Goal: Task Accomplishment & Management: Complete application form

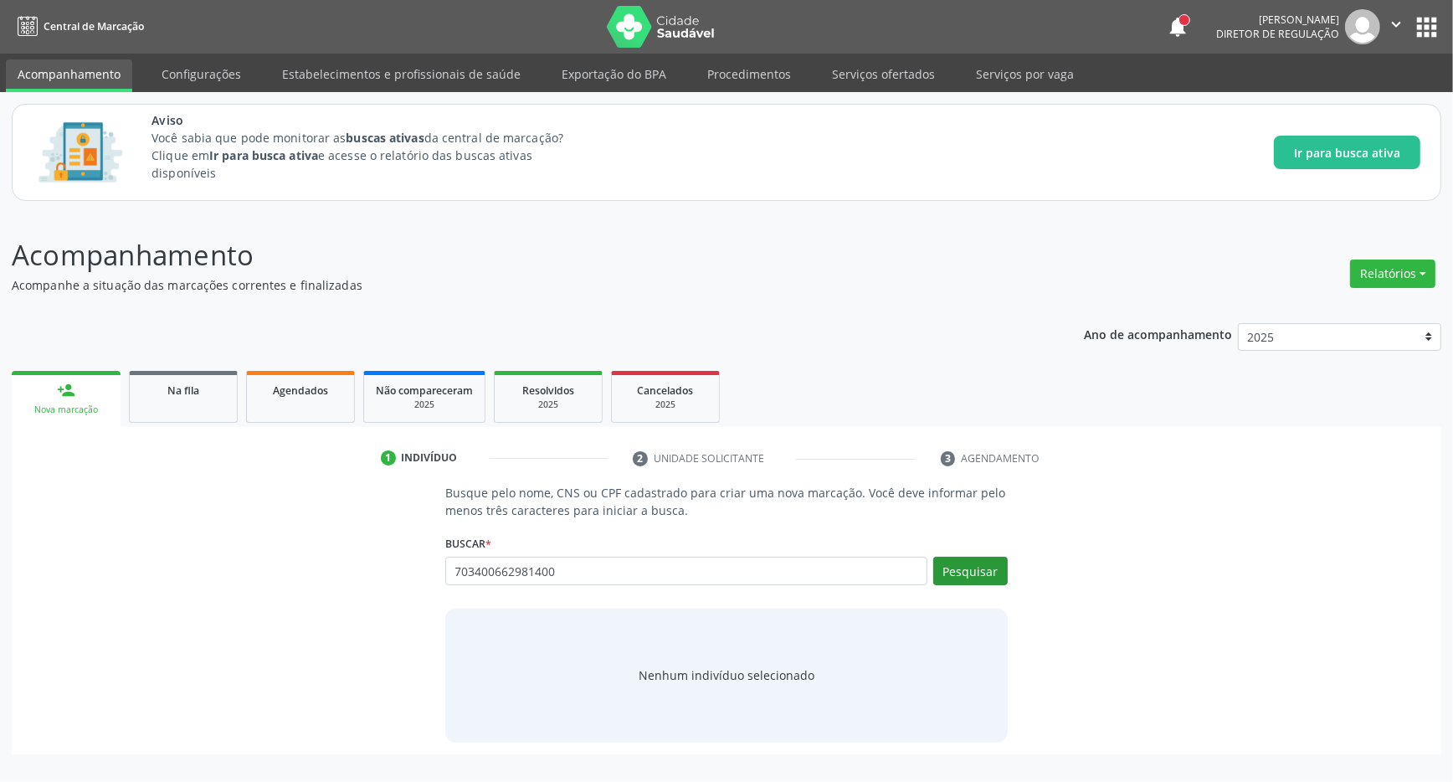
type input "703400662981400"
click at [965, 576] on button "Pesquisar" at bounding box center [970, 571] width 75 height 28
type input "703400662981400"
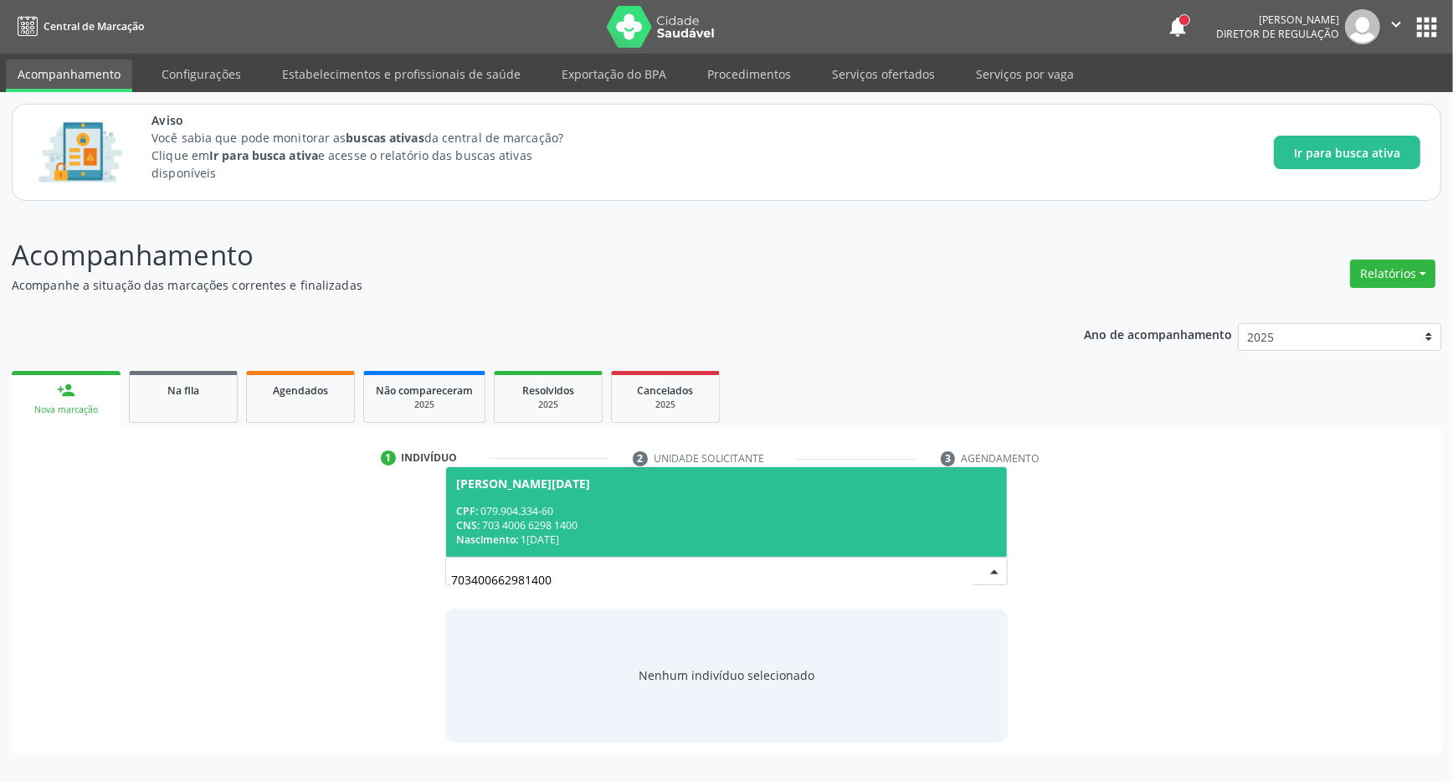
click at [677, 510] on div "CPF: 079.904.334-60" at bounding box center [726, 511] width 541 height 14
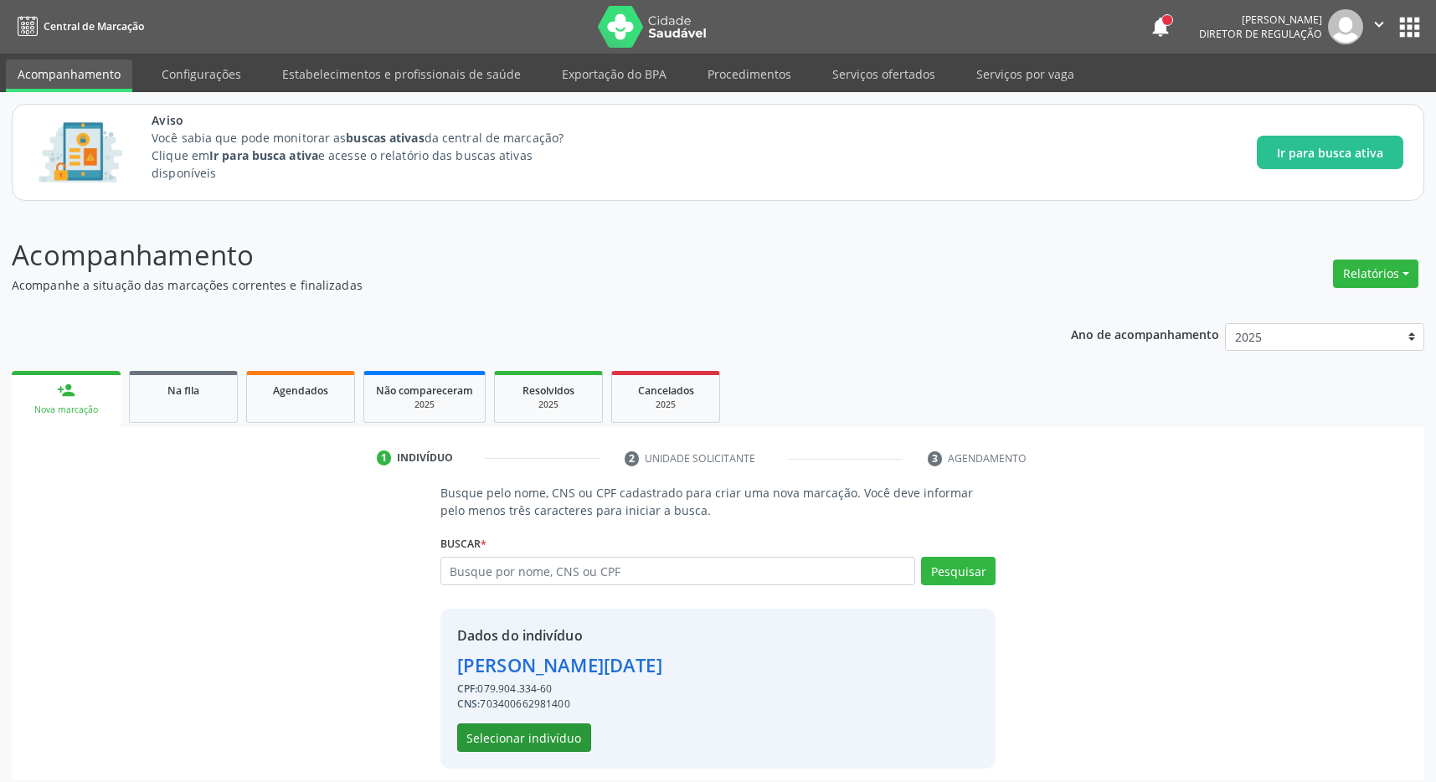
scroll to position [11, 0]
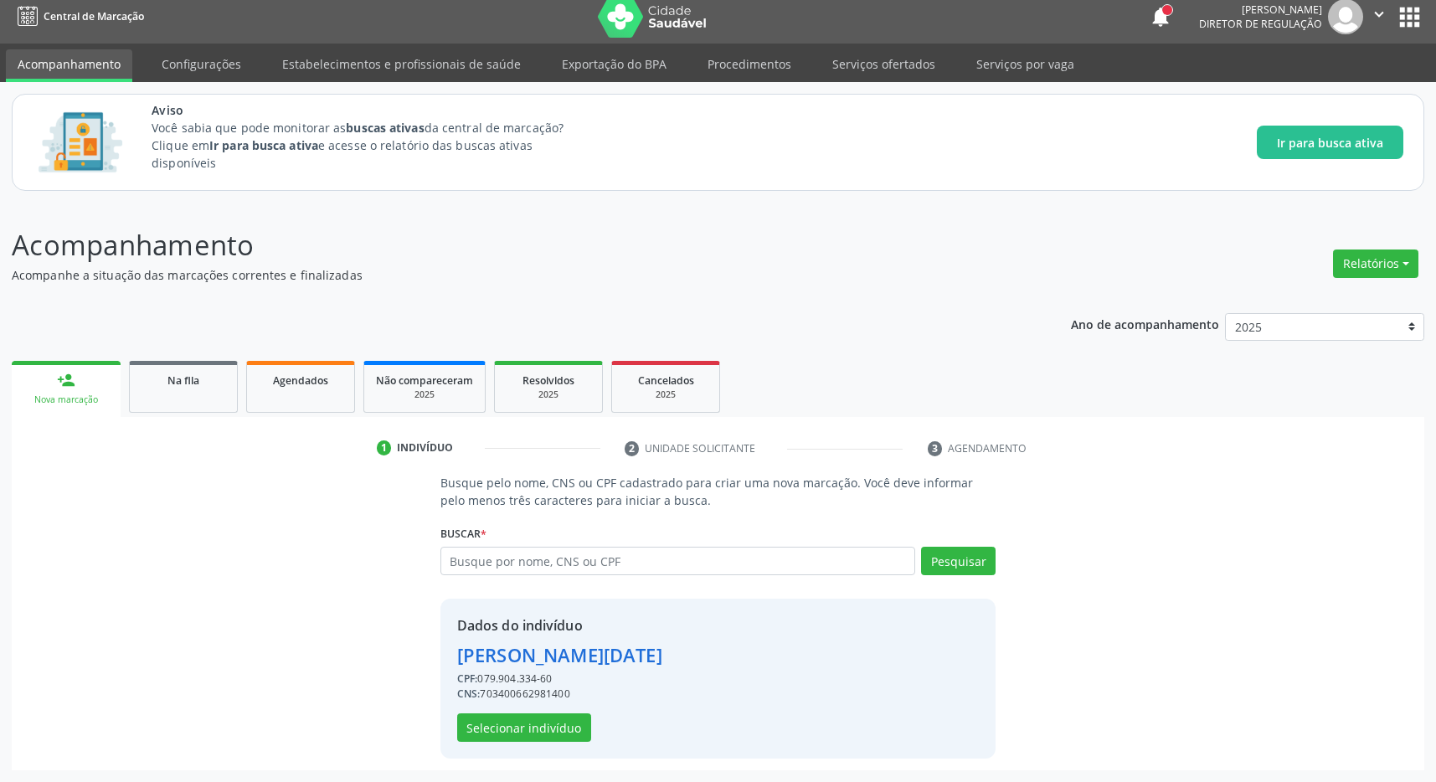
click at [540, 707] on div "Dados do indivíduo [PERSON_NAME][DATE] CPF: 079.904.334-60 CNS: 703400662981400…" at bounding box center [559, 678] width 205 height 126
click at [540, 725] on button "Selecionar indivíduo" at bounding box center [524, 727] width 134 height 28
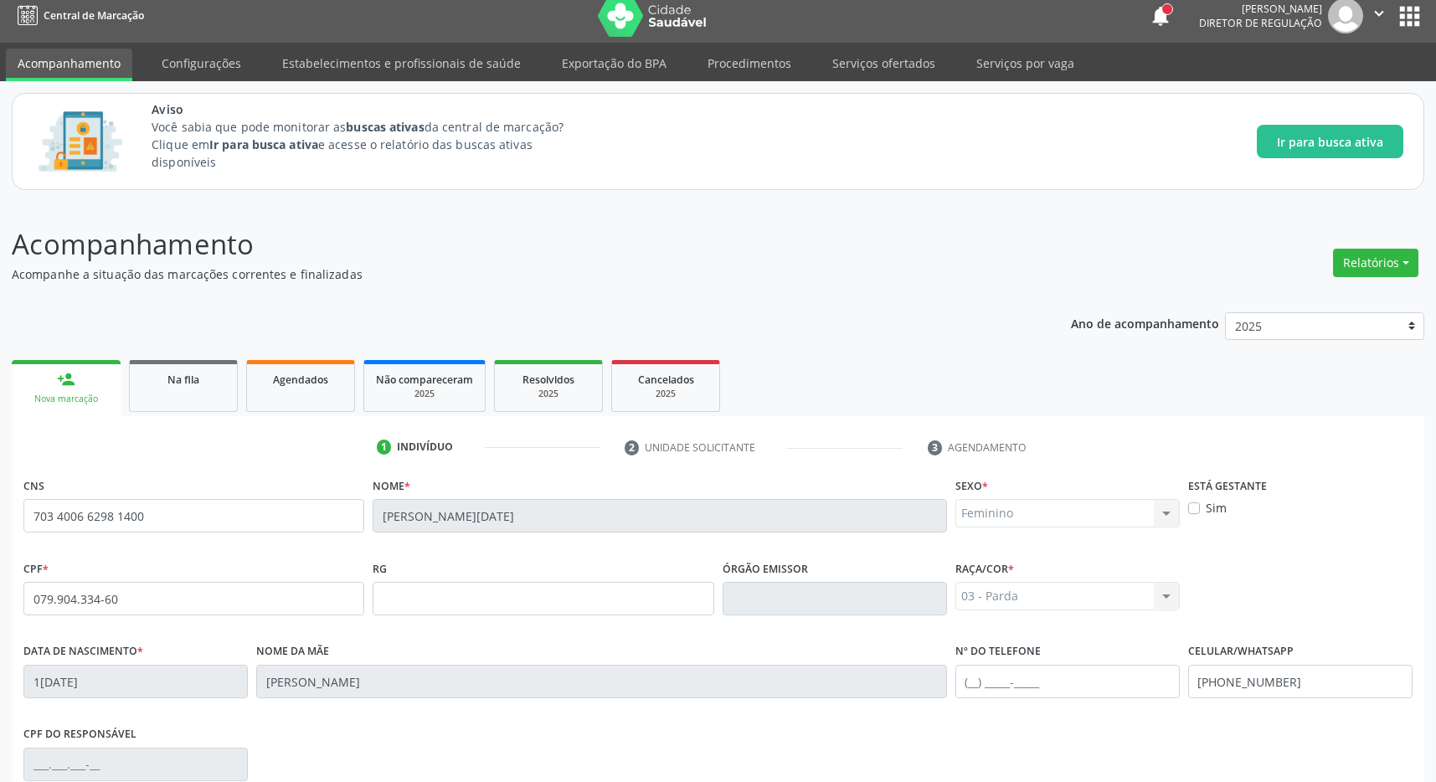
scroll to position [248, 0]
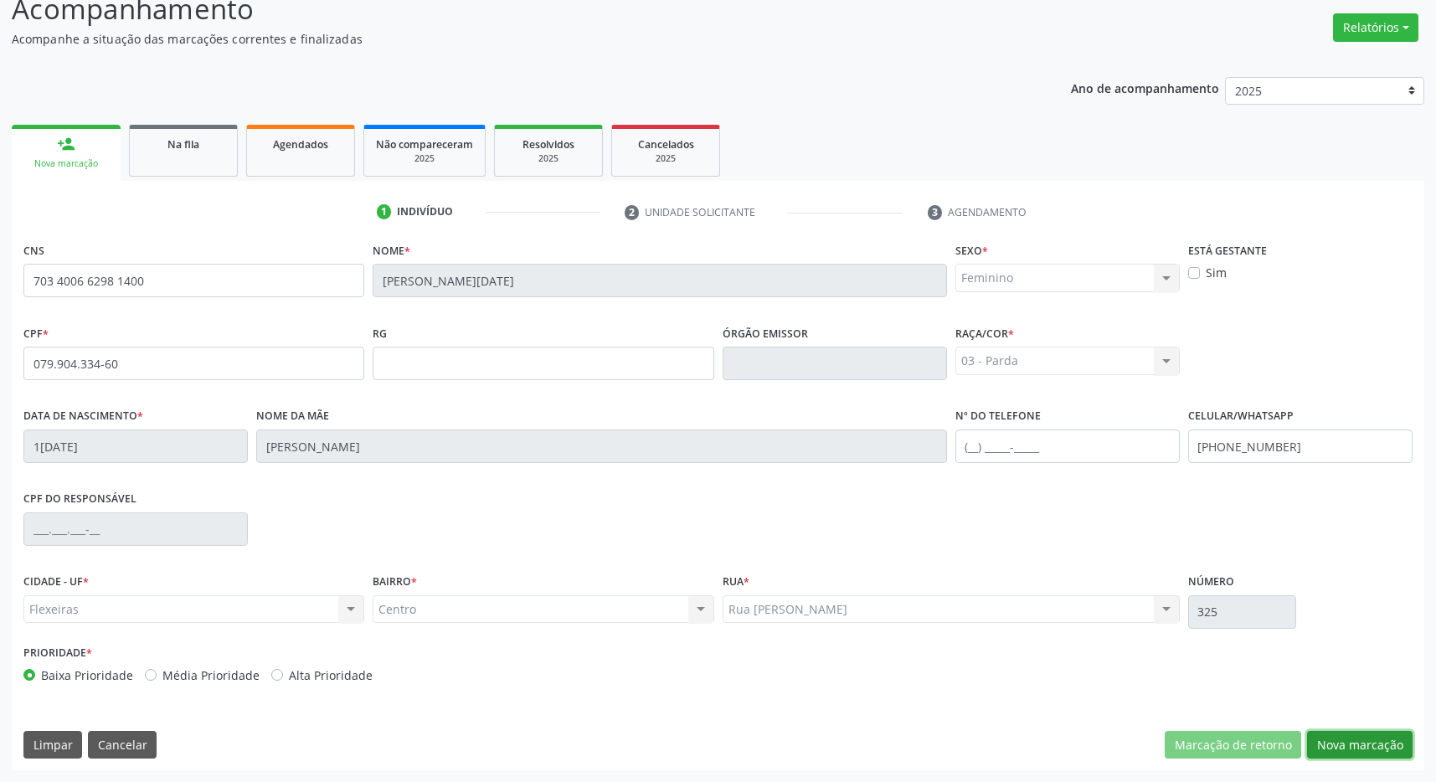
click at [1365, 741] on button "Nova marcação" at bounding box center [1359, 745] width 105 height 28
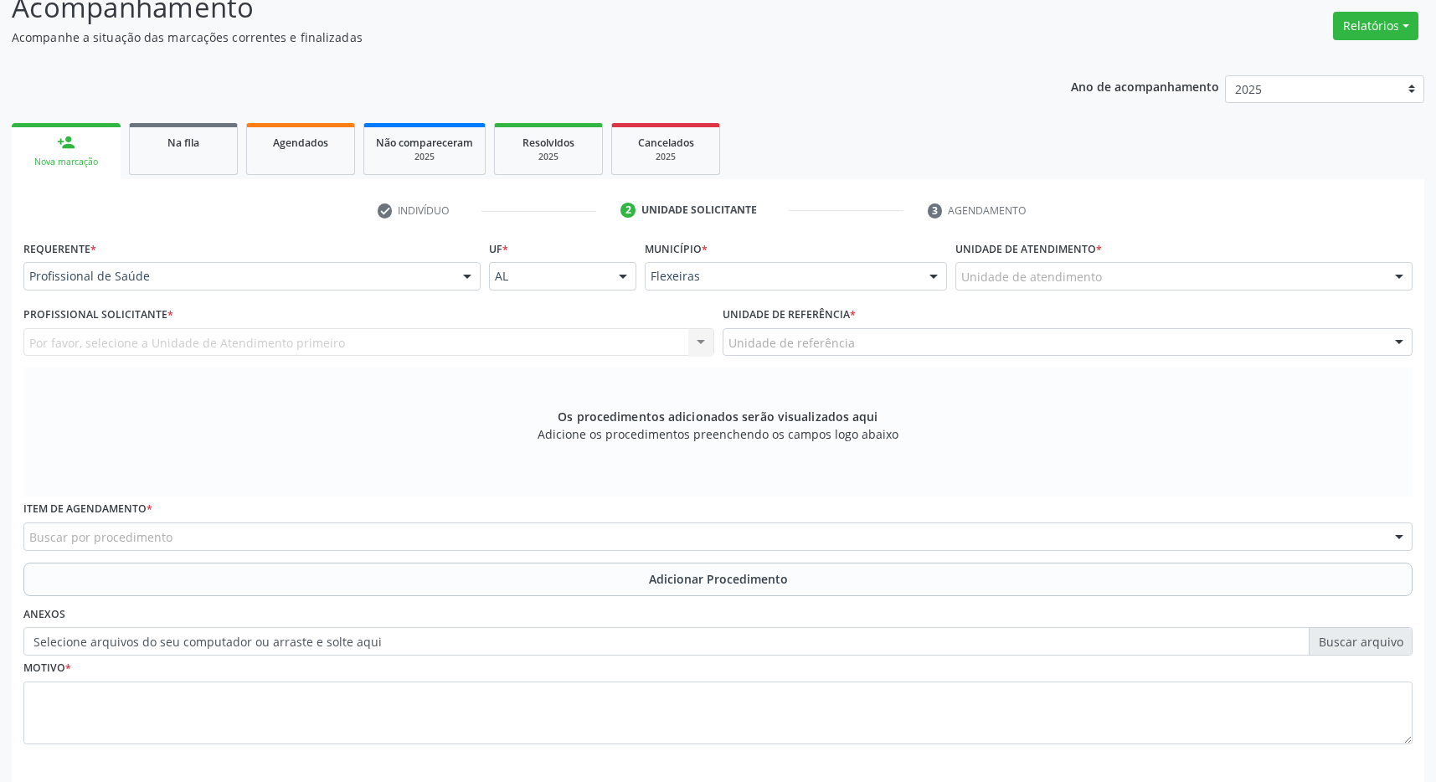
scroll to position [322, 0]
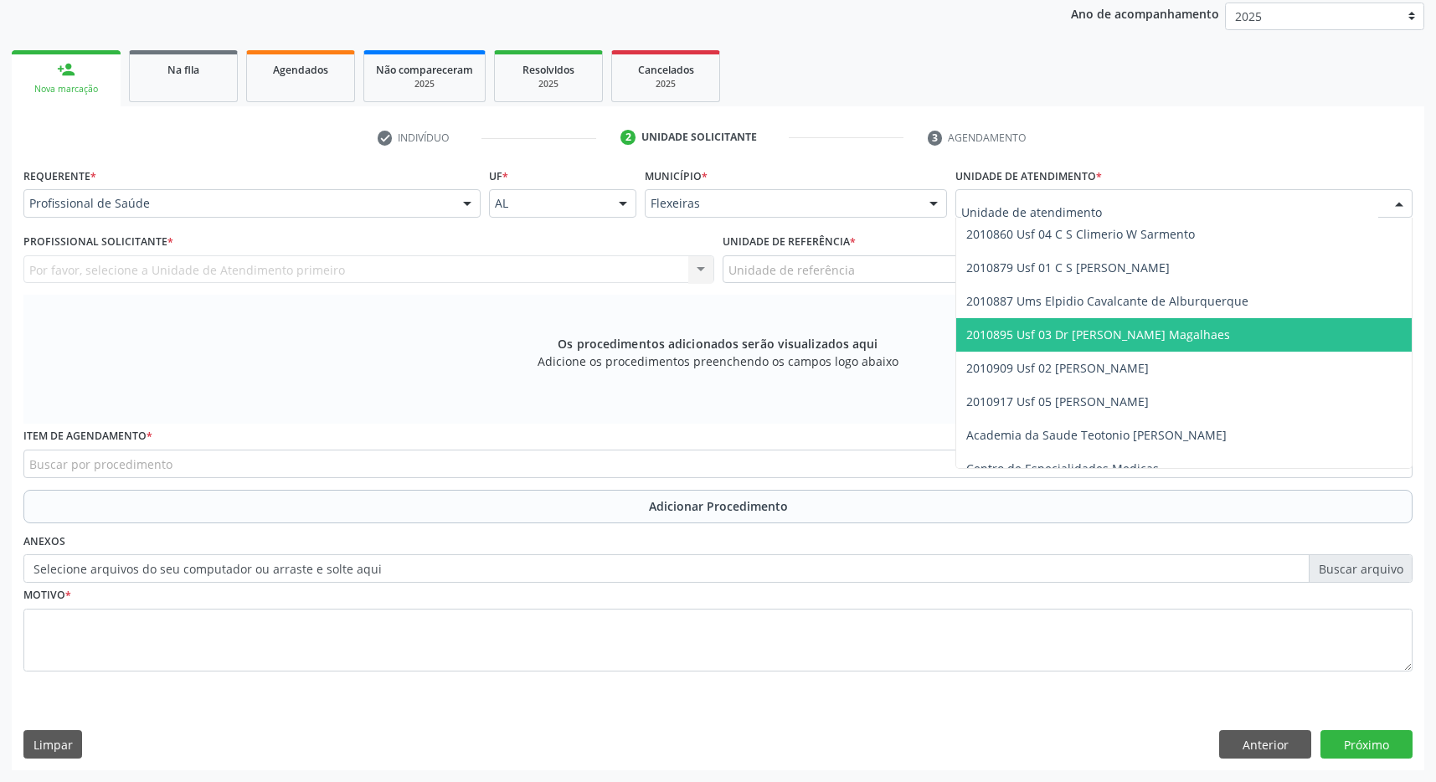
click at [1112, 337] on span "2010895 Usf 03 Dr [PERSON_NAME] Magalhaes" at bounding box center [1098, 334] width 264 height 16
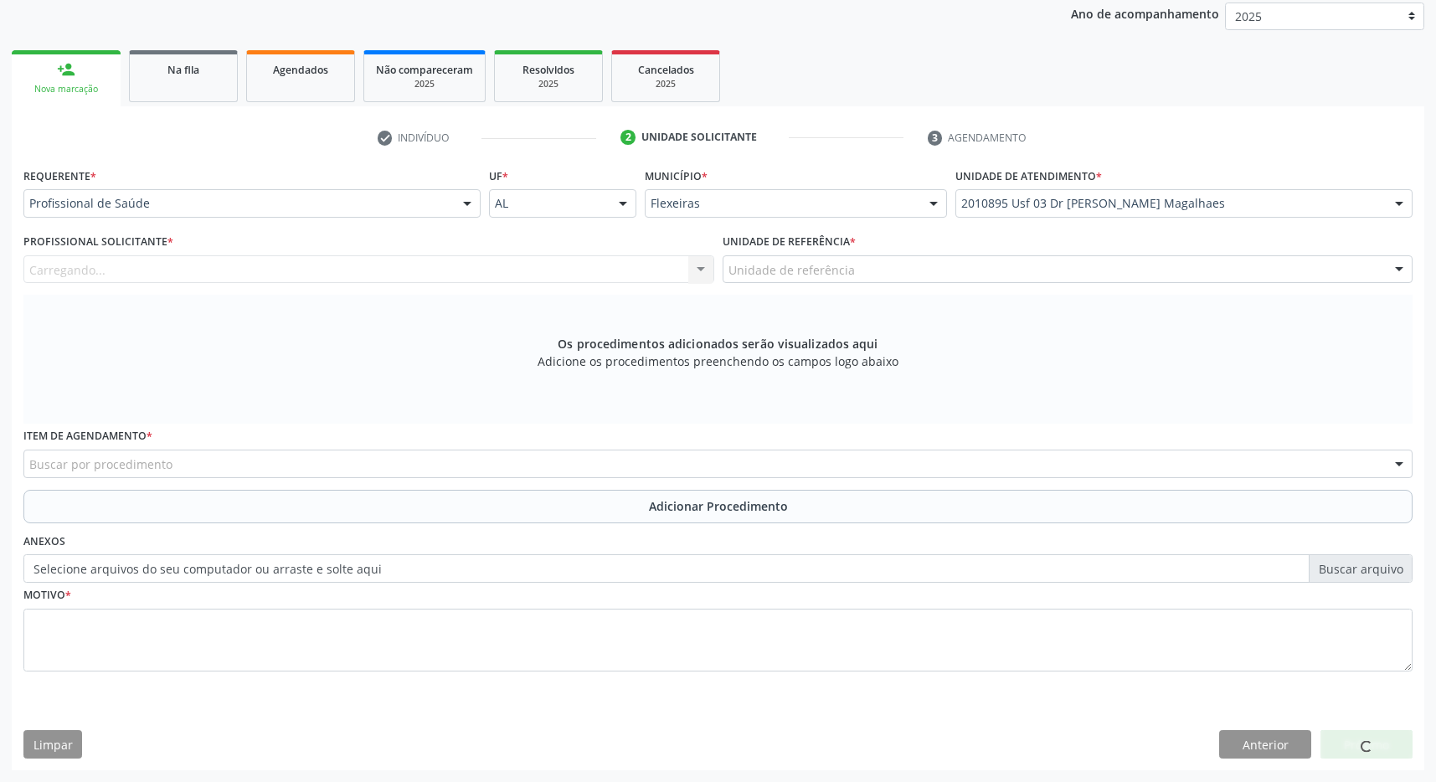
click at [1095, 268] on div "Unidade de referência" at bounding box center [1067, 269] width 691 height 28
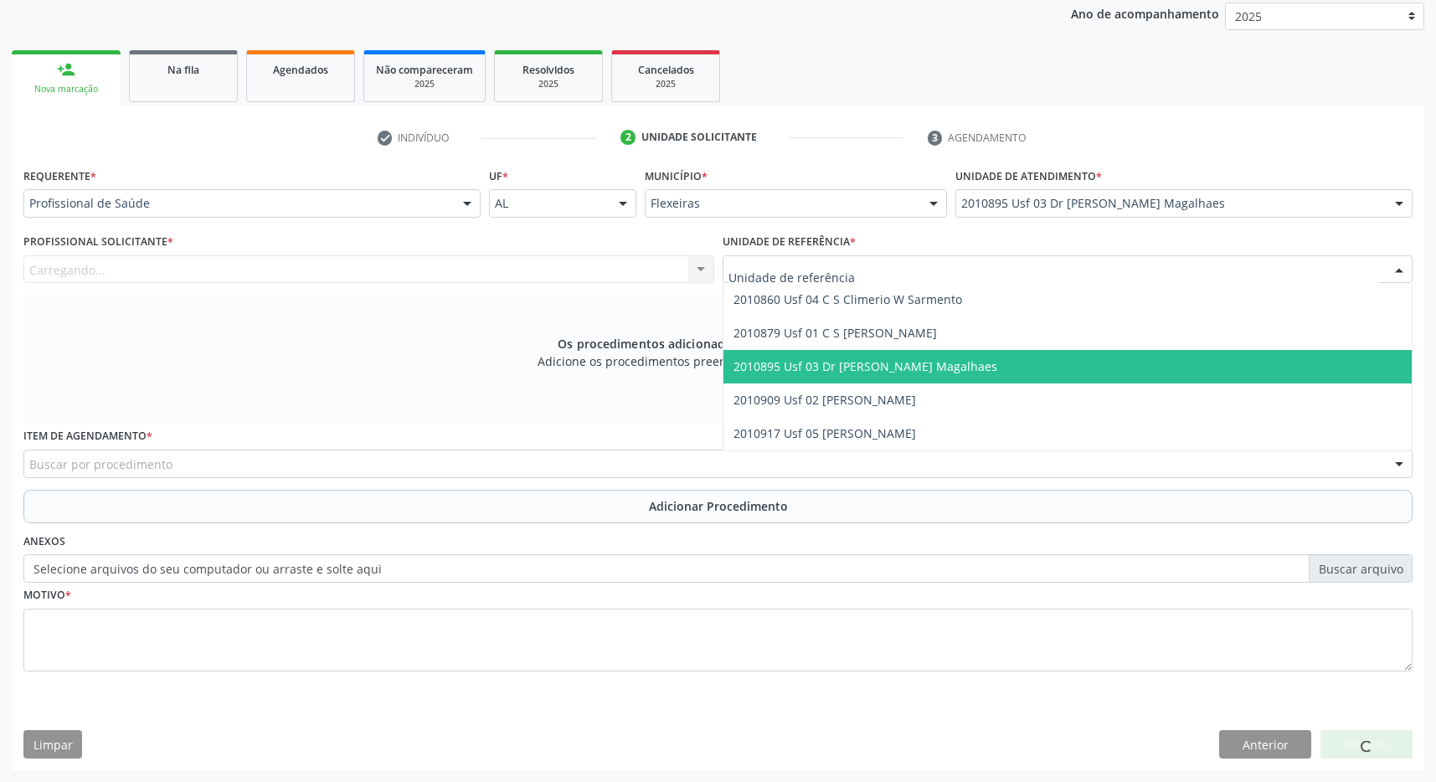
click at [1092, 363] on span "2010895 Usf 03 Dr [PERSON_NAME] Magalhaes" at bounding box center [1067, 366] width 689 height 33
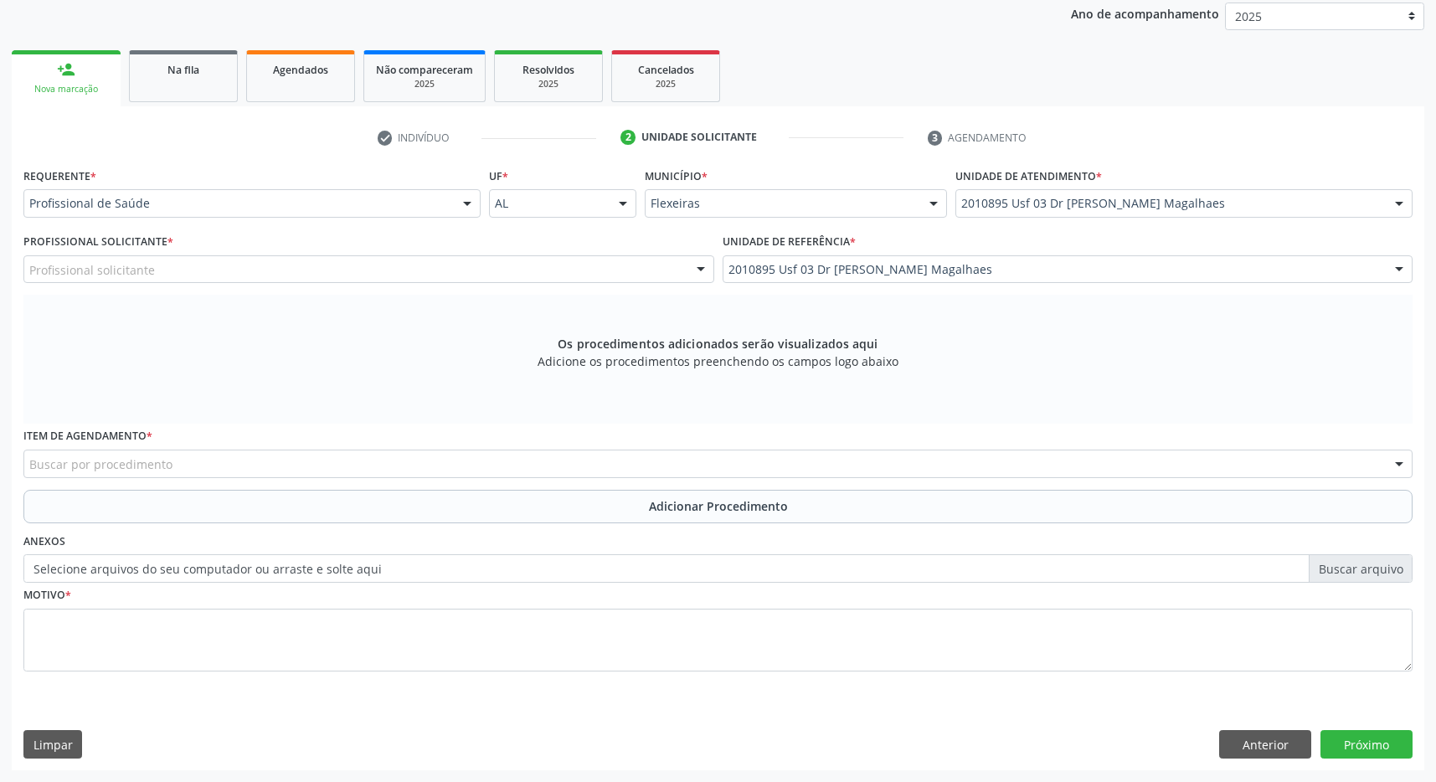
click at [652, 272] on div "Profissional solicitante" at bounding box center [368, 269] width 691 height 28
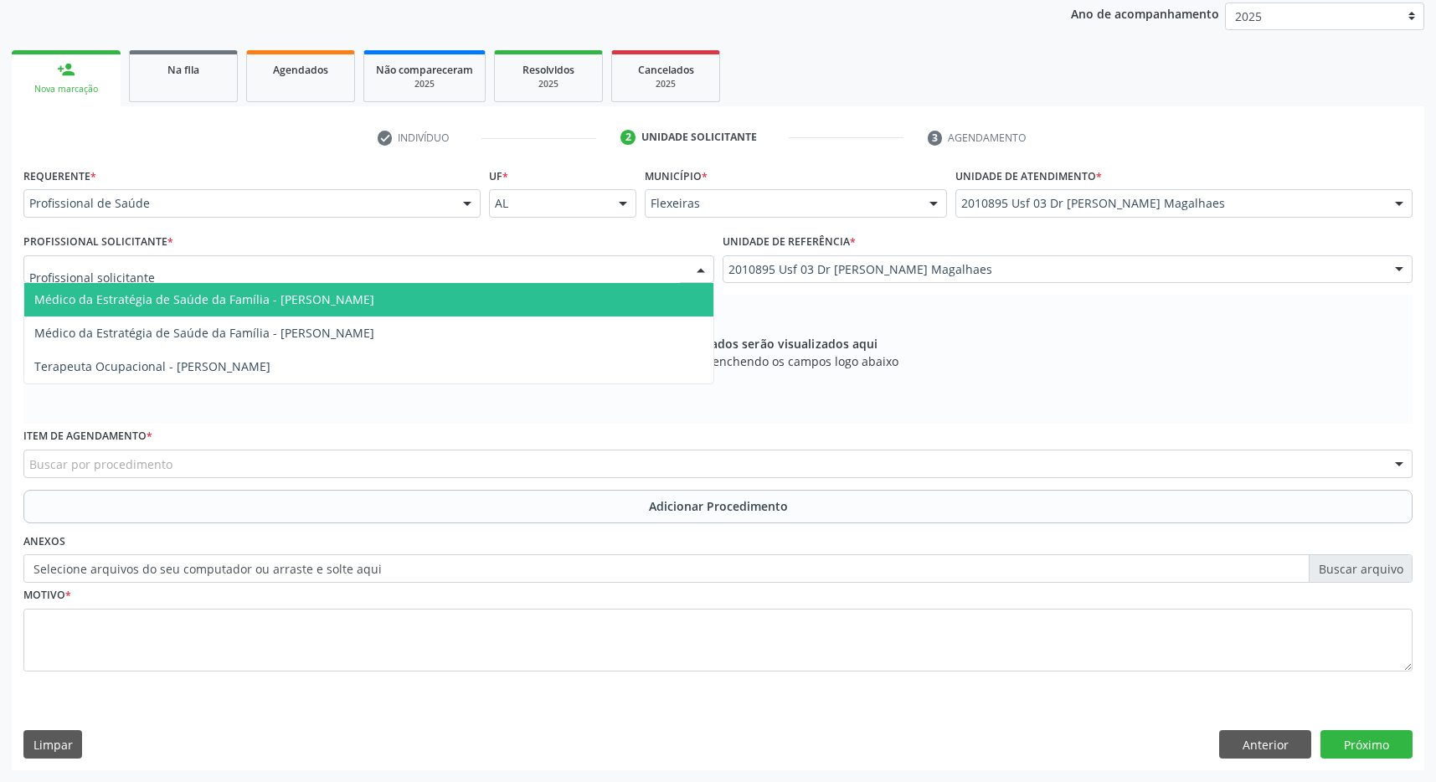
click at [627, 296] on span "Médico da Estratégia de Saúde da Família - [PERSON_NAME]" at bounding box center [368, 299] width 689 height 33
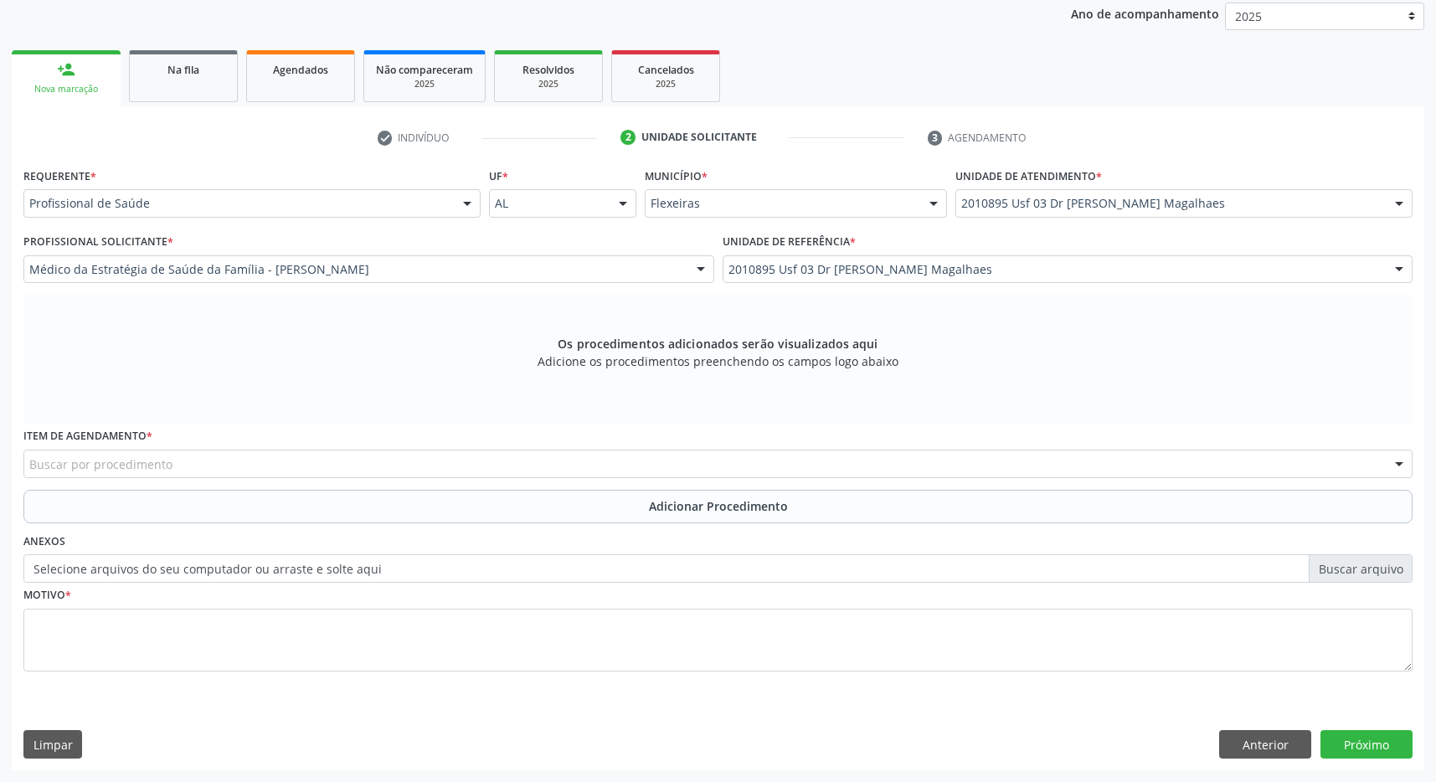
click at [488, 475] on div "Buscar por procedimento" at bounding box center [717, 464] width 1389 height 28
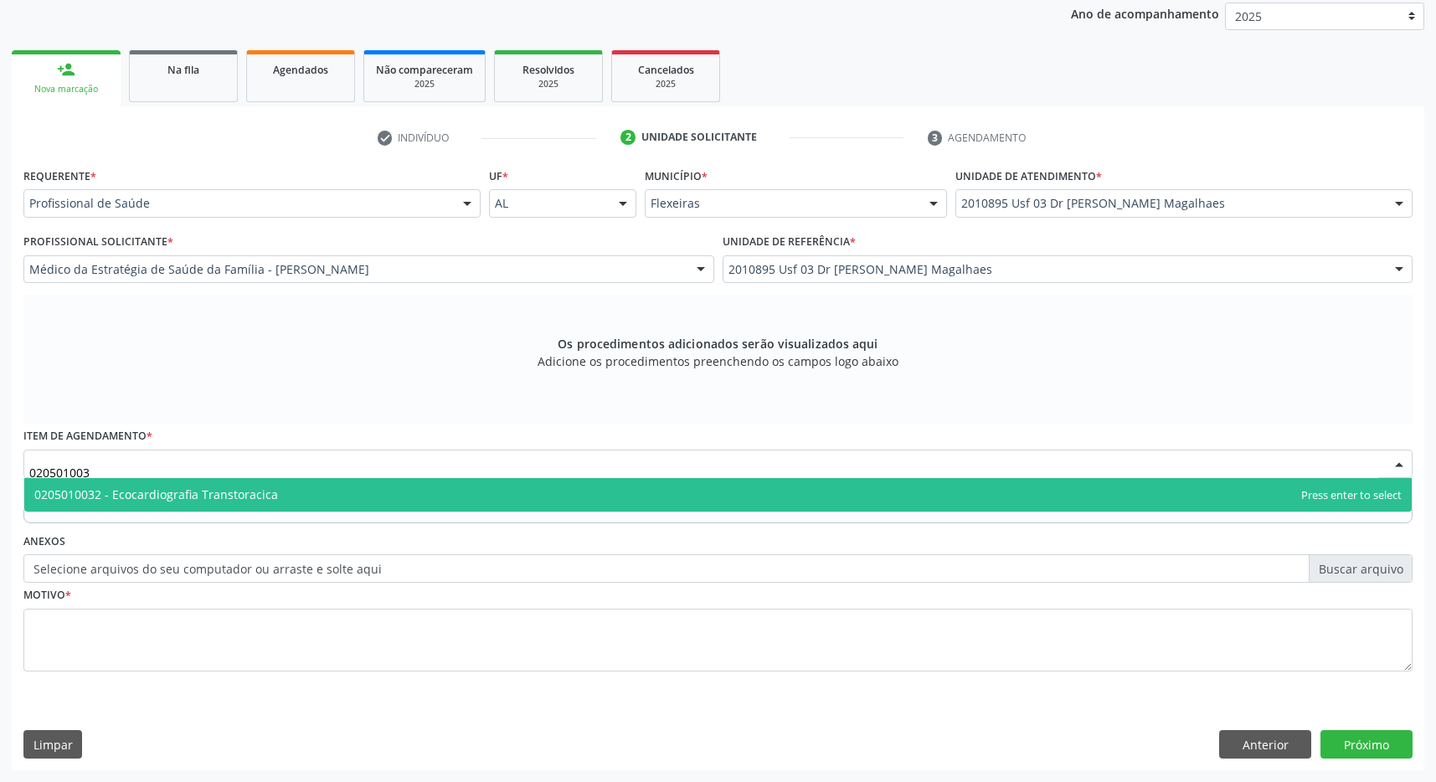
type input "0205010032"
click at [563, 497] on span "0205010032 - Ecocardiografia Transtoracica" at bounding box center [717, 494] width 1387 height 33
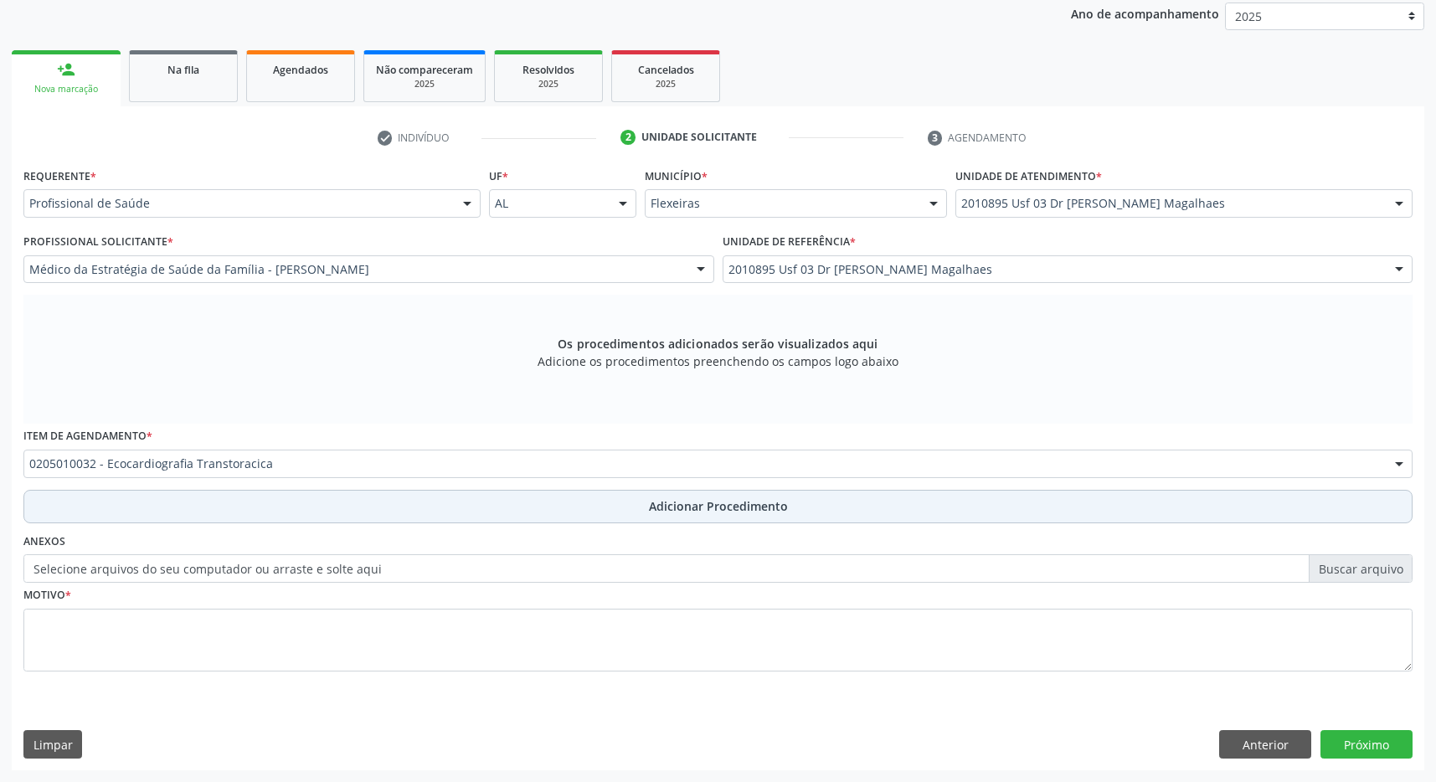
click at [619, 505] on button "Adicionar Procedimento" at bounding box center [717, 506] width 1389 height 33
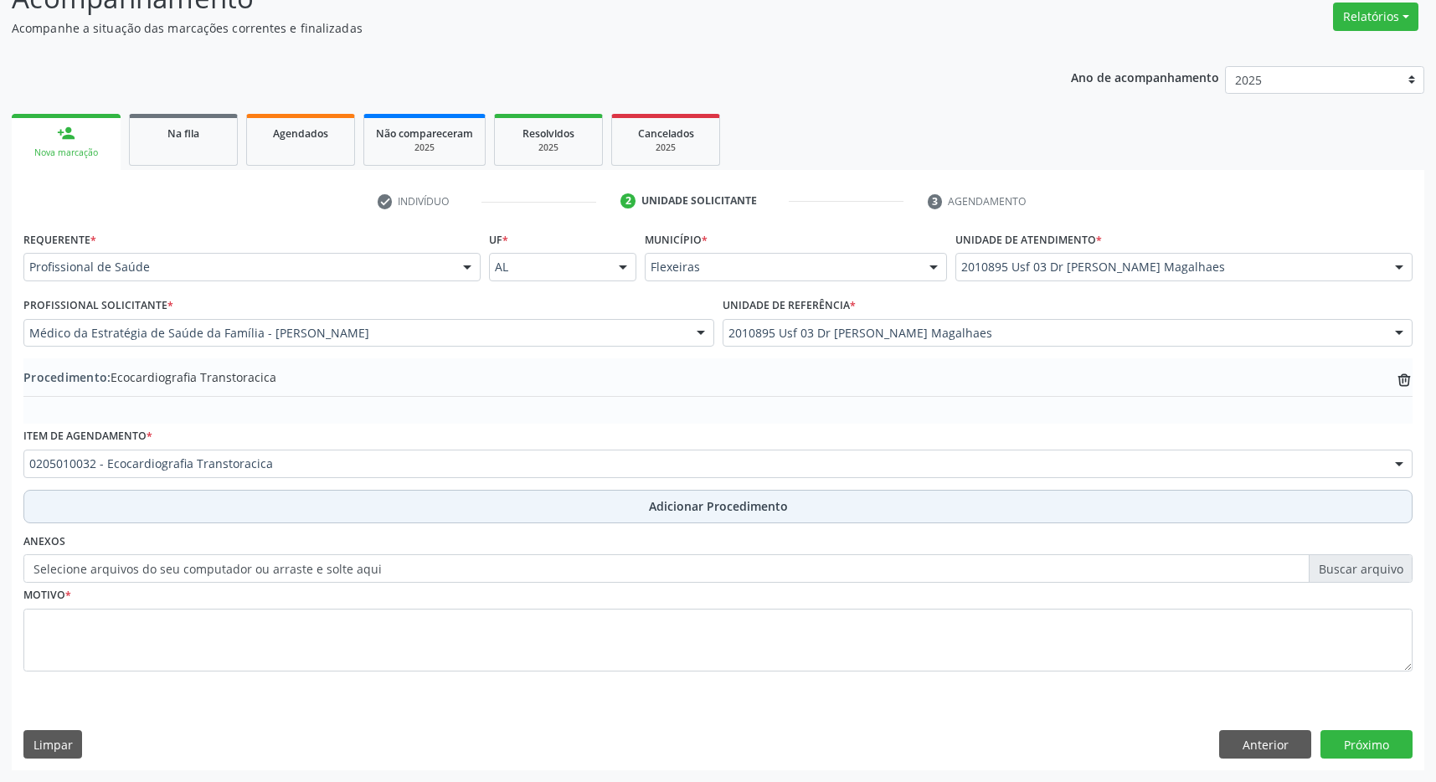
scroll to position [258, 0]
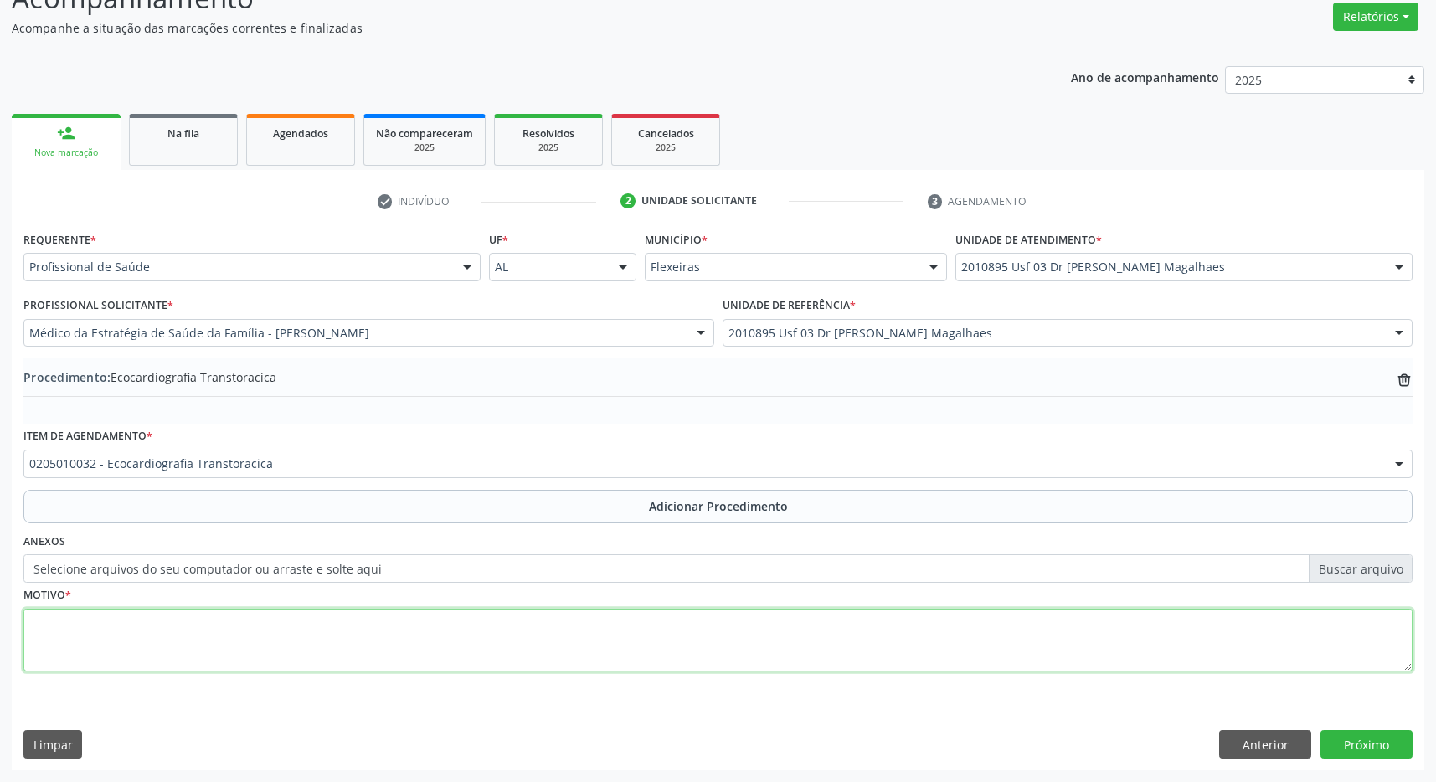
click at [544, 649] on textarea at bounding box center [717, 641] width 1389 height 64
type textarea "despneia de eixo de [MEDICAL_DATA] paciente com cancaso ao conversa aos pequeno…"
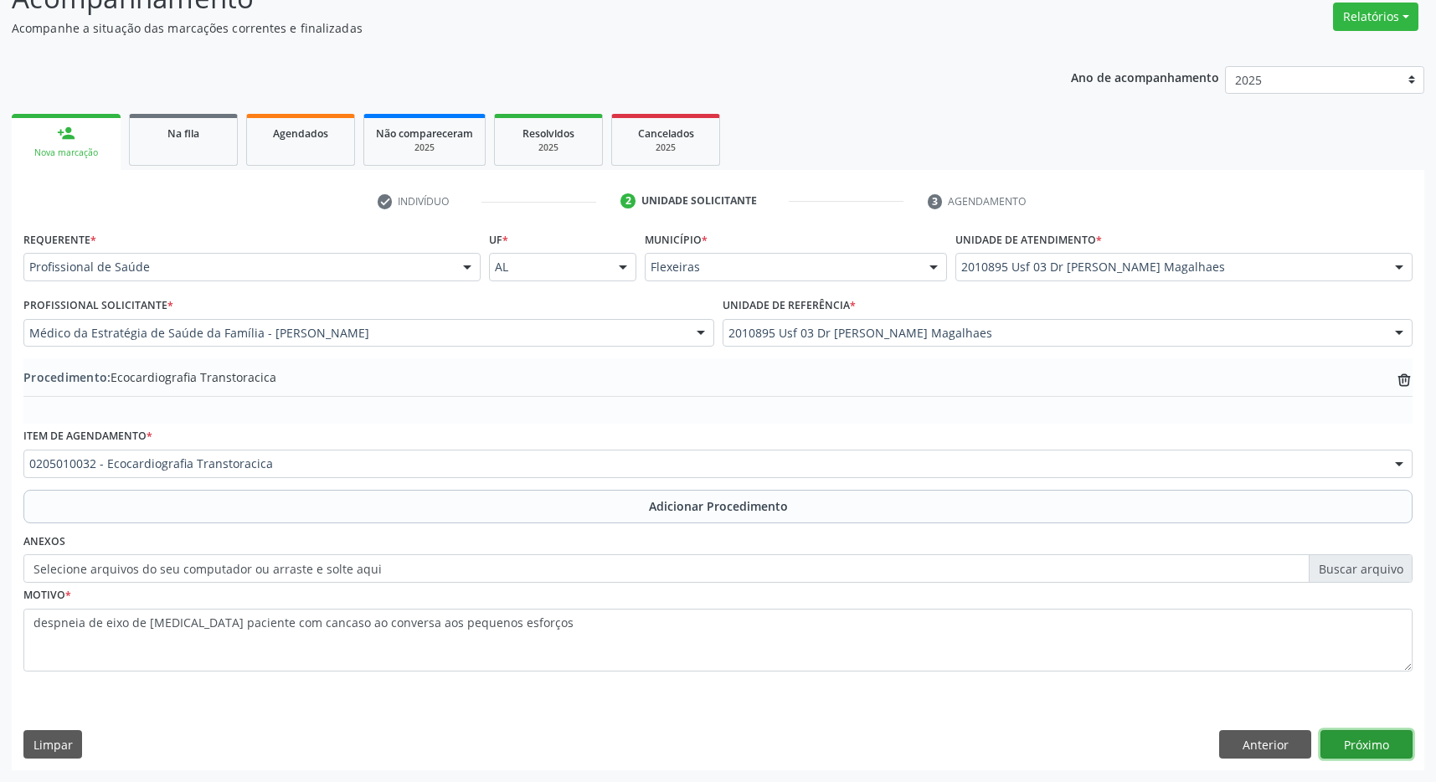
click at [1403, 738] on button "Próximo" at bounding box center [1366, 744] width 92 height 28
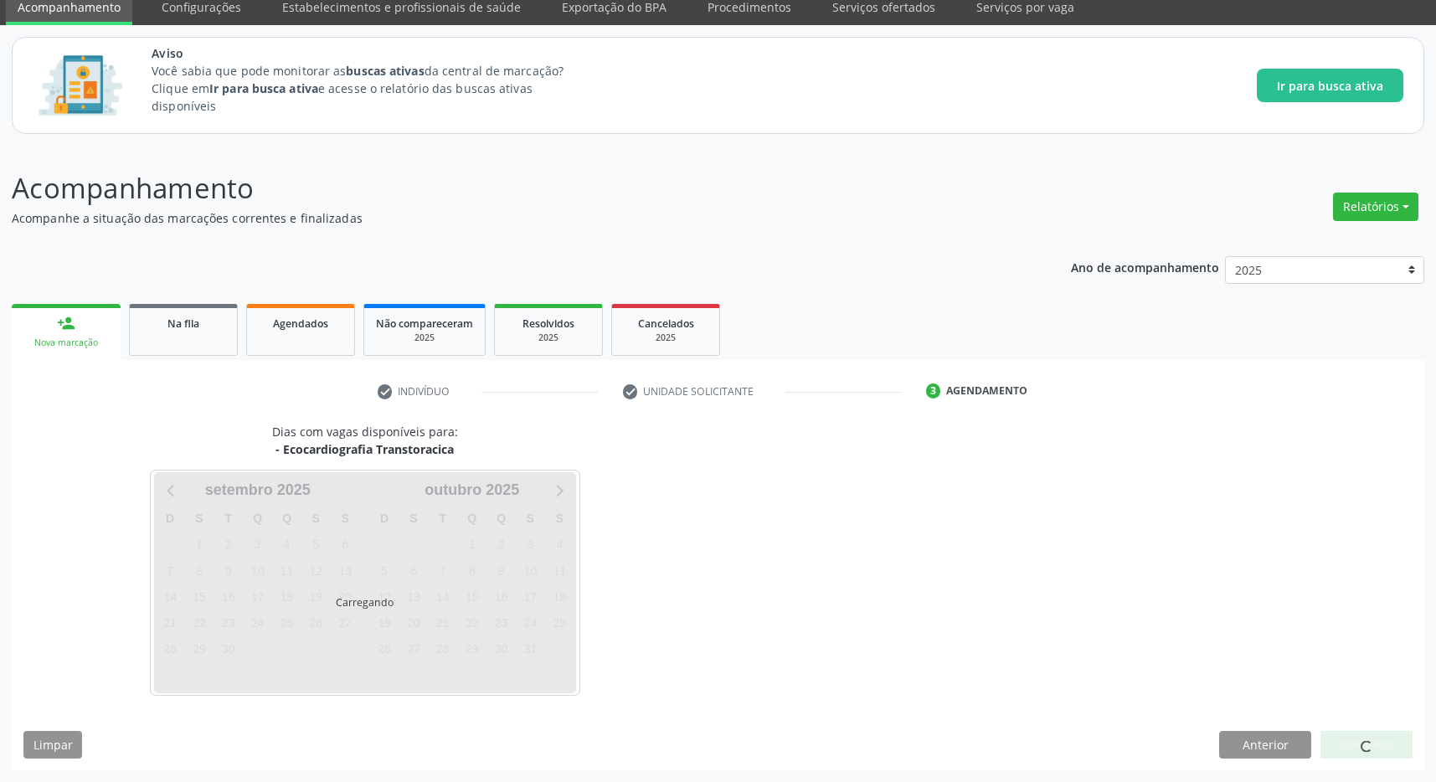
scroll to position [69, 0]
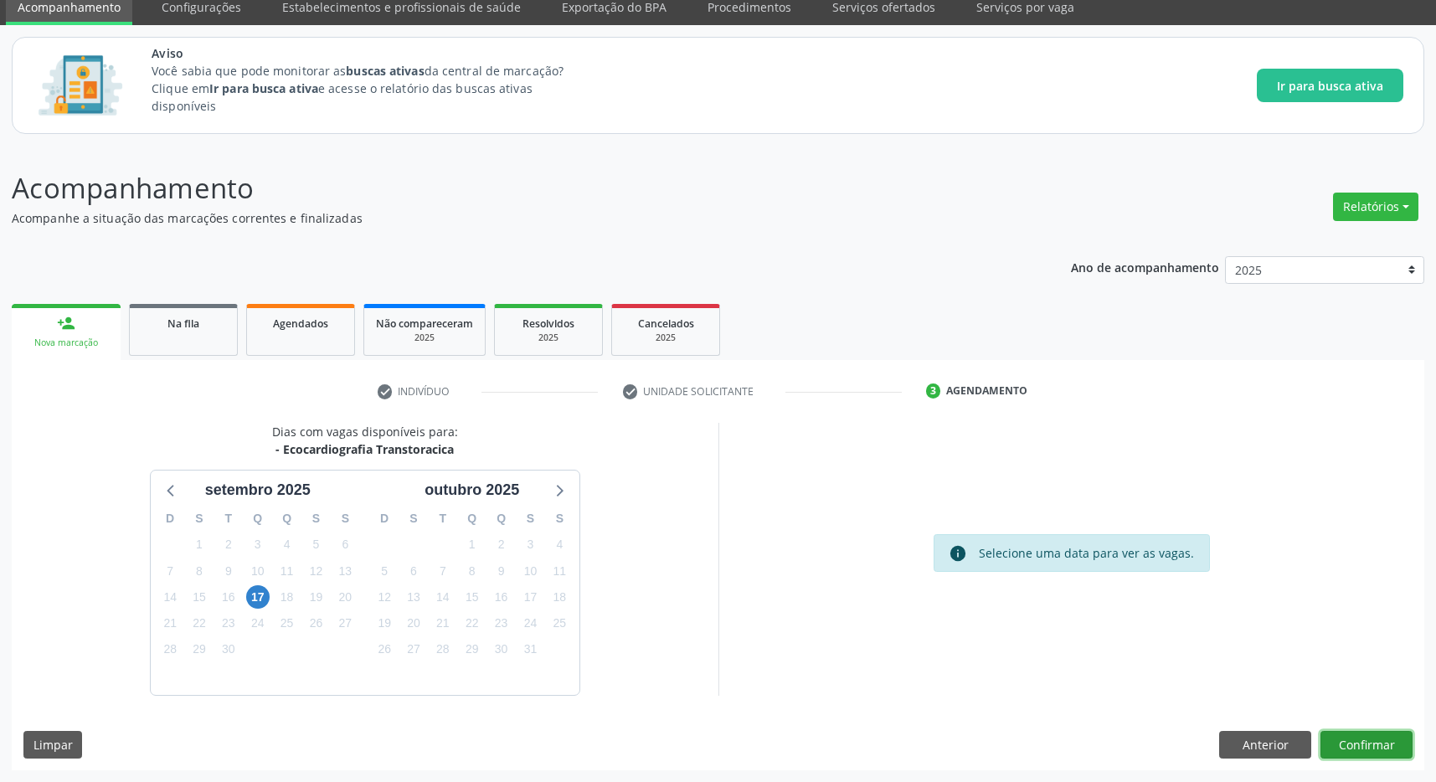
click at [1357, 739] on button "Confirmar" at bounding box center [1366, 745] width 92 height 28
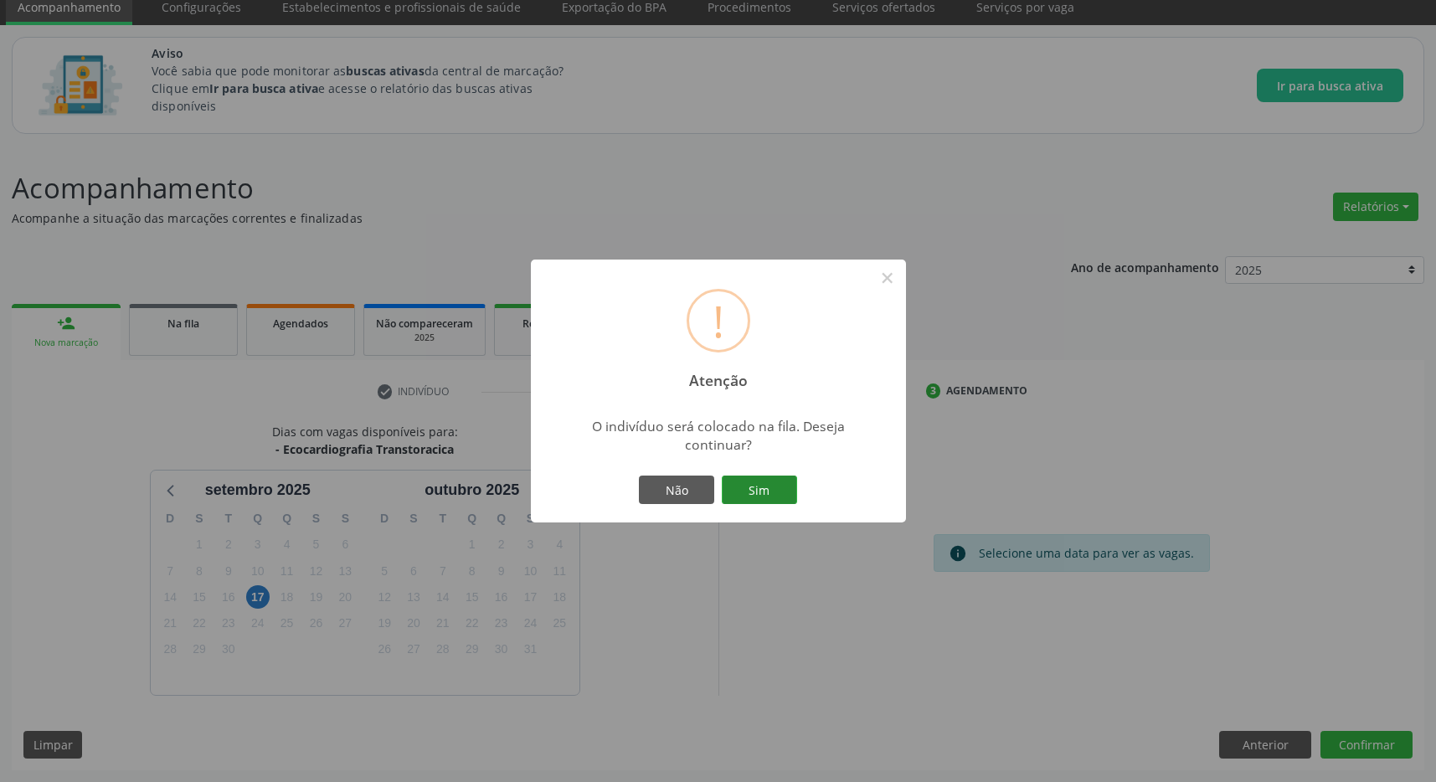
click at [762, 498] on button "Sim" at bounding box center [759, 489] width 75 height 28
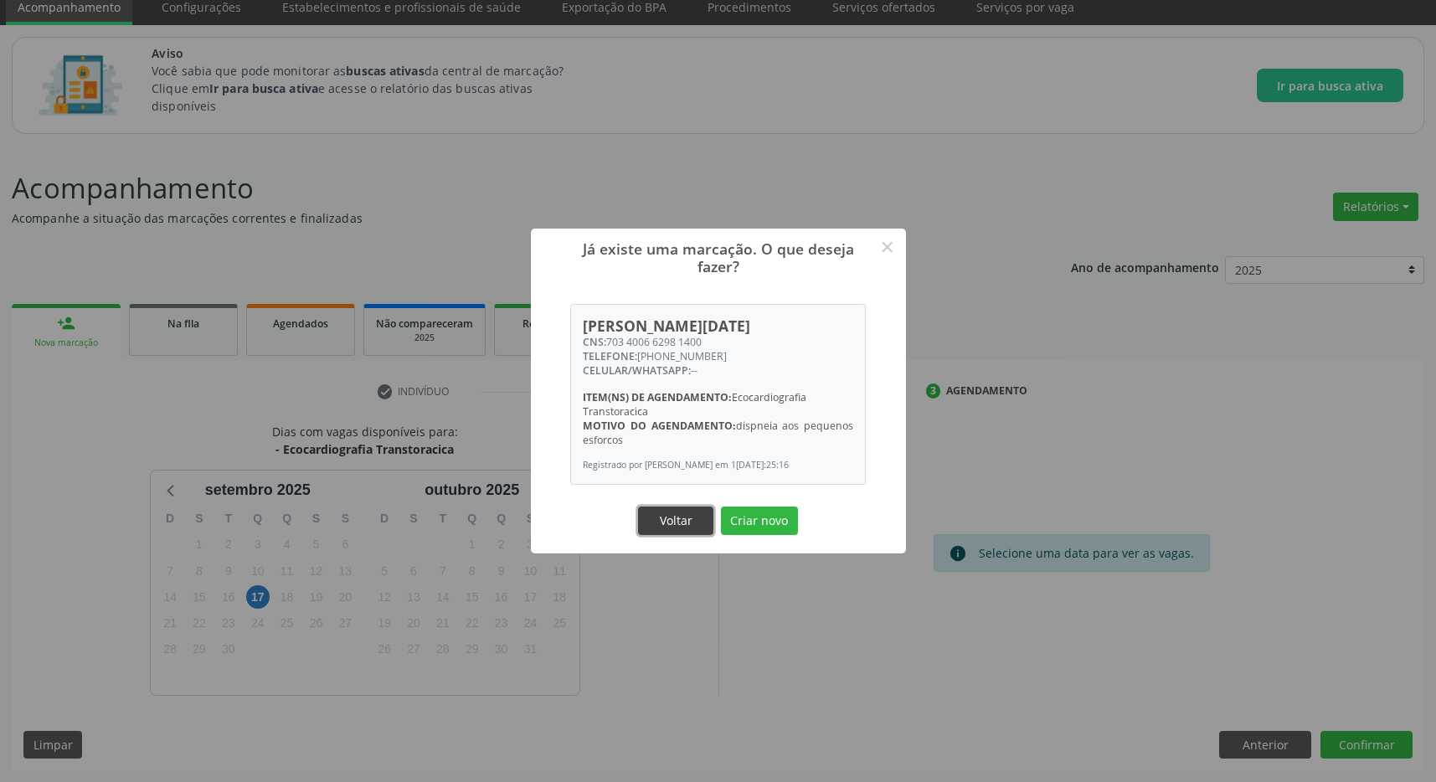
click at [677, 519] on button "Voltar" at bounding box center [675, 520] width 75 height 28
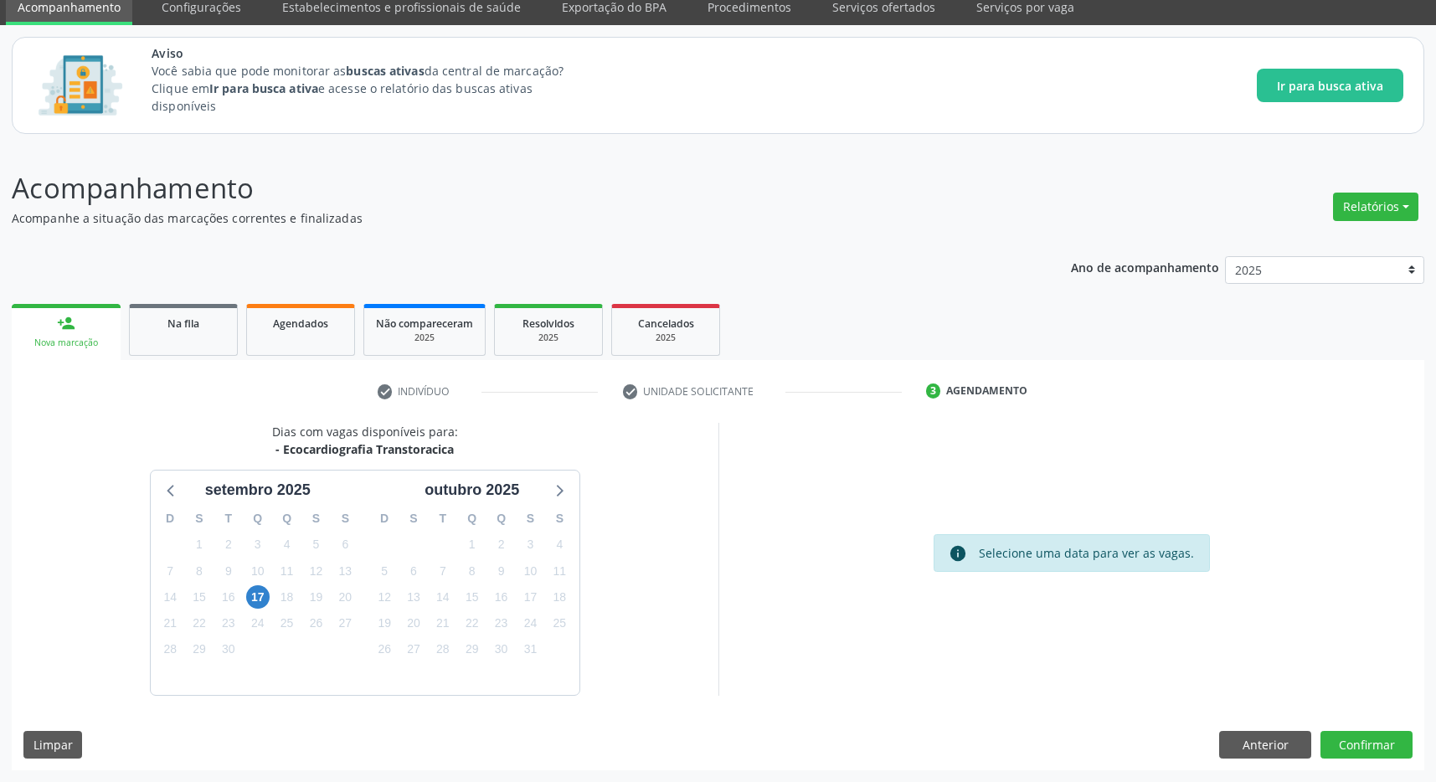
scroll to position [0, 0]
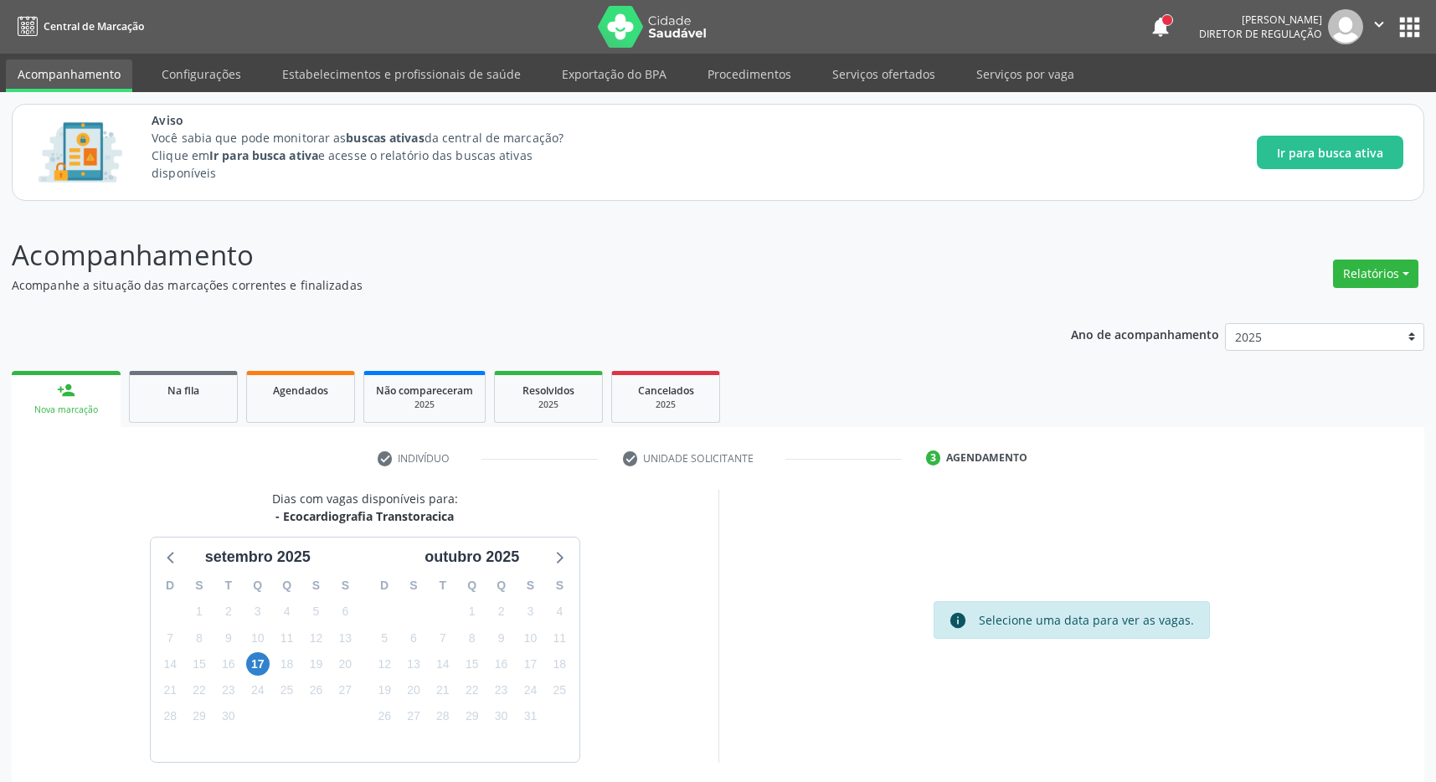
click at [1407, 25] on button "apps" at bounding box center [1409, 27] width 29 height 29
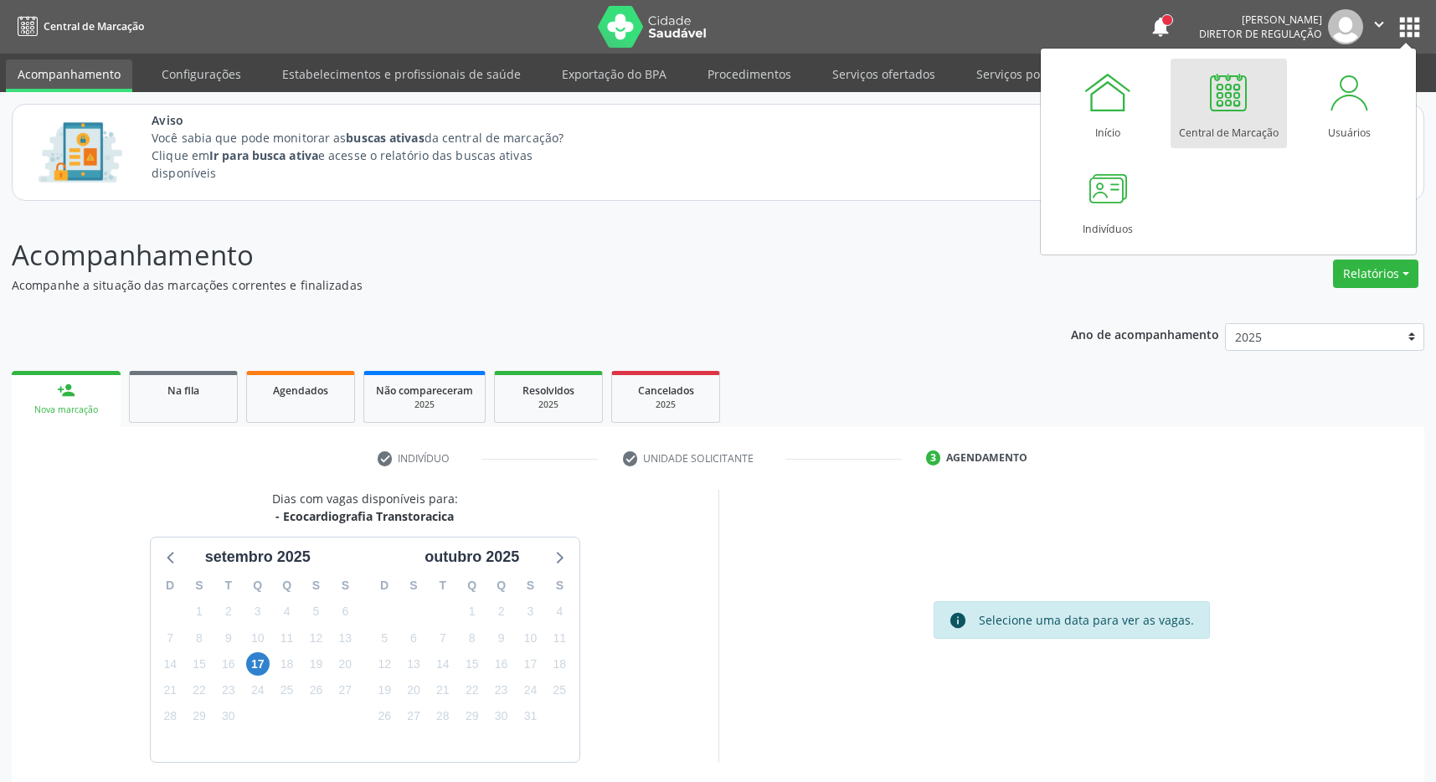
click at [1234, 105] on div at bounding box center [1228, 92] width 50 height 50
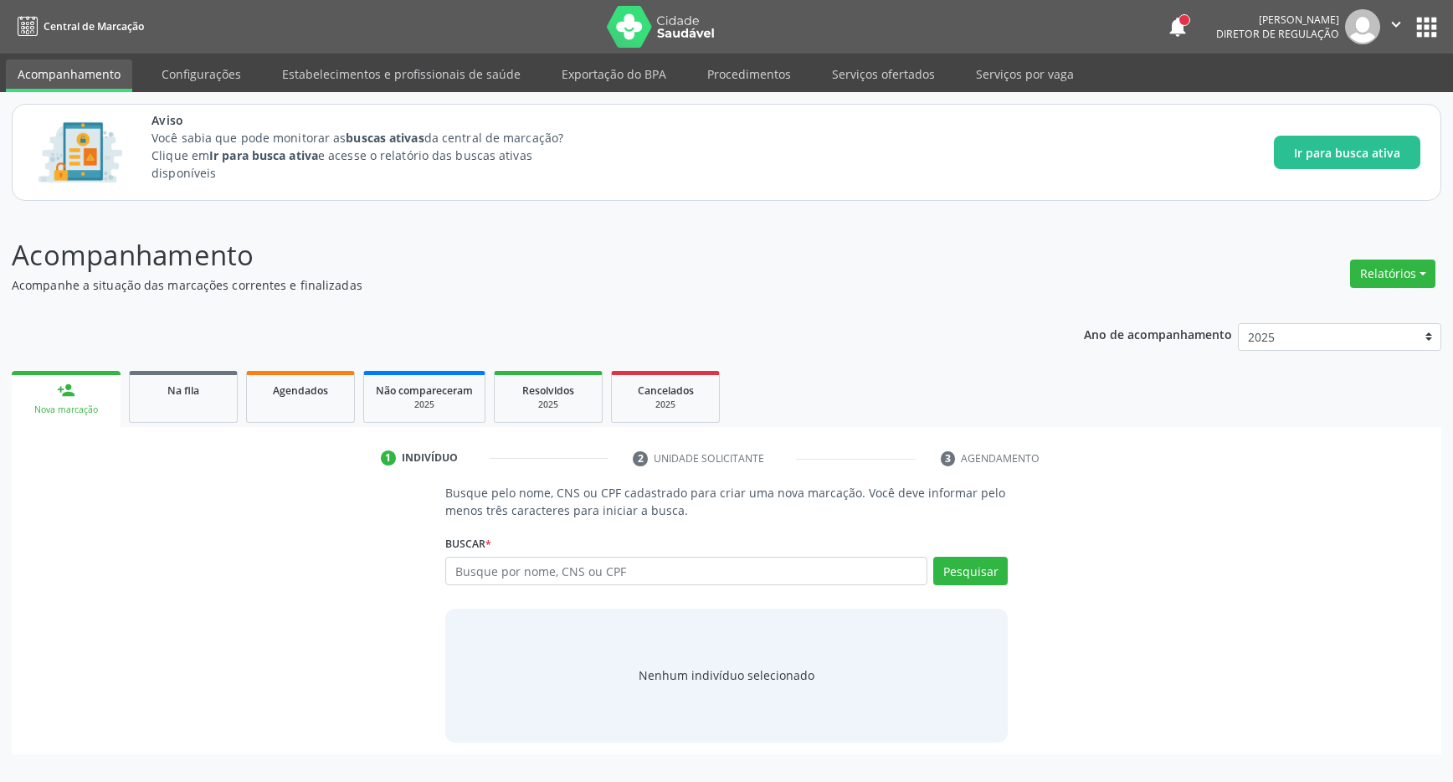
click at [578, 578] on input "text" at bounding box center [686, 571] width 482 height 28
click at [590, 577] on input "text" at bounding box center [686, 571] width 482 height 28
type input "702606768391548"
click at [975, 577] on button "Pesquisar" at bounding box center [970, 571] width 75 height 28
type input "702606768391548"
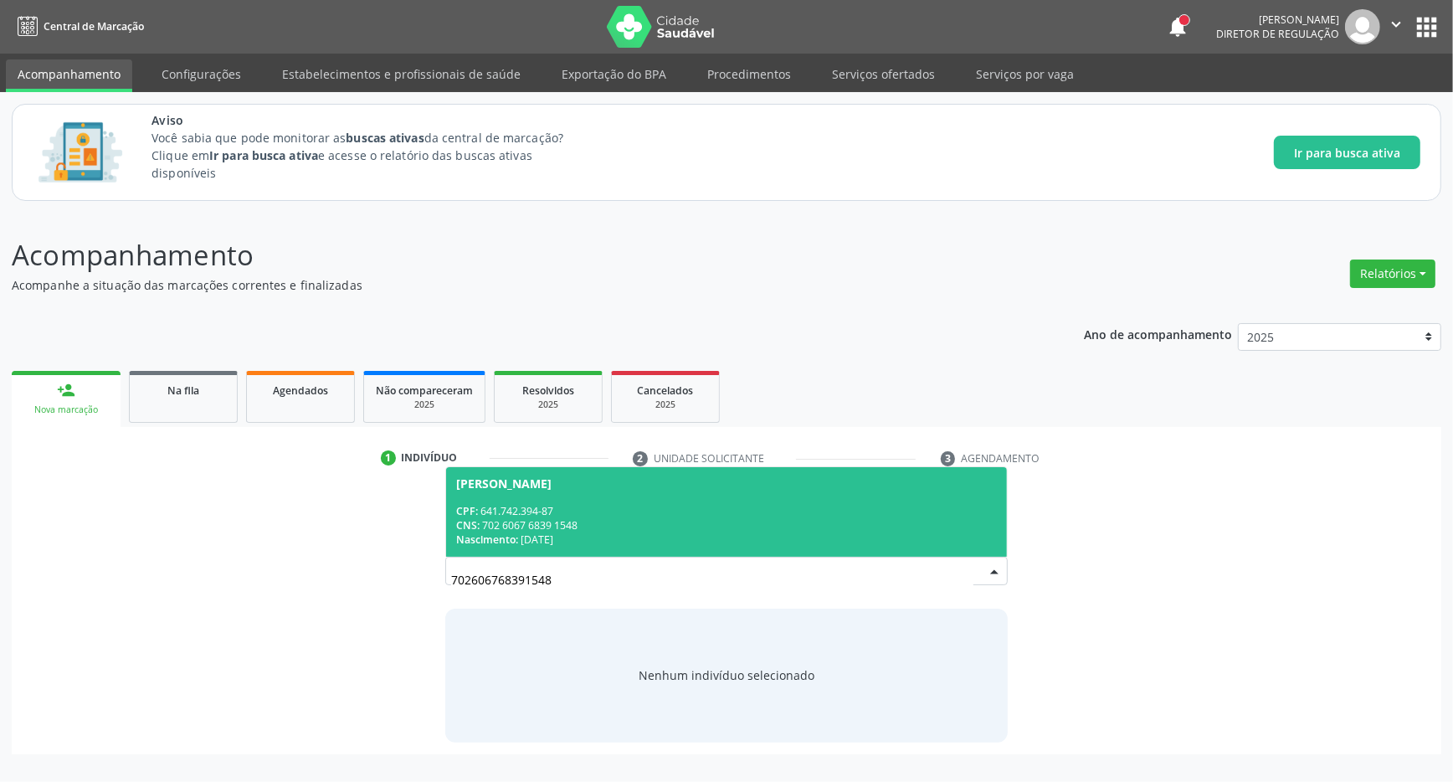
click at [693, 510] on div "CPF: 641.742.394-87" at bounding box center [726, 511] width 541 height 14
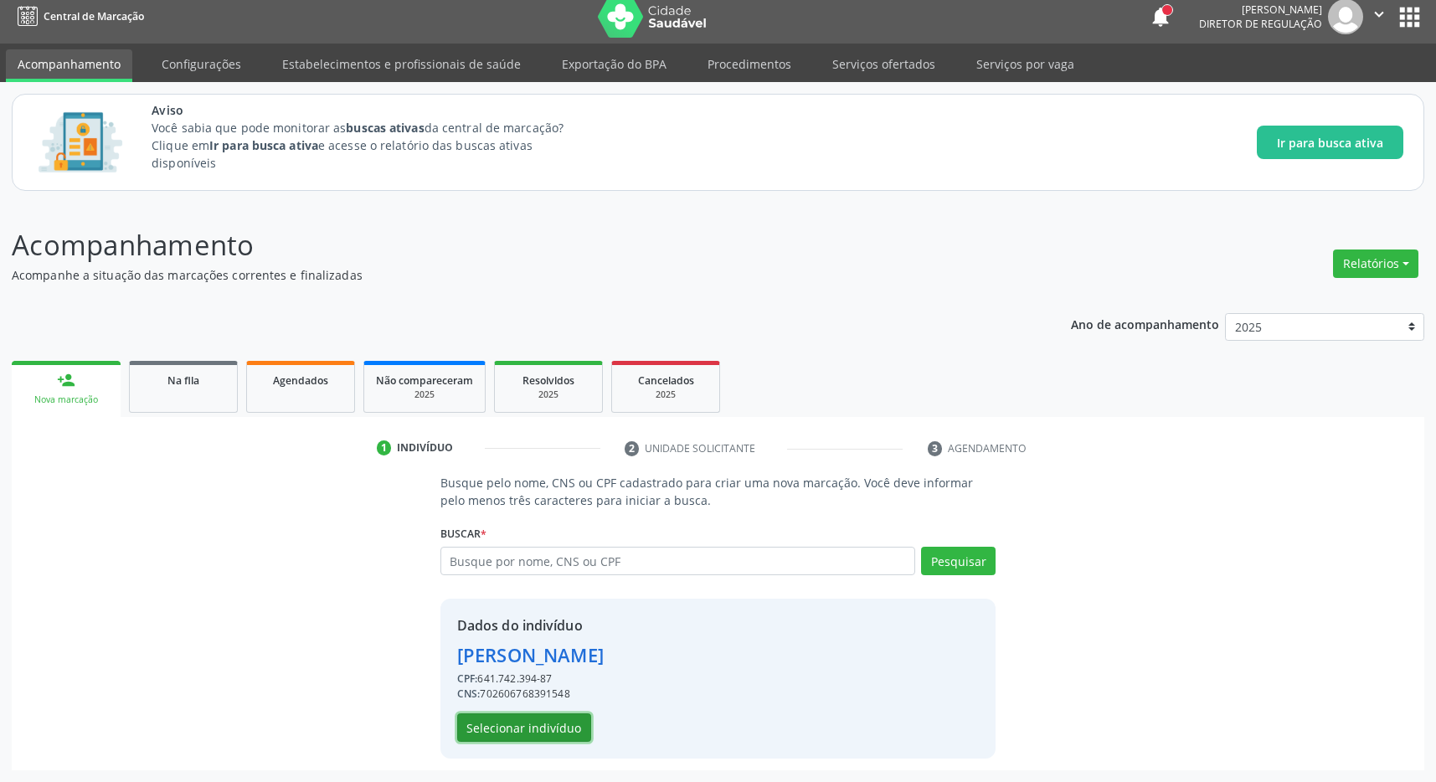
click at [513, 724] on button "Selecionar indivíduo" at bounding box center [524, 727] width 134 height 28
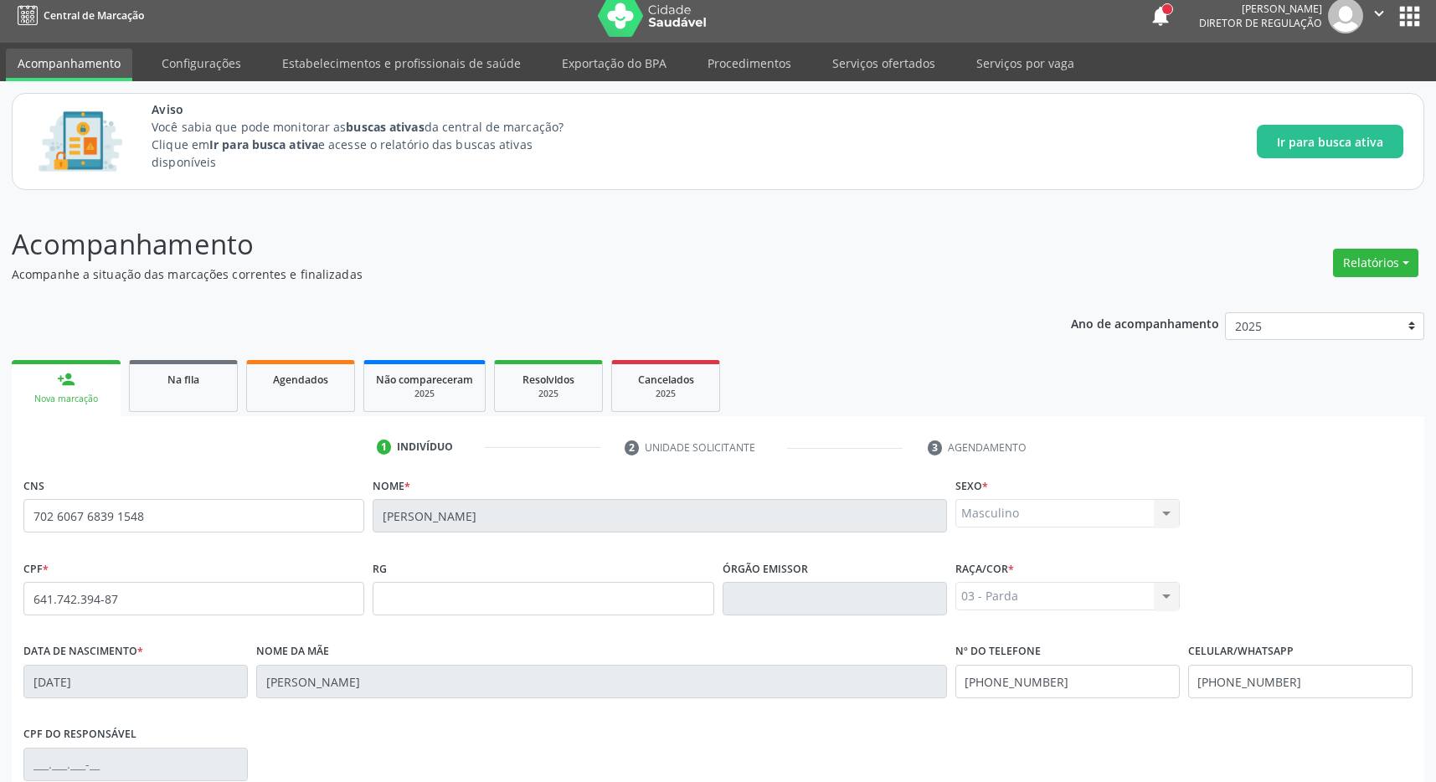
scroll to position [248, 0]
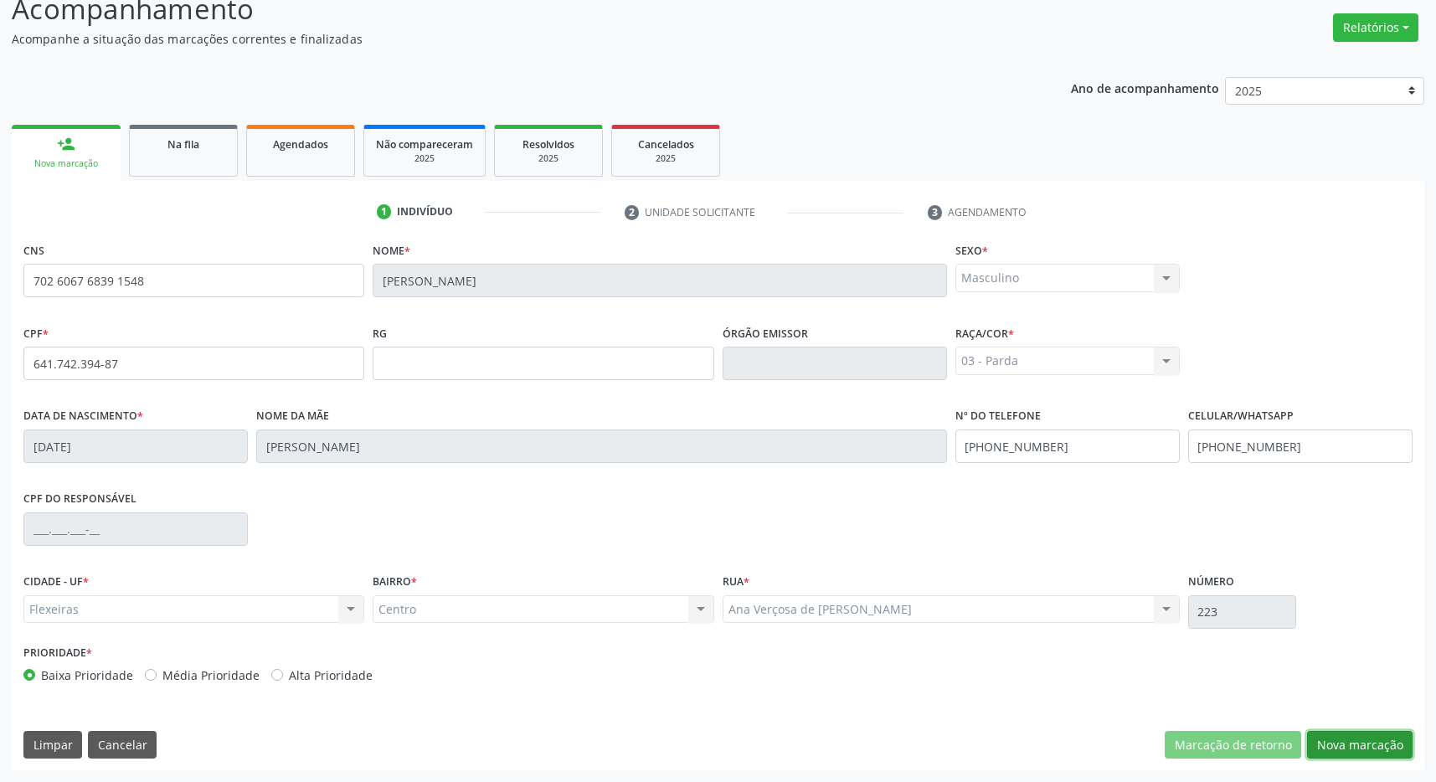
click at [1372, 735] on button "Nova marcação" at bounding box center [1359, 745] width 105 height 28
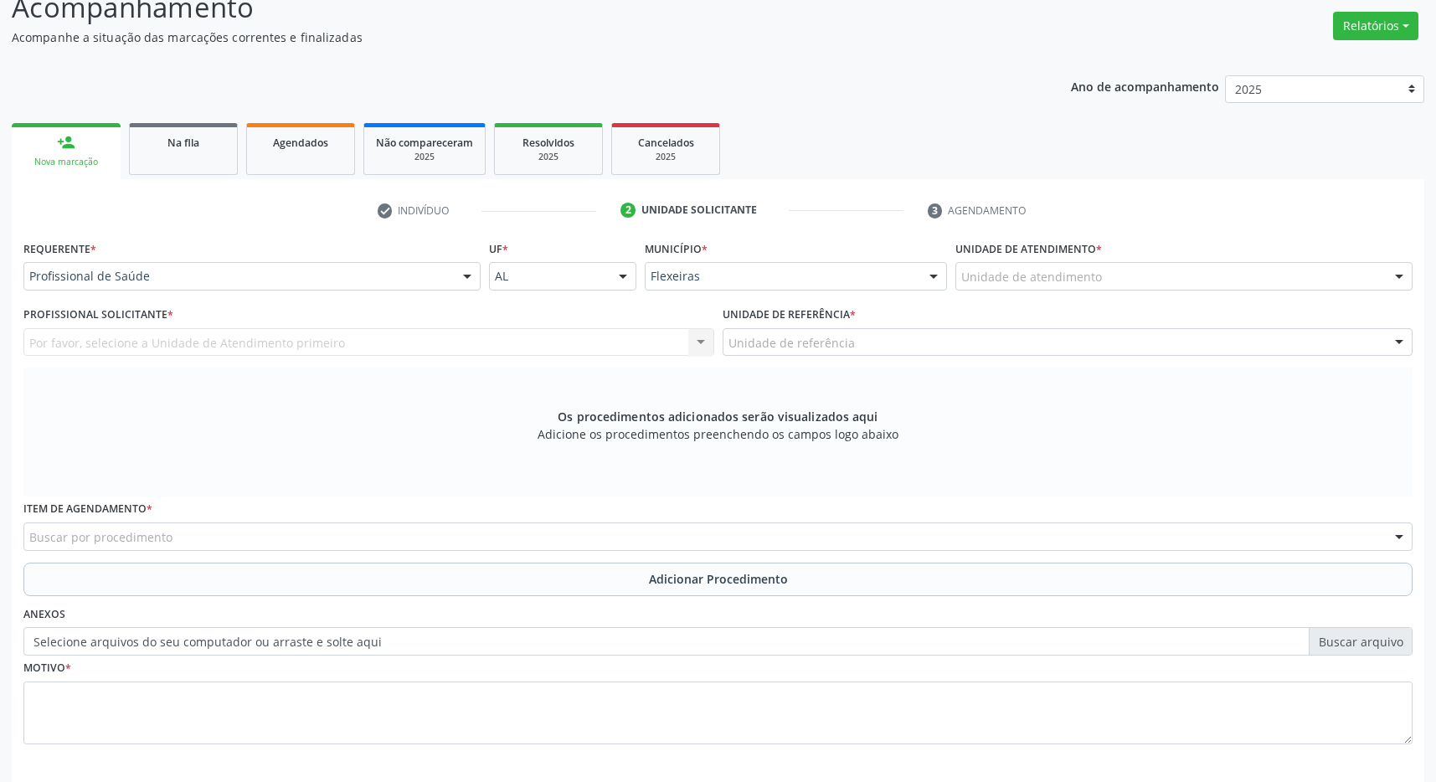
scroll to position [322, 0]
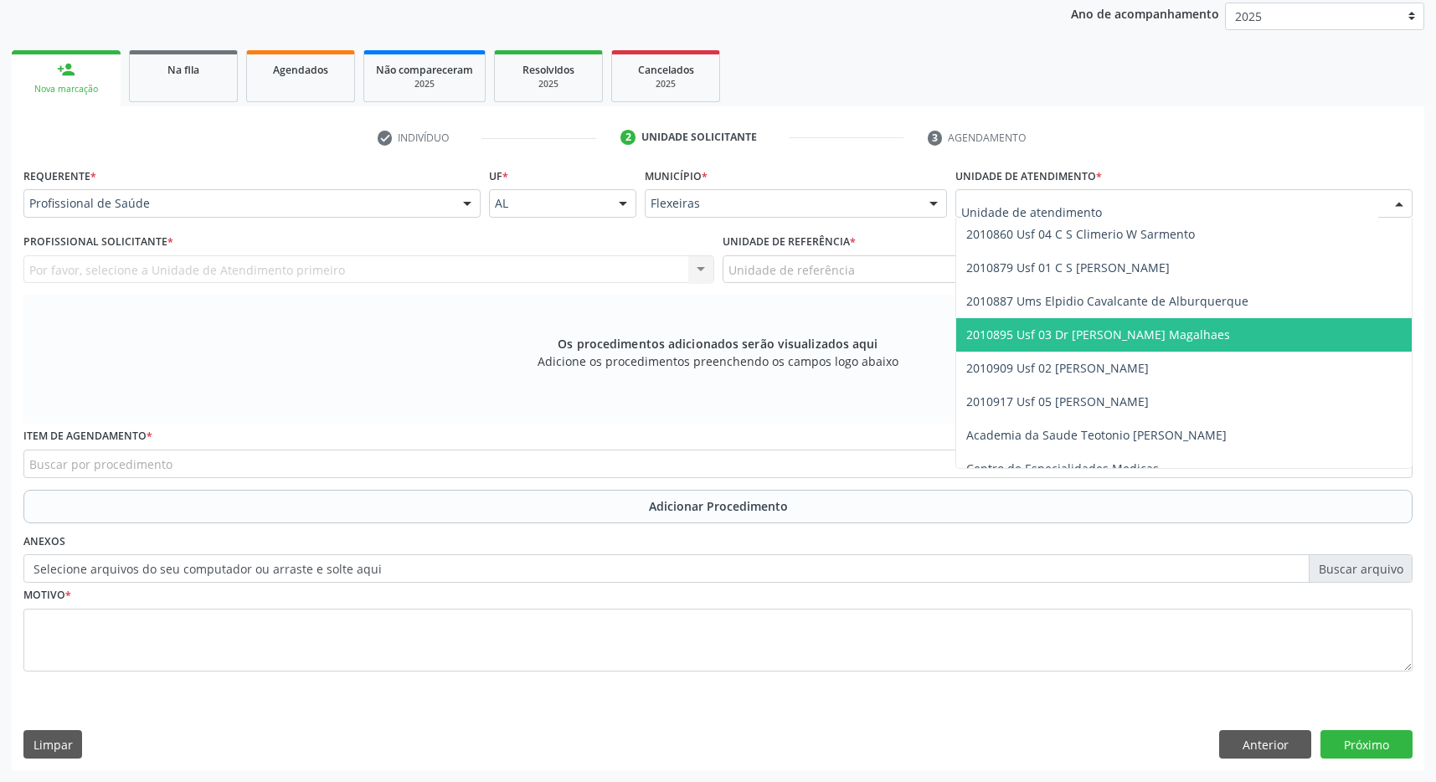
click at [1083, 333] on span "2010895 Usf 03 Dr [PERSON_NAME] Magalhaes" at bounding box center [1098, 334] width 264 height 16
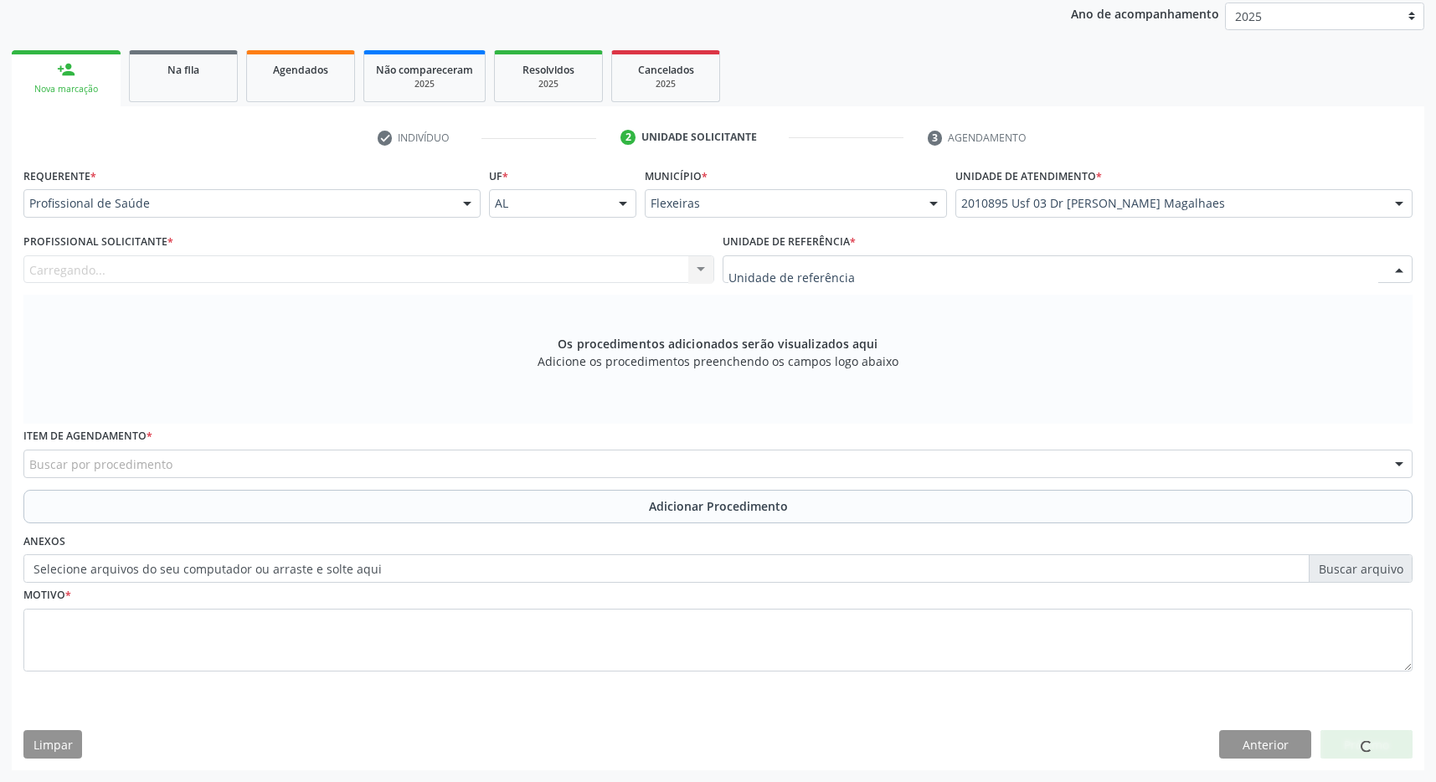
click at [1091, 275] on div at bounding box center [1067, 269] width 691 height 28
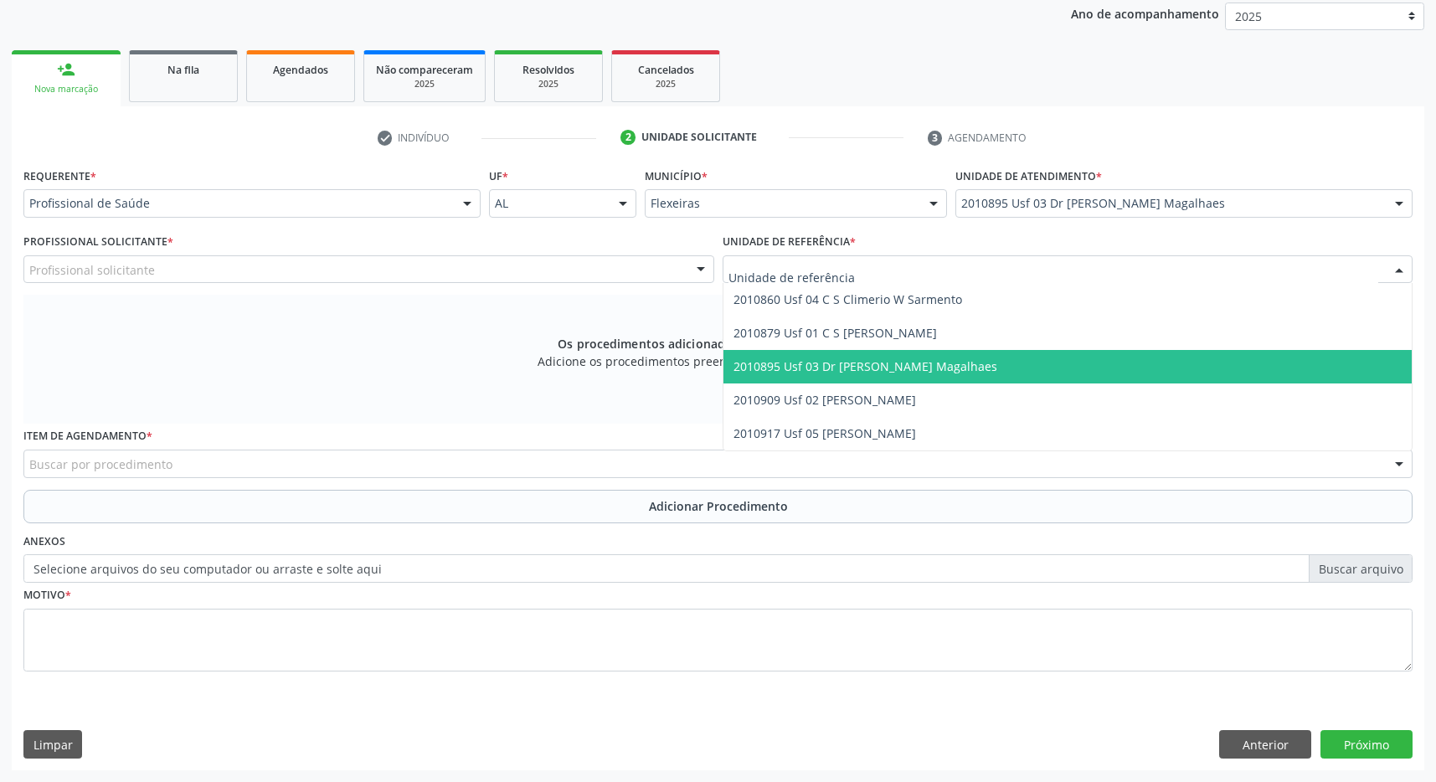
click at [1089, 361] on span "2010895 Usf 03 Dr [PERSON_NAME] Magalhaes" at bounding box center [1067, 366] width 689 height 33
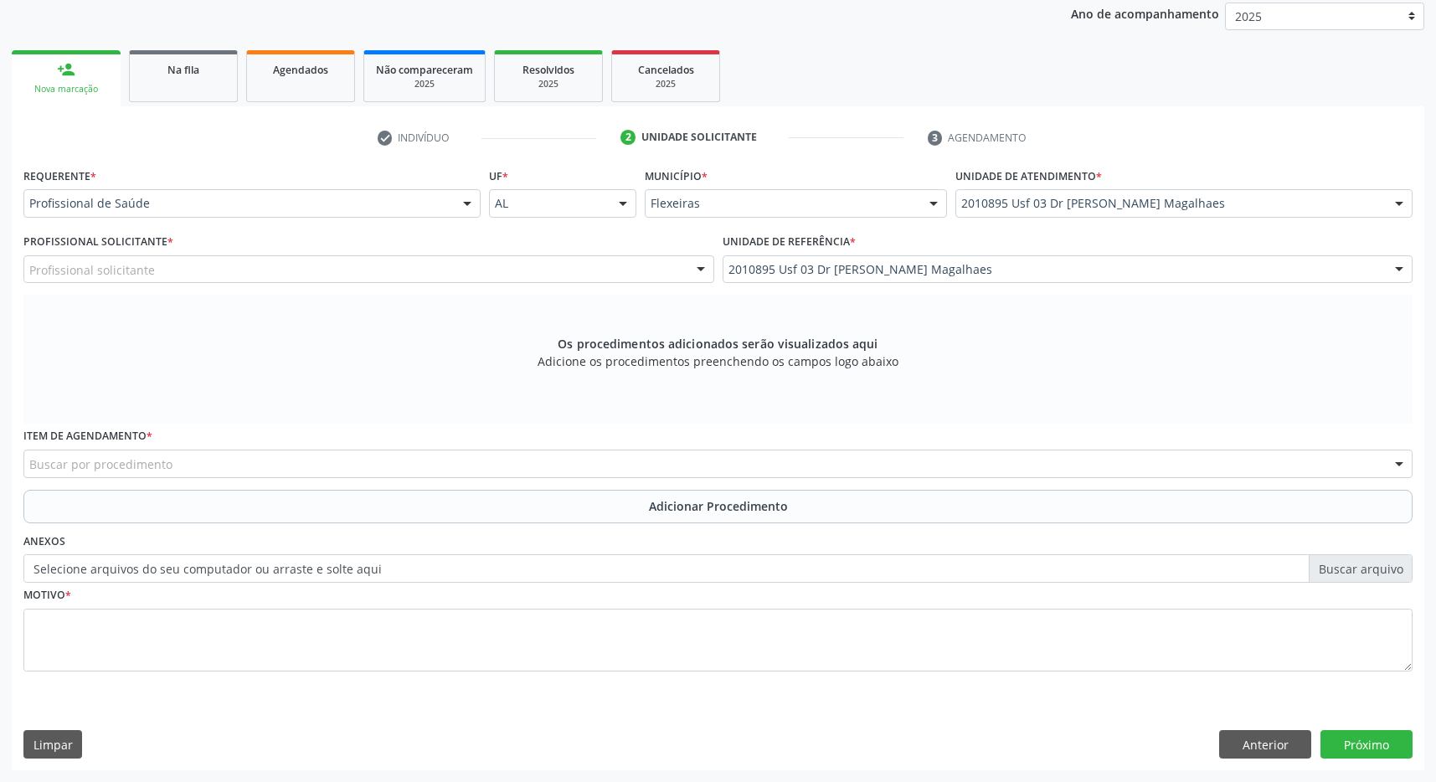
click at [672, 275] on div "Profissional solicitante" at bounding box center [368, 269] width 691 height 28
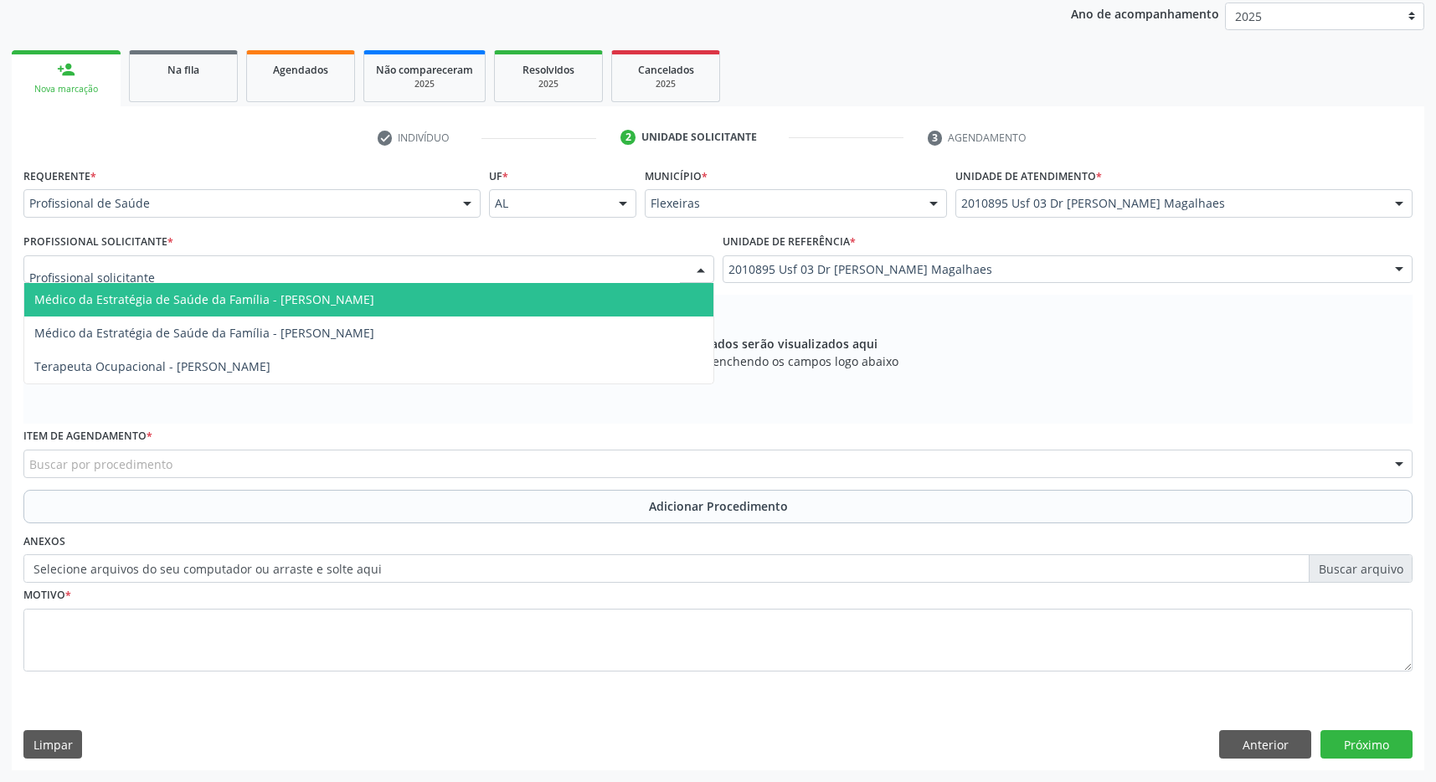
click at [593, 291] on span "Médico da Estratégia de Saúde da Família - [PERSON_NAME]" at bounding box center [368, 299] width 689 height 33
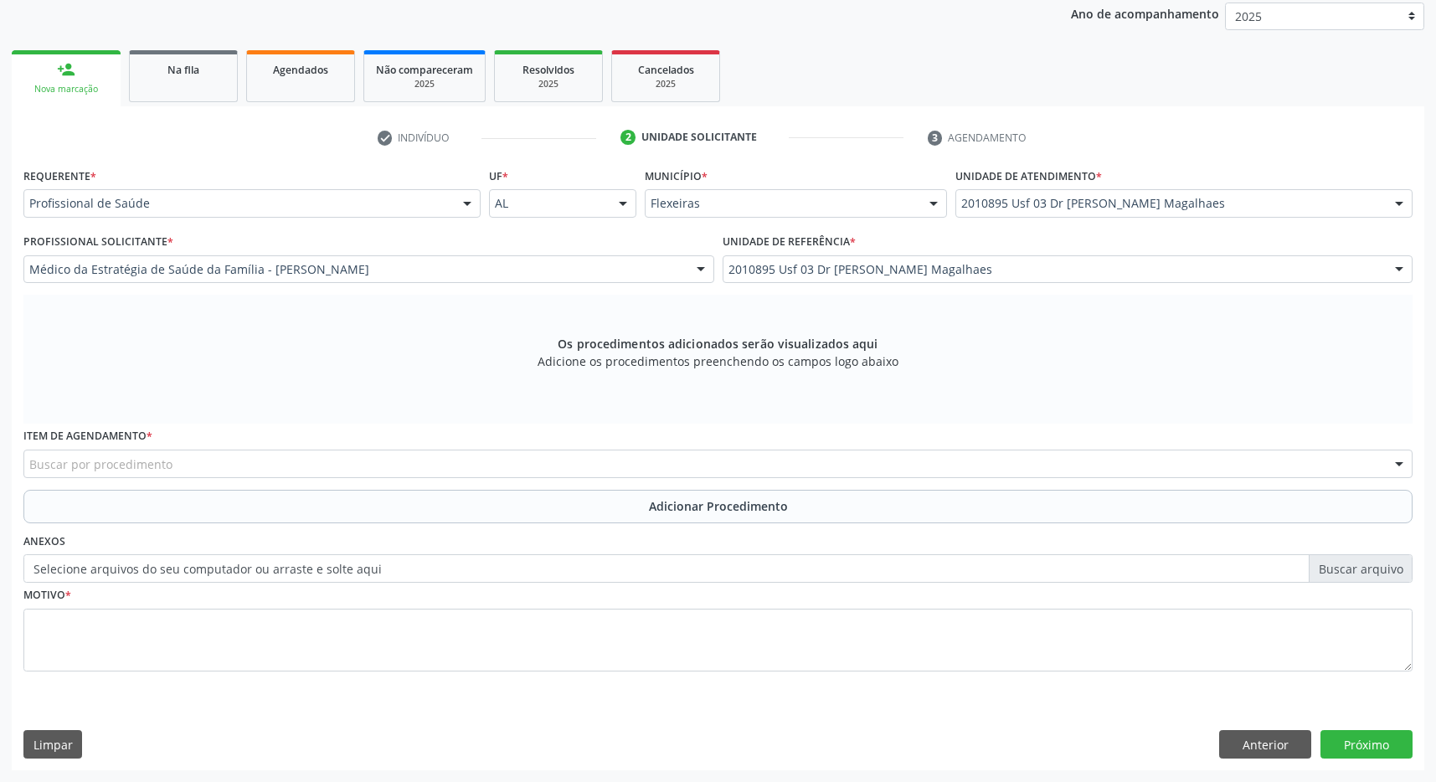
click at [548, 472] on div "Buscar por procedimento" at bounding box center [717, 464] width 1389 height 28
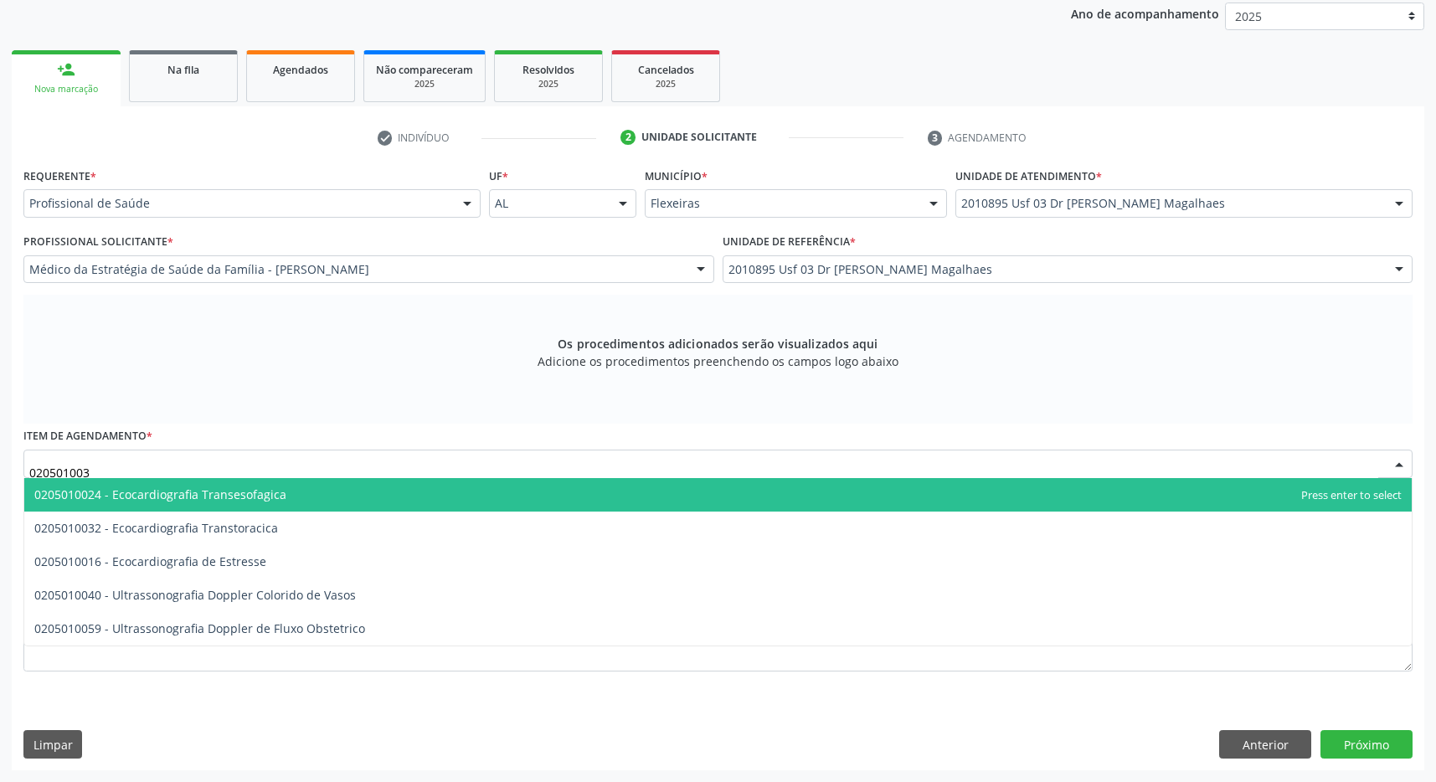
type input "0205010032"
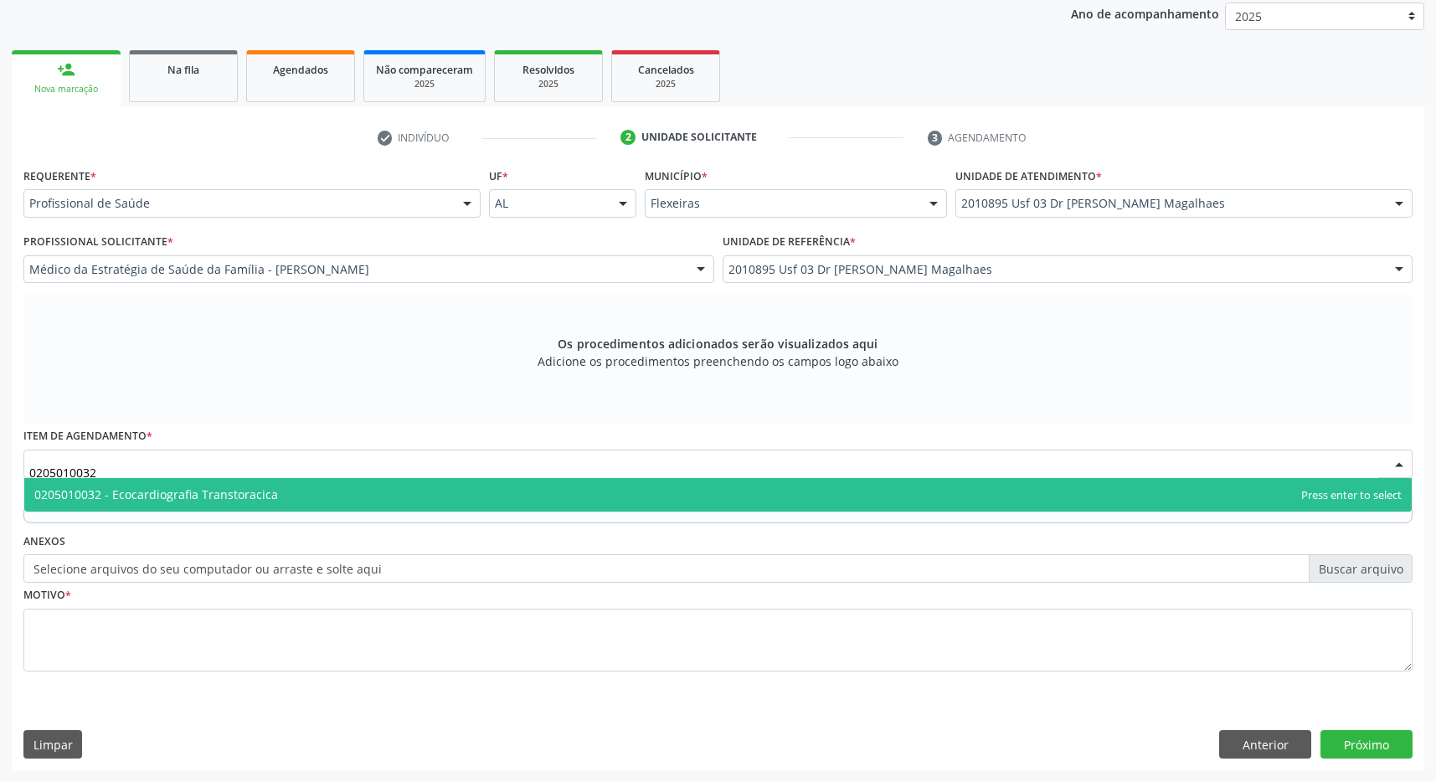
click at [530, 499] on span "0205010032 - Ecocardiografia Transtoracica" at bounding box center [717, 494] width 1387 height 33
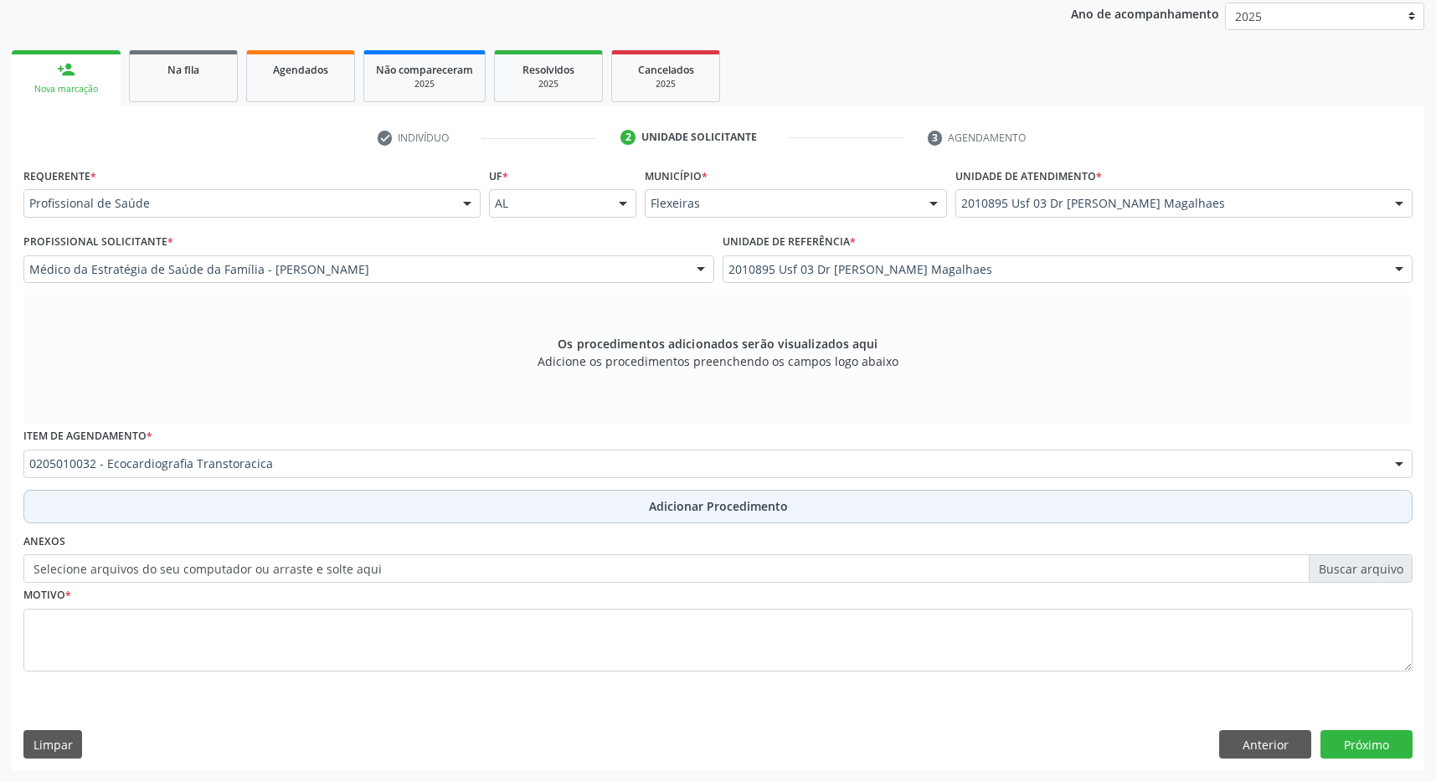
click at [603, 501] on button "Adicionar Procedimento" at bounding box center [717, 506] width 1389 height 33
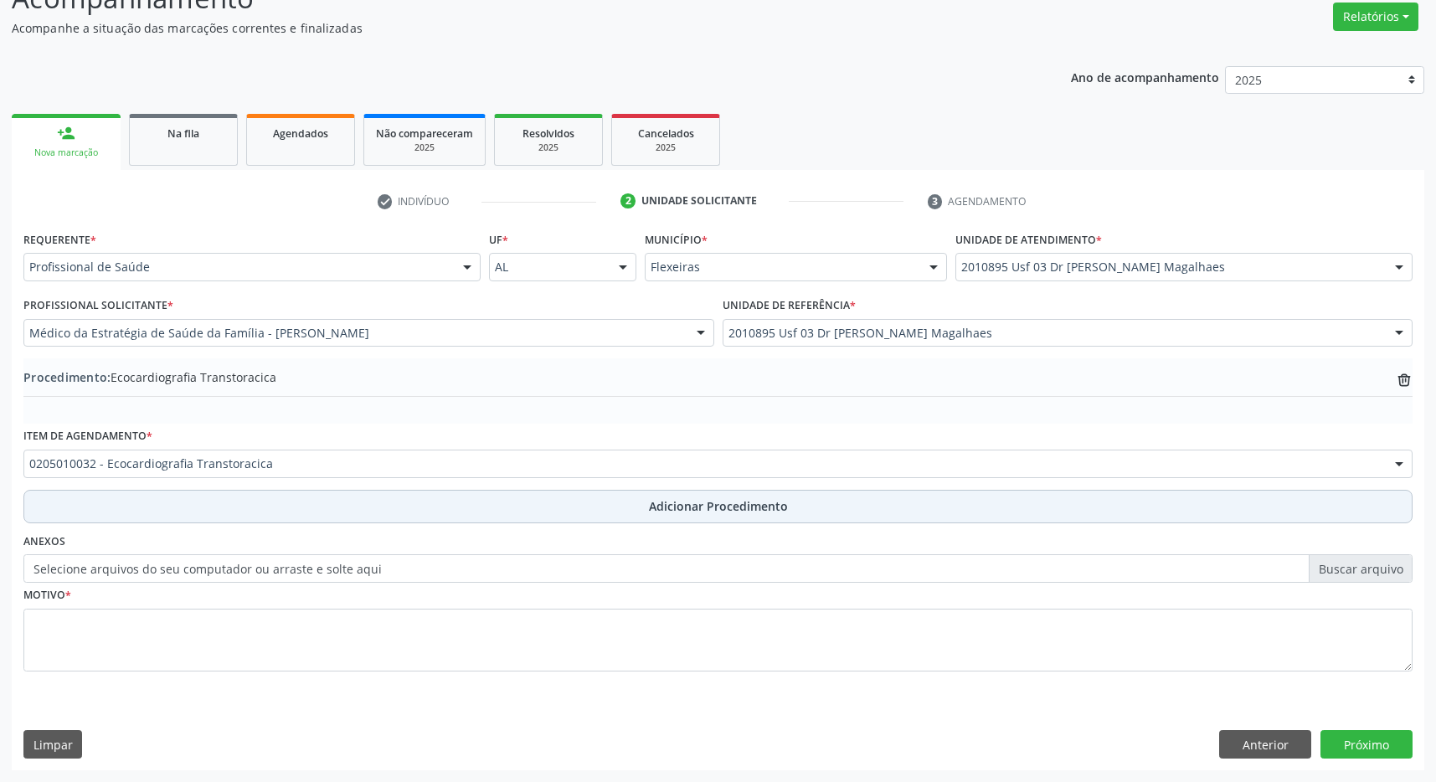
scroll to position [258, 0]
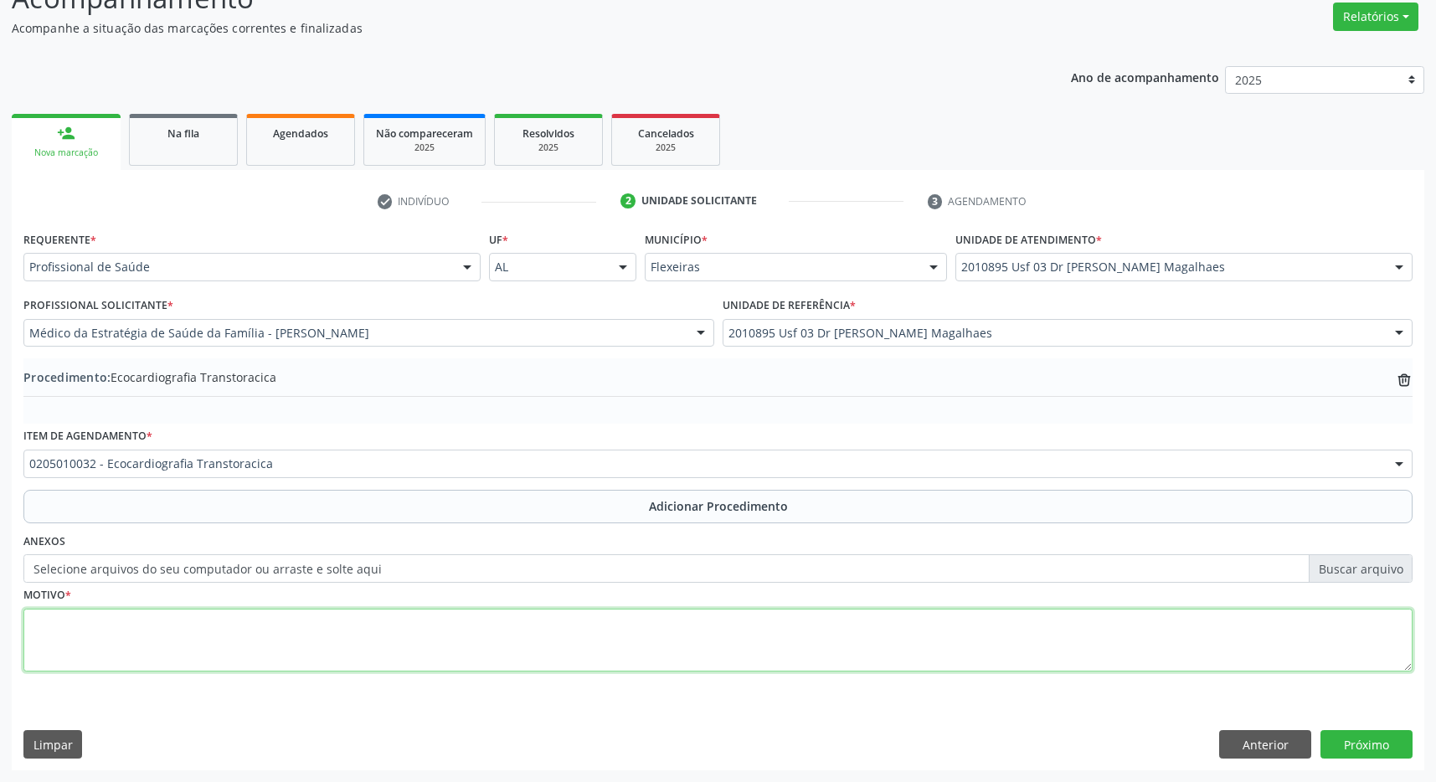
click at [544, 641] on textarea at bounding box center [717, 641] width 1389 height 64
type textarea "FA + DININAR VASCULAR"
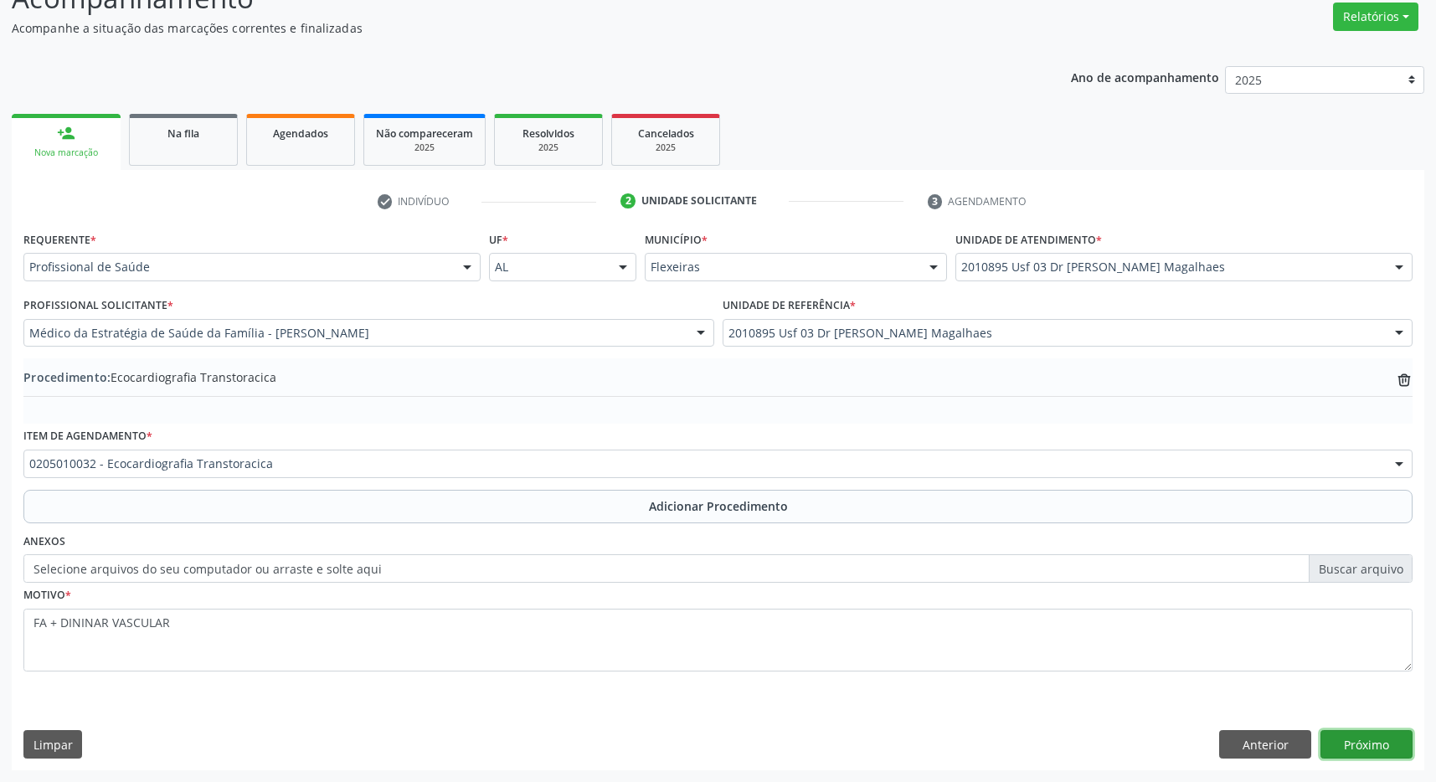
click at [1357, 744] on button "Próximo" at bounding box center [1366, 744] width 92 height 28
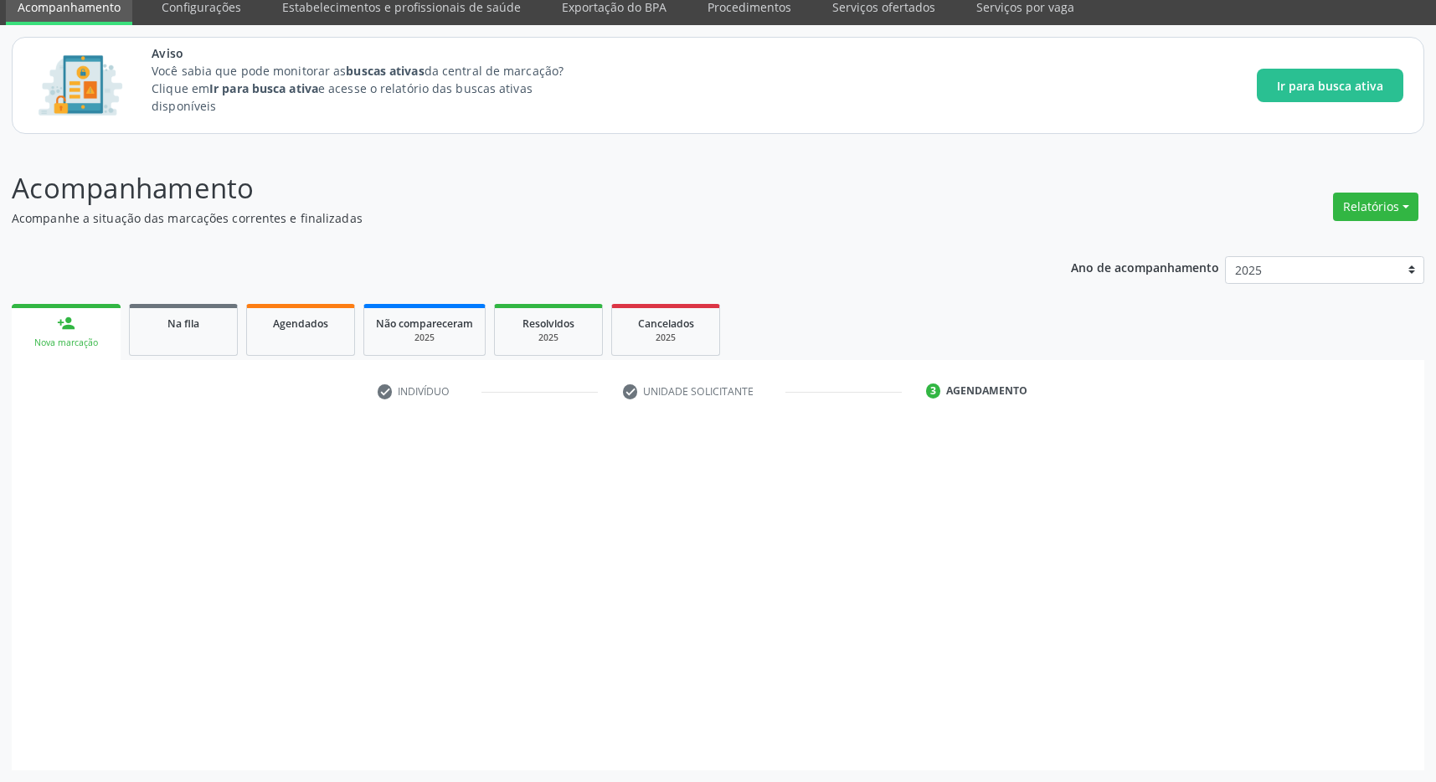
scroll to position [69, 0]
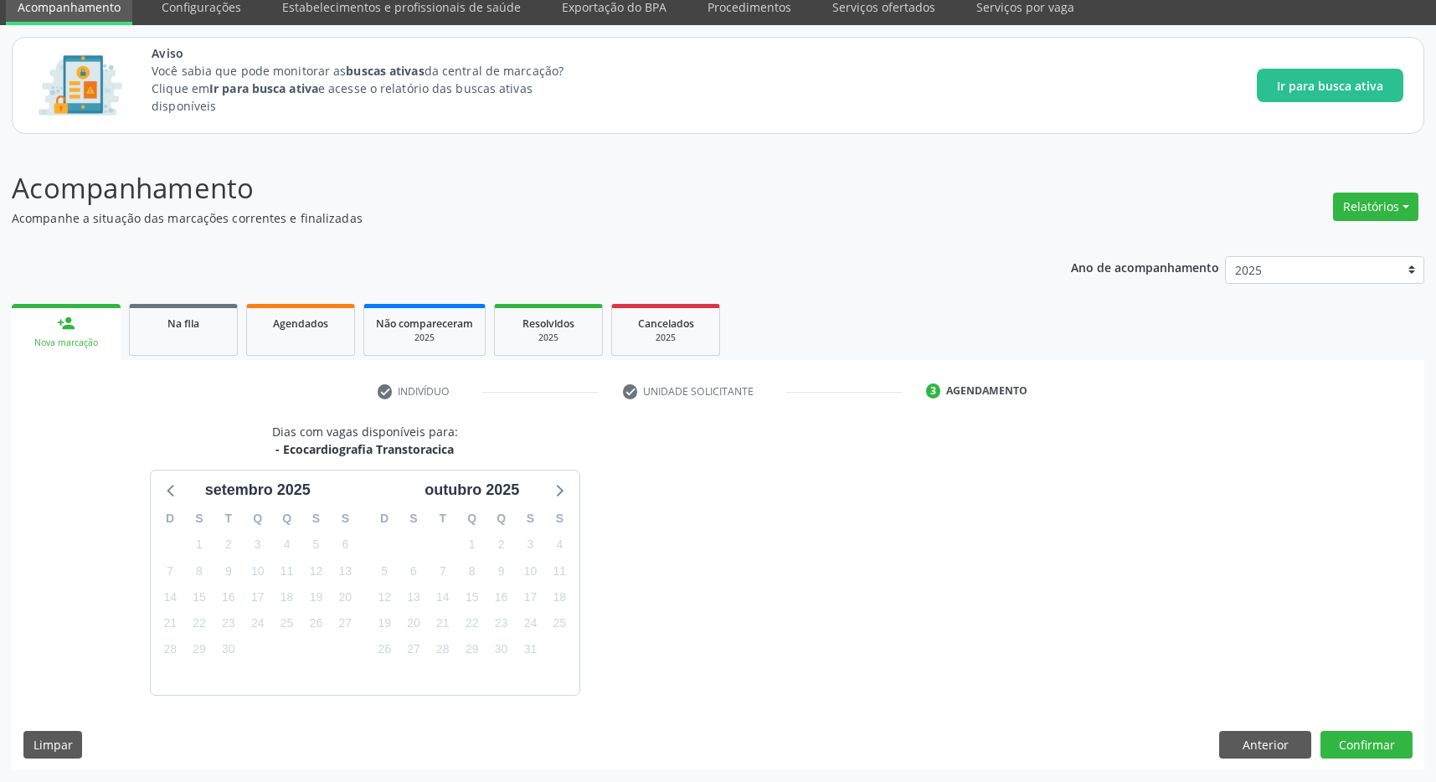
click at [1361, 727] on div "Dias com vagas disponíveis para: - Ecocardiografia Transtoracica setembro 2025 …" at bounding box center [718, 596] width 1412 height 347
click at [1344, 743] on button "Confirmar" at bounding box center [1366, 745] width 92 height 28
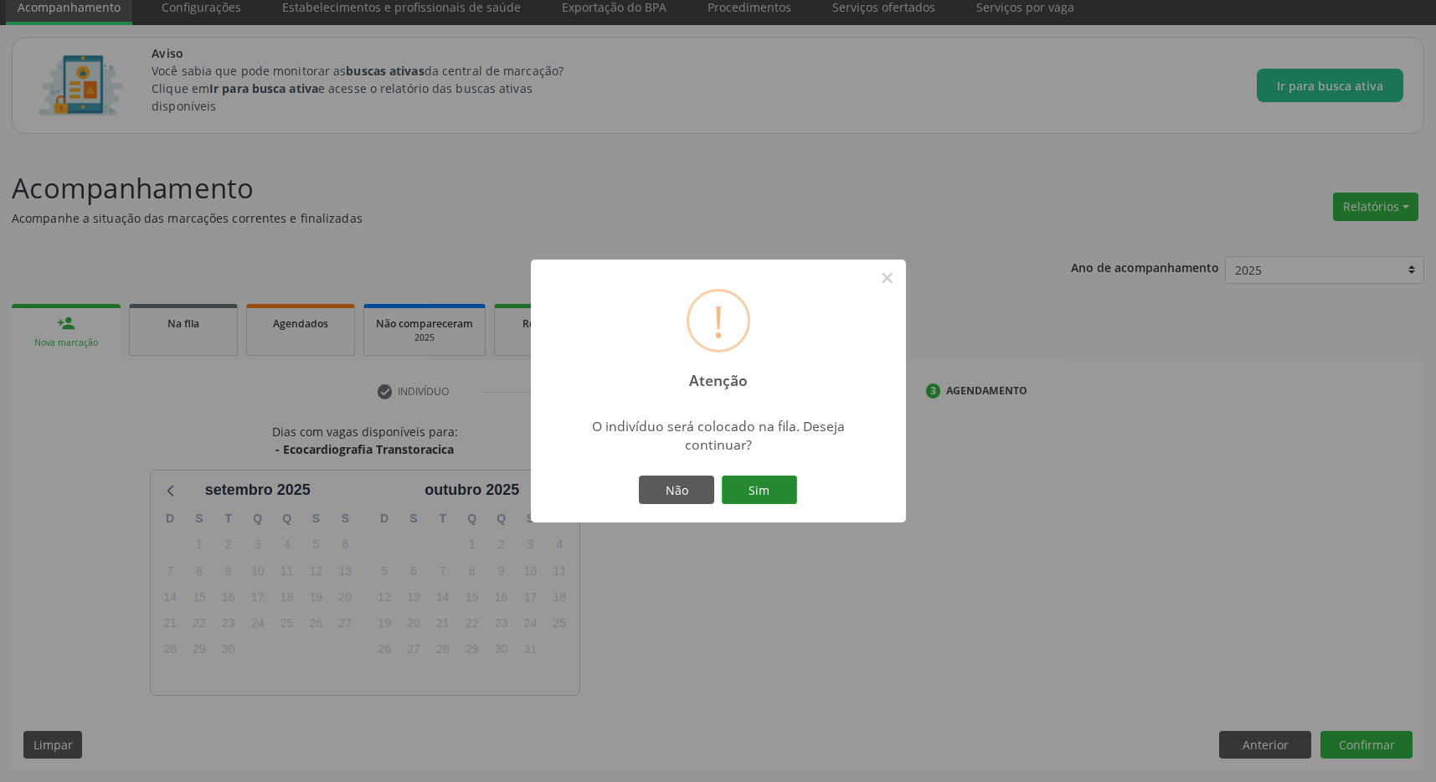
click at [779, 488] on button "Sim" at bounding box center [759, 489] width 75 height 28
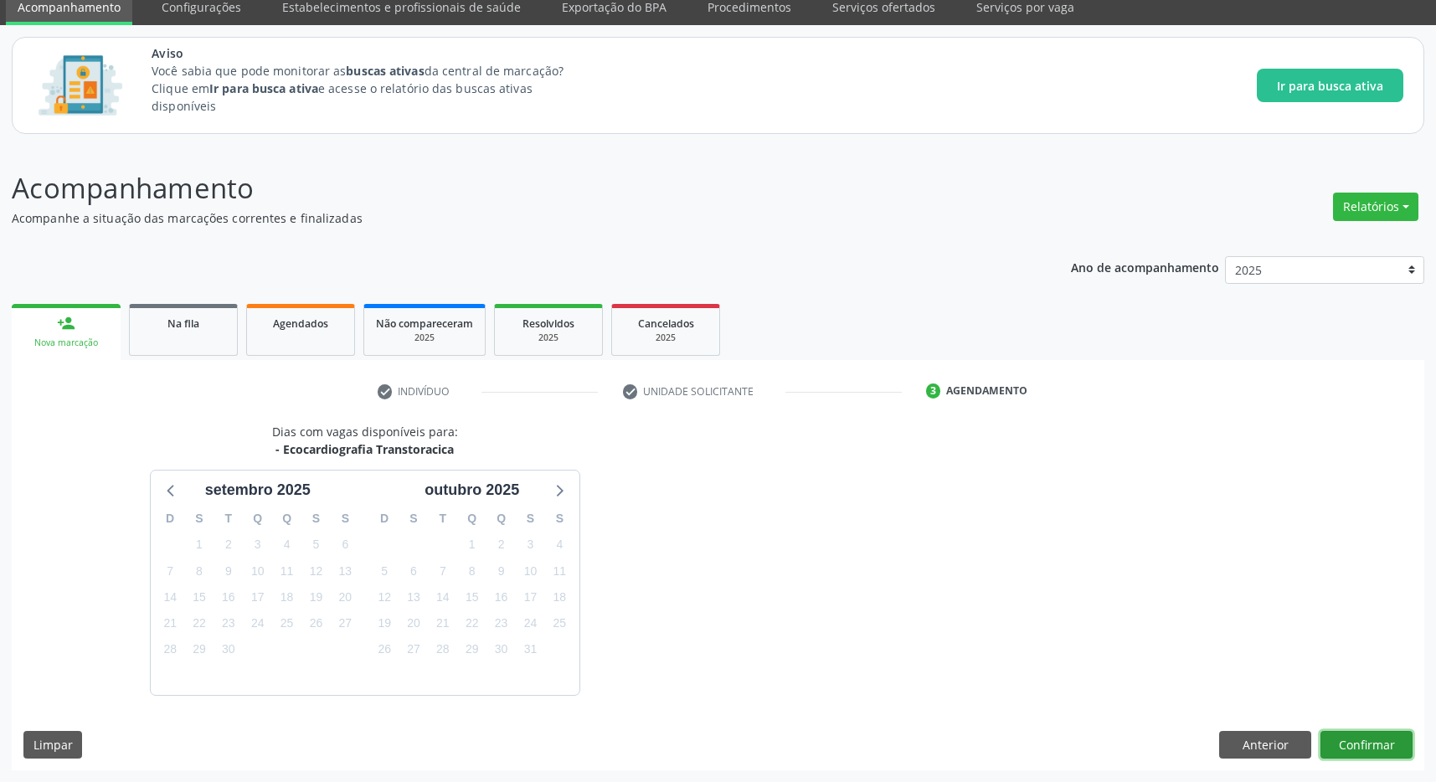
click at [1390, 745] on button "Confirmar" at bounding box center [1366, 745] width 92 height 28
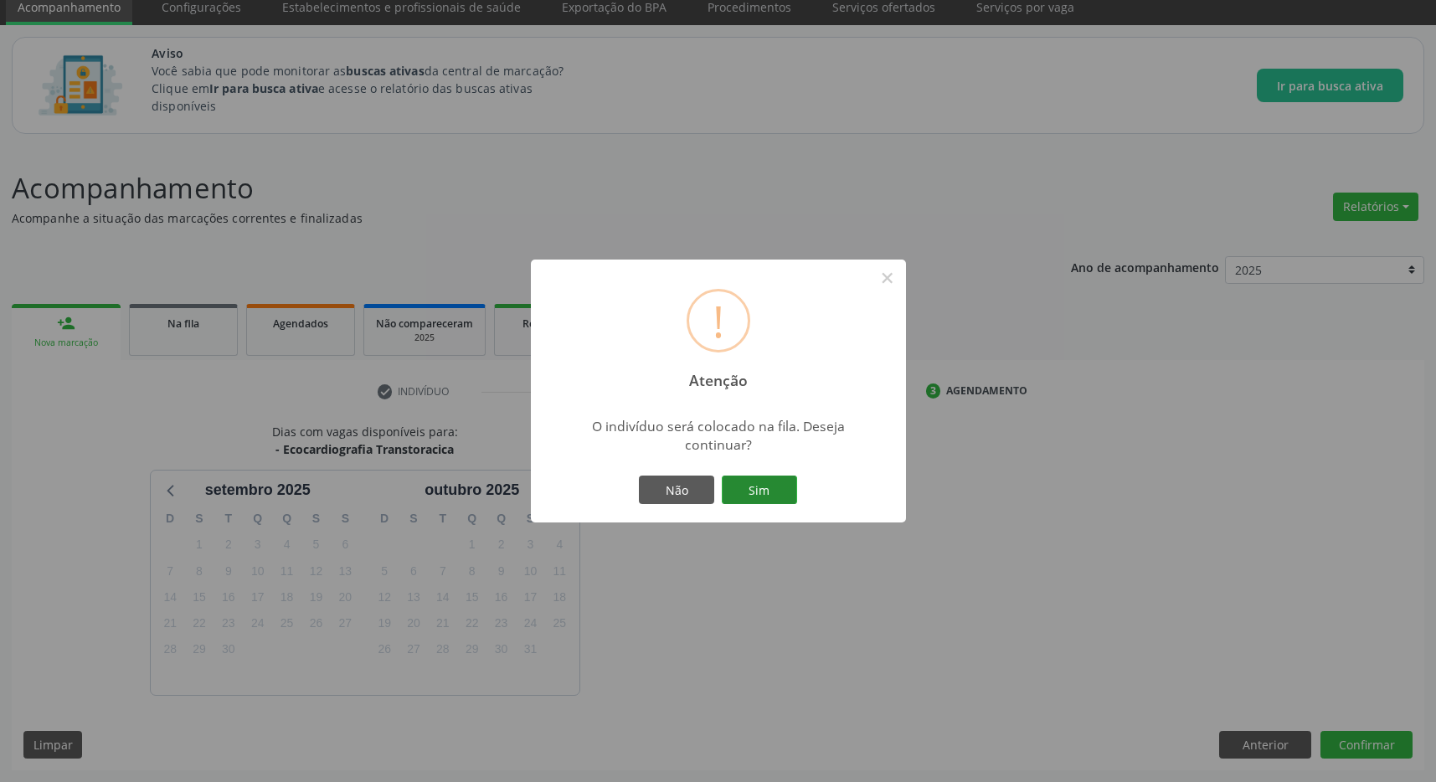
click at [735, 482] on button "Sim" at bounding box center [759, 489] width 75 height 28
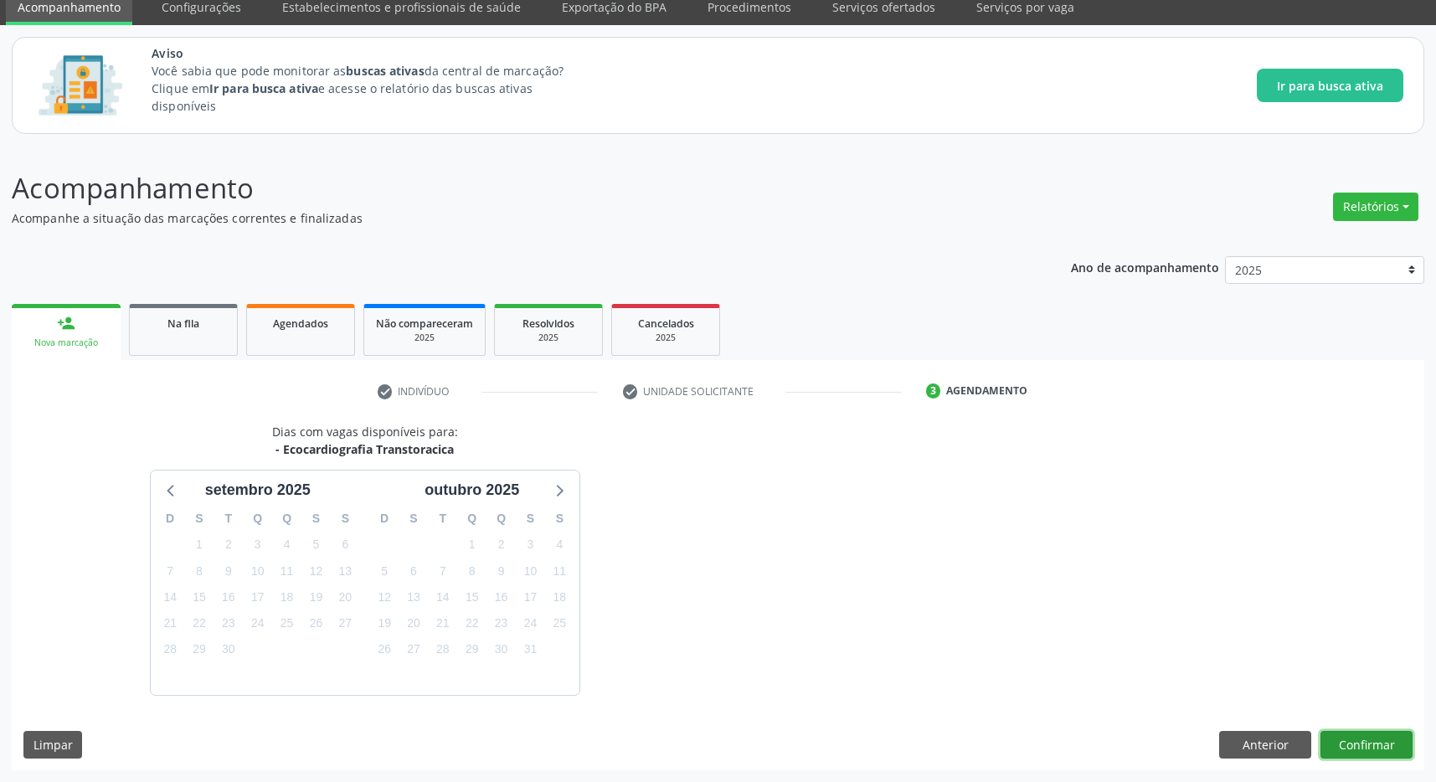
click at [1382, 731] on button "Confirmar" at bounding box center [1366, 745] width 92 height 28
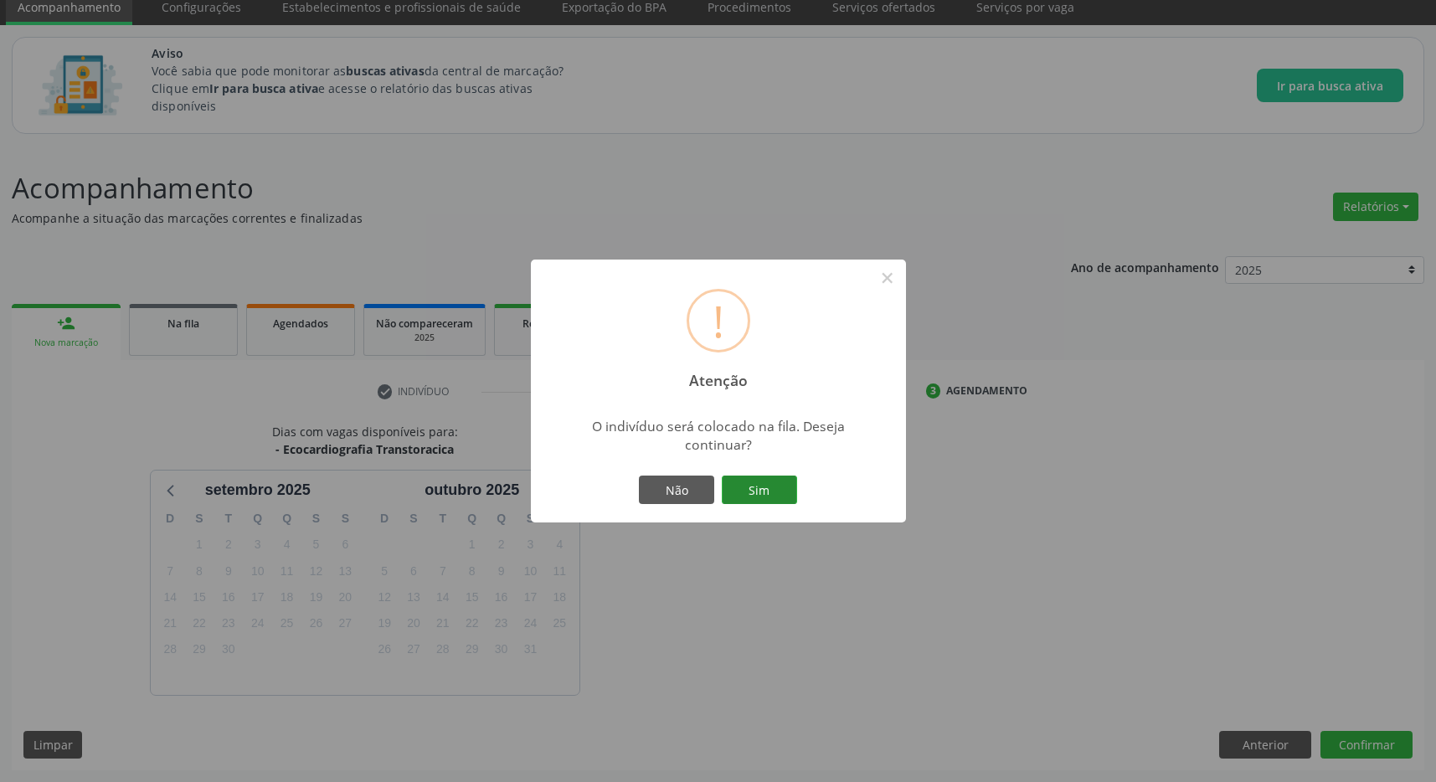
click at [748, 485] on button "Sim" at bounding box center [759, 489] width 75 height 28
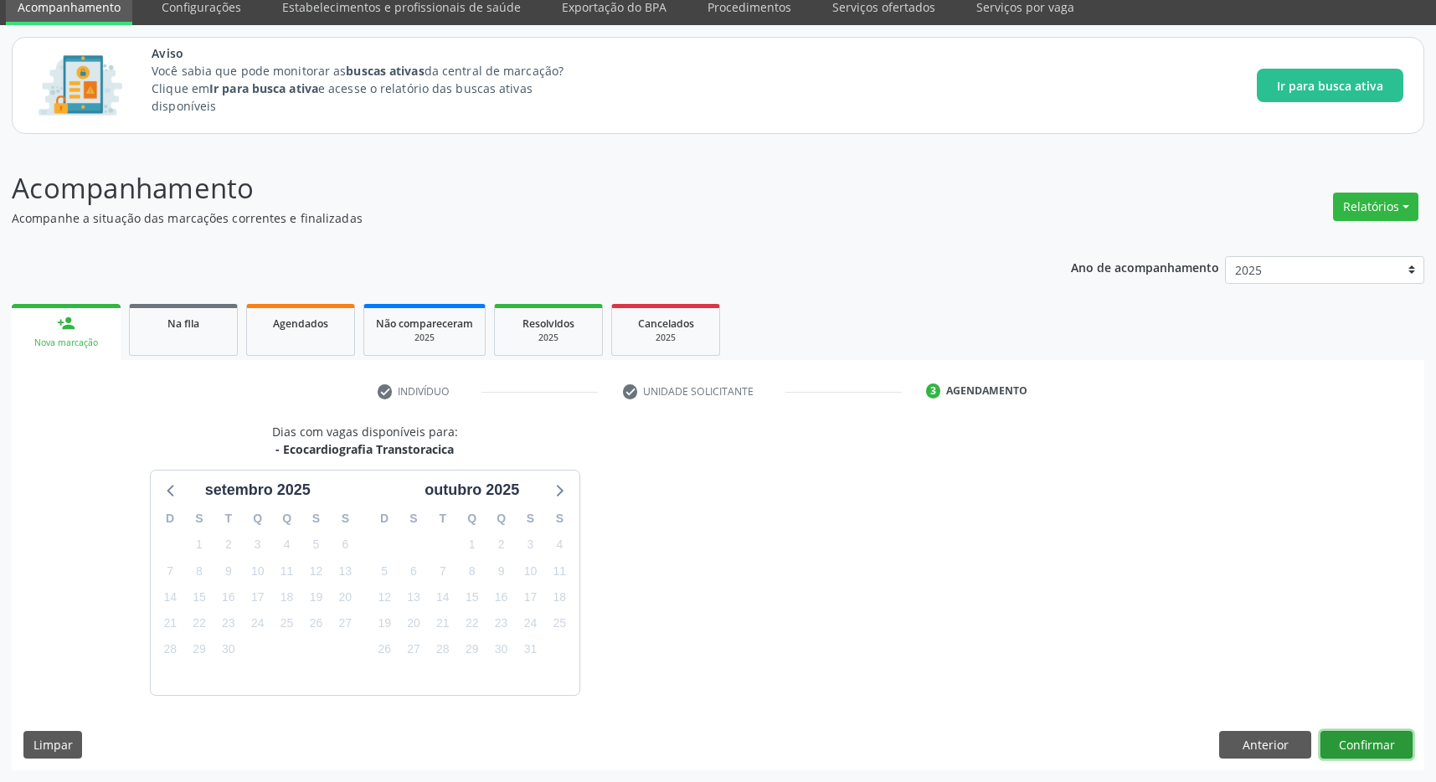
click at [1371, 738] on button "Confirmar" at bounding box center [1366, 745] width 92 height 28
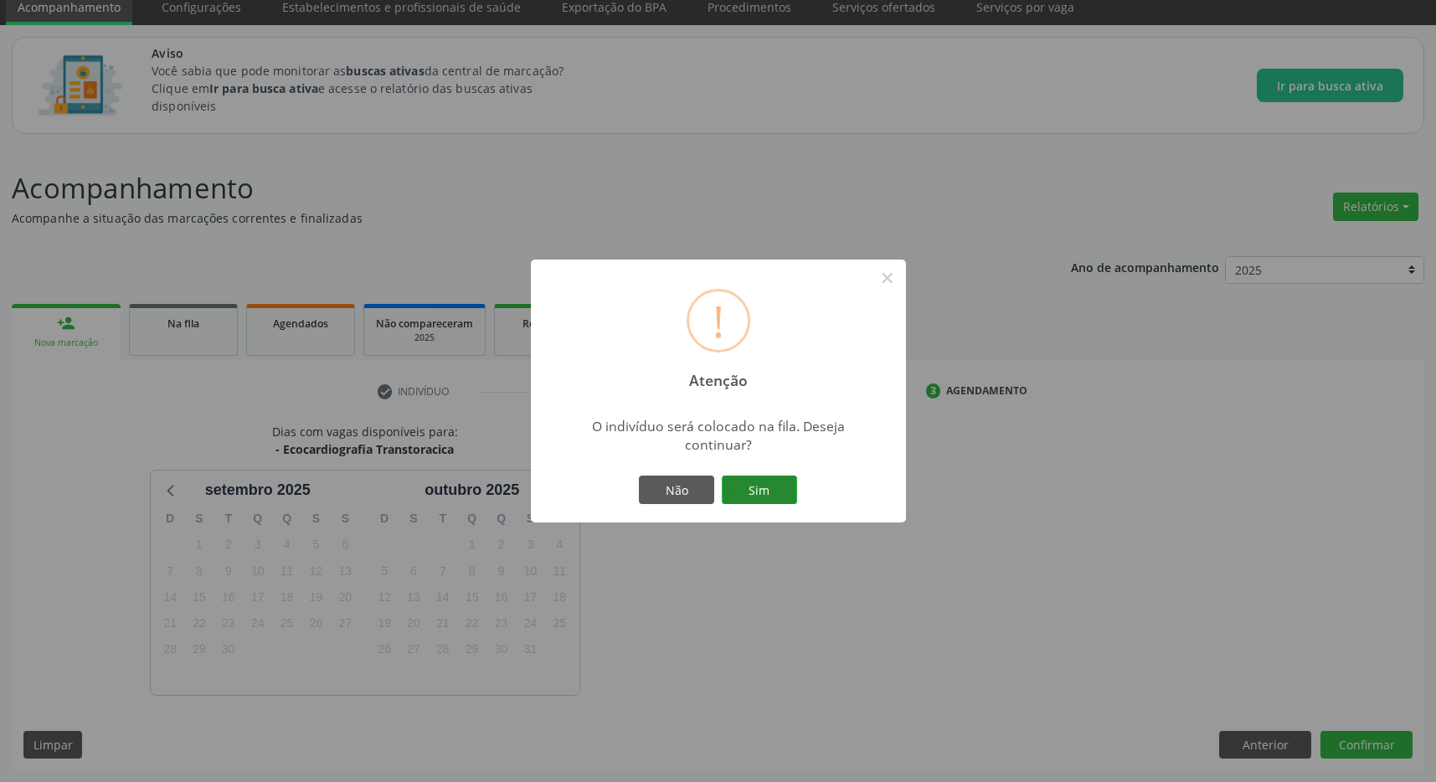
click at [770, 490] on button "Sim" at bounding box center [759, 489] width 75 height 28
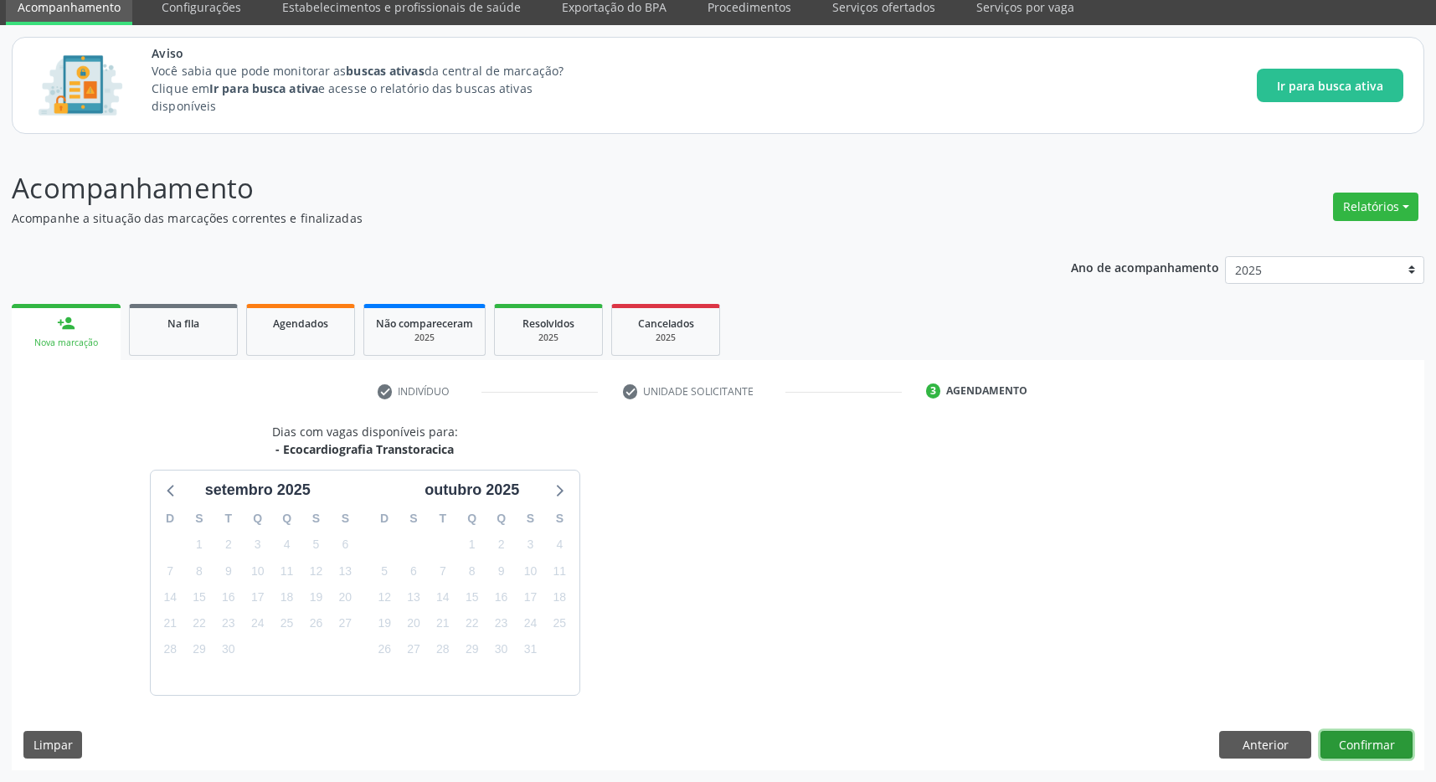
scroll to position [0, 0]
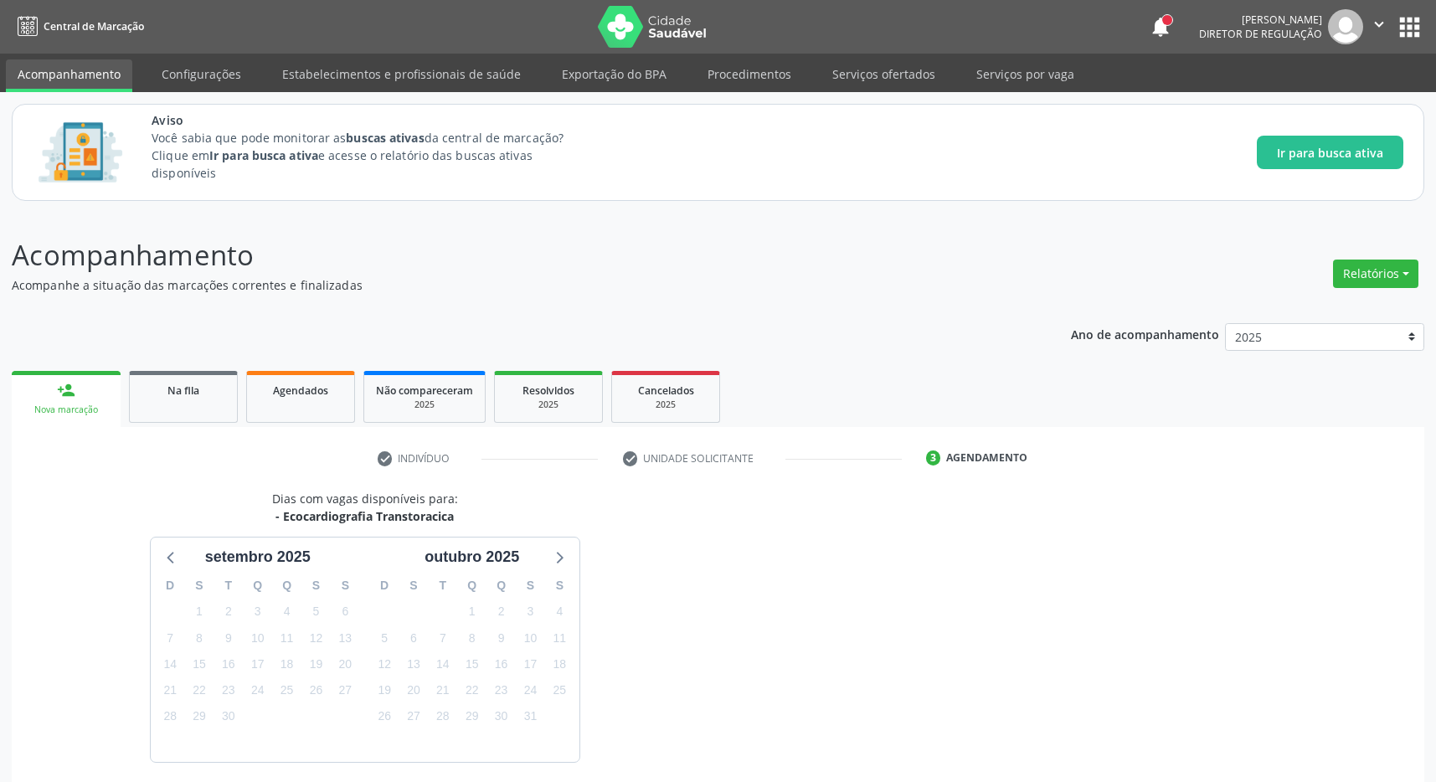
click at [1415, 15] on button "apps" at bounding box center [1409, 27] width 29 height 29
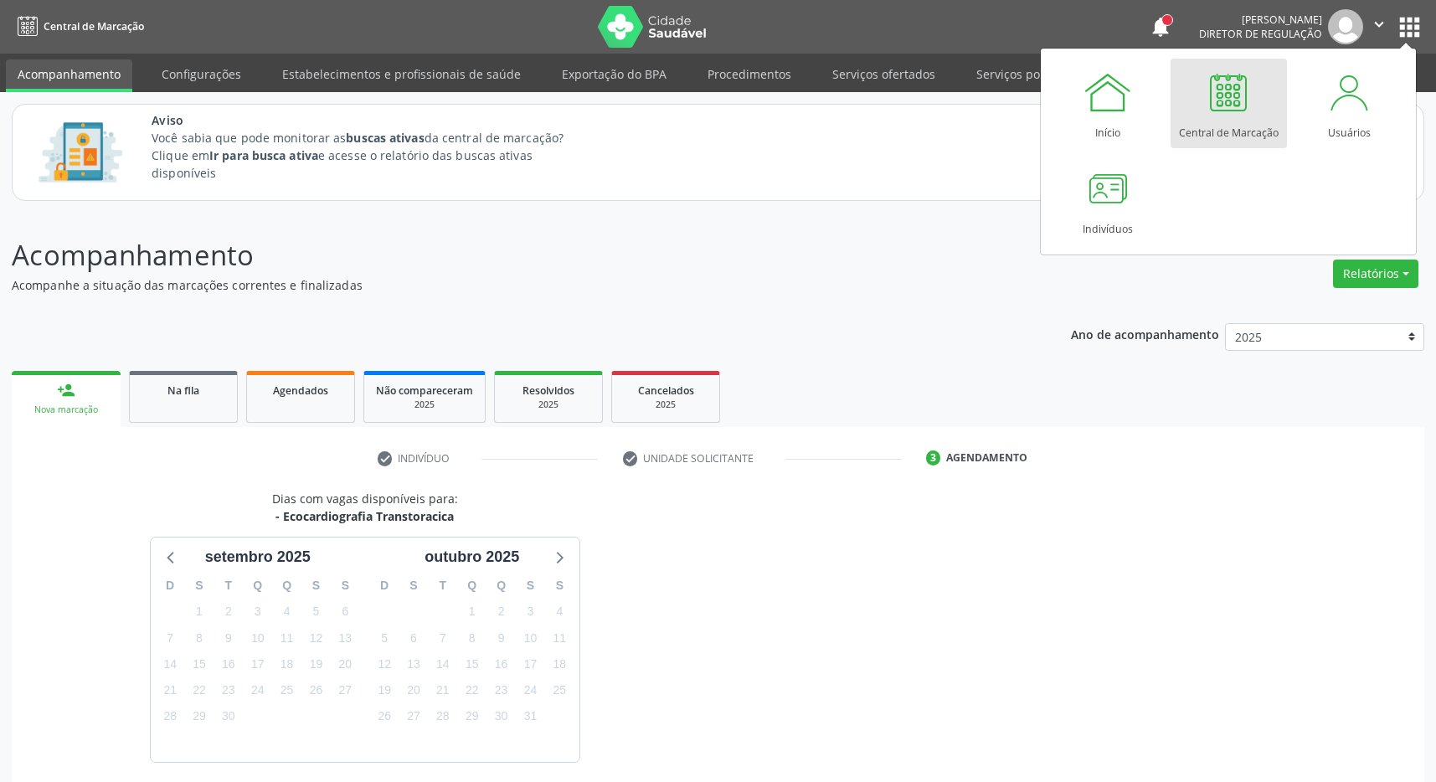
click at [1238, 111] on div at bounding box center [1228, 92] width 50 height 50
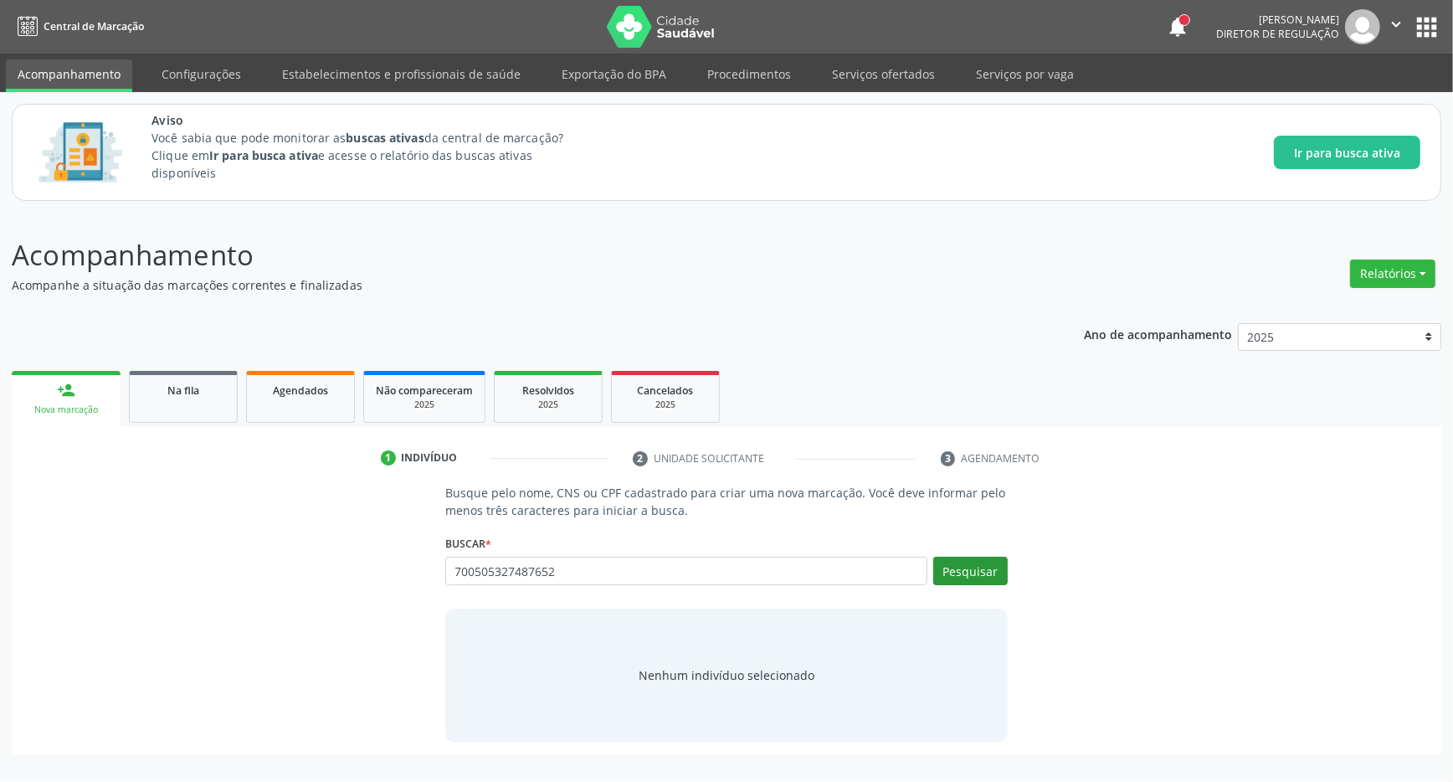
type input "700505327487652"
click at [965, 573] on button "Pesquisar" at bounding box center [970, 571] width 75 height 28
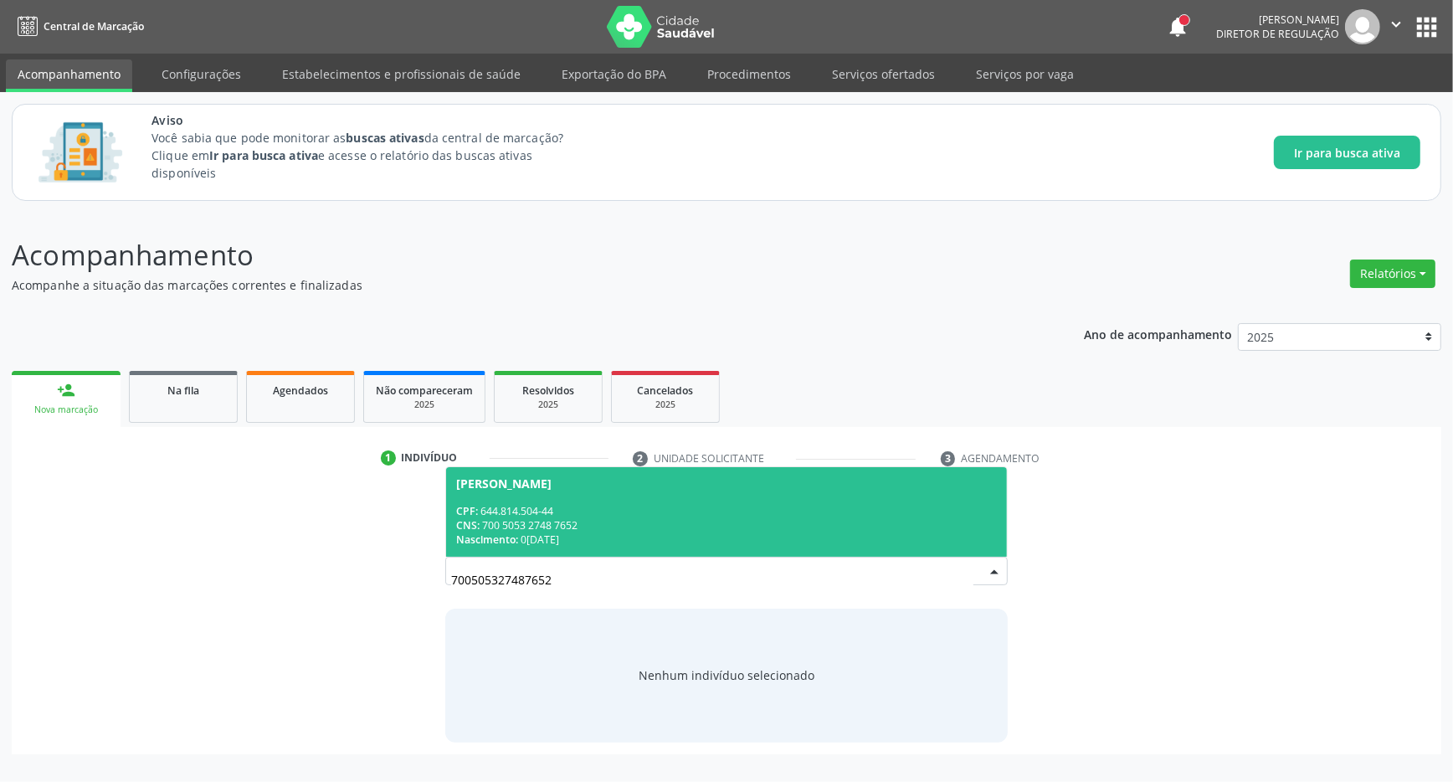
click at [626, 538] on div "Nascimento: 08/01/1946" at bounding box center [726, 539] width 541 height 14
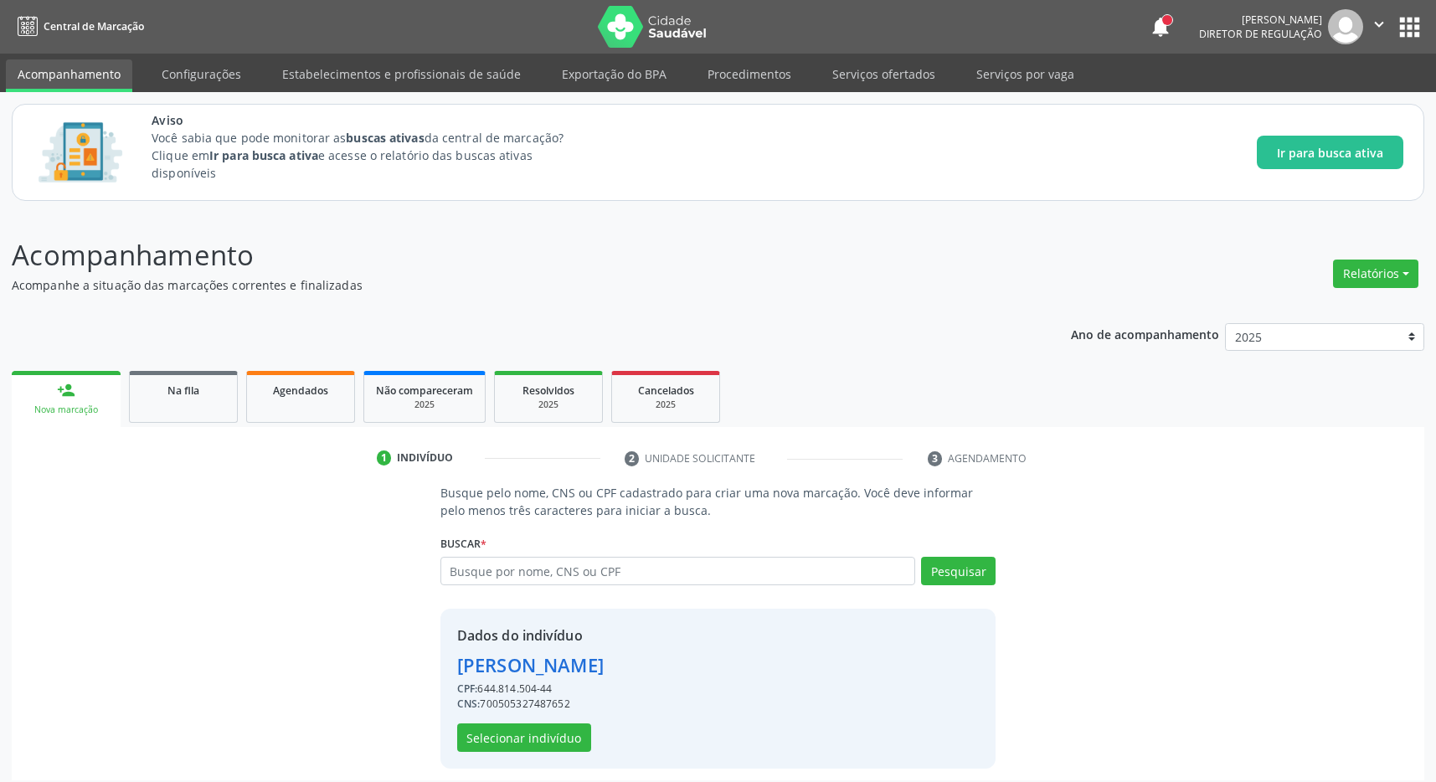
scroll to position [11, 0]
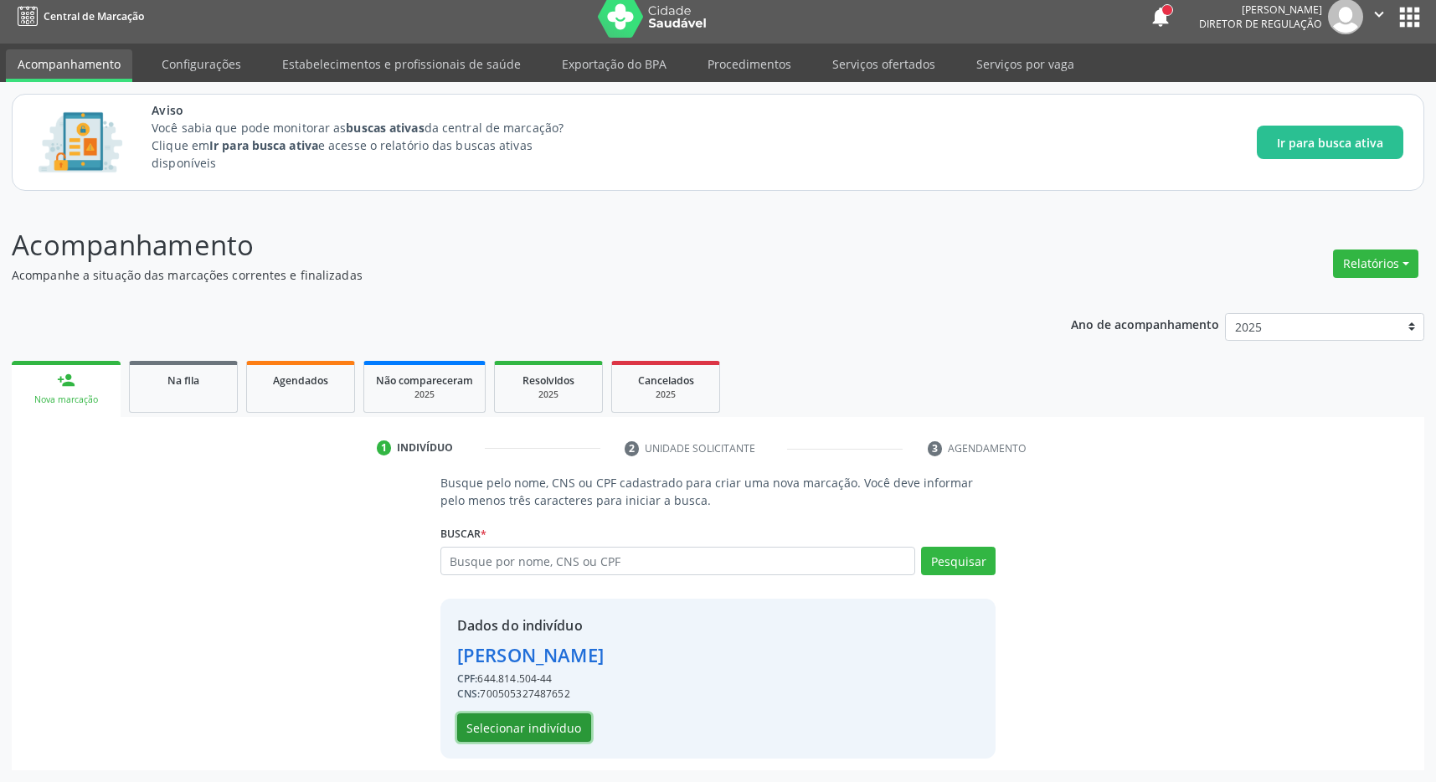
click at [536, 720] on button "Selecionar indivíduo" at bounding box center [524, 727] width 134 height 28
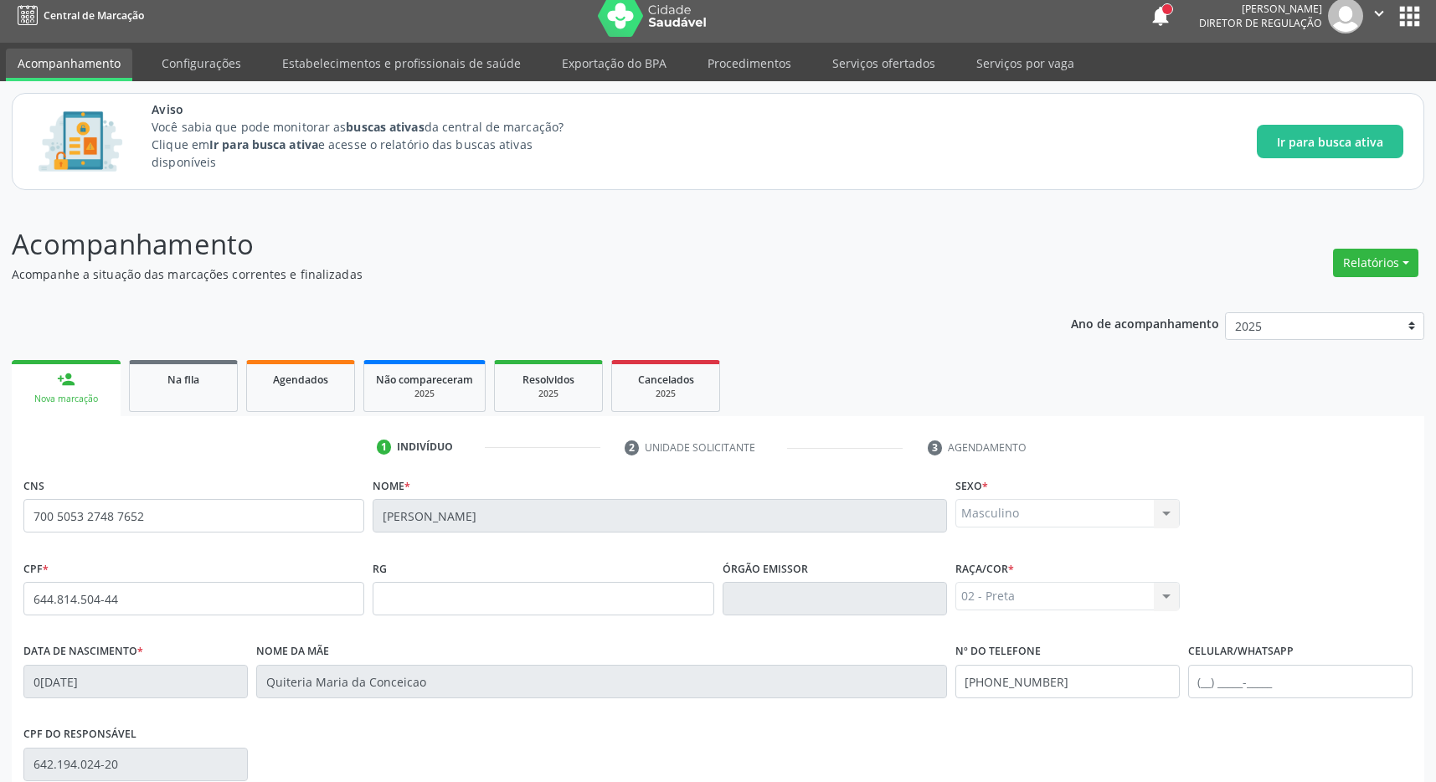
scroll to position [248, 0]
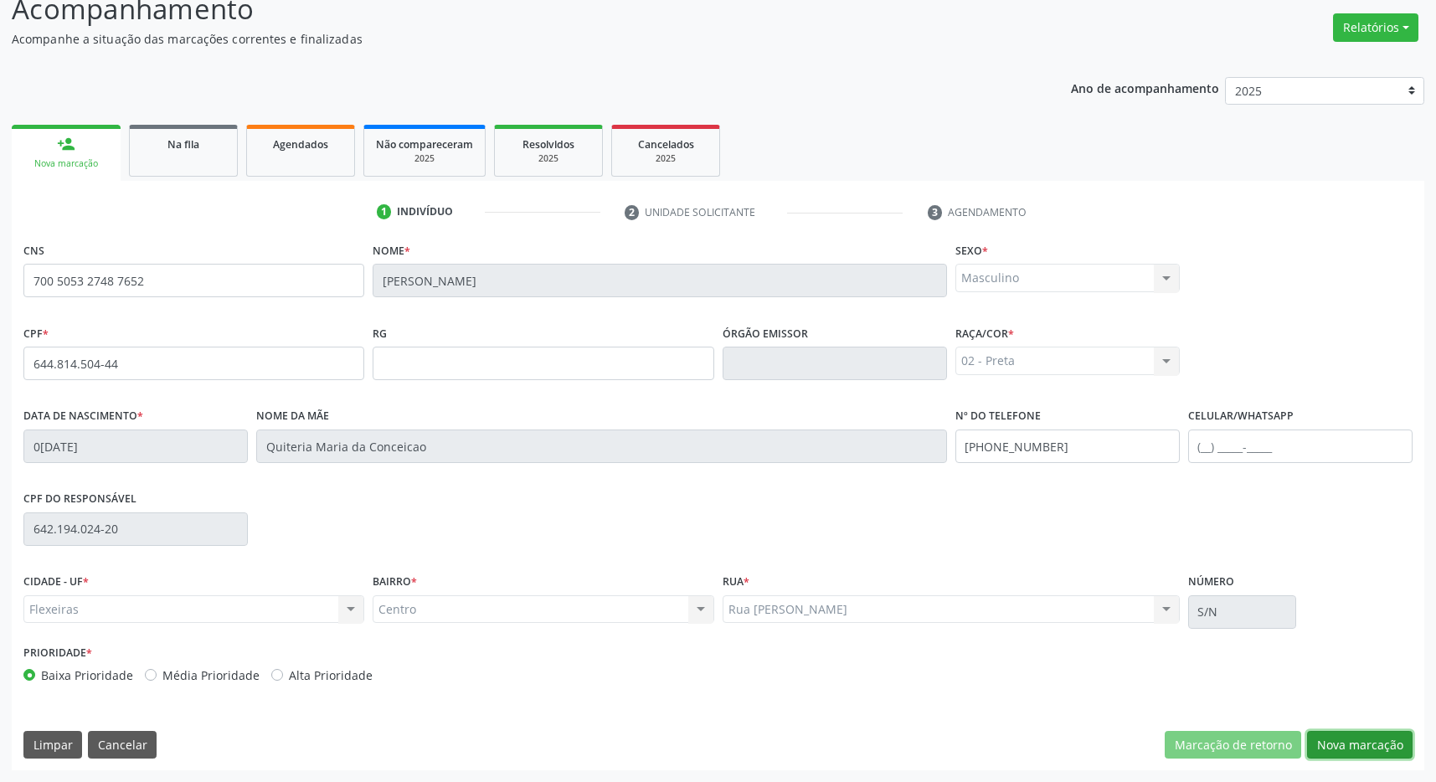
click at [1350, 742] on button "Nova marcação" at bounding box center [1359, 745] width 105 height 28
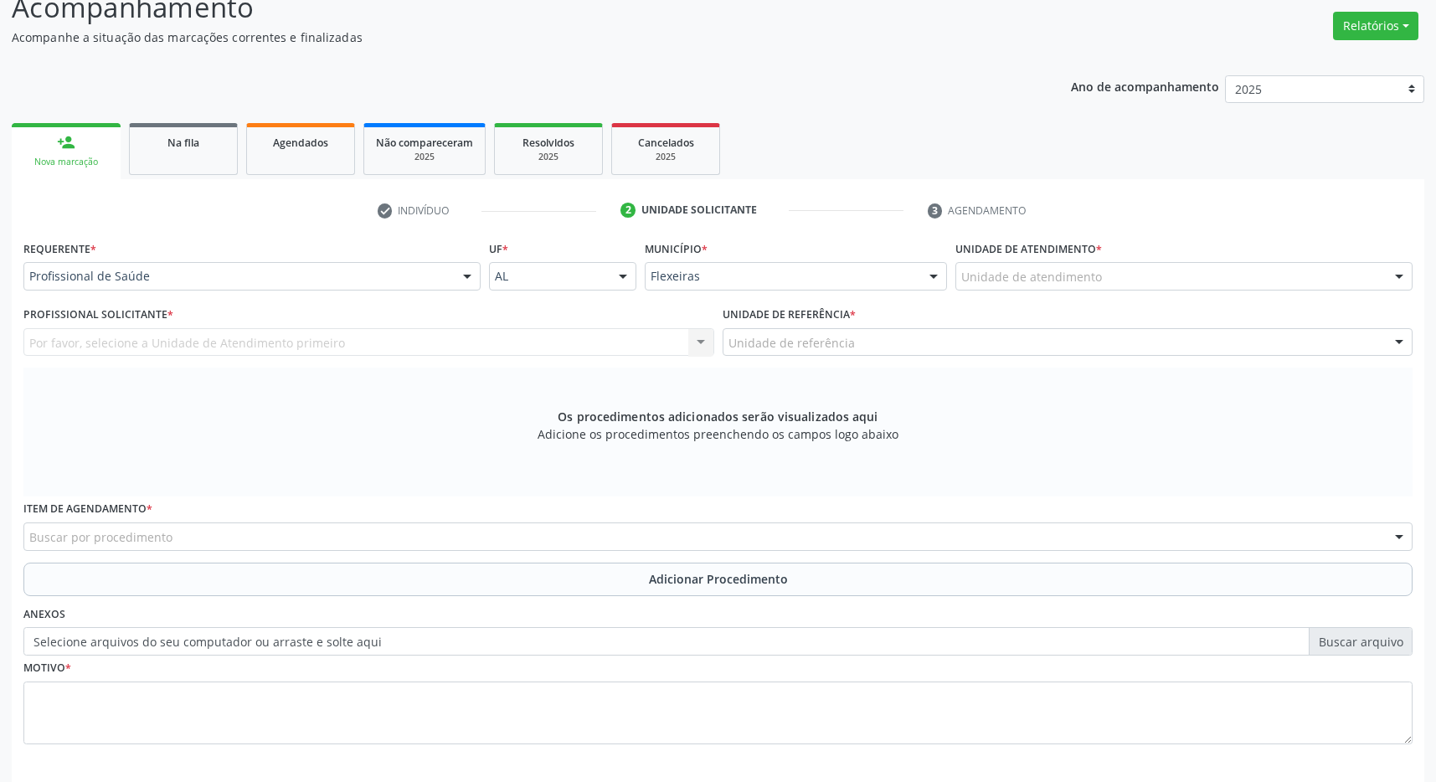
scroll to position [322, 0]
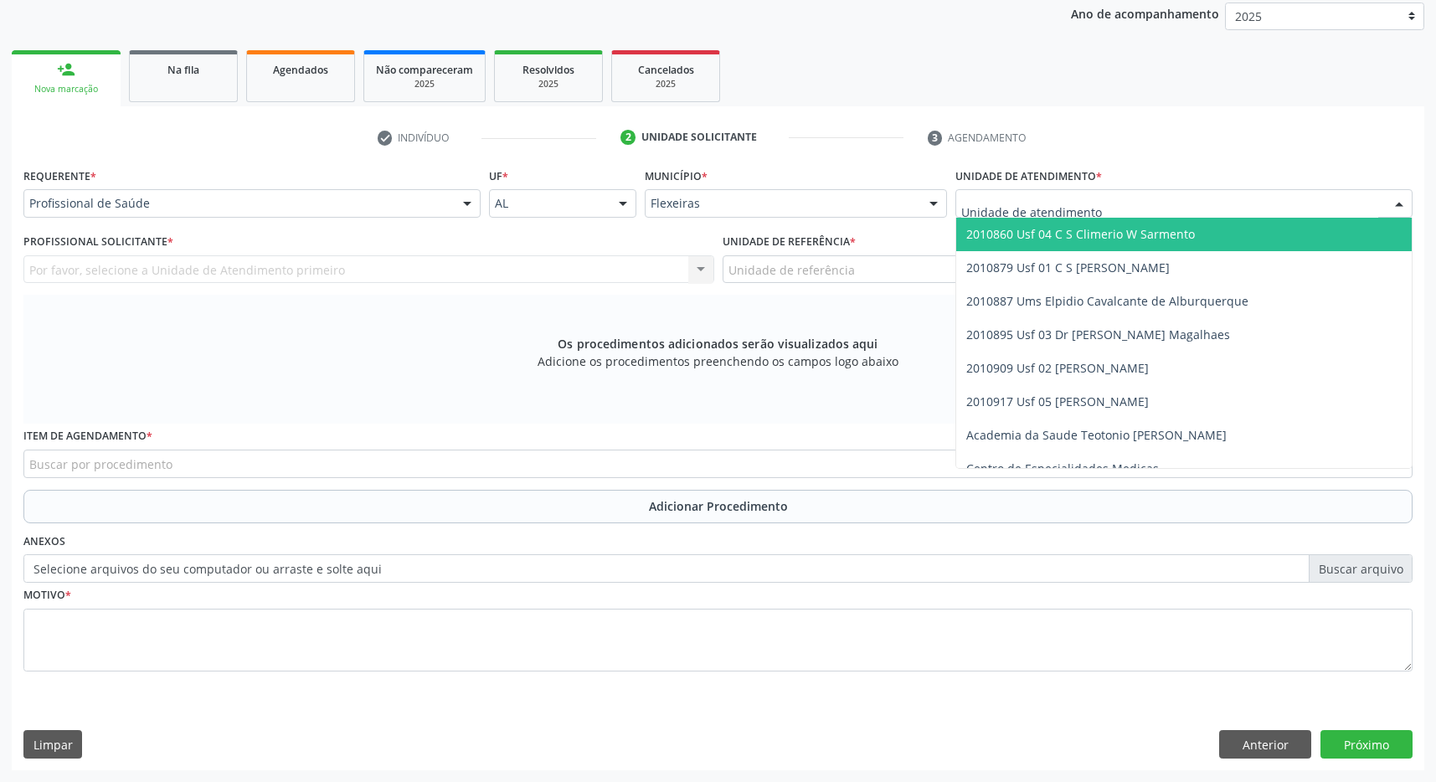
click at [1109, 204] on div at bounding box center [1183, 203] width 457 height 28
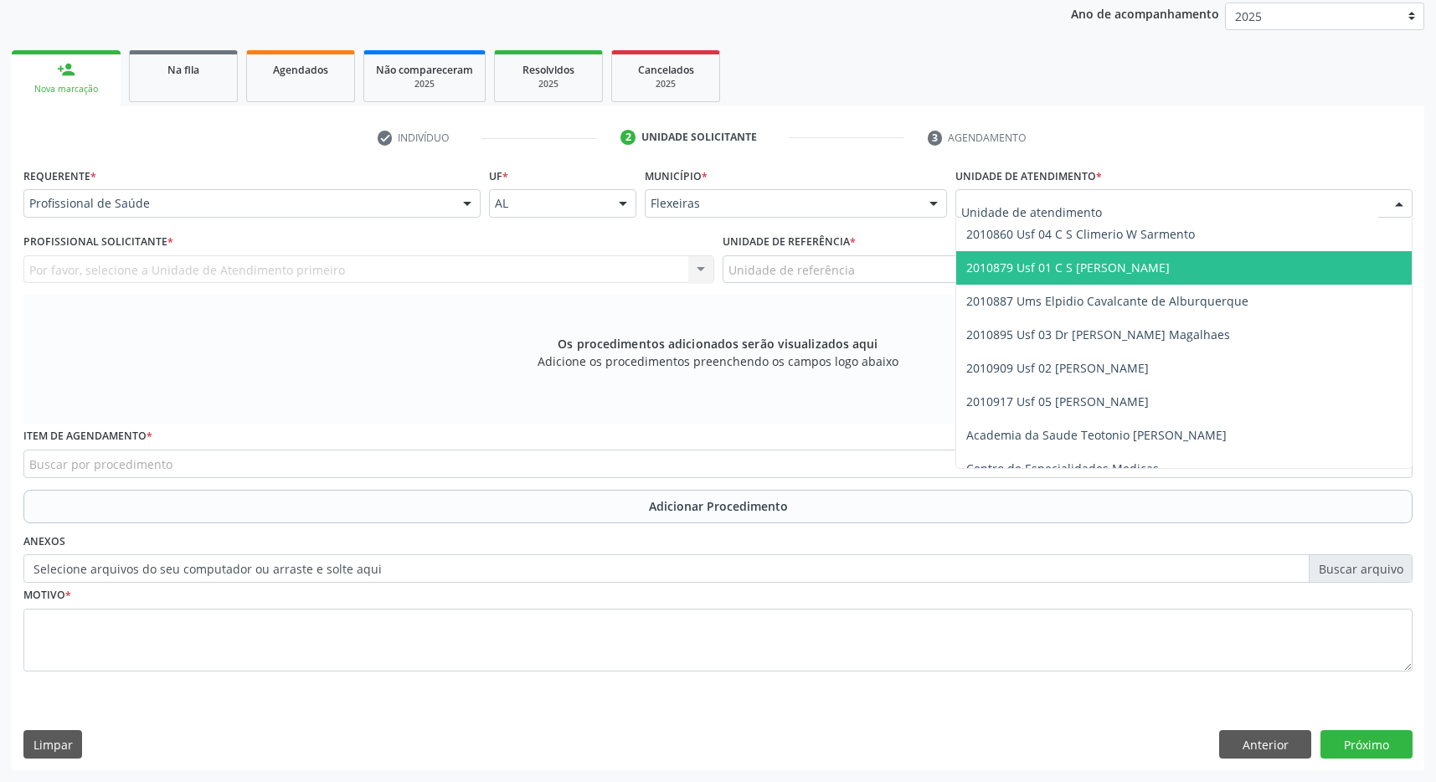
click at [1113, 239] on span "2010860 Usf 04 C S Climerio W Sarmento" at bounding box center [1080, 234] width 229 height 16
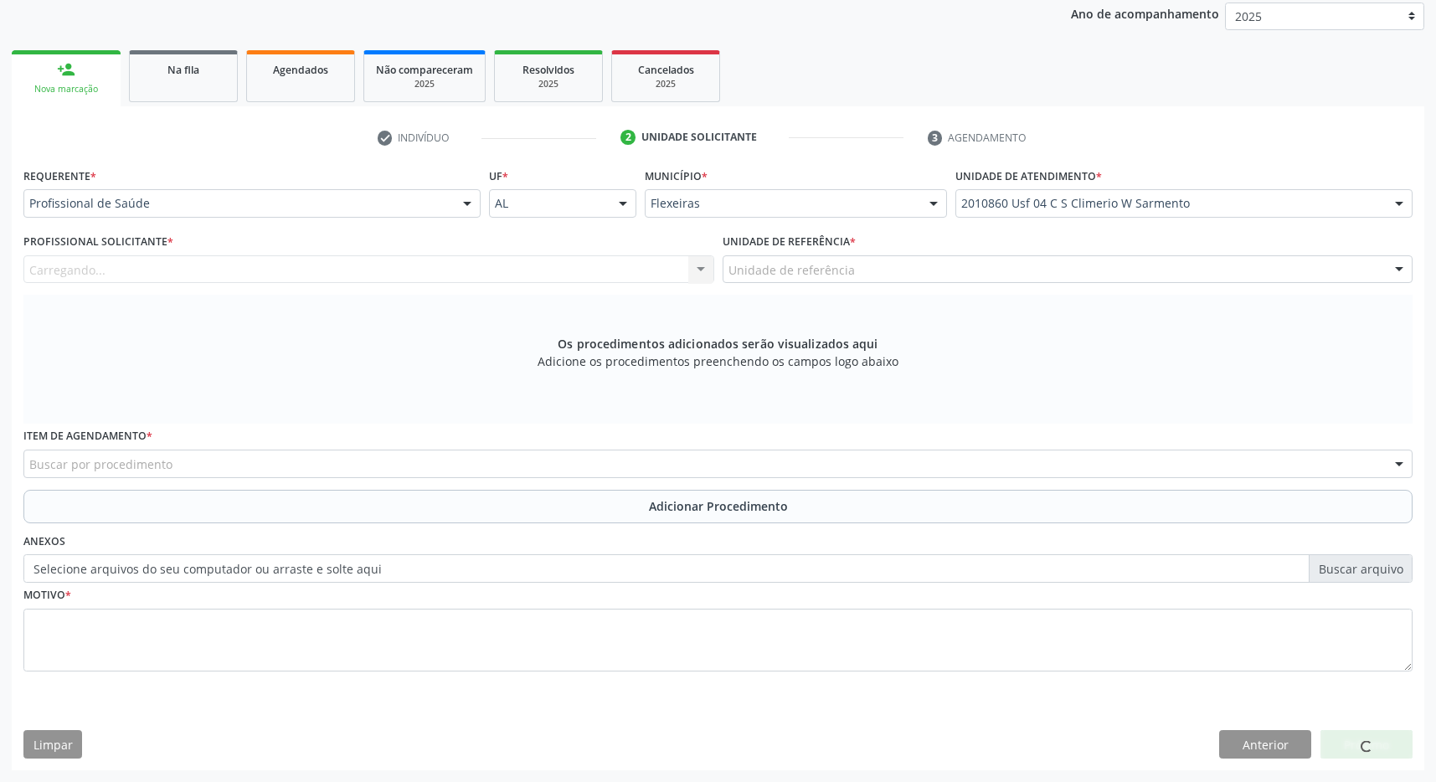
click at [1113, 264] on div "Unidade de referência" at bounding box center [1067, 269] width 691 height 28
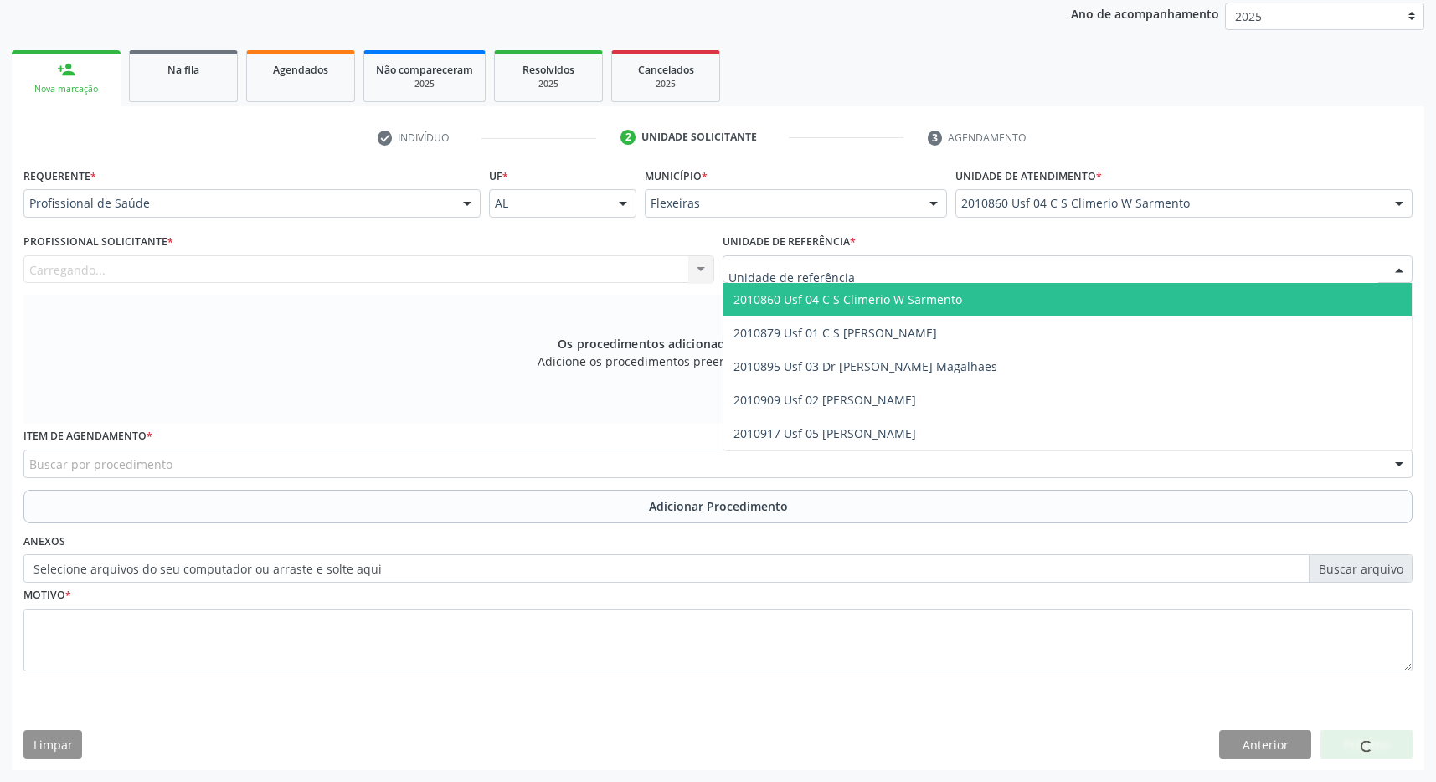
click at [1113, 304] on span "2010860 Usf 04 C S Climerio W Sarmento" at bounding box center [1067, 299] width 689 height 33
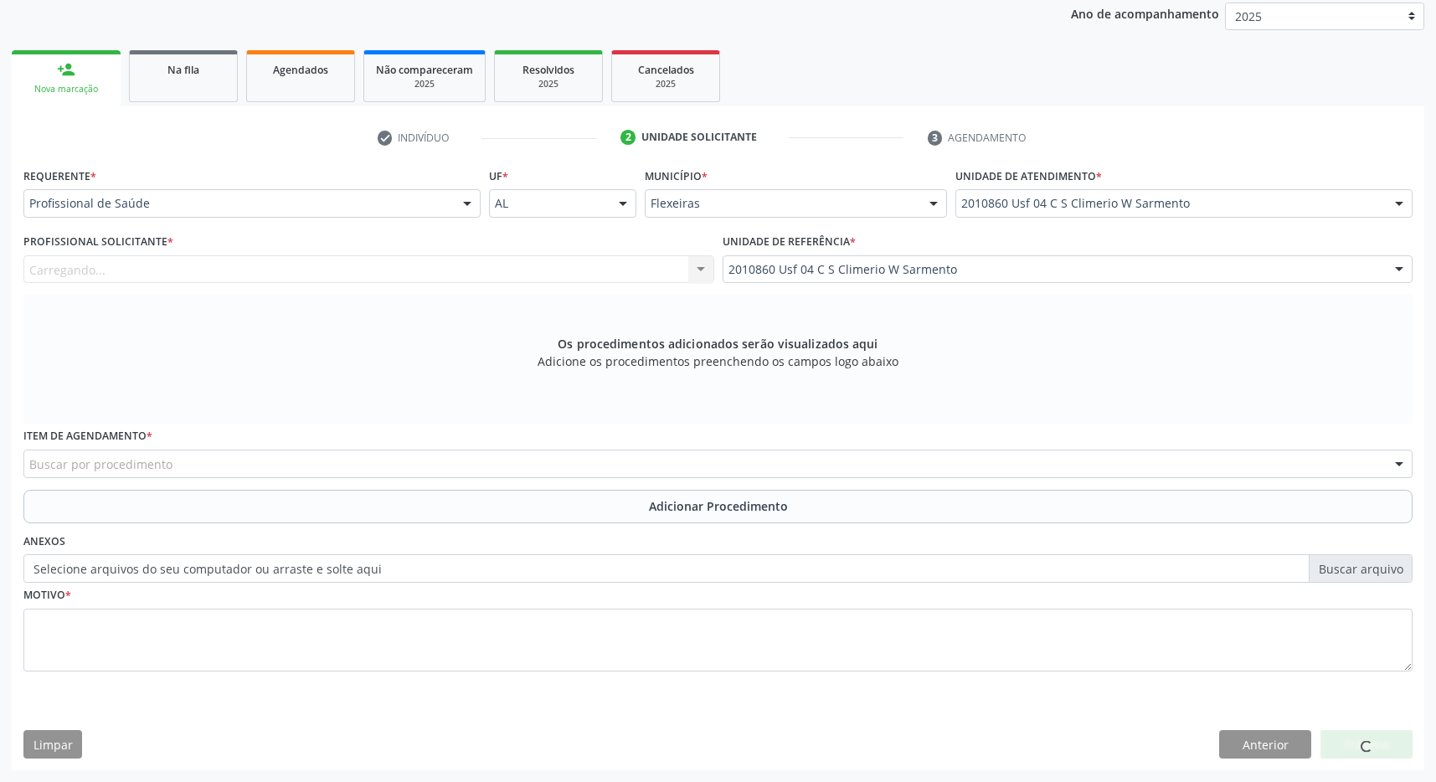
click at [594, 275] on div "Carregando... Nenhum resultado encontrado para: " " Não há nenhuma opção para s…" at bounding box center [368, 269] width 691 height 28
click at [577, 272] on div "Profissional solicitante" at bounding box center [368, 269] width 691 height 28
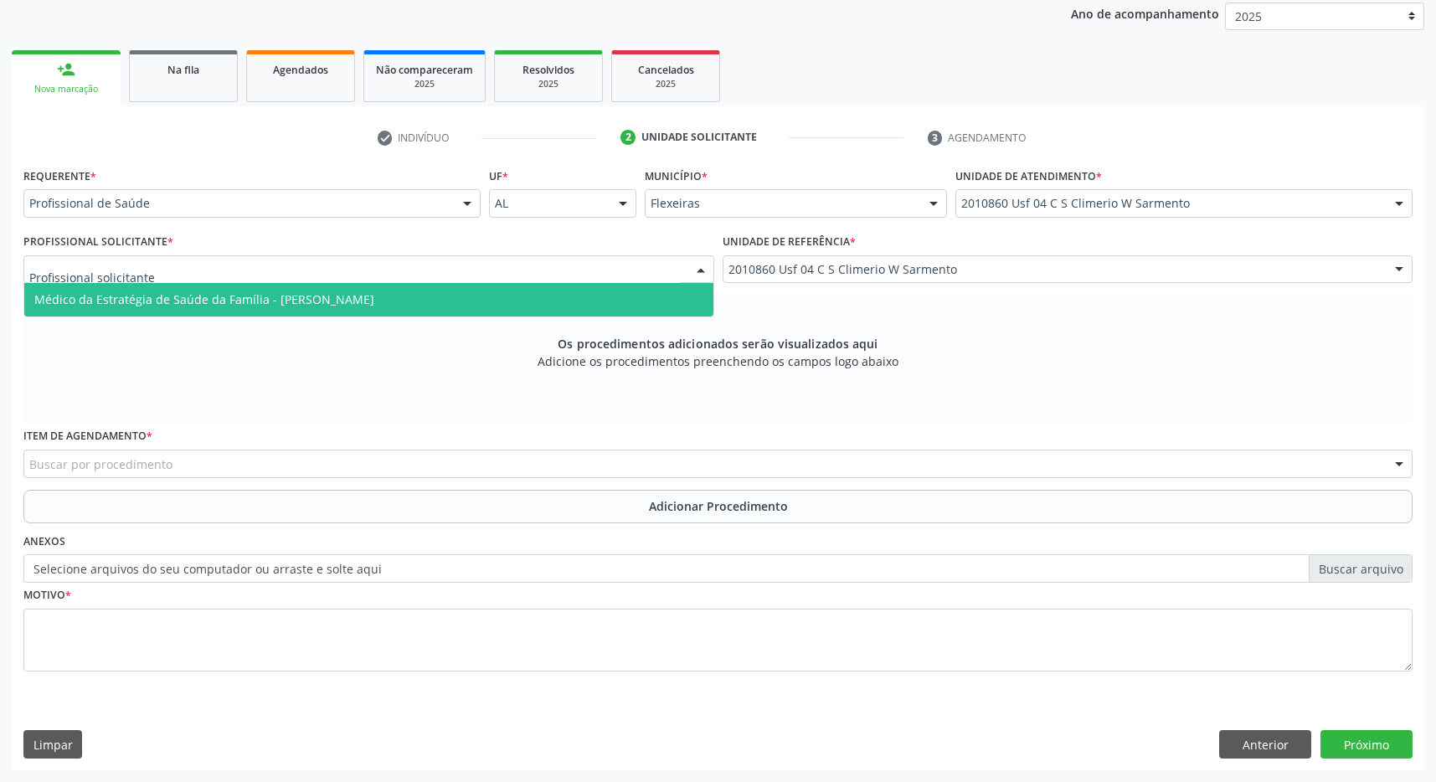
click at [557, 301] on span "Médico da Estratégia de Saúde da Família - Maria Eduarda Gleife Leite de Novaes" at bounding box center [368, 299] width 689 height 33
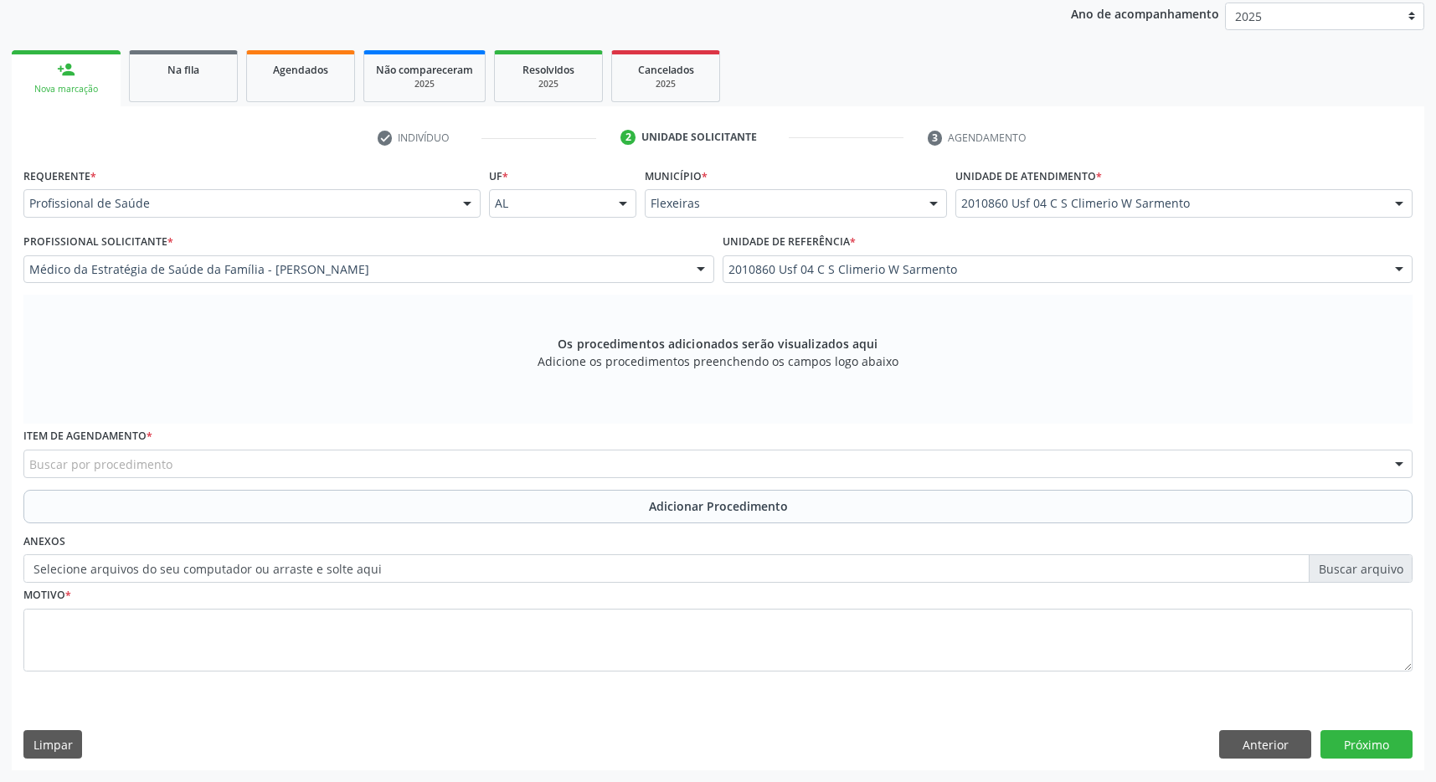
click at [542, 455] on div "Buscar por procedimento" at bounding box center [717, 464] width 1389 height 28
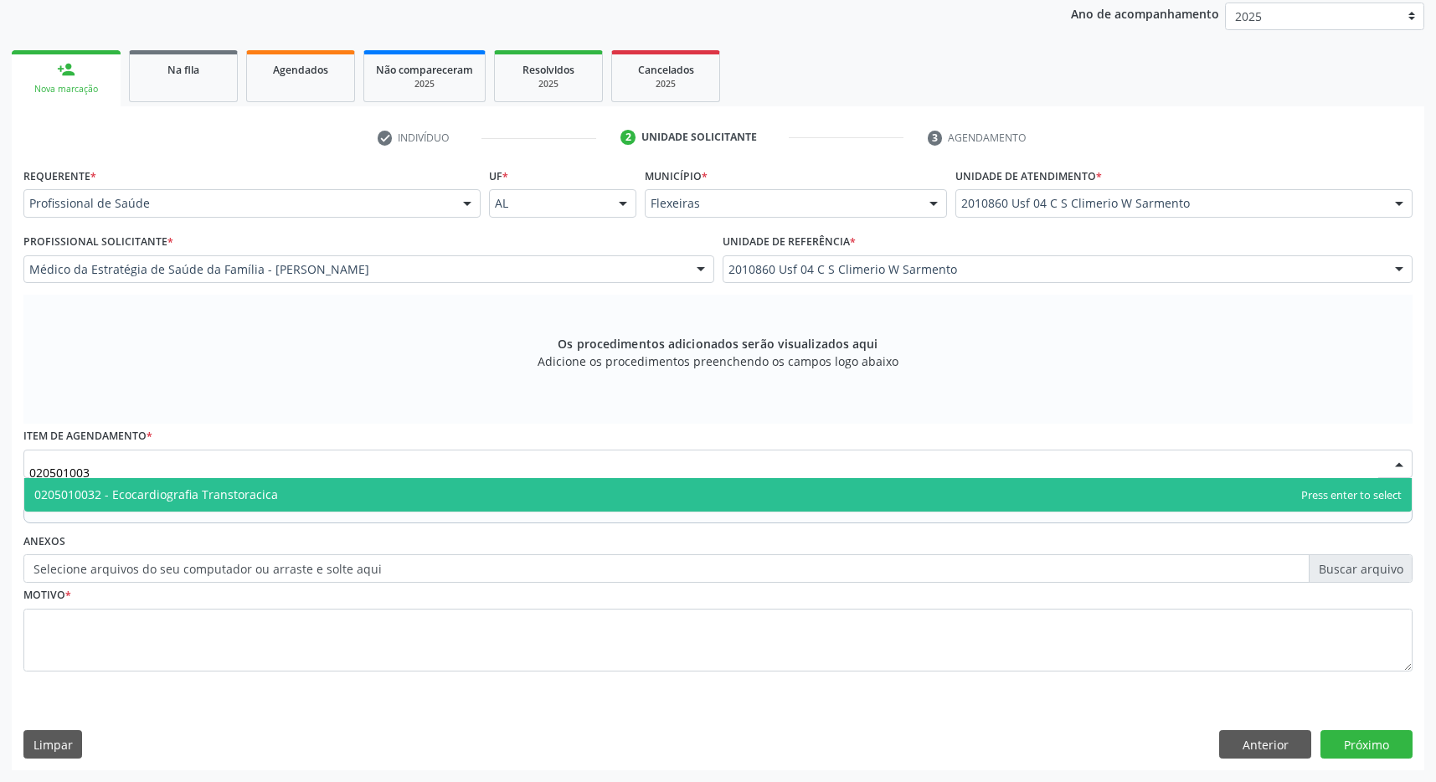
type input "0205010032"
click at [503, 486] on span "0205010032 - Ecocardiografia Transtoracica" at bounding box center [717, 494] width 1387 height 33
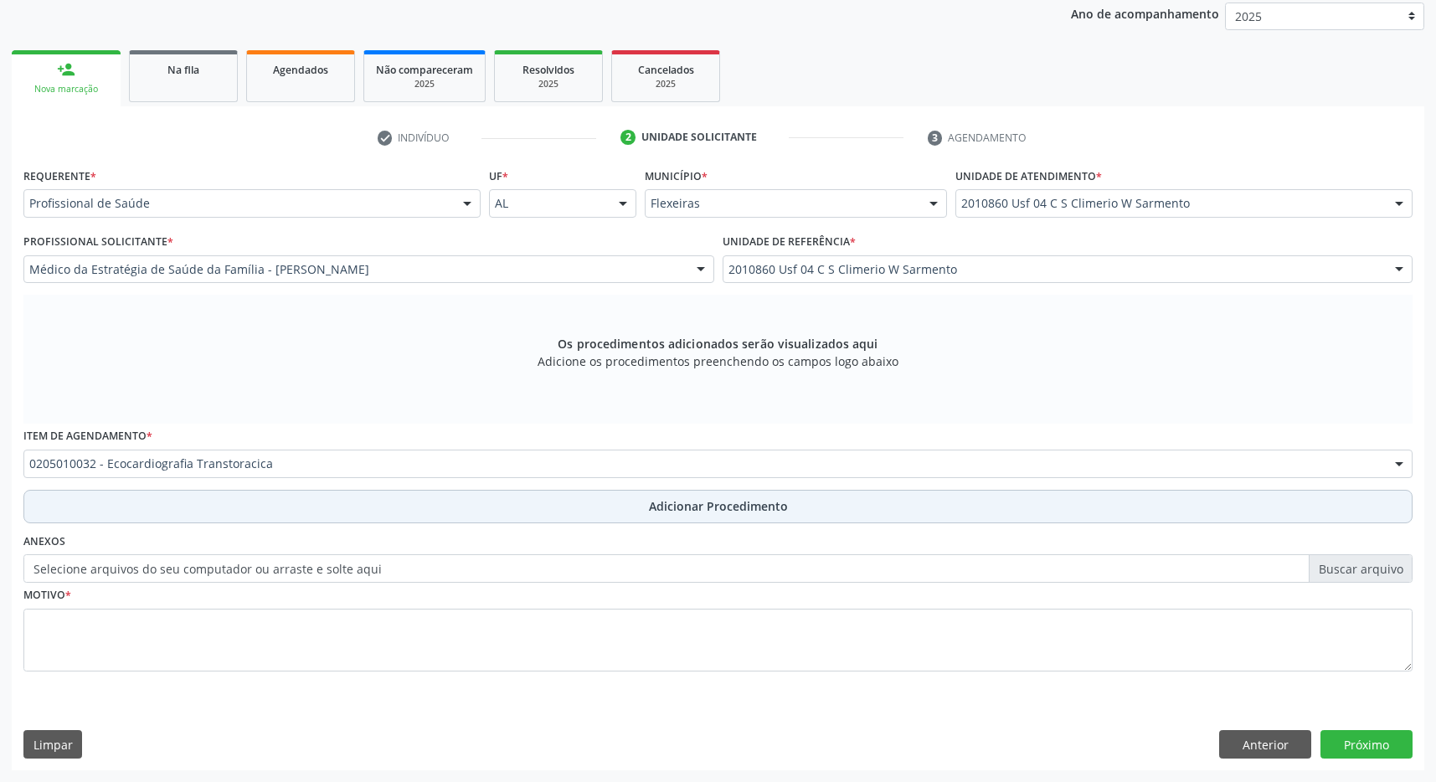
click at [573, 513] on button "Adicionar Procedimento" at bounding box center [717, 506] width 1389 height 33
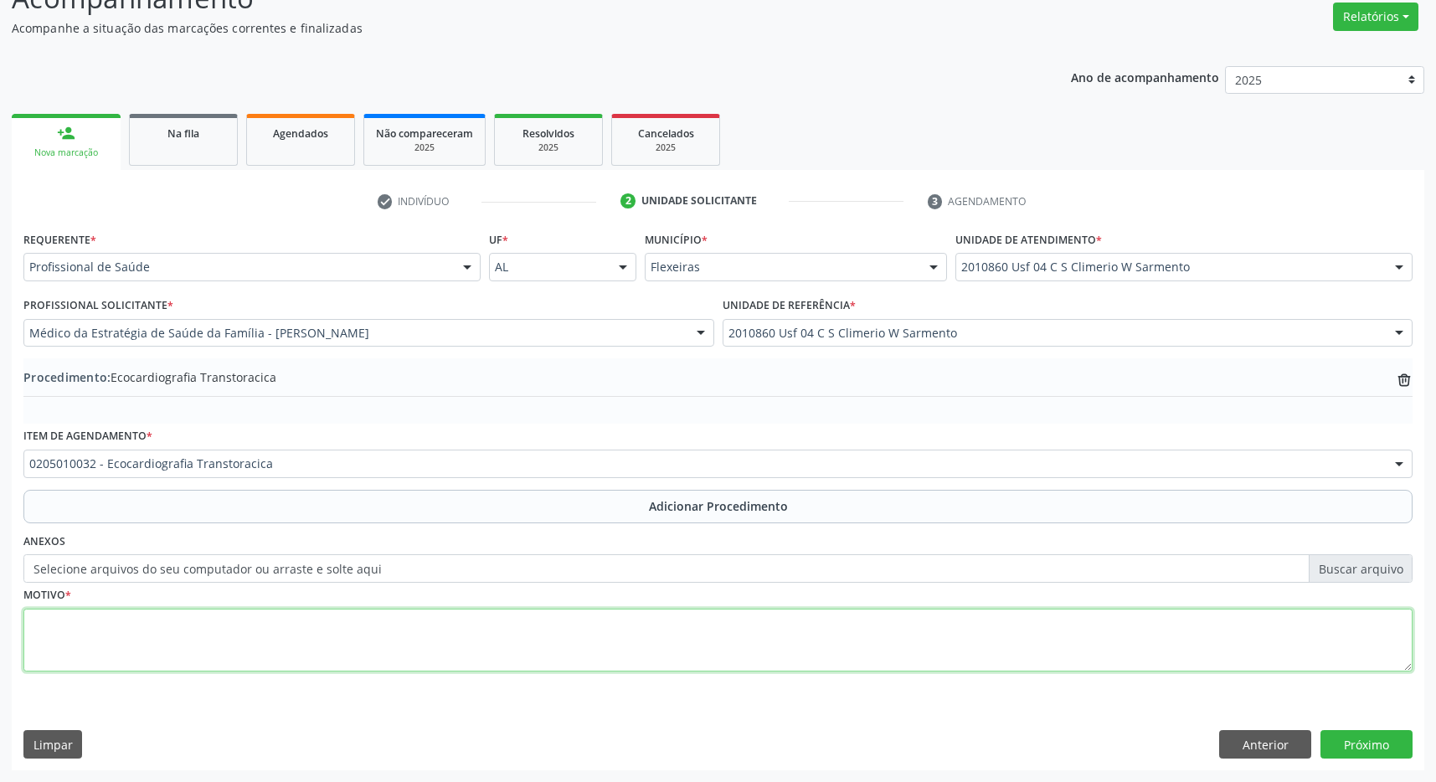
click at [573, 633] on textarea at bounding box center [717, 641] width 1389 height 64
type textarea "ICC"
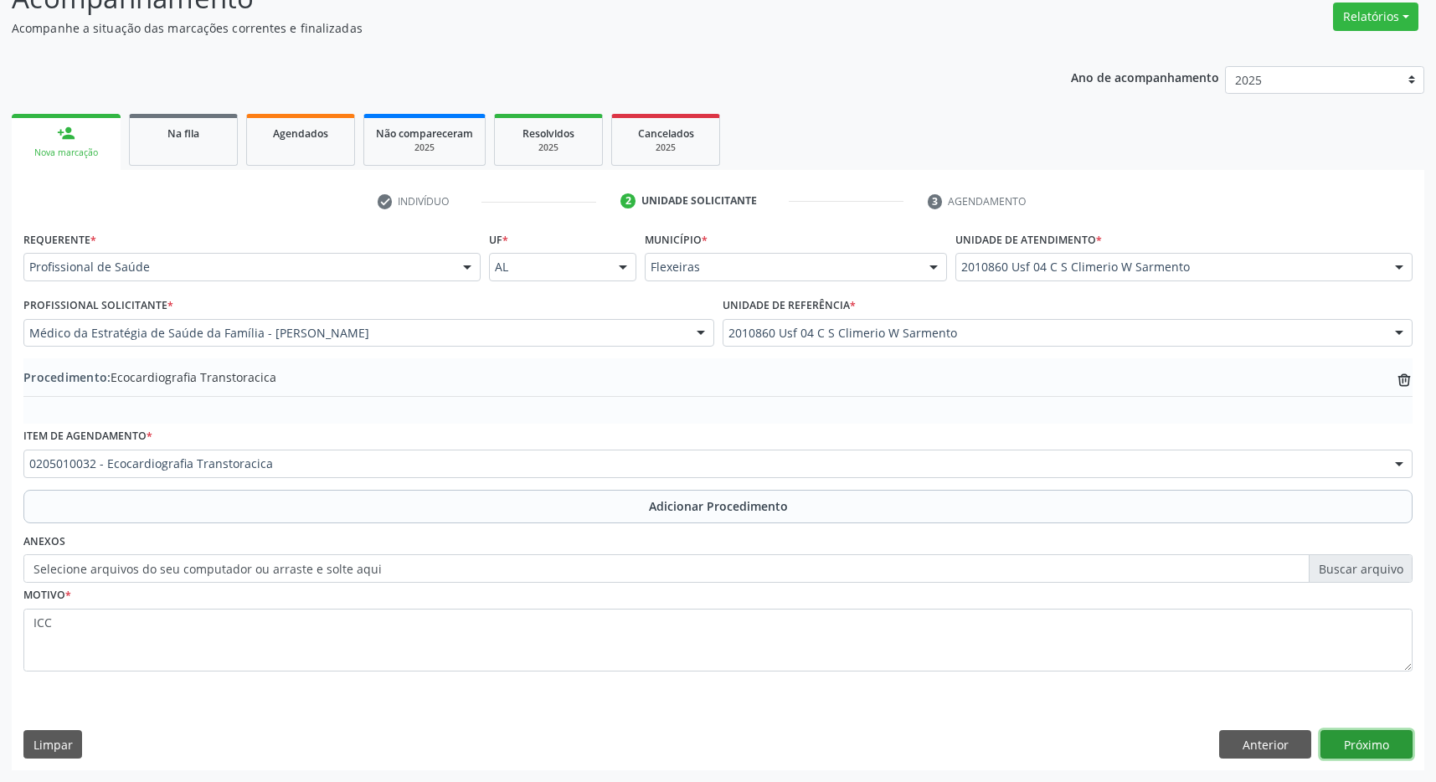
click at [1353, 732] on button "Próximo" at bounding box center [1366, 744] width 92 height 28
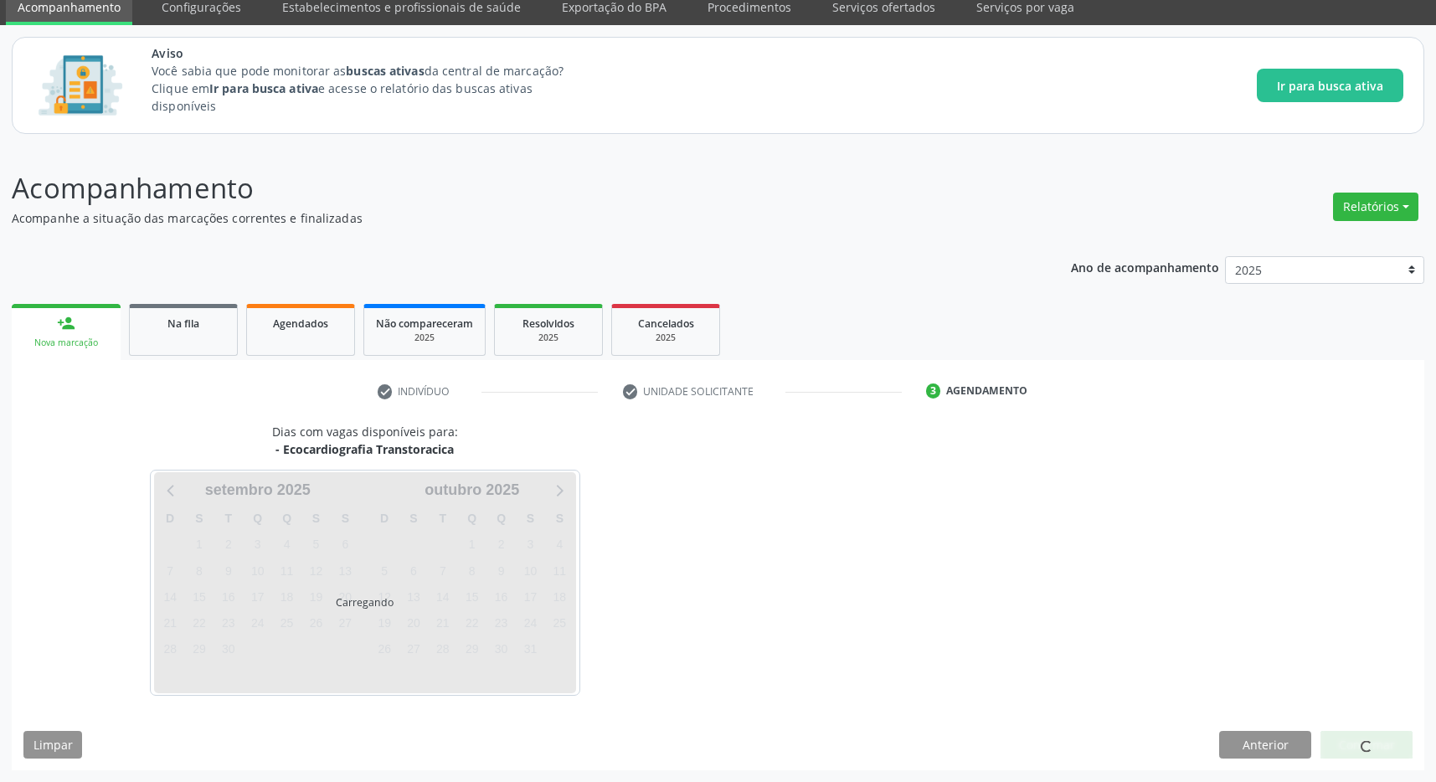
scroll to position [69, 0]
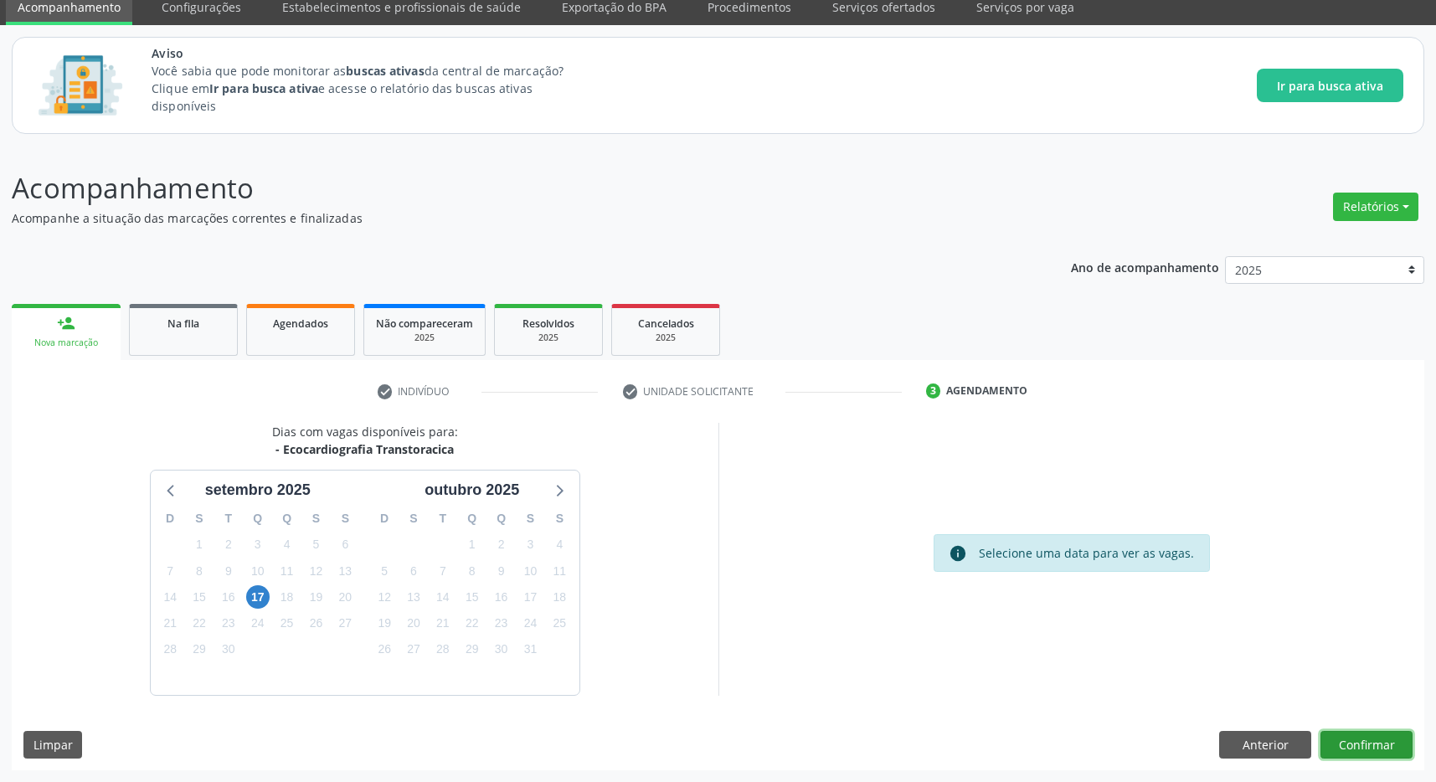
click at [1376, 741] on button "Confirmar" at bounding box center [1366, 745] width 92 height 28
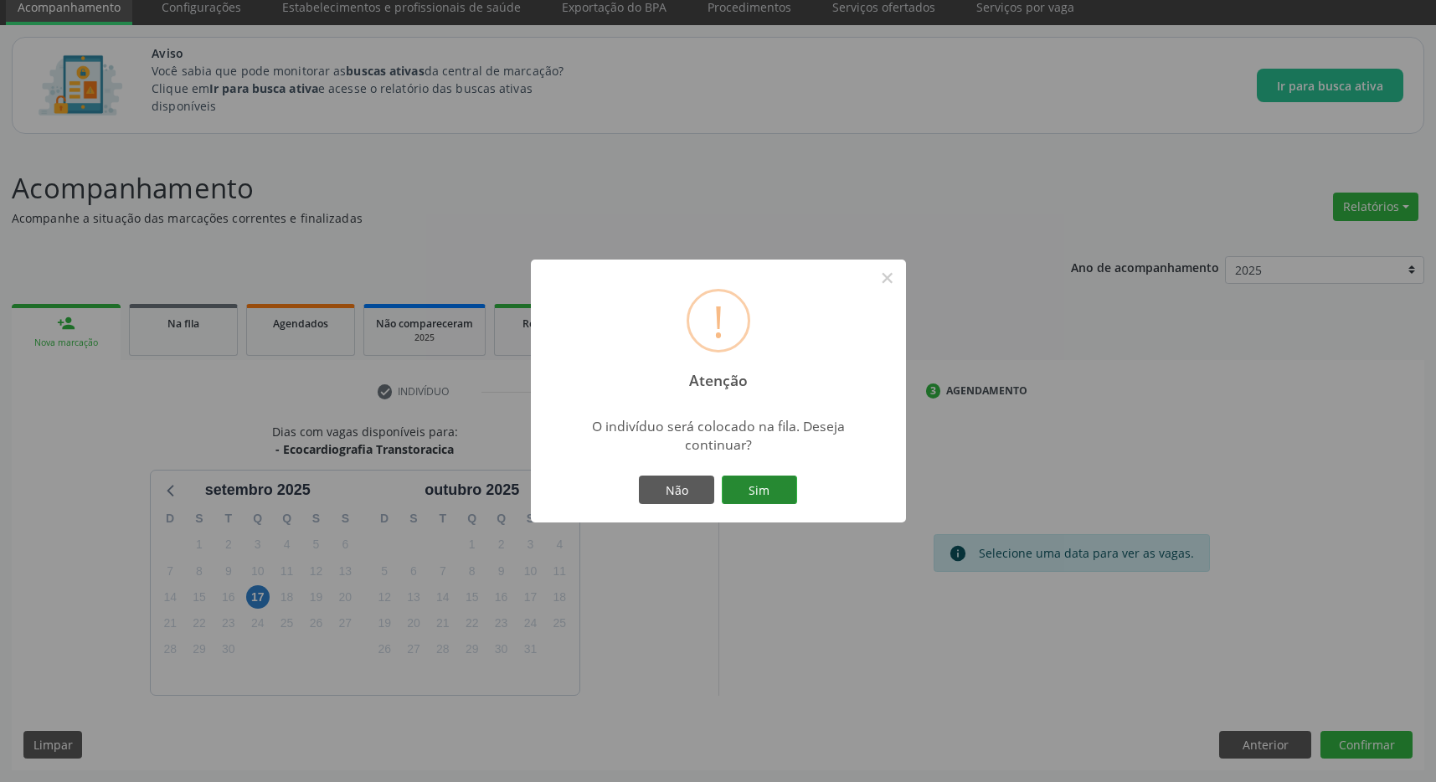
click at [784, 481] on button "Sim" at bounding box center [759, 489] width 75 height 28
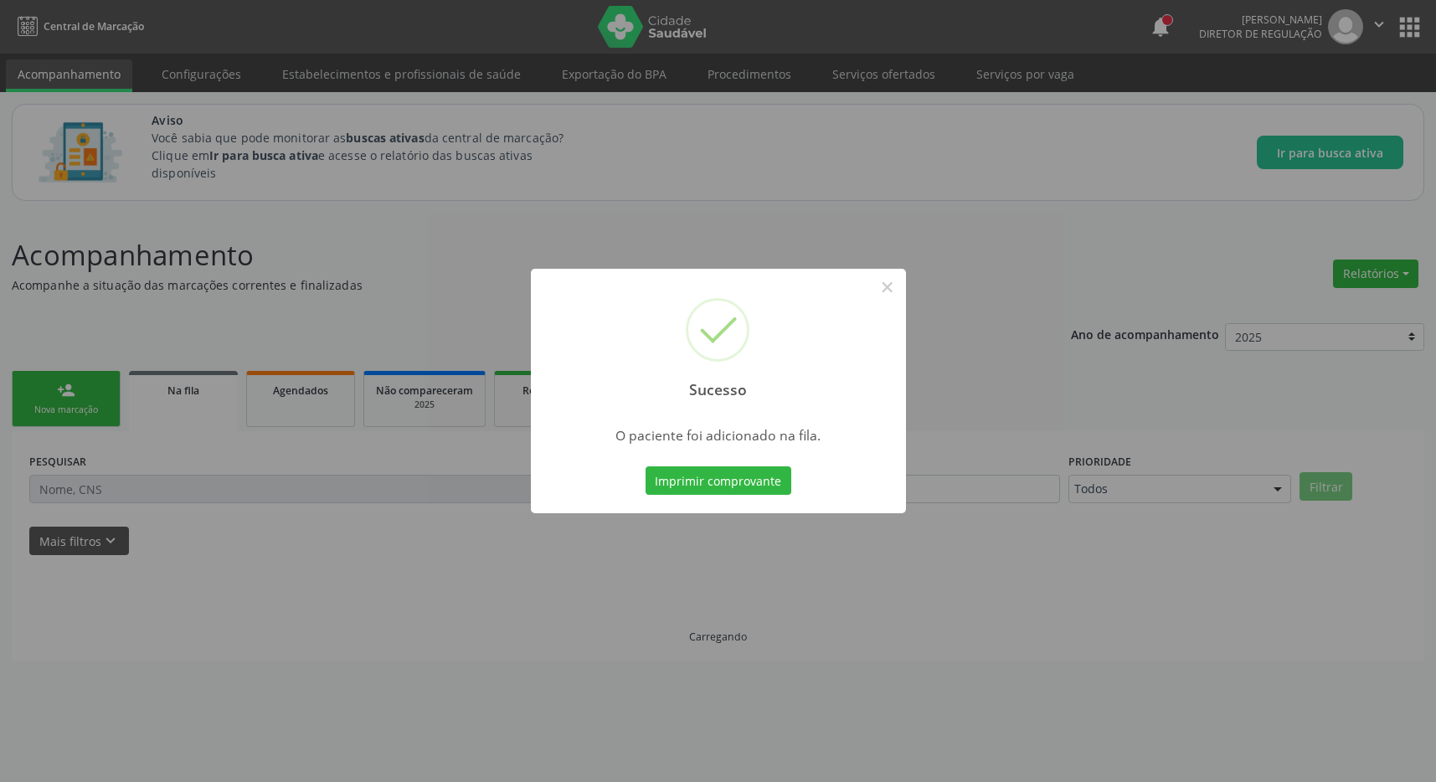
scroll to position [0, 0]
click at [892, 289] on button "×" at bounding box center [895, 287] width 28 height 28
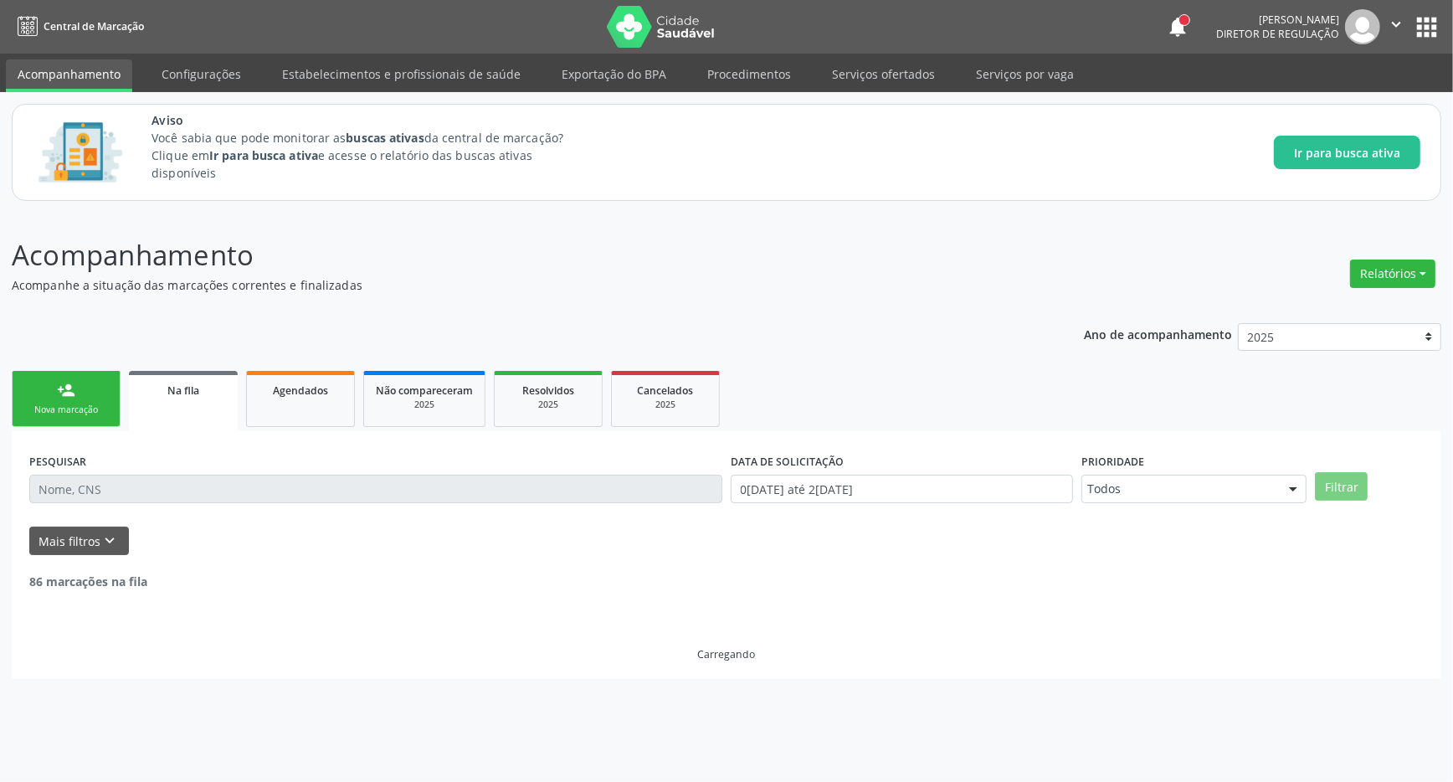
click at [1431, 22] on button "apps" at bounding box center [1426, 27] width 29 height 29
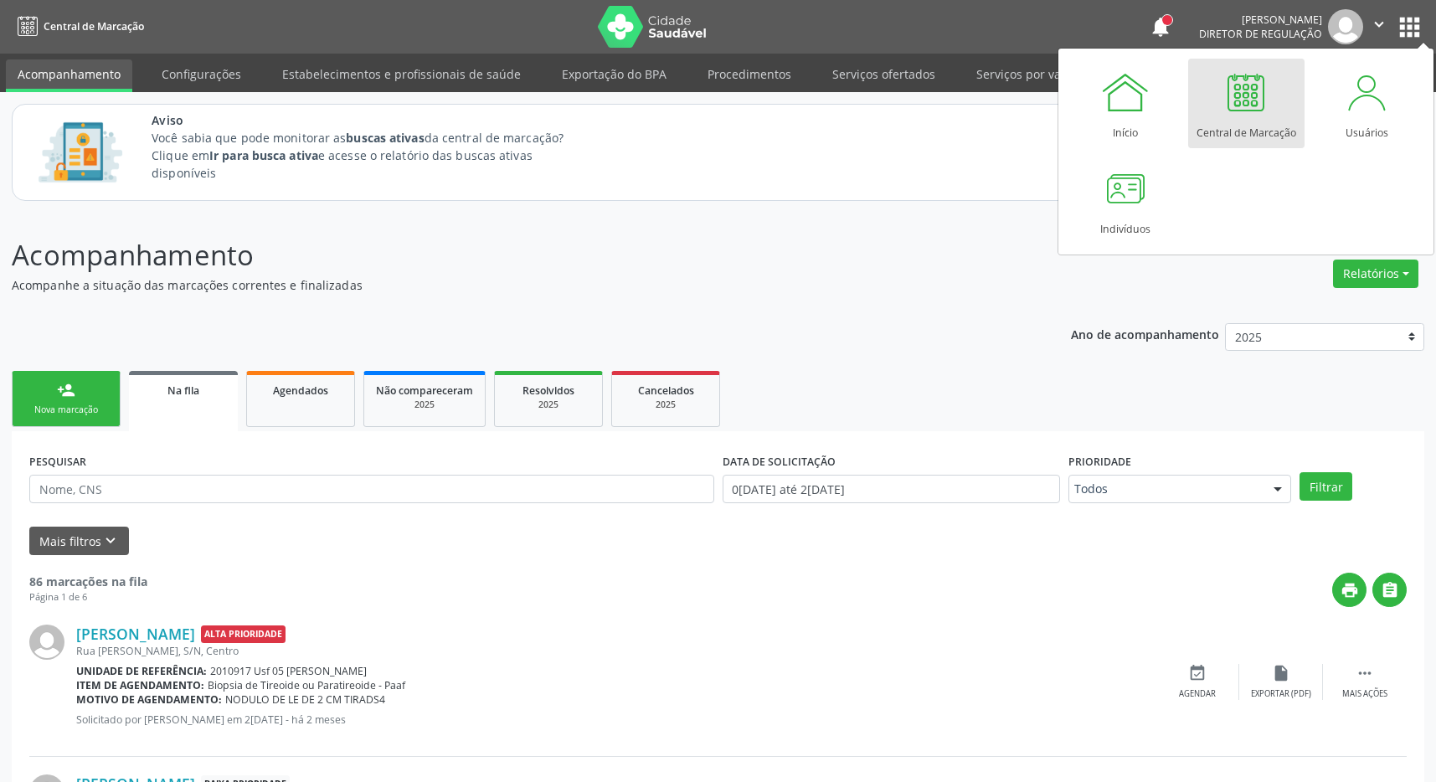
click at [1225, 118] on div "Central de Marcação" at bounding box center [1246, 128] width 100 height 23
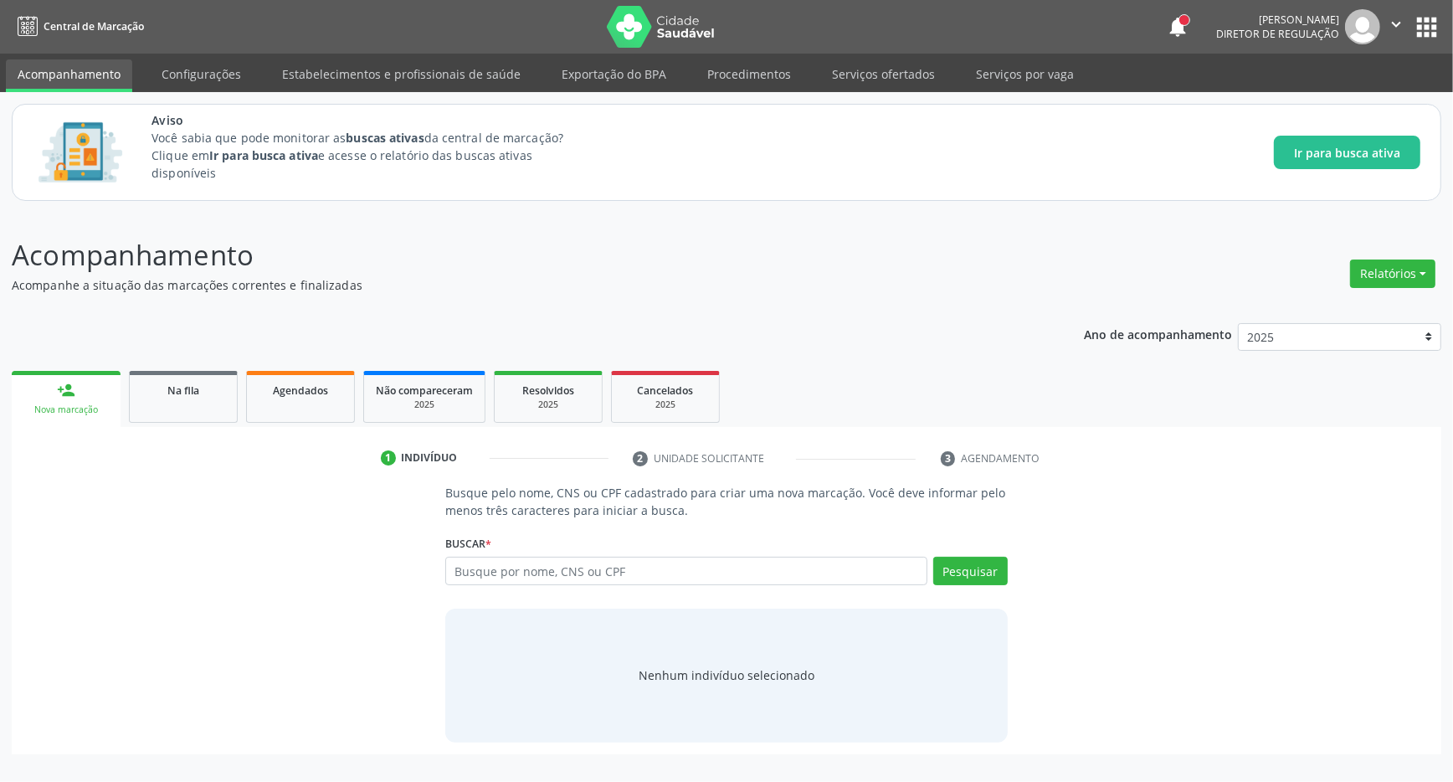
click at [474, 572] on input "text" at bounding box center [686, 571] width 482 height 28
type input "702105724020890"
click at [990, 573] on button "Pesquisar" at bounding box center [970, 571] width 75 height 28
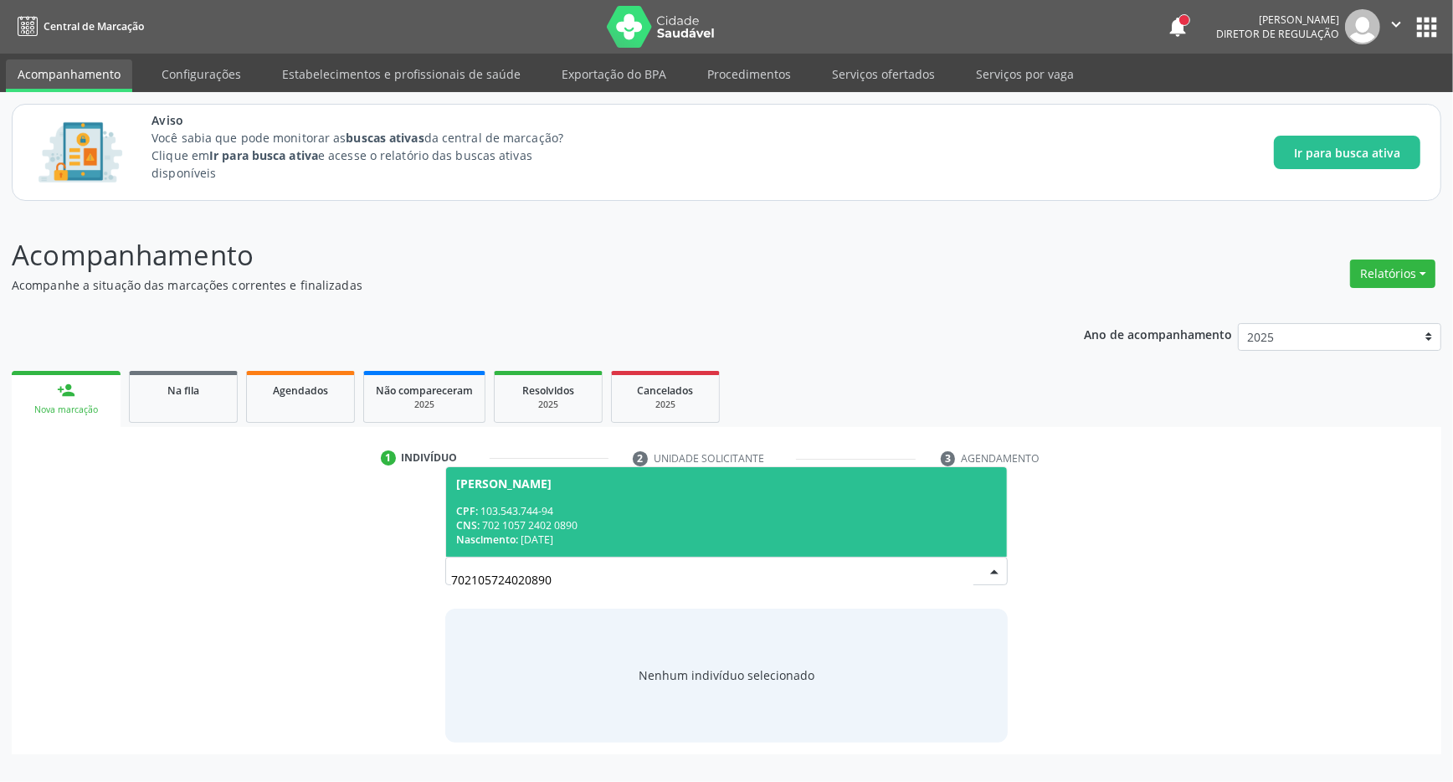
click at [668, 535] on div "Nascimento: 23/10/1991" at bounding box center [726, 539] width 541 height 14
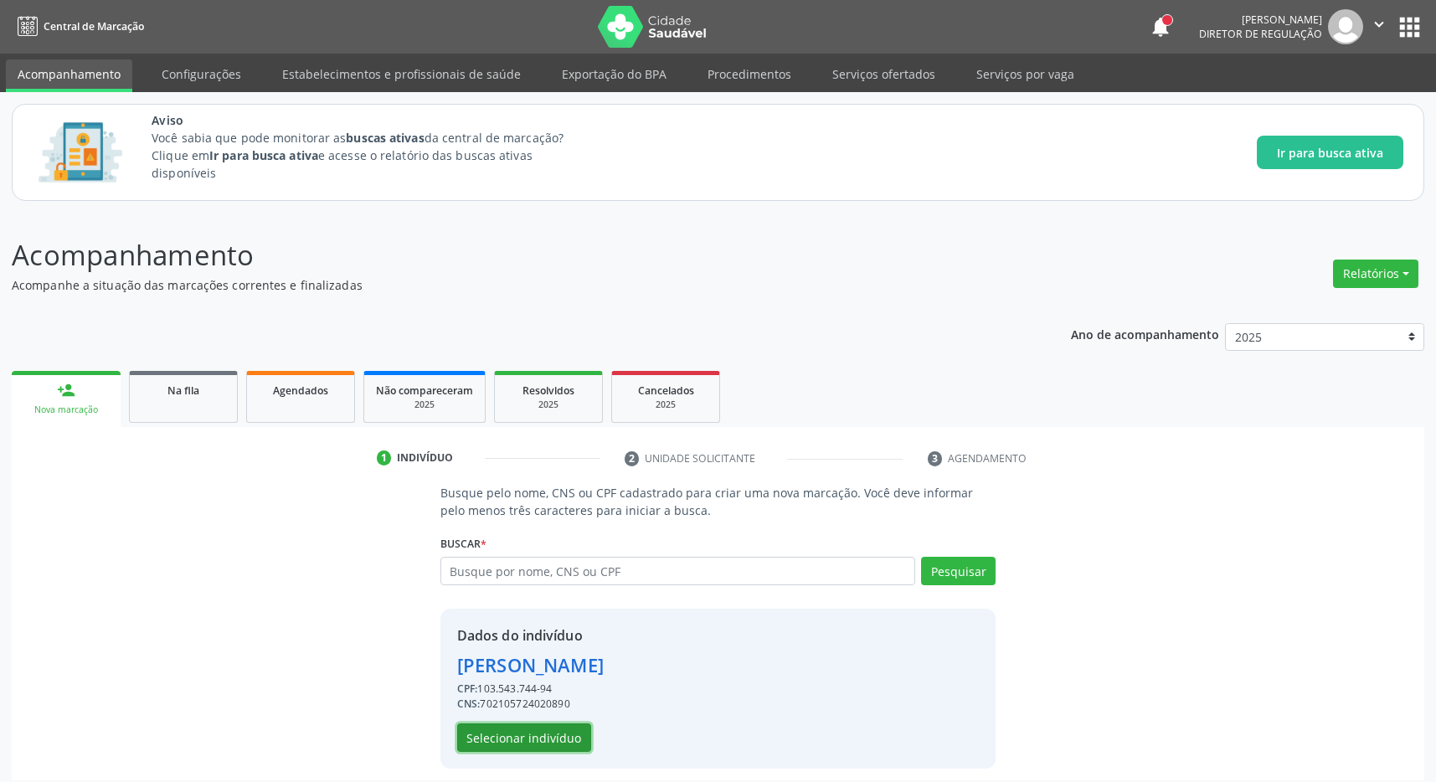
click at [544, 727] on button "Selecionar indivíduo" at bounding box center [524, 737] width 134 height 28
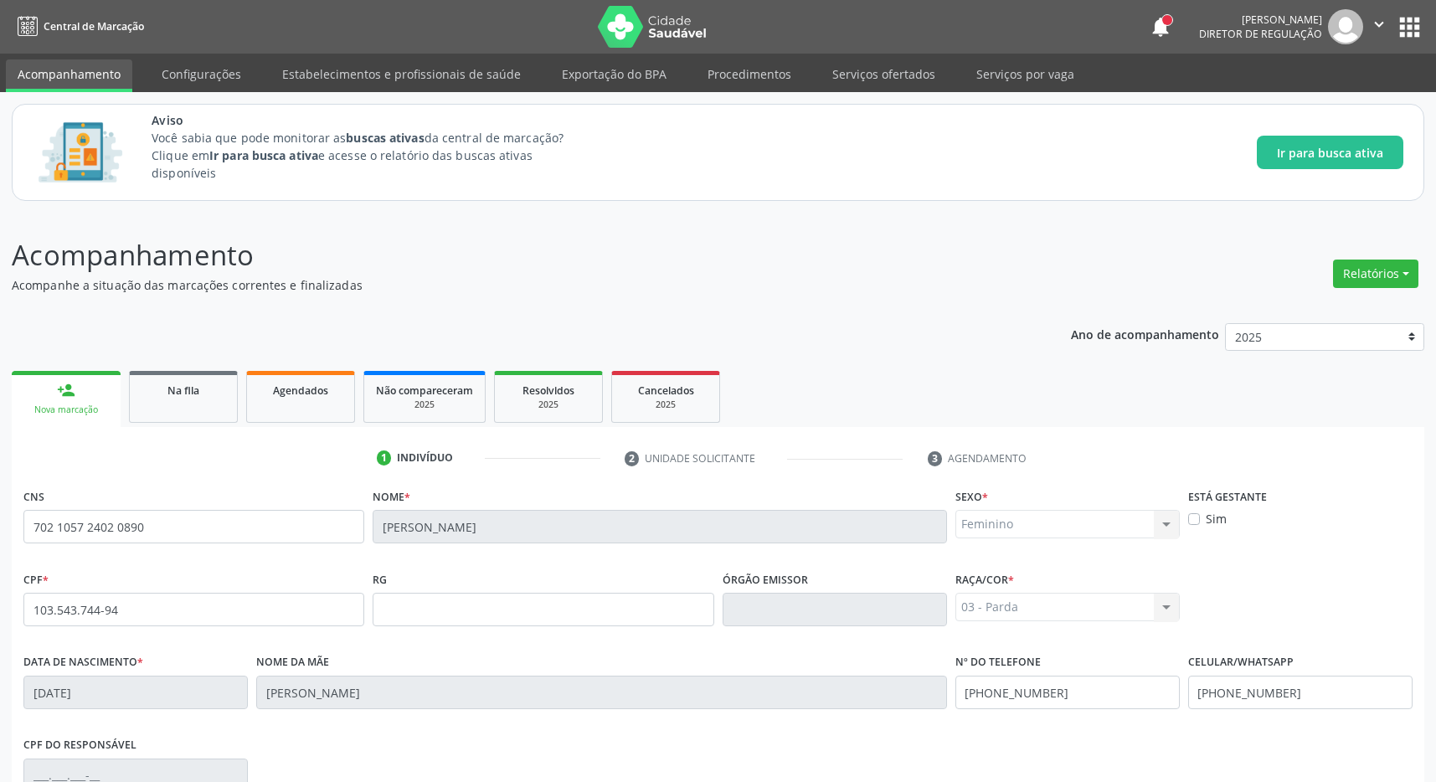
scroll to position [248, 0]
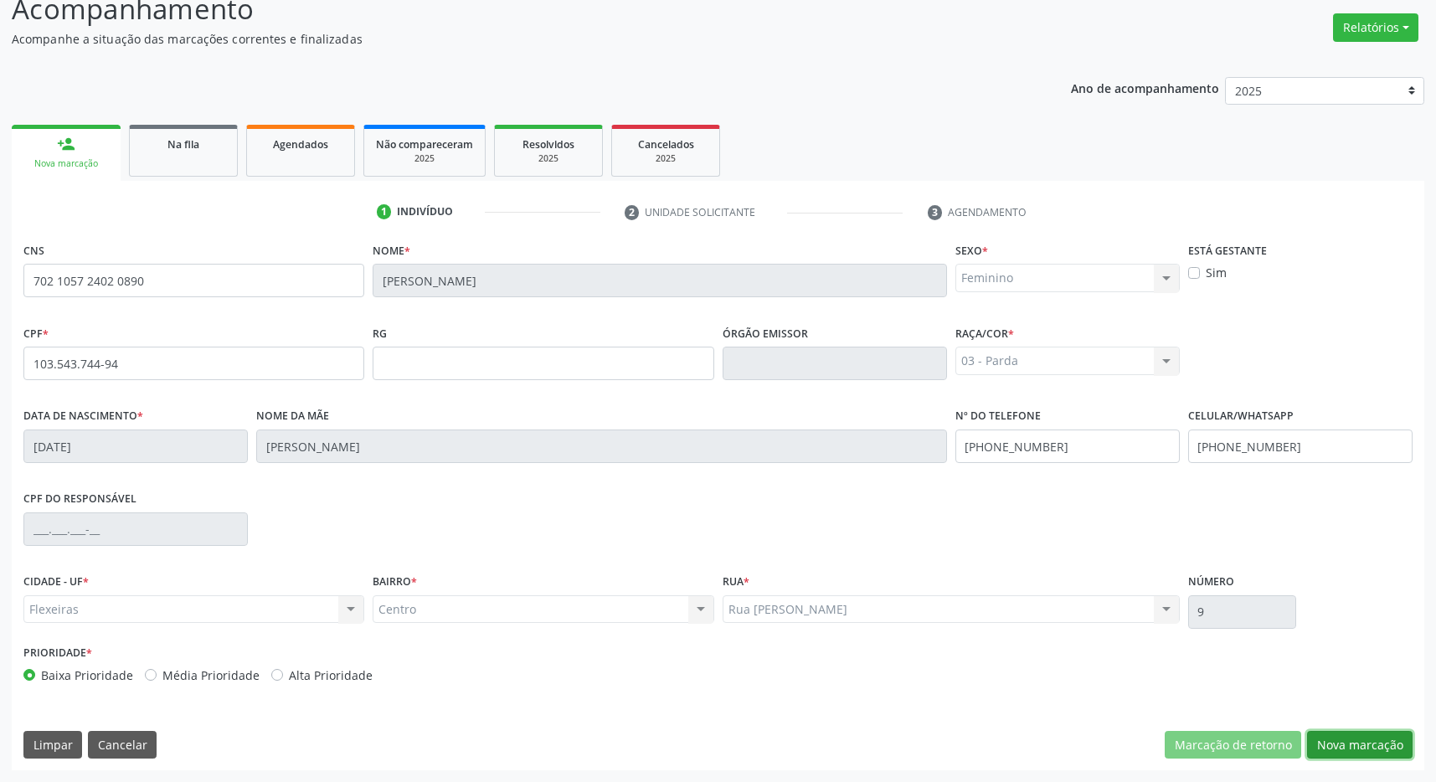
click at [1372, 742] on button "Nova marcação" at bounding box center [1359, 745] width 105 height 28
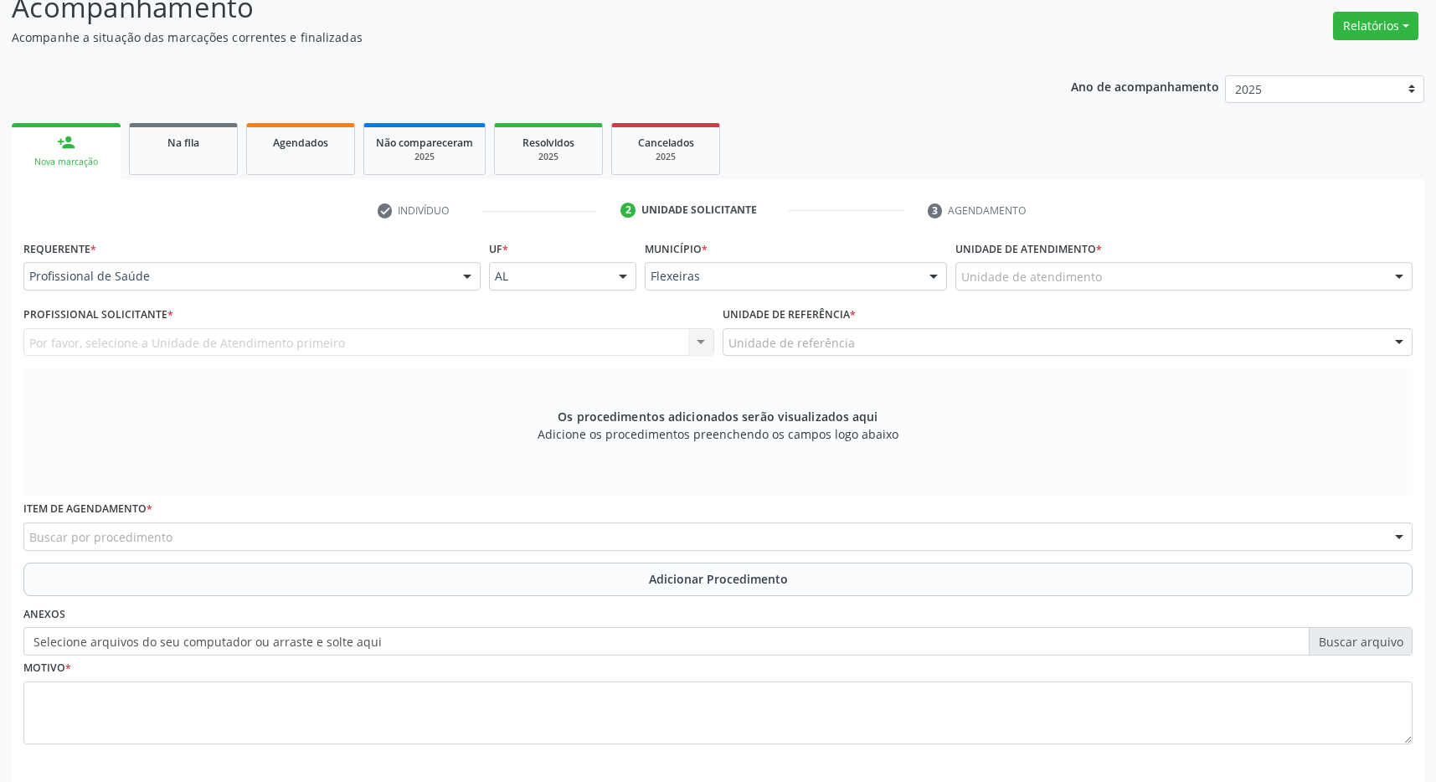
click at [1020, 256] on label "Unidade de atendimento *" at bounding box center [1028, 249] width 146 height 26
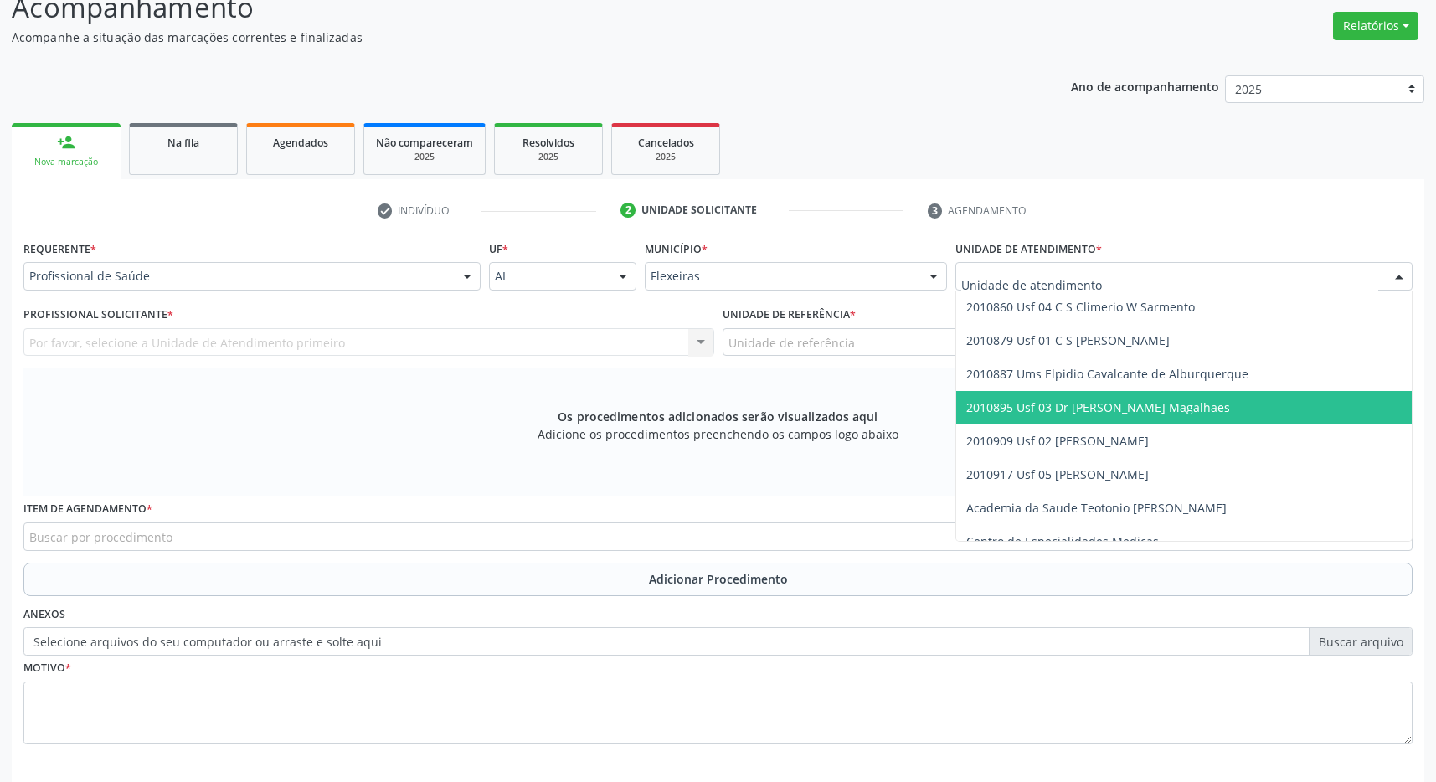
click at [1092, 413] on span "2010895 Usf 03 Dr [PERSON_NAME] Magalhaes" at bounding box center [1098, 407] width 264 height 16
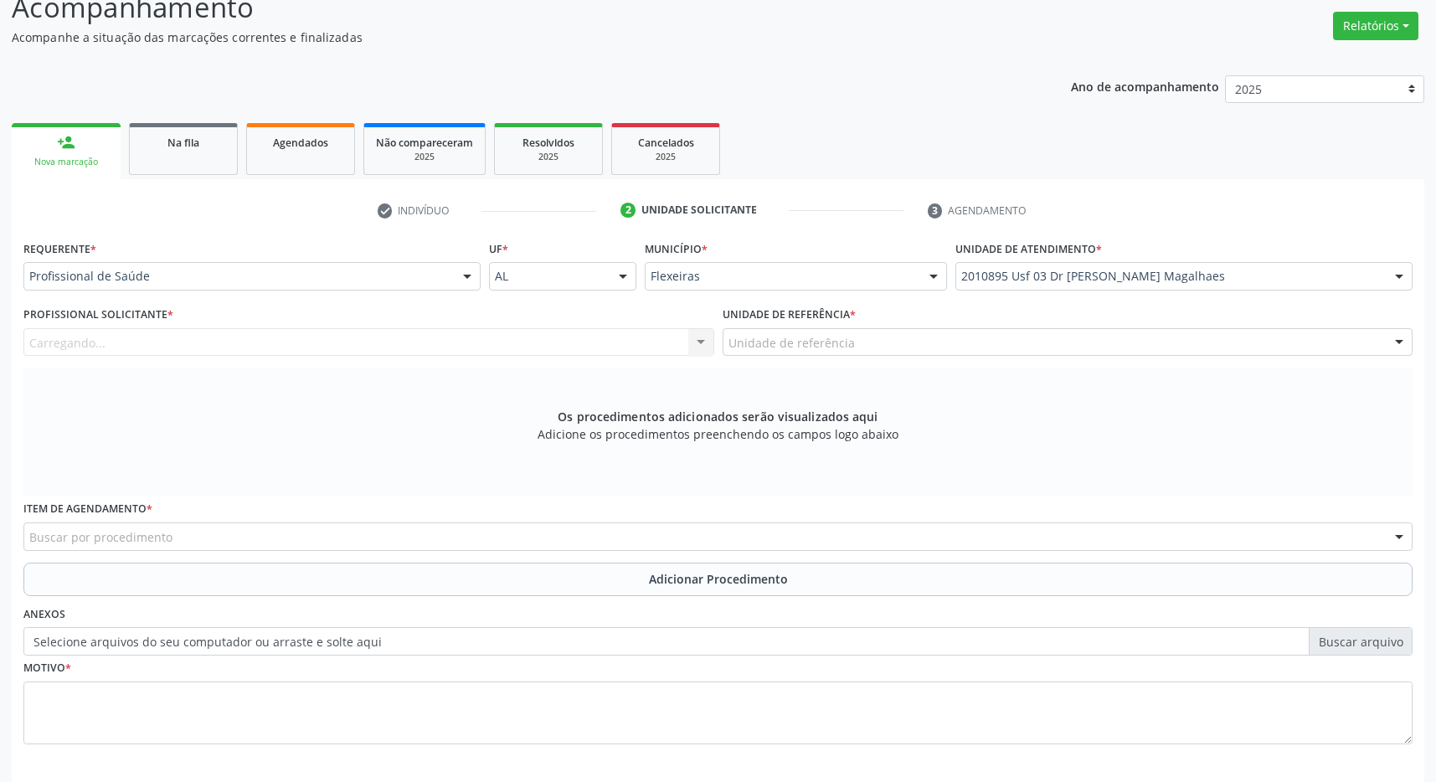
click at [1072, 352] on div "Unidade de referência" at bounding box center [1067, 342] width 691 height 28
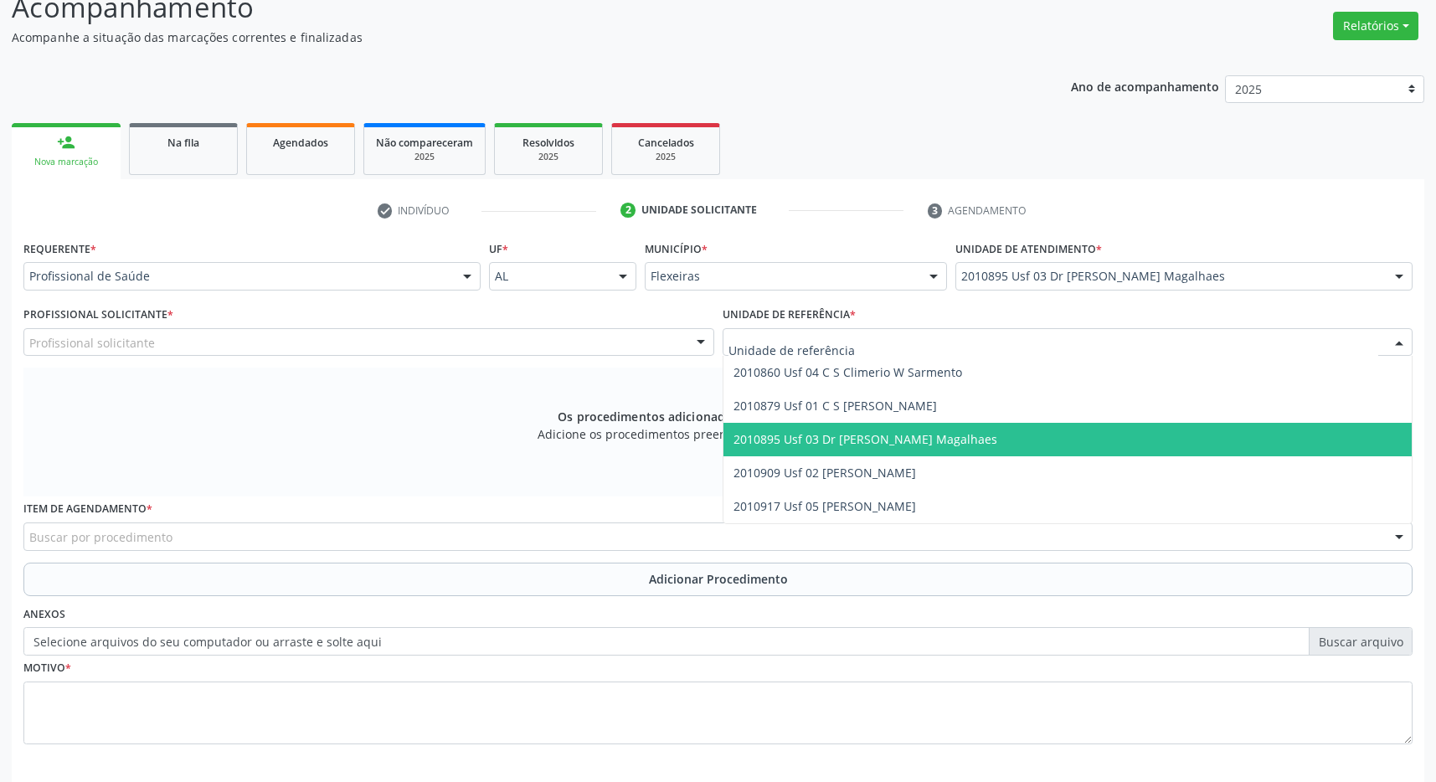
click at [1061, 435] on span "2010895 Usf 03 Dr [PERSON_NAME] Magalhaes" at bounding box center [1067, 439] width 689 height 33
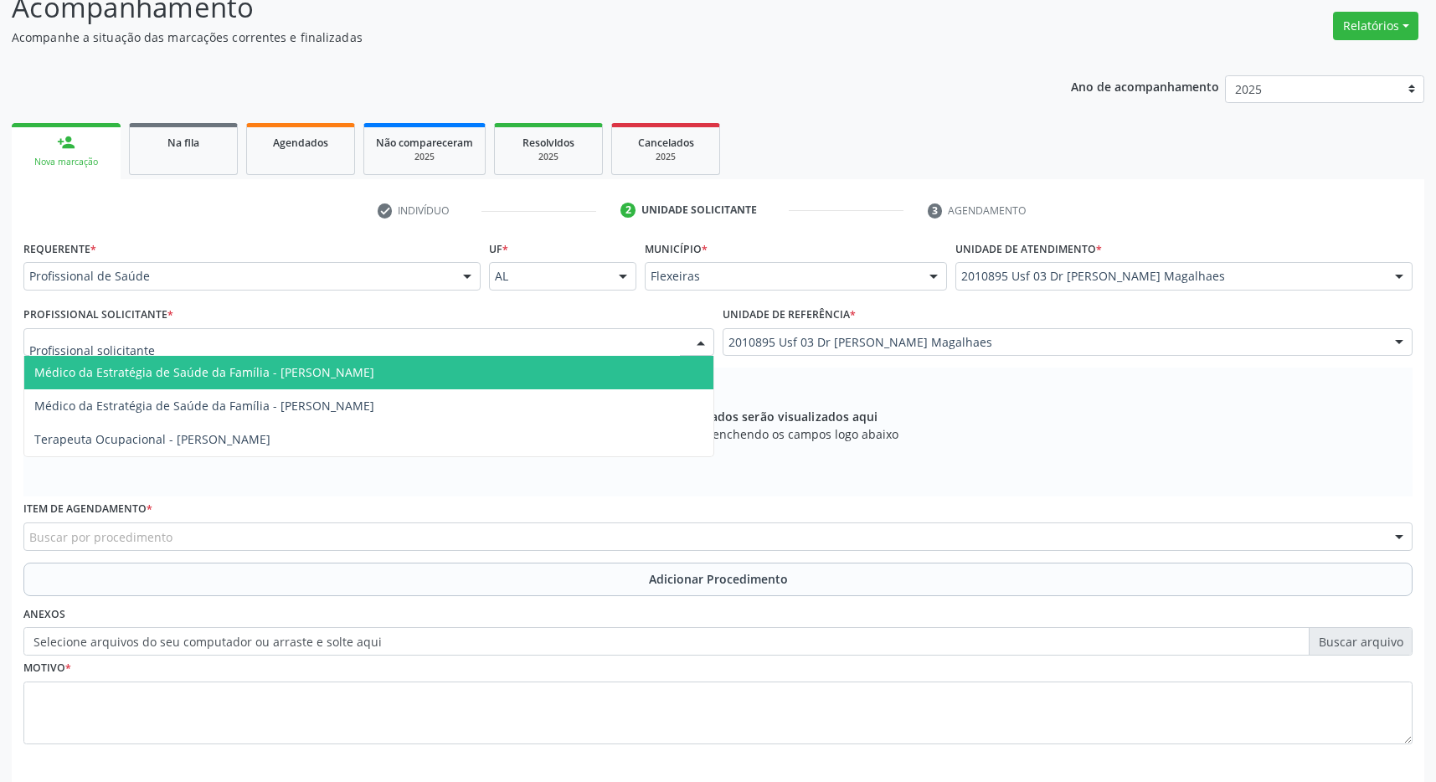
click at [660, 344] on div at bounding box center [368, 342] width 691 height 28
click at [374, 368] on span "Médico da Estratégia de Saúde da Família - [PERSON_NAME]" at bounding box center [204, 372] width 340 height 16
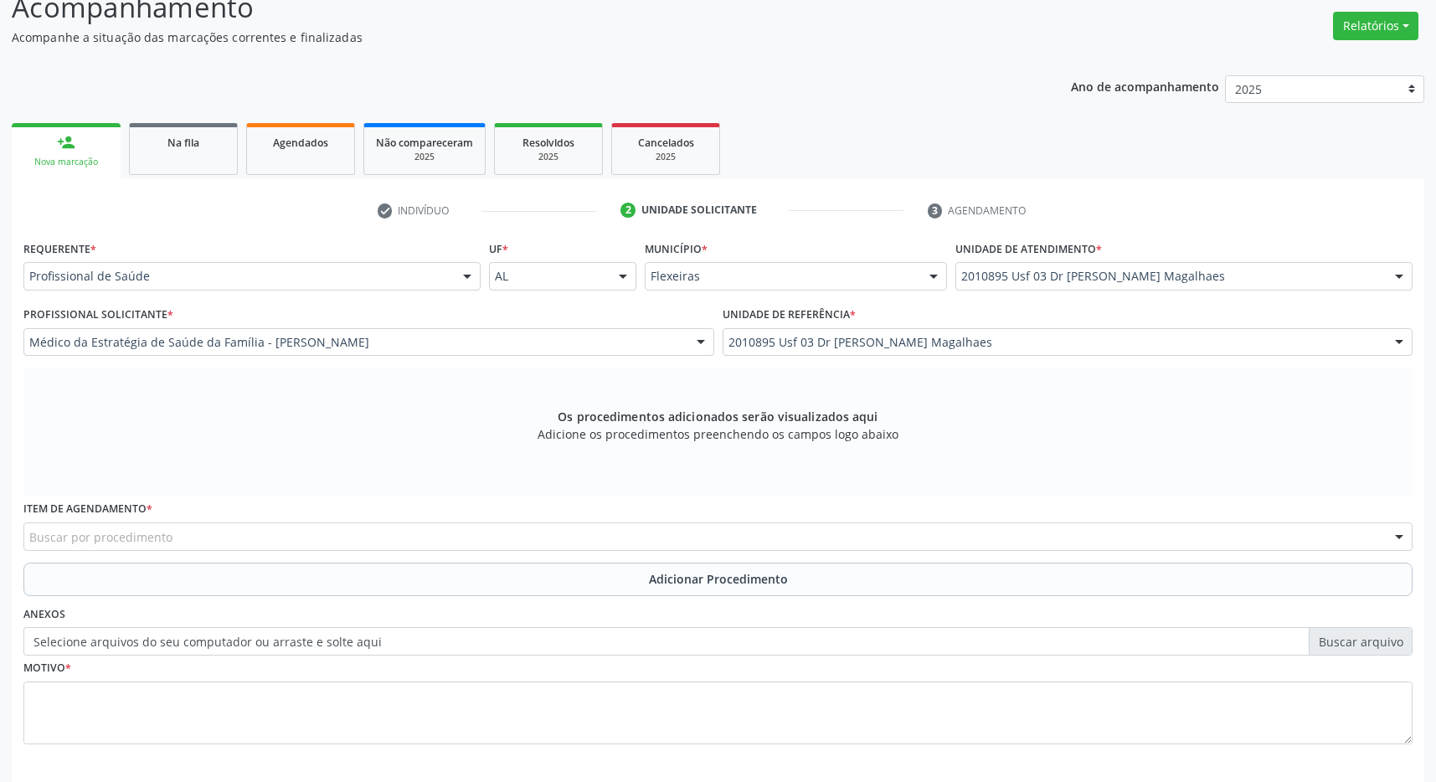
click at [325, 537] on div "Buscar por procedimento" at bounding box center [717, 536] width 1389 height 28
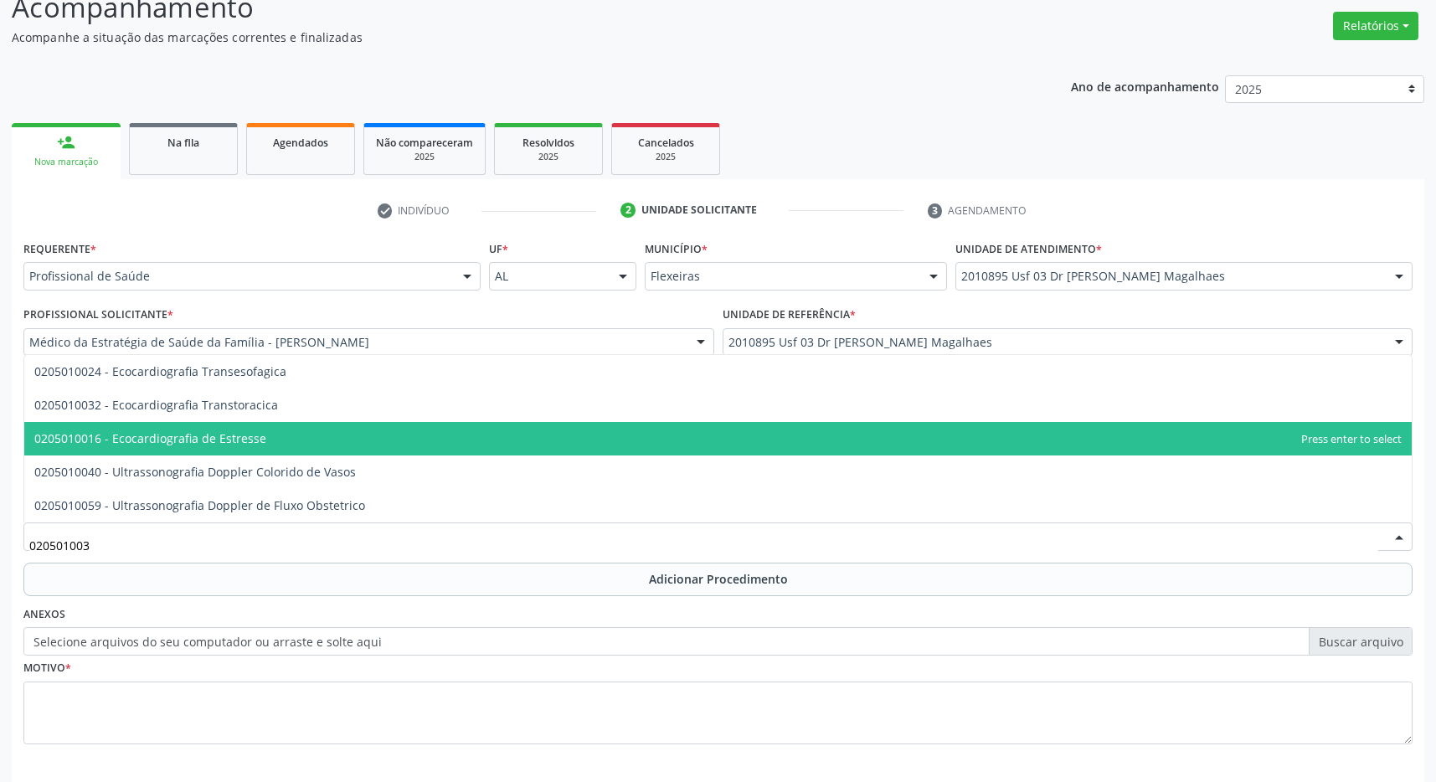
type input "0205010032"
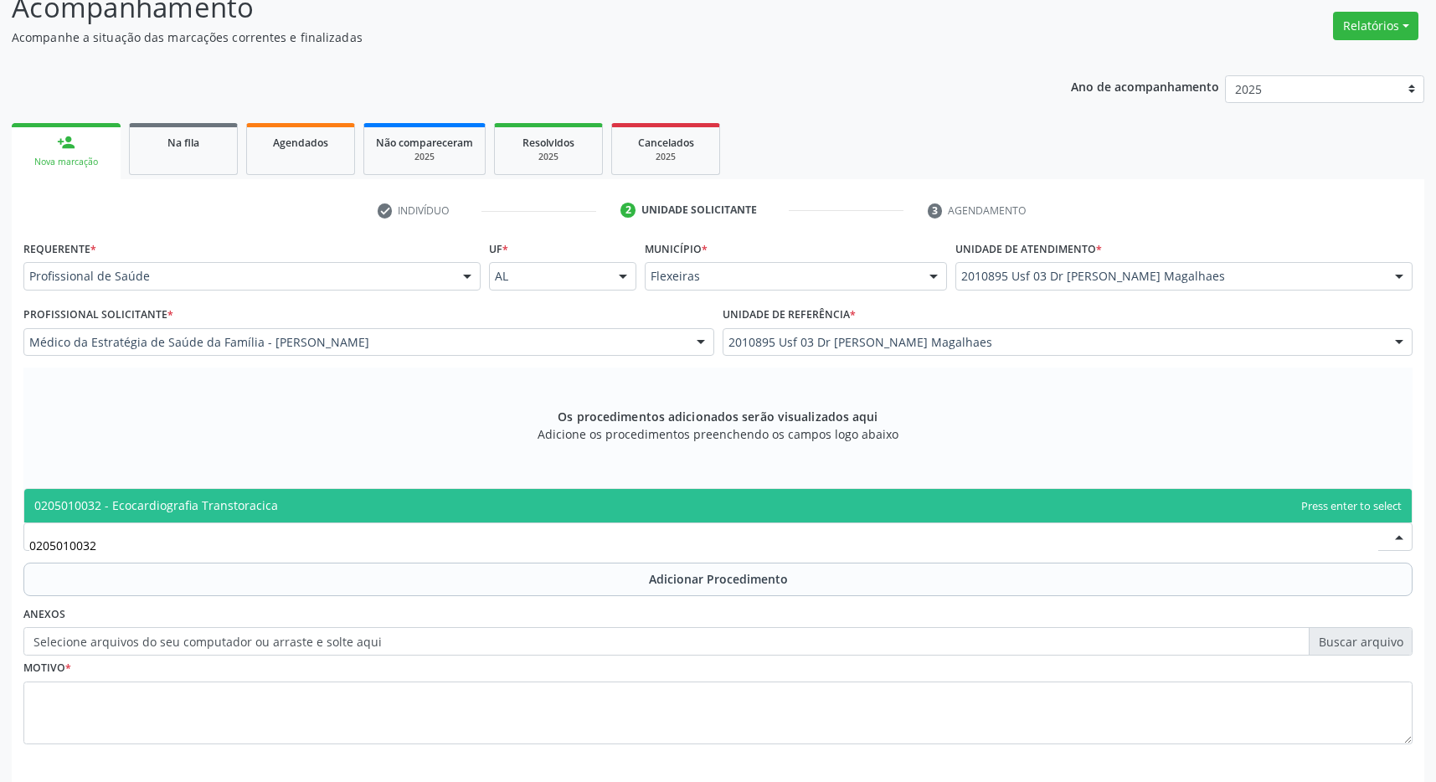
click at [359, 499] on span "0205010032 - Ecocardiografia Transtoracica" at bounding box center [717, 505] width 1387 height 33
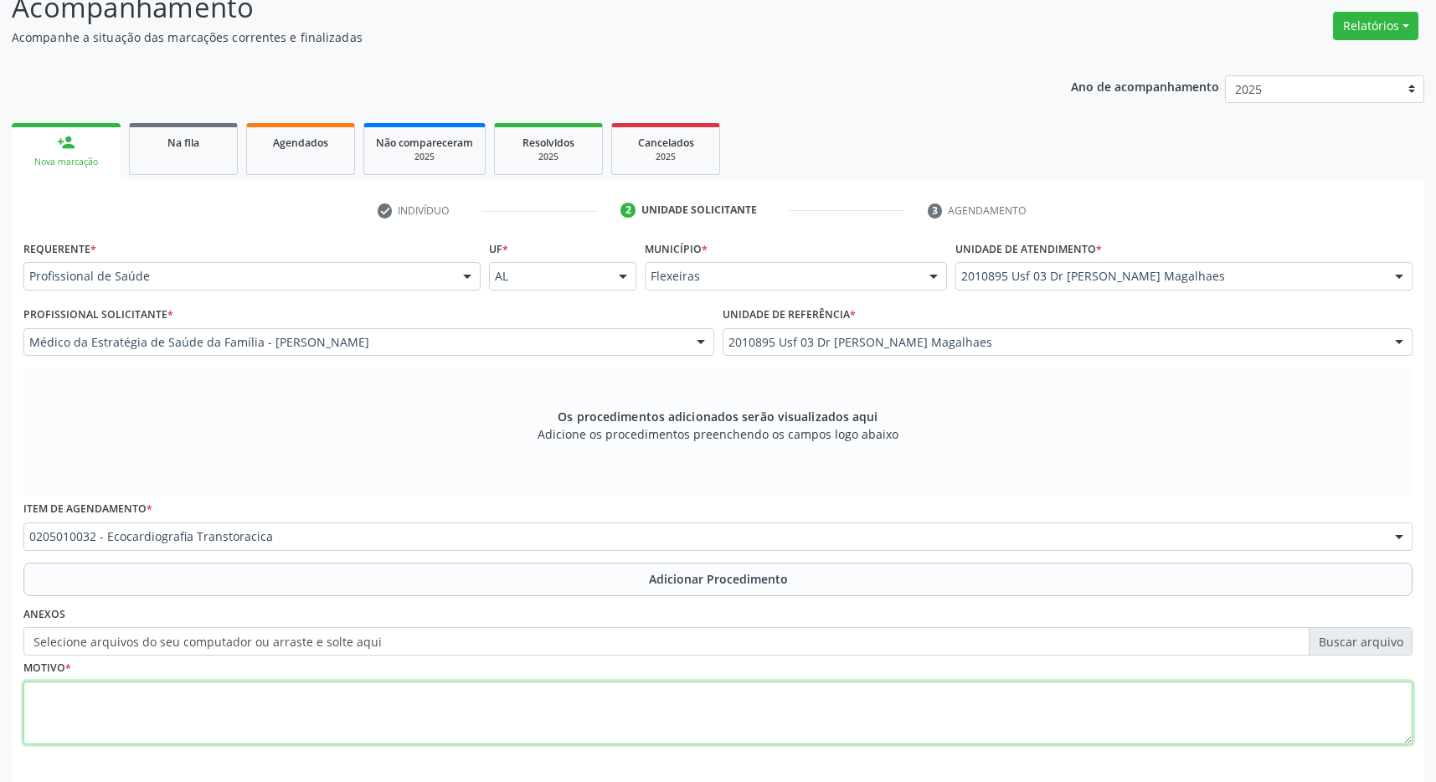
click at [311, 710] on textarea at bounding box center [717, 713] width 1389 height 64
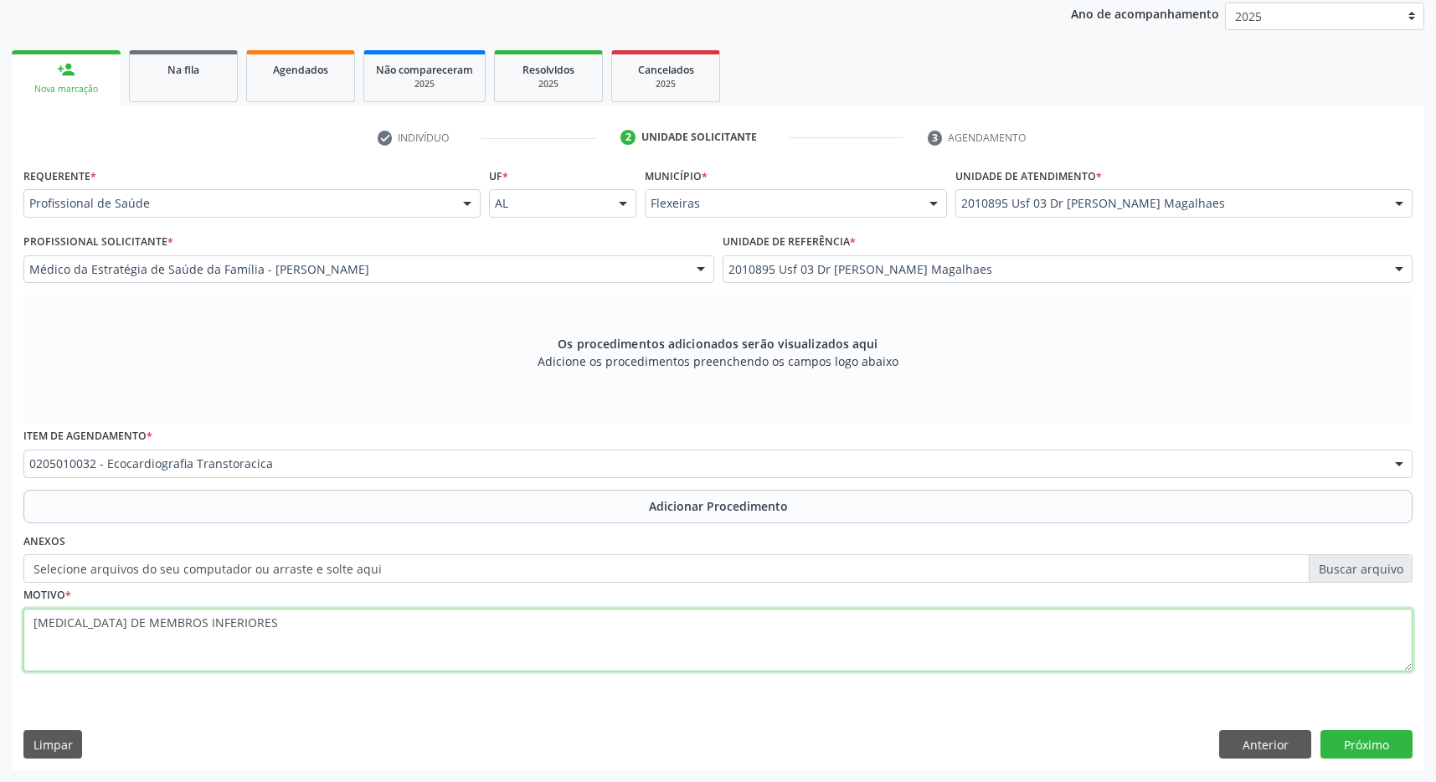
type textarea "EDEMA DE MEMBROS INFERIORES"
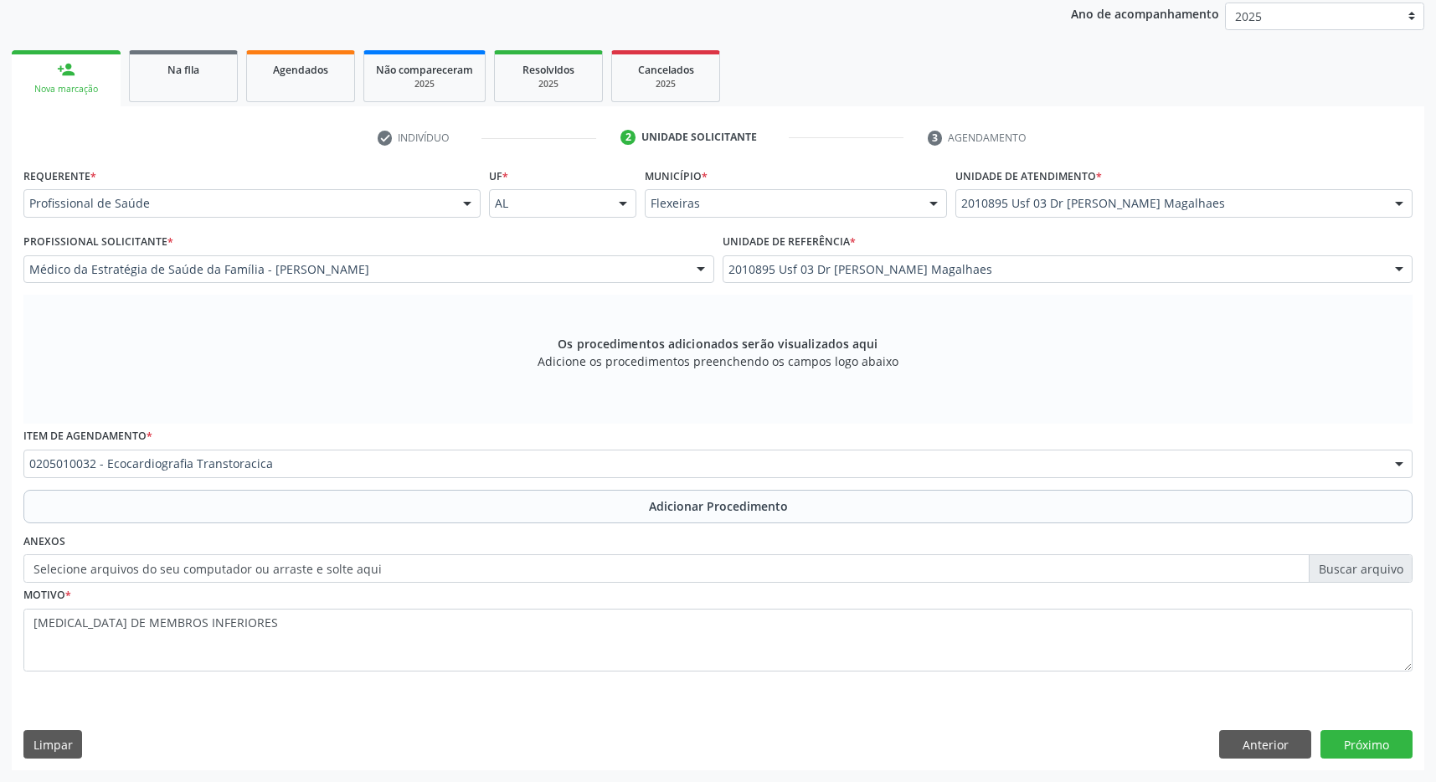
click at [1395, 729] on div "Requerente * Profissional de Saúde Profissional de Saúde Paciente Nenhum result…" at bounding box center [718, 466] width 1412 height 606
click at [1389, 745] on button "Próximo" at bounding box center [1366, 744] width 92 height 28
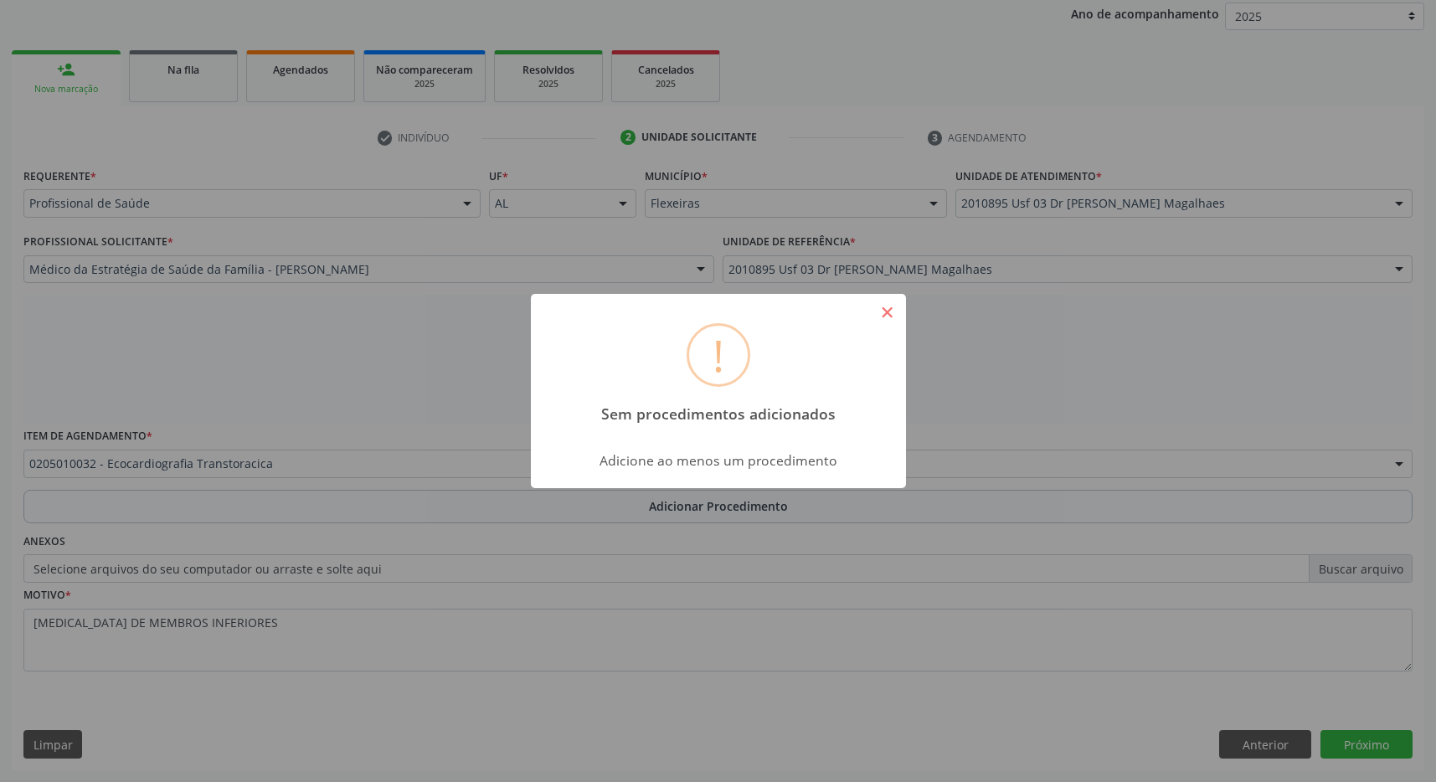
click at [883, 308] on button "×" at bounding box center [887, 312] width 28 height 28
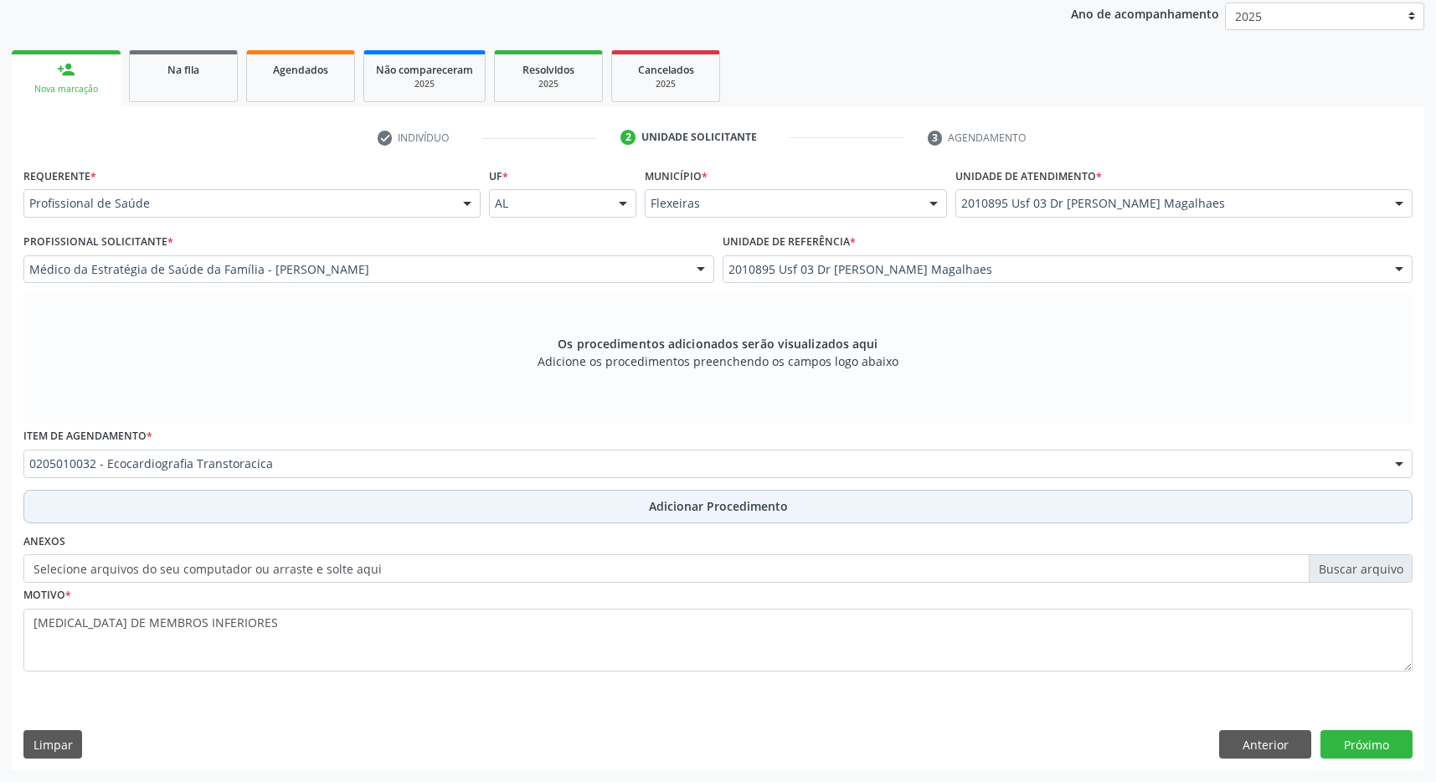
click at [784, 505] on span "Adicionar Procedimento" at bounding box center [718, 506] width 139 height 18
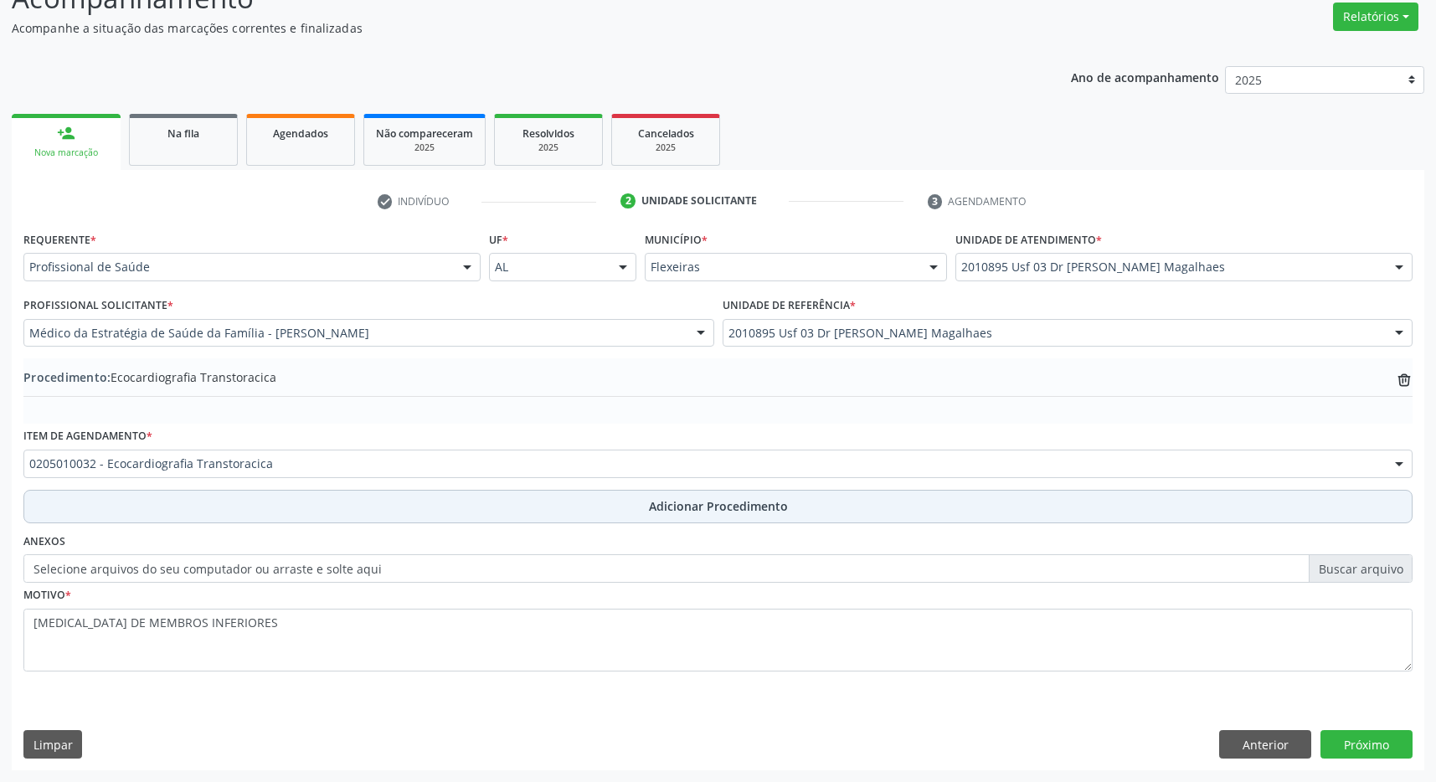
scroll to position [258, 0]
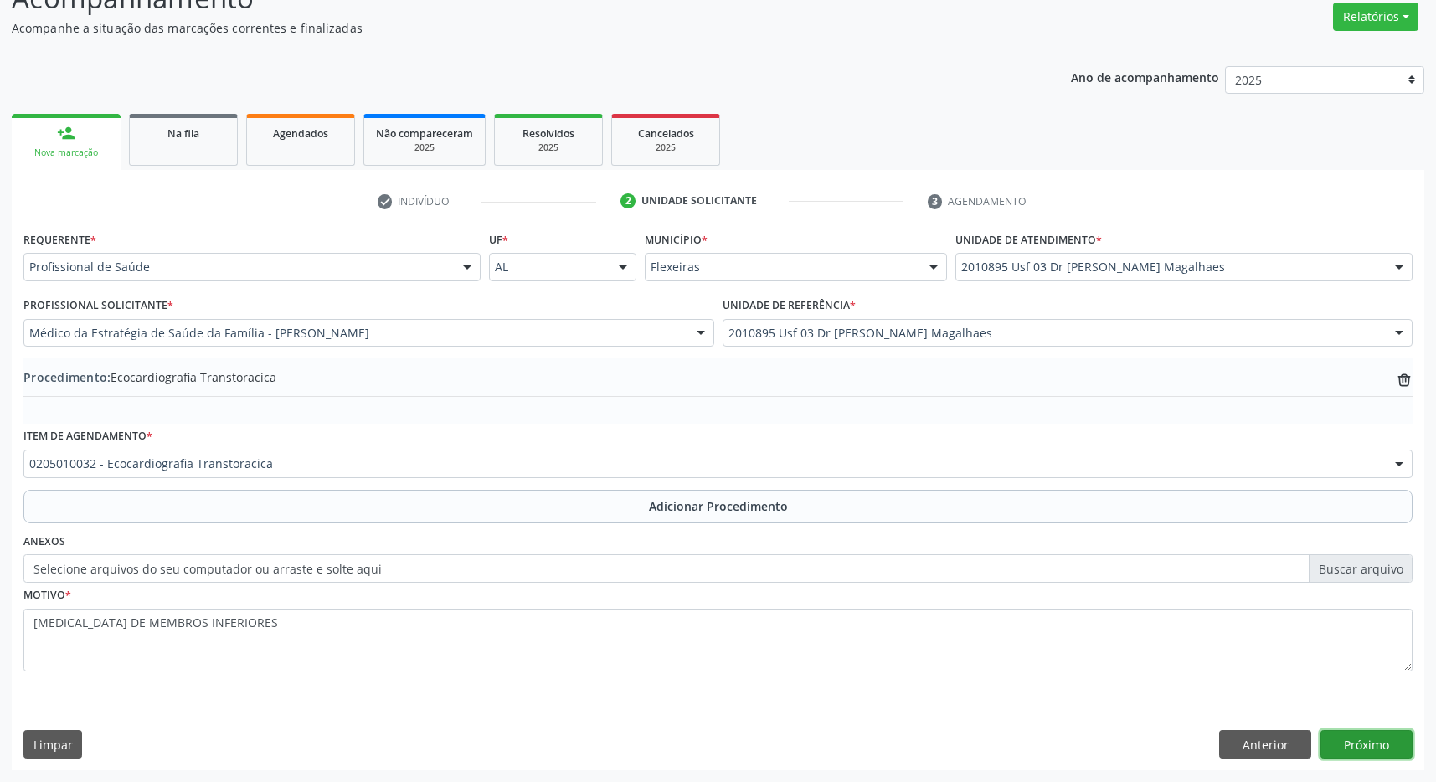
click at [1373, 745] on button "Próximo" at bounding box center [1366, 744] width 92 height 28
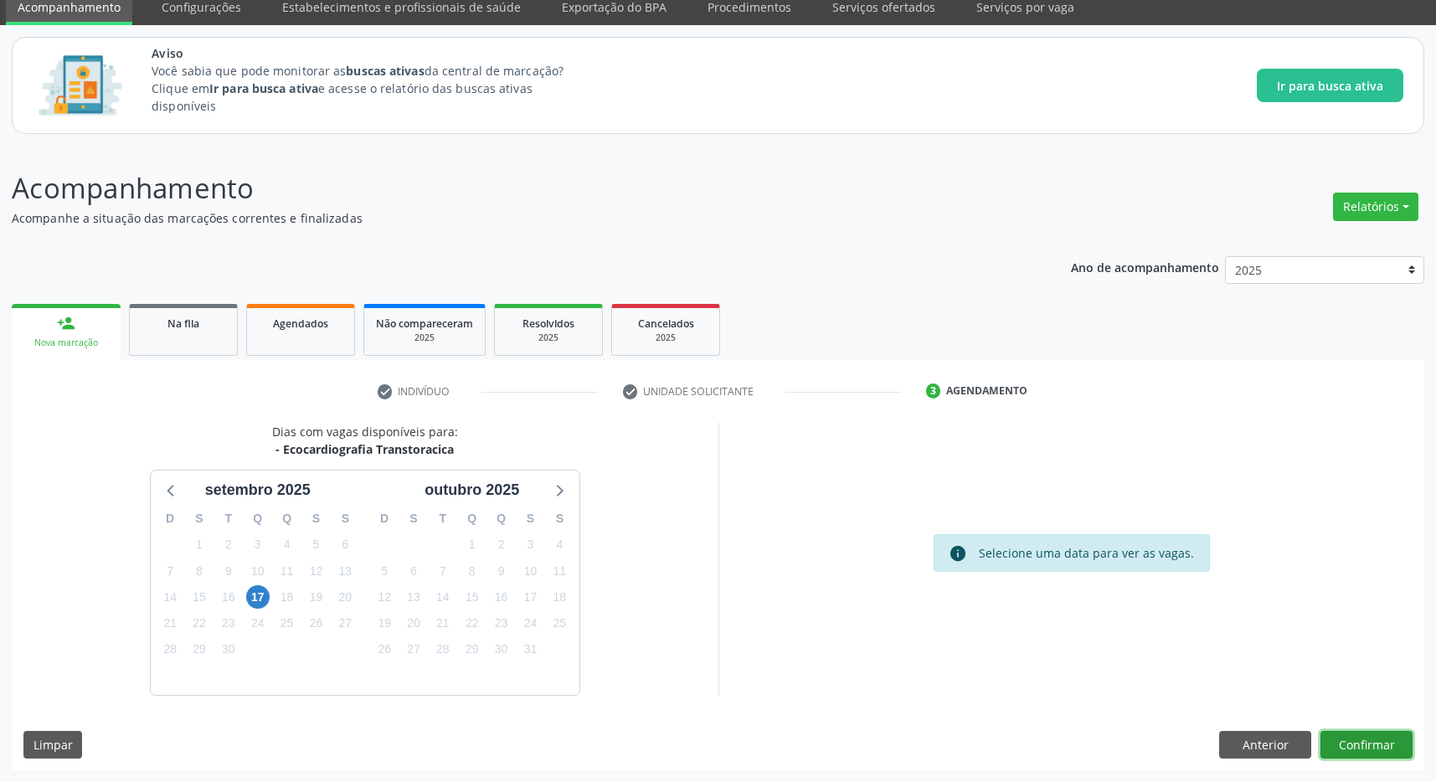
click at [1388, 749] on button "Confirmar" at bounding box center [1366, 745] width 92 height 28
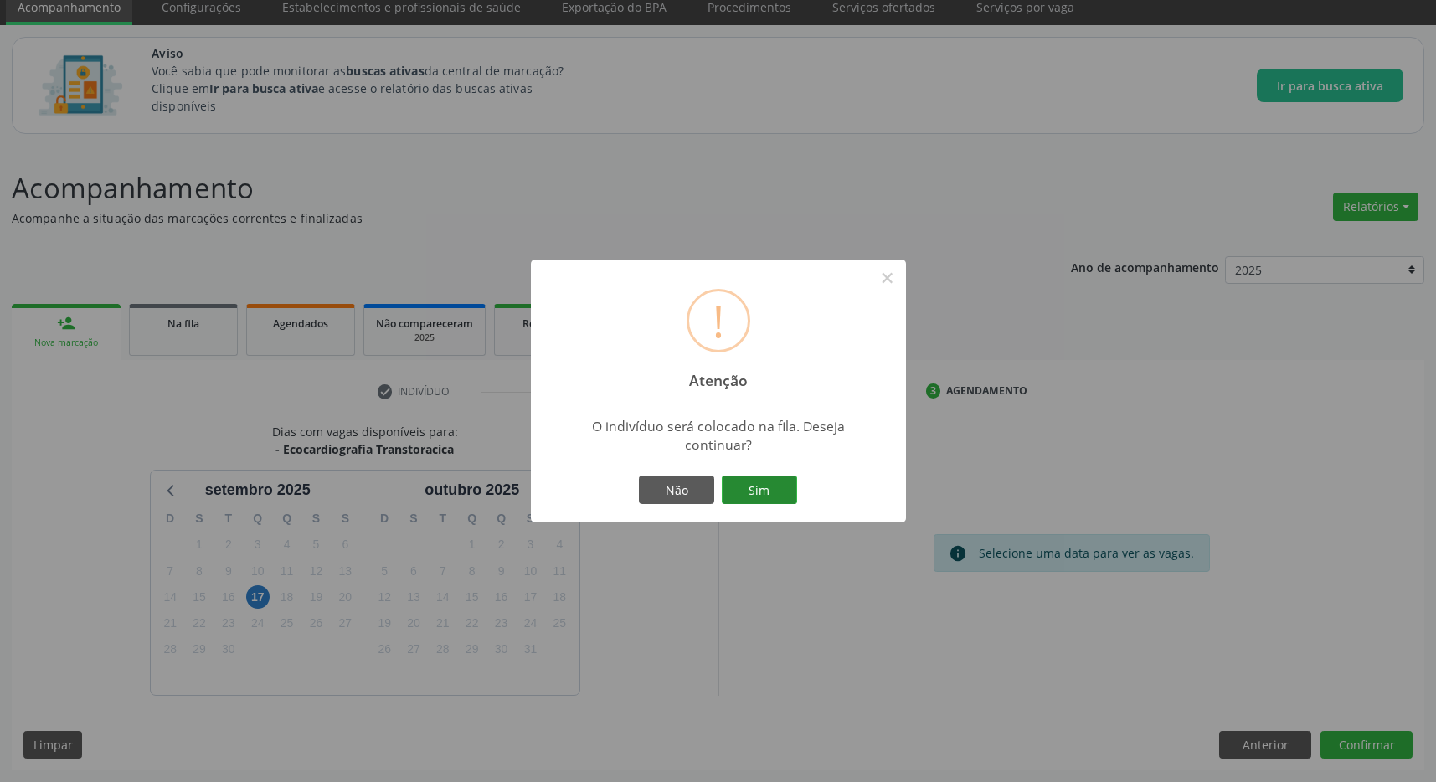
click at [790, 492] on button "Sim" at bounding box center [759, 489] width 75 height 28
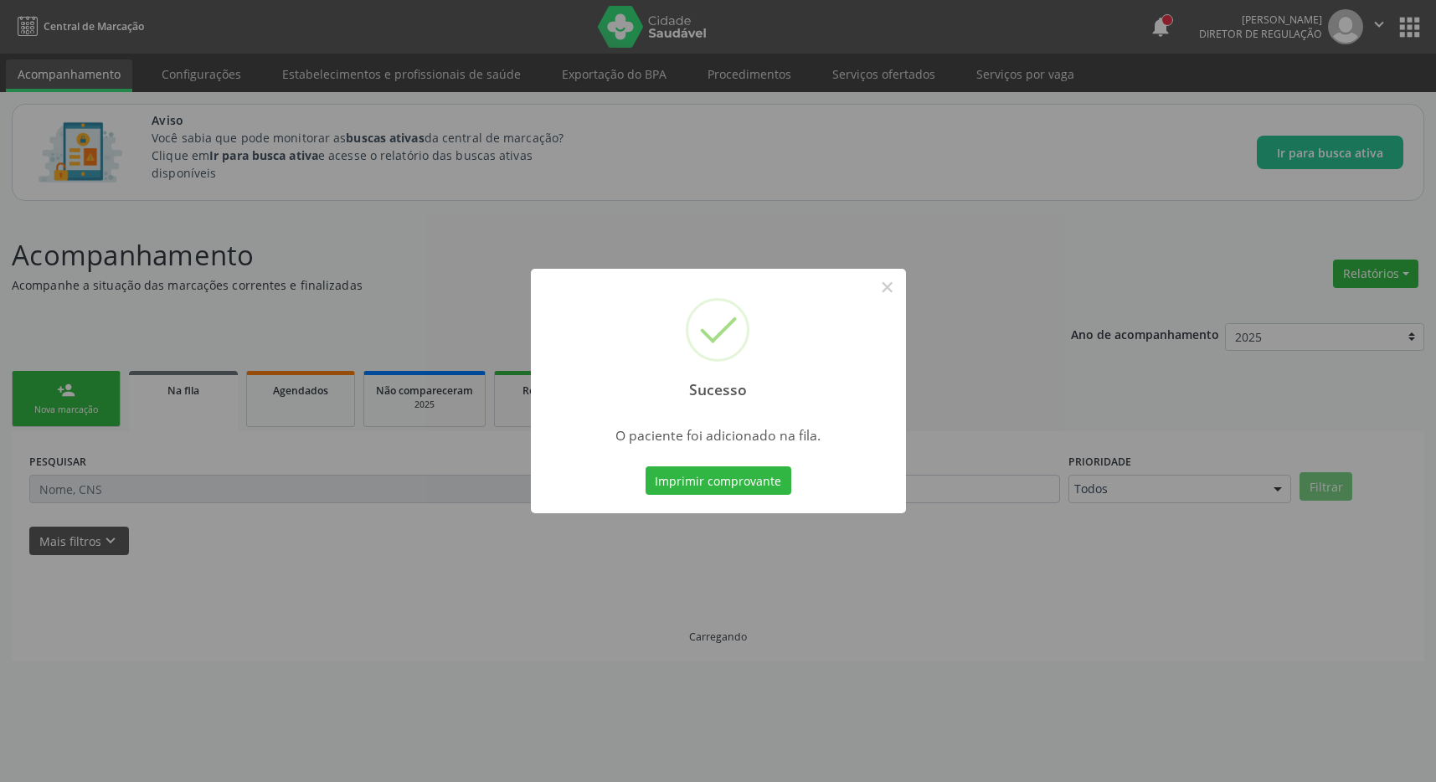
scroll to position [0, 0]
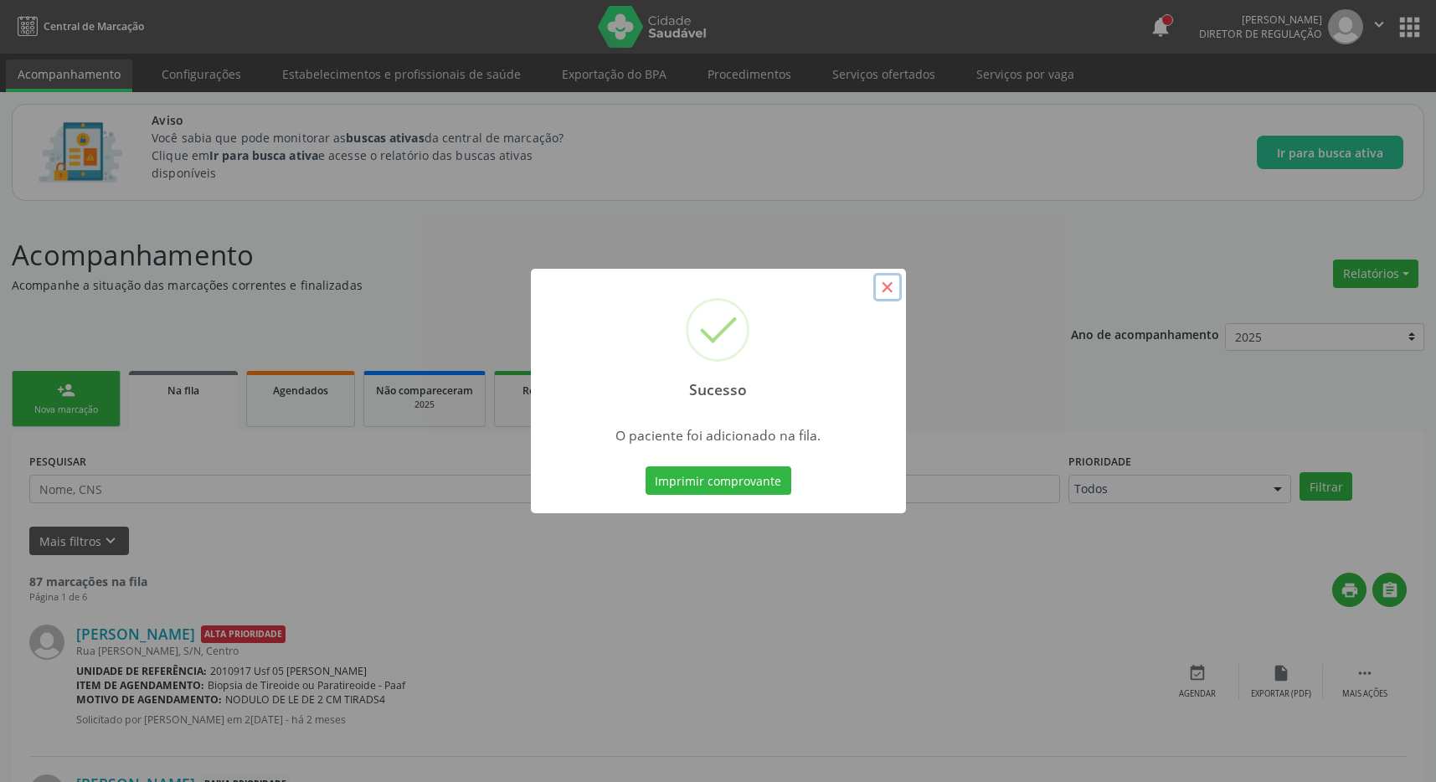
click at [892, 287] on button "×" at bounding box center [887, 287] width 28 height 28
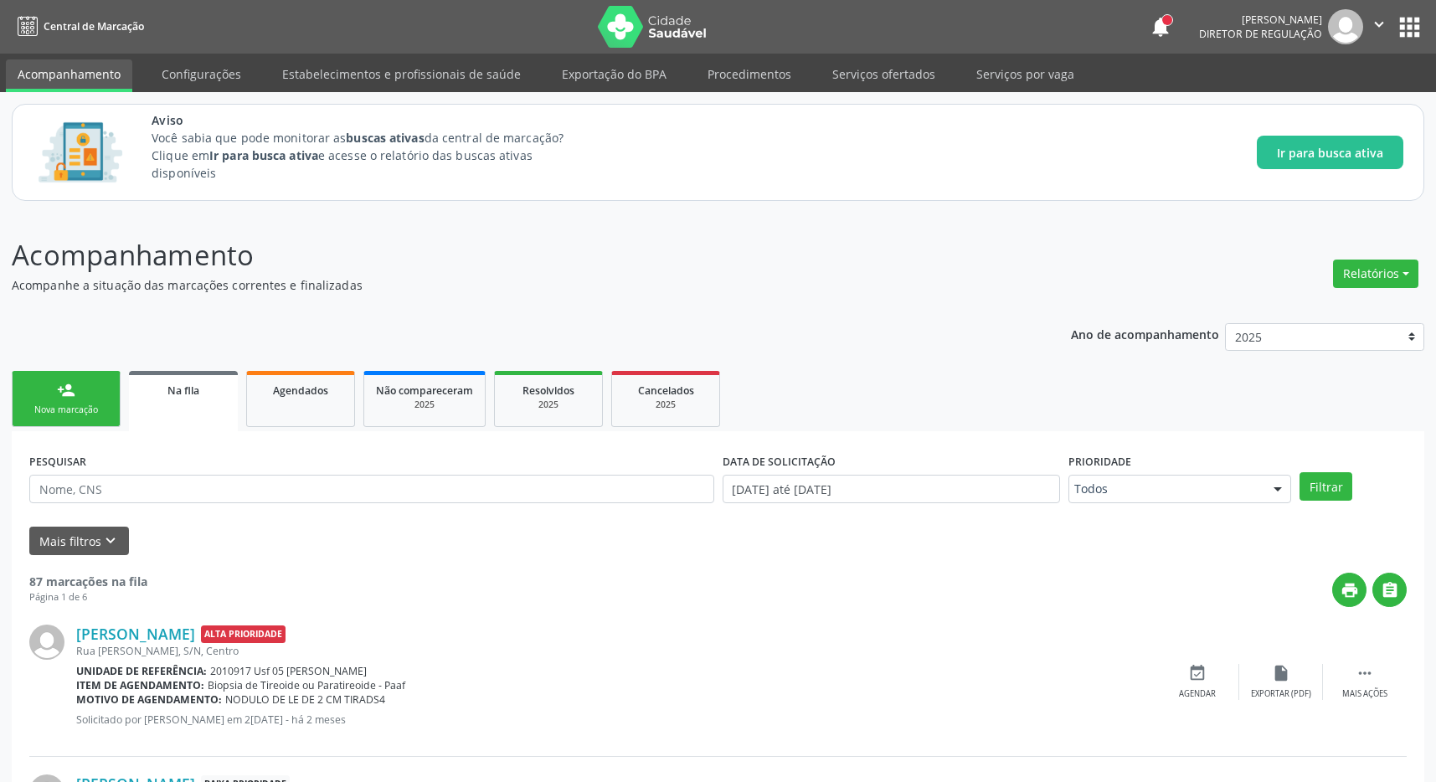
click at [1411, 18] on button "apps" at bounding box center [1409, 27] width 29 height 29
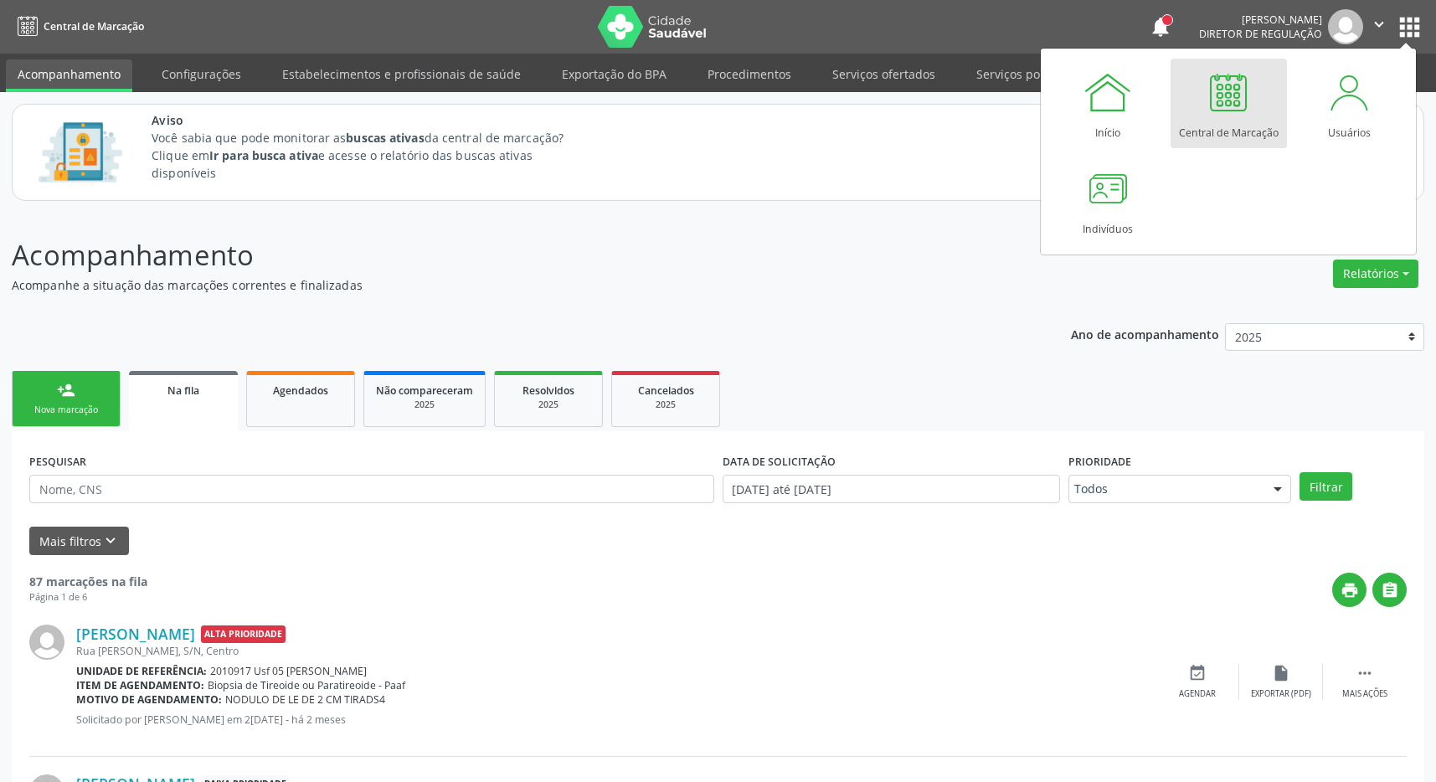
click at [1242, 104] on div at bounding box center [1228, 92] width 50 height 50
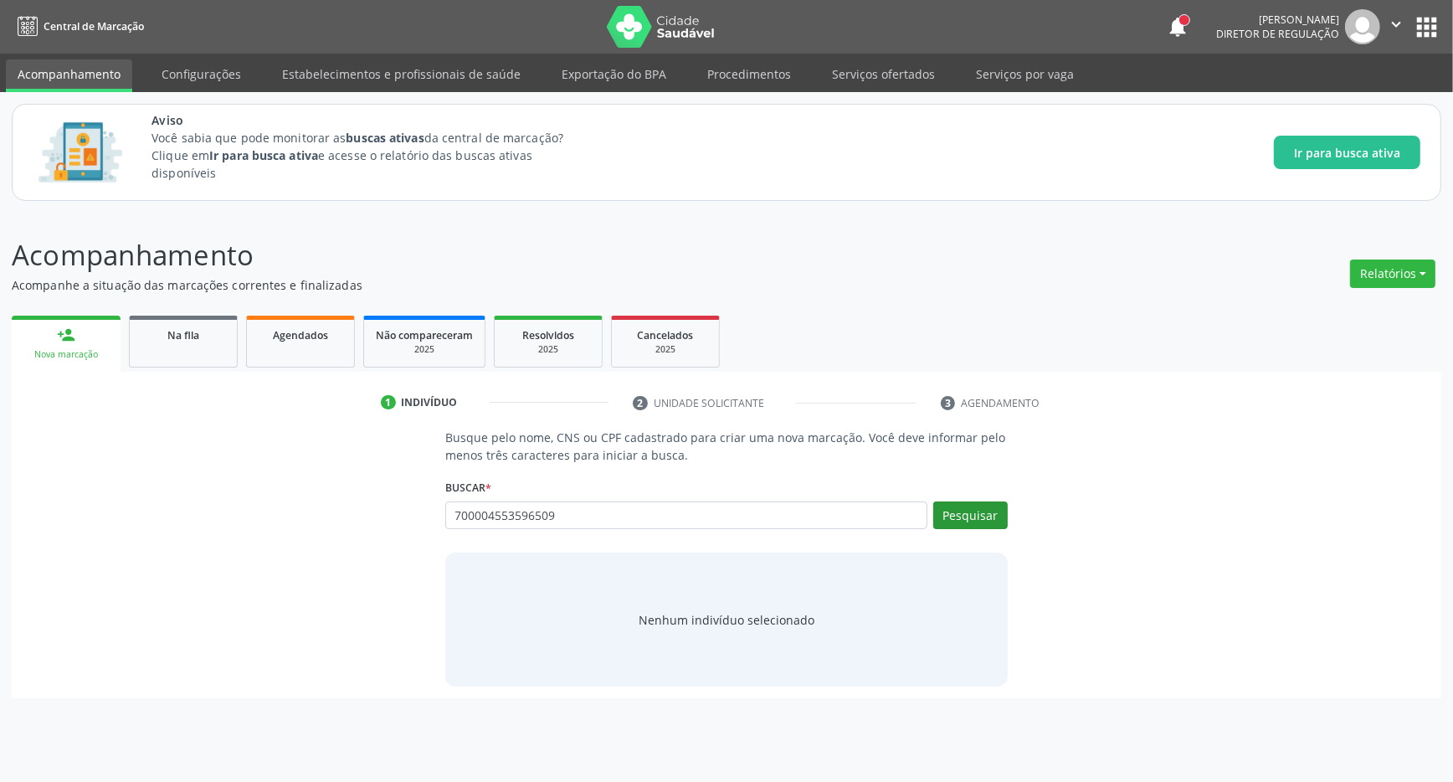
type input "700004553596509"
click at [970, 505] on button "Pesquisar" at bounding box center [970, 515] width 75 height 28
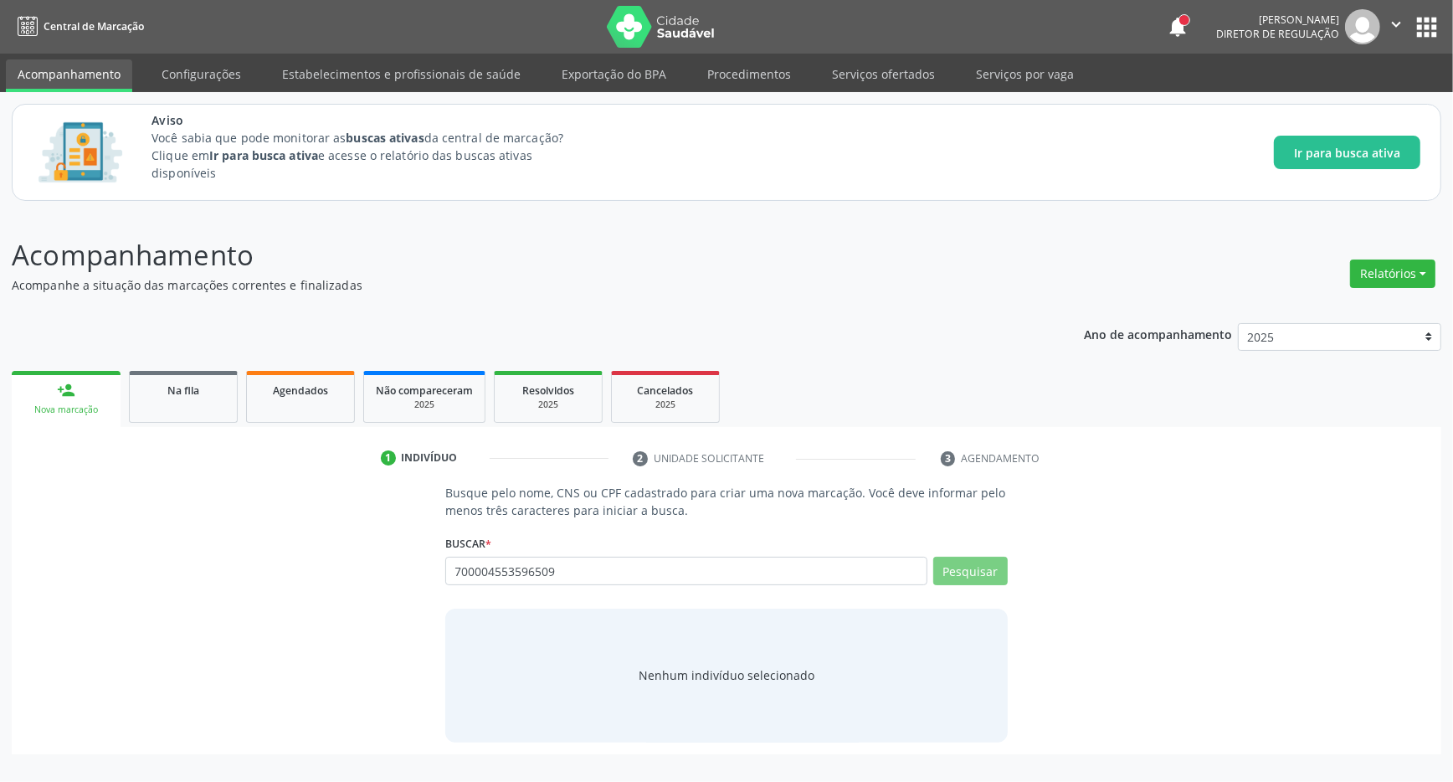
click at [371, 573] on div "Busque pelo nome, CNS ou CPF cadastrado para criar uma nova marcação. Você deve…" at bounding box center [726, 613] width 1406 height 258
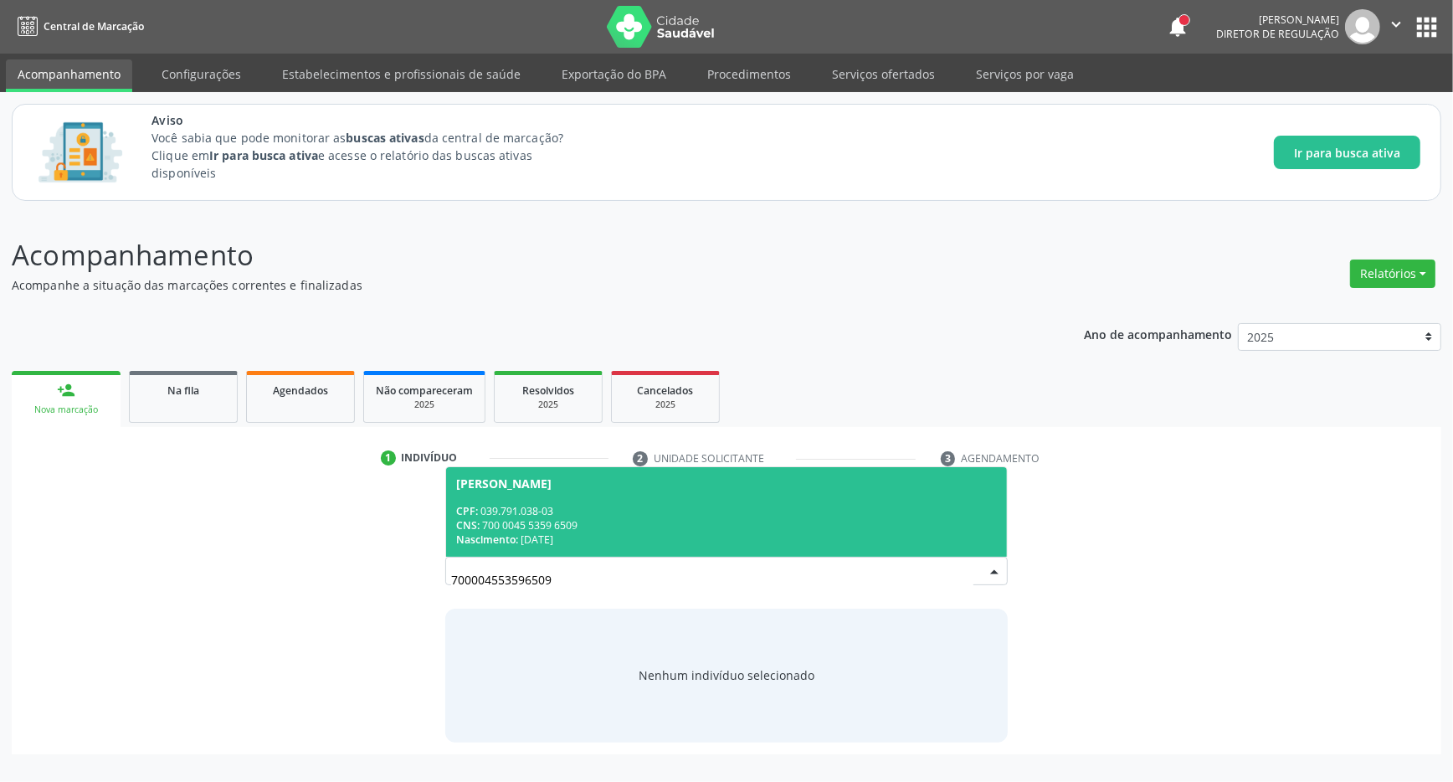
click at [794, 527] on div "CNS: 700 0045 5359 6509" at bounding box center [726, 525] width 541 height 14
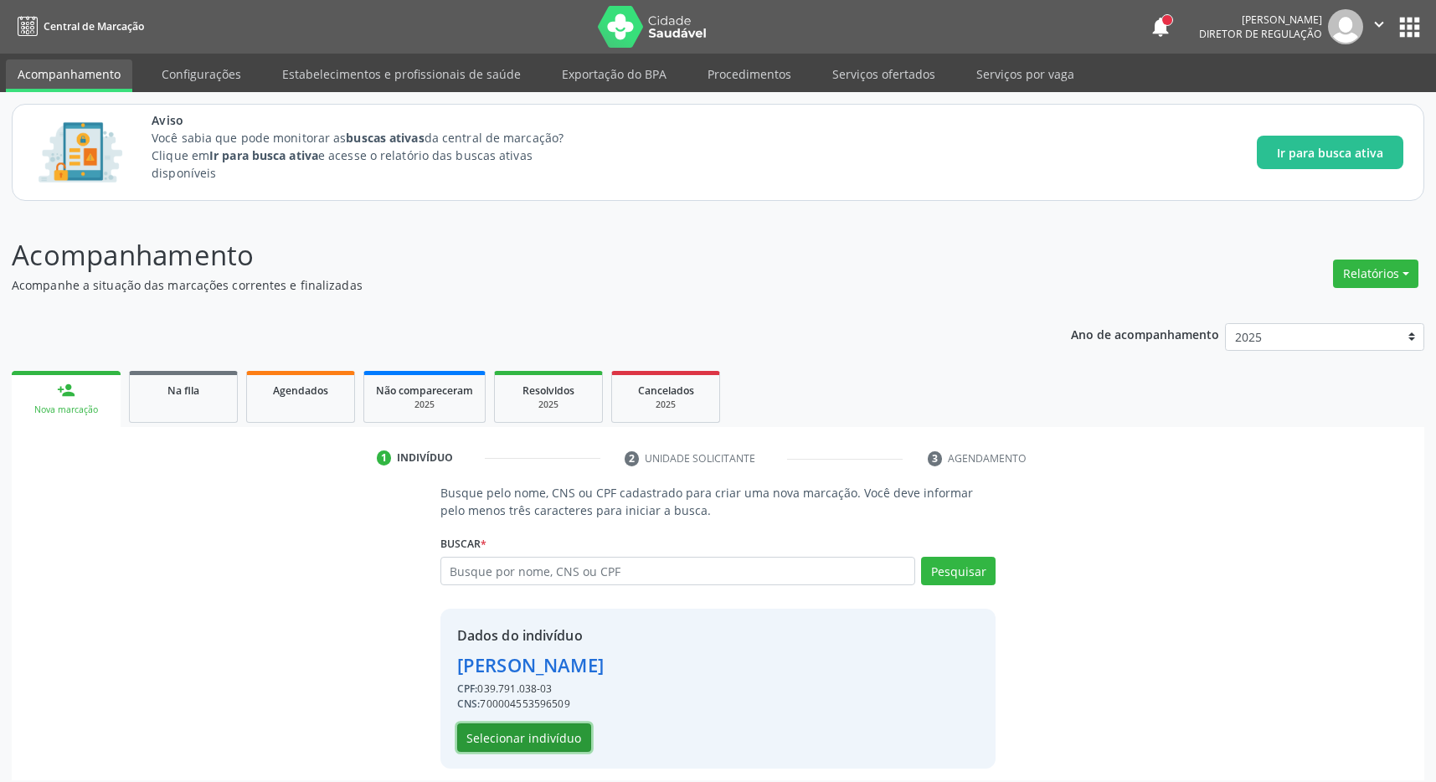
click at [552, 735] on button "Selecionar indivíduo" at bounding box center [524, 737] width 134 height 28
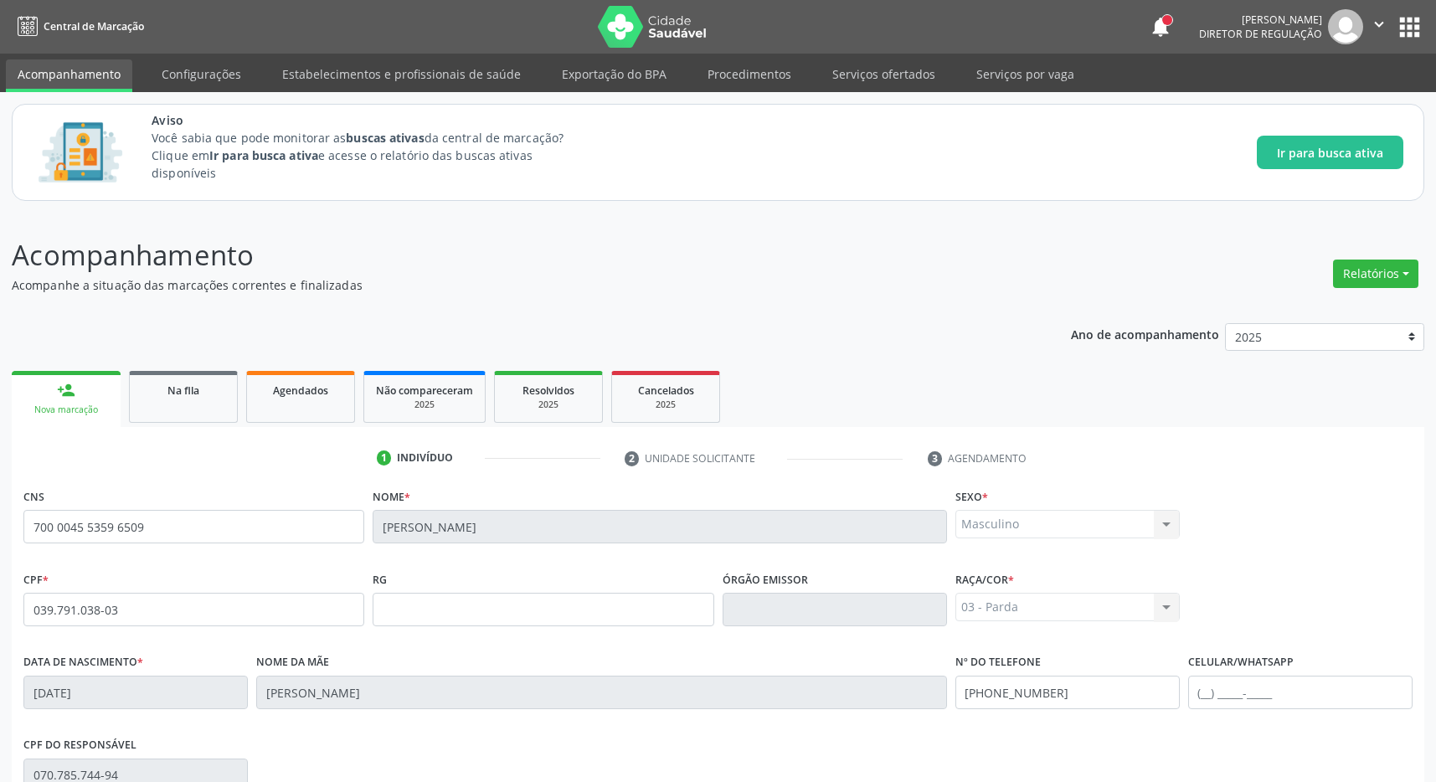
scroll to position [248, 0]
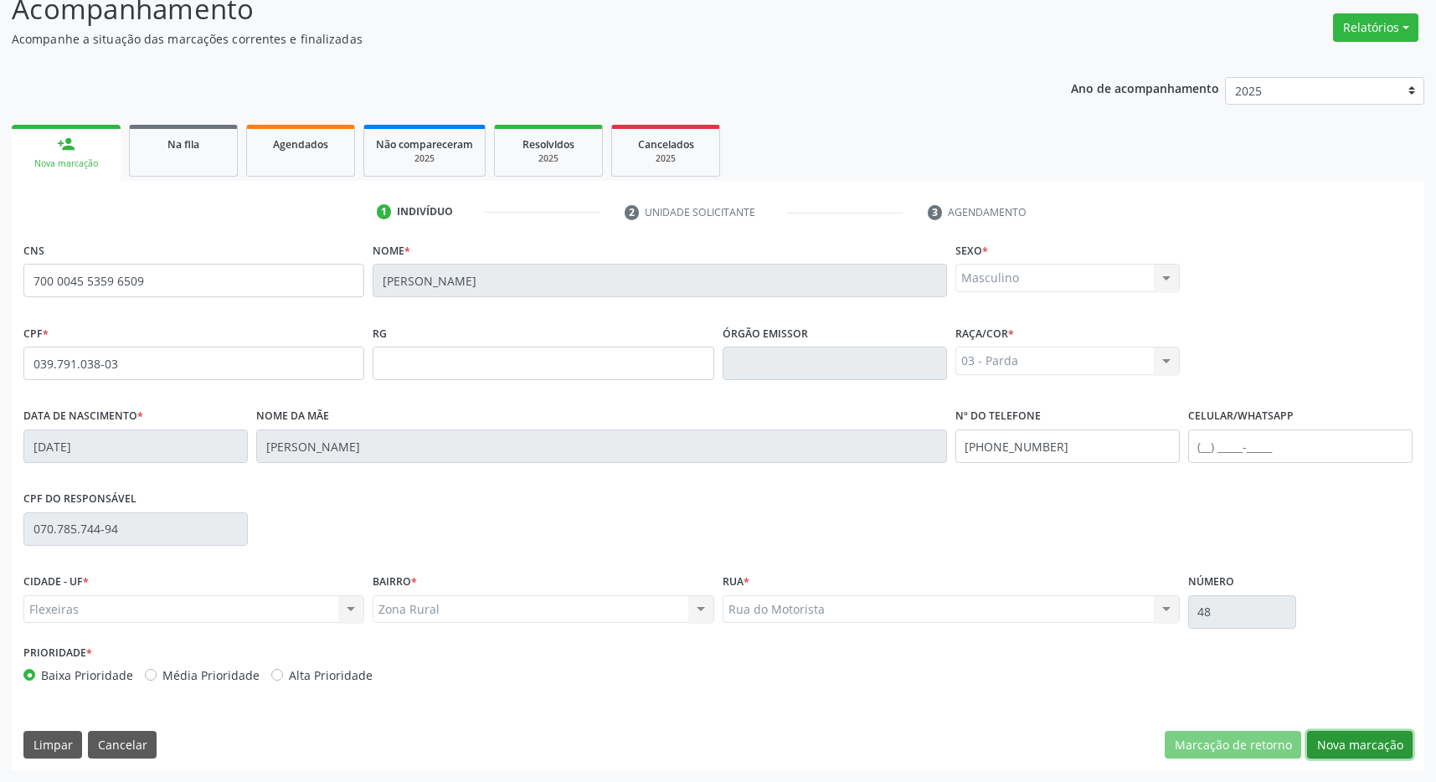
click at [1346, 739] on button "Nova marcação" at bounding box center [1359, 745] width 105 height 28
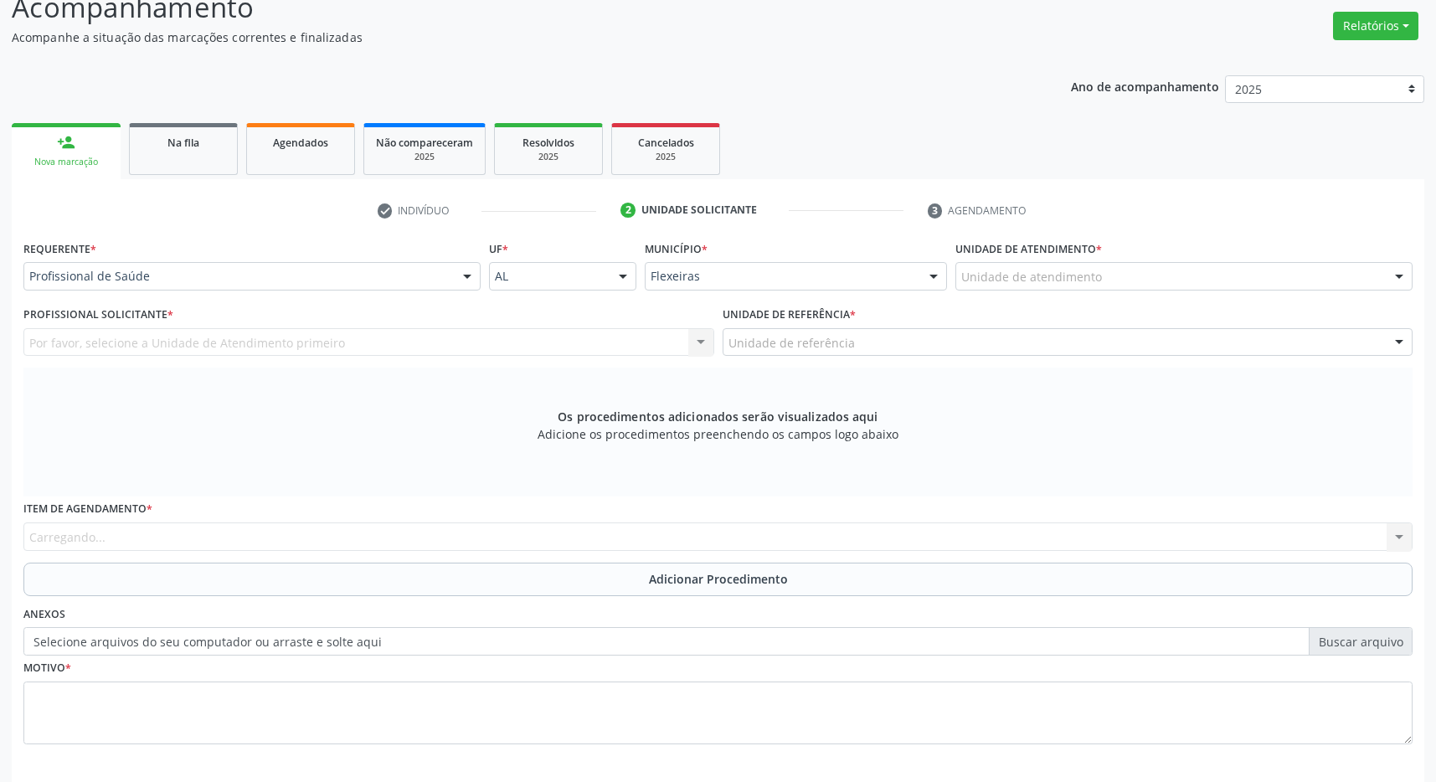
scroll to position [322, 0]
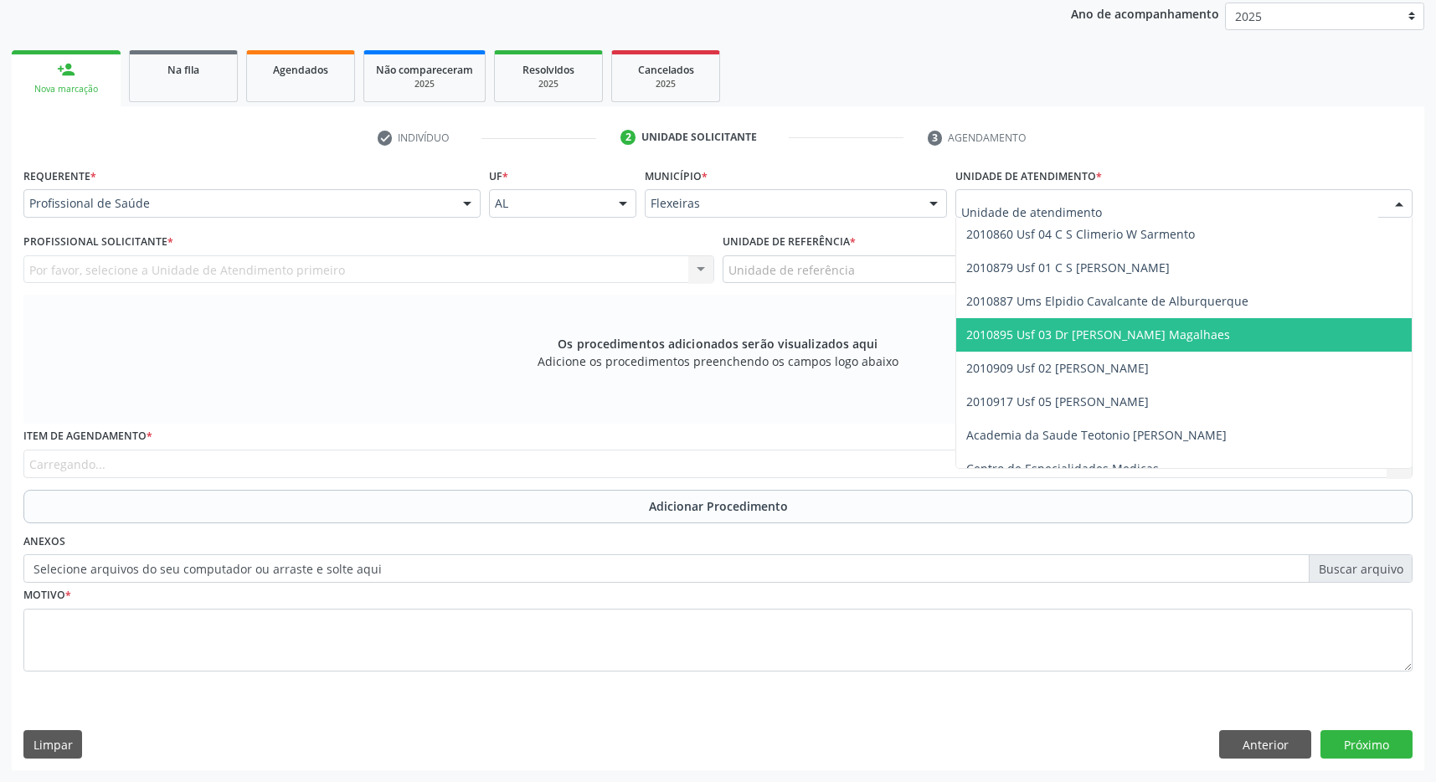
click at [1064, 333] on span "2010895 Usf 03 Dr [PERSON_NAME] Magalhaes" at bounding box center [1098, 334] width 264 height 16
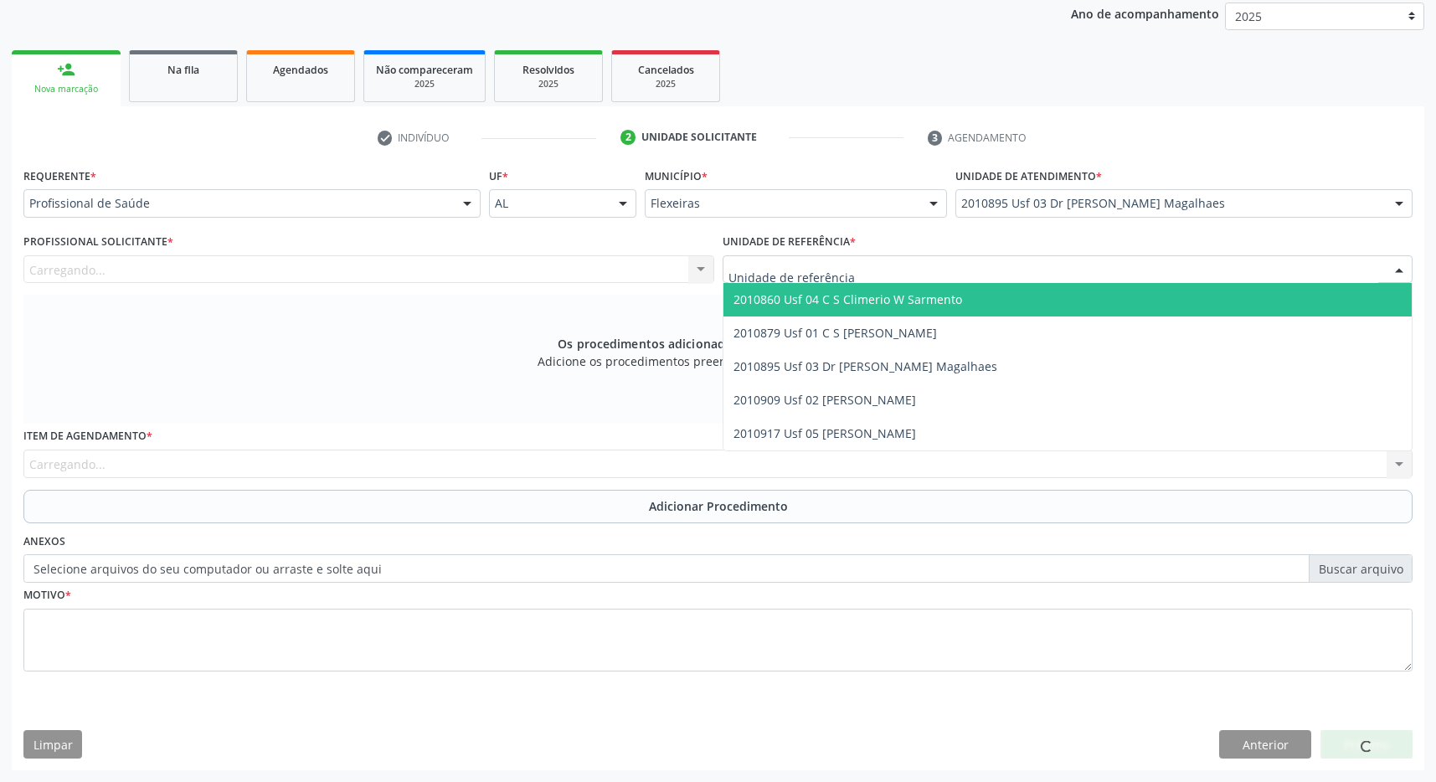
click at [1066, 275] on div at bounding box center [1067, 269] width 691 height 28
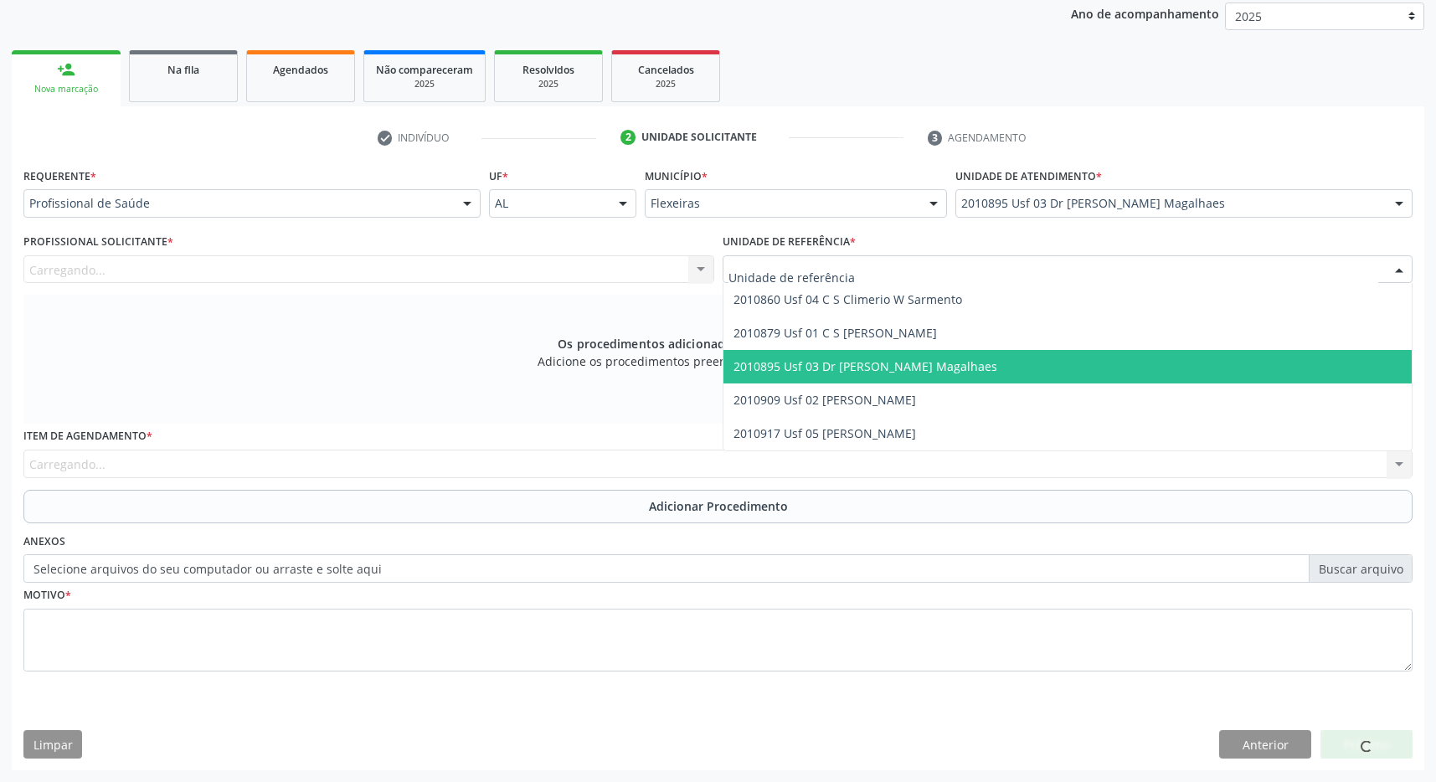
click at [1071, 359] on span "2010895 Usf 03 Dr [PERSON_NAME] Magalhaes" at bounding box center [1067, 366] width 689 height 33
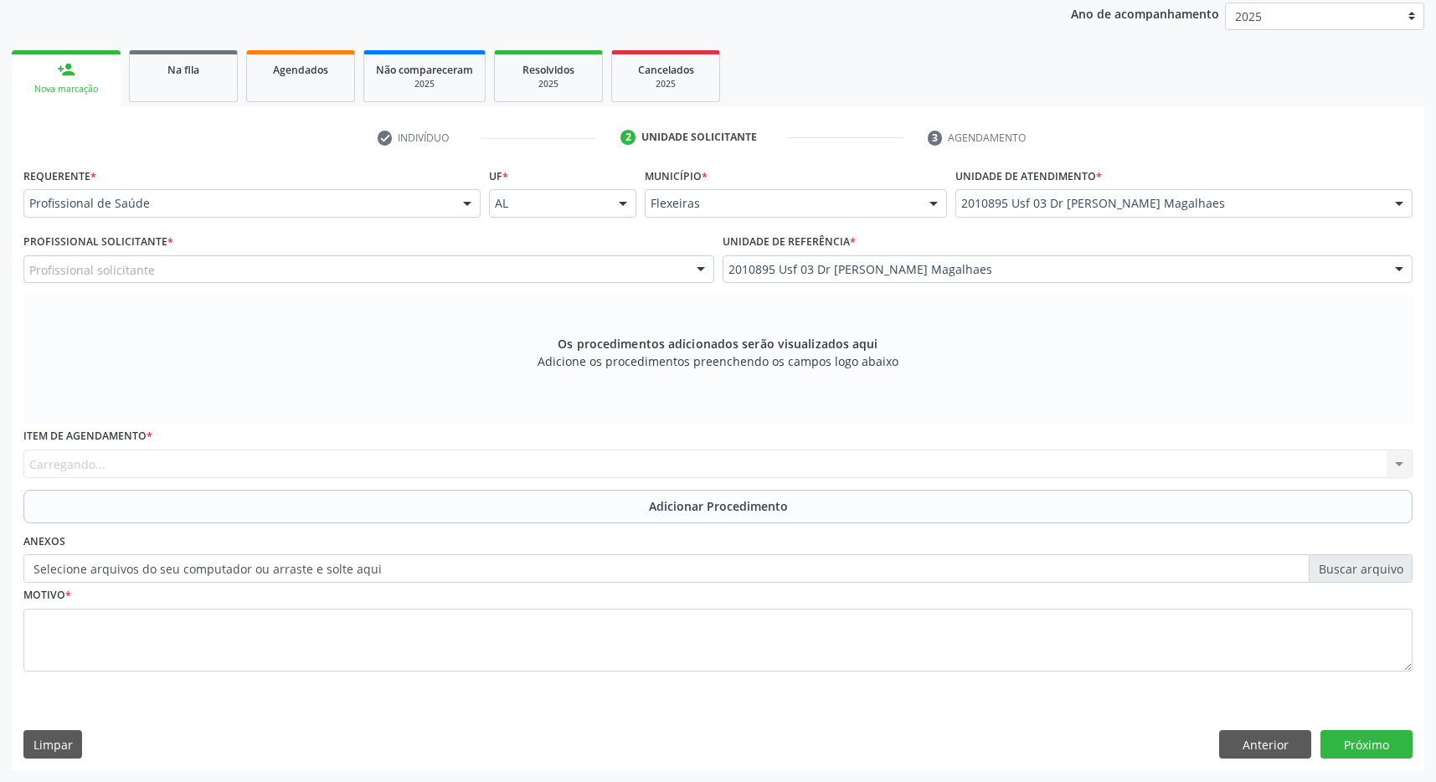
click at [655, 275] on div "Profissional solicitante" at bounding box center [368, 269] width 691 height 28
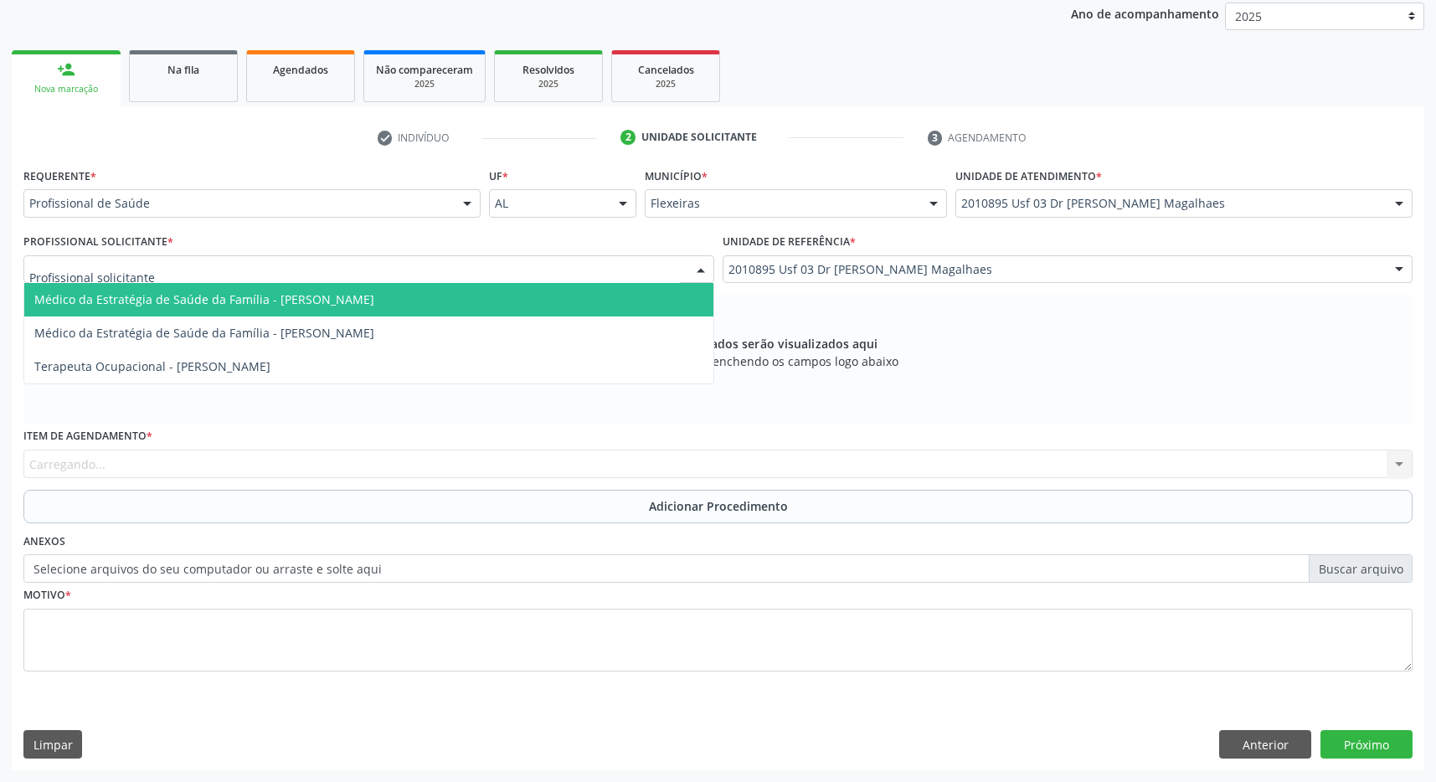
click at [620, 305] on span "Médico da Estratégia de Saúde da Família - Caroline Calixto Barros Sampaio Fern…" at bounding box center [368, 299] width 689 height 33
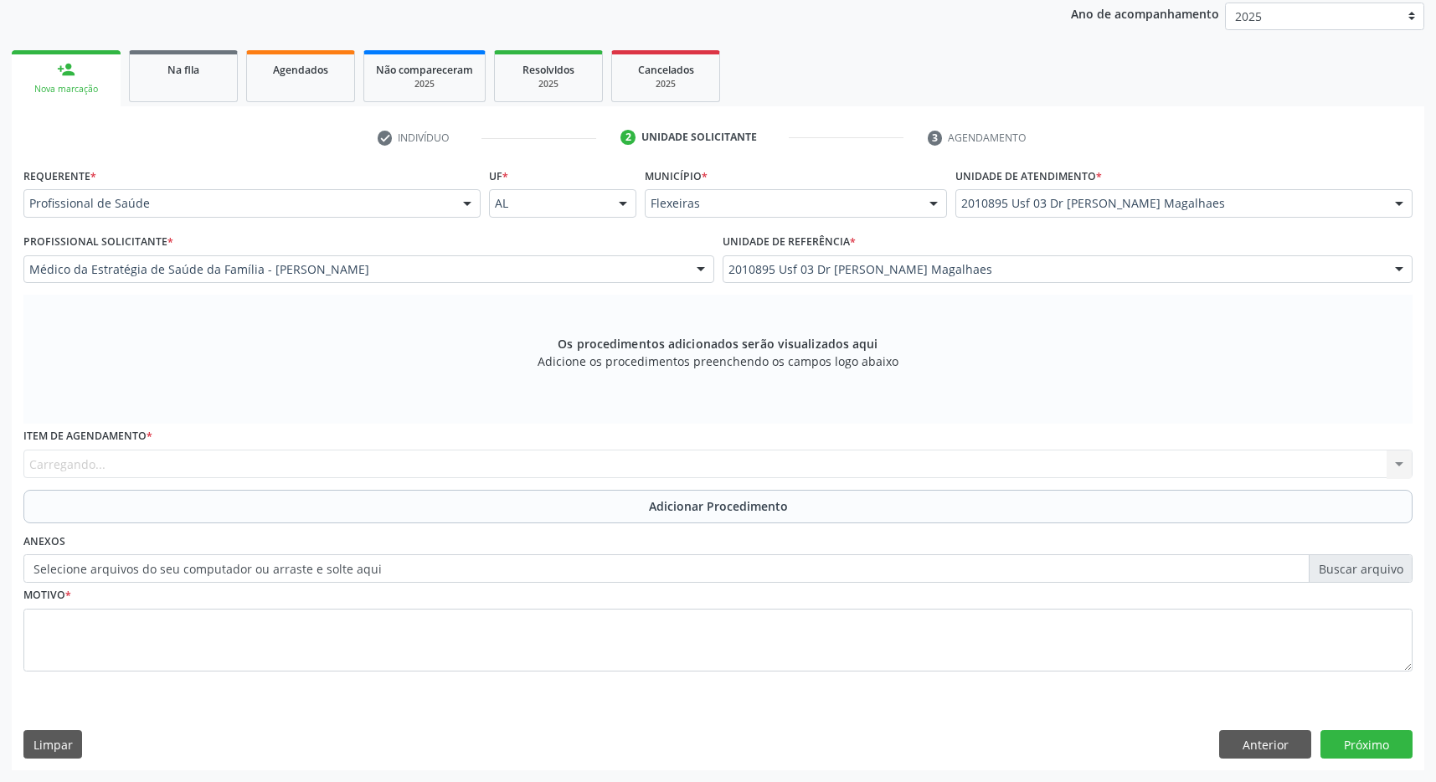
click at [741, 465] on div "Item de agendamento * Carregando... No elements found. Consider changing the se…" at bounding box center [717, 451] width 1389 height 54
click at [105, 460] on div "Item de agendamento * Carregando... No elements found. Consider changing the se…" at bounding box center [717, 451] width 1389 height 54
click at [105, 431] on label "Item de agendamento *" at bounding box center [87, 437] width 129 height 26
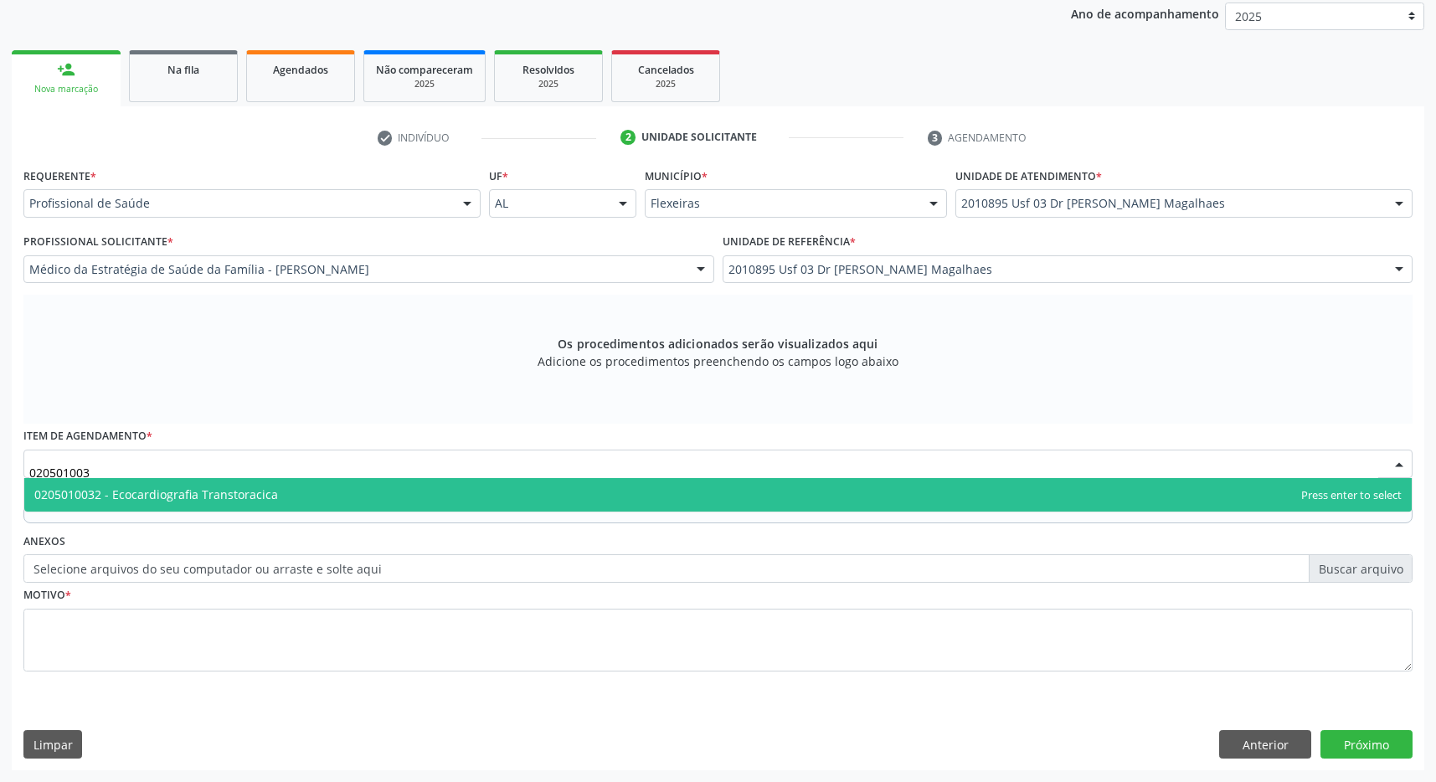
type input "0205010032"
click at [158, 497] on span "0205010032 - Ecocardiografia Transtoracica" at bounding box center [156, 494] width 244 height 16
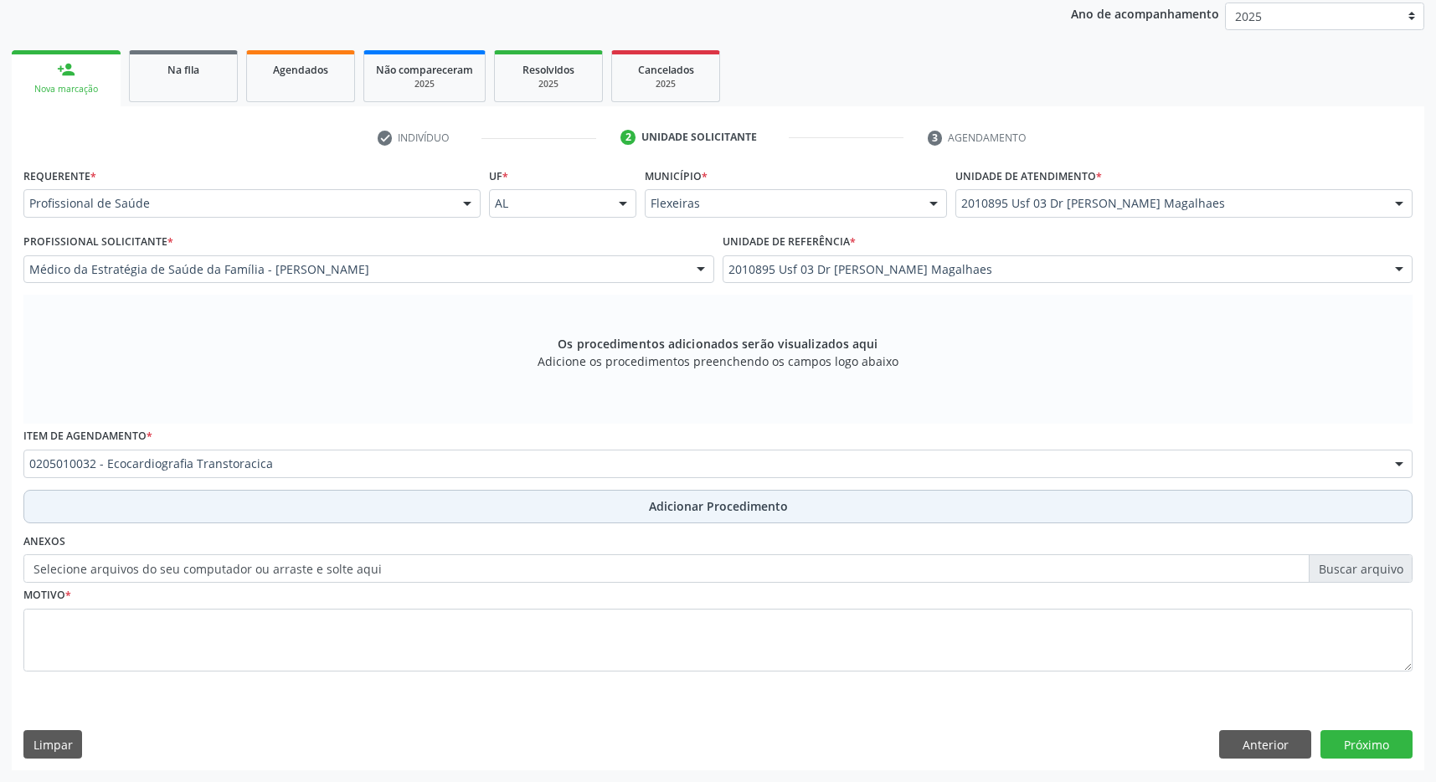
click at [683, 511] on span "Adicionar Procedimento" at bounding box center [718, 506] width 139 height 18
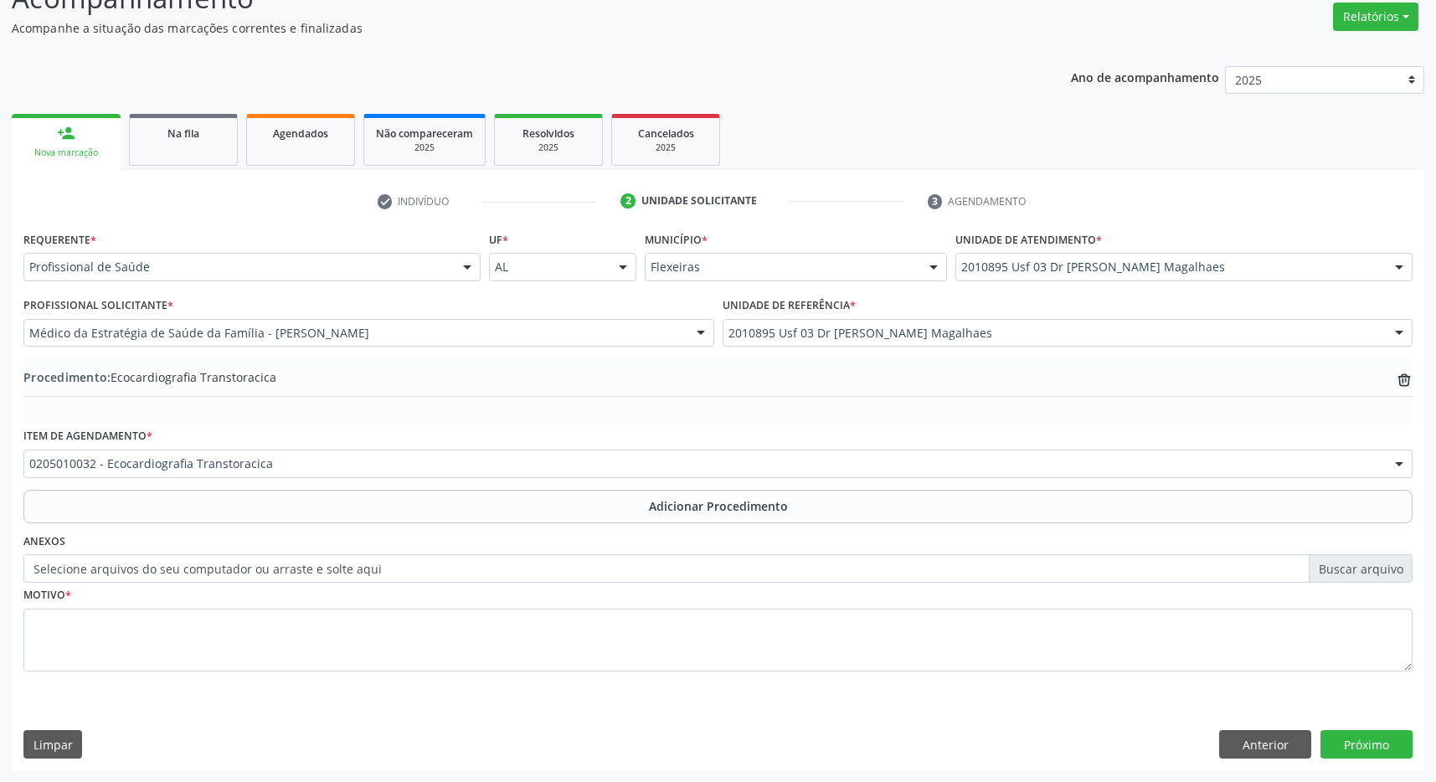
scroll to position [258, 0]
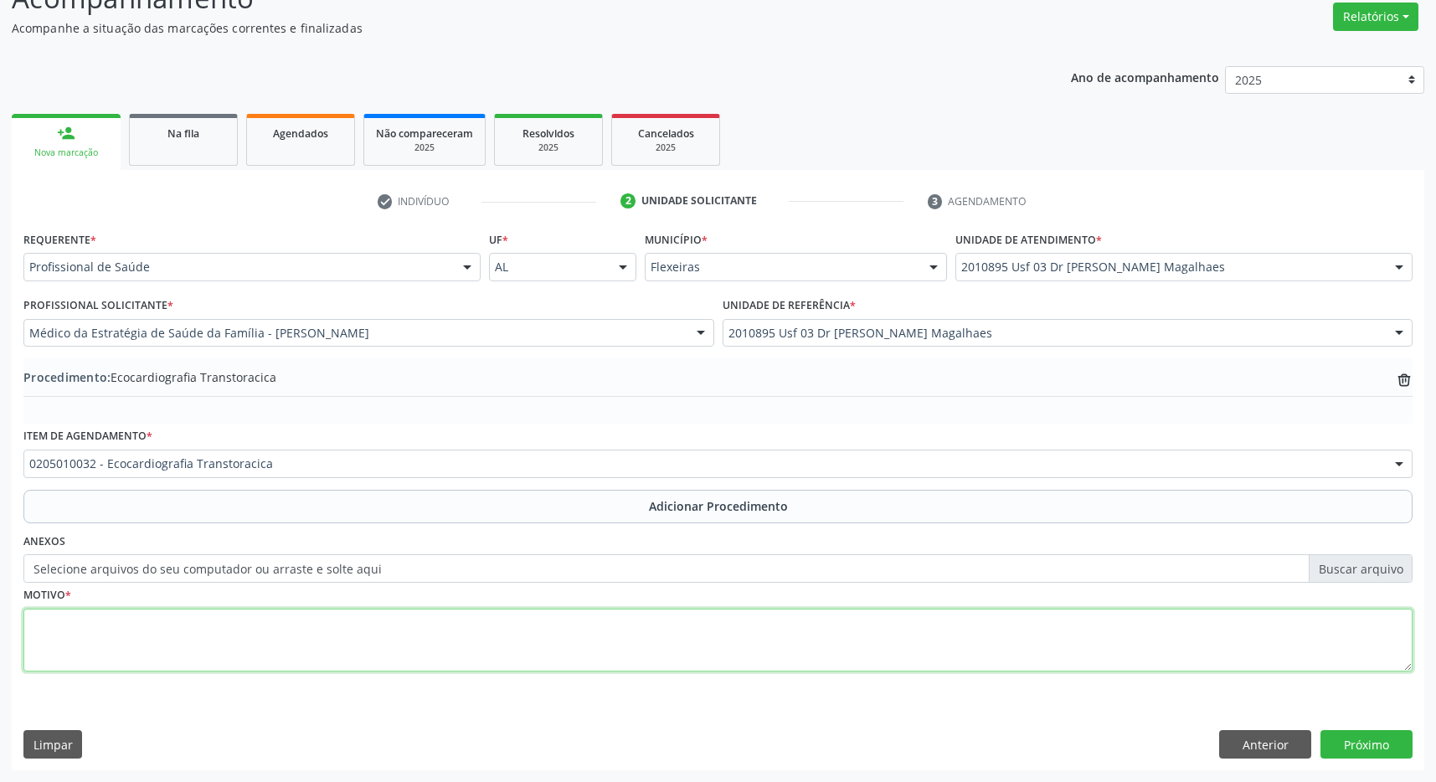
click at [582, 655] on textarea at bounding box center [717, 641] width 1389 height 64
drag, startPoint x: 63, startPoint y: 626, endPoint x: 79, endPoint y: 597, distance: 33.3
type textarea "CANCASO HÁ MAIS DE 1 MÊS AOS PEQUENOS ESFORÇOS"
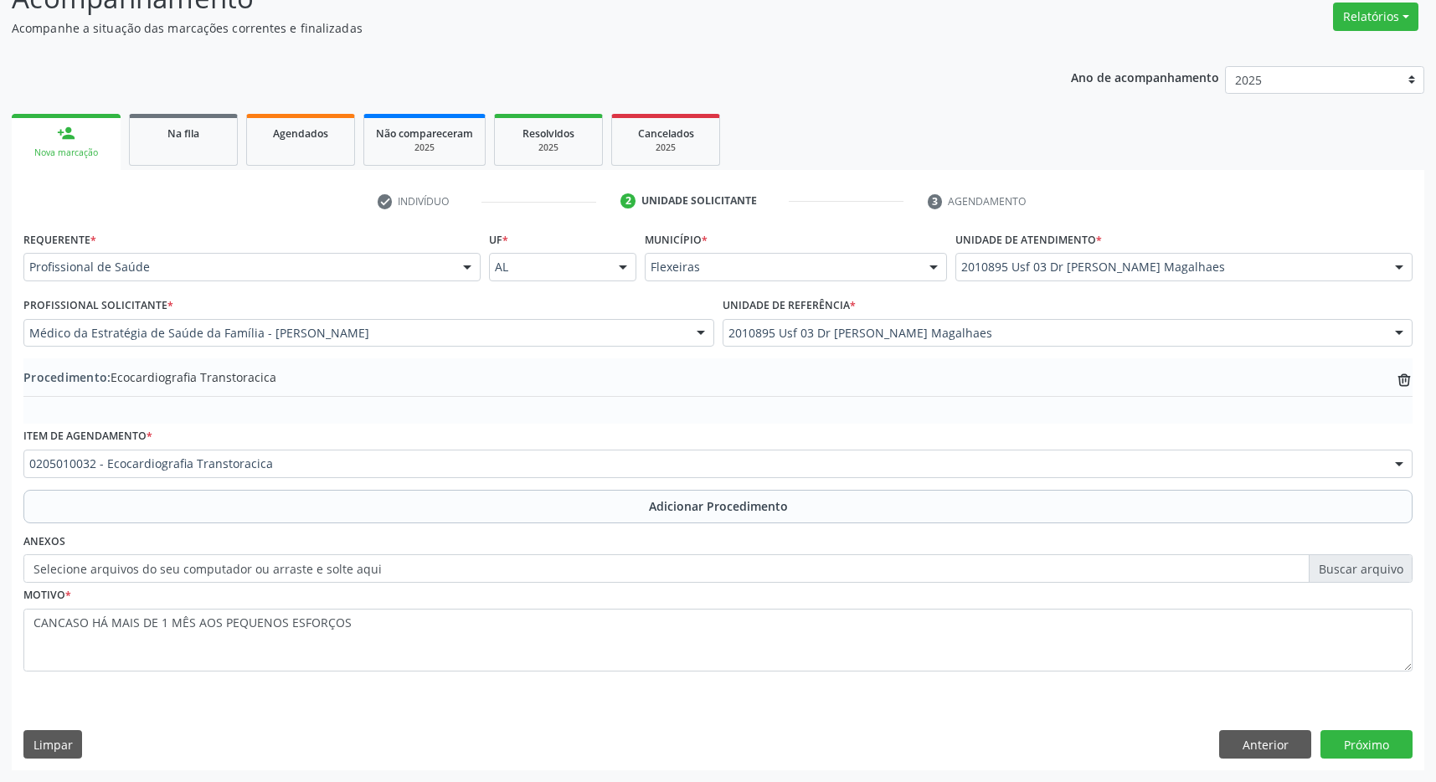
click at [37, 160] on link "person_add Nova marcação" at bounding box center [66, 142] width 109 height 56
click at [1364, 744] on button "Próximo" at bounding box center [1366, 744] width 92 height 28
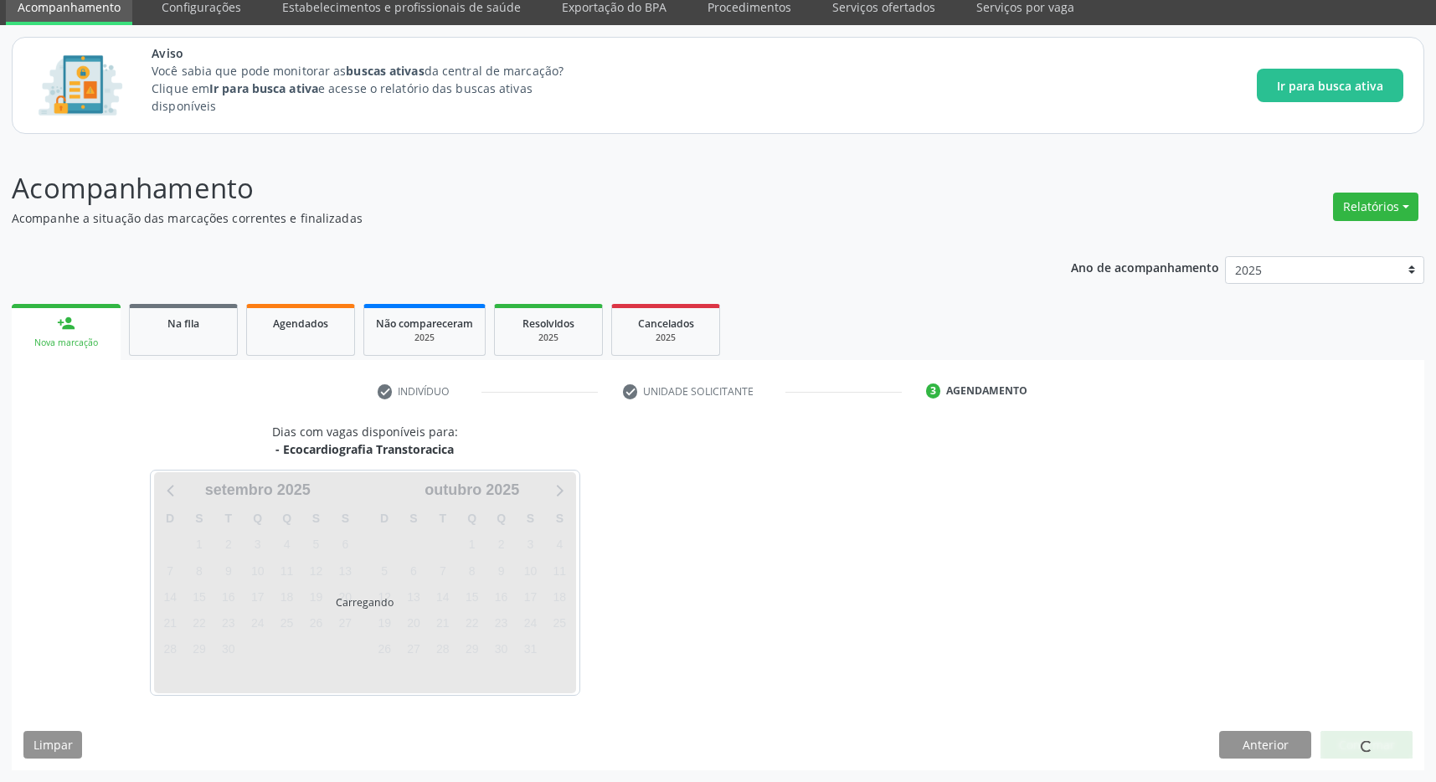
scroll to position [69, 0]
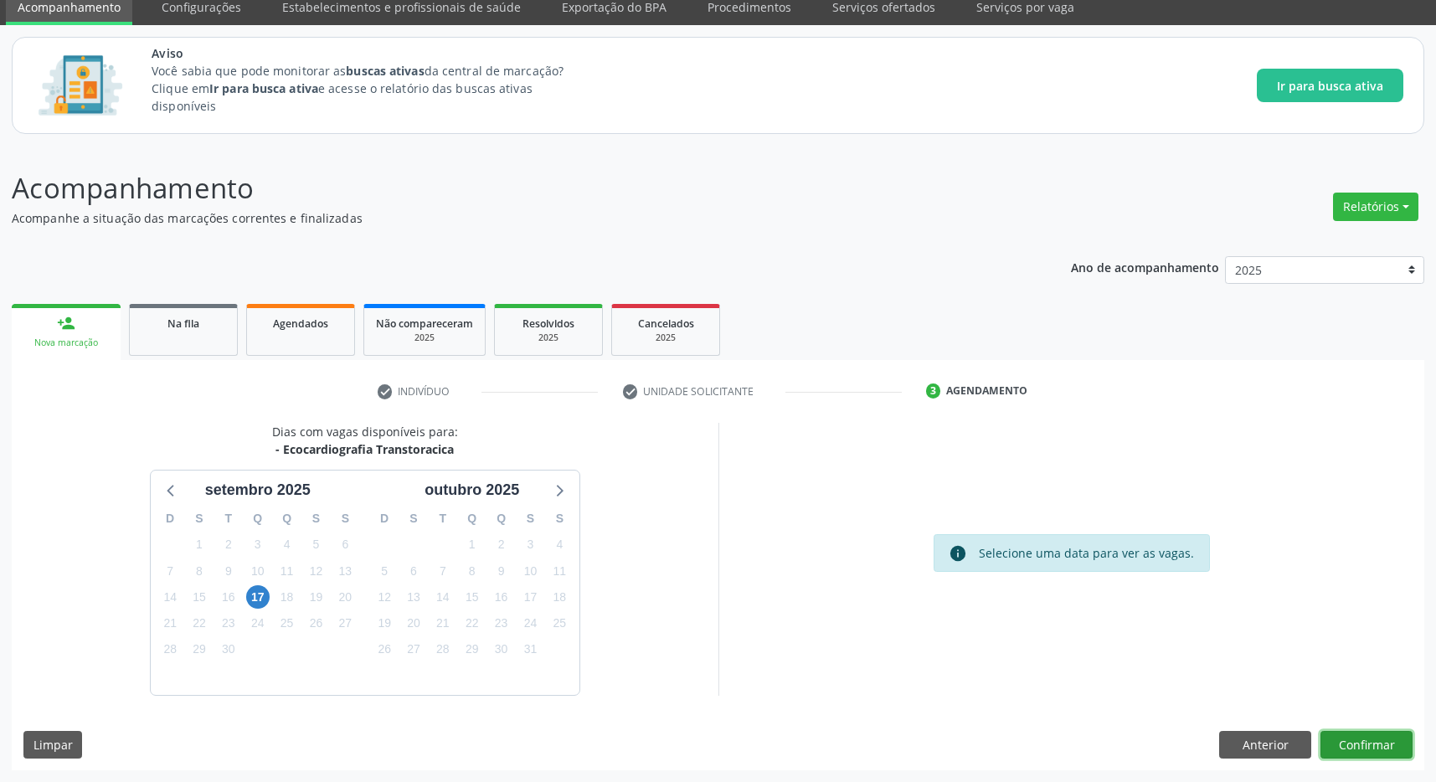
click at [1365, 732] on button "Confirmar" at bounding box center [1366, 745] width 92 height 28
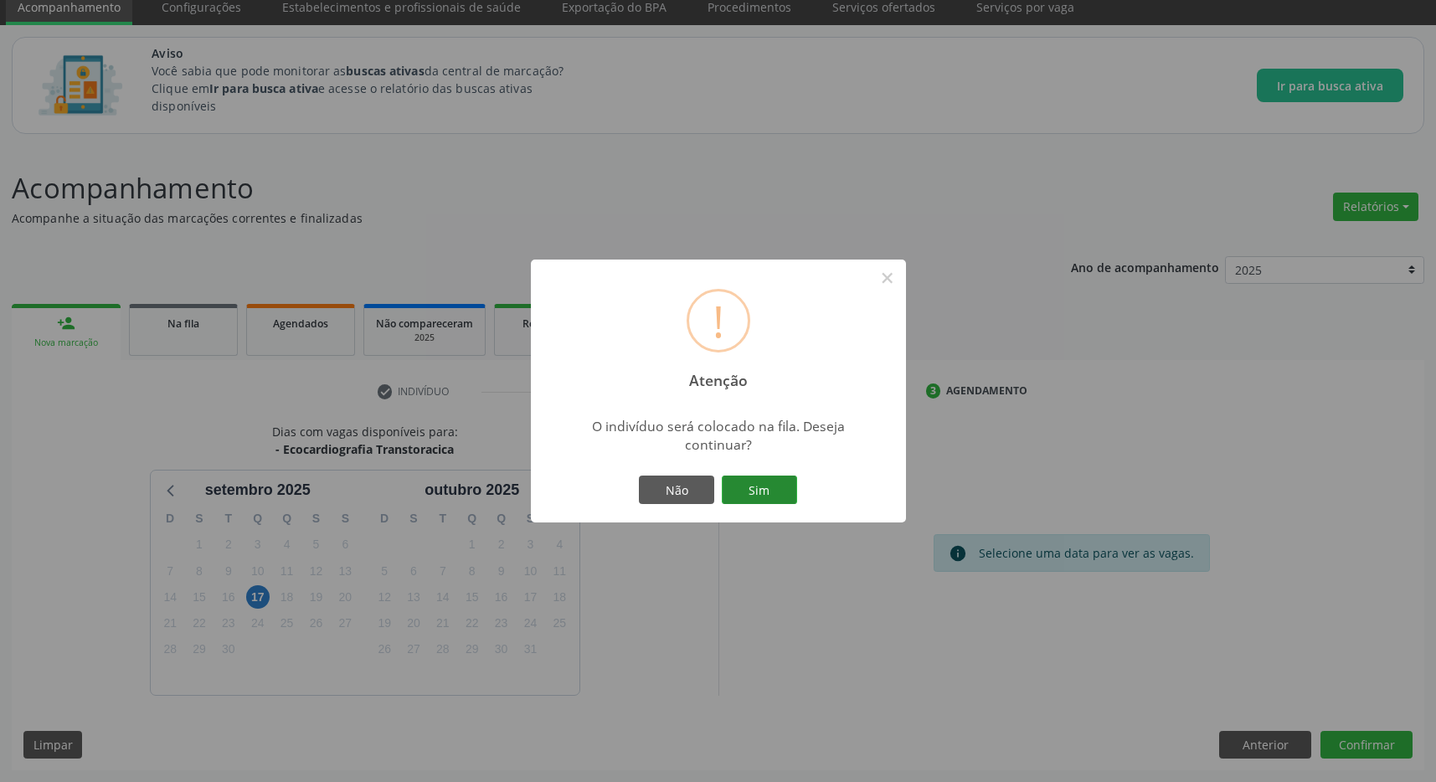
click at [736, 486] on button "Sim" at bounding box center [759, 489] width 75 height 28
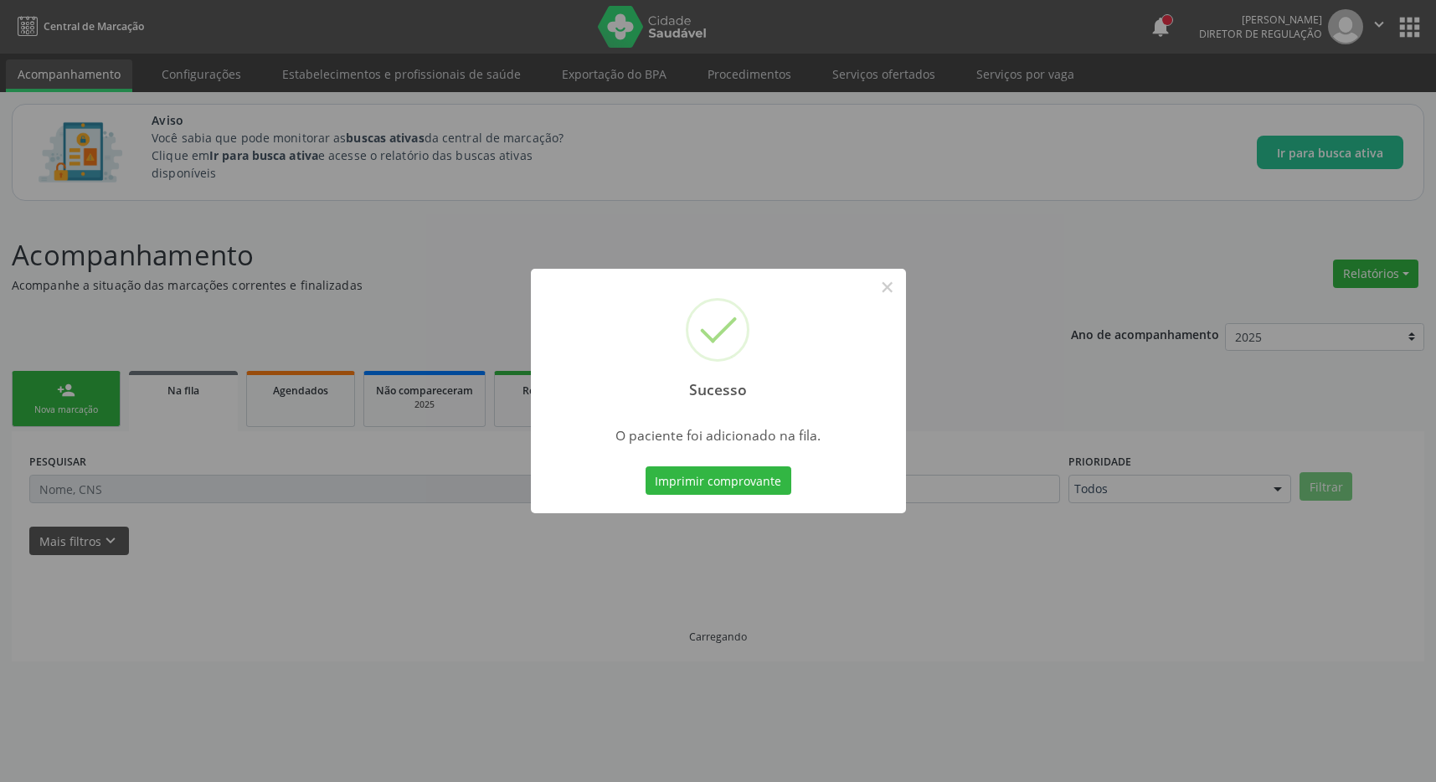
scroll to position [0, 0]
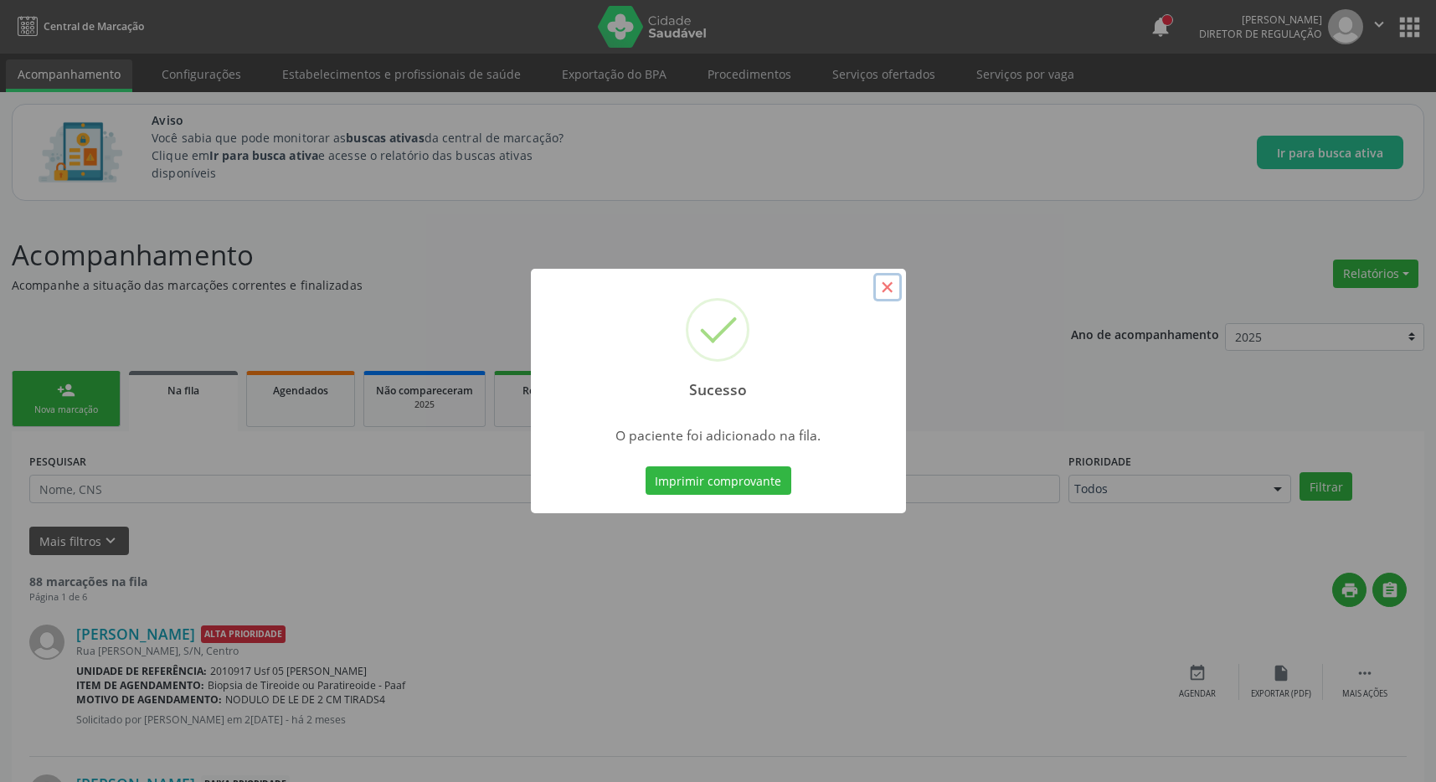
click at [887, 291] on button "×" at bounding box center [887, 287] width 28 height 28
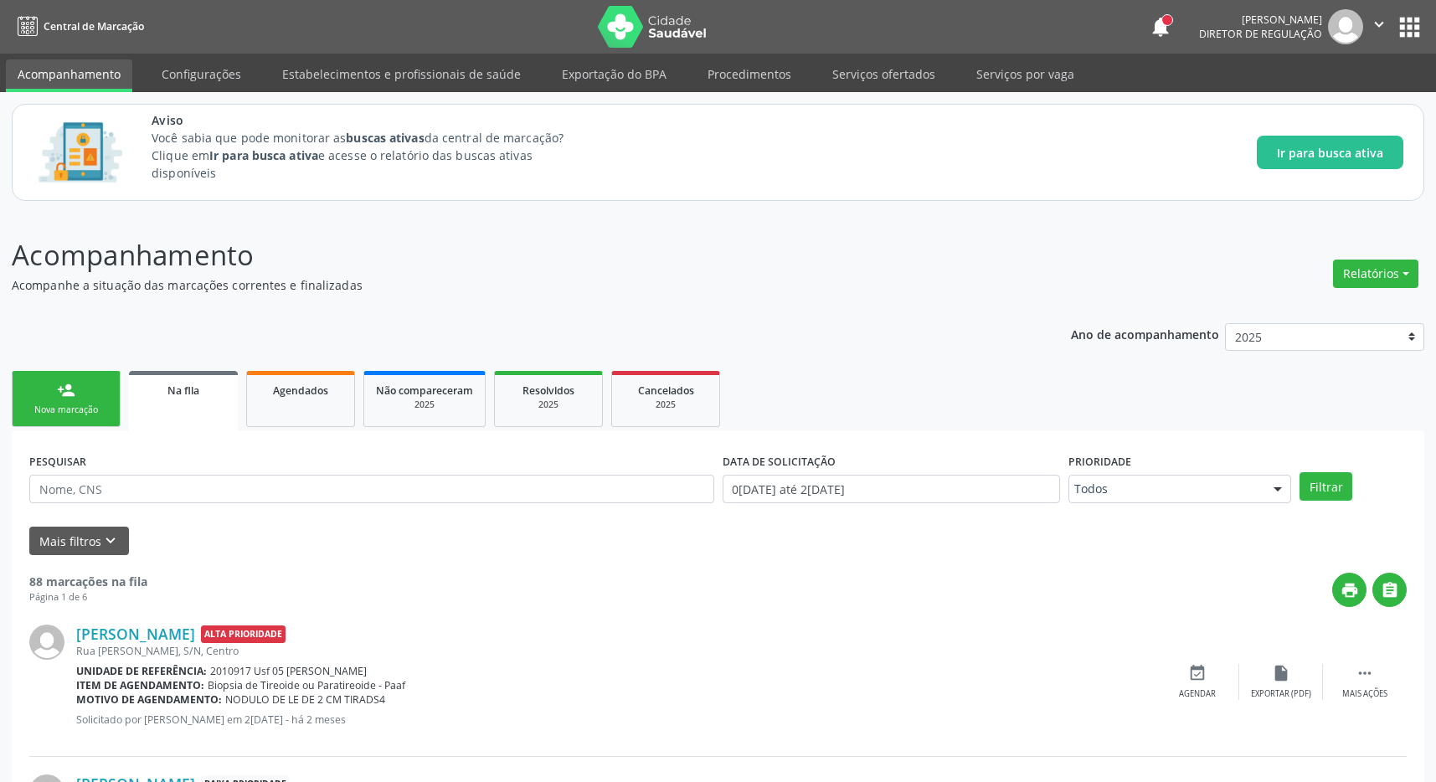
click at [1409, 36] on button "apps" at bounding box center [1409, 27] width 29 height 29
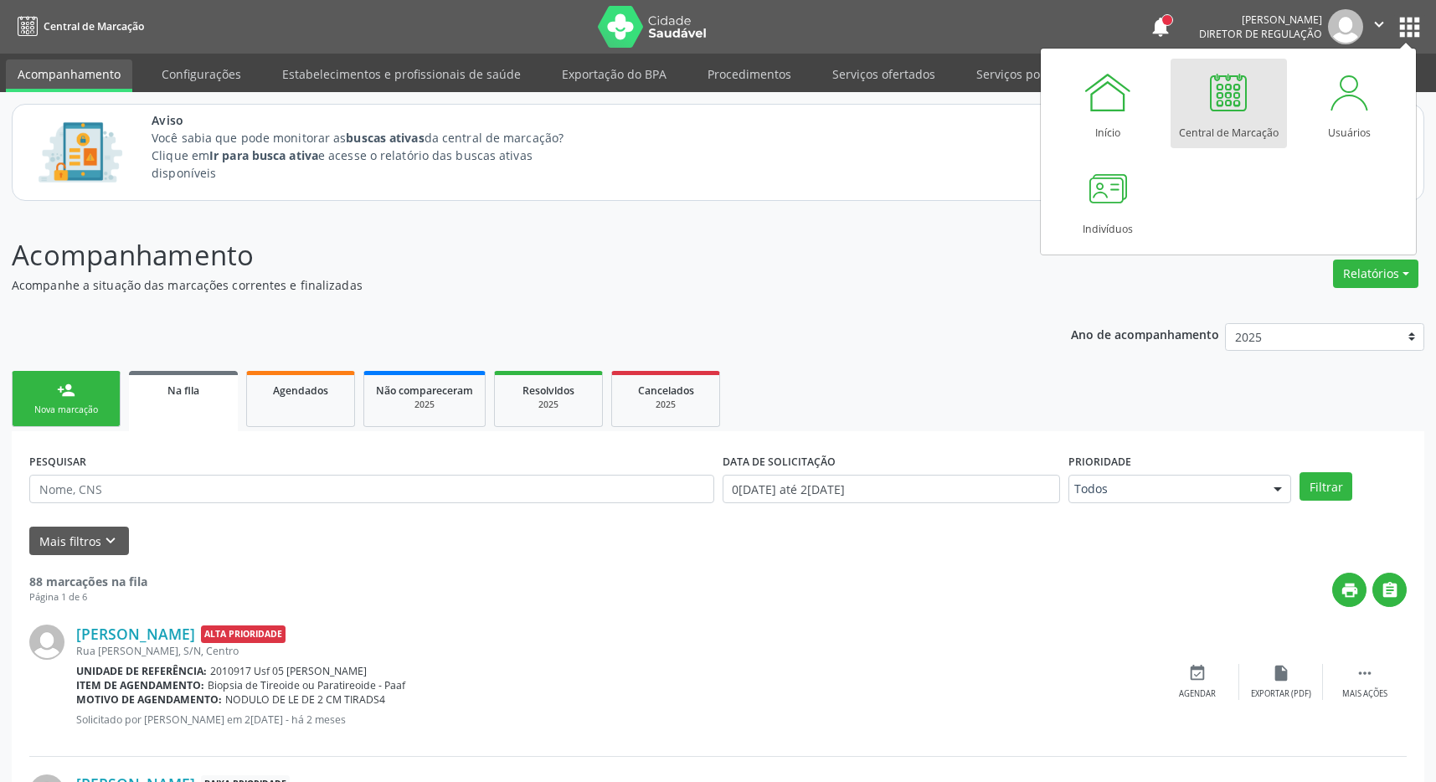
click at [1260, 124] on div "Central de Marcação" at bounding box center [1229, 128] width 100 height 23
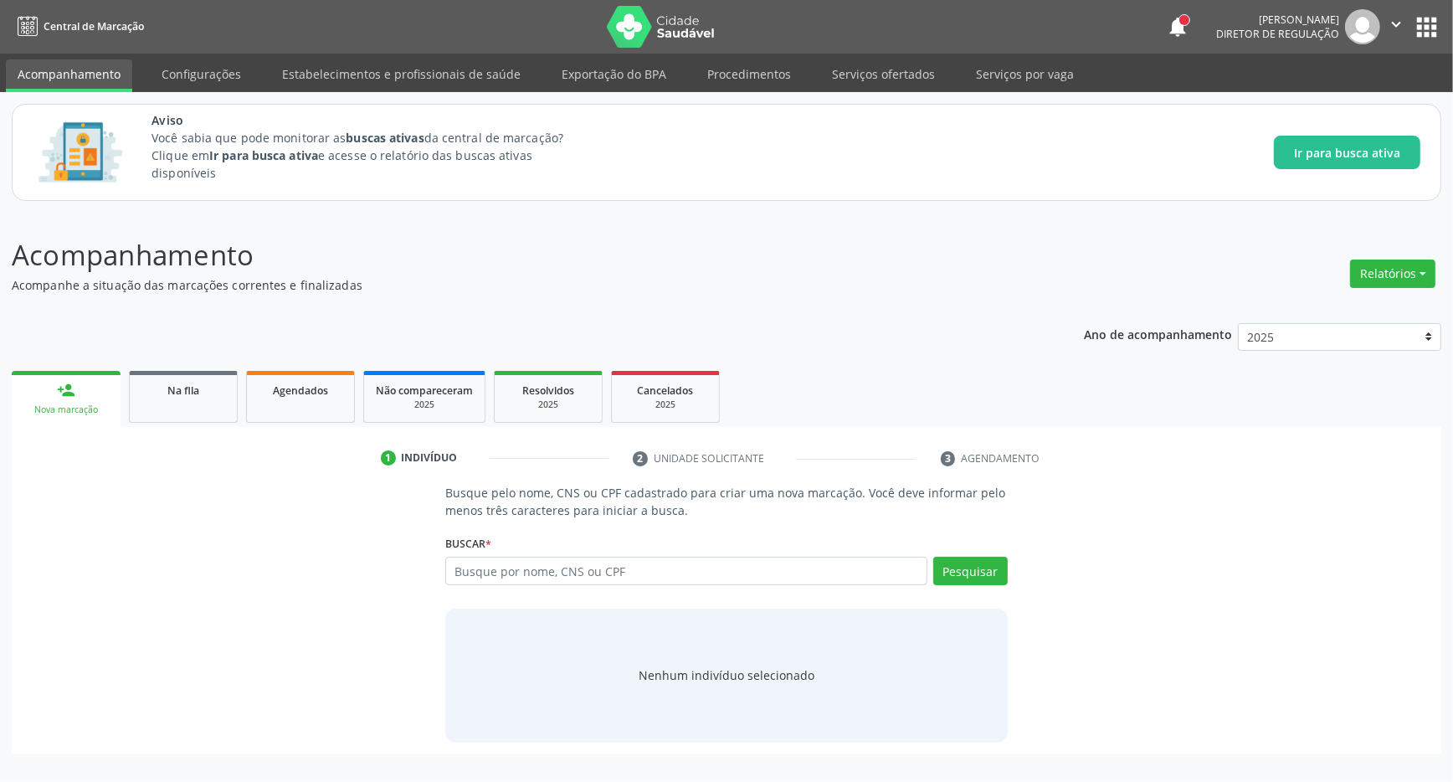
click at [497, 572] on input "text" at bounding box center [686, 571] width 482 height 28
type input "703400662981400"
click at [971, 573] on button "Pesquisar" at bounding box center [970, 571] width 75 height 28
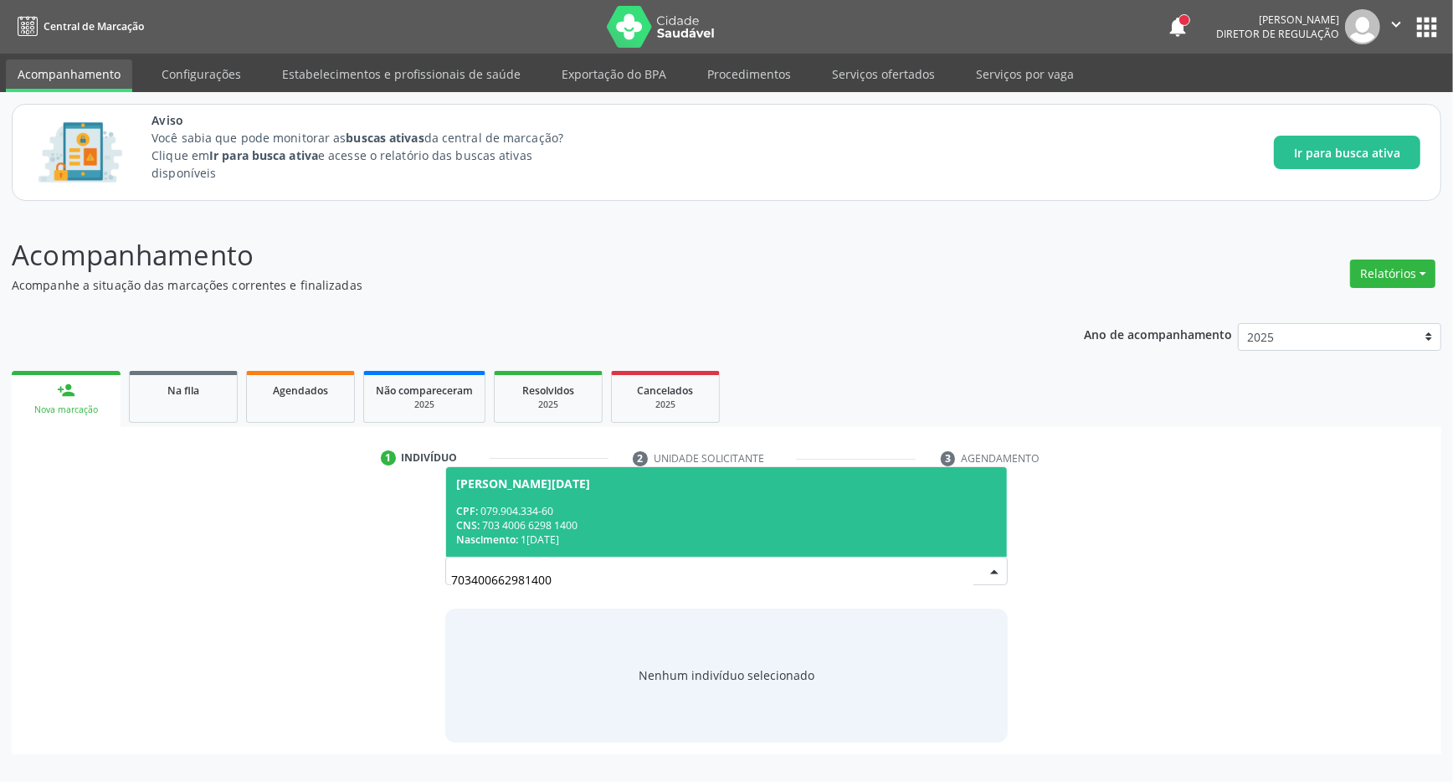
click at [632, 505] on span "Vera Lucia Anselmo dos Santos CPF: 079.904.334-60 CNS: 703 4006 6298 1400 Nasci…" at bounding box center [726, 512] width 561 height 90
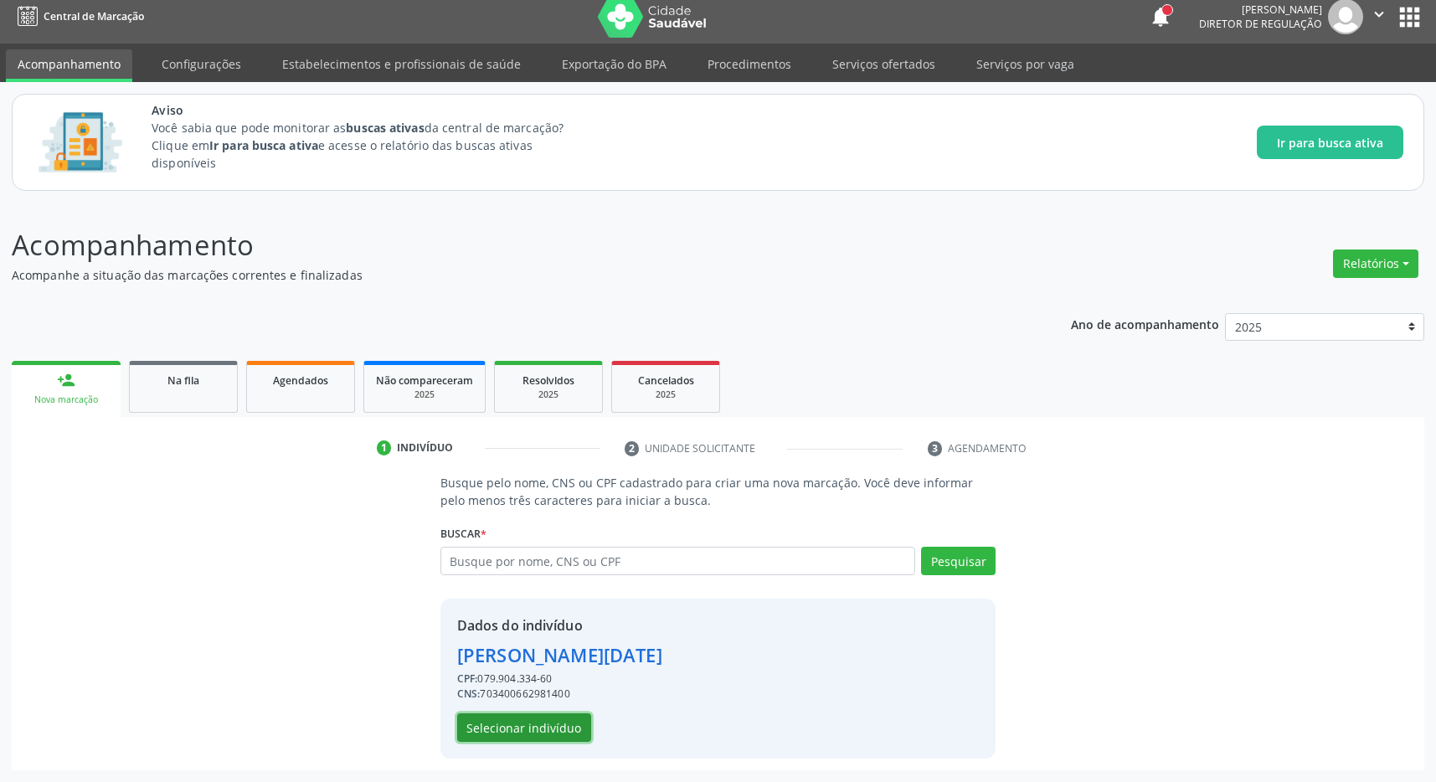
click at [511, 727] on button "Selecionar indivíduo" at bounding box center [524, 727] width 134 height 28
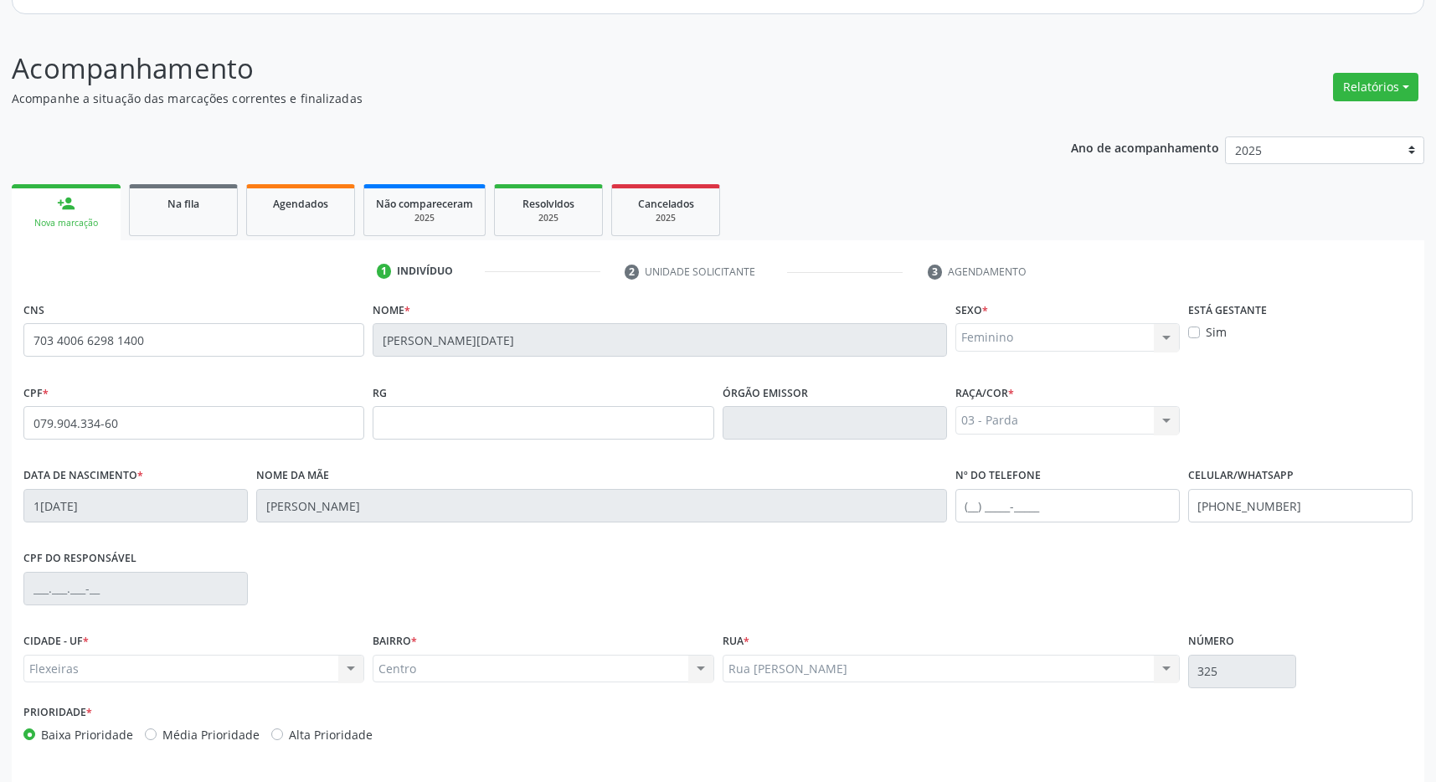
scroll to position [248, 0]
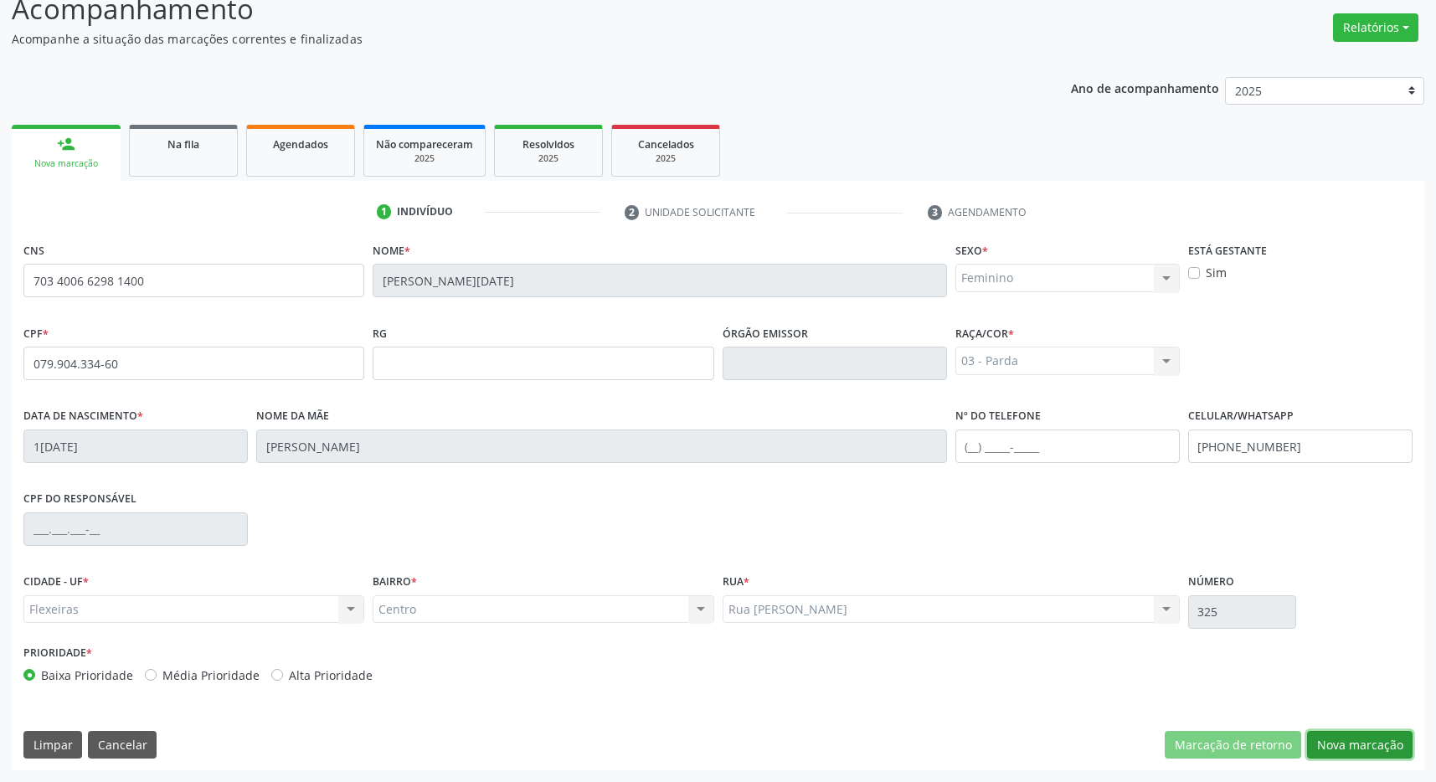
drag, startPoint x: 1363, startPoint y: 741, endPoint x: 1353, endPoint y: 727, distance: 16.7
click at [1363, 742] on button "Nova marcação" at bounding box center [1359, 745] width 105 height 28
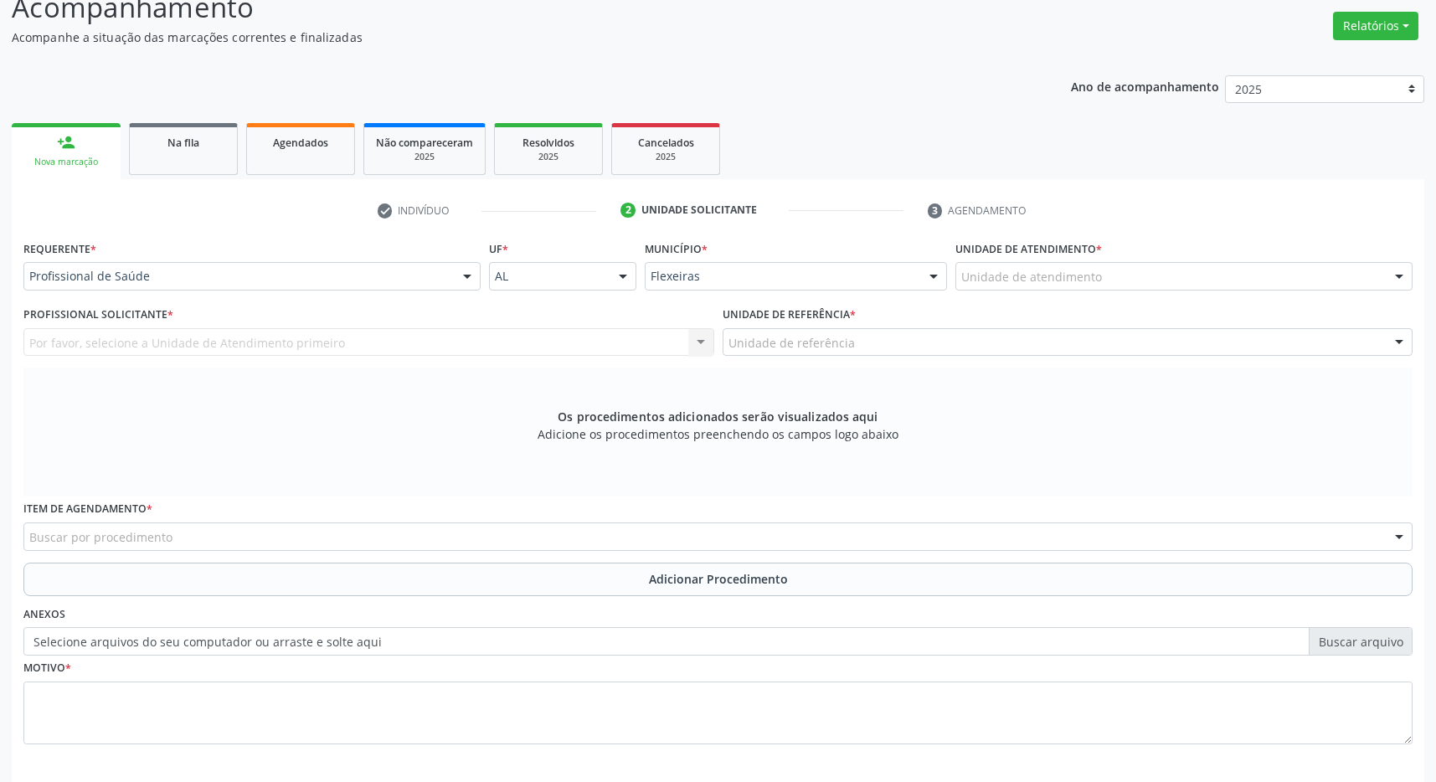
click at [1154, 260] on div "Unidade de atendimento * Unidade de atendimento 2010860 Usf 04 C S Climerio W S…" at bounding box center [1183, 263] width 457 height 54
click at [1144, 280] on div "Unidade de atendimento" at bounding box center [1183, 276] width 457 height 28
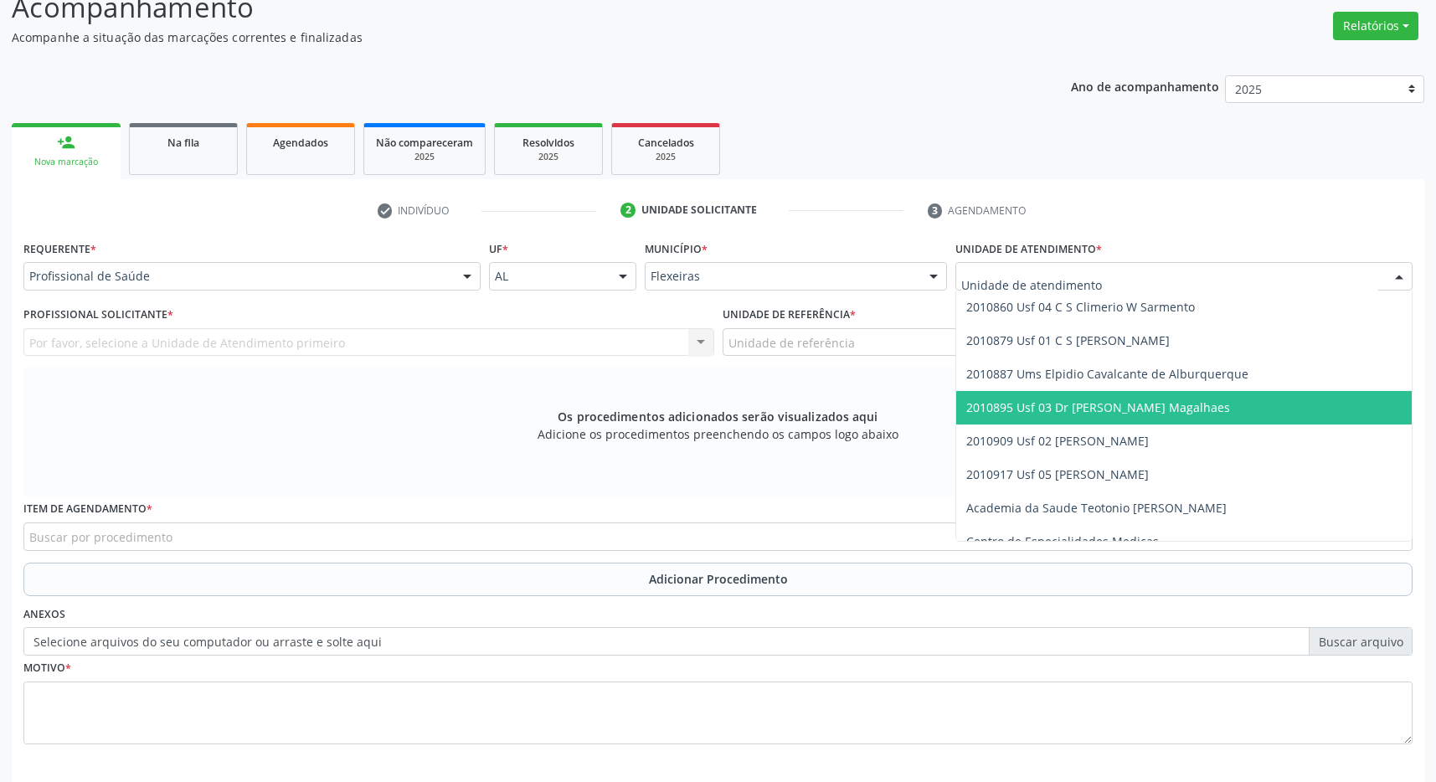
click at [1155, 405] on span "2010895 Usf 03 Dr [PERSON_NAME] Magalhaes" at bounding box center [1098, 407] width 264 height 16
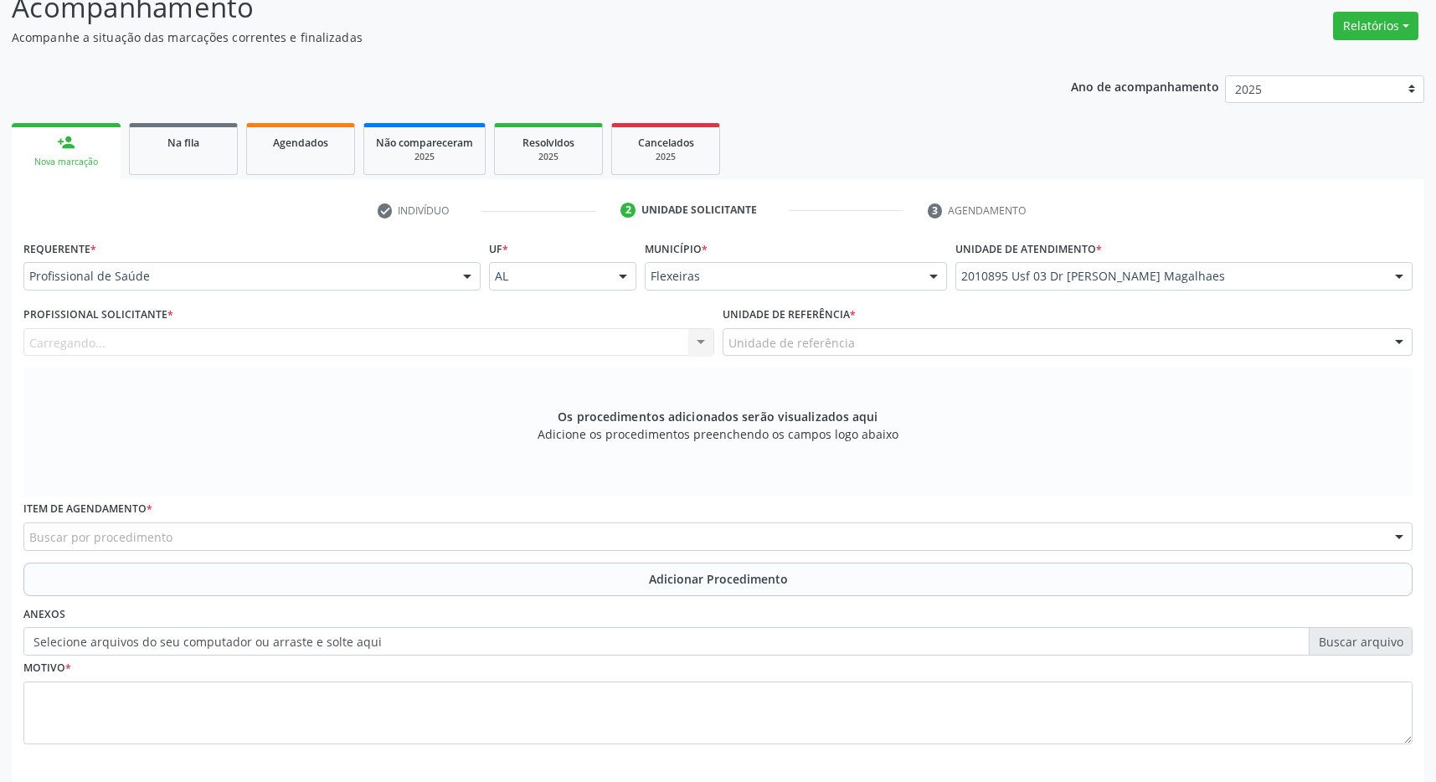
click at [1150, 338] on div "Unidade de referência" at bounding box center [1067, 342] width 691 height 28
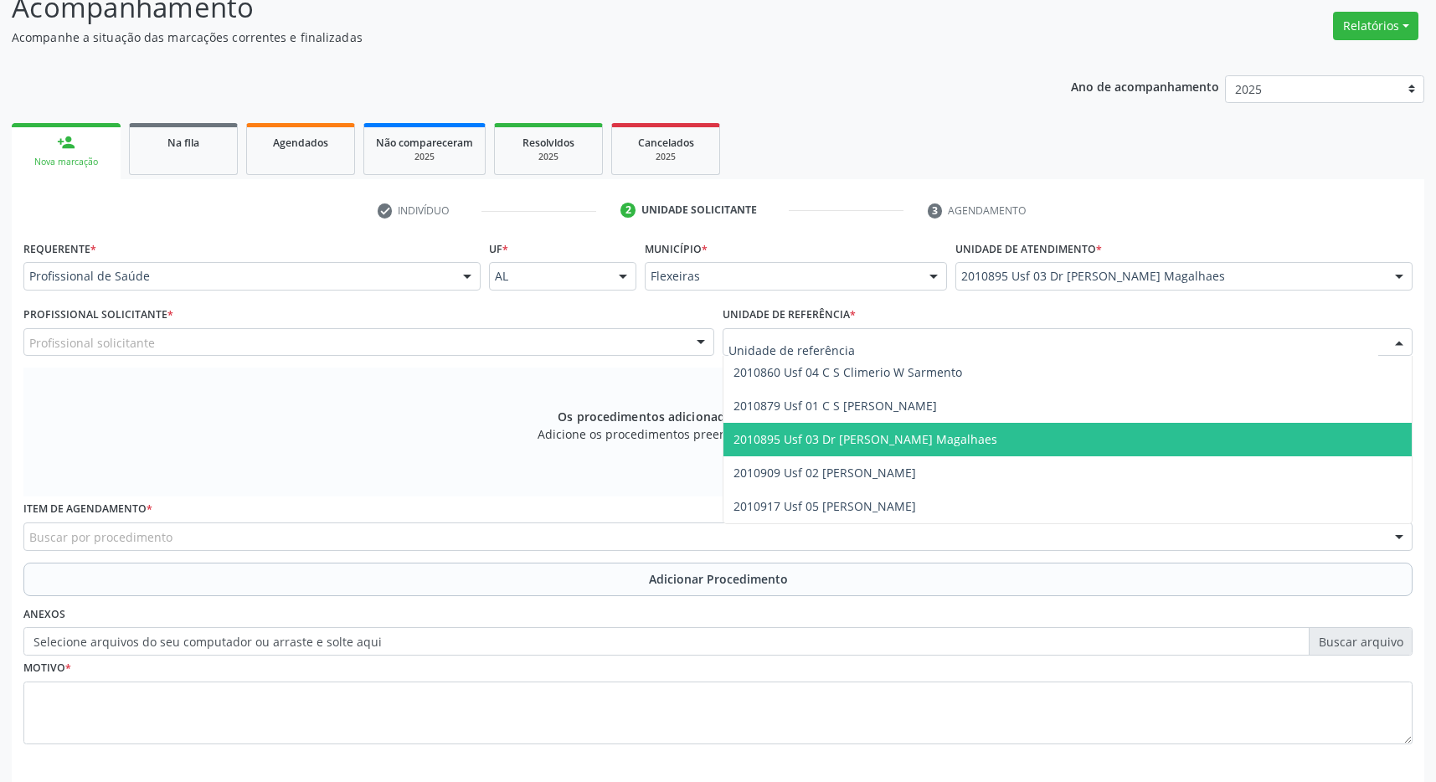
click at [1162, 438] on span "2010895 Usf 03 Dr [PERSON_NAME] Magalhaes" at bounding box center [1067, 439] width 689 height 33
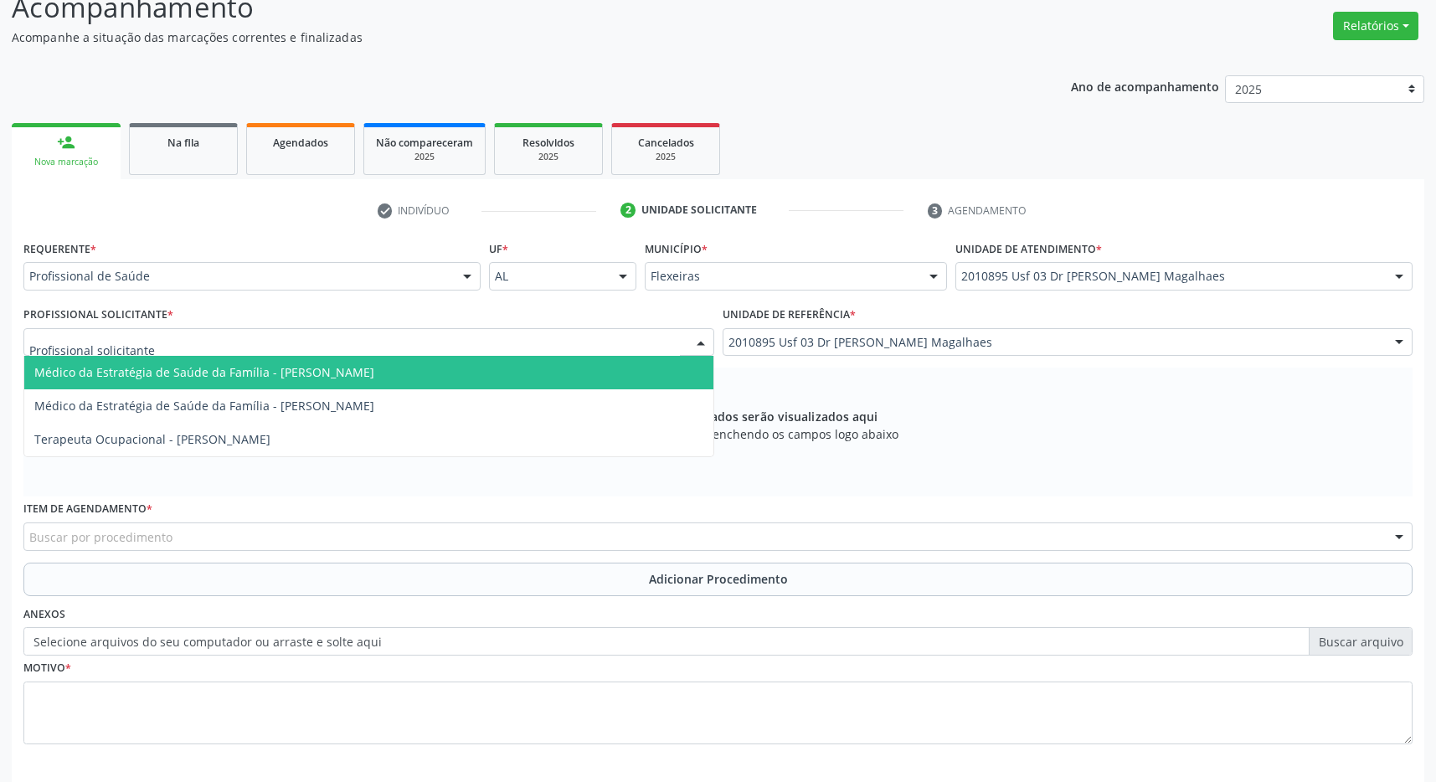
click at [602, 352] on div at bounding box center [368, 342] width 691 height 28
click at [374, 378] on span "Médico da Estratégia de Saúde da Família - Caroline Calixto Barros Sampaio Fern…" at bounding box center [204, 372] width 340 height 16
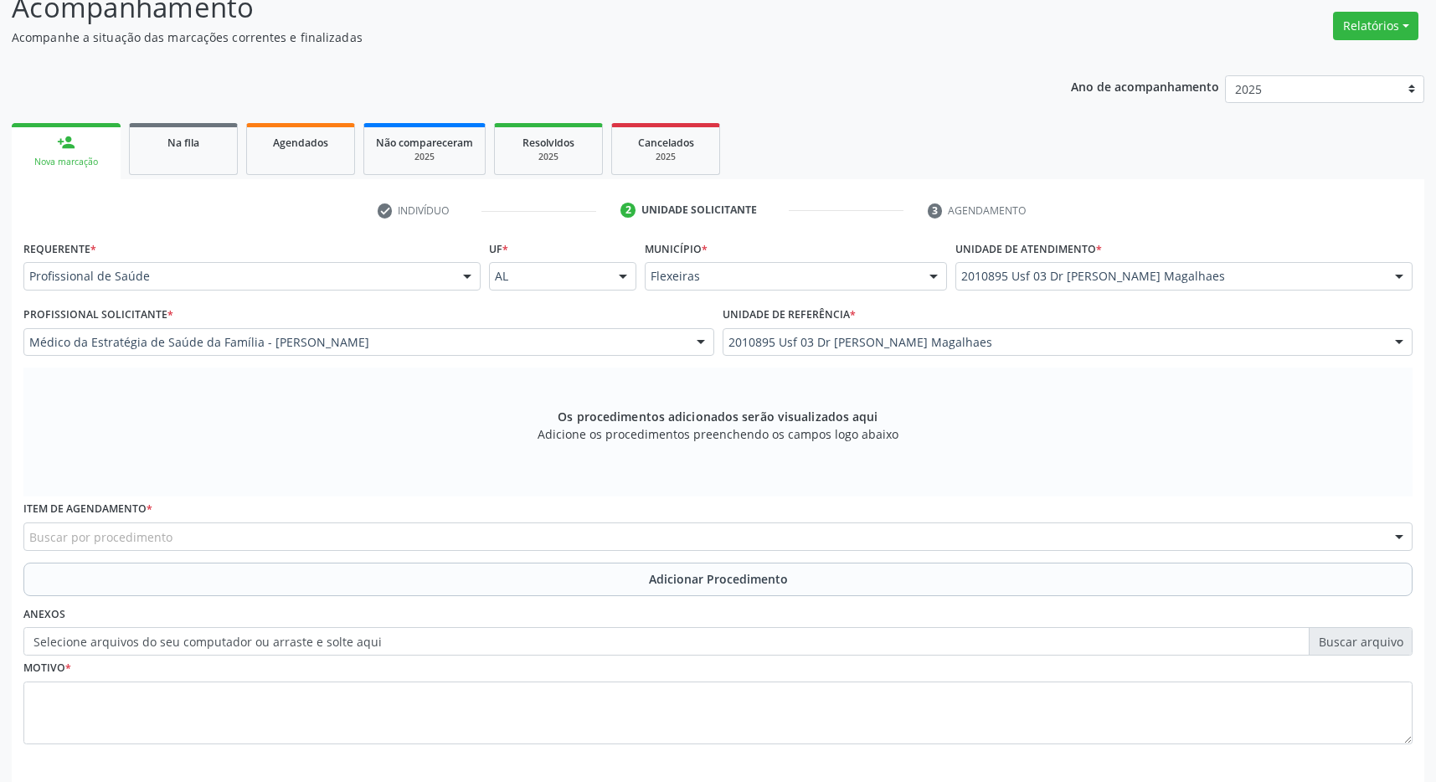
click at [422, 536] on div "Buscar por procedimento" at bounding box center [717, 536] width 1389 height 28
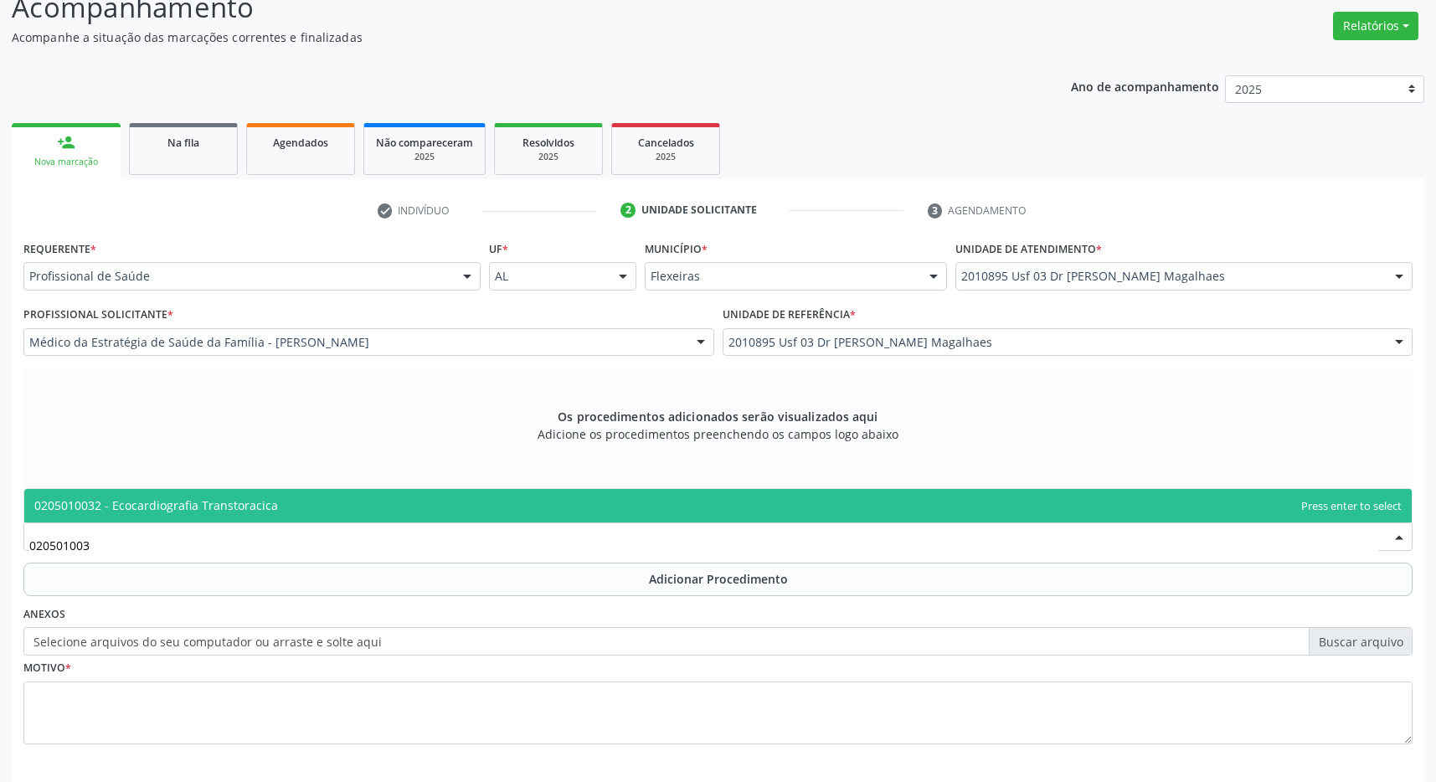
type input "0205010032"
click at [778, 510] on span "0205010032 - Ecocardiografia Transtoracica" at bounding box center [717, 505] width 1387 height 33
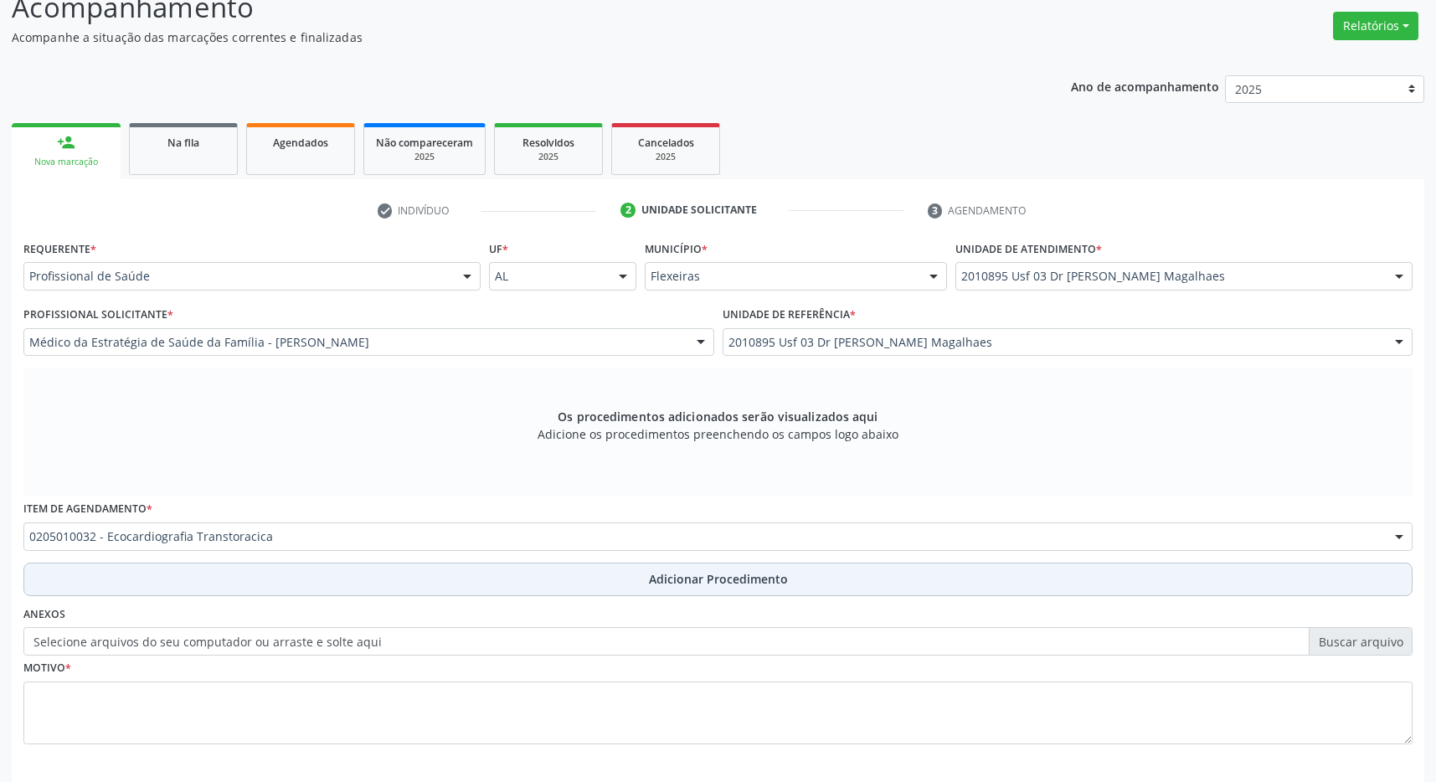
click at [745, 573] on span "Adicionar Procedimento" at bounding box center [718, 579] width 139 height 18
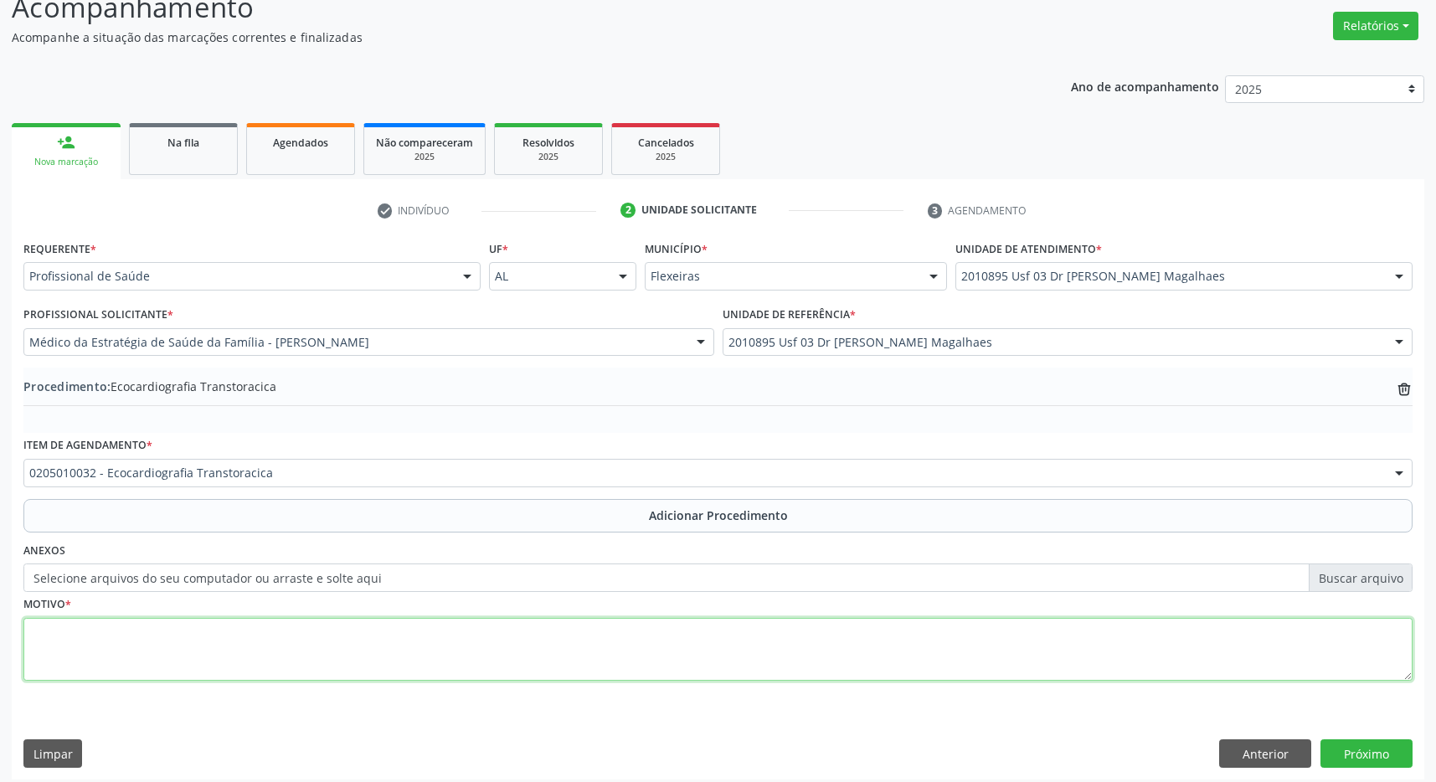
click at [478, 649] on textarea at bounding box center [717, 650] width 1389 height 64
type textarea "HAS"
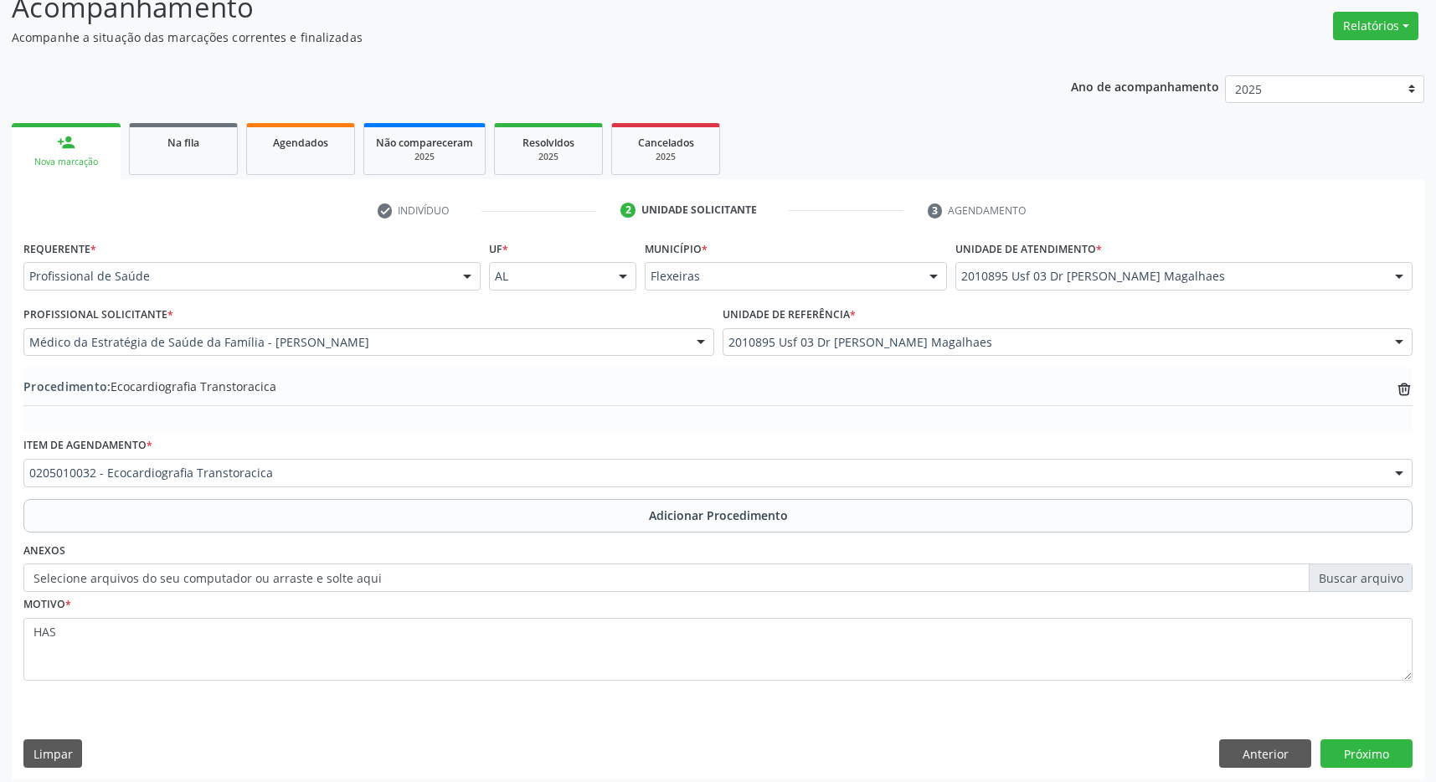
click at [1371, 735] on div "Requerente * Profissional de Saúde Profissional de Saúde Paciente Nenhum result…" at bounding box center [718, 507] width 1412 height 542
click at [1364, 752] on button "Próximo" at bounding box center [1366, 753] width 92 height 28
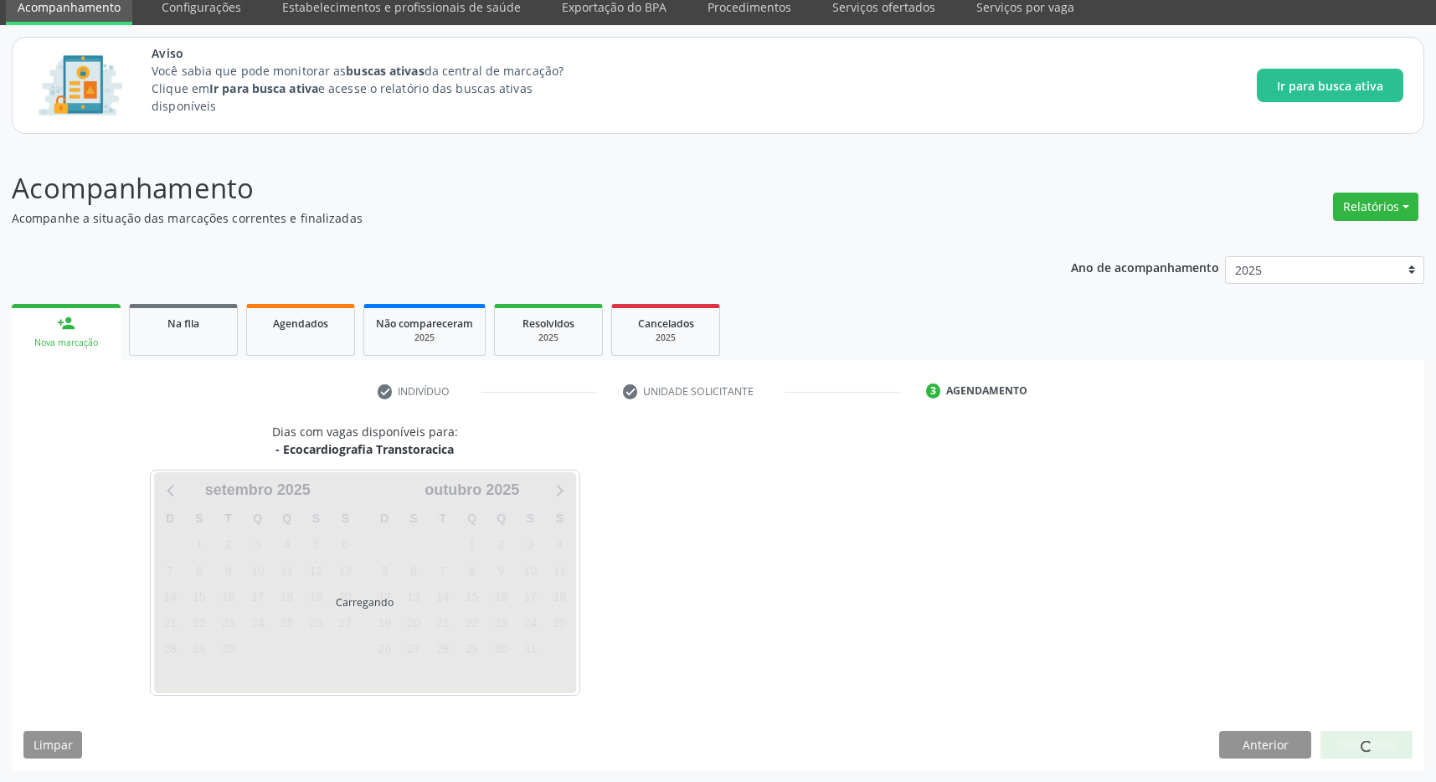
scroll to position [69, 0]
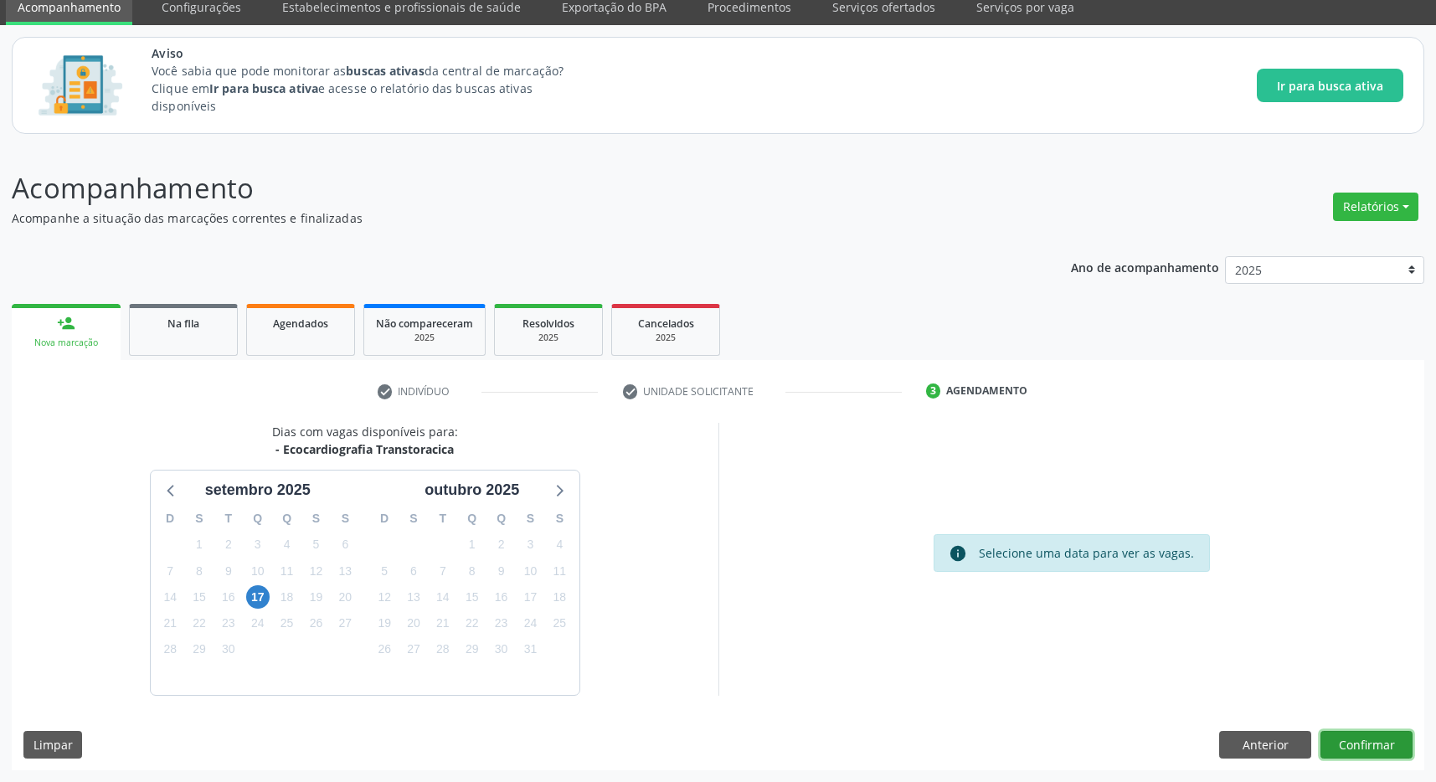
click at [1373, 748] on button "Confirmar" at bounding box center [1366, 745] width 92 height 28
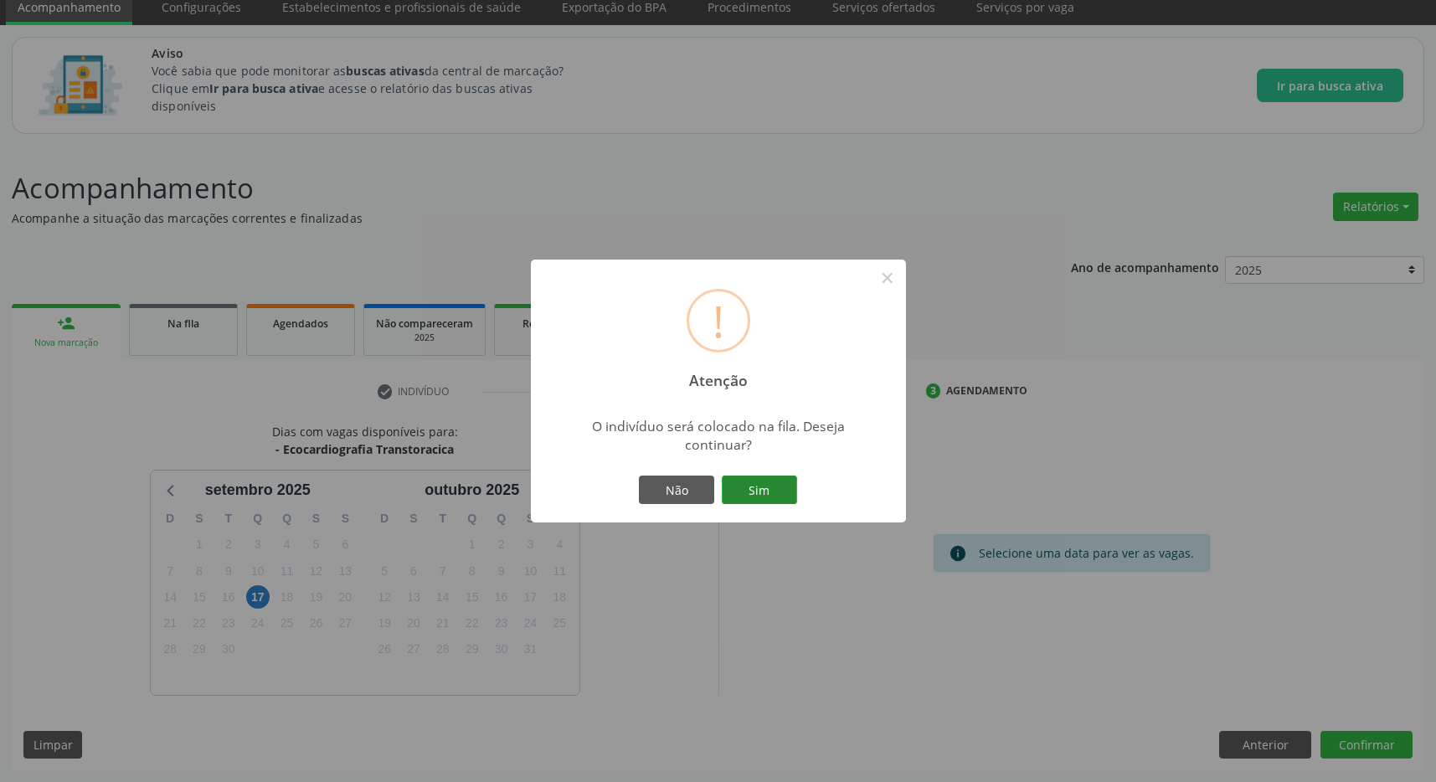
click at [745, 486] on button "Sim" at bounding box center [759, 489] width 75 height 28
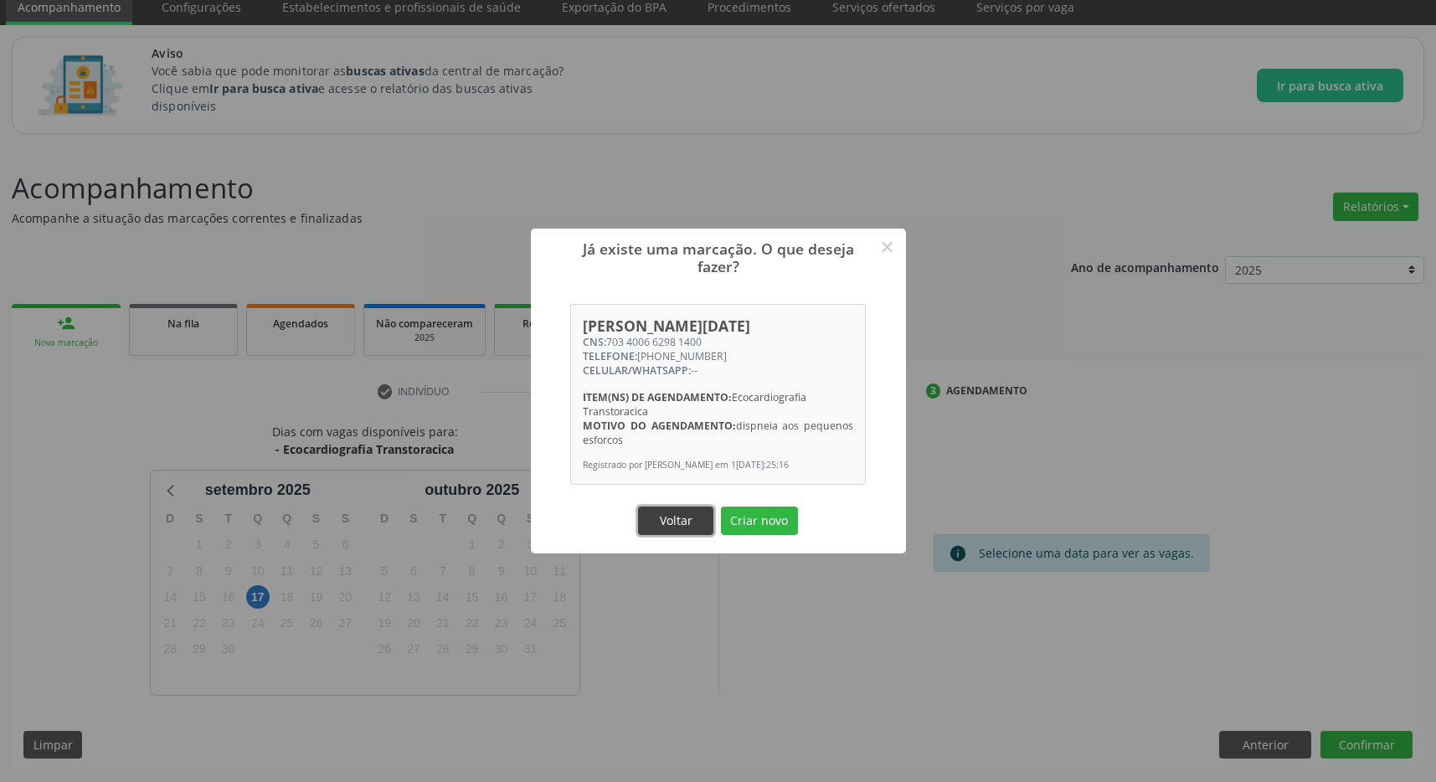
click at [653, 519] on button "Voltar" at bounding box center [675, 520] width 75 height 28
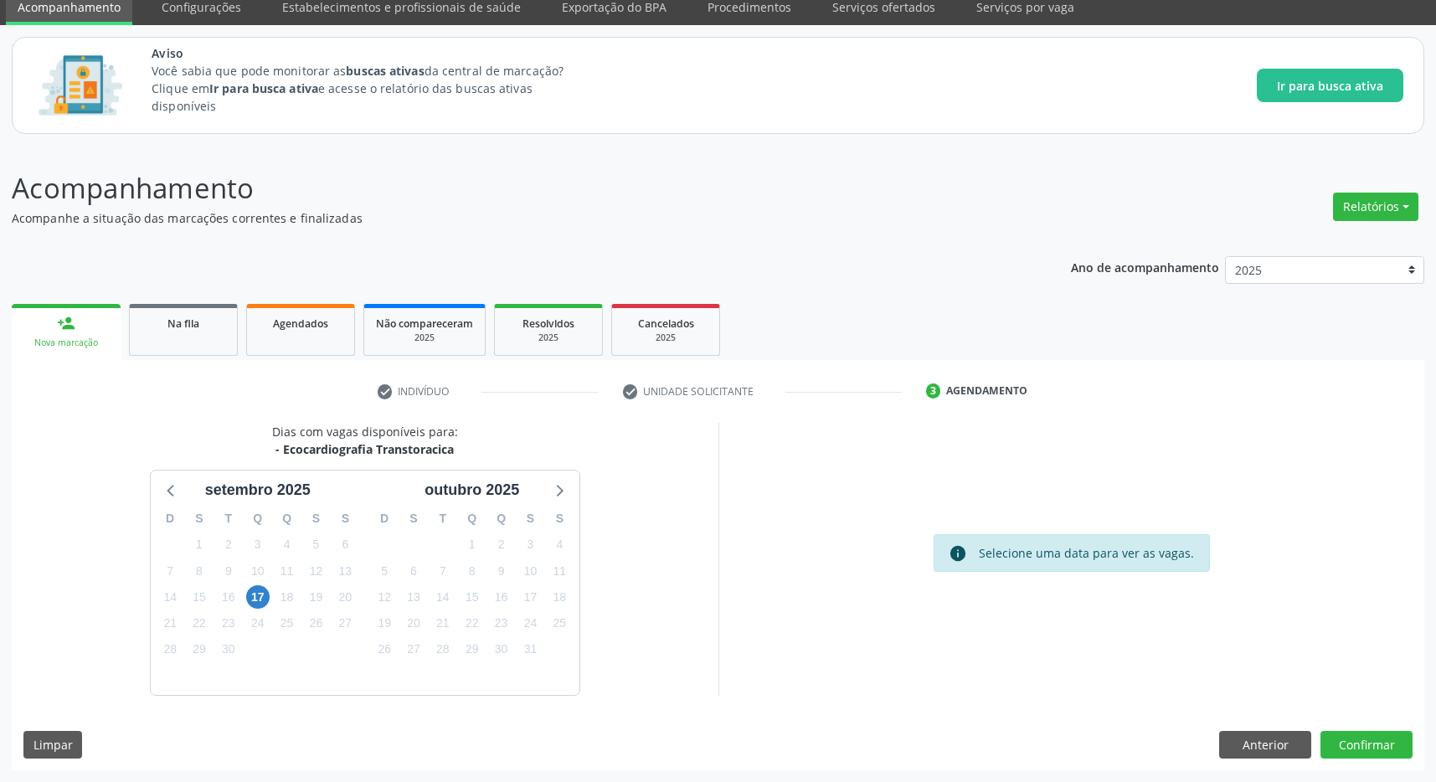
scroll to position [0, 0]
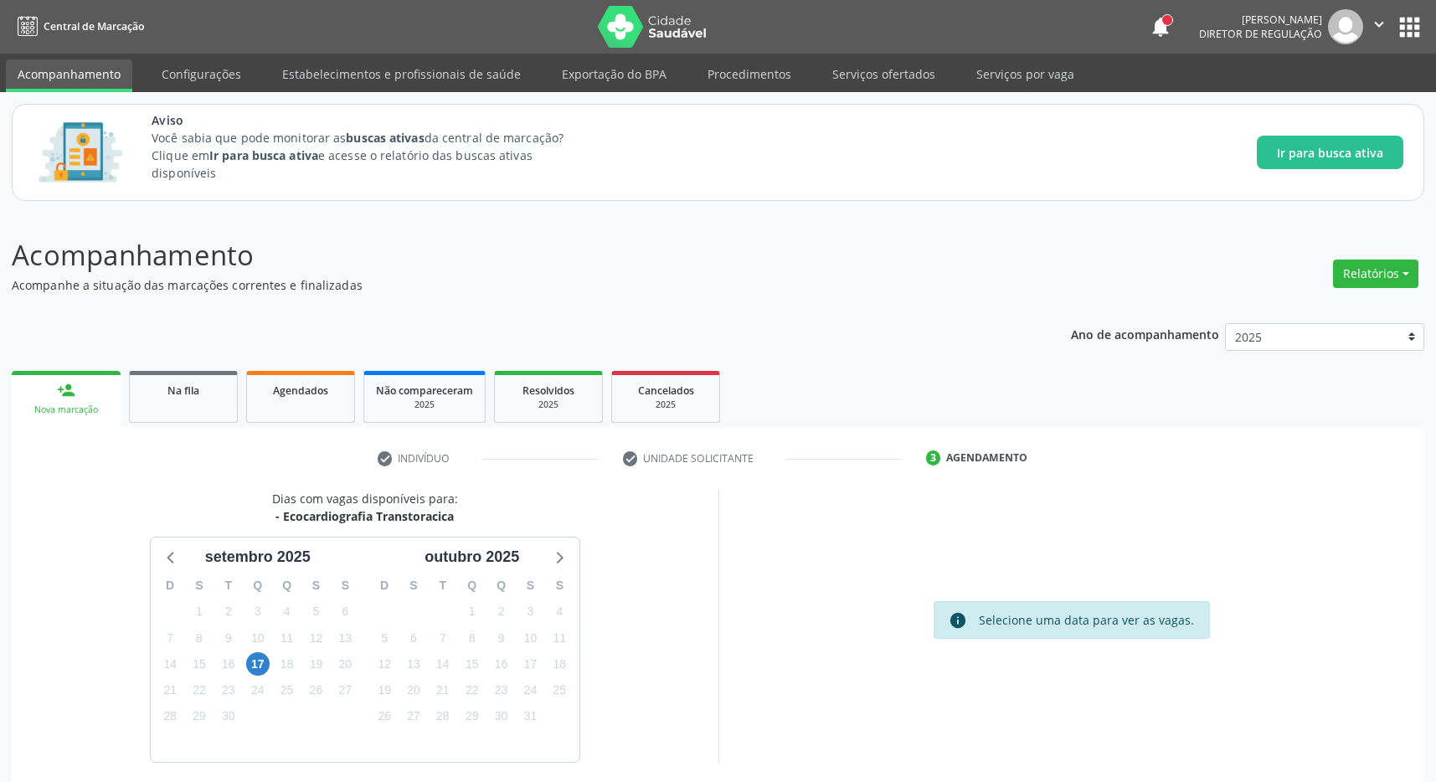
click at [1409, 25] on button "apps" at bounding box center [1409, 27] width 29 height 29
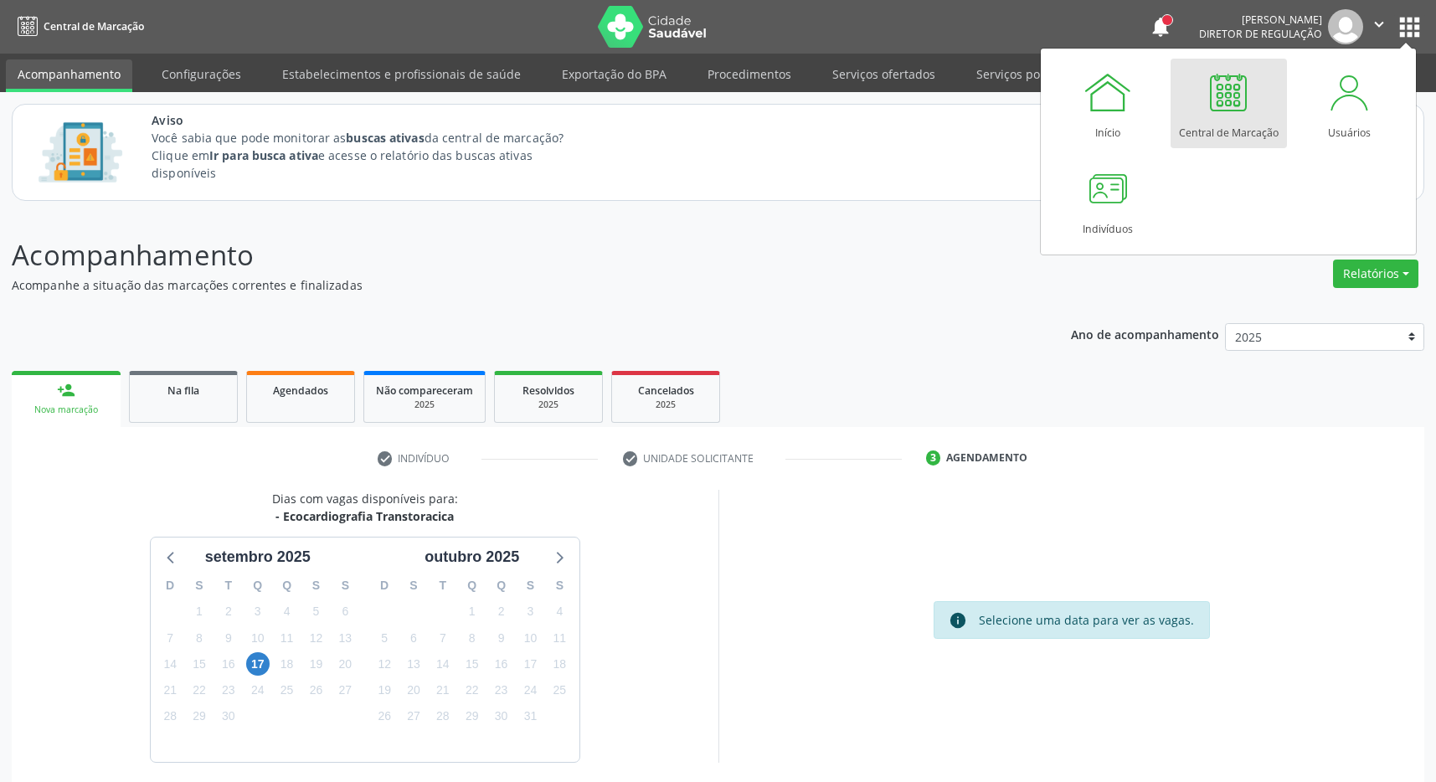
click at [1235, 110] on div at bounding box center [1228, 92] width 50 height 50
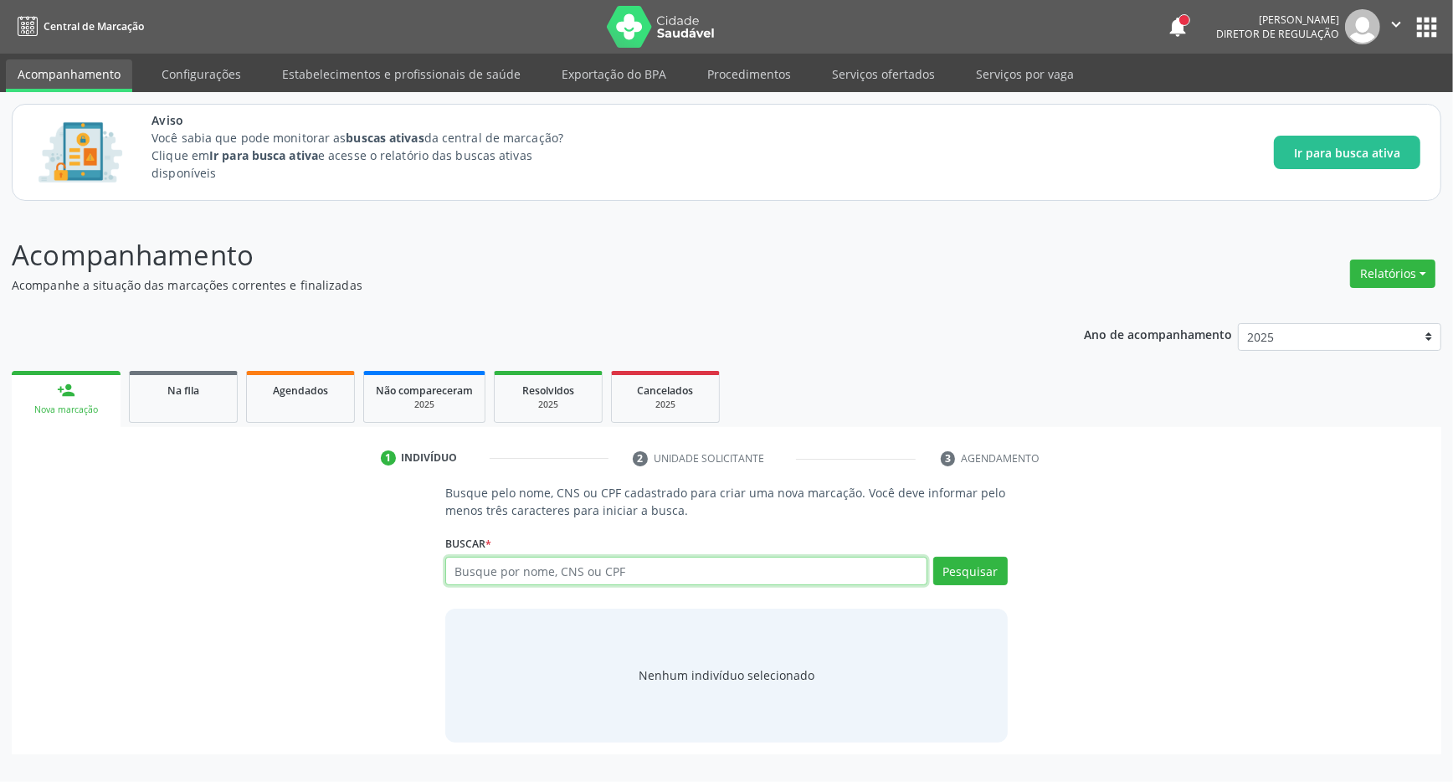
drag, startPoint x: 570, startPoint y: 570, endPoint x: 594, endPoint y: 473, distance: 99.9
click at [570, 569] on input "text" at bounding box center [686, 571] width 482 height 28
type input "708904718606014"
click at [957, 583] on button "Pesquisar" at bounding box center [970, 571] width 75 height 28
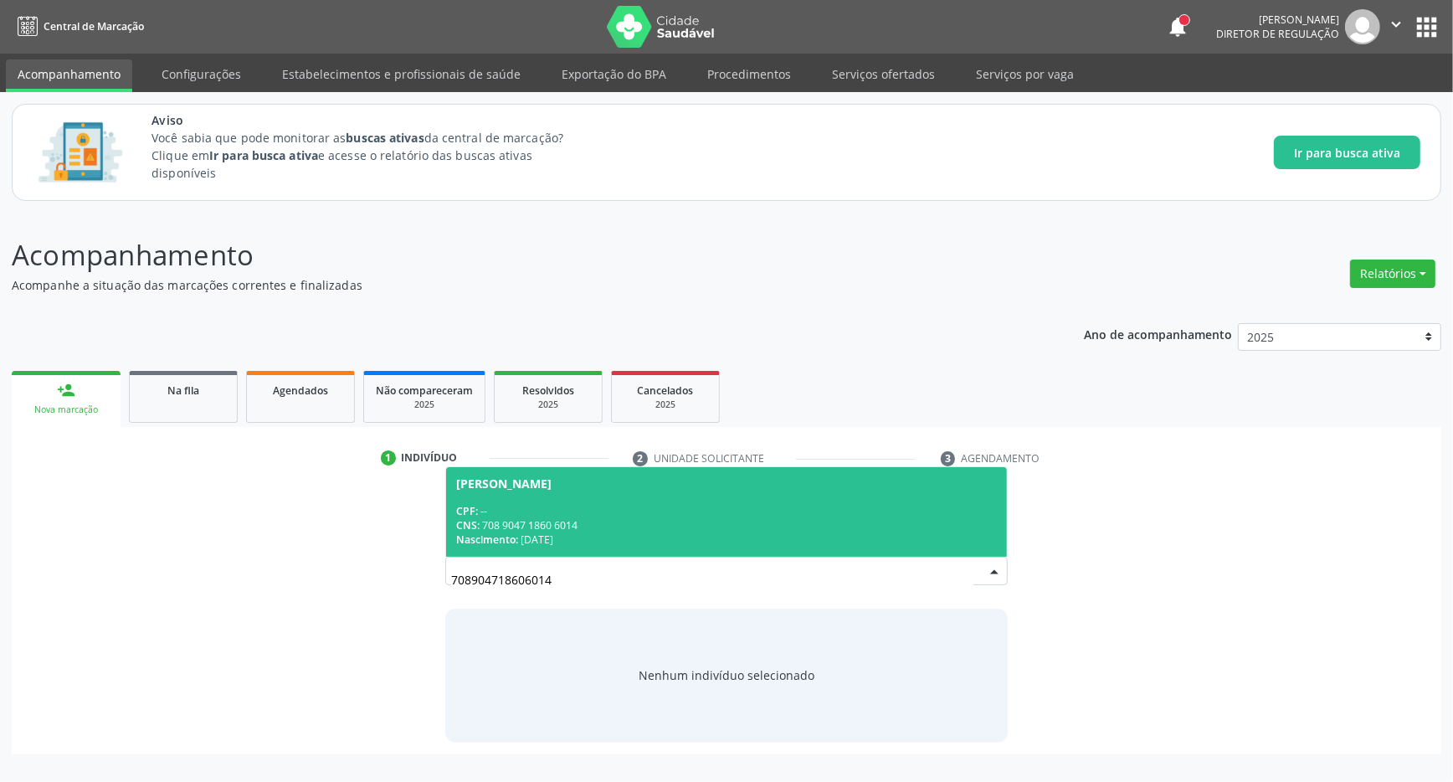
click at [714, 506] on div "CPF: --" at bounding box center [726, 511] width 541 height 14
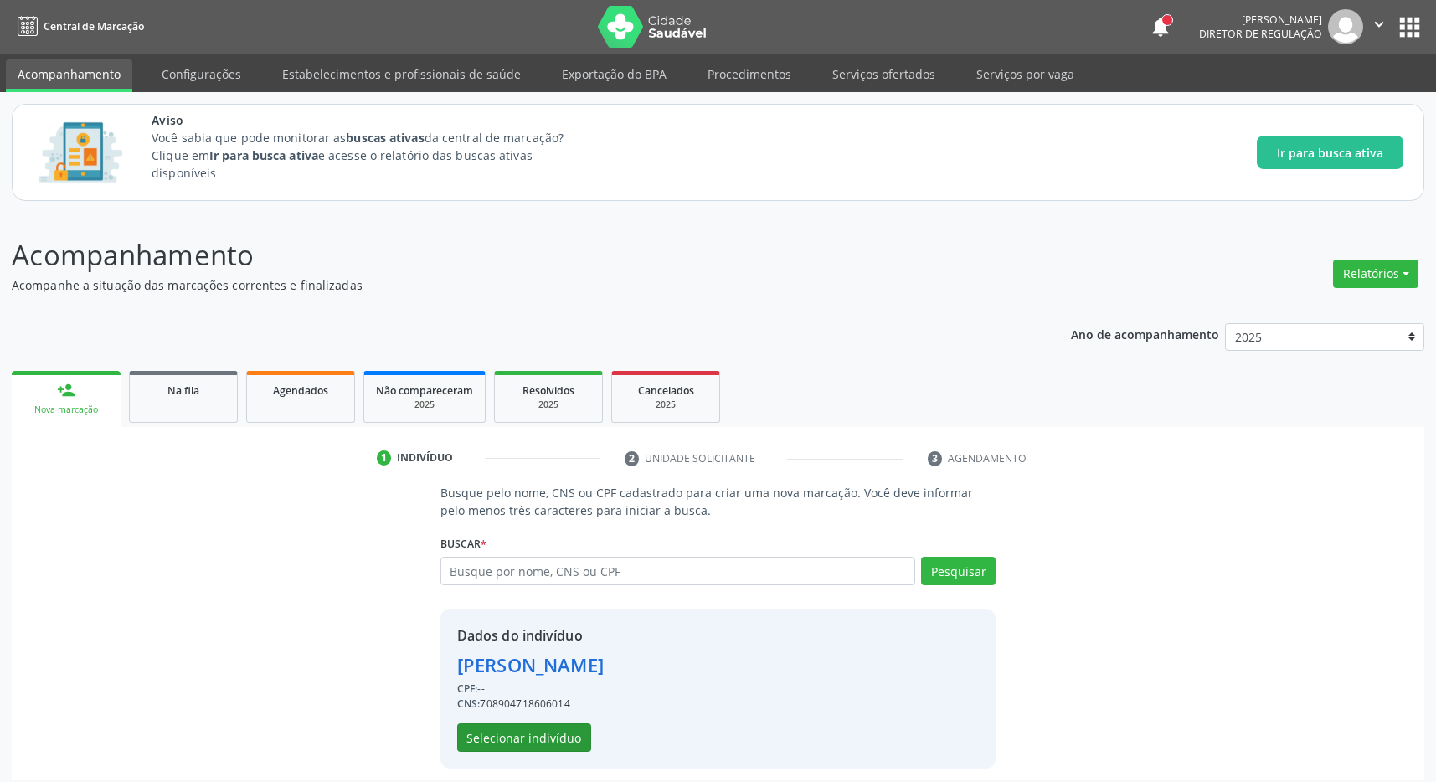
scroll to position [11, 0]
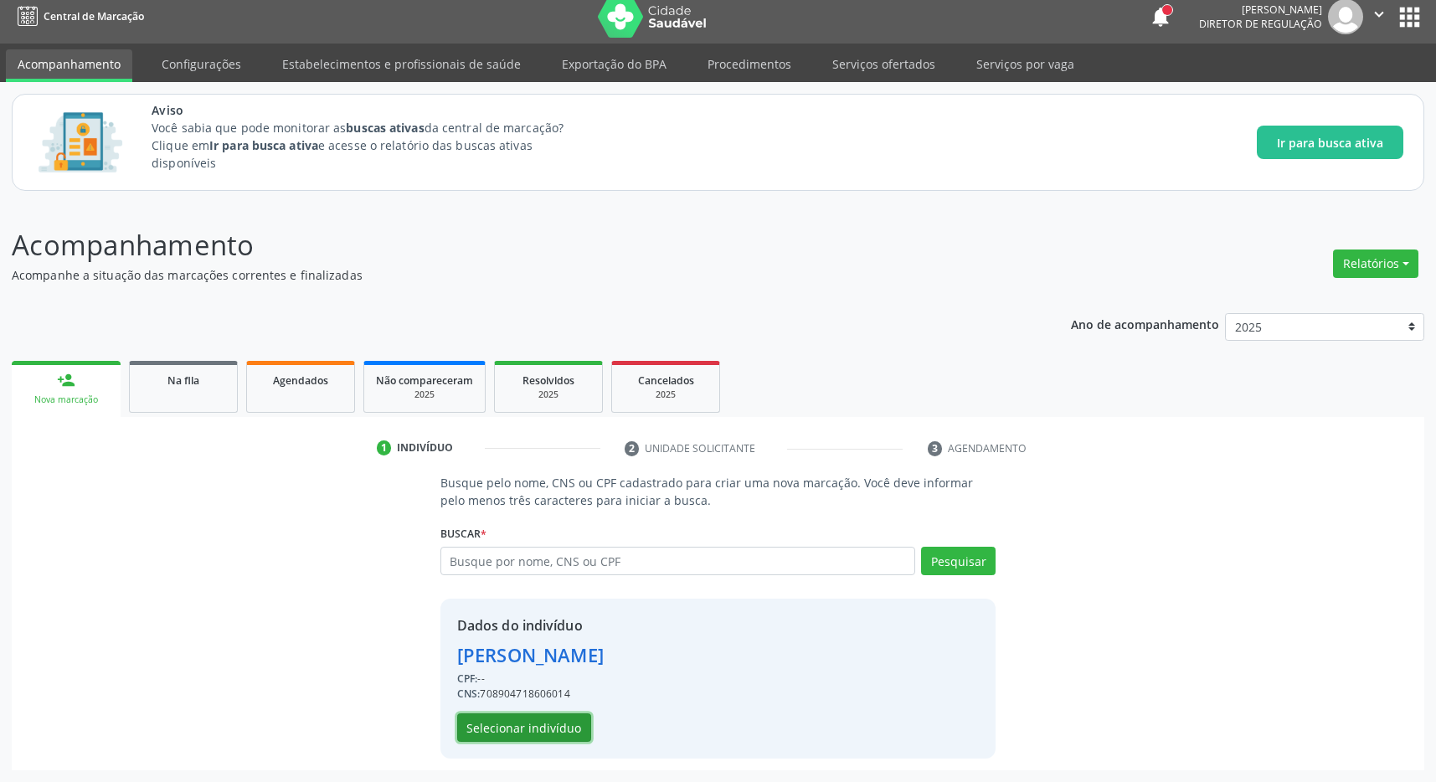
click at [517, 720] on button "Selecionar indivíduo" at bounding box center [524, 727] width 134 height 28
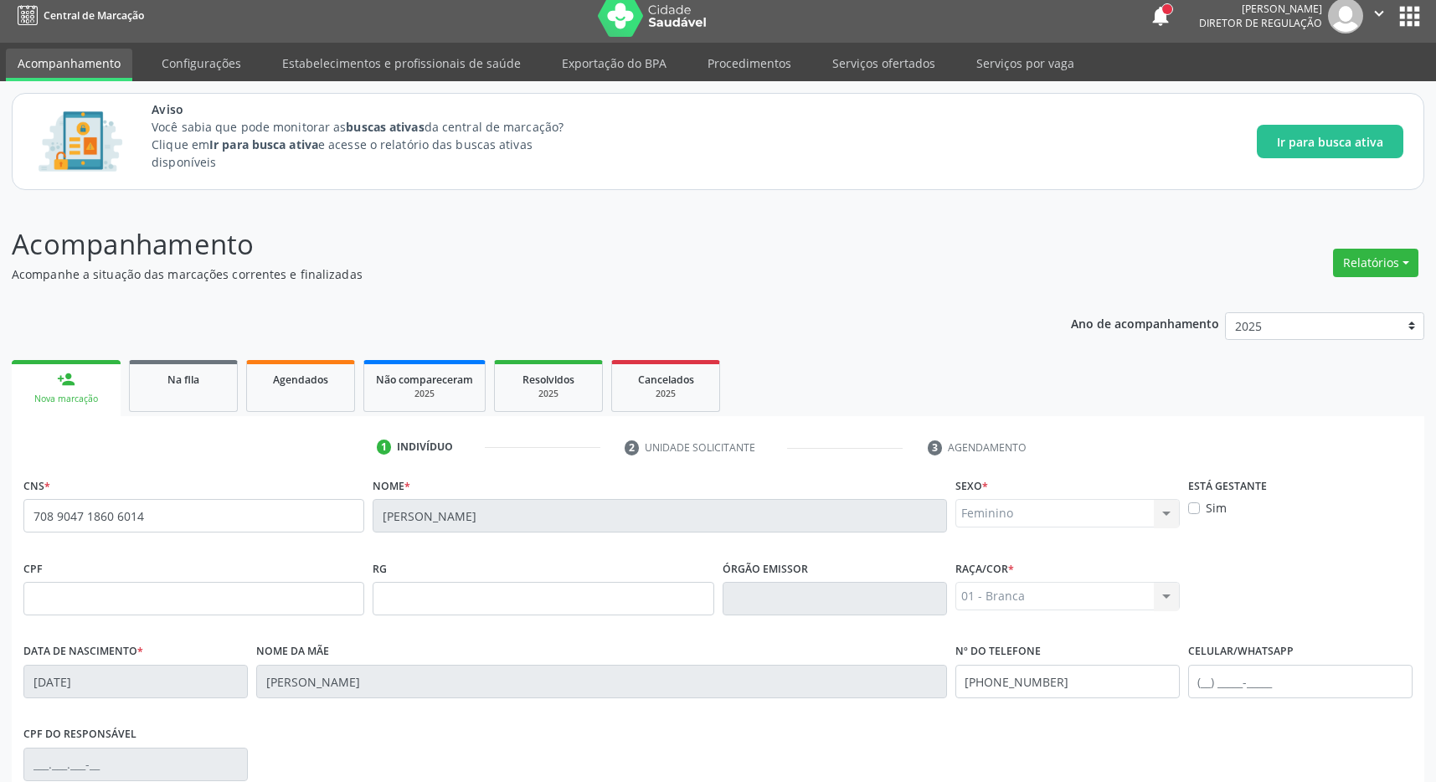
scroll to position [248, 0]
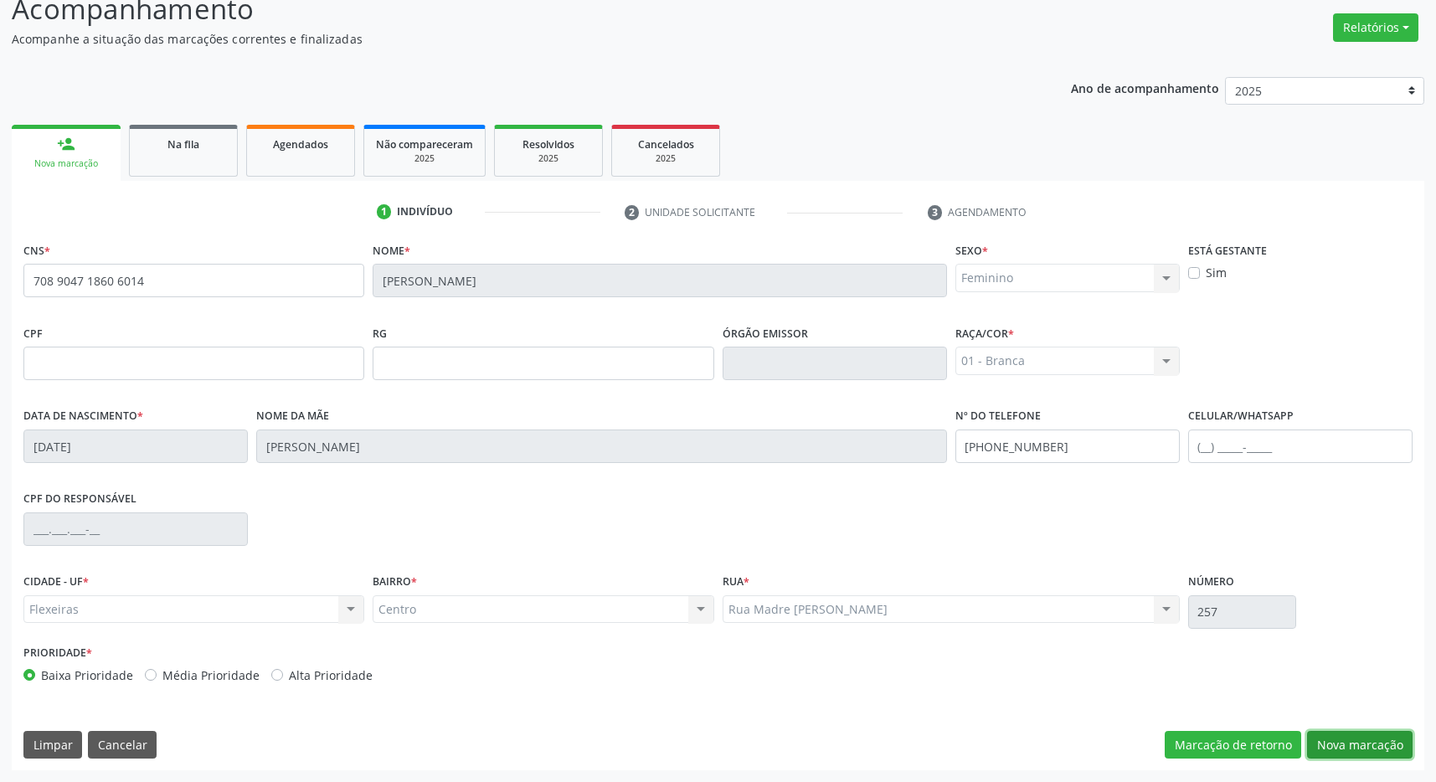
click at [1344, 739] on button "Nova marcação" at bounding box center [1359, 745] width 105 height 28
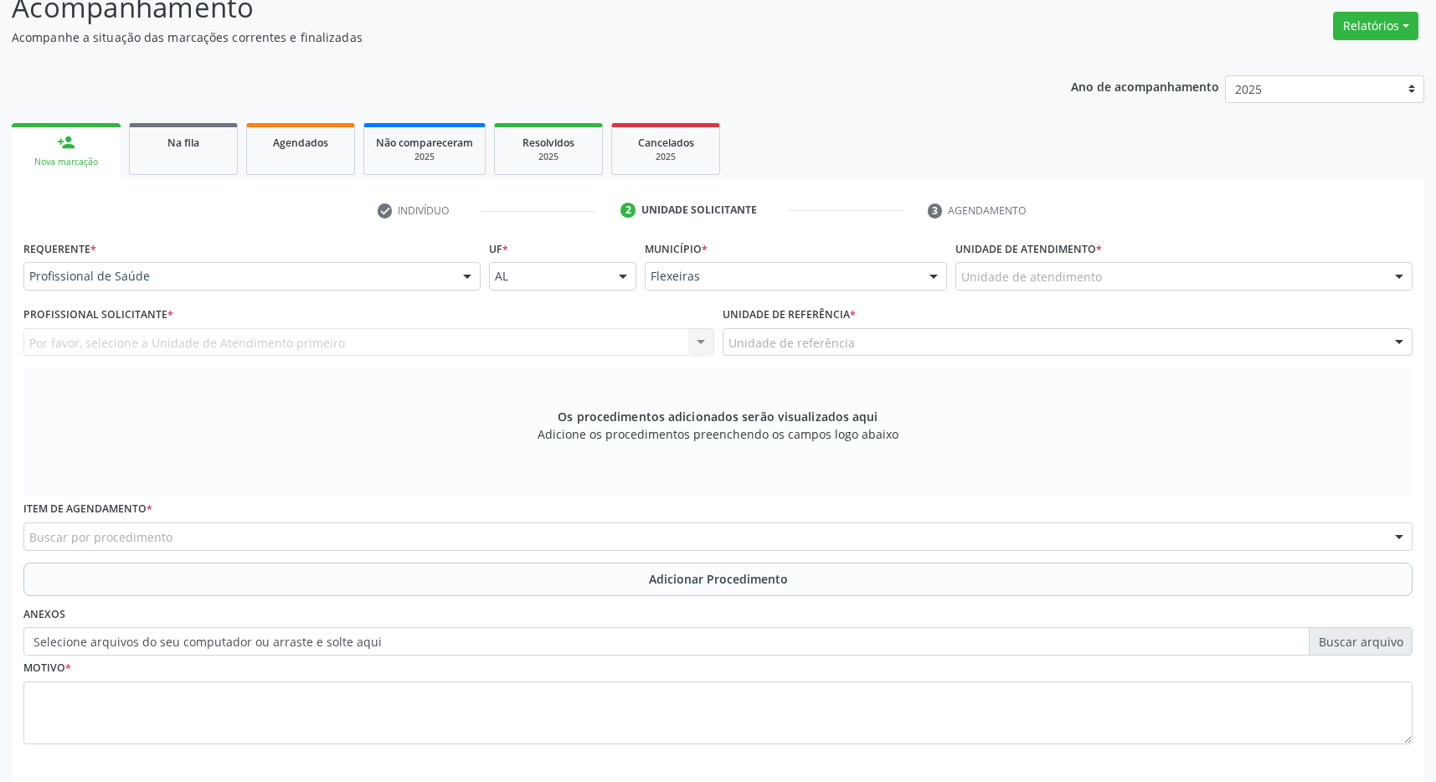
scroll to position [160, 0]
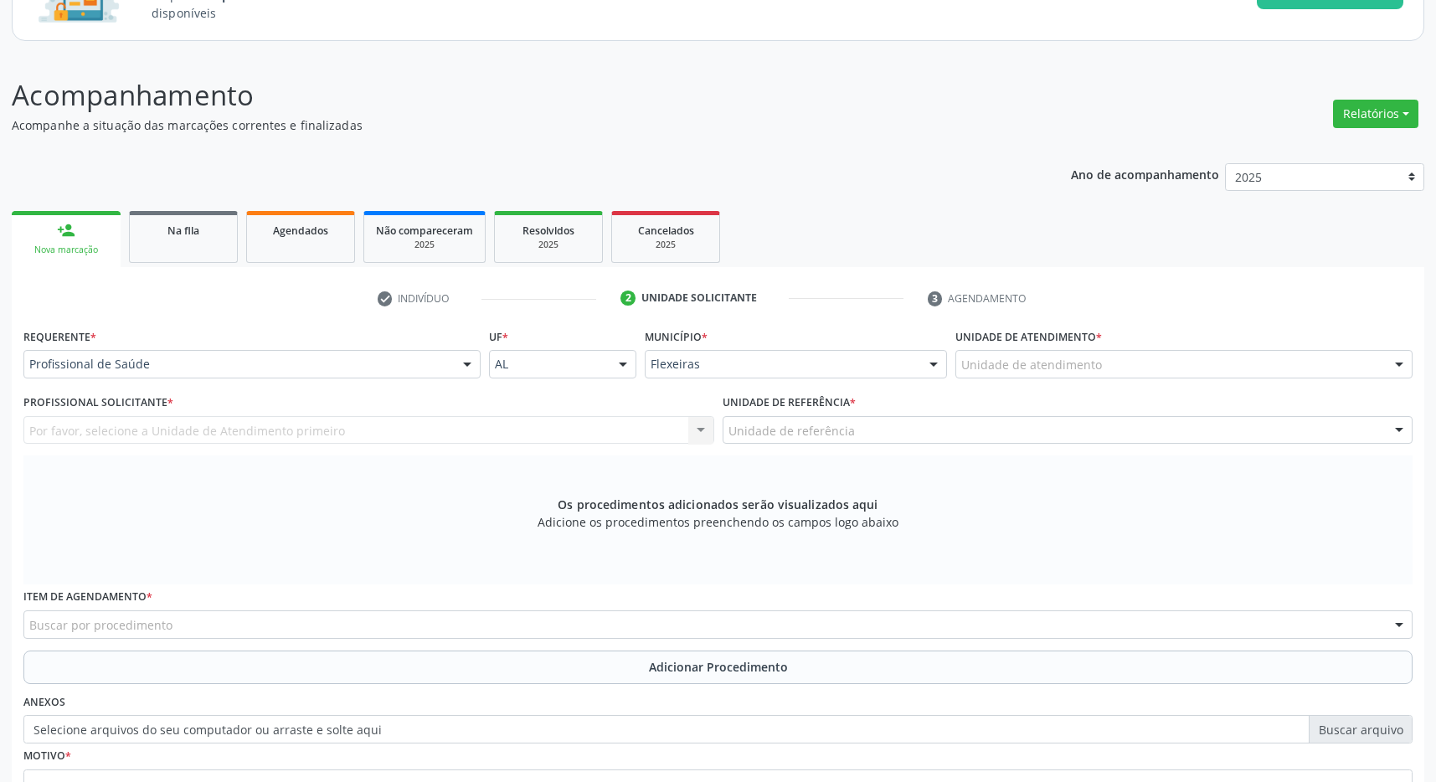
drag, startPoint x: 1123, startPoint y: 381, endPoint x: 1112, endPoint y: 372, distance: 14.3
click at [1122, 379] on div "Unidade de atendimento * Unidade de atendimento 2010860 Usf 04 C S Climerio W S…" at bounding box center [1183, 356] width 465 height 65
click at [1108, 365] on div "Unidade de atendimento" at bounding box center [1183, 364] width 457 height 28
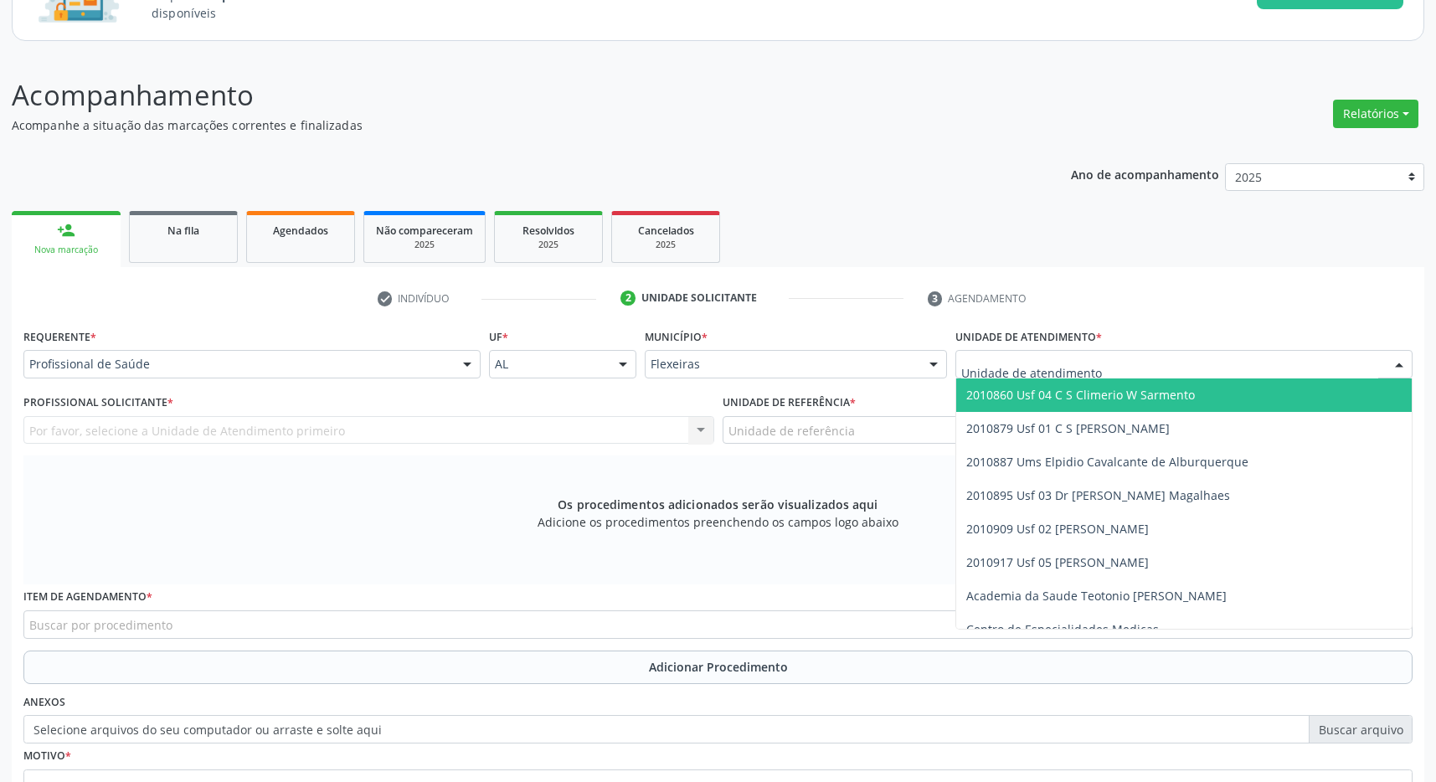
click at [1139, 393] on span "2010860 Usf 04 C S Climerio W Sarmento" at bounding box center [1080, 395] width 229 height 16
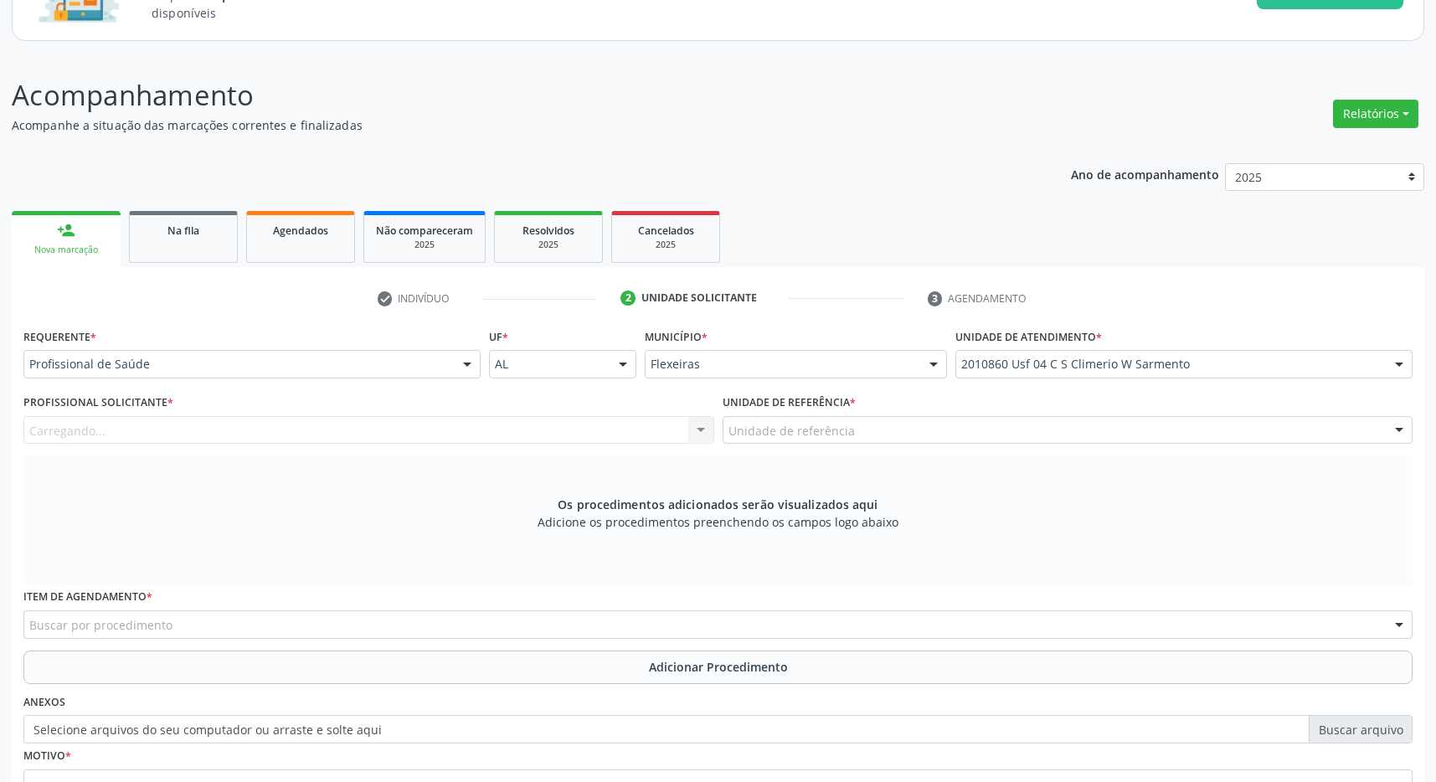
click at [1130, 421] on div "Unidade de referência" at bounding box center [1067, 430] width 691 height 28
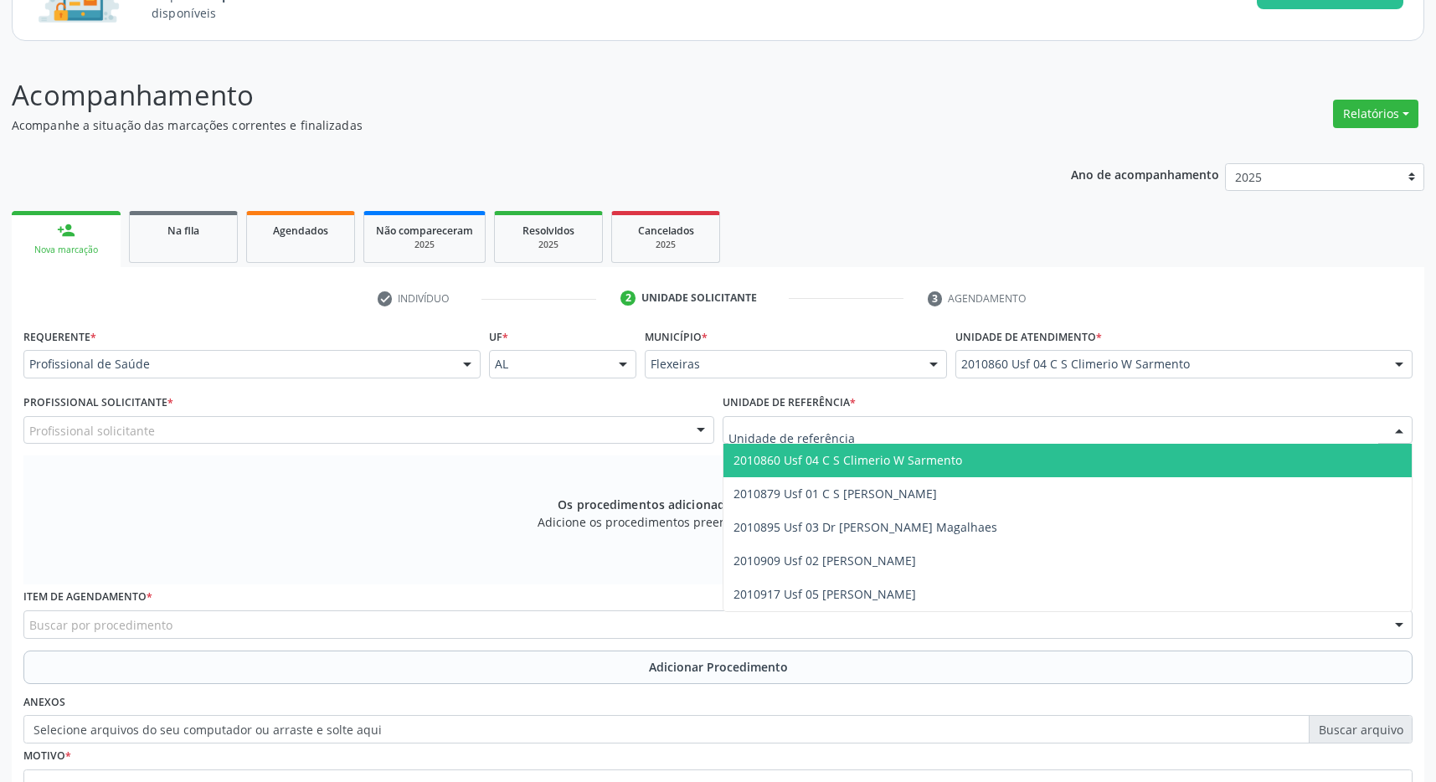
click at [1085, 456] on span "2010860 Usf 04 C S Climerio W Sarmento" at bounding box center [1067, 460] width 689 height 33
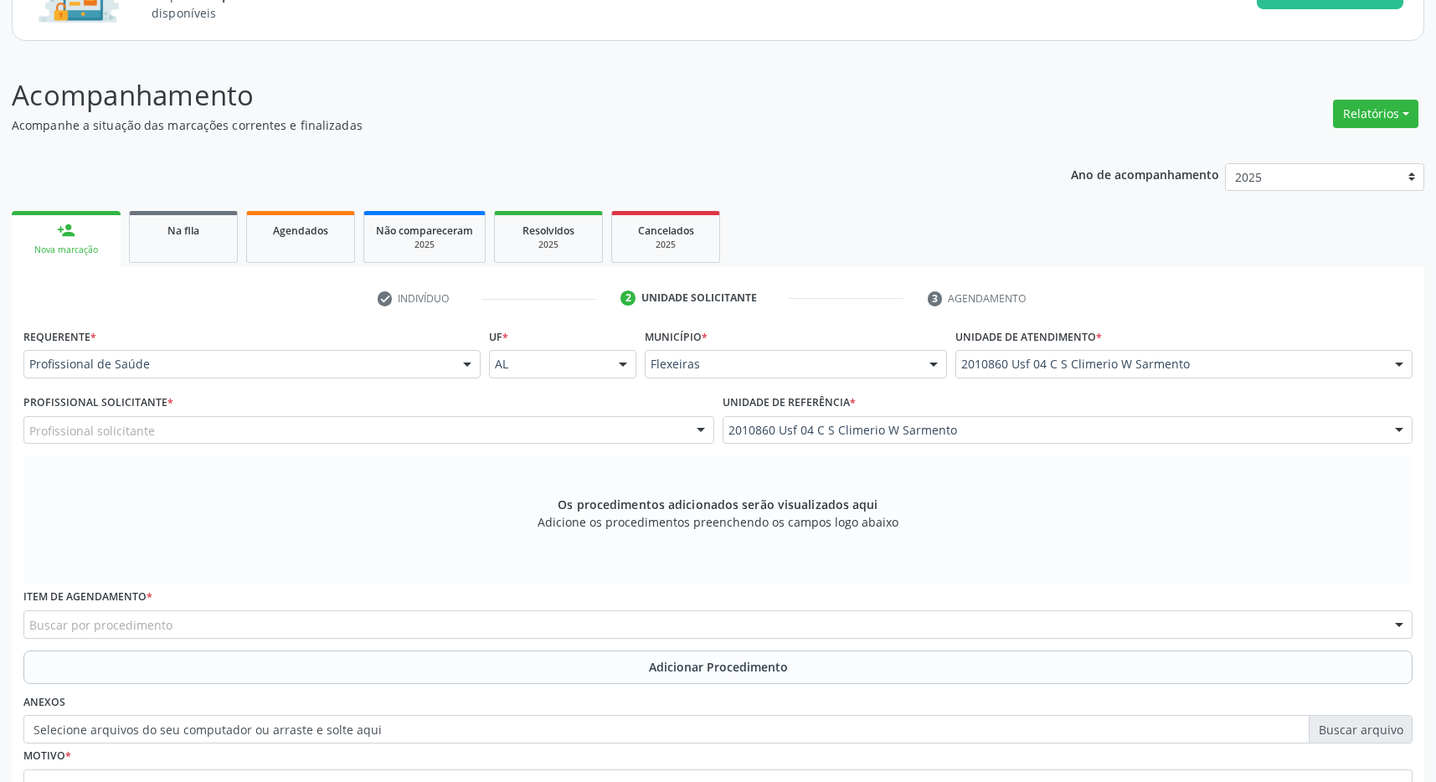
click at [662, 428] on div "Profissional solicitante" at bounding box center [368, 430] width 691 height 28
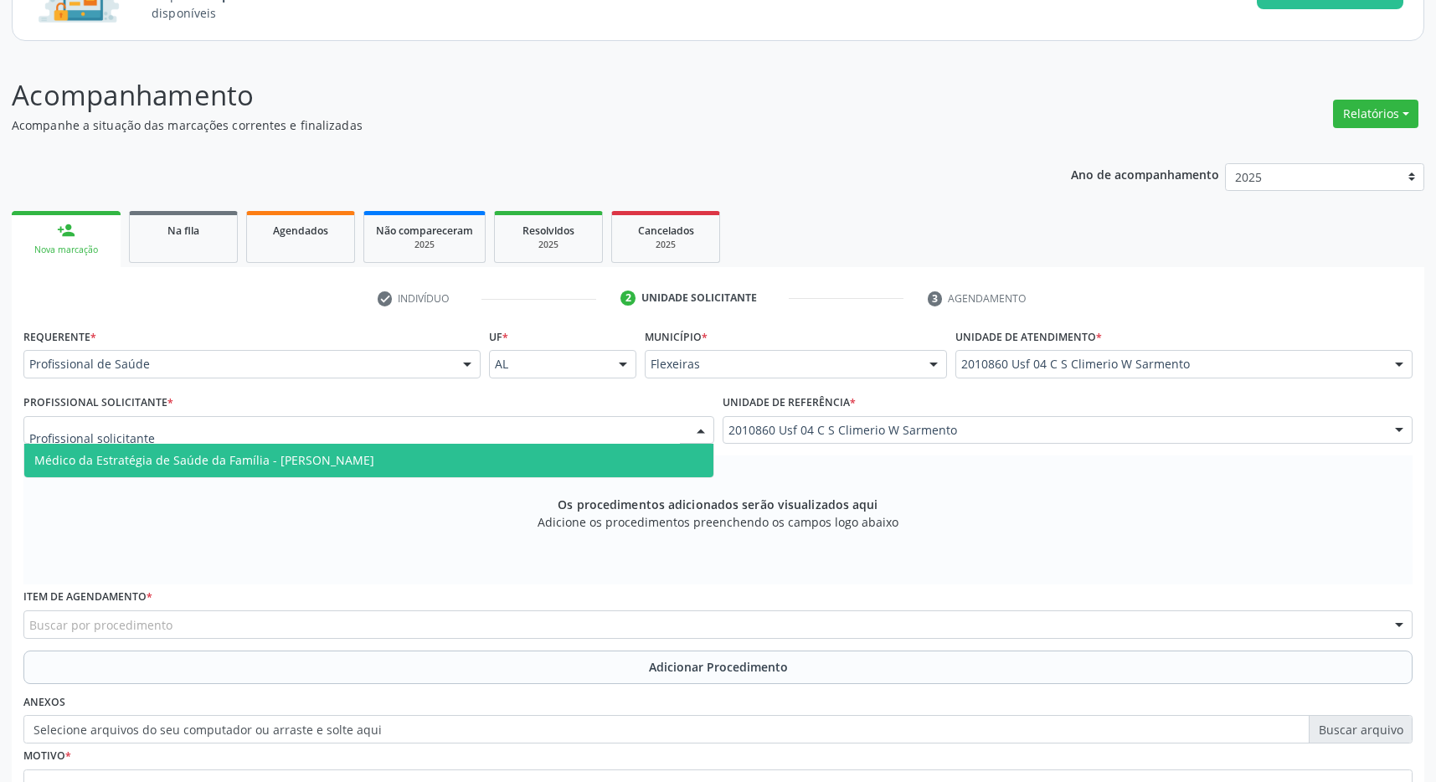
click at [586, 460] on span "Médico da Estratégia de Saúde da Família - [PERSON_NAME]" at bounding box center [368, 460] width 689 height 33
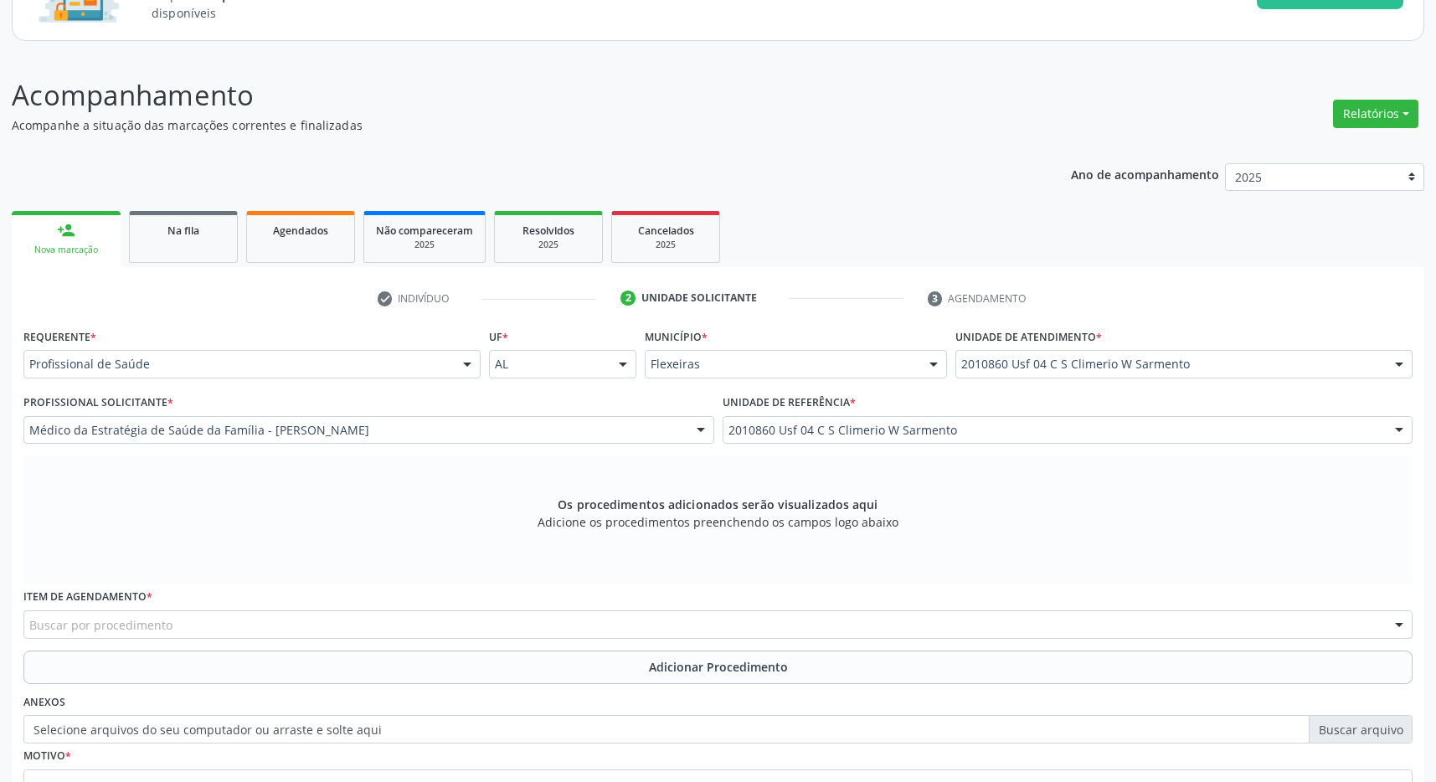
click at [489, 627] on div "Buscar por procedimento" at bounding box center [717, 624] width 1389 height 28
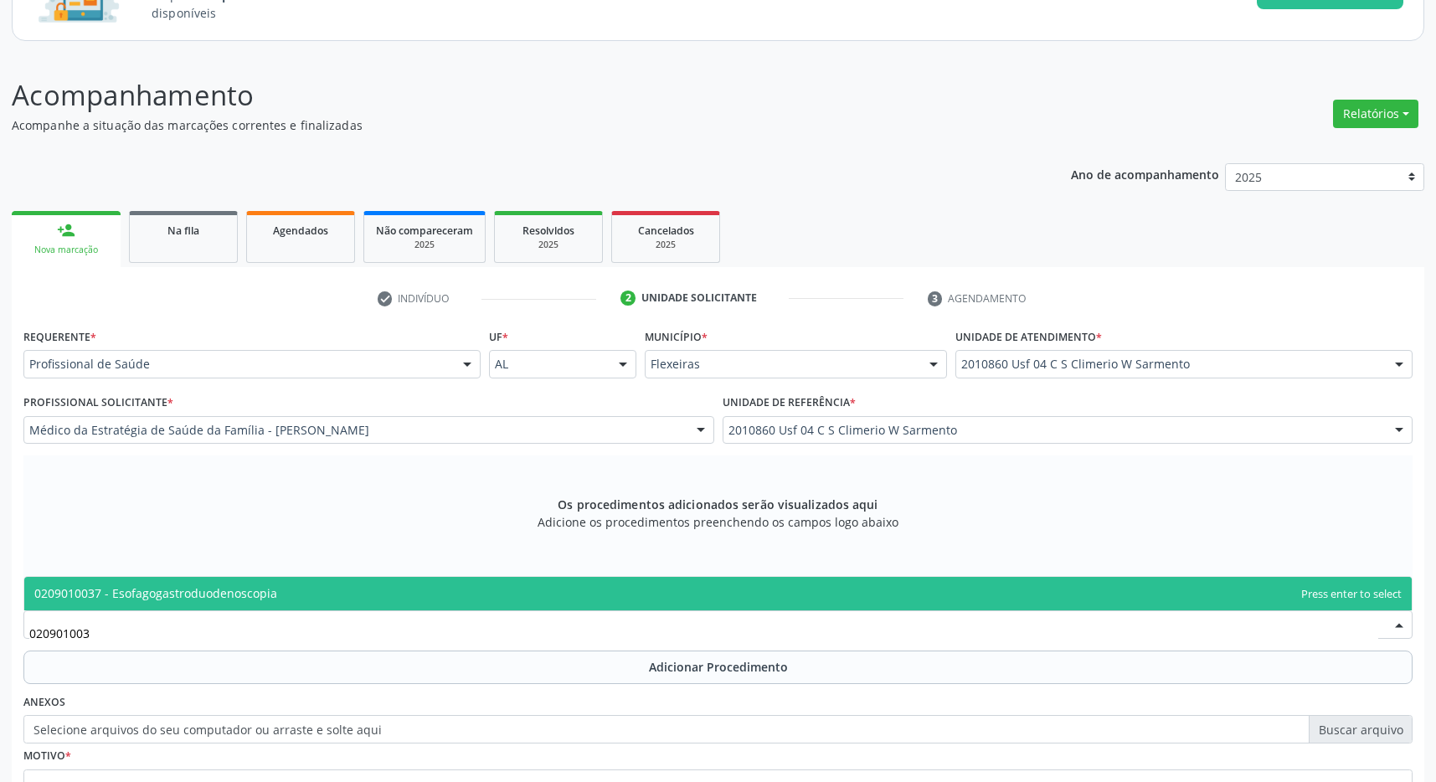
type input "0209010037"
click at [296, 597] on span "0209010037 - Esofagogastroduodenoscopia" at bounding box center [717, 593] width 1387 height 33
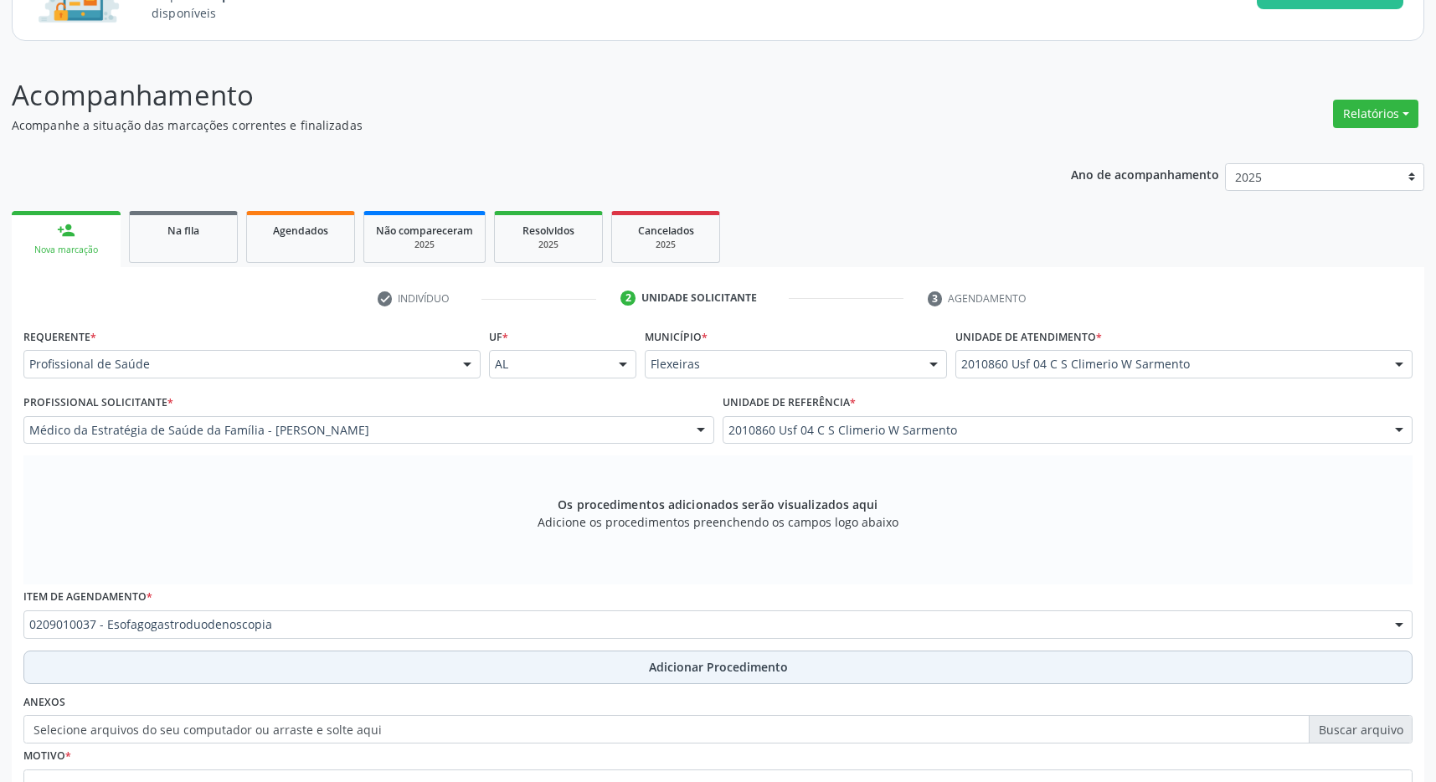
click at [660, 666] on span "Adicionar Procedimento" at bounding box center [718, 667] width 139 height 18
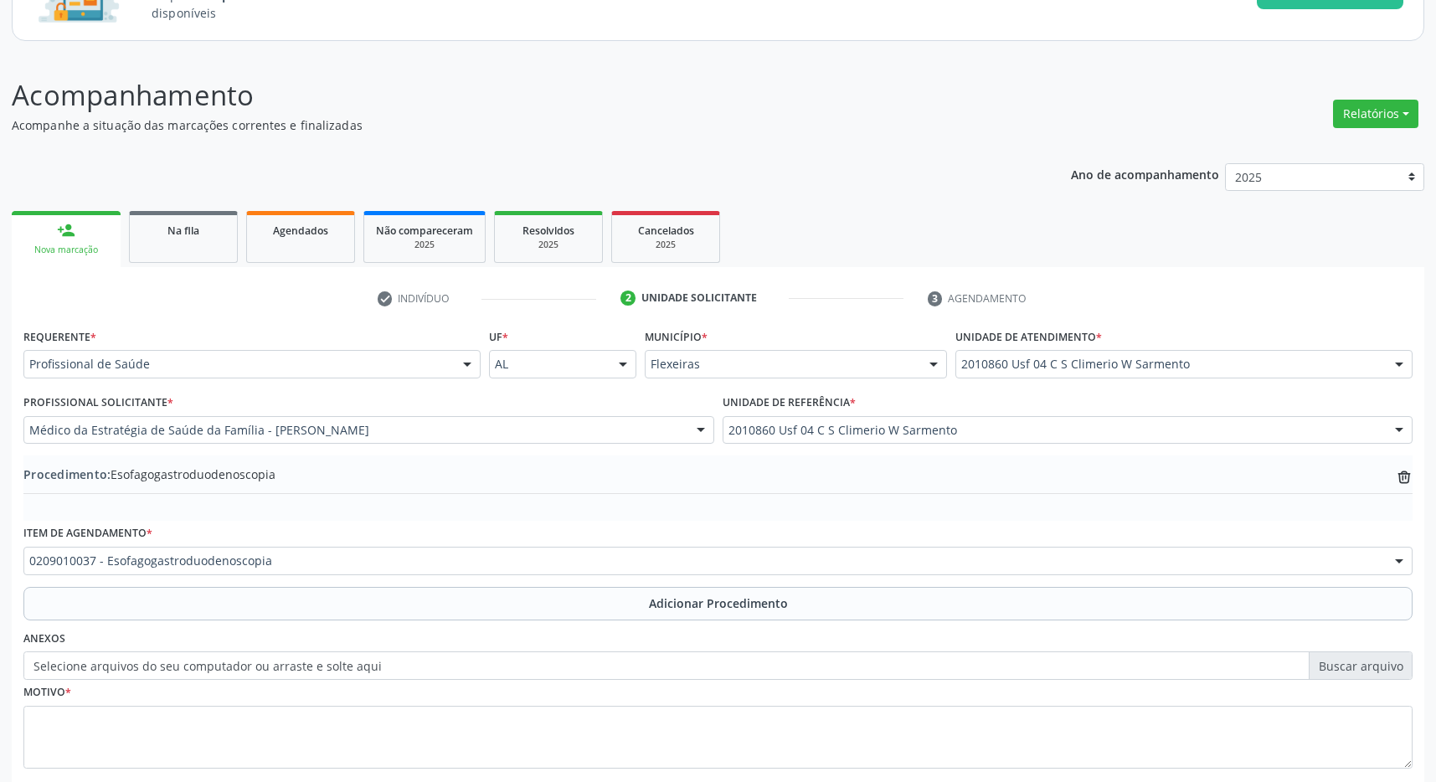
scroll to position [1, 0]
click at [402, 707] on textarea at bounding box center [717, 738] width 1389 height 64
click at [339, 723] on textarea "PACIENTE RELATA PERSISTÊNCIA DOS EPISÓDIOS" at bounding box center [717, 738] width 1389 height 64
click at [1013, 460] on div "Procedimento: Esofagogastroduodenoscopia trash-outline icon" at bounding box center [717, 487] width 1389 height 65
click at [481, 748] on textarea "PACIENTE RELATA PERSISTÊNCIA DOS EPISÓDIOS DE EPIGASTRALGIA" at bounding box center [717, 738] width 1389 height 64
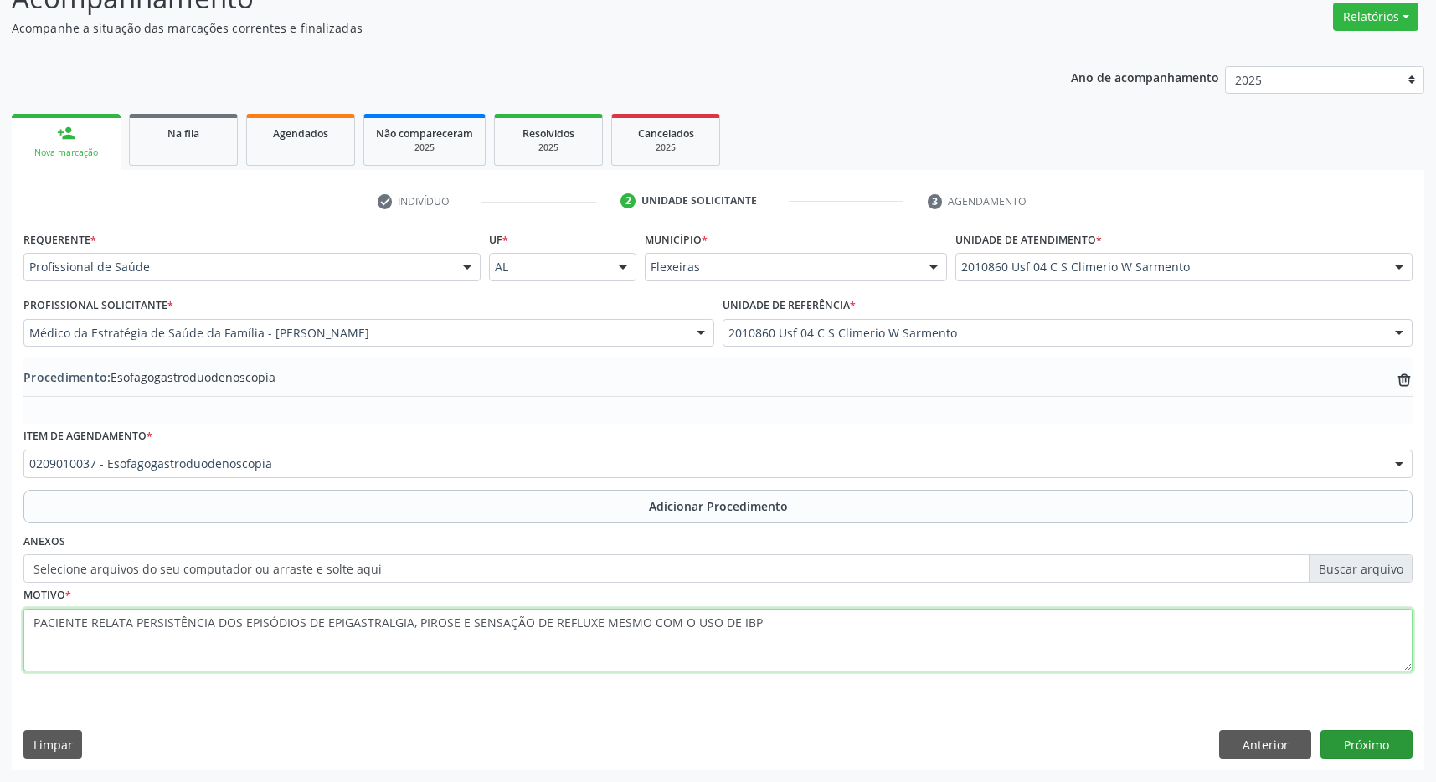
type textarea "PACIENTE RELATA PERSISTÊNCIA DOS EPISÓDIOS DE EPIGASTRALGIA, PIROSE E SENSAÇÃO …"
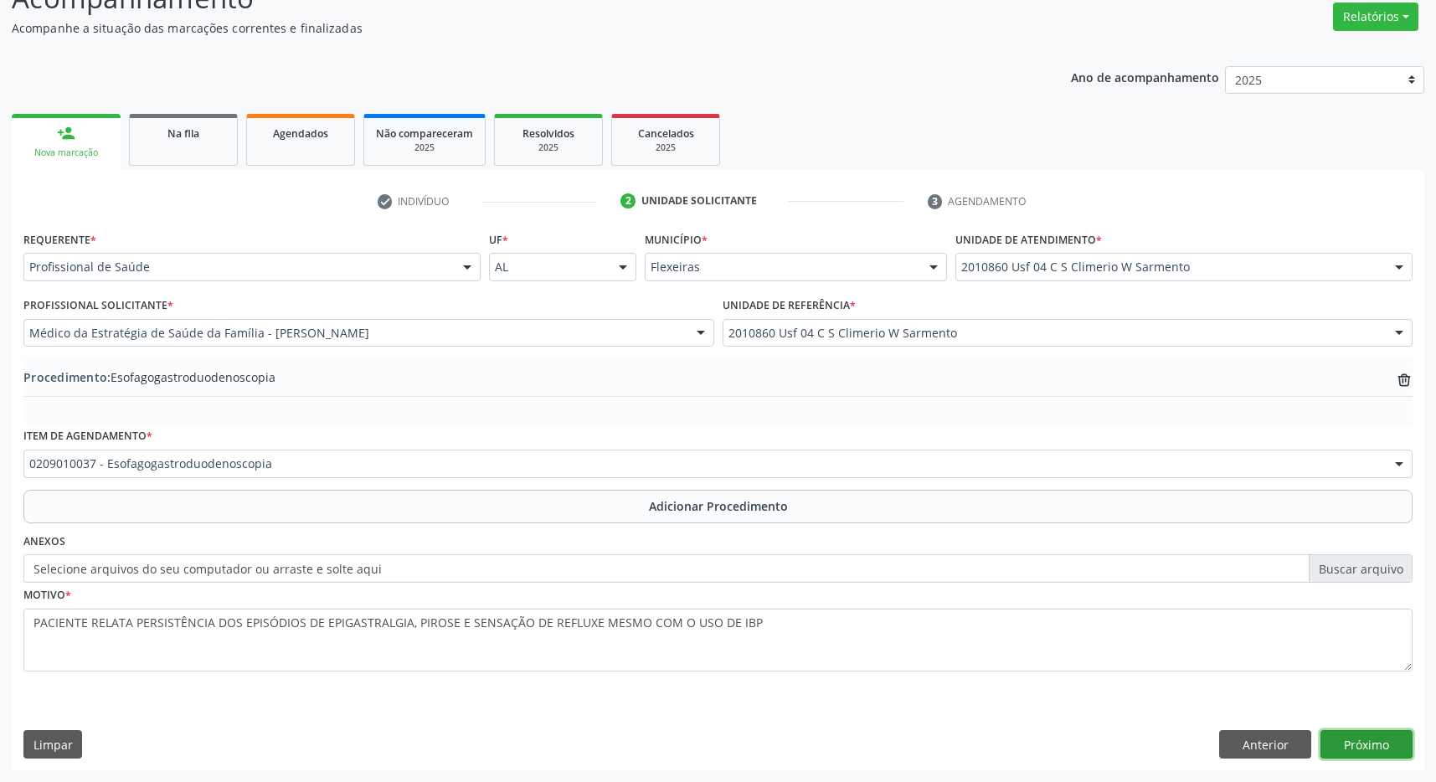
click at [1399, 748] on button "Próximo" at bounding box center [1366, 744] width 92 height 28
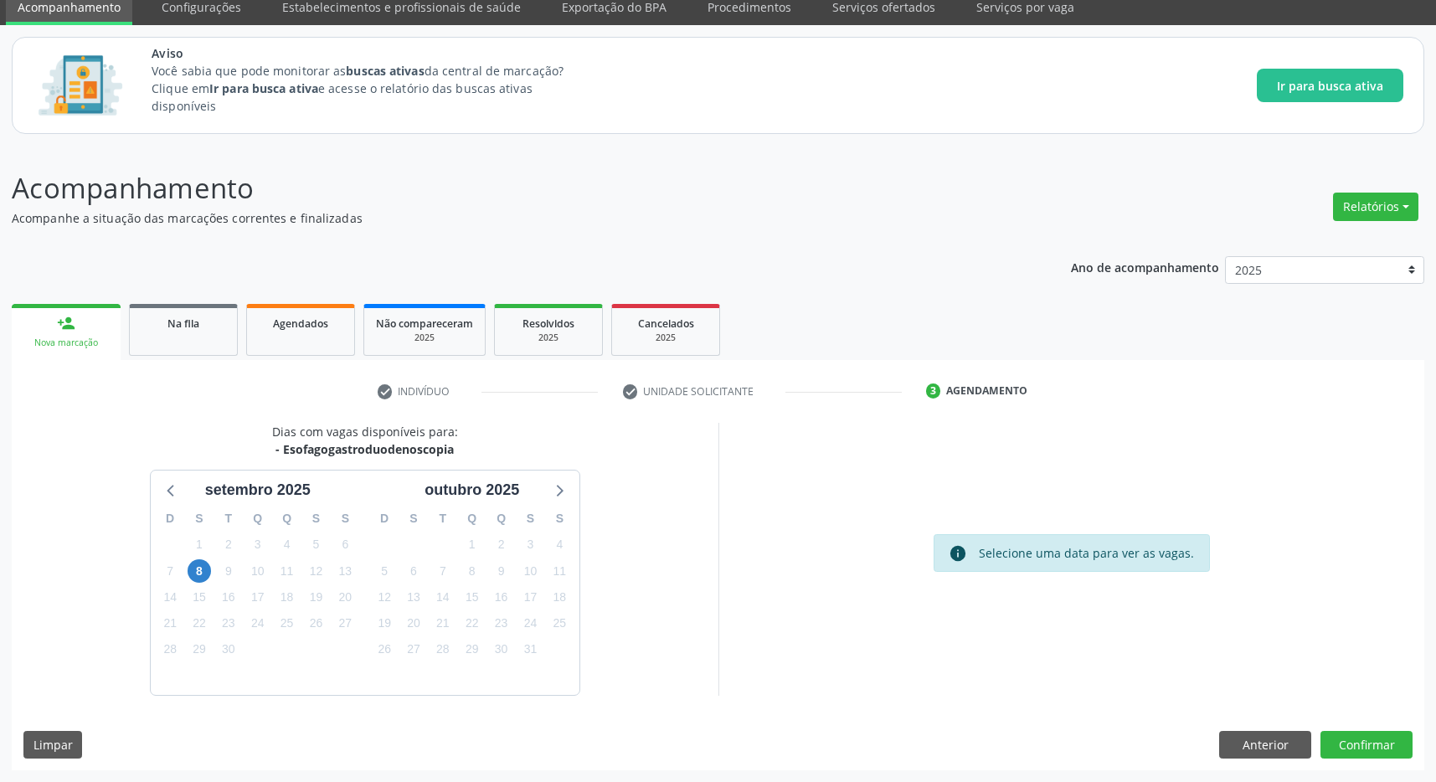
scroll to position [69, 0]
click at [1371, 733] on button "Confirmar" at bounding box center [1366, 745] width 92 height 28
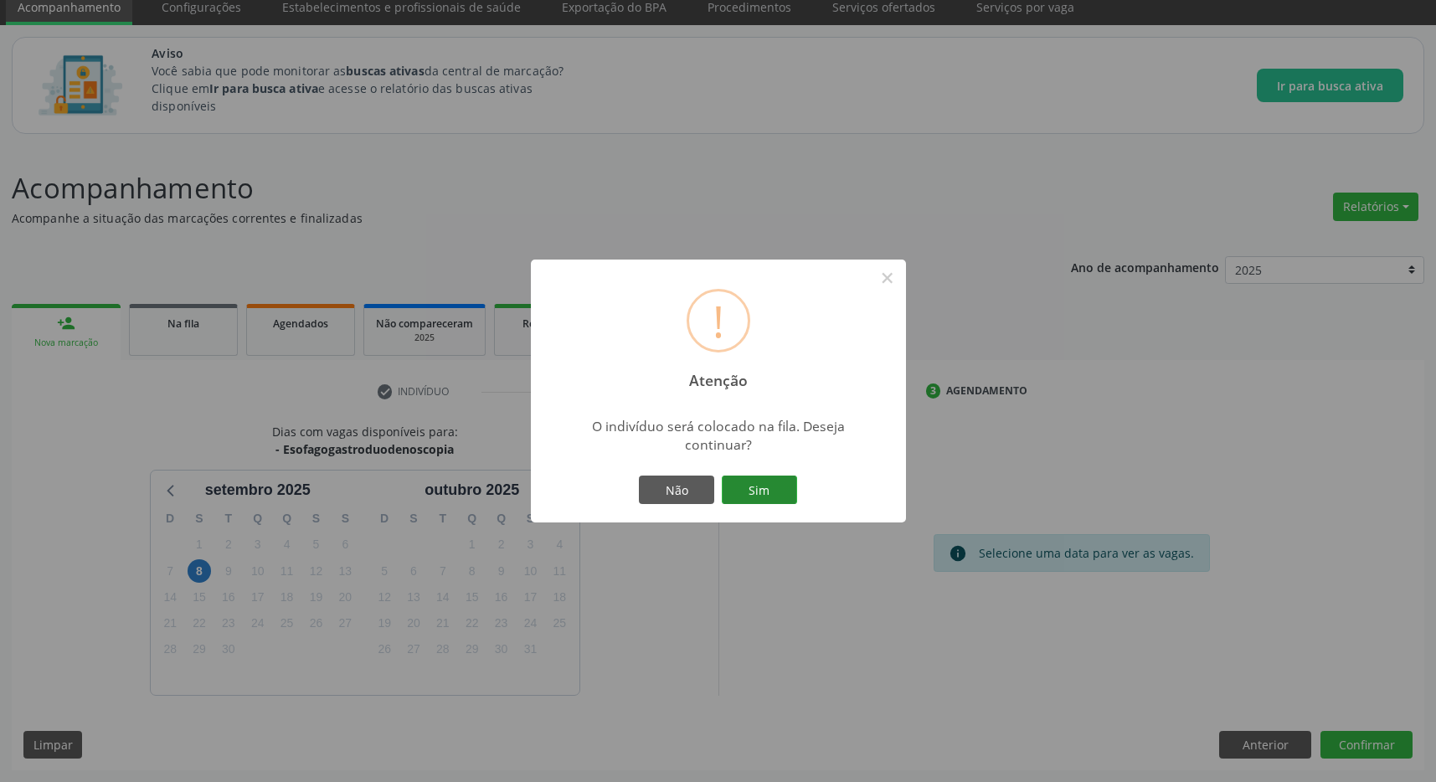
click at [774, 490] on button "Sim" at bounding box center [759, 489] width 75 height 28
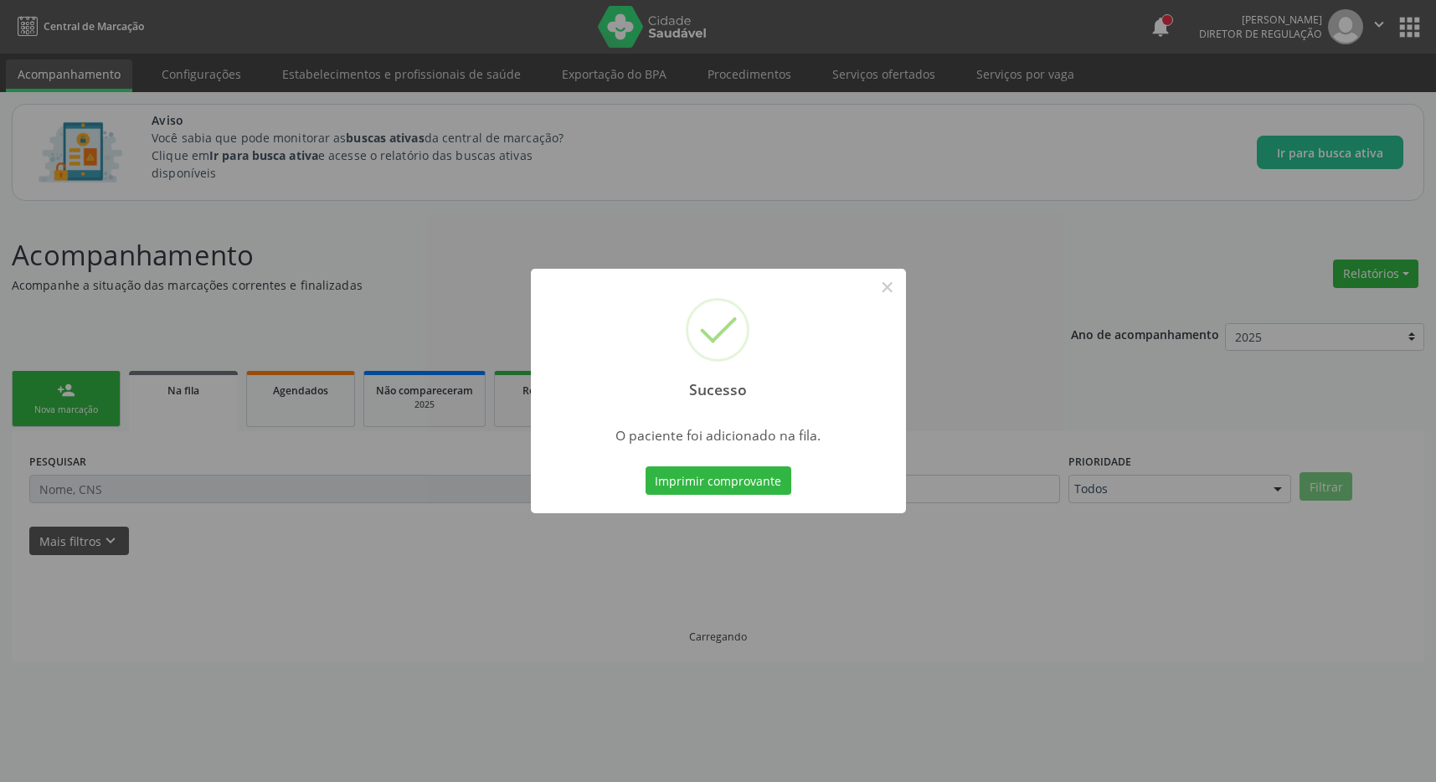
scroll to position [0, 0]
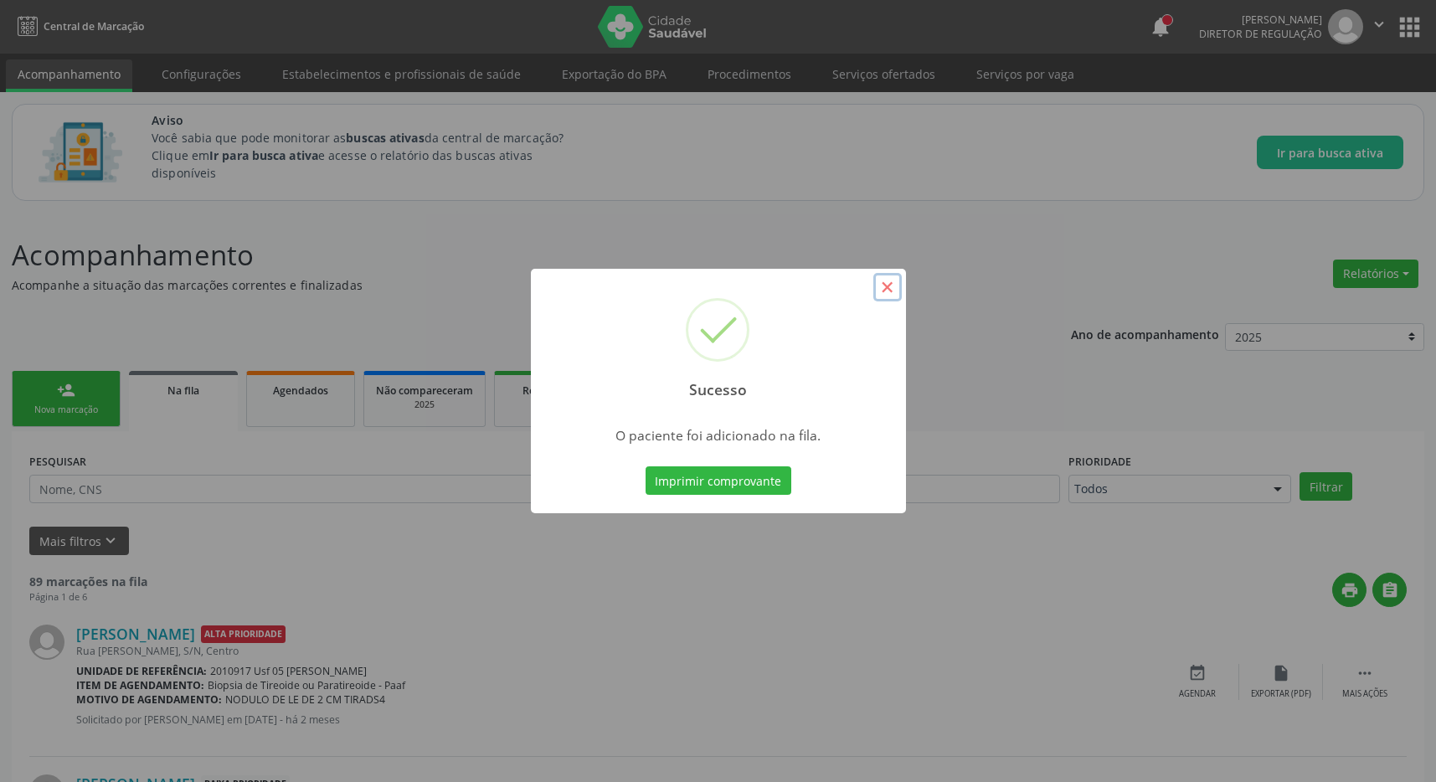
click at [887, 291] on button "×" at bounding box center [887, 287] width 28 height 28
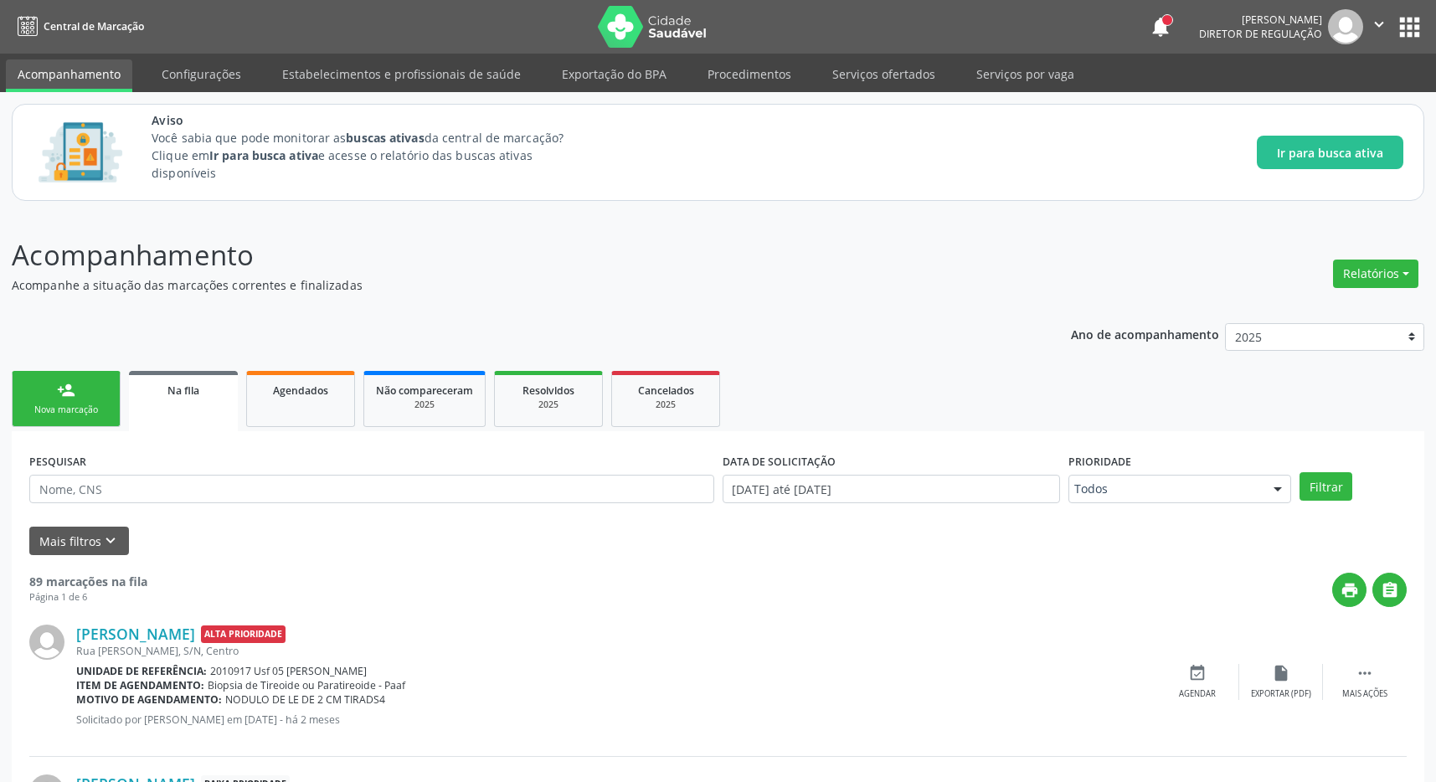
click at [1416, 19] on button "apps" at bounding box center [1409, 27] width 29 height 29
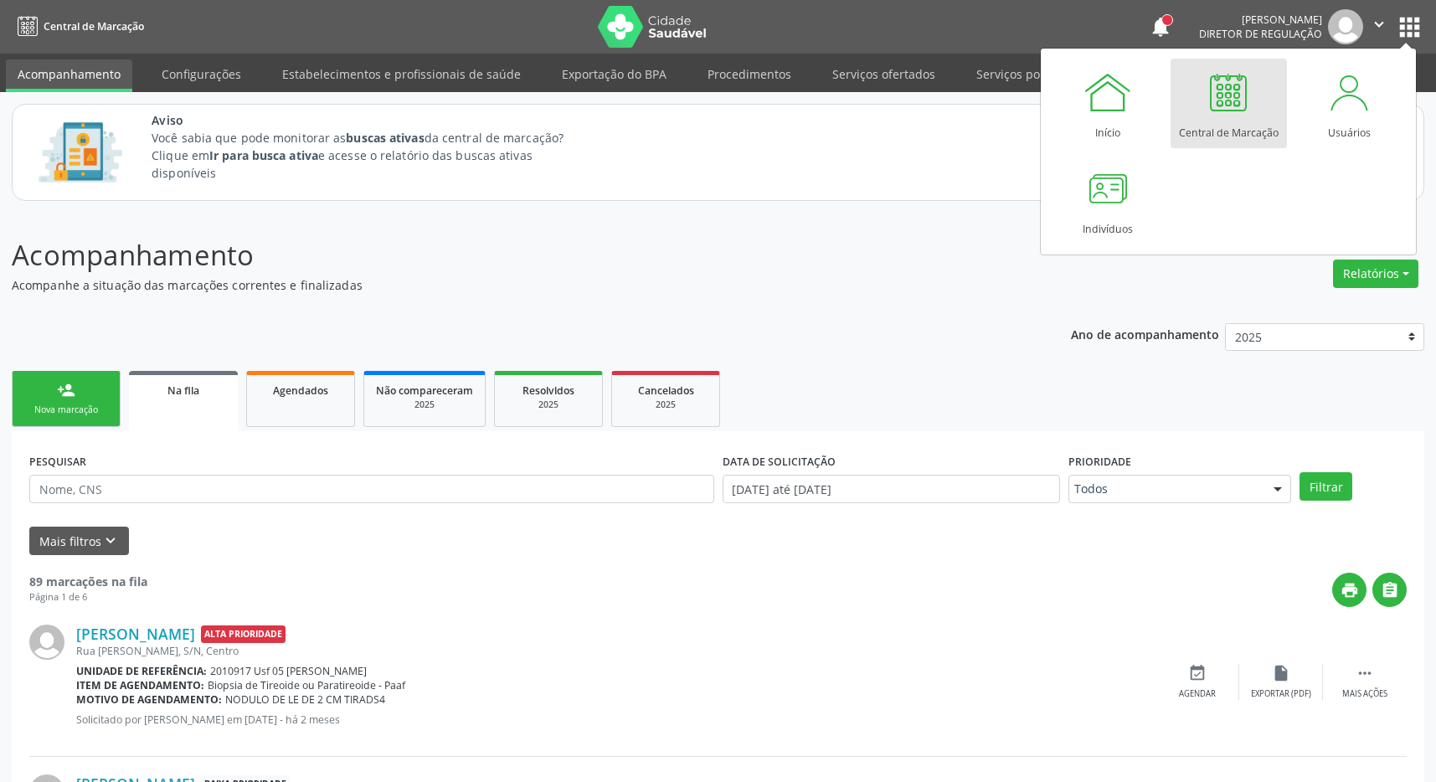
click at [1201, 93] on link "Central de Marcação" at bounding box center [1228, 104] width 116 height 90
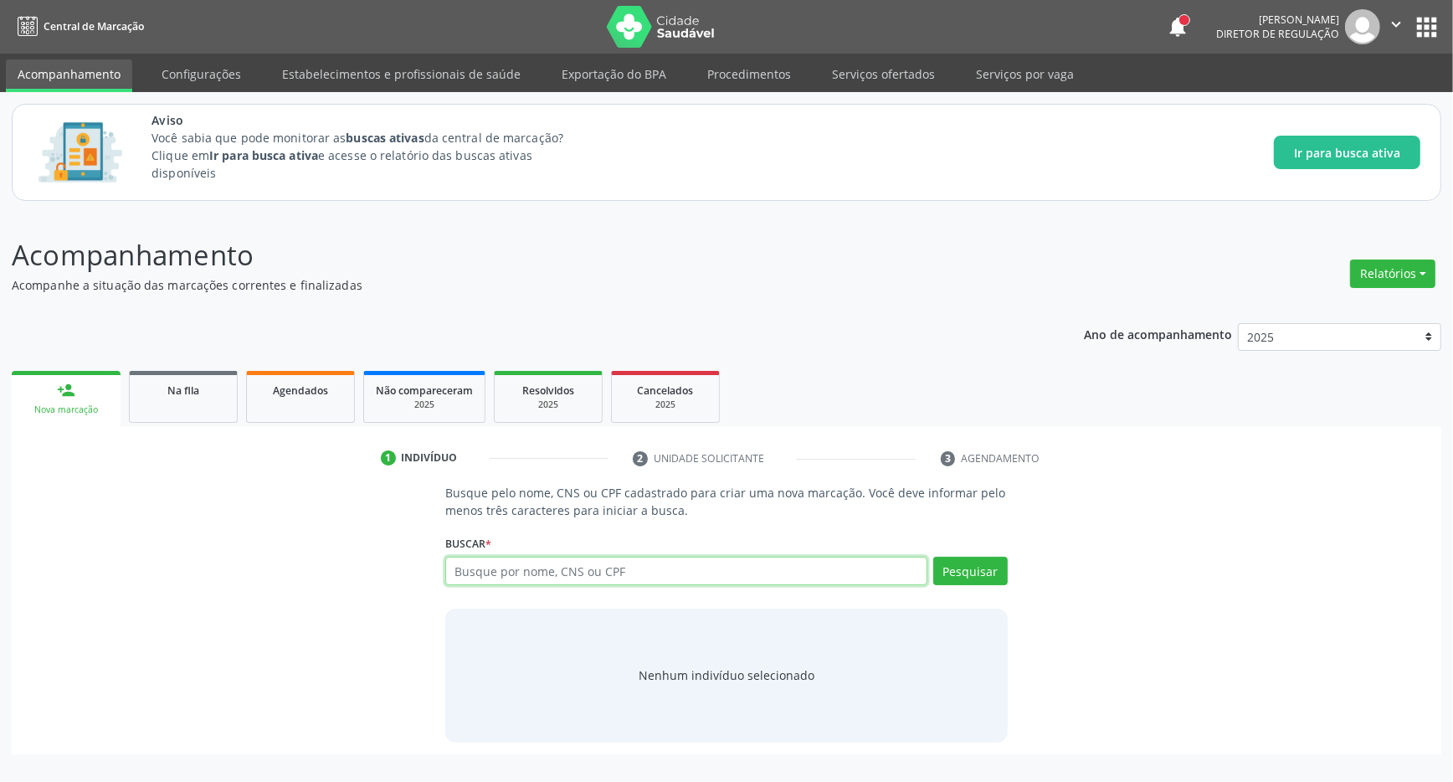
click at [481, 572] on input "text" at bounding box center [686, 571] width 482 height 28
drag, startPoint x: 470, startPoint y: 585, endPoint x: 471, endPoint y: 577, distance: 8.5
click at [470, 584] on input "text" at bounding box center [686, 571] width 482 height 28
click at [471, 577] on input "text" at bounding box center [686, 571] width 482 height 28
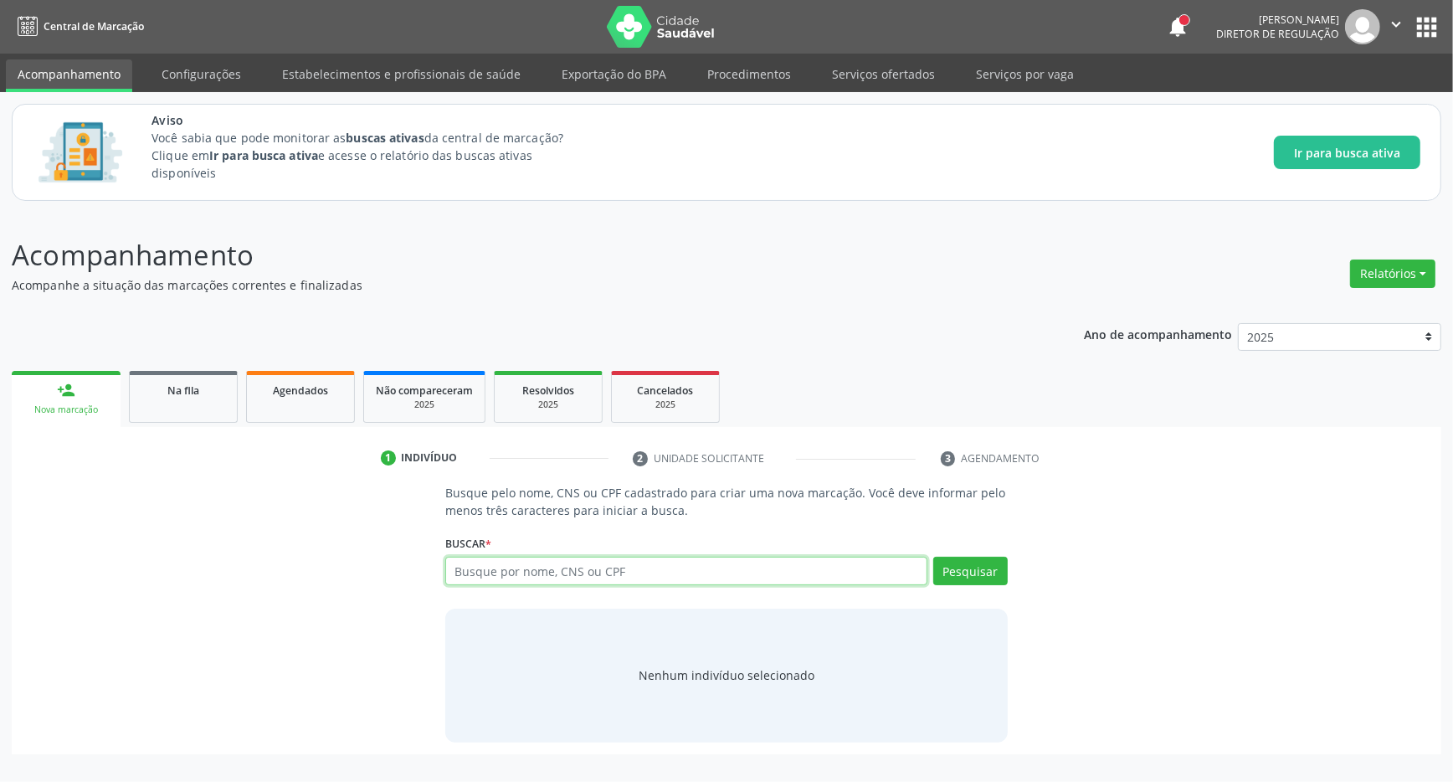
click at [532, 573] on input "text" at bounding box center [686, 571] width 482 height 28
type input "708207192025346"
click at [970, 566] on button "Pesquisar" at bounding box center [970, 571] width 75 height 28
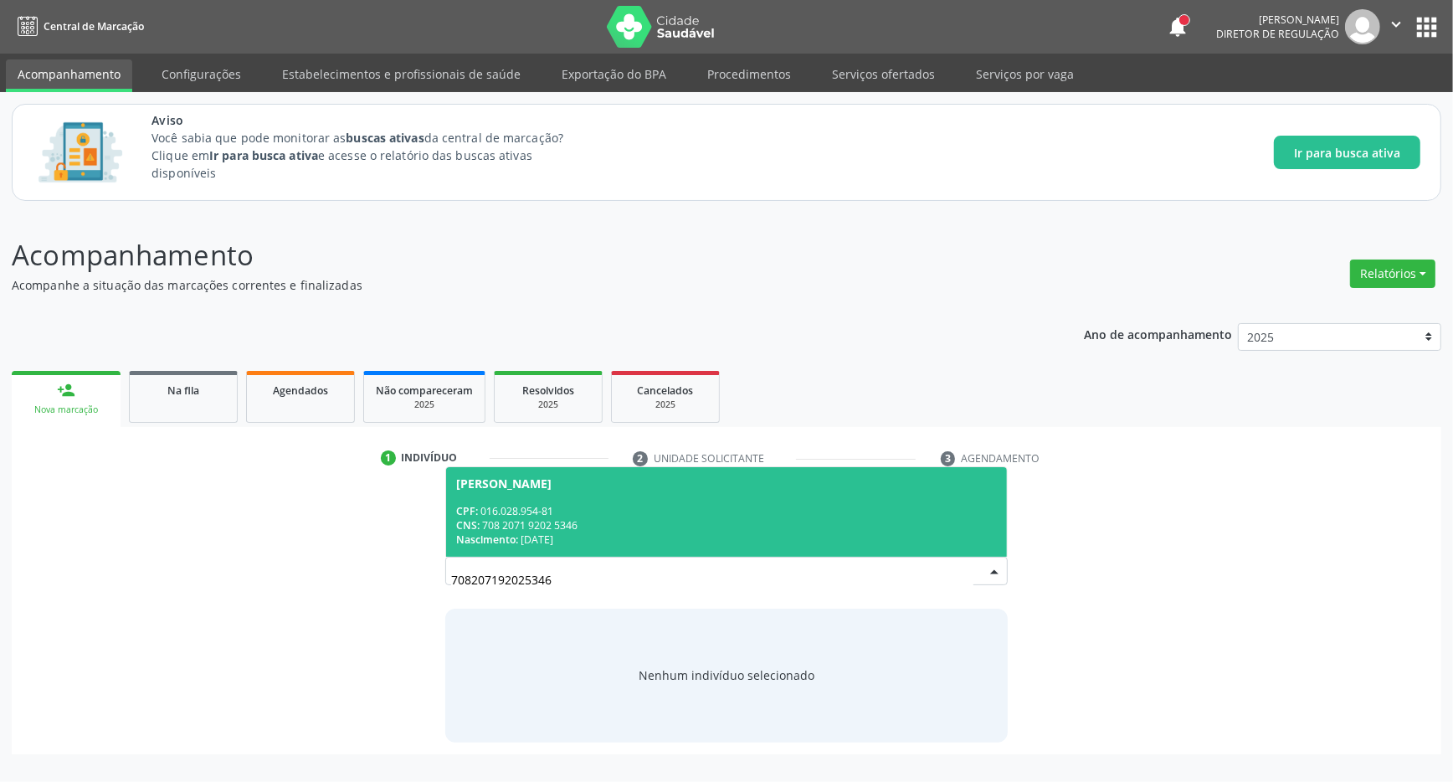
click at [648, 547] on div "Nascimento: 23/04/1990" at bounding box center [726, 539] width 541 height 14
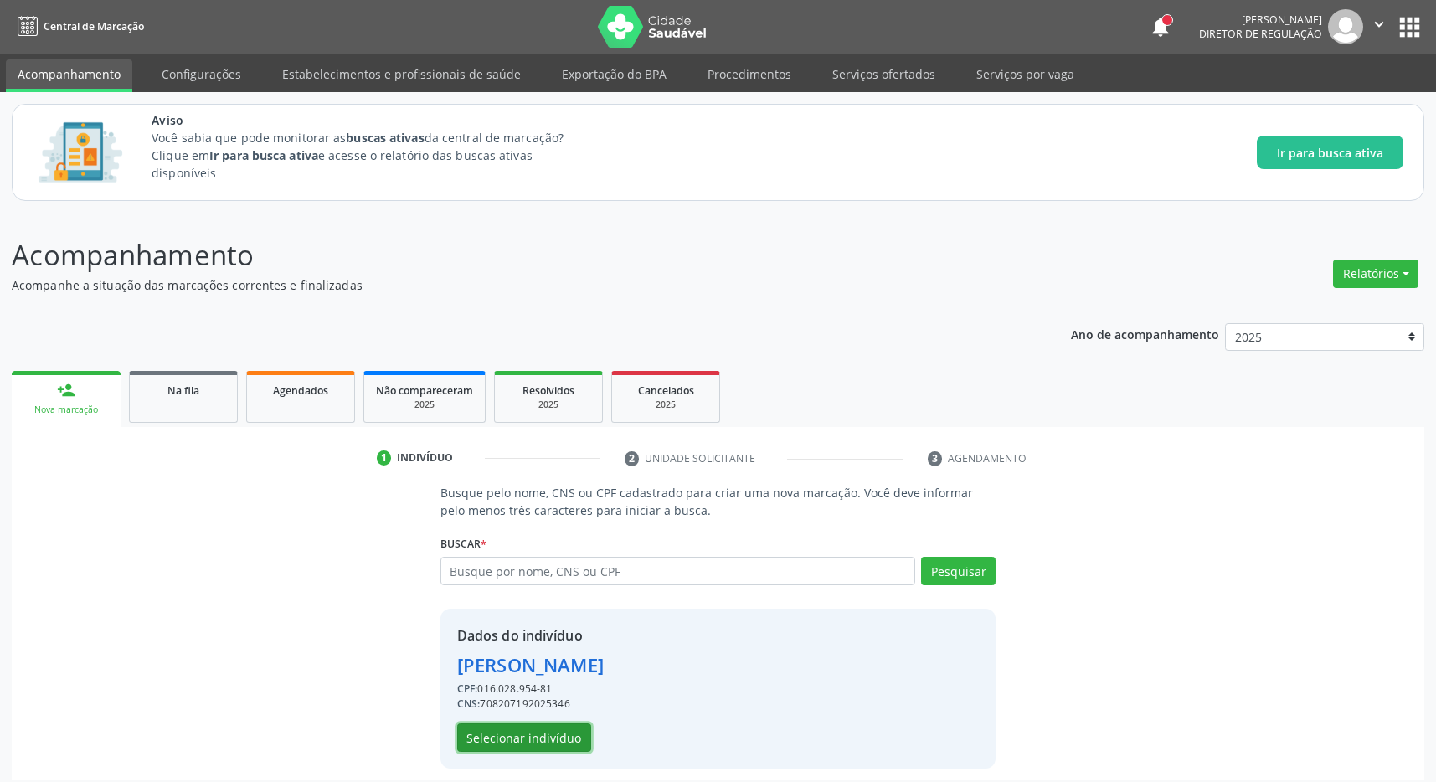
click at [527, 744] on button "Selecionar indivíduo" at bounding box center [524, 737] width 134 height 28
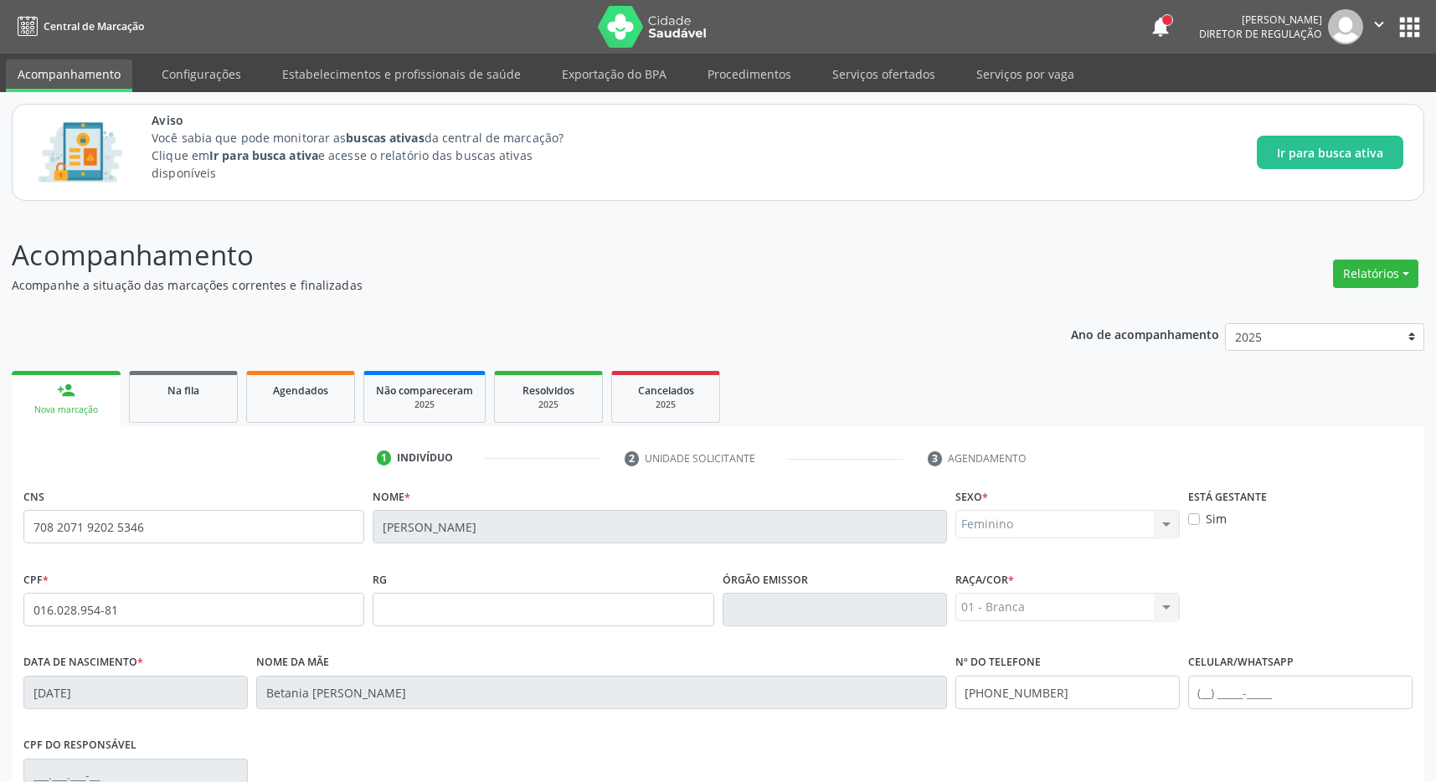
scroll to position [248, 0]
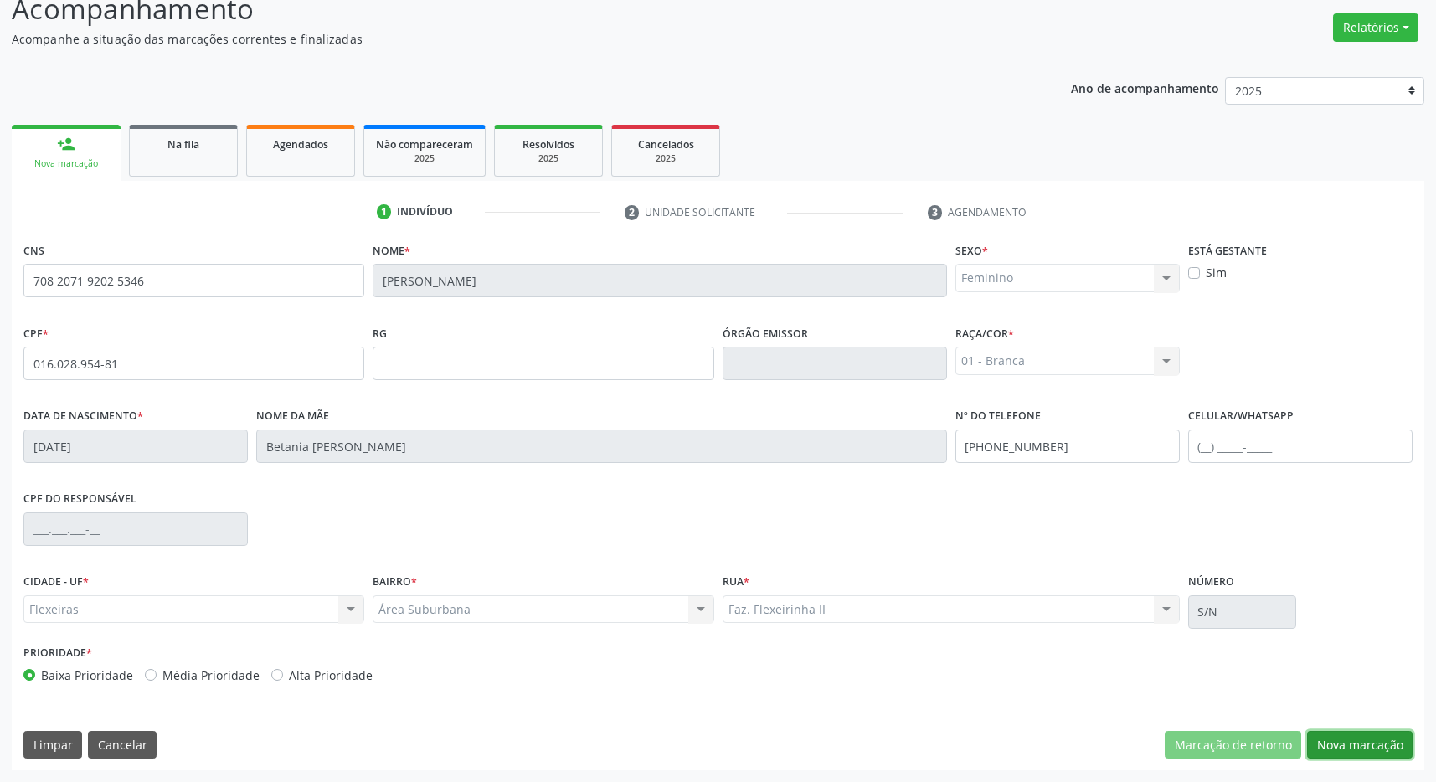
click at [1356, 739] on button "Nova marcação" at bounding box center [1359, 745] width 105 height 28
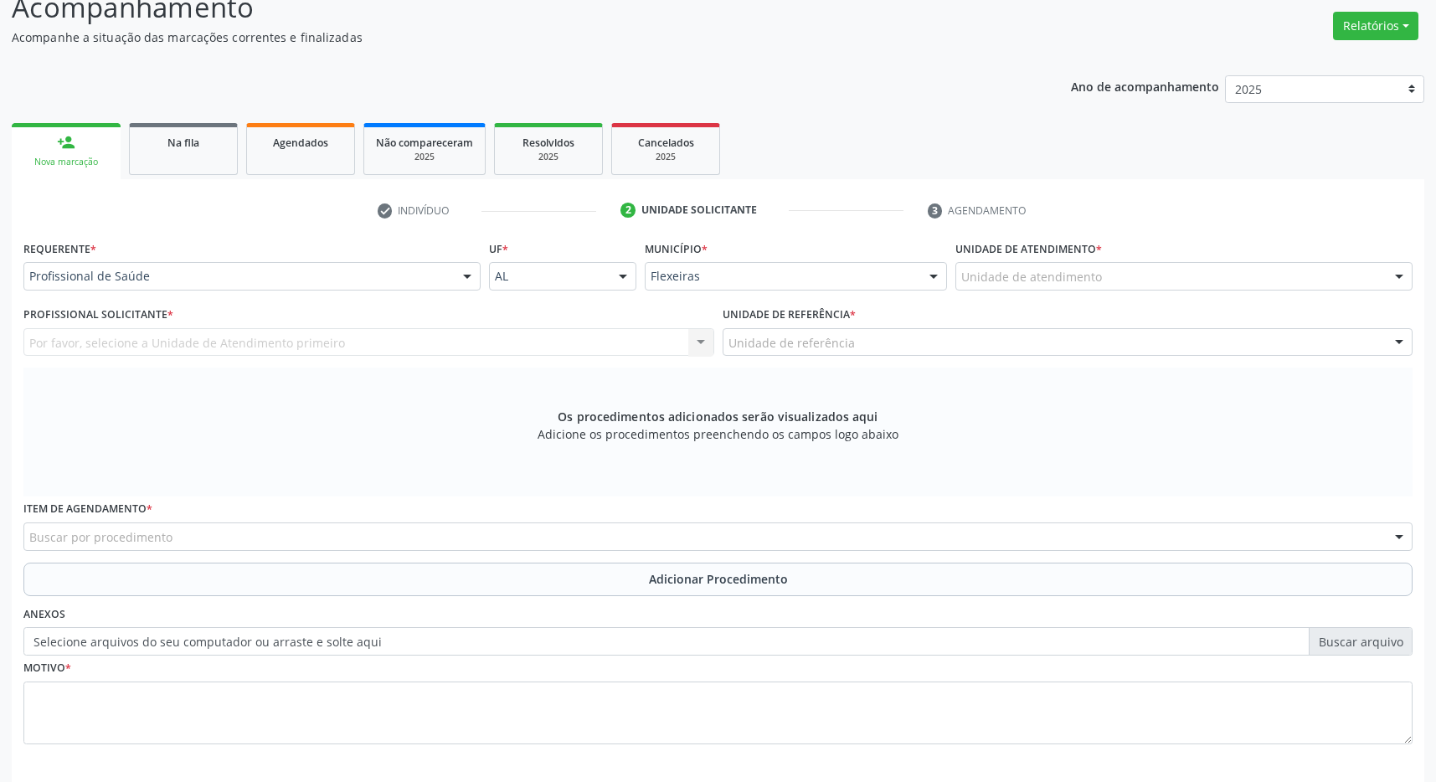
scroll to position [322, 0]
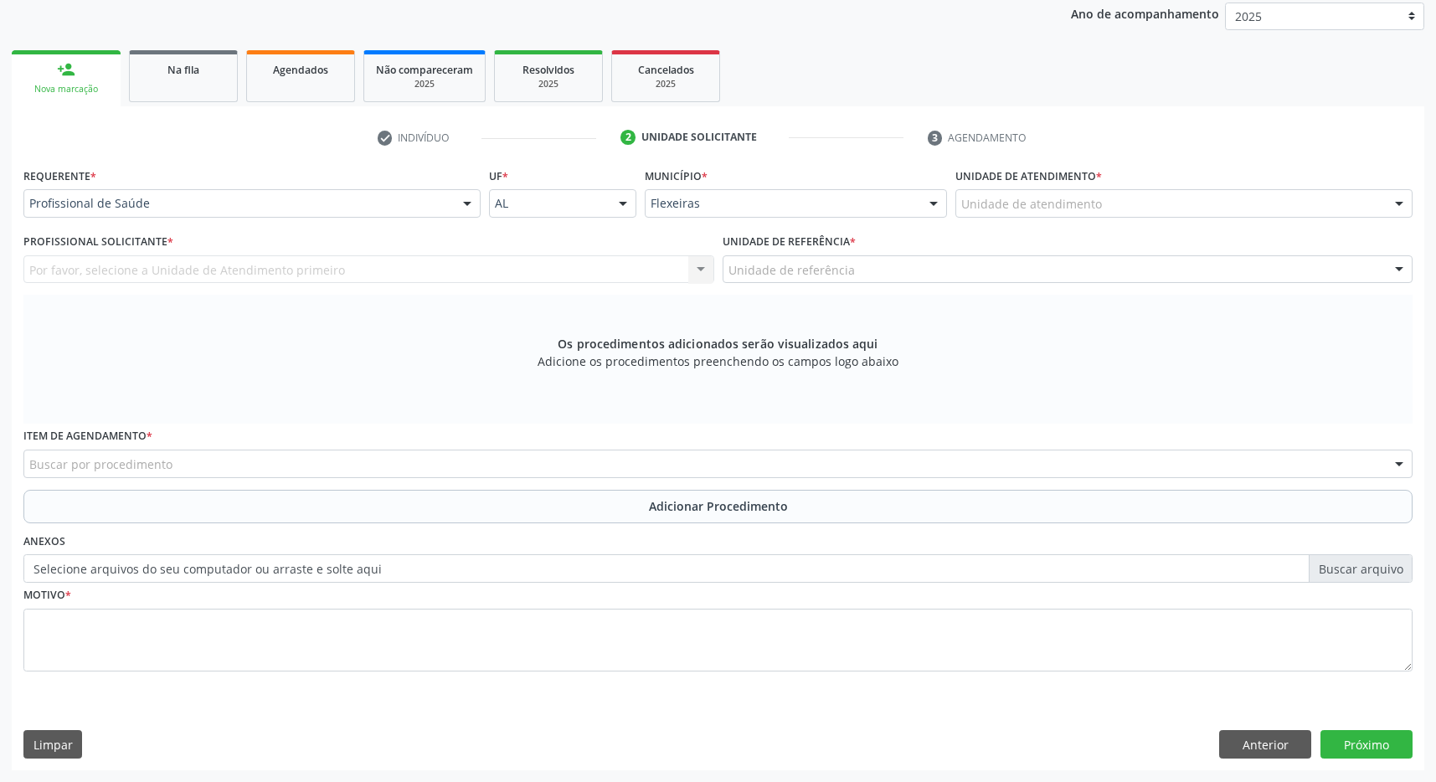
click at [1123, 196] on div "Unidade de atendimento" at bounding box center [1183, 203] width 457 height 28
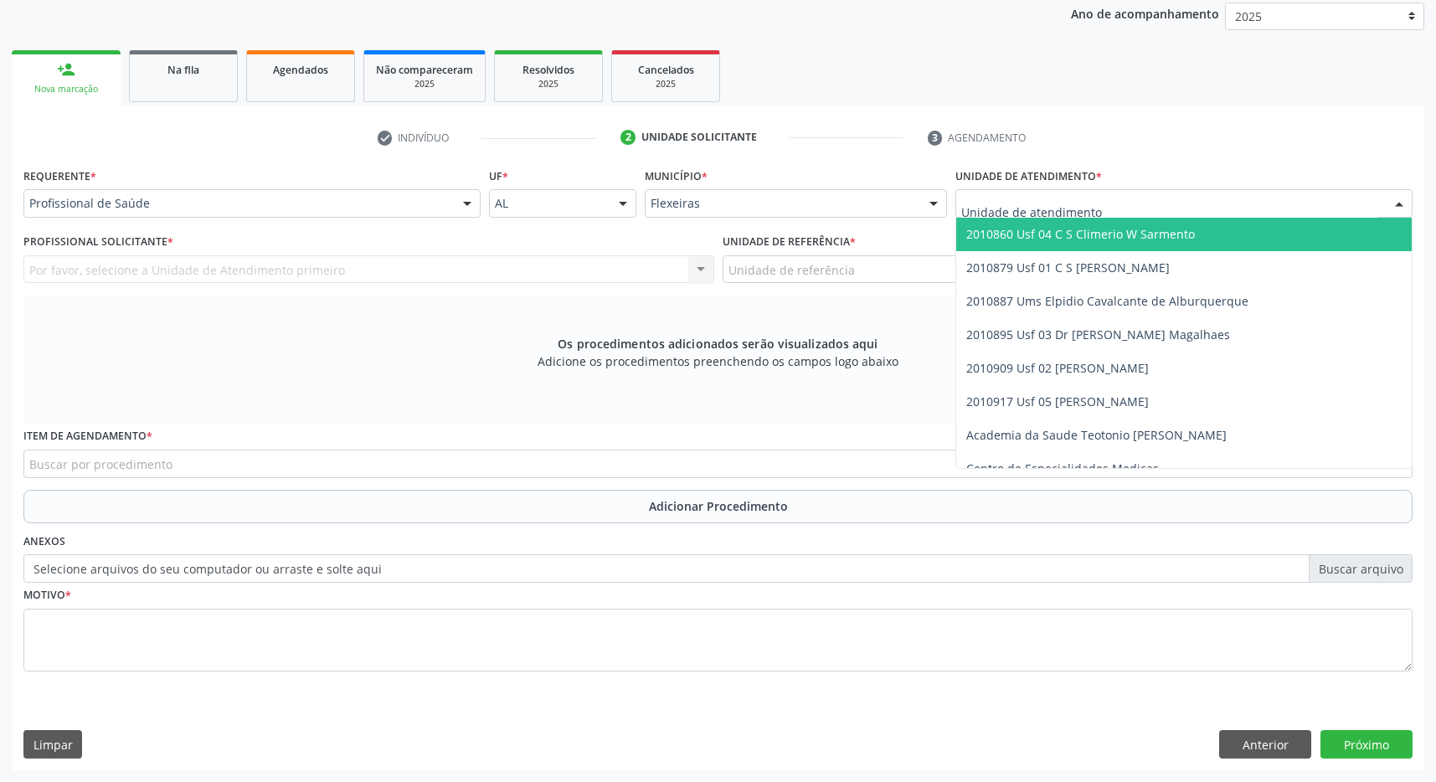
click at [1088, 234] on span "2010860 Usf 04 C S Climerio W Sarmento" at bounding box center [1080, 234] width 229 height 16
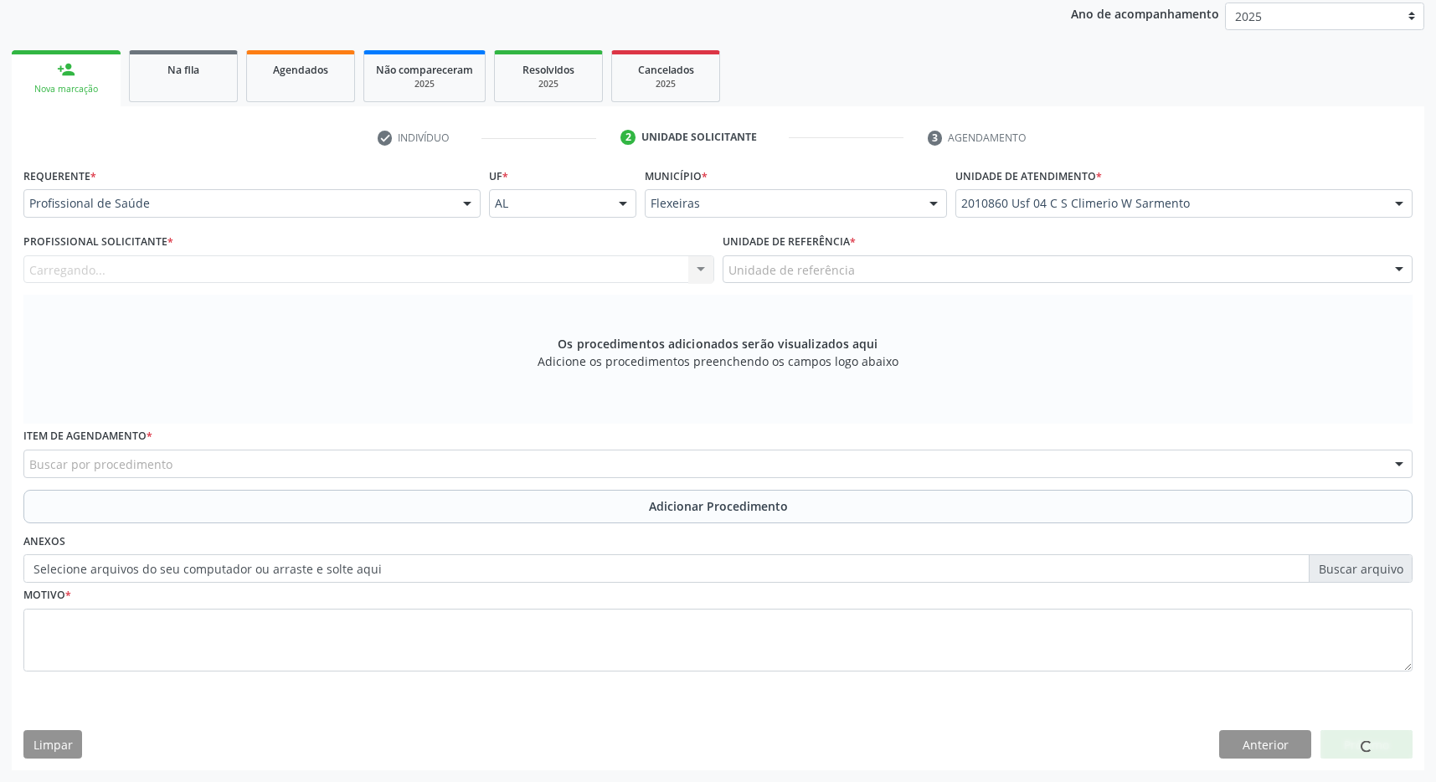
click at [1076, 268] on div "Unidade de referência" at bounding box center [1067, 269] width 691 height 28
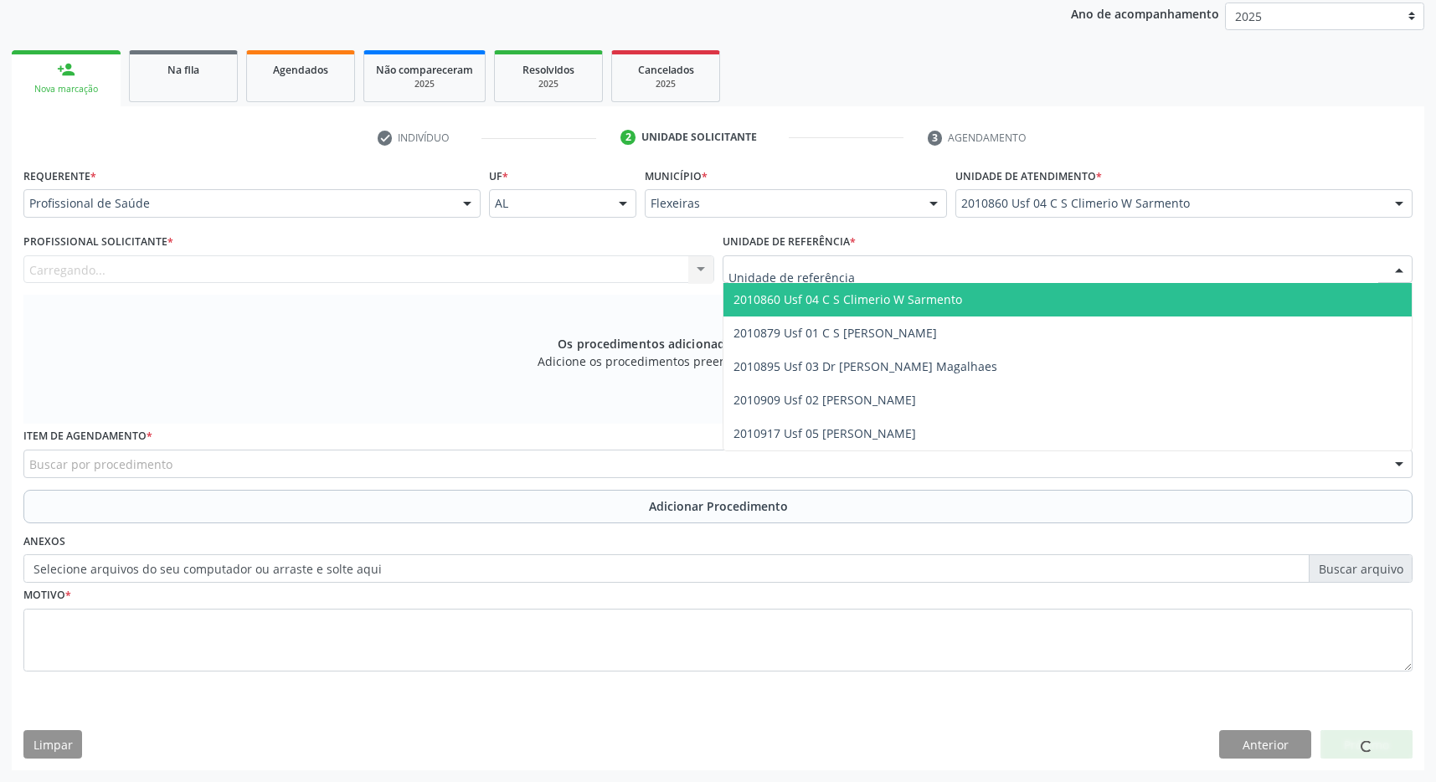
click at [1074, 294] on span "2010860 Usf 04 C S Climerio W Sarmento" at bounding box center [1067, 299] width 689 height 33
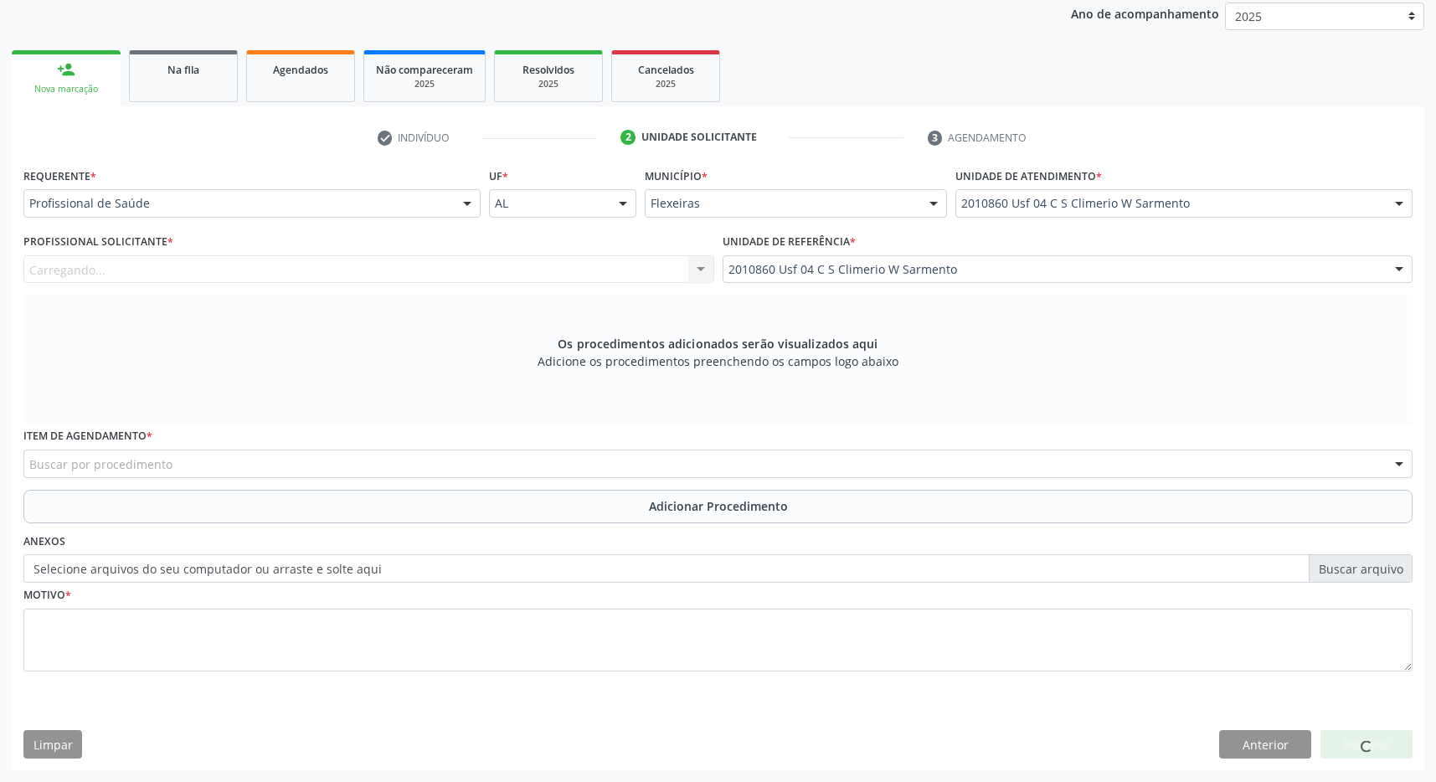
click at [566, 268] on div "Carregando... Nenhum resultado encontrado para: " " Não há nenhuma opção para s…" at bounding box center [368, 269] width 691 height 28
click at [460, 262] on div "Carregando... Nenhum resultado encontrado para: " " Não há nenhuma opção para s…" at bounding box center [368, 269] width 691 height 28
click at [547, 263] on div "Carregando... Nenhum resultado encontrado para: " " Não há nenhuma opção para s…" at bounding box center [368, 269] width 691 height 28
click at [414, 271] on div "Profissional solicitante" at bounding box center [368, 269] width 691 height 28
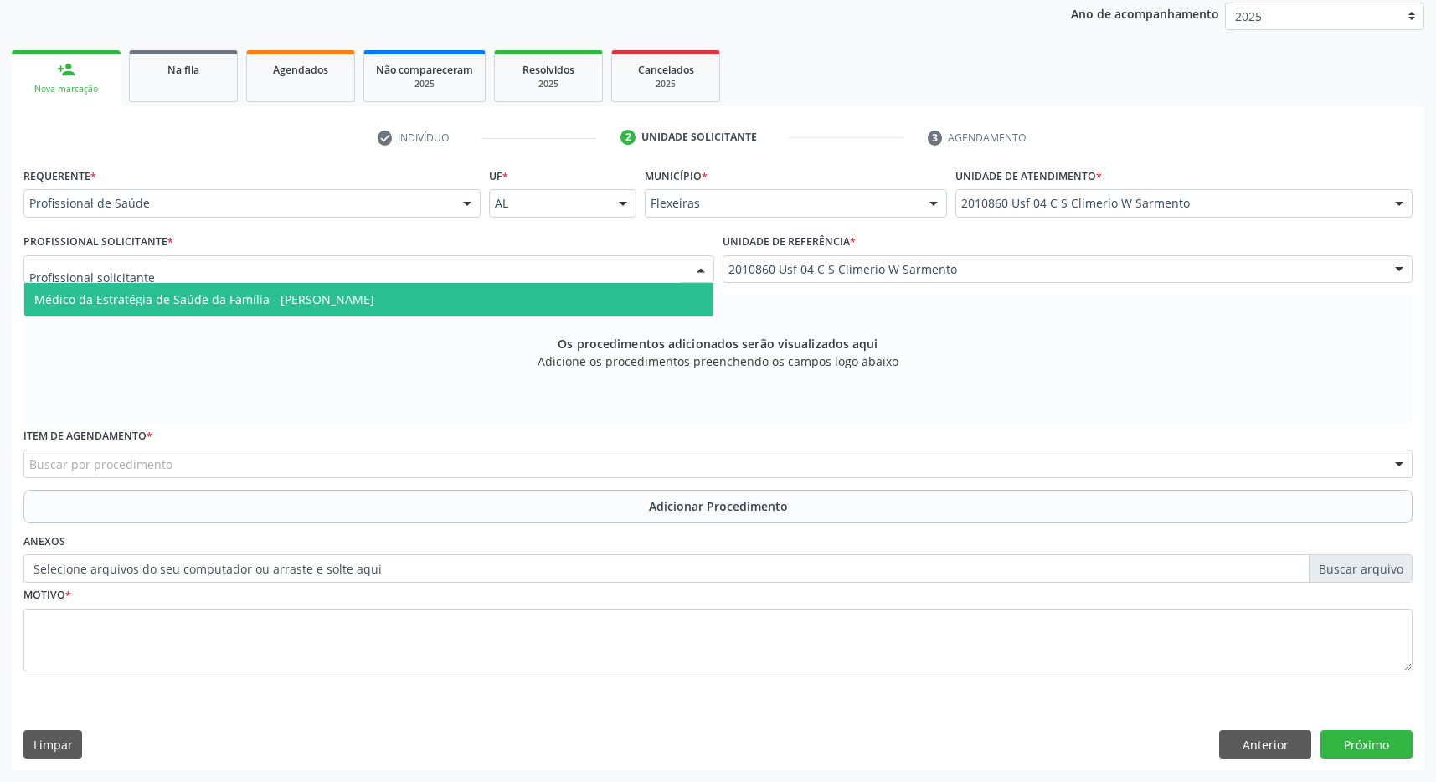
click at [374, 304] on span "Médico da Estratégia de Saúde da Família - Maria Eduarda Gleife Leite de Novaes" at bounding box center [204, 299] width 340 height 16
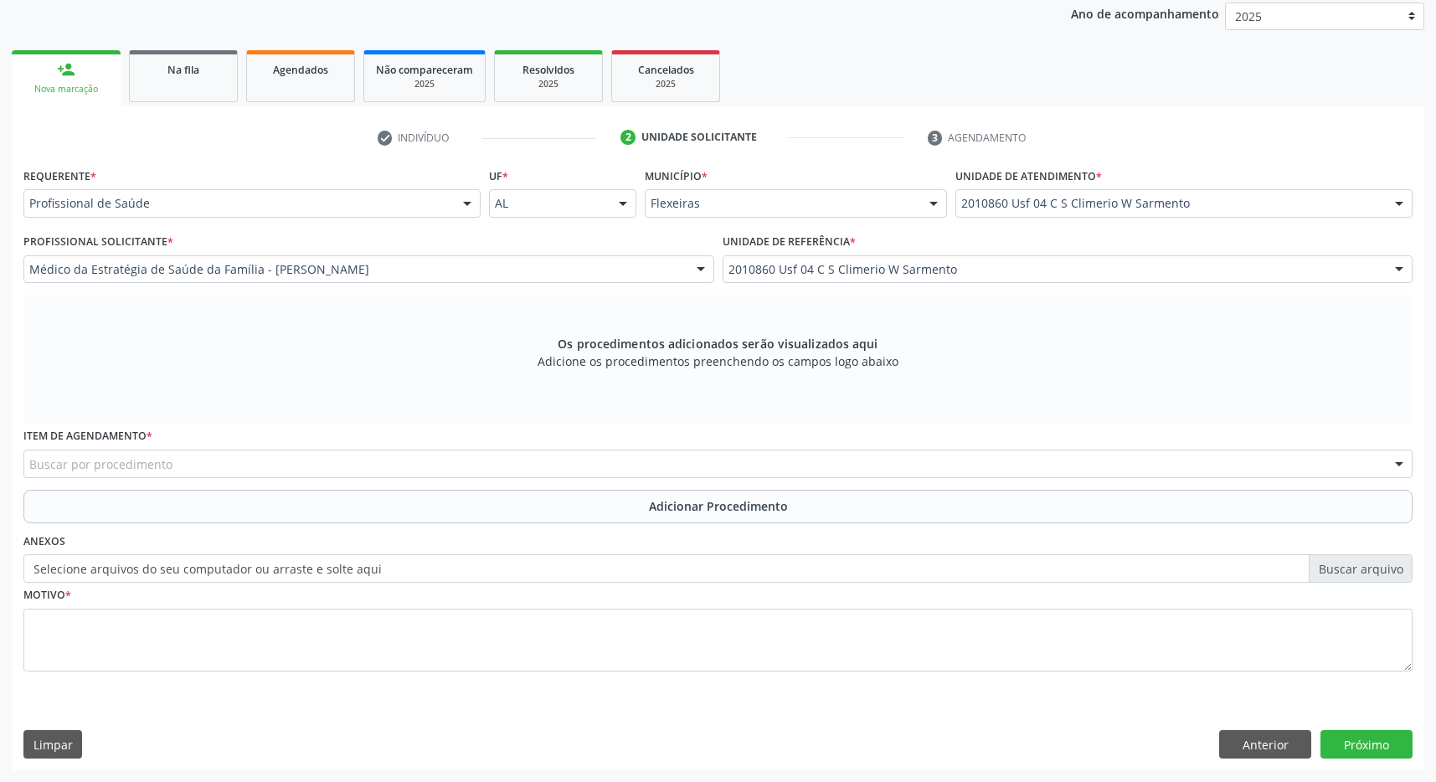
click at [306, 475] on div "Buscar por procedimento" at bounding box center [717, 464] width 1389 height 28
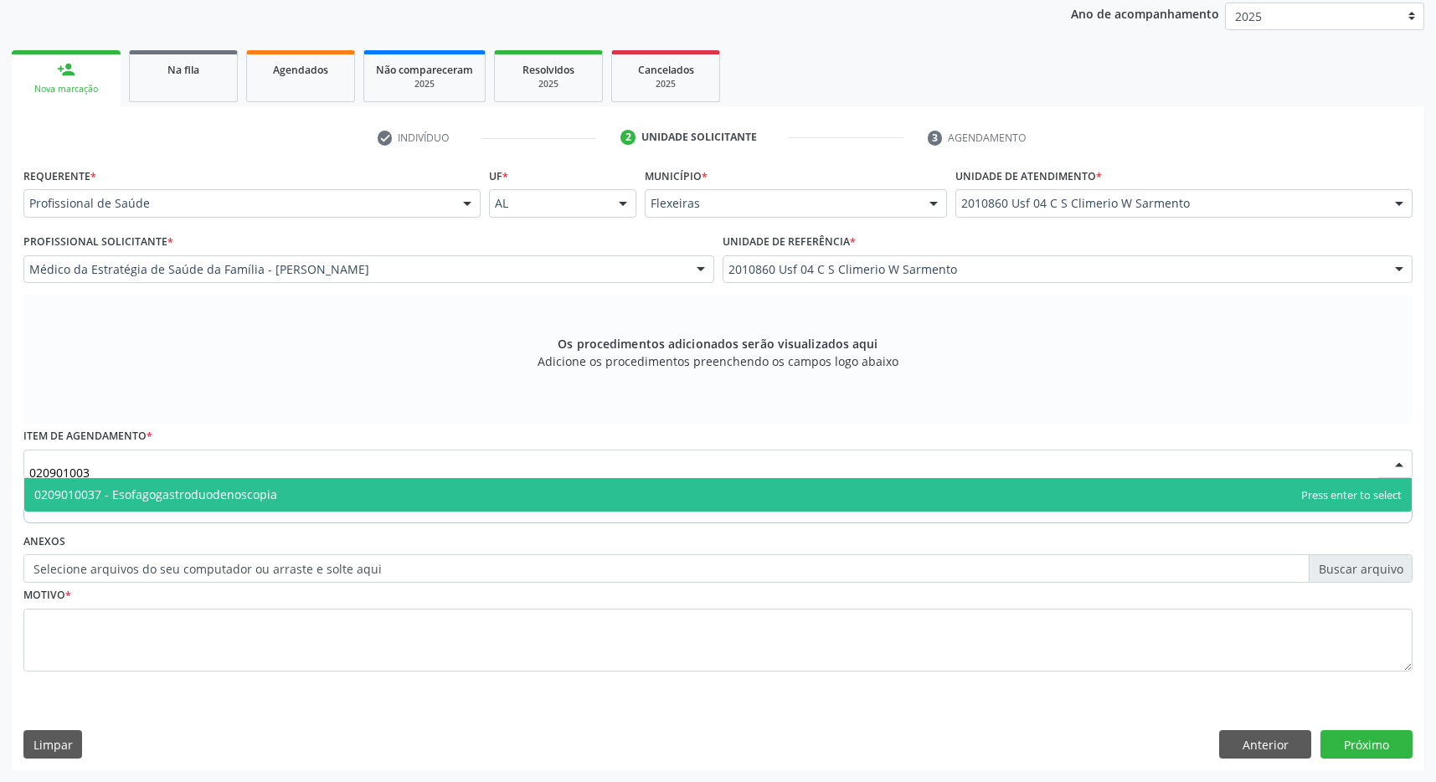
type input "0209010037"
click at [267, 486] on span "0209010037 - Esofagogastroduodenoscopia" at bounding box center [155, 494] width 243 height 16
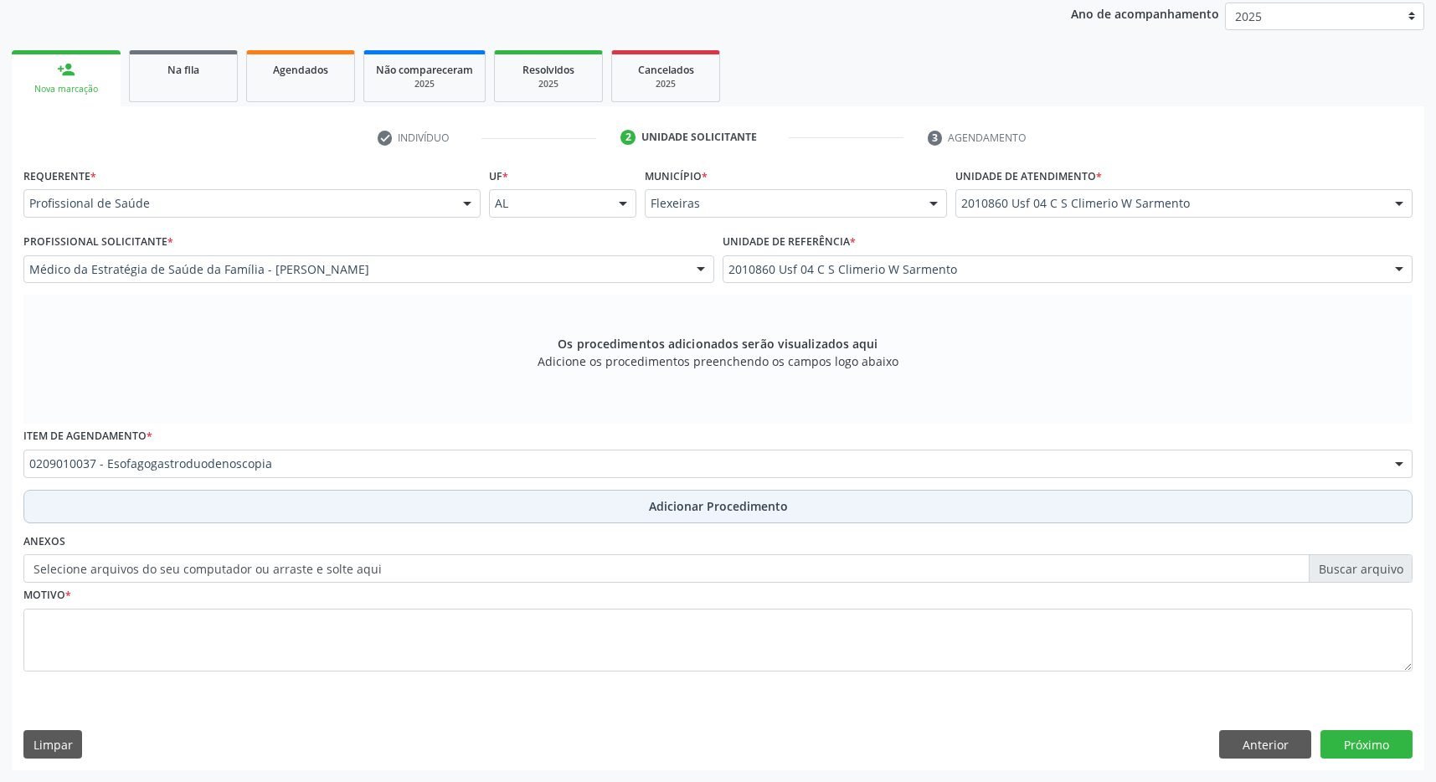
click at [652, 506] on span "Adicionar Procedimento" at bounding box center [718, 506] width 139 height 18
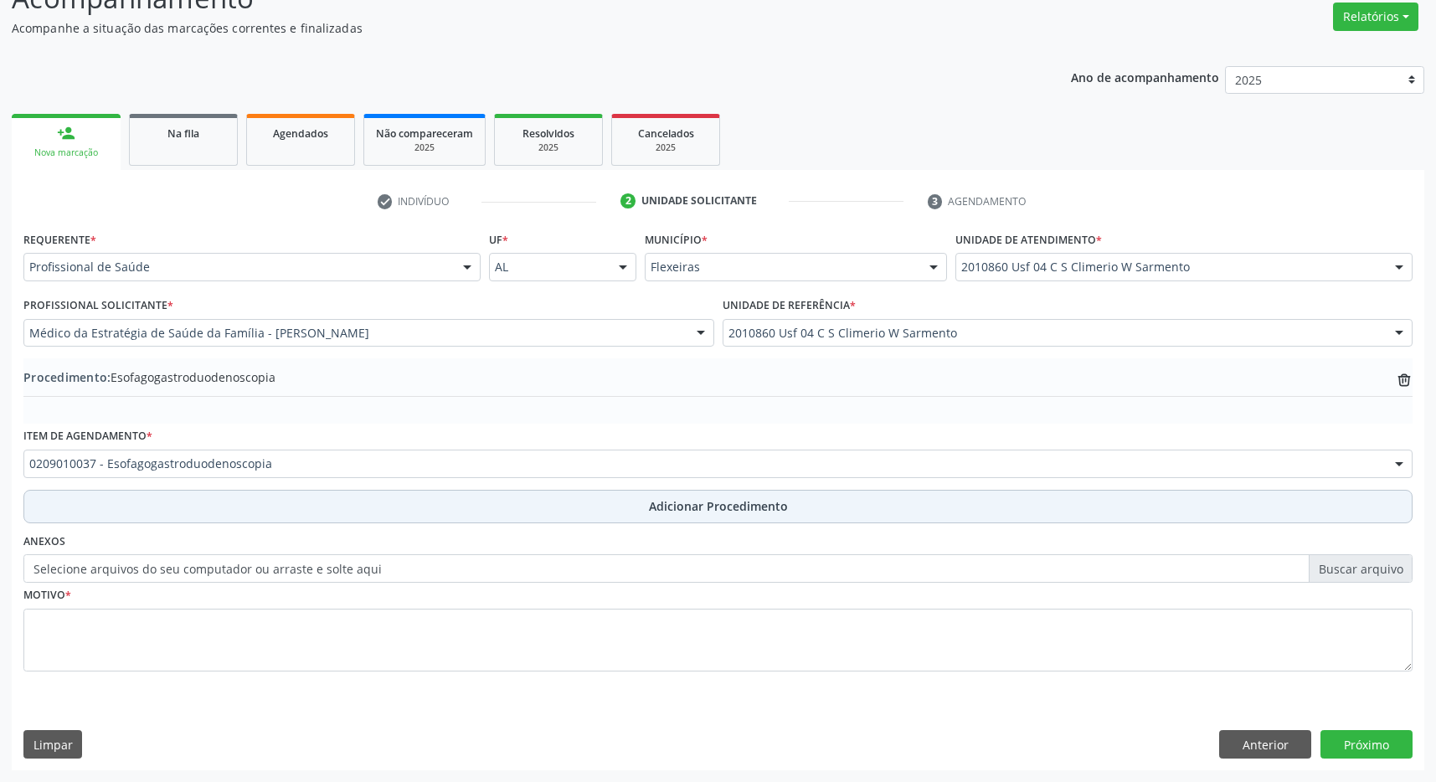
scroll to position [258, 0]
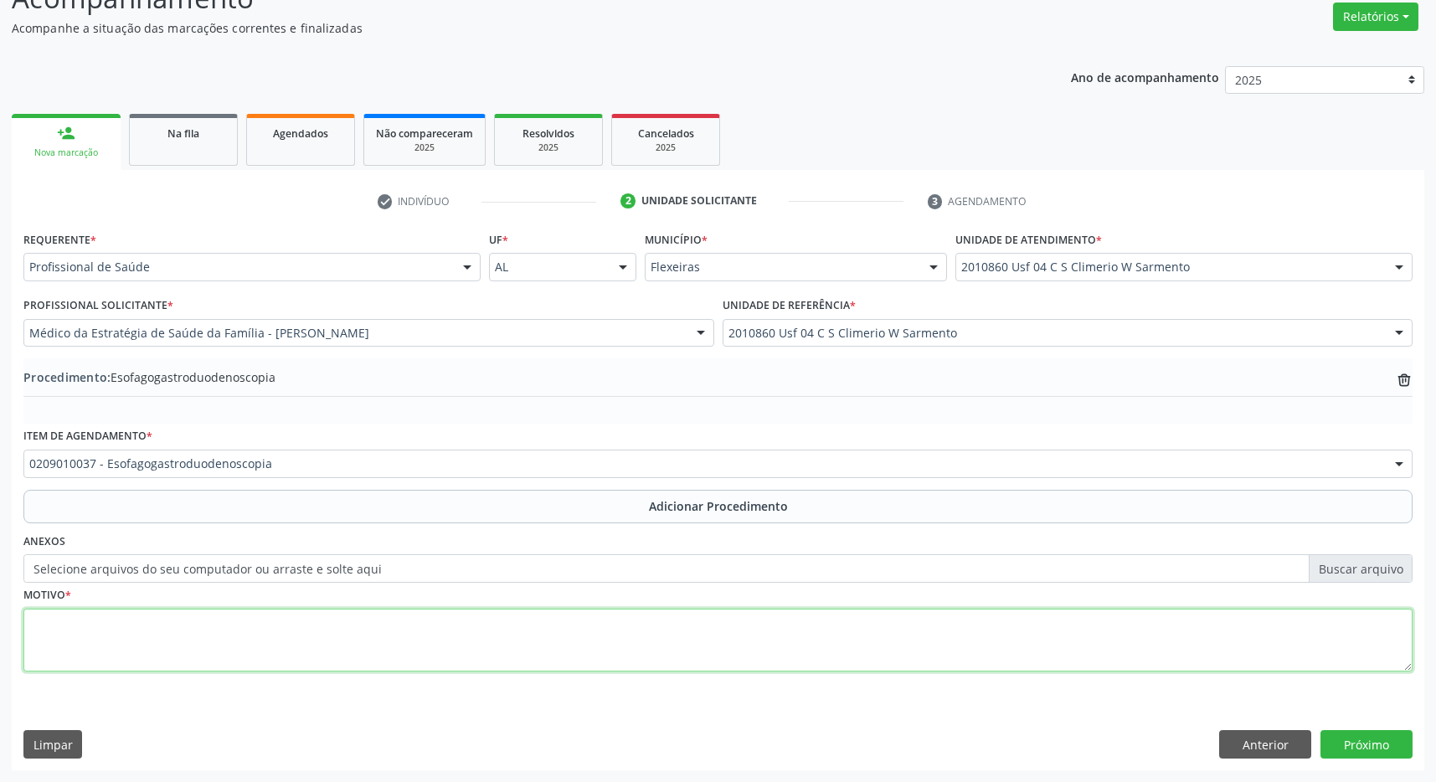
click at [494, 640] on textarea at bounding box center [717, 641] width 1389 height 64
click at [493, 645] on textarea at bounding box center [717, 641] width 1389 height 64
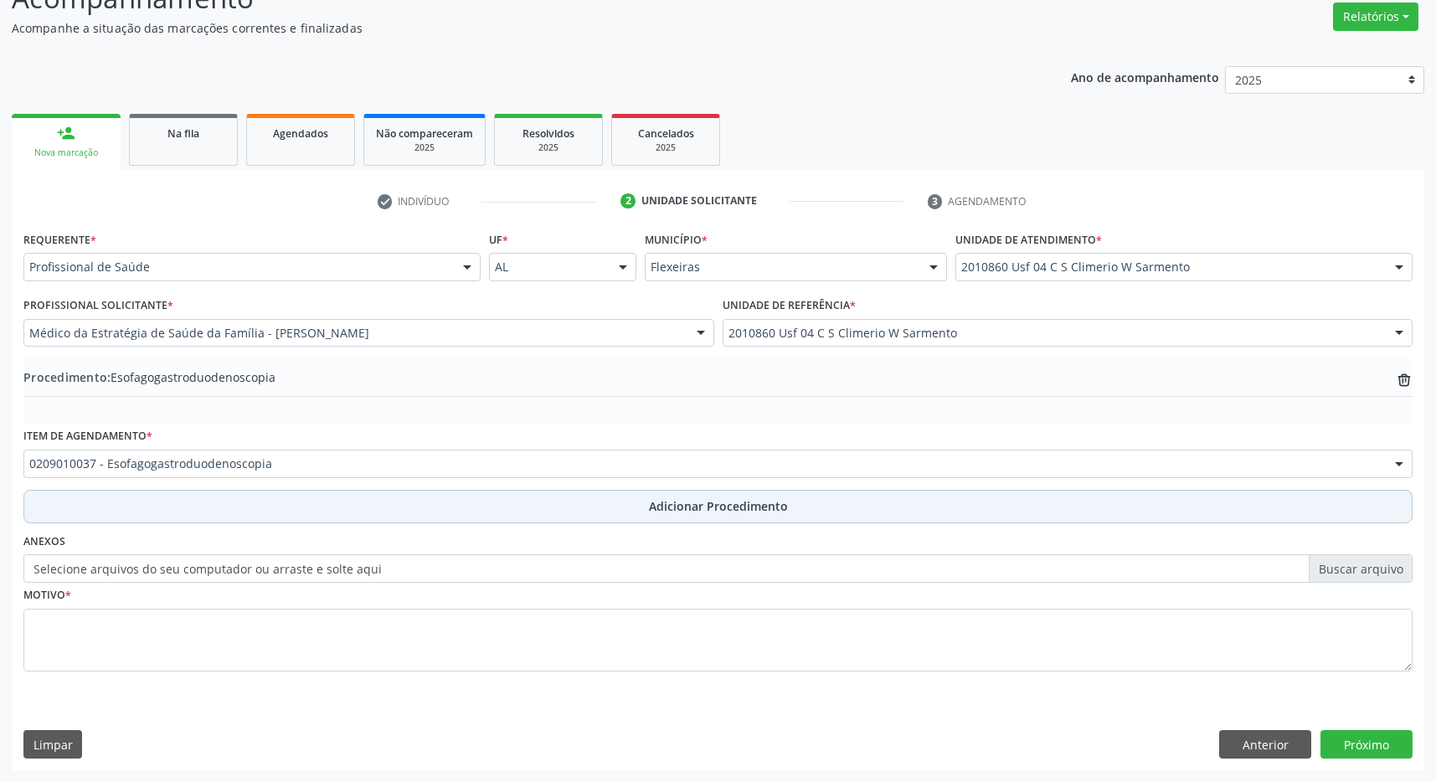
click at [609, 501] on button "Adicionar Procedimento" at bounding box center [717, 506] width 1389 height 33
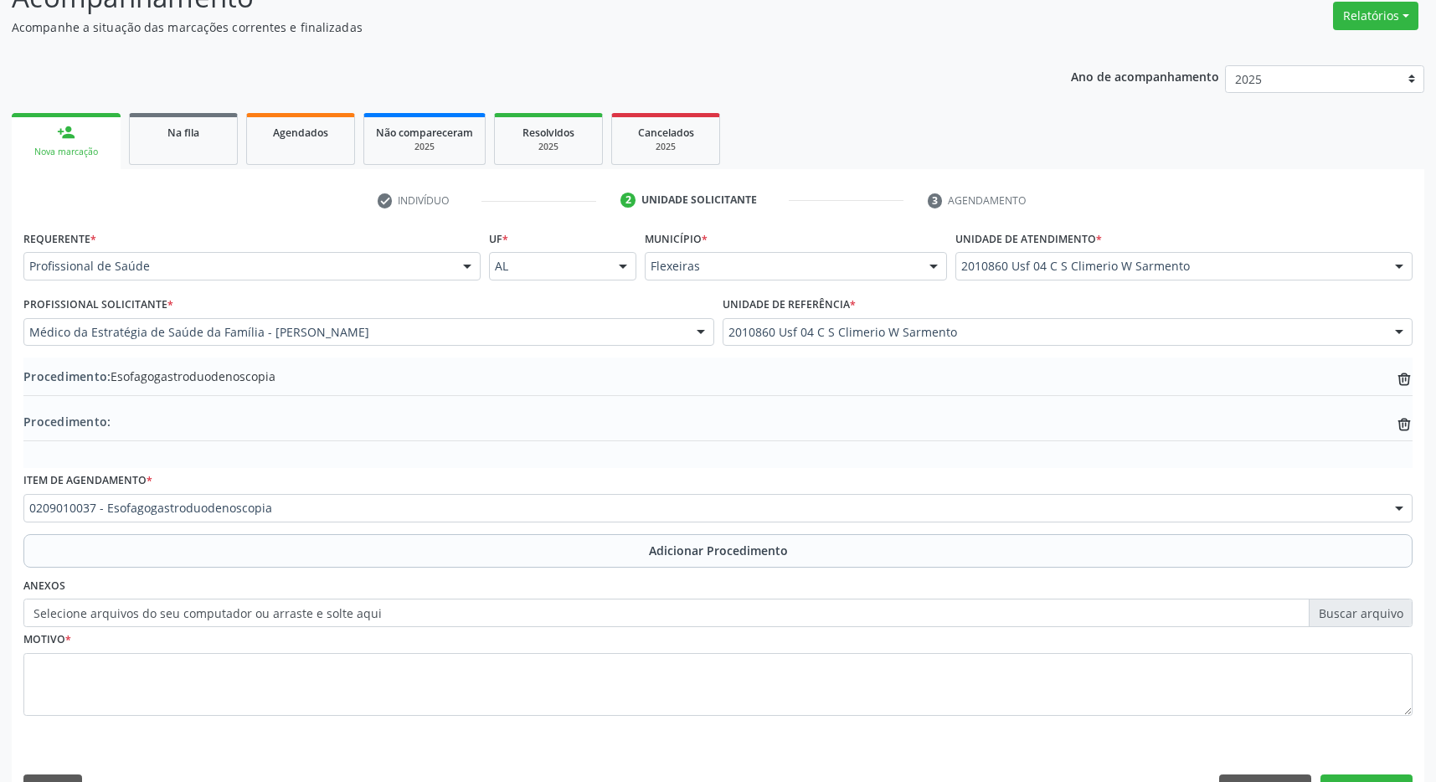
click at [564, 631] on div "Motivo *" at bounding box center [717, 671] width 1389 height 89
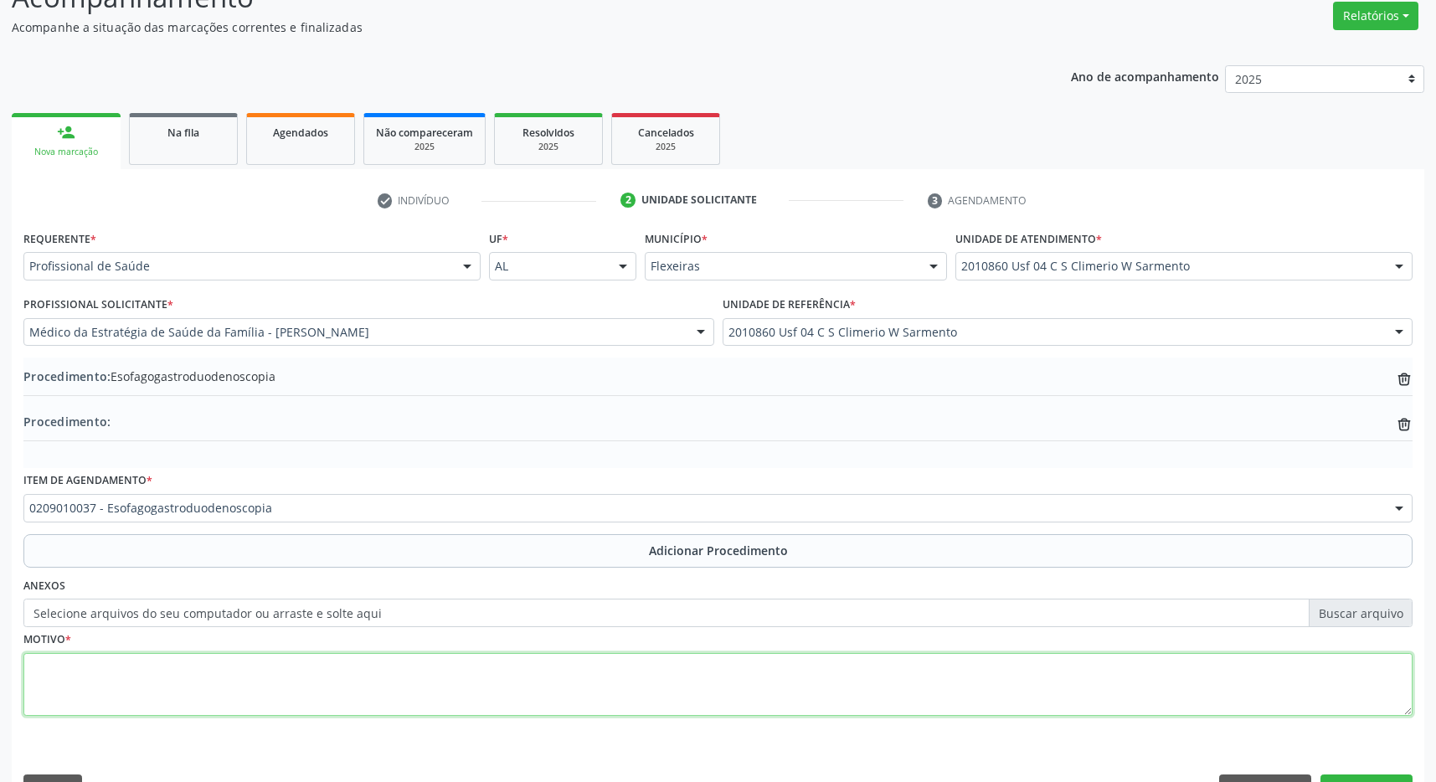
click at [556, 681] on textarea at bounding box center [717, 685] width 1389 height 64
click at [605, 683] on textarea at bounding box center [717, 685] width 1389 height 64
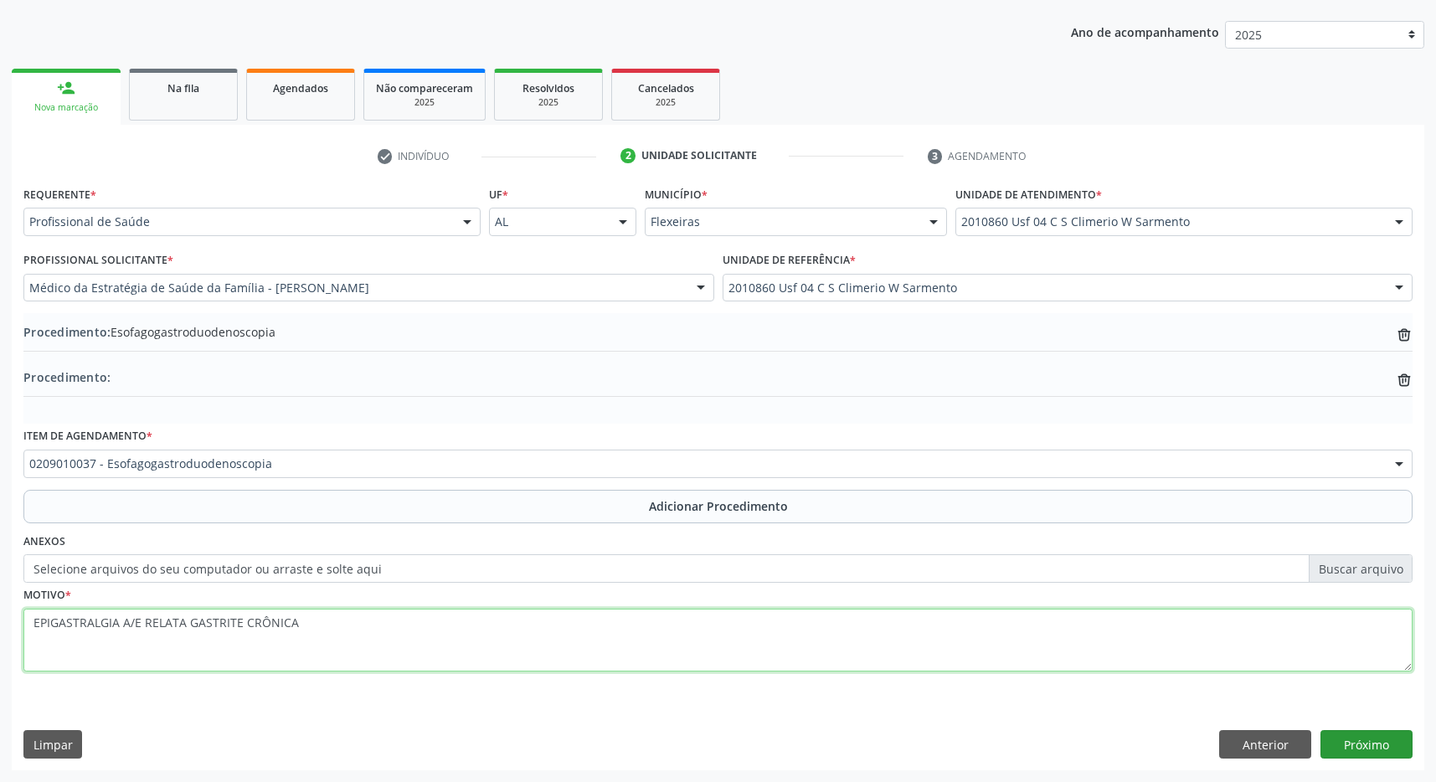
type textarea "EPIGASTRALGIA A/E RELATA GASTRITE CRÔNICA"
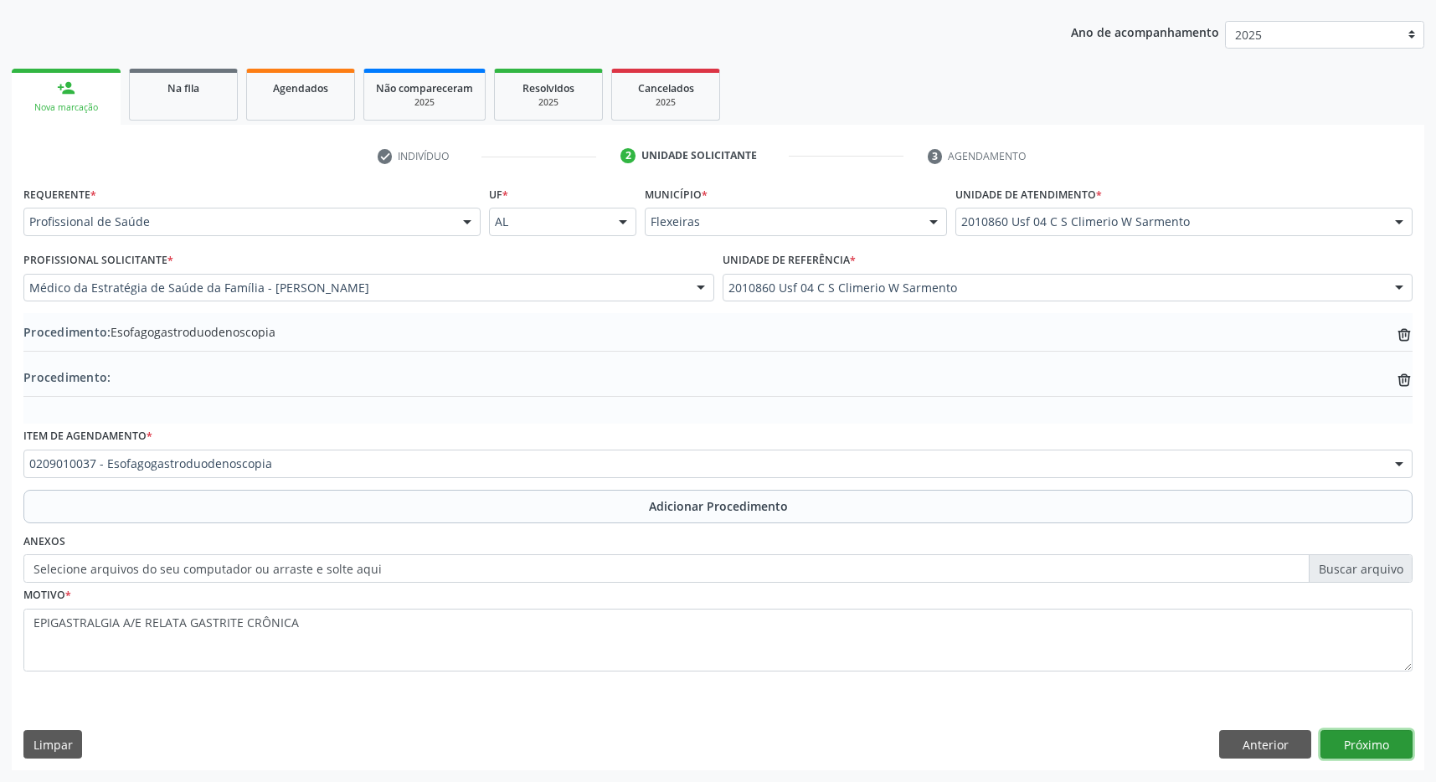
drag, startPoint x: 1411, startPoint y: 752, endPoint x: 1380, endPoint y: 742, distance: 32.6
click at [1410, 749] on button "Próximo" at bounding box center [1366, 744] width 92 height 28
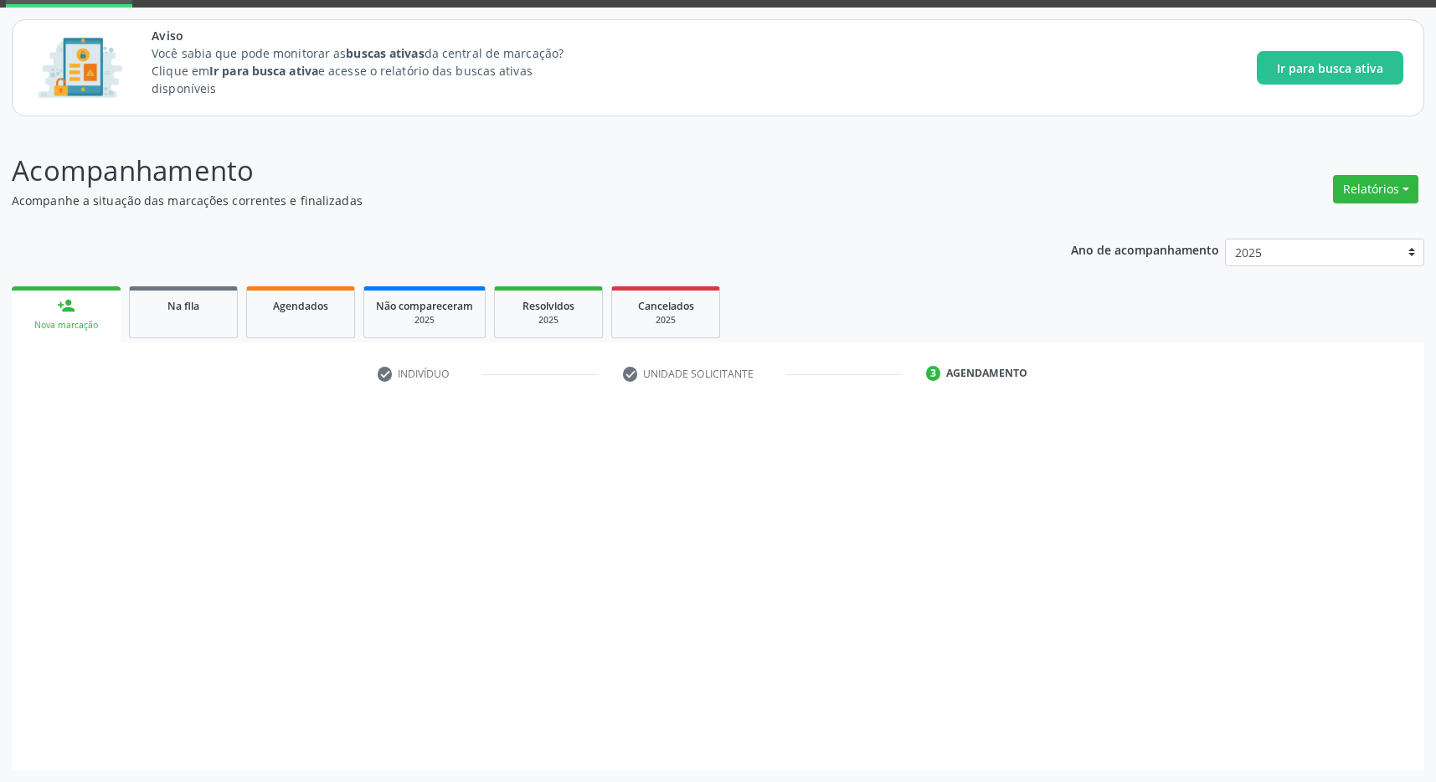
scroll to position [85, 0]
click at [1380, 742] on div at bounding box center [1366, 745] width 92 height 28
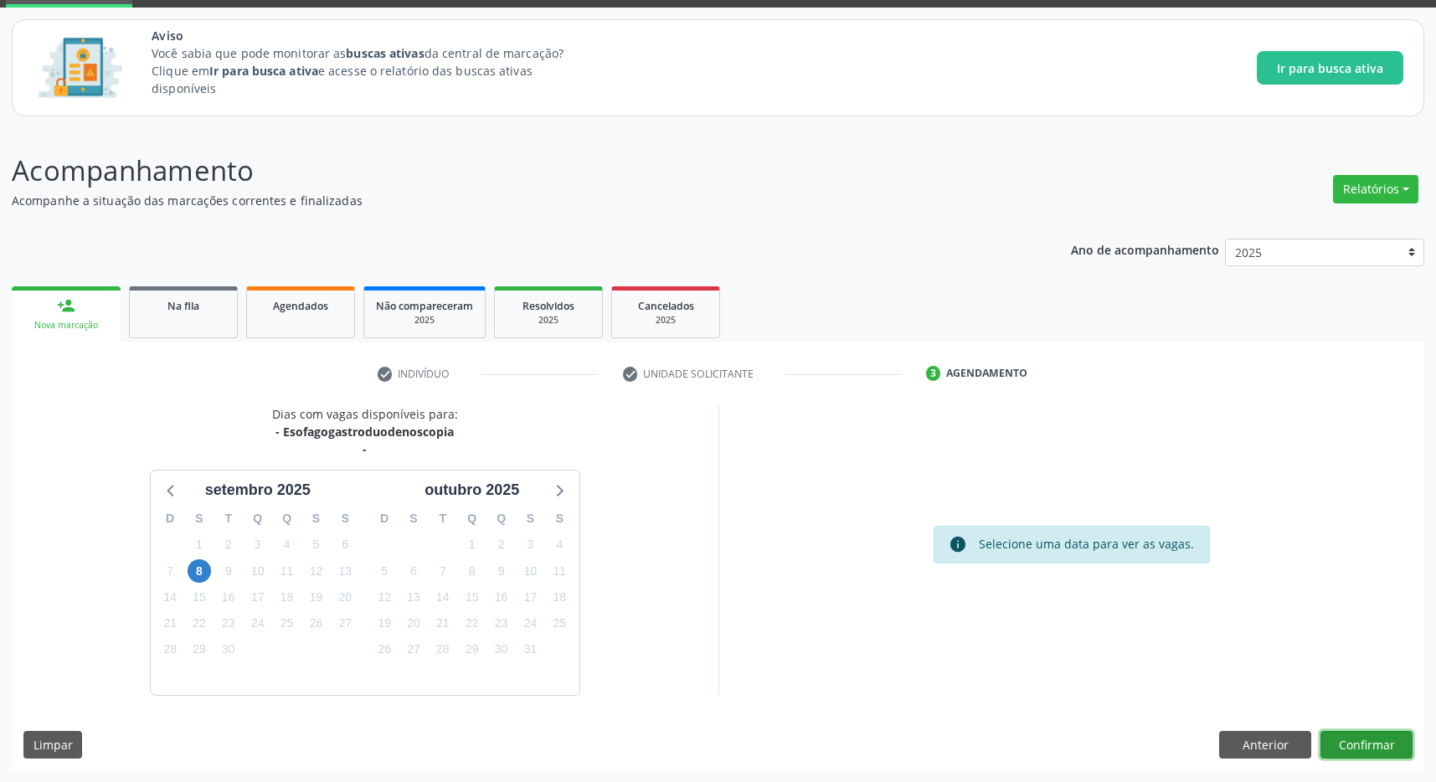
click at [1357, 740] on button "Confirmar" at bounding box center [1366, 745] width 92 height 28
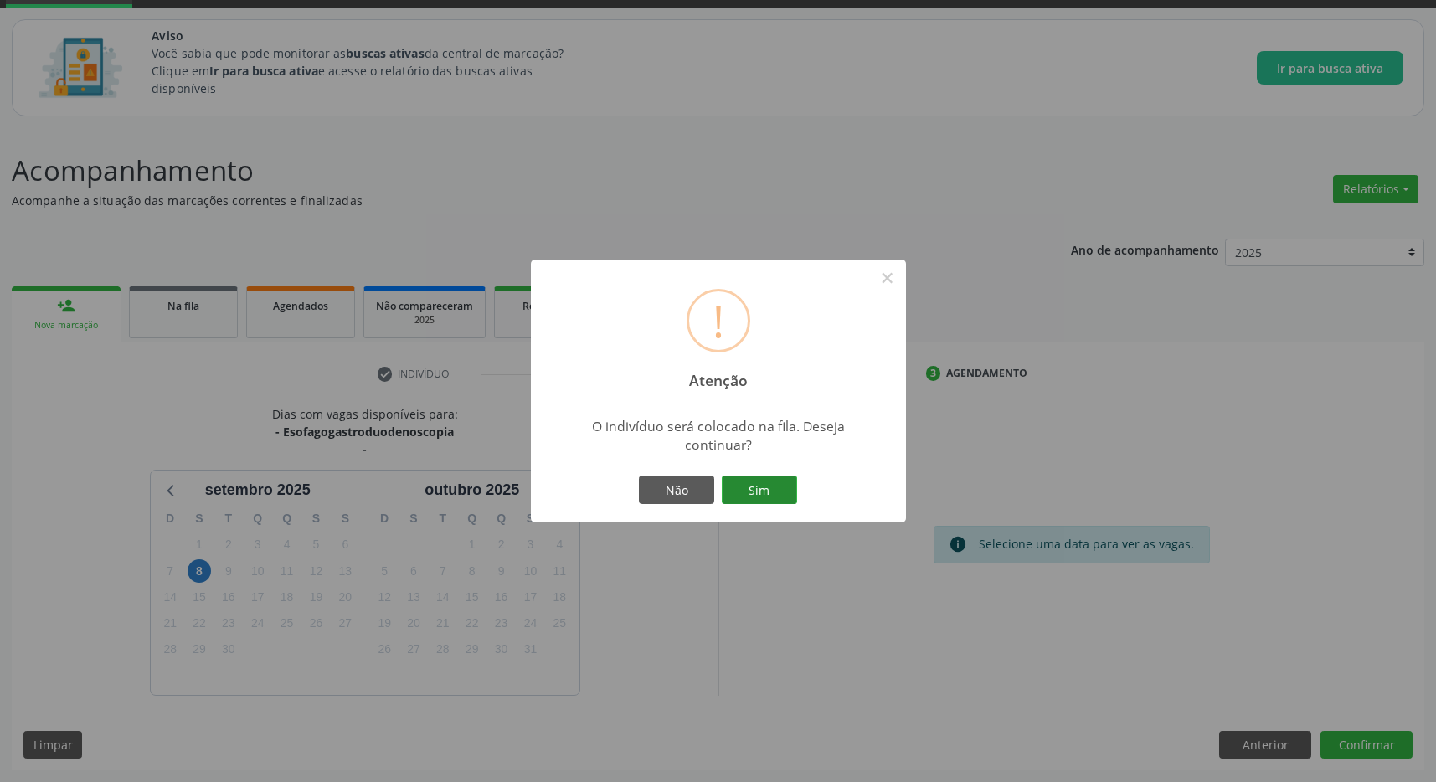
click at [739, 488] on button "Sim" at bounding box center [759, 489] width 75 height 28
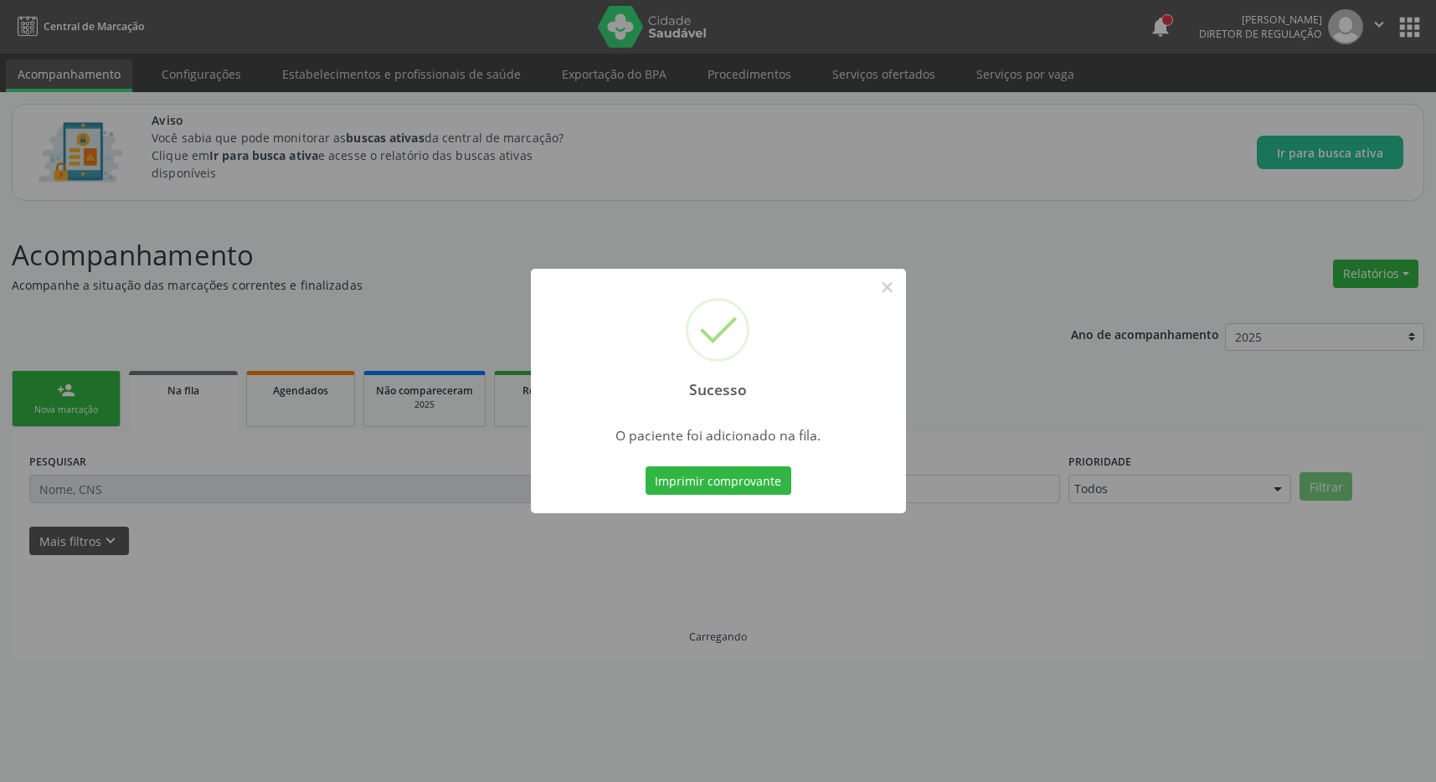
scroll to position [0, 0]
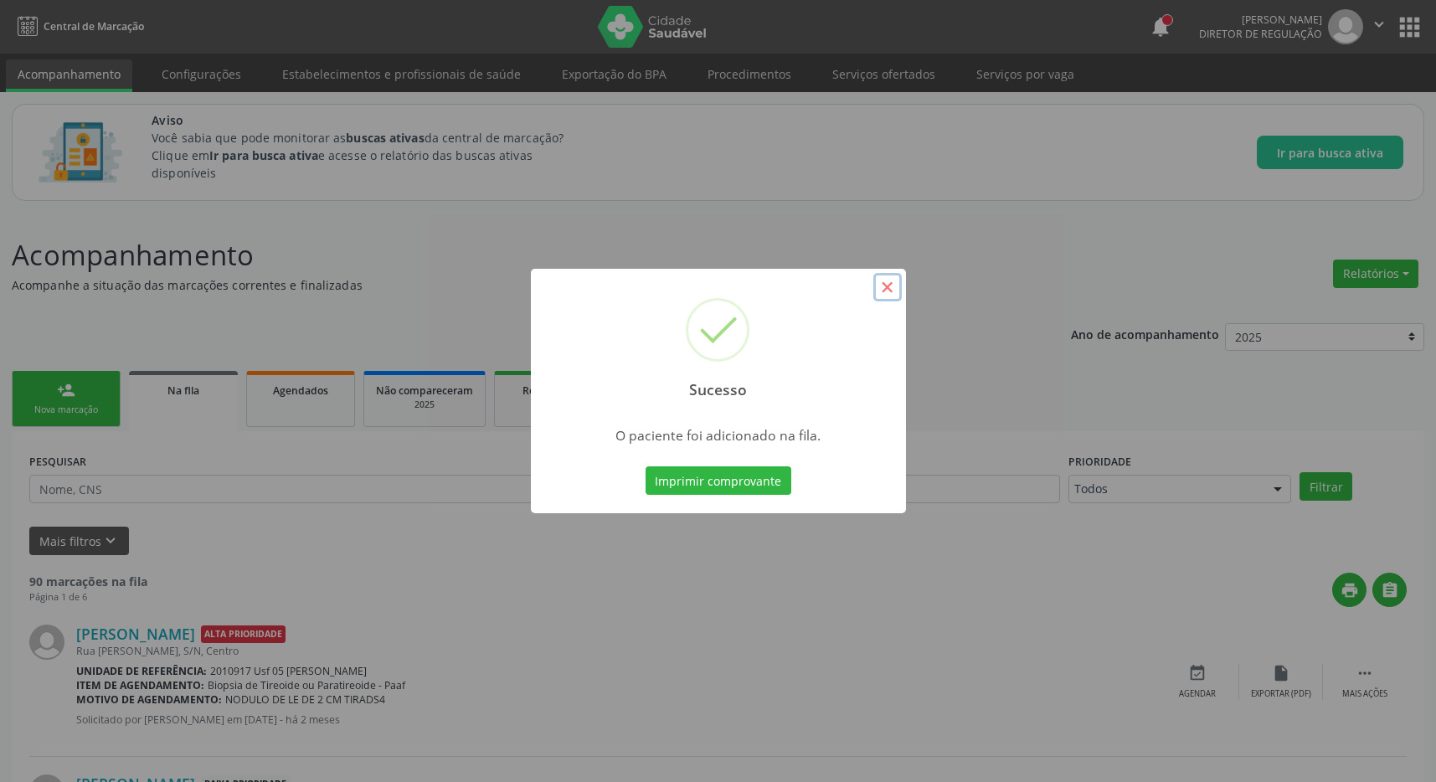
click at [894, 288] on button "×" at bounding box center [887, 287] width 28 height 28
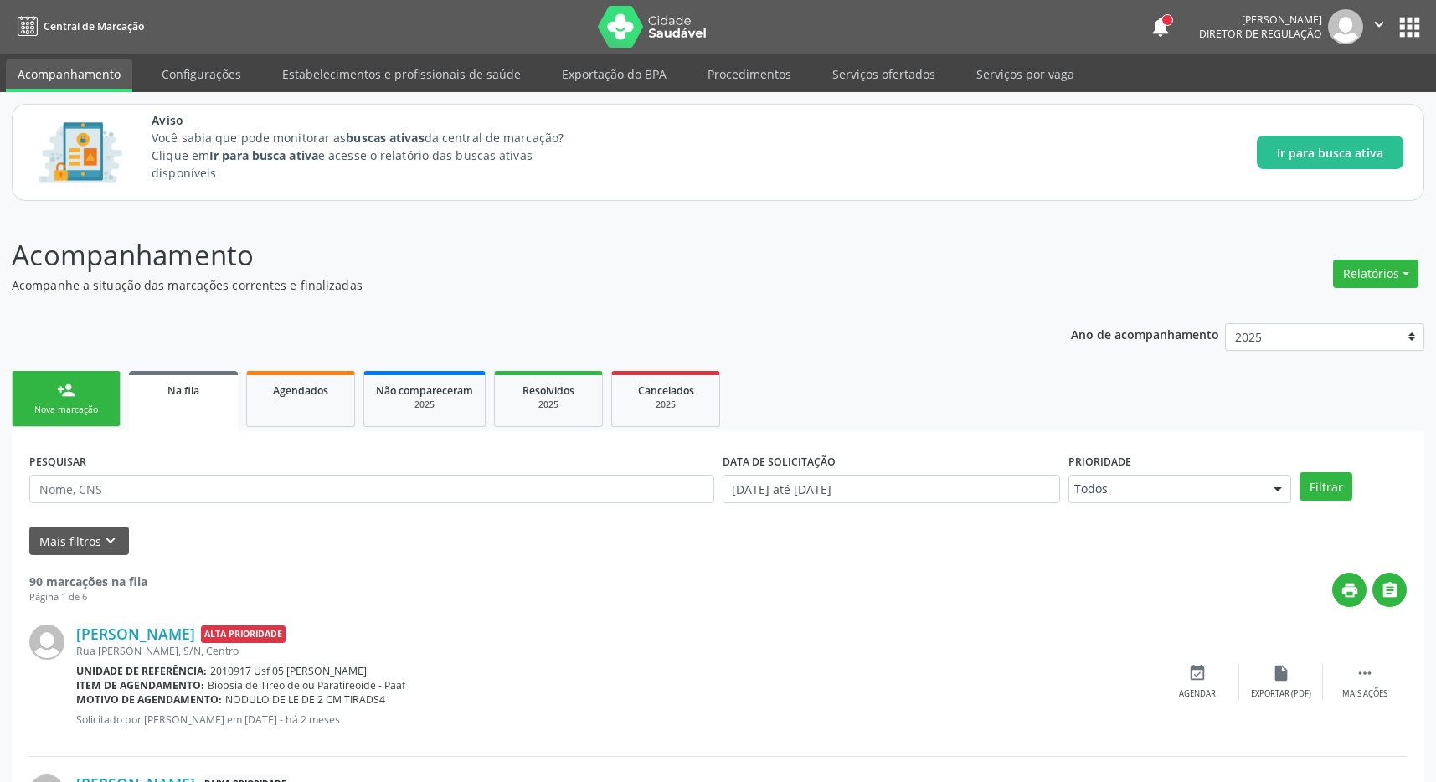
click at [1415, 15] on button "apps" at bounding box center [1409, 27] width 29 height 29
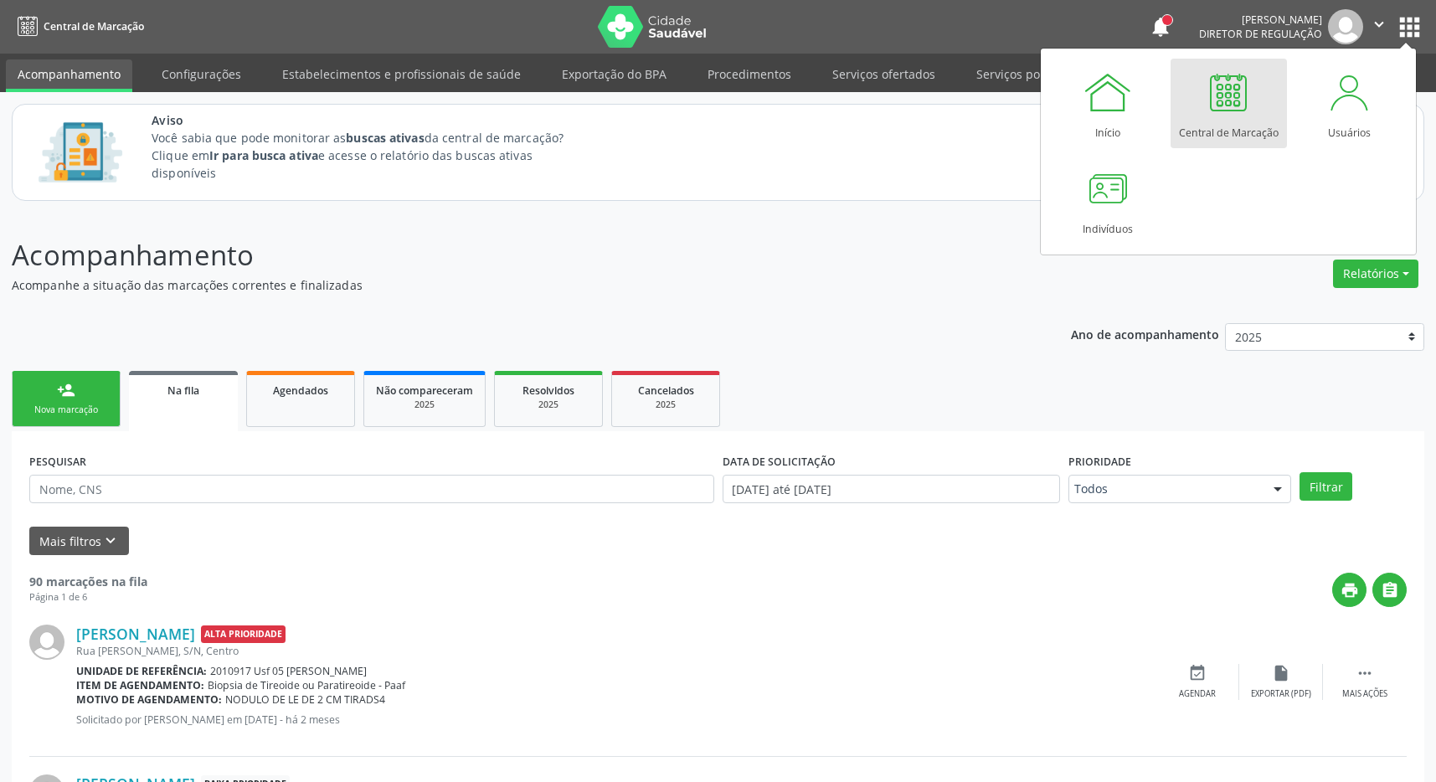
click at [1246, 105] on div at bounding box center [1228, 92] width 50 height 50
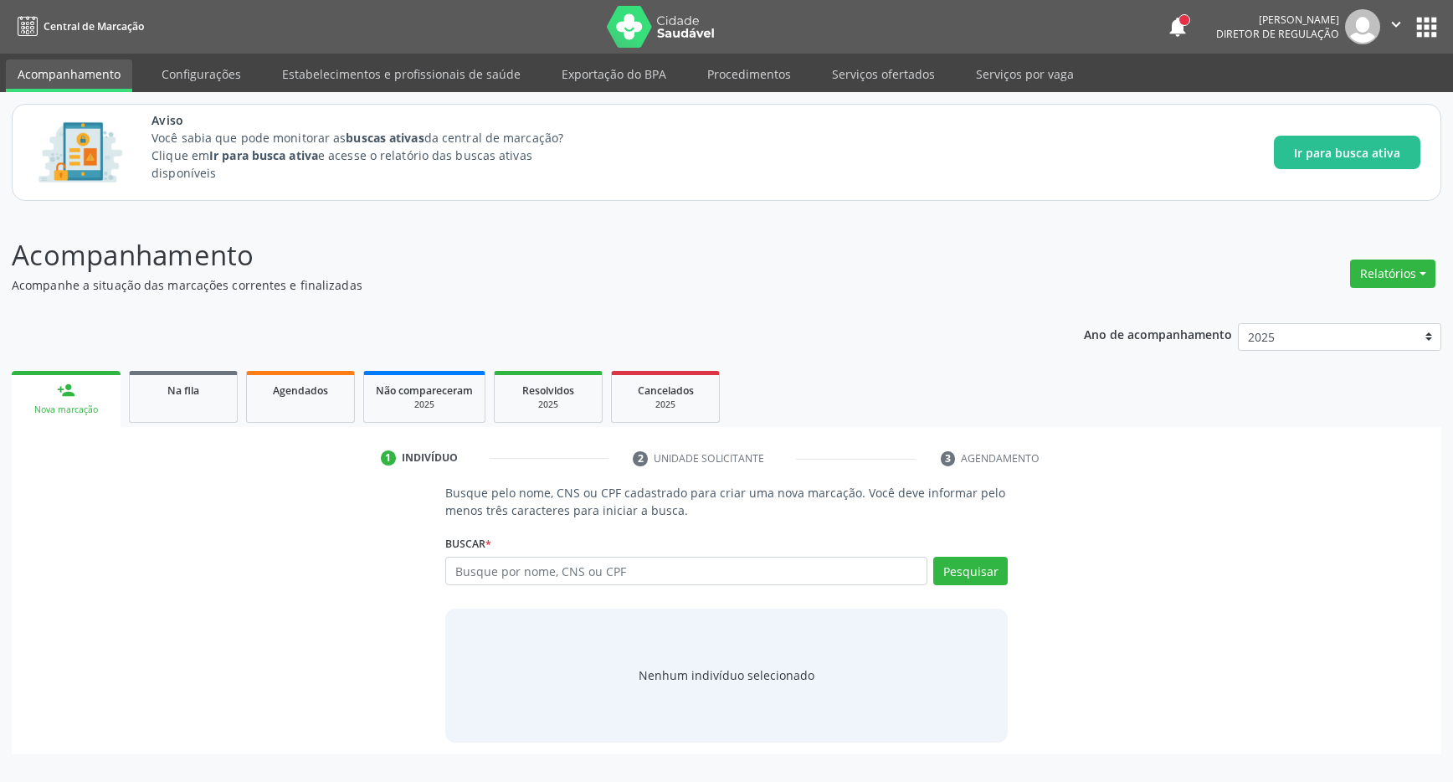
click at [551, 576] on input "text" at bounding box center [686, 571] width 482 height 28
type input "700103961588612"
click at [958, 577] on button "Pesquisar" at bounding box center [970, 571] width 75 height 28
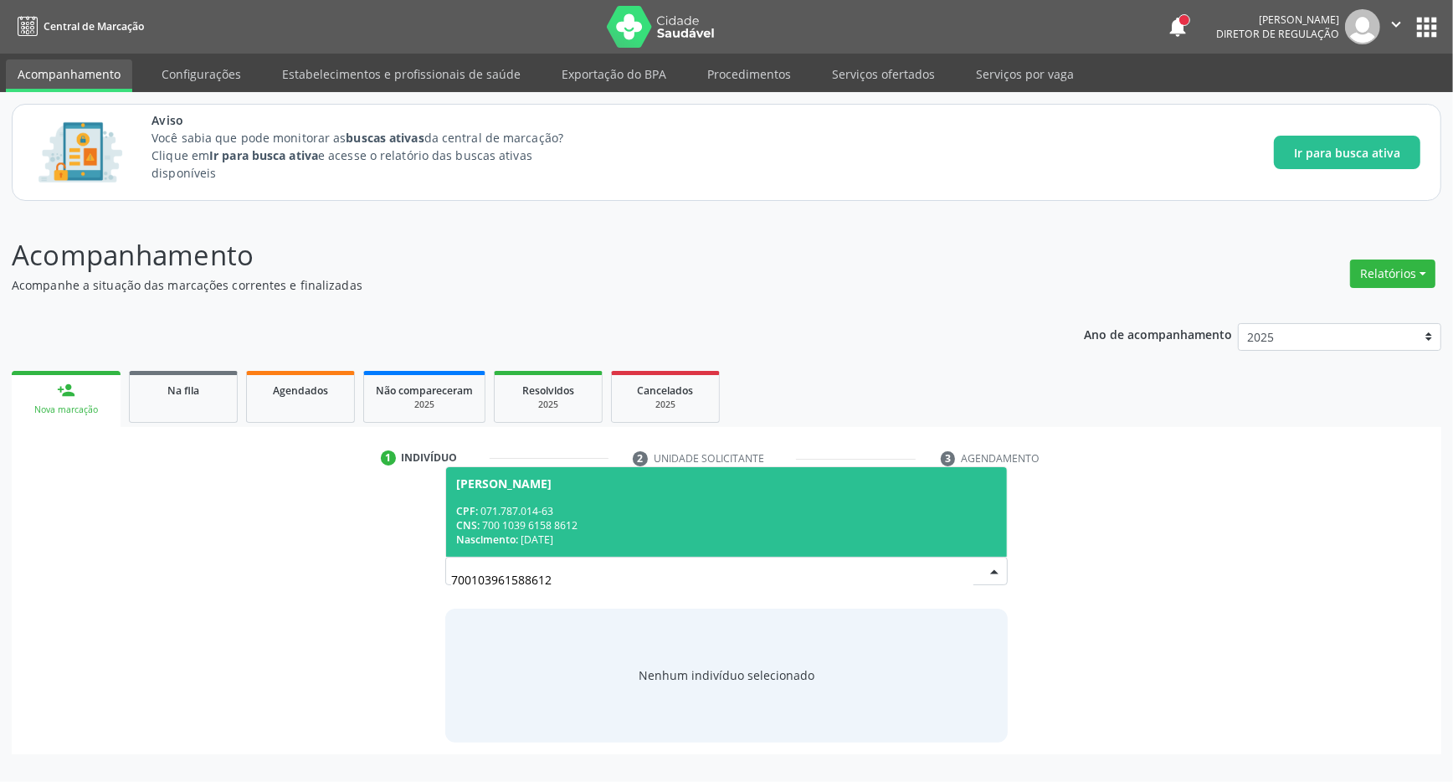
click at [741, 494] on span "[PERSON_NAME] CPF: 071.787.014-63 CNS: 700 1039 6158 8612 Nascimento: [DATE]" at bounding box center [726, 512] width 561 height 90
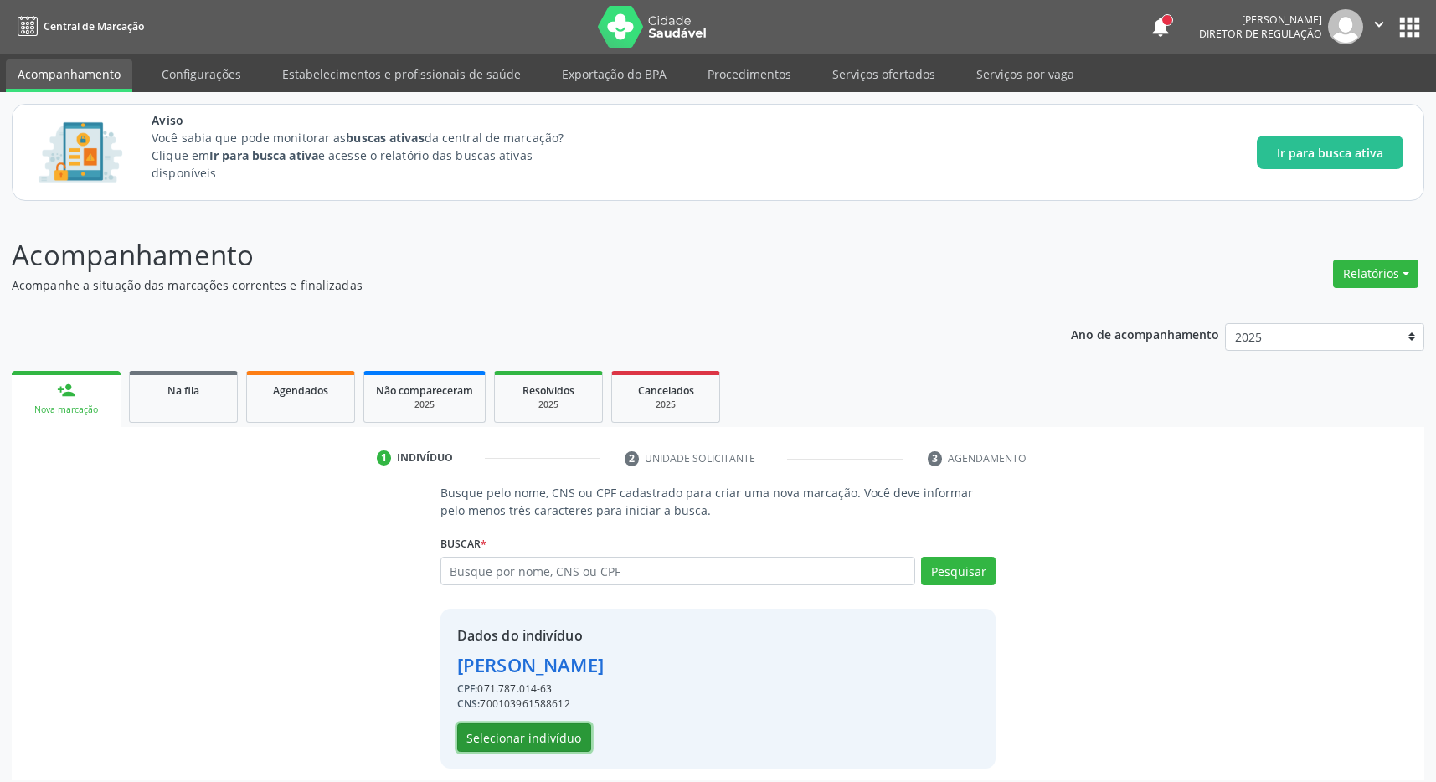
click at [532, 737] on button "Selecionar indivíduo" at bounding box center [524, 737] width 134 height 28
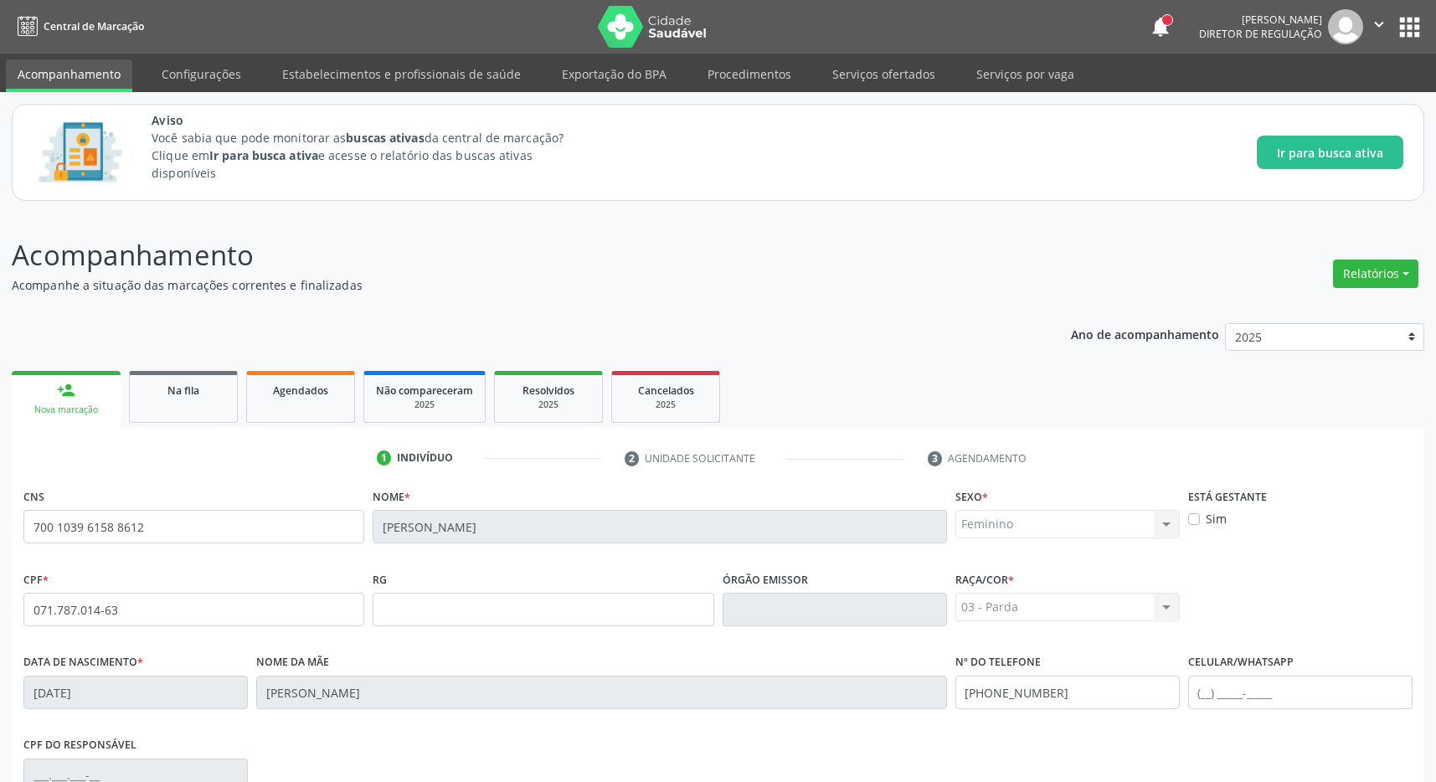
scroll to position [248, 0]
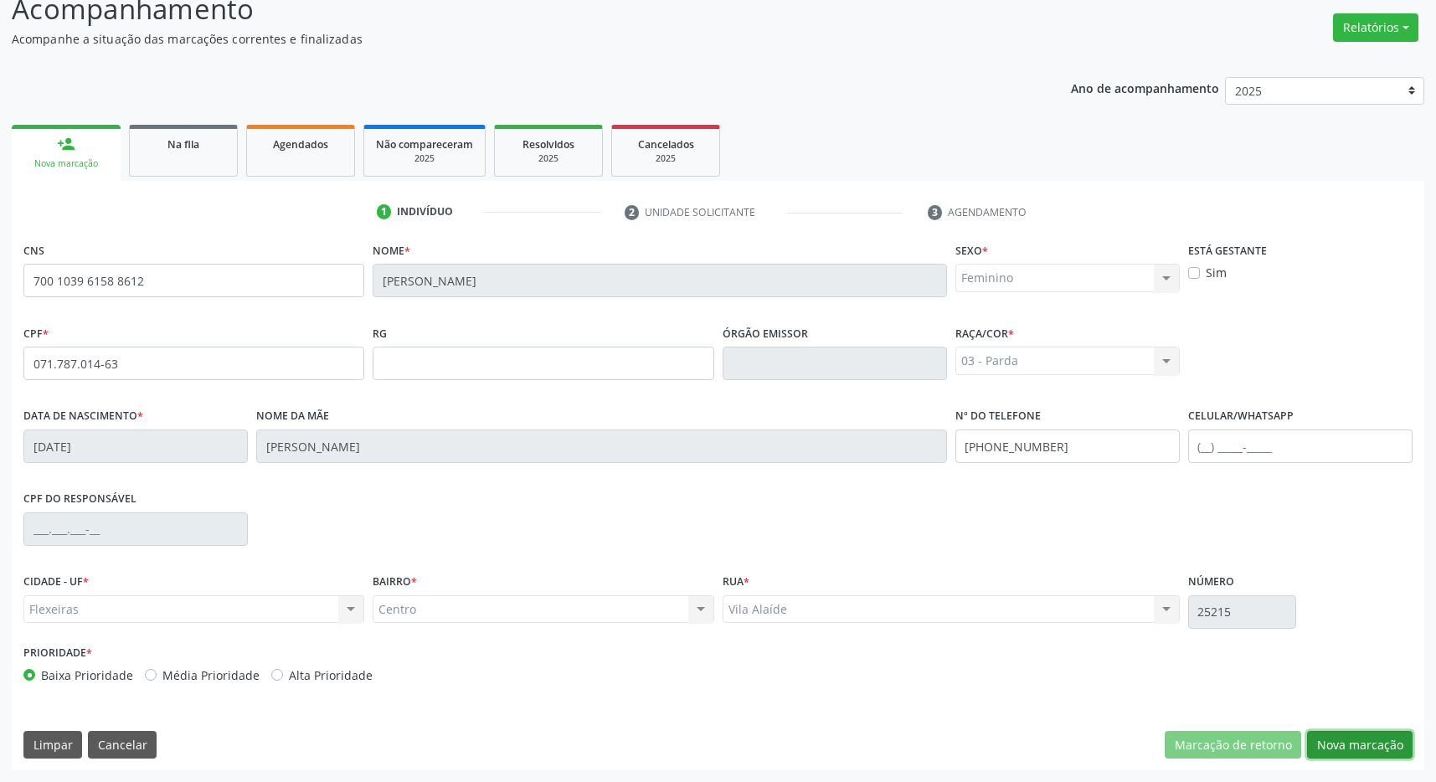
click at [1352, 742] on button "Nova marcação" at bounding box center [1359, 745] width 105 height 28
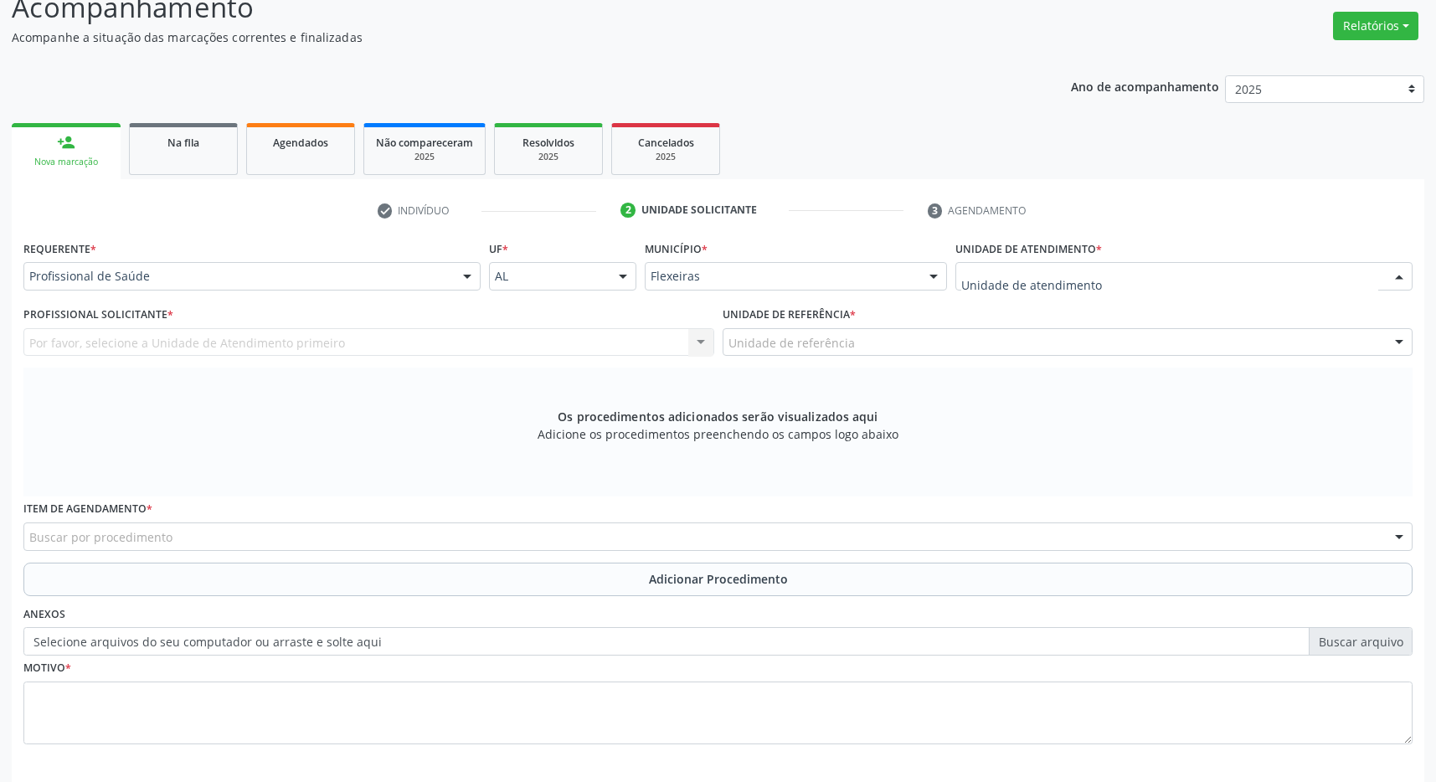
click at [1104, 275] on div at bounding box center [1183, 276] width 457 height 28
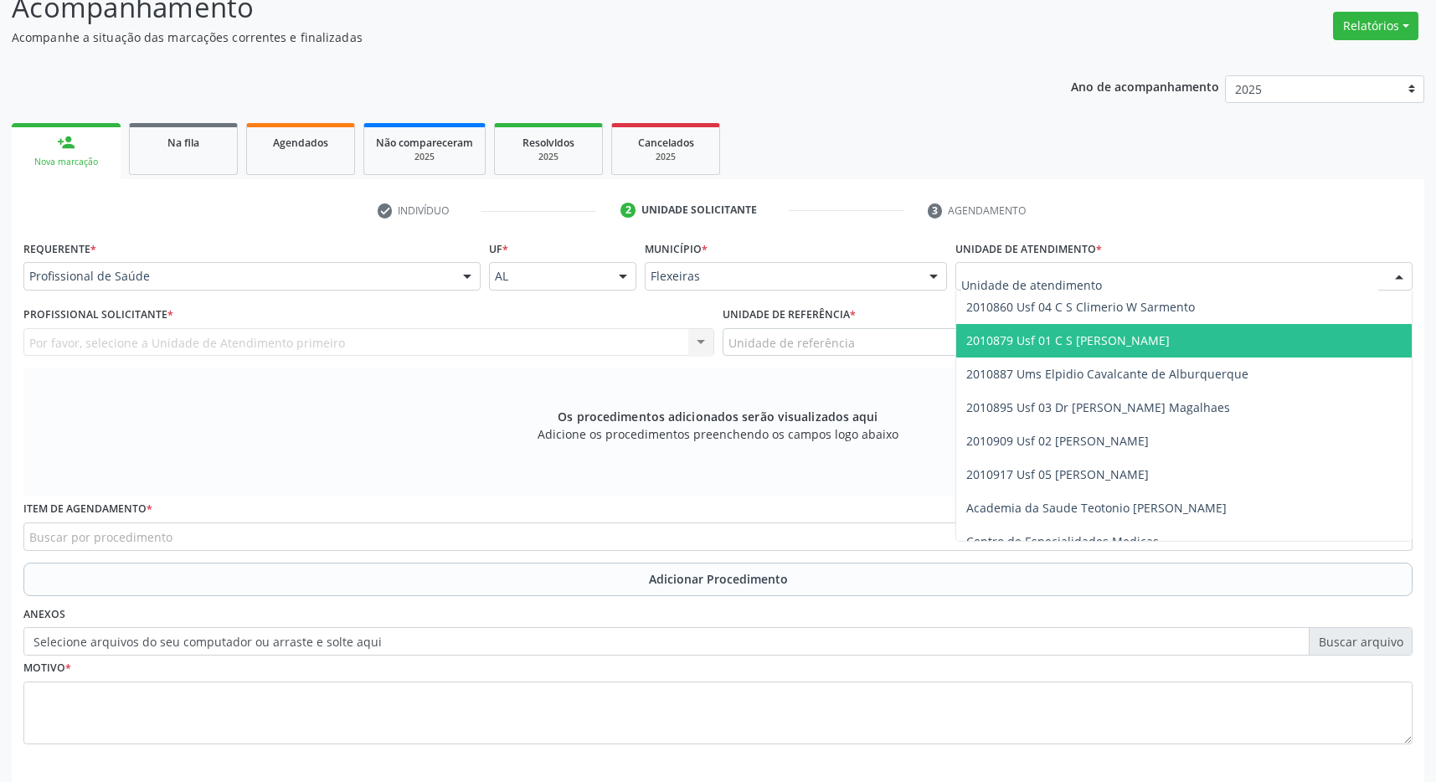
click at [1163, 334] on span "2010879 Usf 01 C S [PERSON_NAME]" at bounding box center [1183, 340] width 455 height 33
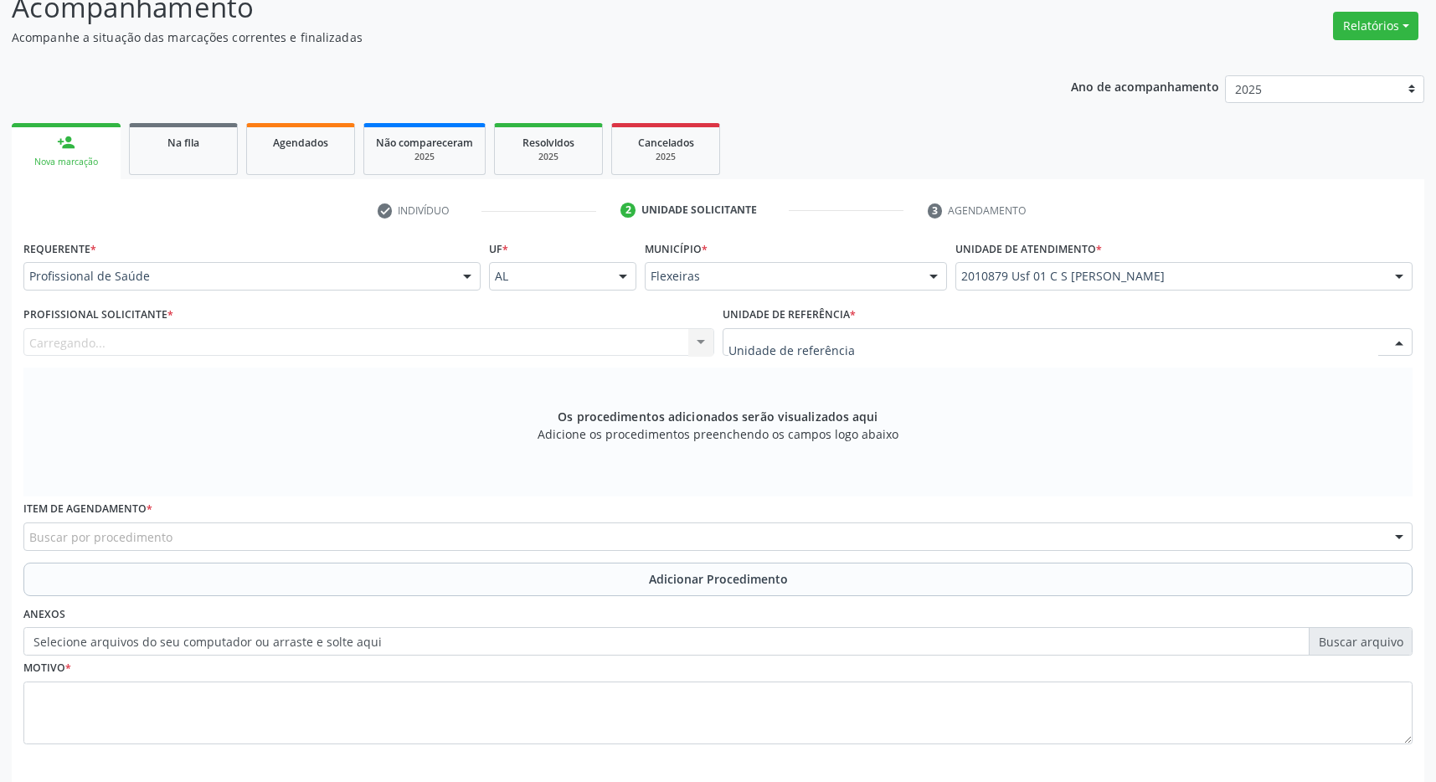
click at [1159, 340] on div at bounding box center [1067, 342] width 691 height 28
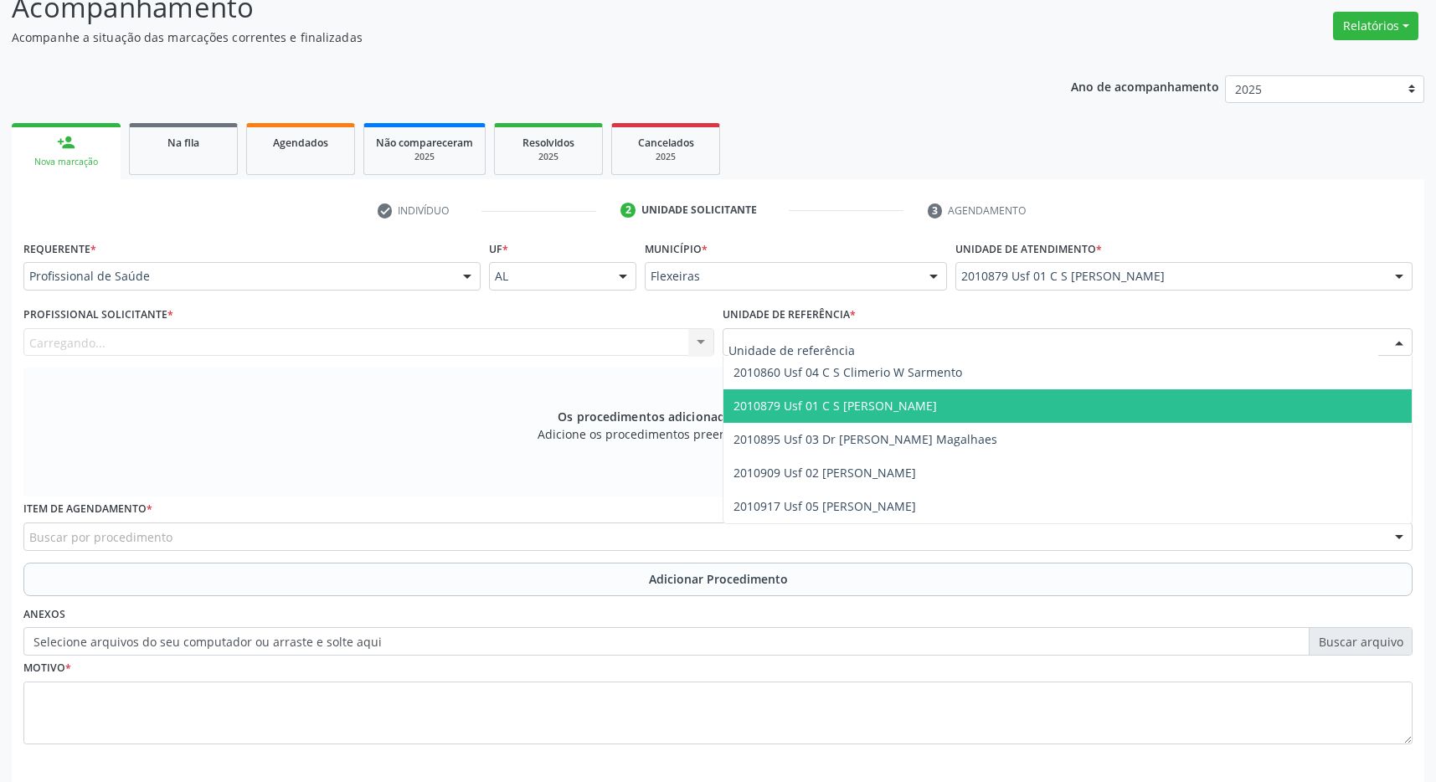
click at [1149, 397] on span "2010879 Usf 01 C S [PERSON_NAME]" at bounding box center [1067, 405] width 689 height 33
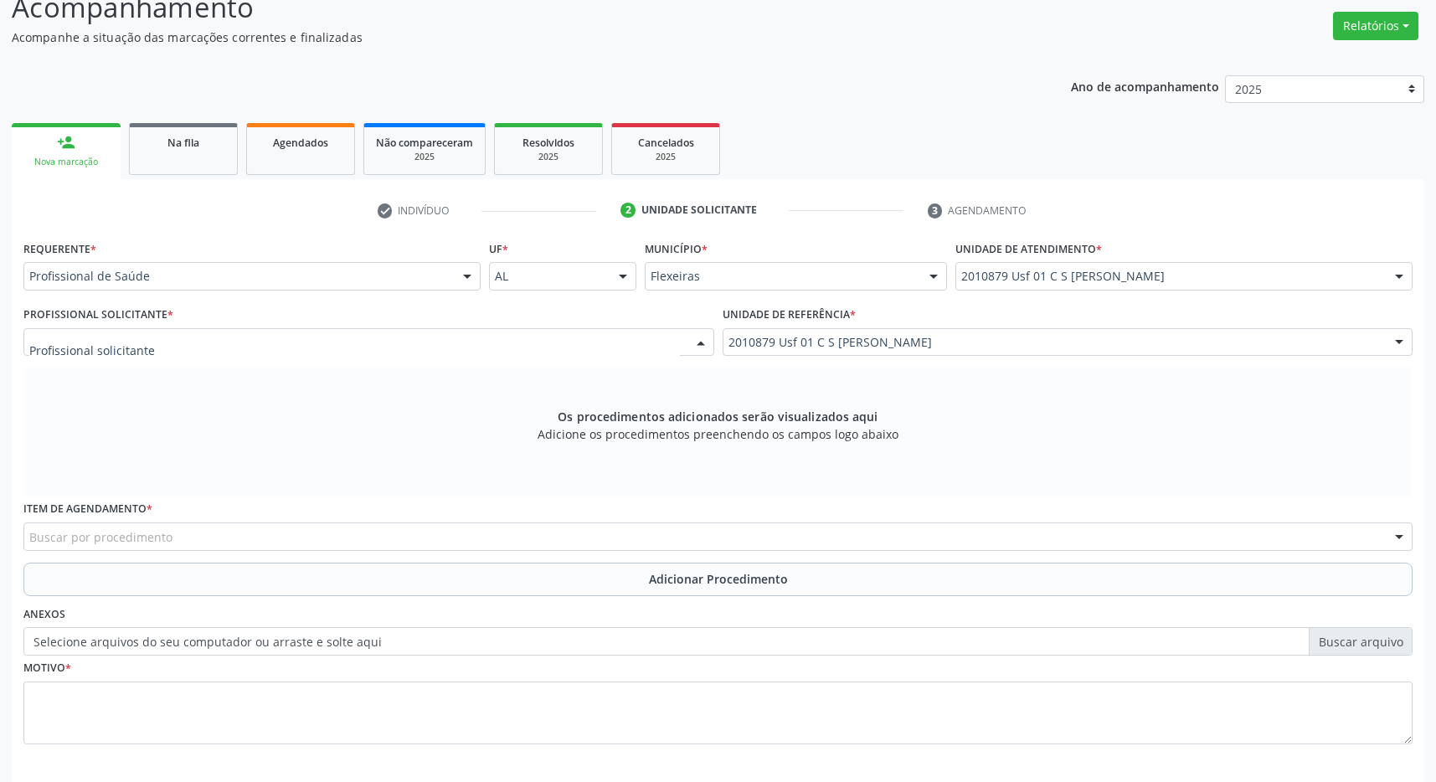
click at [629, 342] on div at bounding box center [368, 342] width 691 height 28
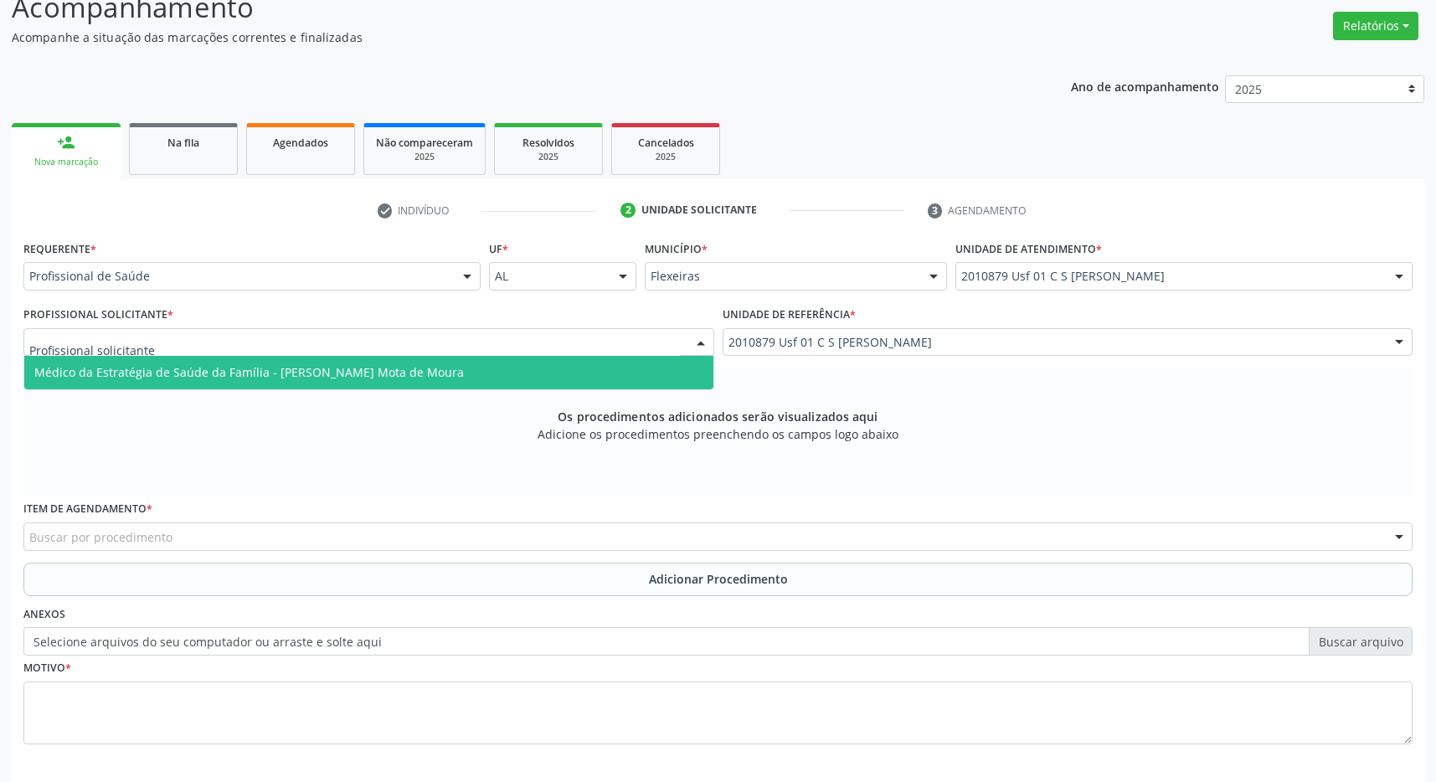
click at [612, 365] on span "Médico da Estratégia de Saúde da Família - [PERSON_NAME] Mota de Moura" at bounding box center [368, 372] width 689 height 33
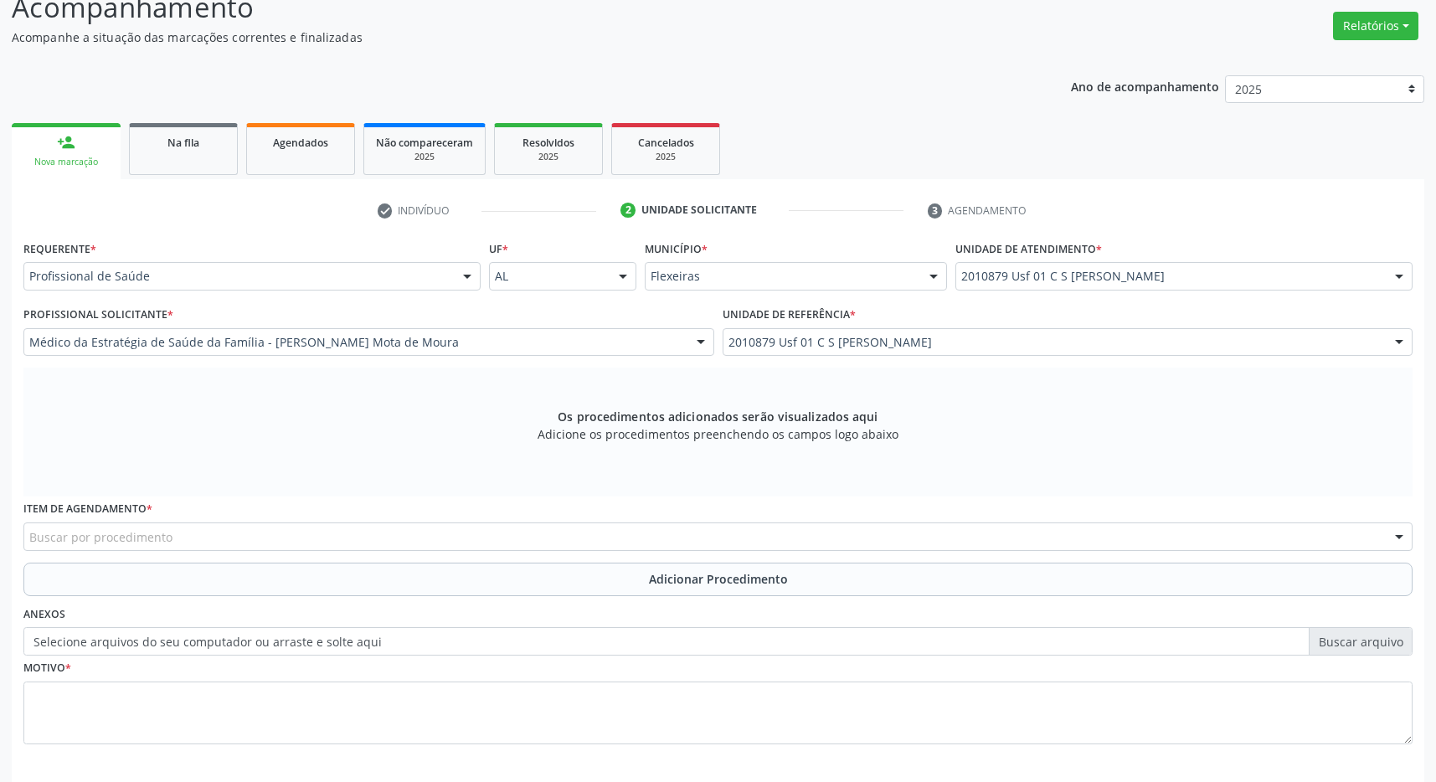
click at [472, 549] on div "Buscar por procedimento" at bounding box center [717, 536] width 1389 height 28
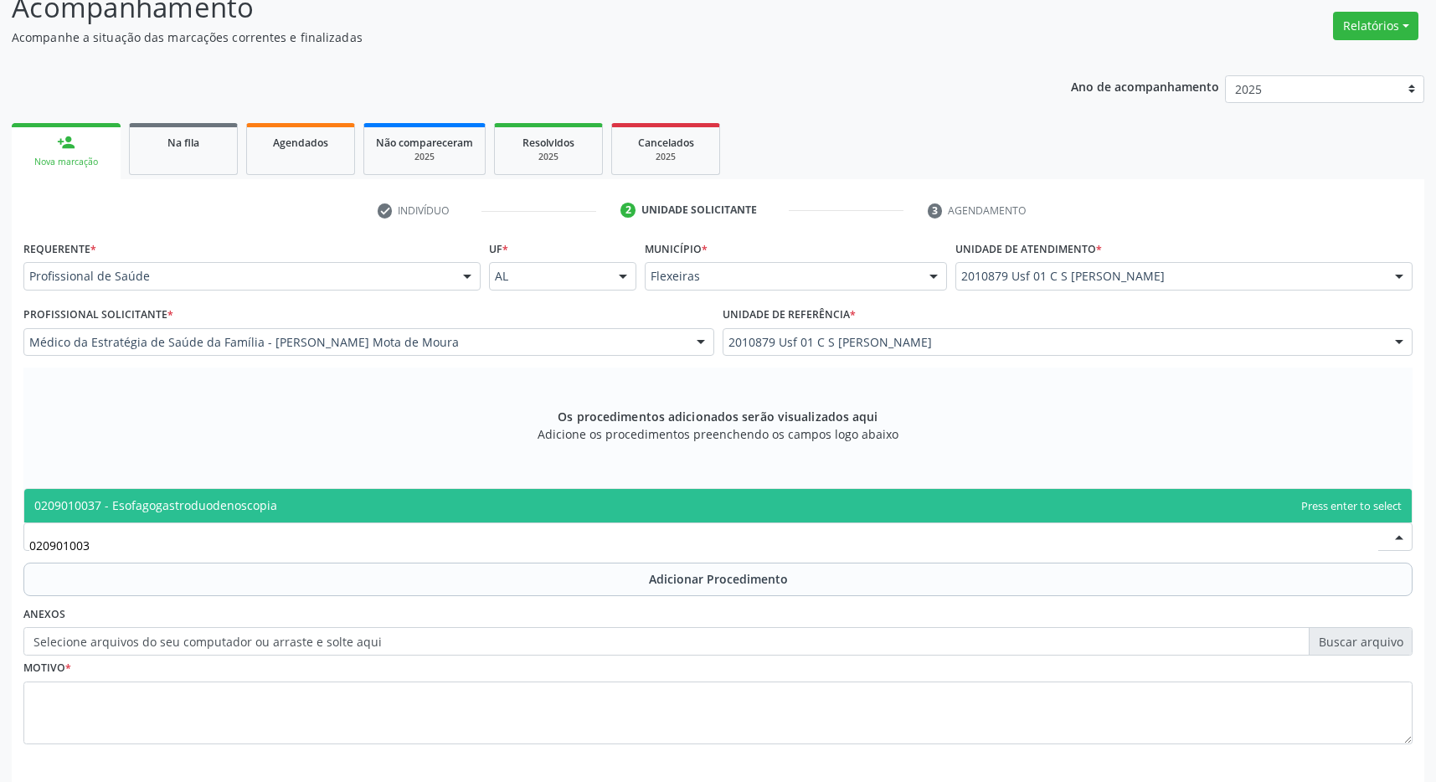
type input "0209010037"
click at [402, 499] on span "0209010037 - Esofagogastroduodenoscopia" at bounding box center [717, 505] width 1387 height 33
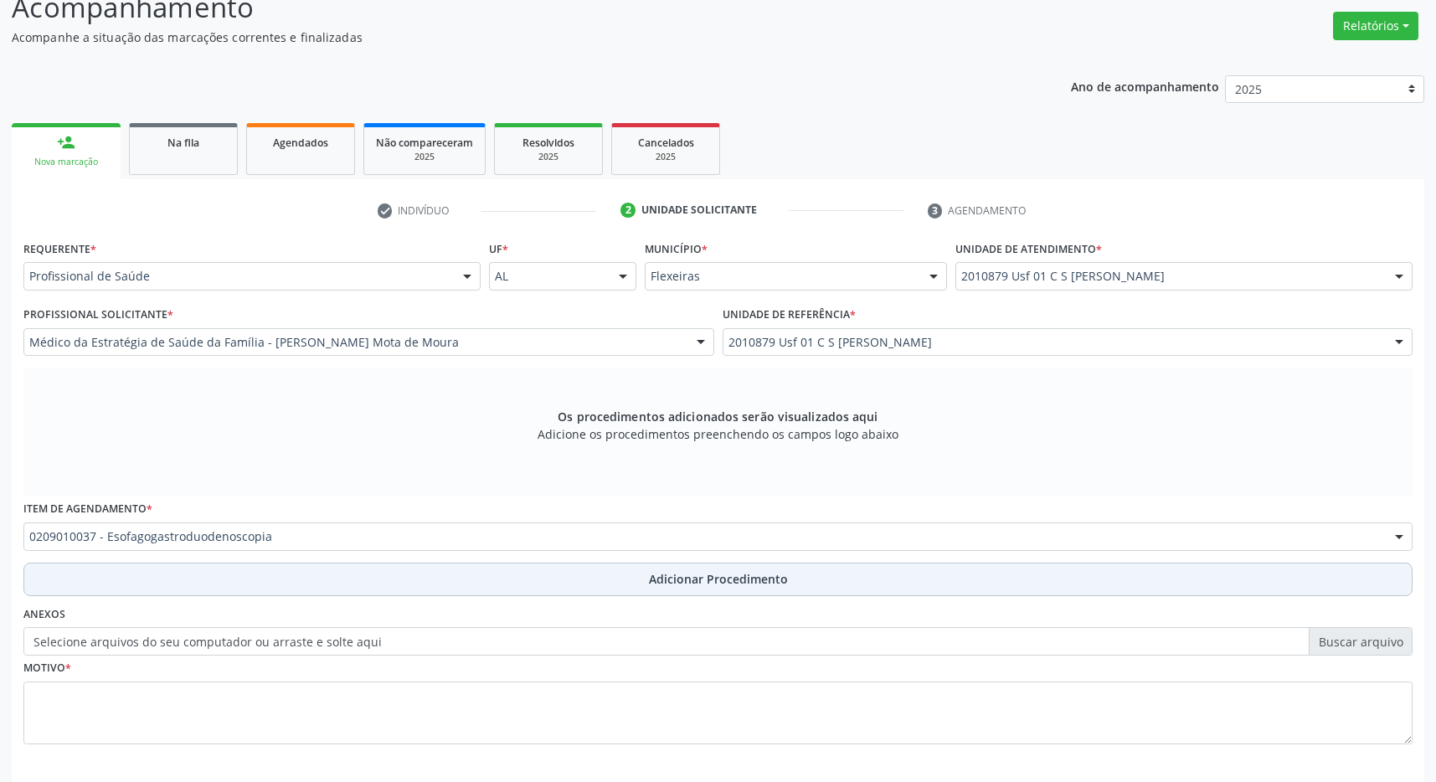
click at [576, 569] on button "Adicionar Procedimento" at bounding box center [717, 579] width 1389 height 33
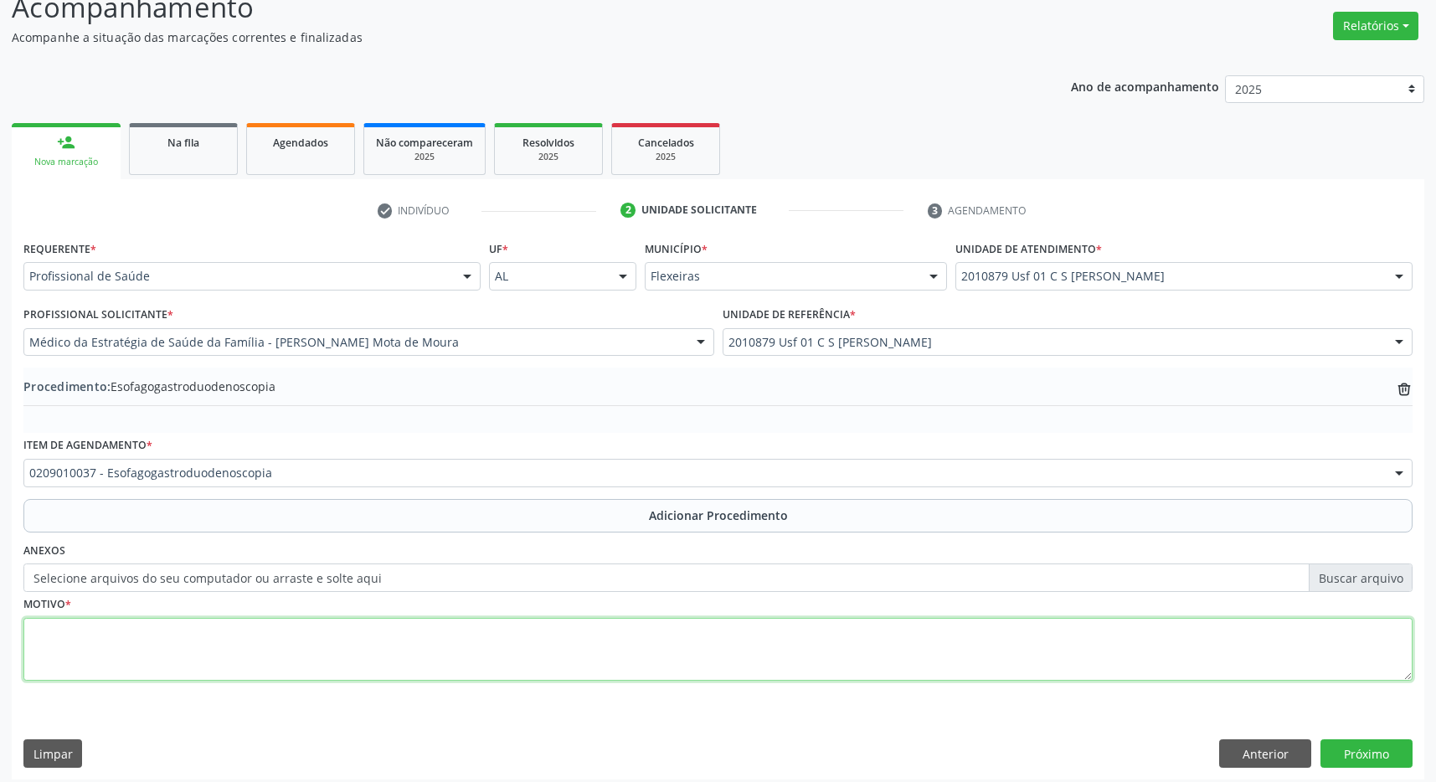
click at [490, 669] on textarea at bounding box center [717, 650] width 1389 height 64
type textarea "DOR EPIGASTRICA"
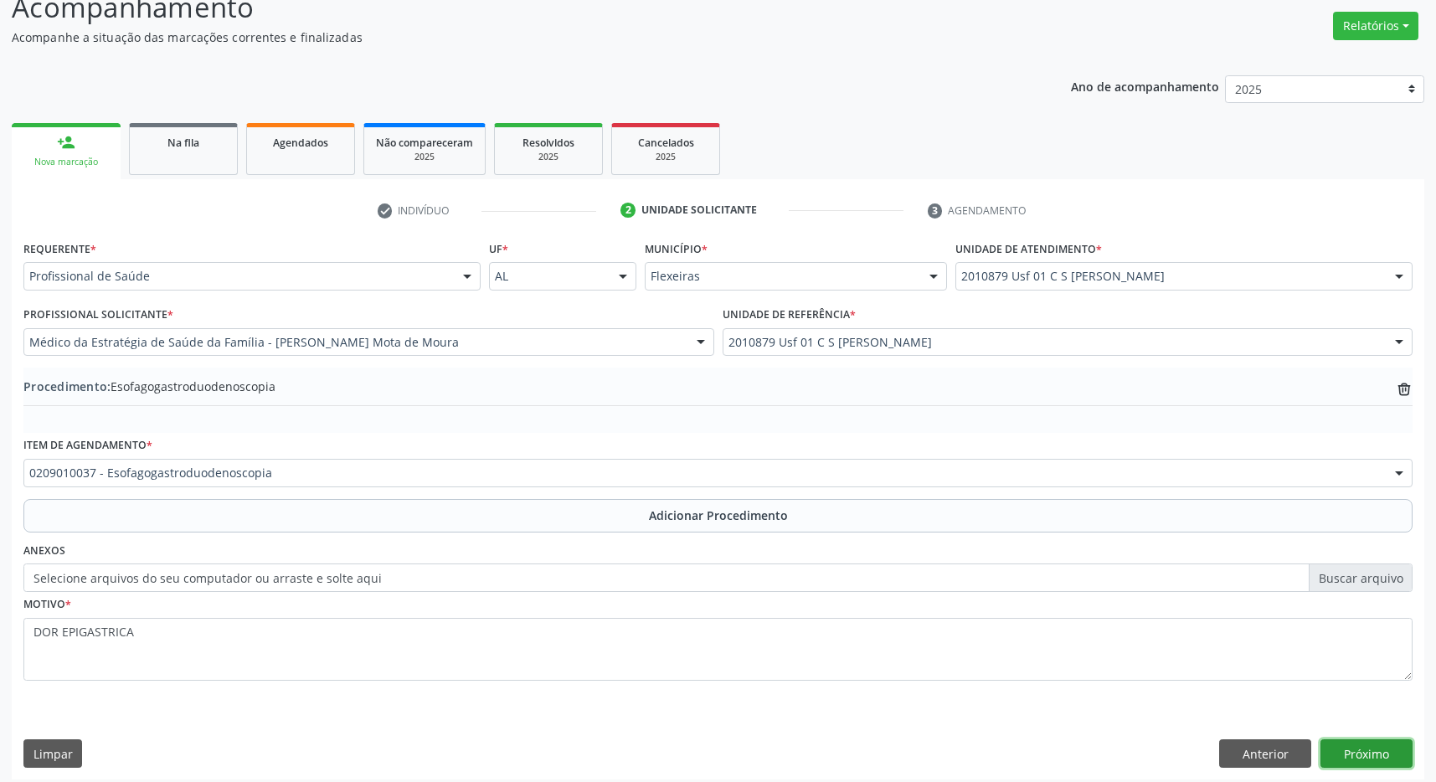
click at [1374, 756] on button "Próximo" at bounding box center [1366, 753] width 92 height 28
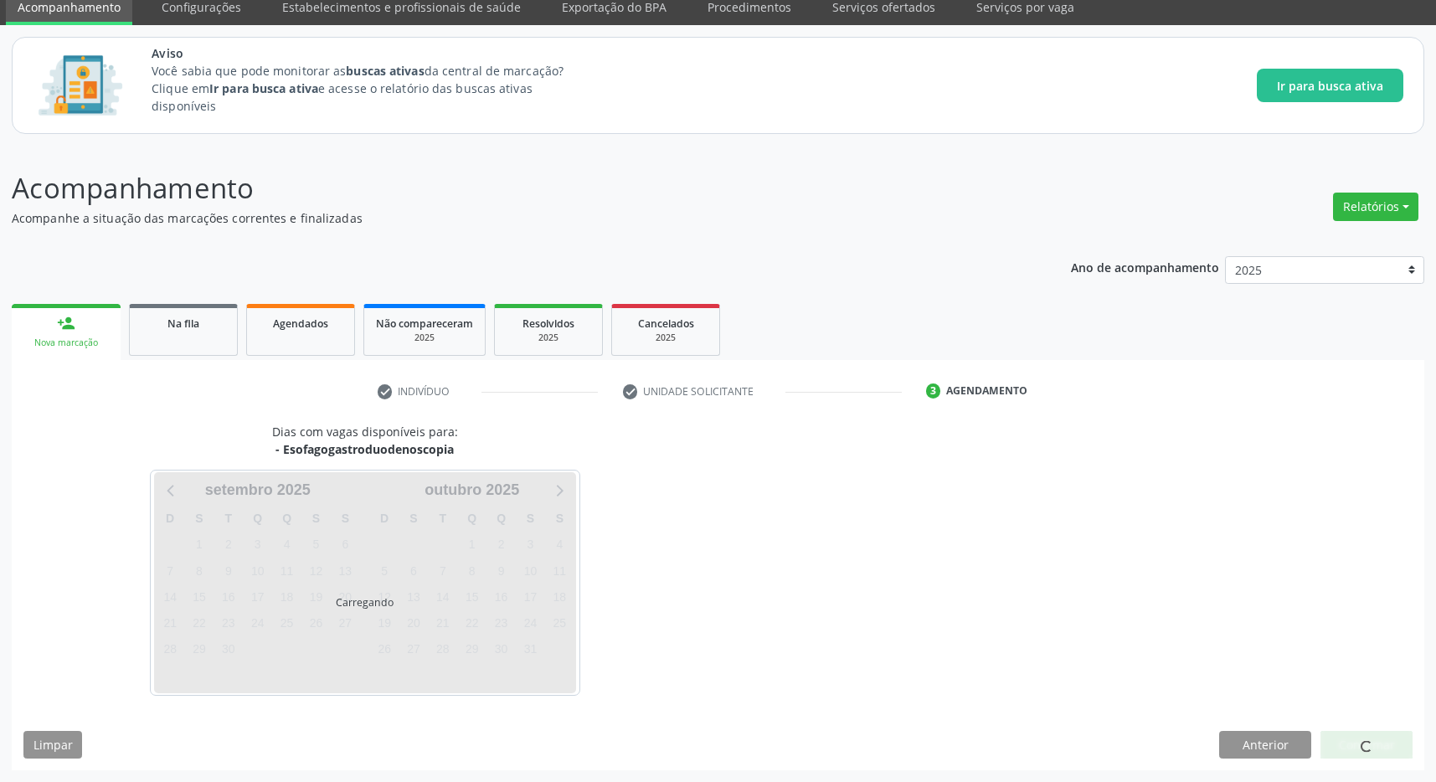
scroll to position [69, 0]
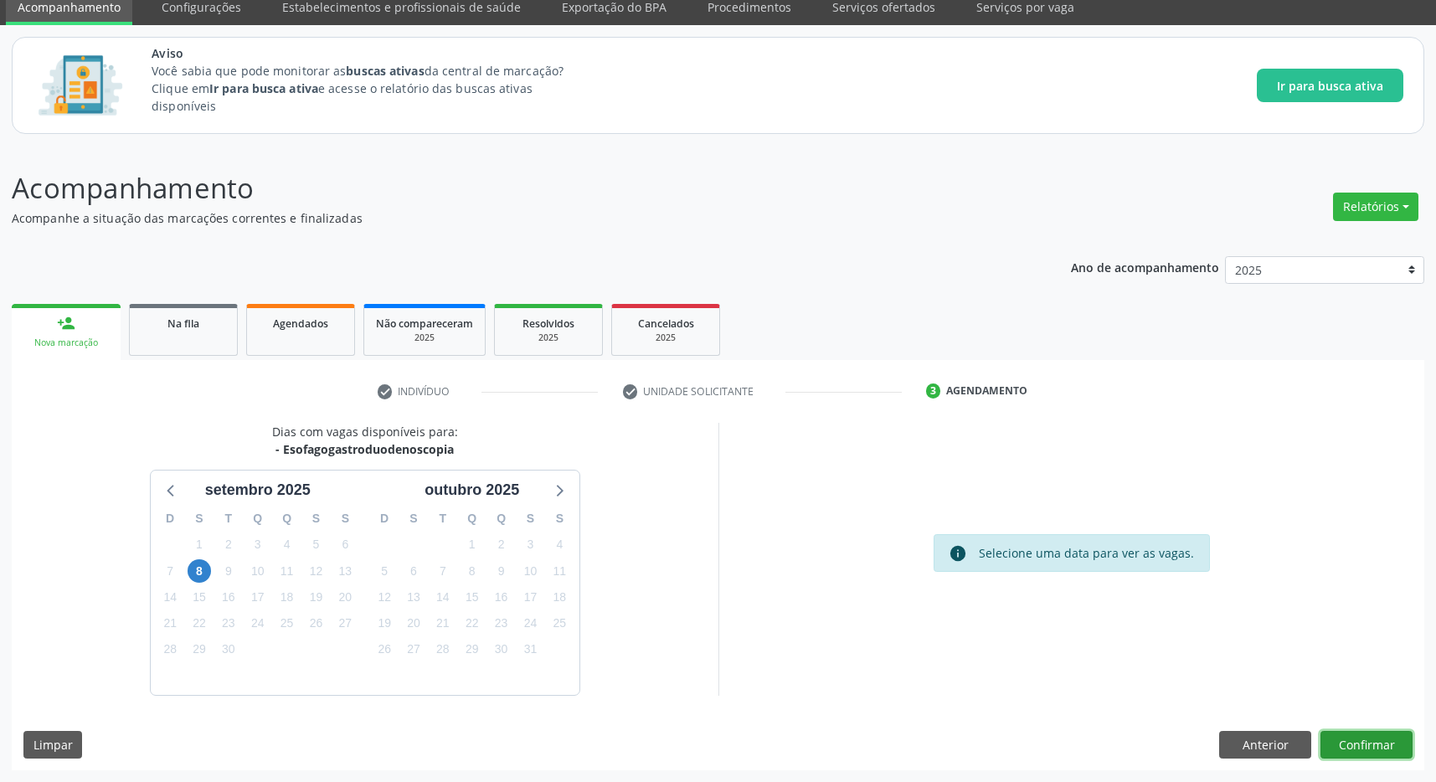
click at [1342, 741] on button "Confirmar" at bounding box center [1366, 745] width 92 height 28
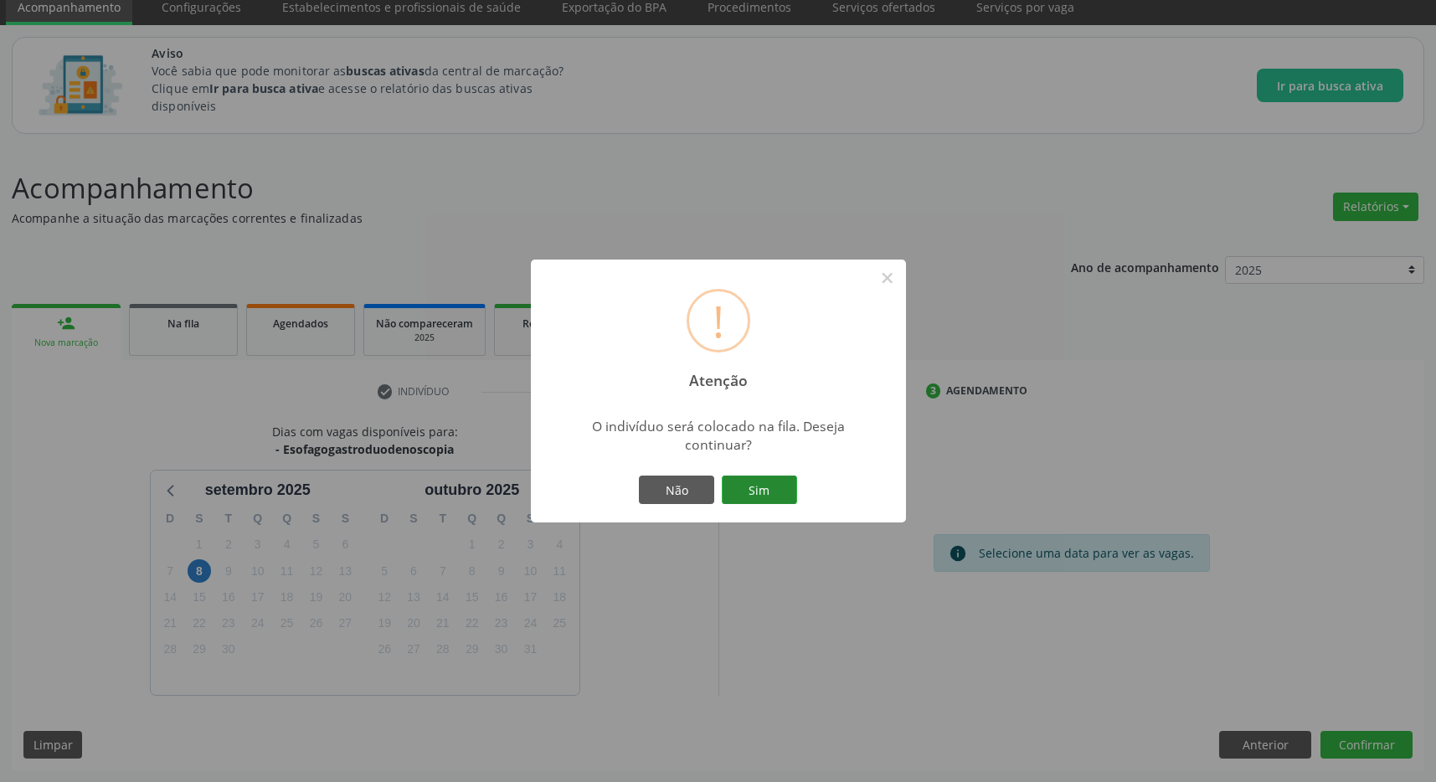
click at [750, 492] on button "Sim" at bounding box center [759, 489] width 75 height 28
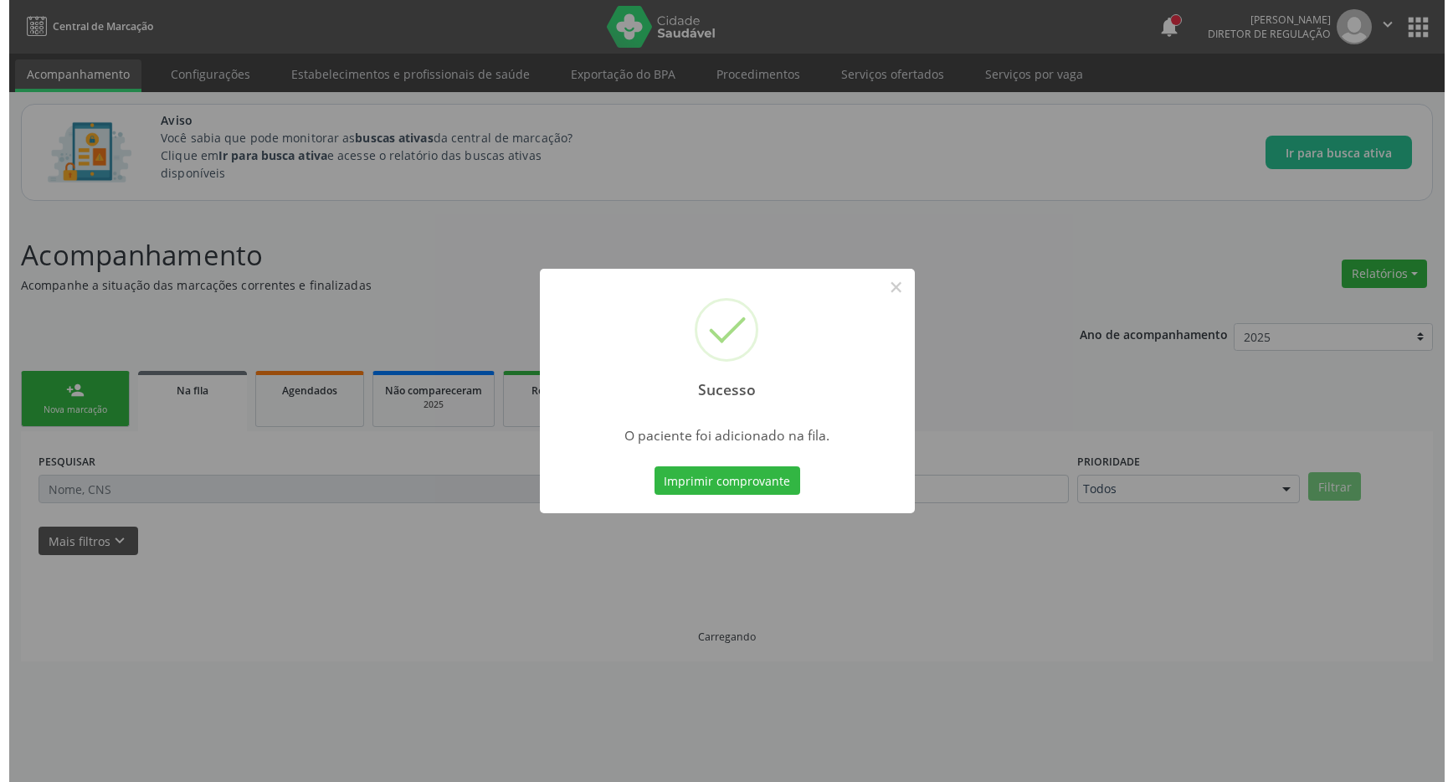
scroll to position [0, 0]
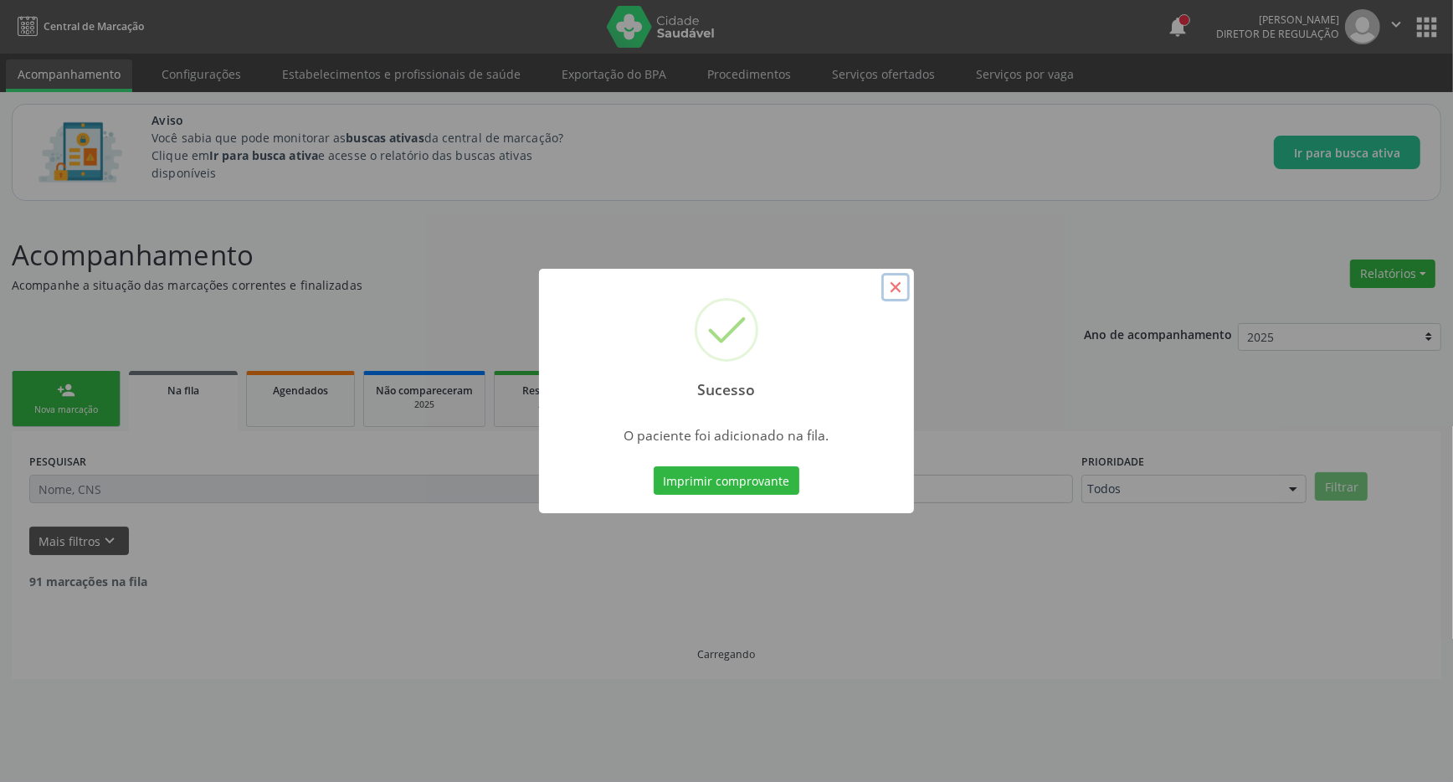
click at [900, 289] on button "×" at bounding box center [895, 287] width 28 height 28
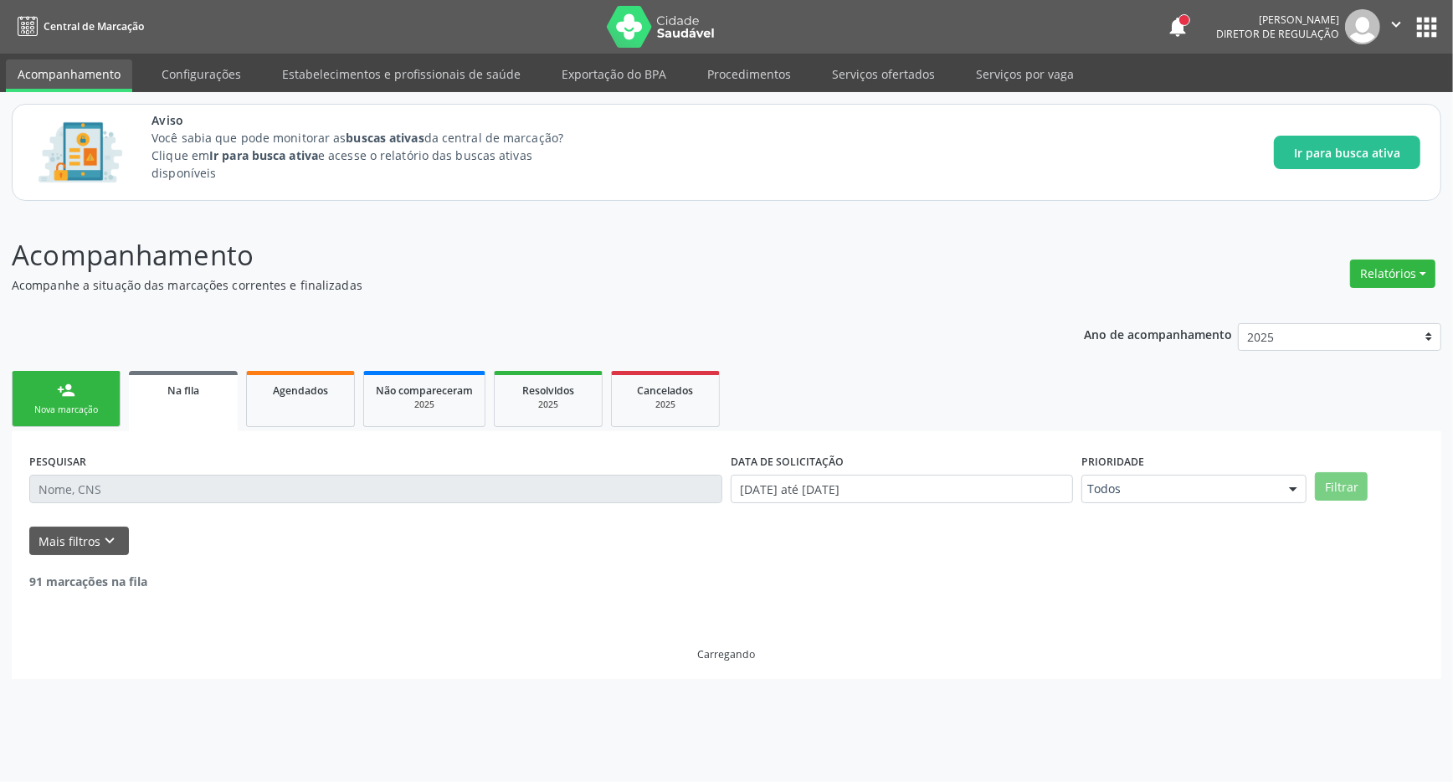
click at [1428, 19] on button "apps" at bounding box center [1426, 27] width 29 height 29
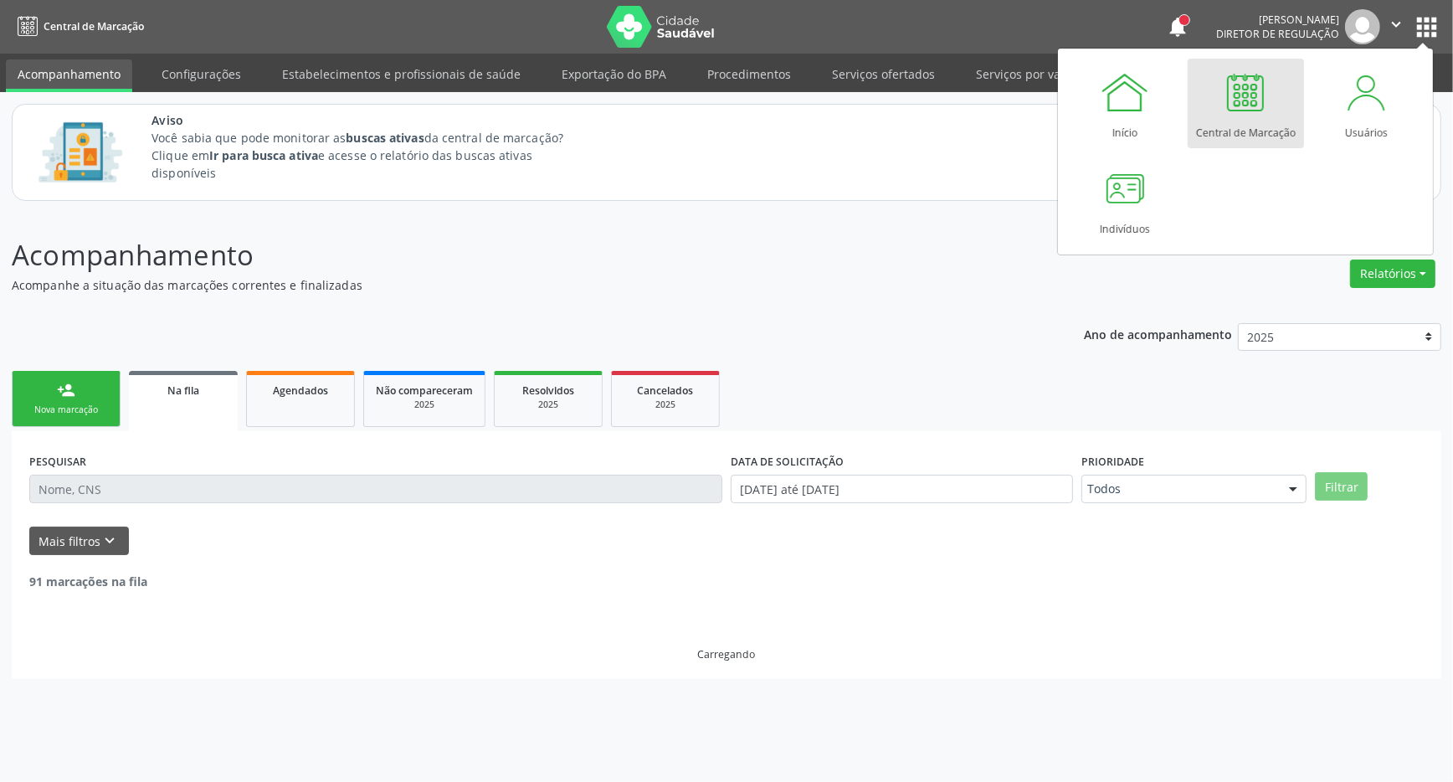
click at [1214, 121] on div "Central de Marcação" at bounding box center [1246, 128] width 100 height 23
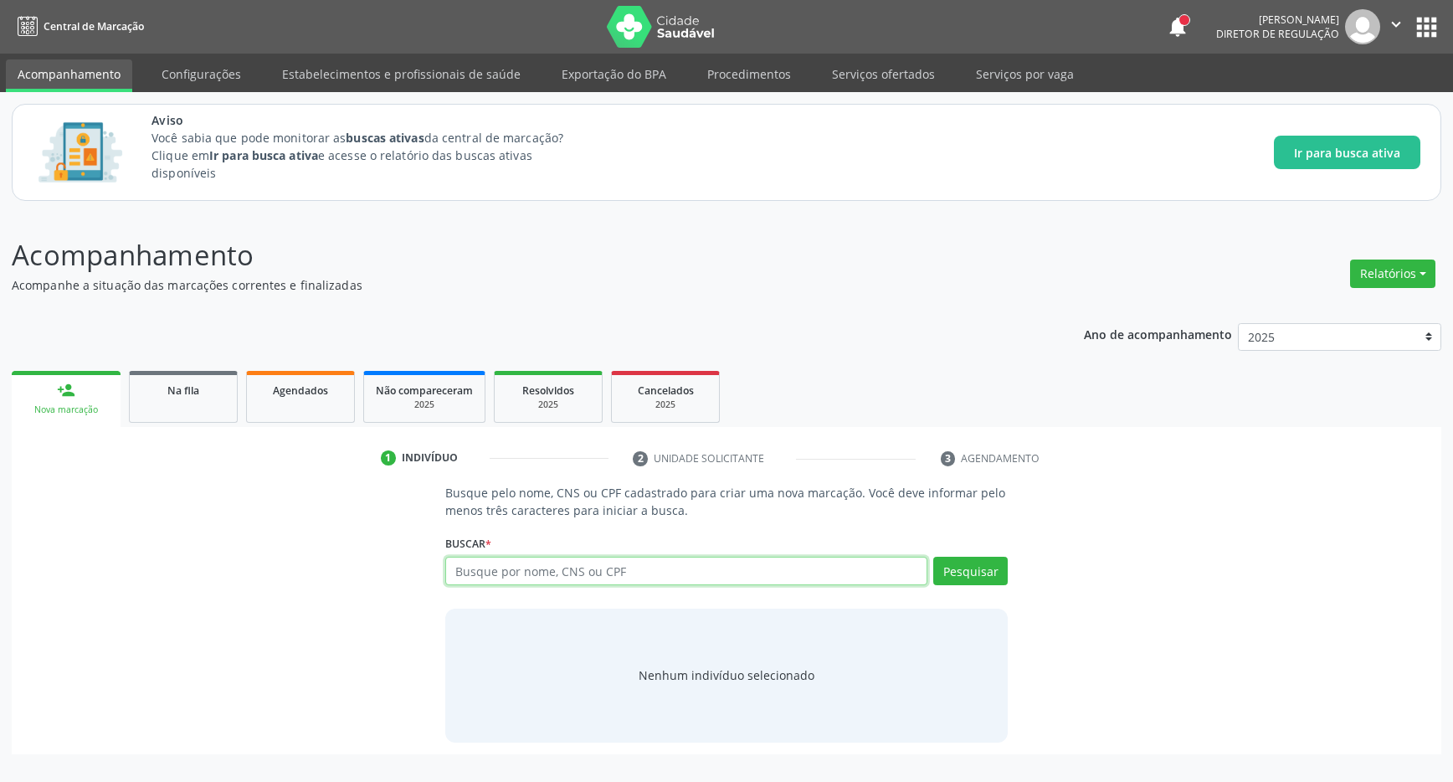
click at [493, 568] on input "text" at bounding box center [686, 571] width 482 height 28
type input "707407053843279"
click at [959, 557] on div "Buscar * Busque por nome, CNS ou CPF Nenhum resultado encontrado para: " " Não …" at bounding box center [726, 563] width 563 height 65
click at [959, 562] on button "Pesquisar" at bounding box center [970, 571] width 75 height 28
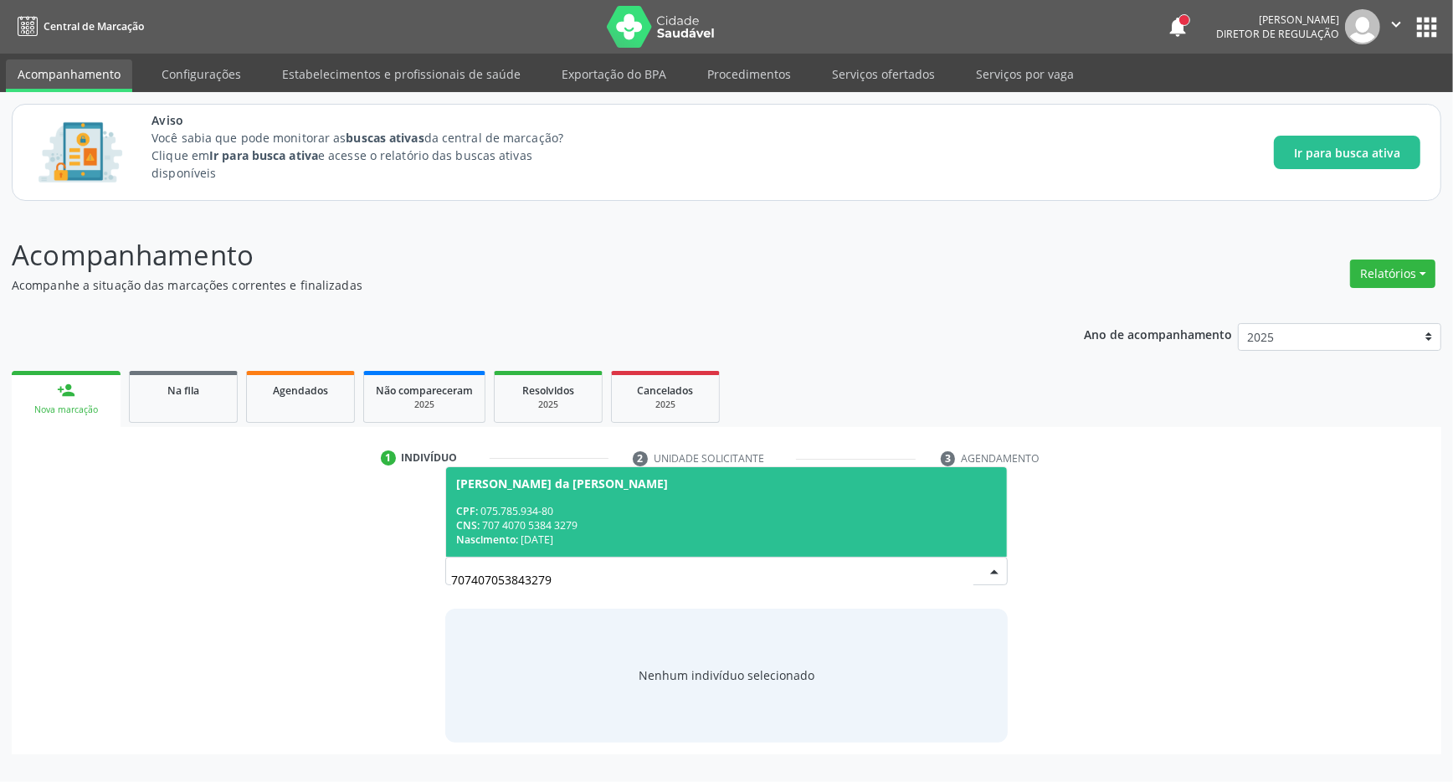
click at [612, 503] on span "[PERSON_NAME] da [PERSON_NAME] CPF: 075.785.934-80 CNS: 707 4070 5384 3279 Nasc…" at bounding box center [726, 512] width 561 height 90
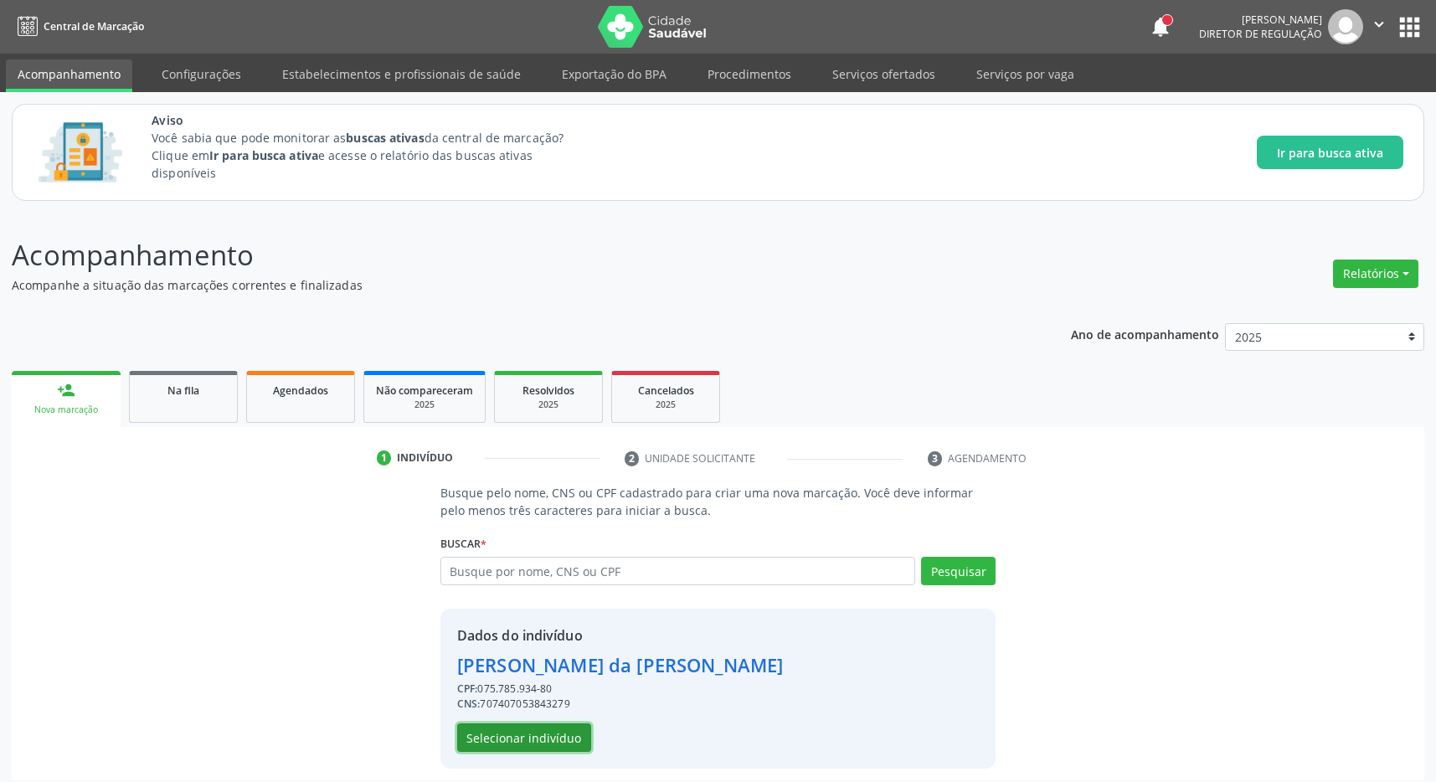
click at [541, 733] on button "Selecionar indivíduo" at bounding box center [524, 737] width 134 height 28
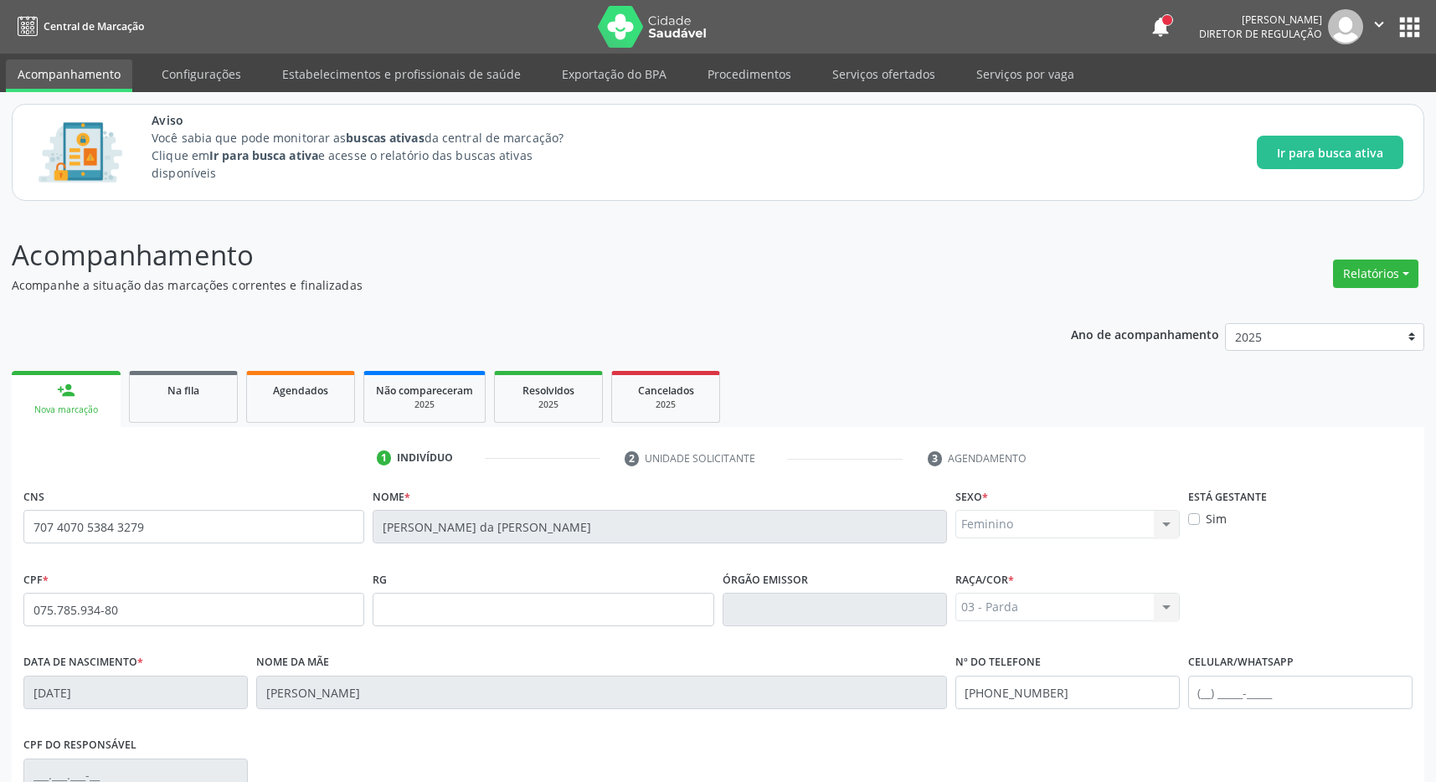
scroll to position [248, 0]
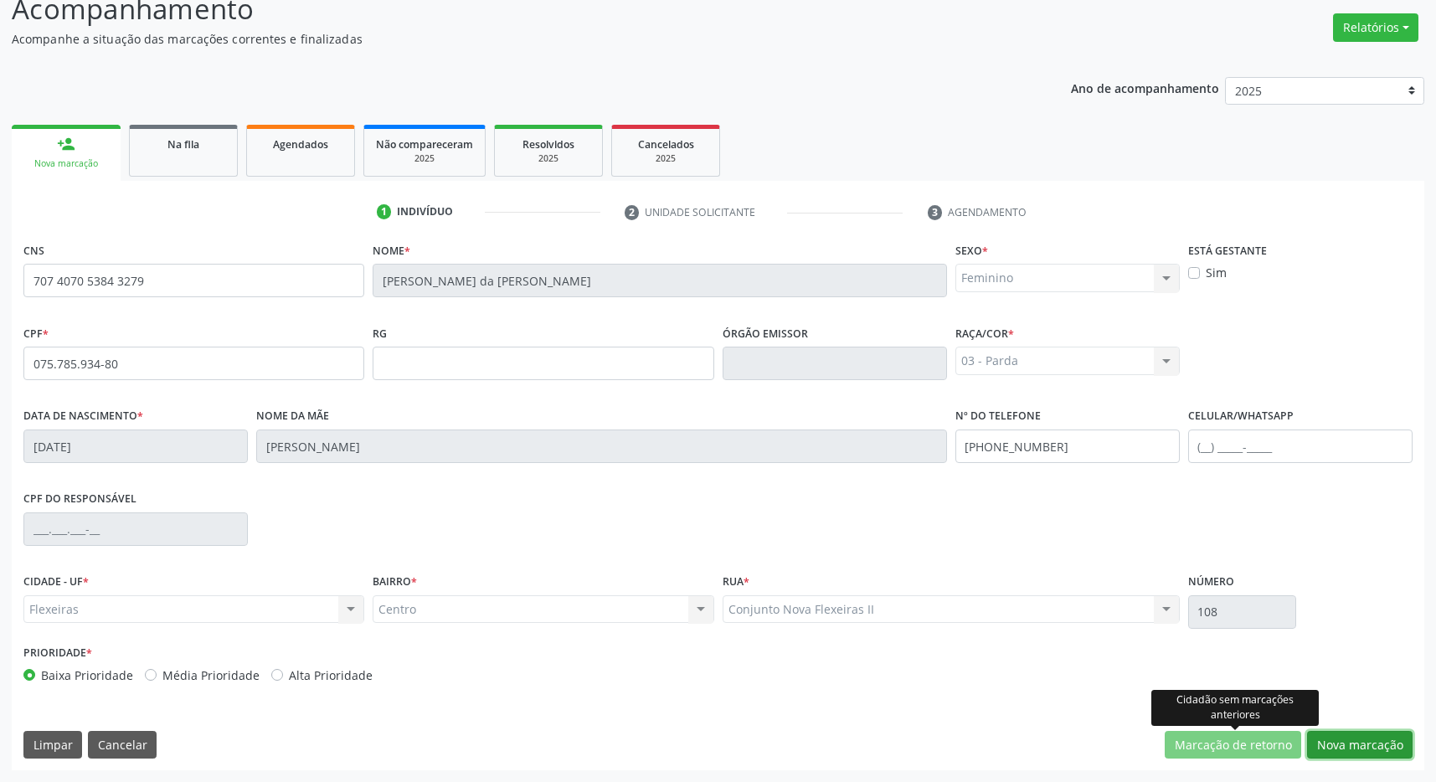
click at [1356, 750] on button "Nova marcação" at bounding box center [1359, 745] width 105 height 28
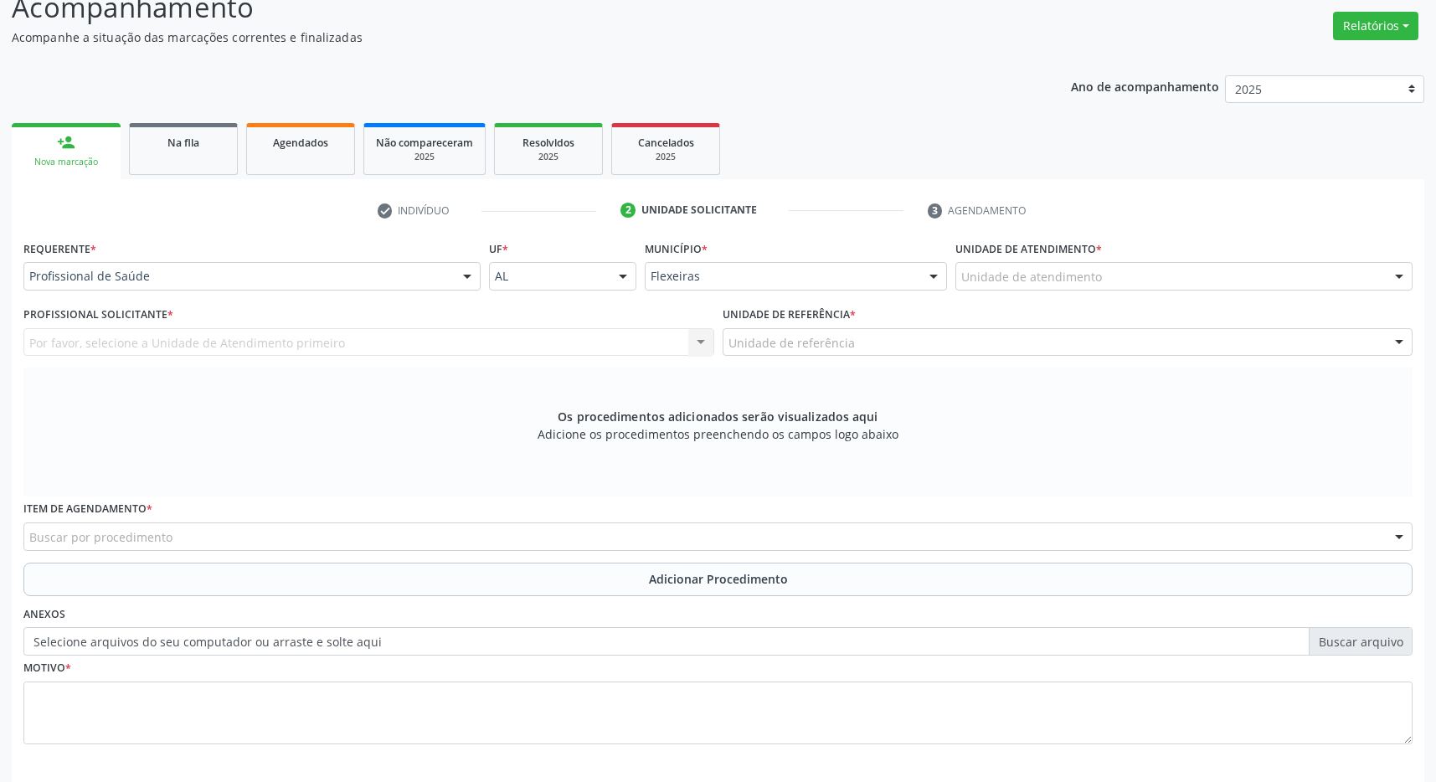
click at [1133, 275] on div "Unidade de atendimento" at bounding box center [1183, 276] width 457 height 28
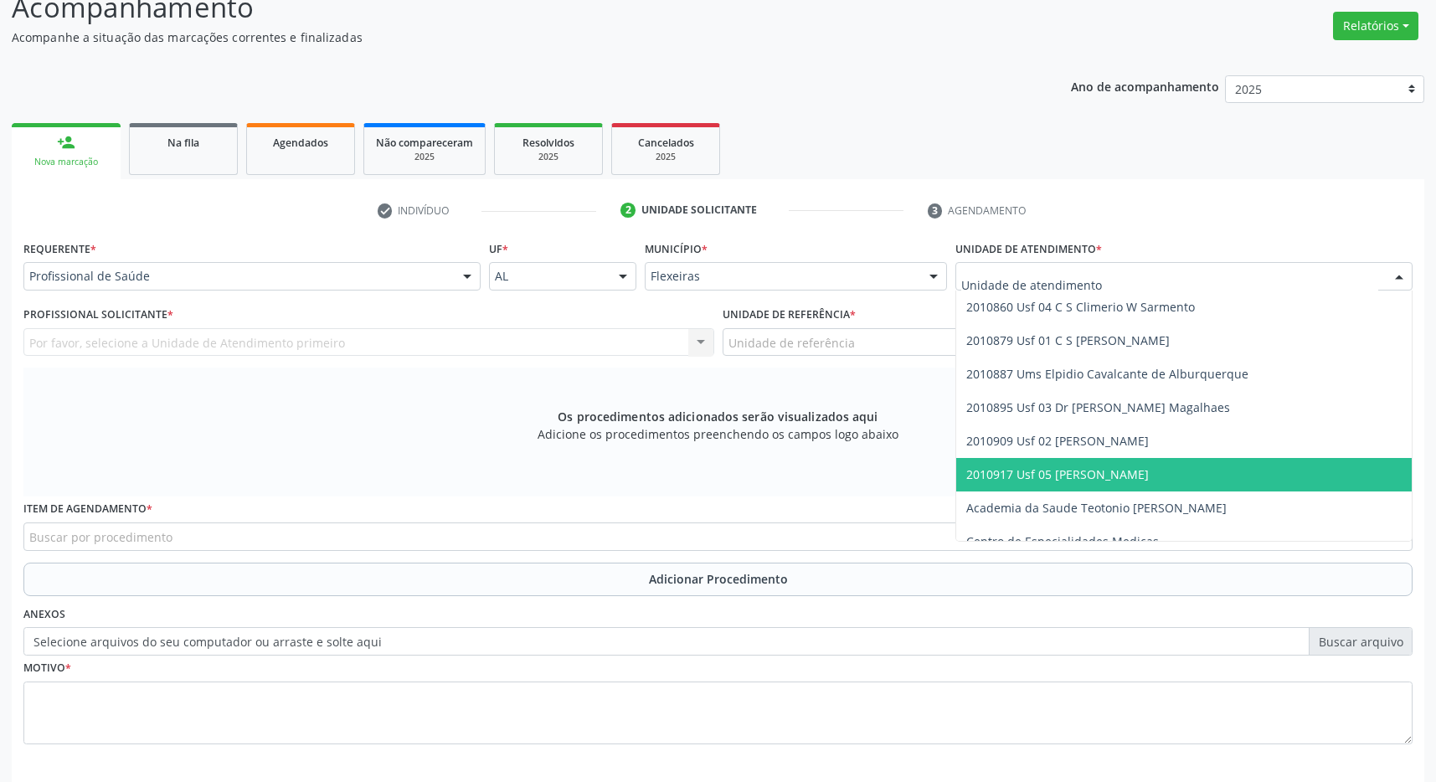
click at [1130, 473] on span "2010917 Usf 05 [PERSON_NAME]" at bounding box center [1057, 474] width 182 height 16
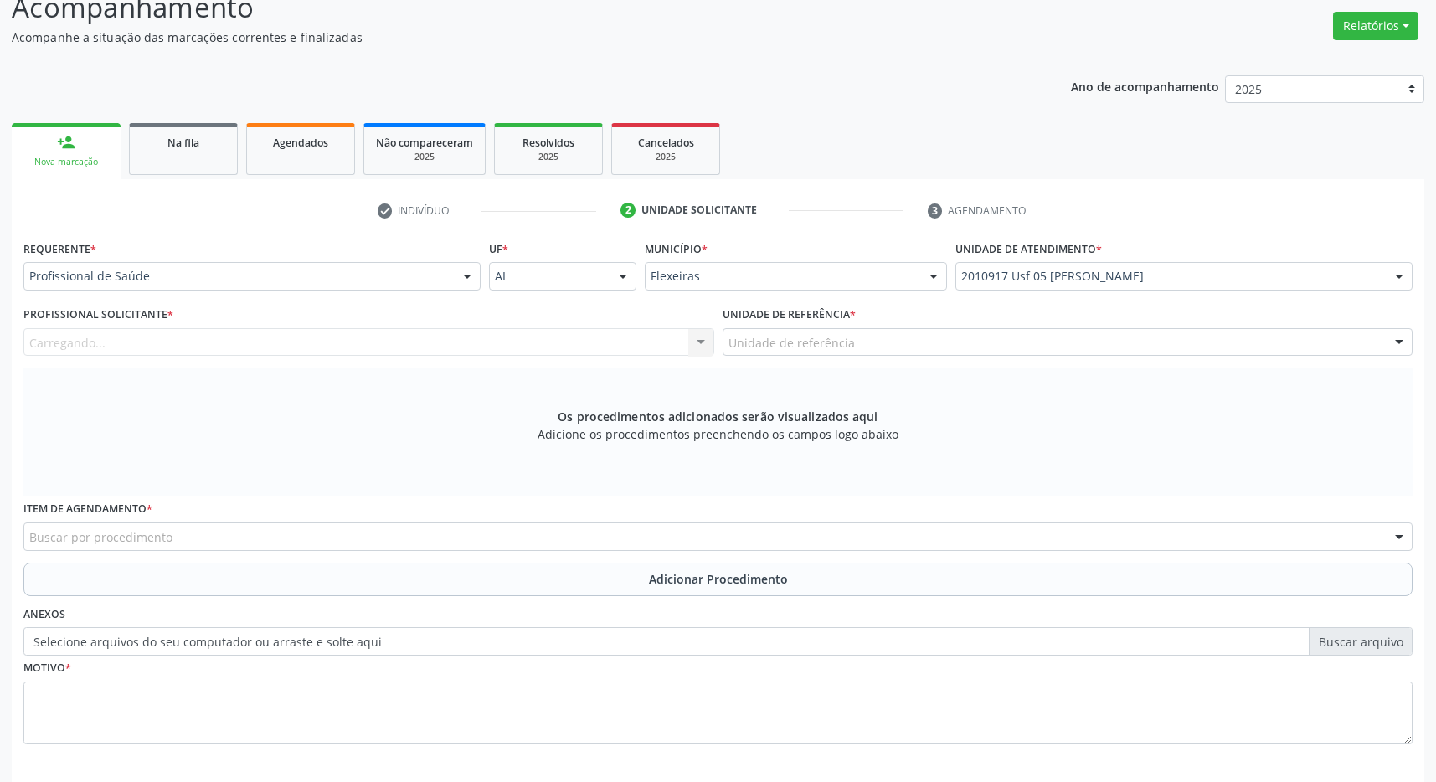
click at [1139, 342] on div "Unidade de referência" at bounding box center [1067, 342] width 691 height 28
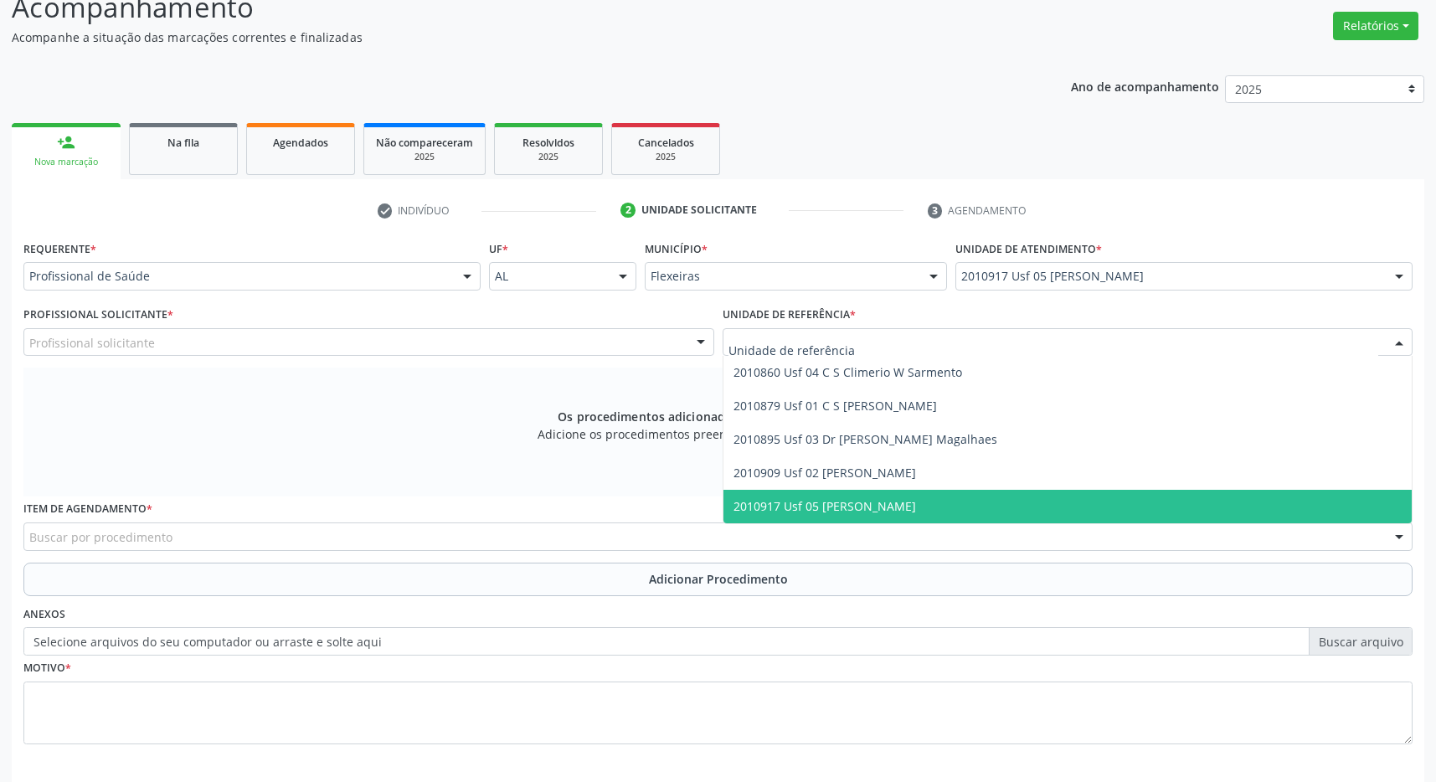
drag, startPoint x: 1126, startPoint y: 503, endPoint x: 1099, endPoint y: 501, distance: 26.9
click at [1127, 503] on span "2010917 Usf 05 [PERSON_NAME]" at bounding box center [1067, 506] width 689 height 33
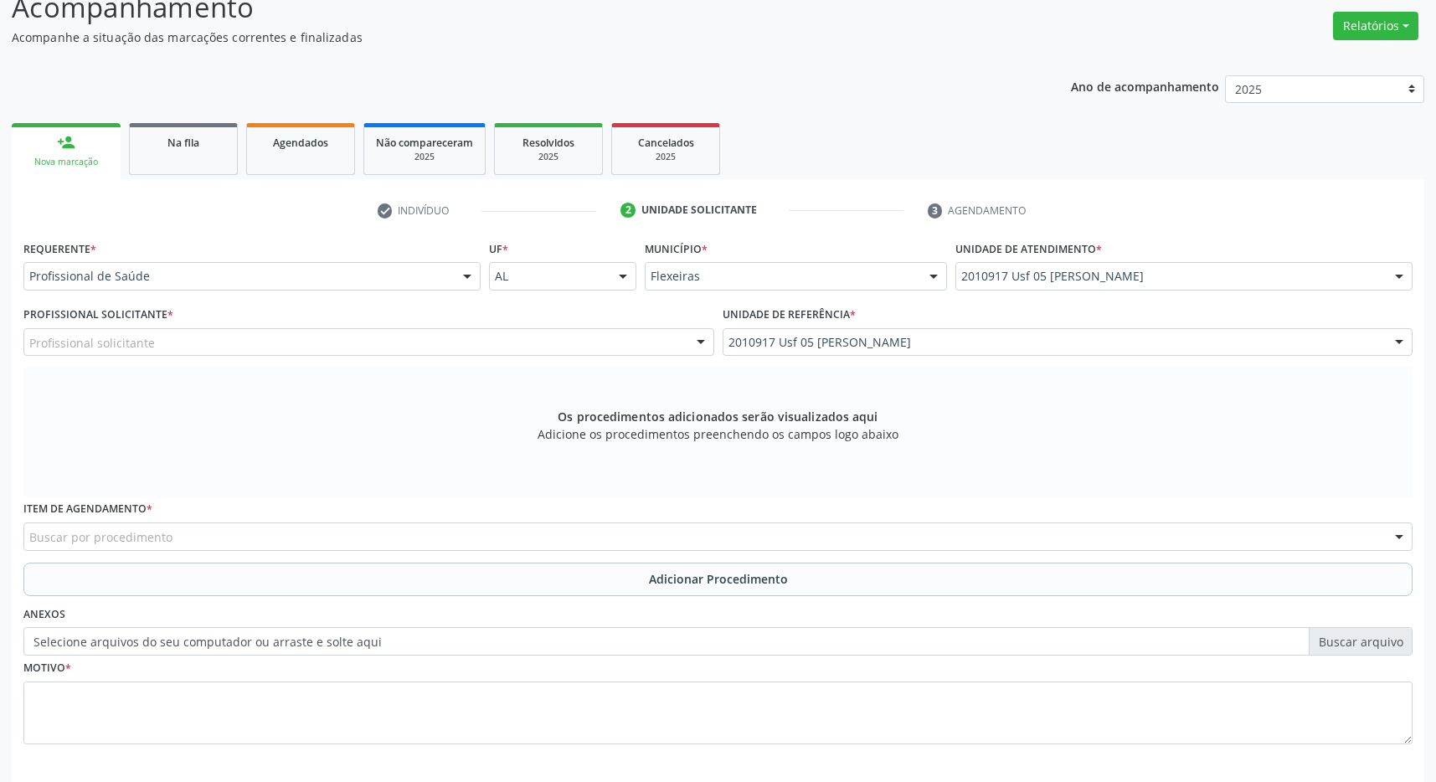
click at [555, 347] on div "Profissional solicitante" at bounding box center [368, 342] width 691 height 28
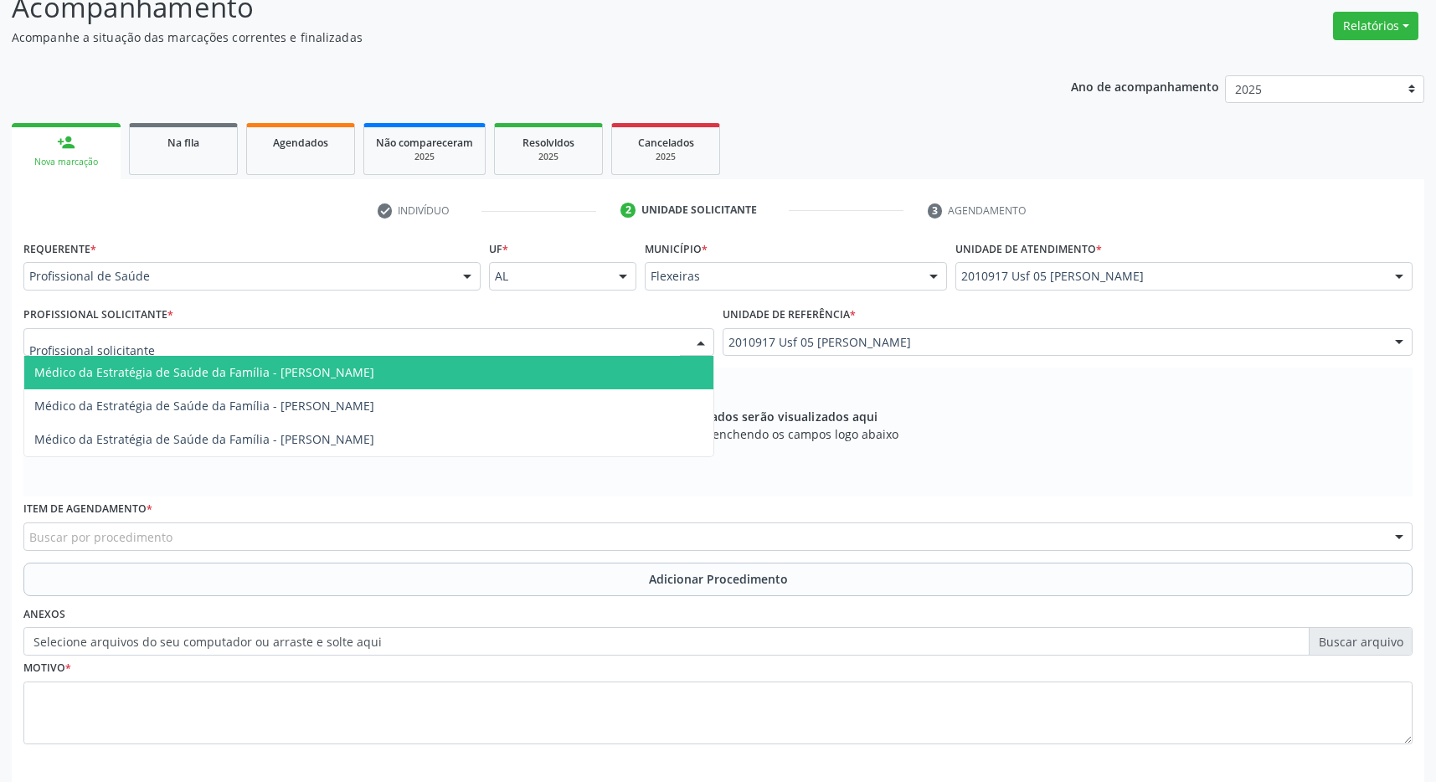
click at [524, 380] on span "Médico da Estratégia de Saúde da Família - Andreya Janniffer Barbosa Honorato" at bounding box center [368, 372] width 689 height 33
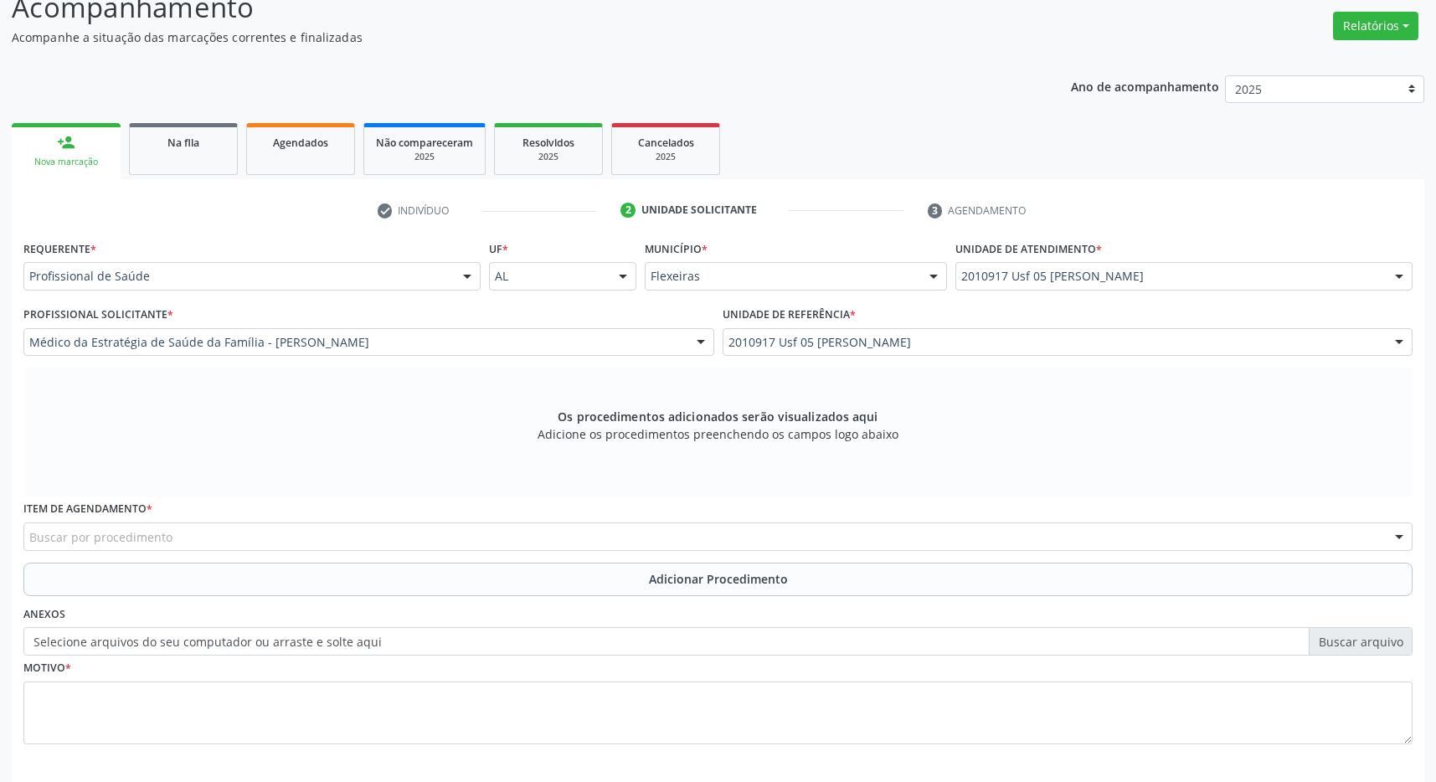
click at [388, 534] on div "Buscar por procedimento" at bounding box center [717, 536] width 1389 height 28
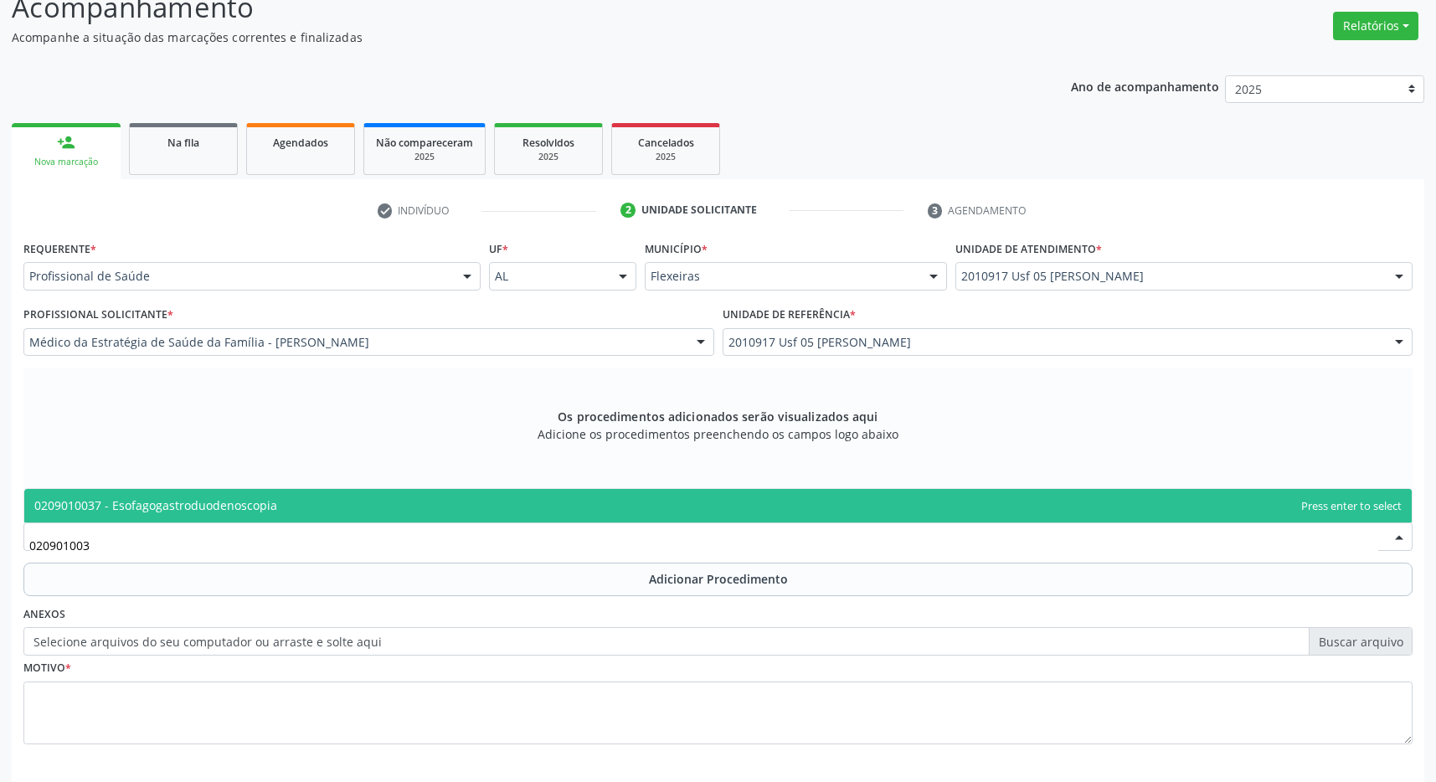
type input "0209010037"
click at [369, 511] on span "0209010037 - Esofagogastroduodenoscopia" at bounding box center [717, 505] width 1387 height 33
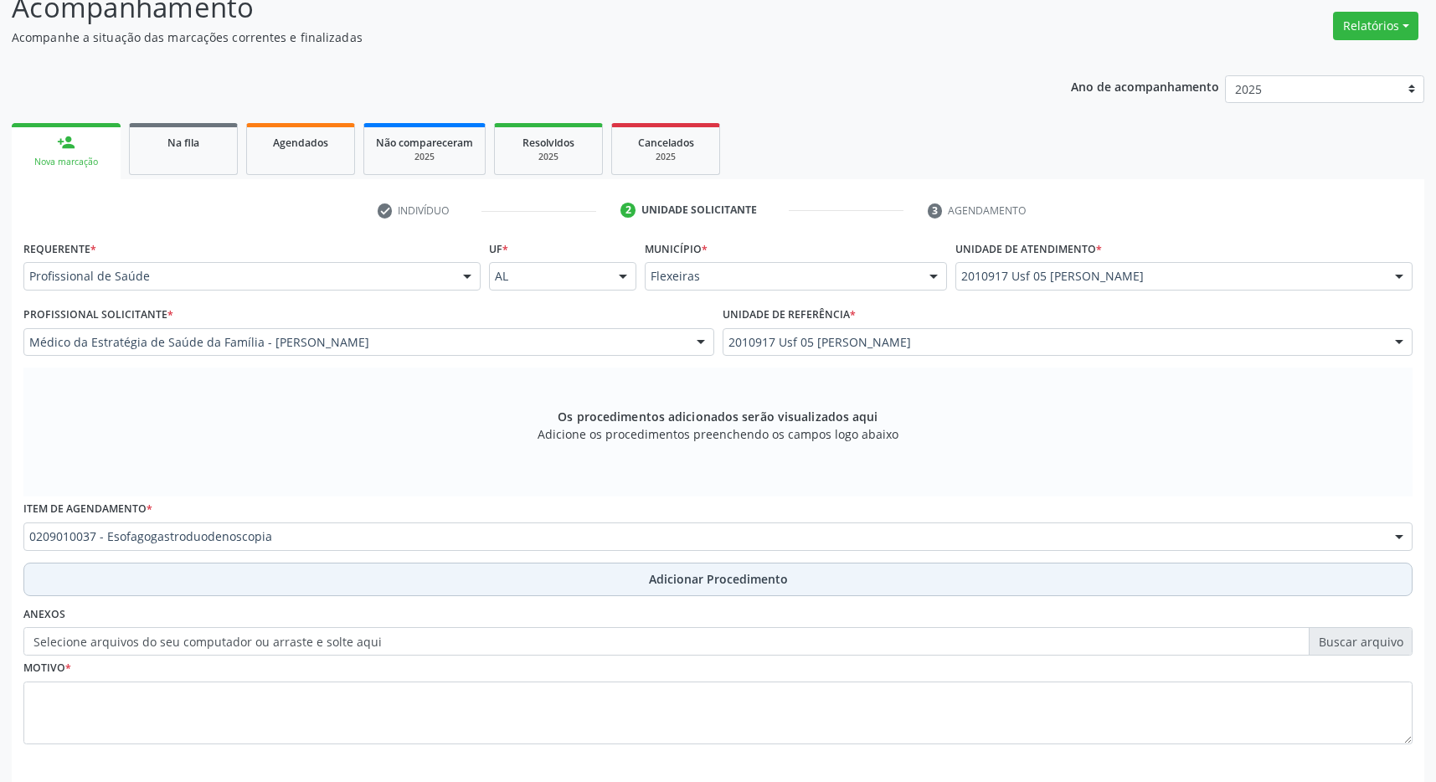
click at [572, 577] on button "Adicionar Procedimento" at bounding box center [717, 579] width 1389 height 33
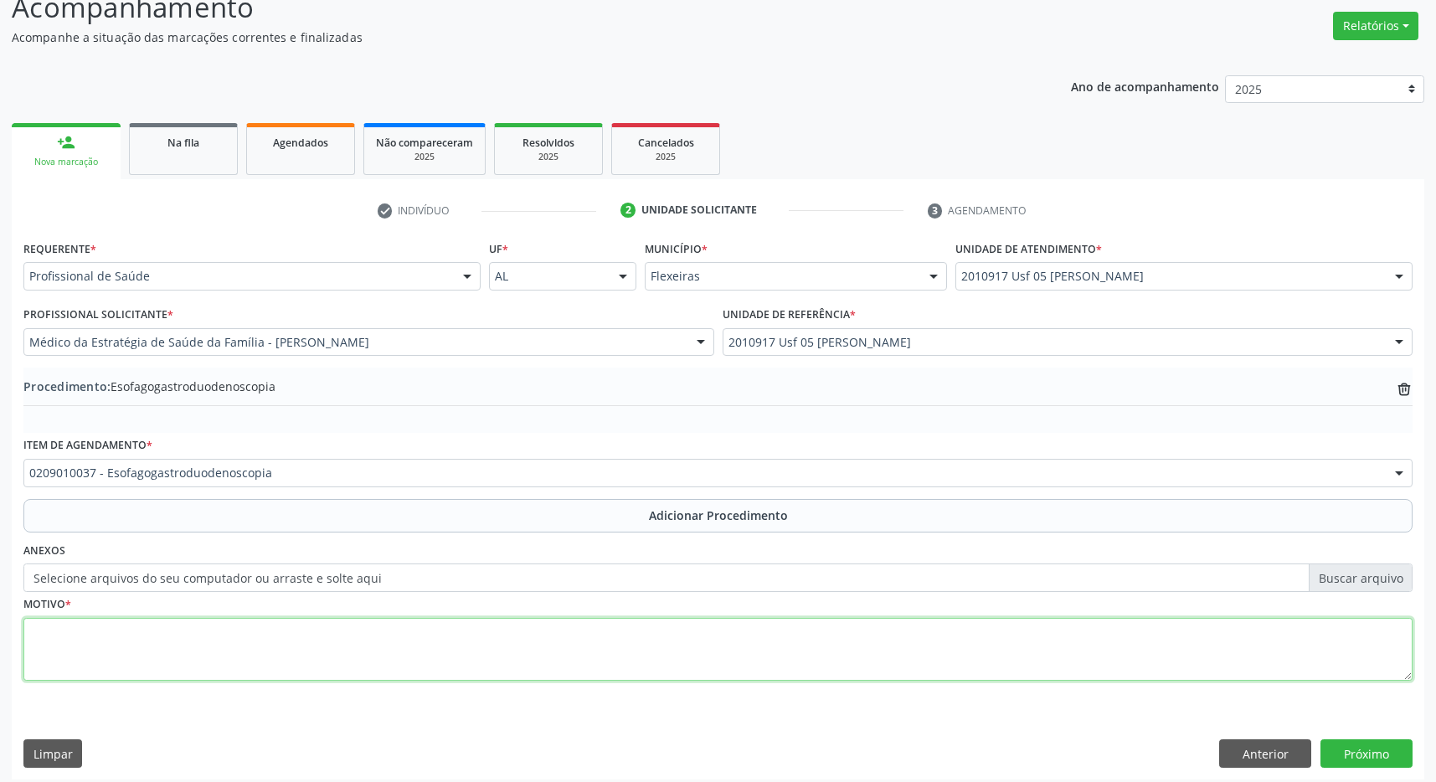
click at [342, 651] on textarea at bounding box center [717, 650] width 1389 height 64
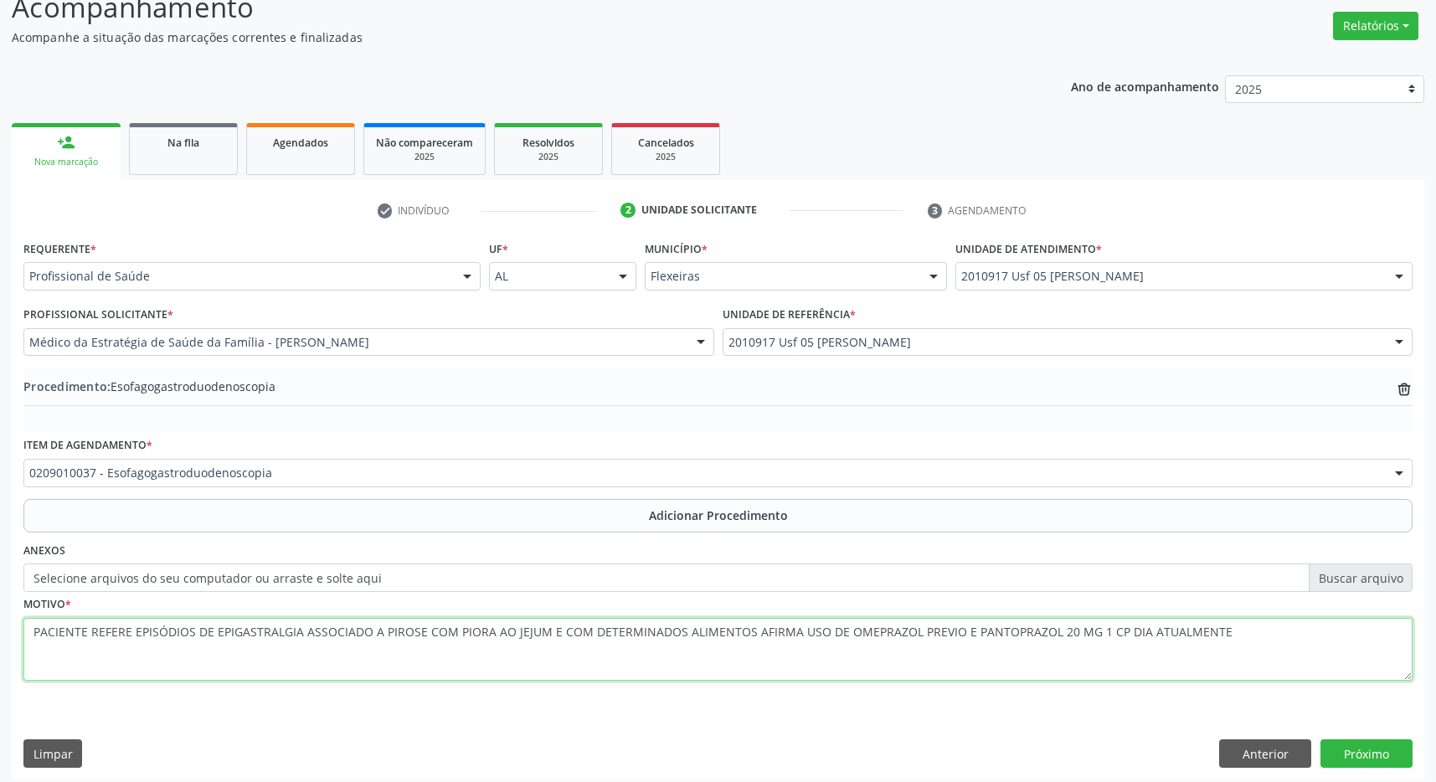
type textarea "PACIENTE REFERE EPISÓDIOS DE EPIGASTRALGIA ASSOCIADO A PIROSE COM PIORA AO JEJU…"
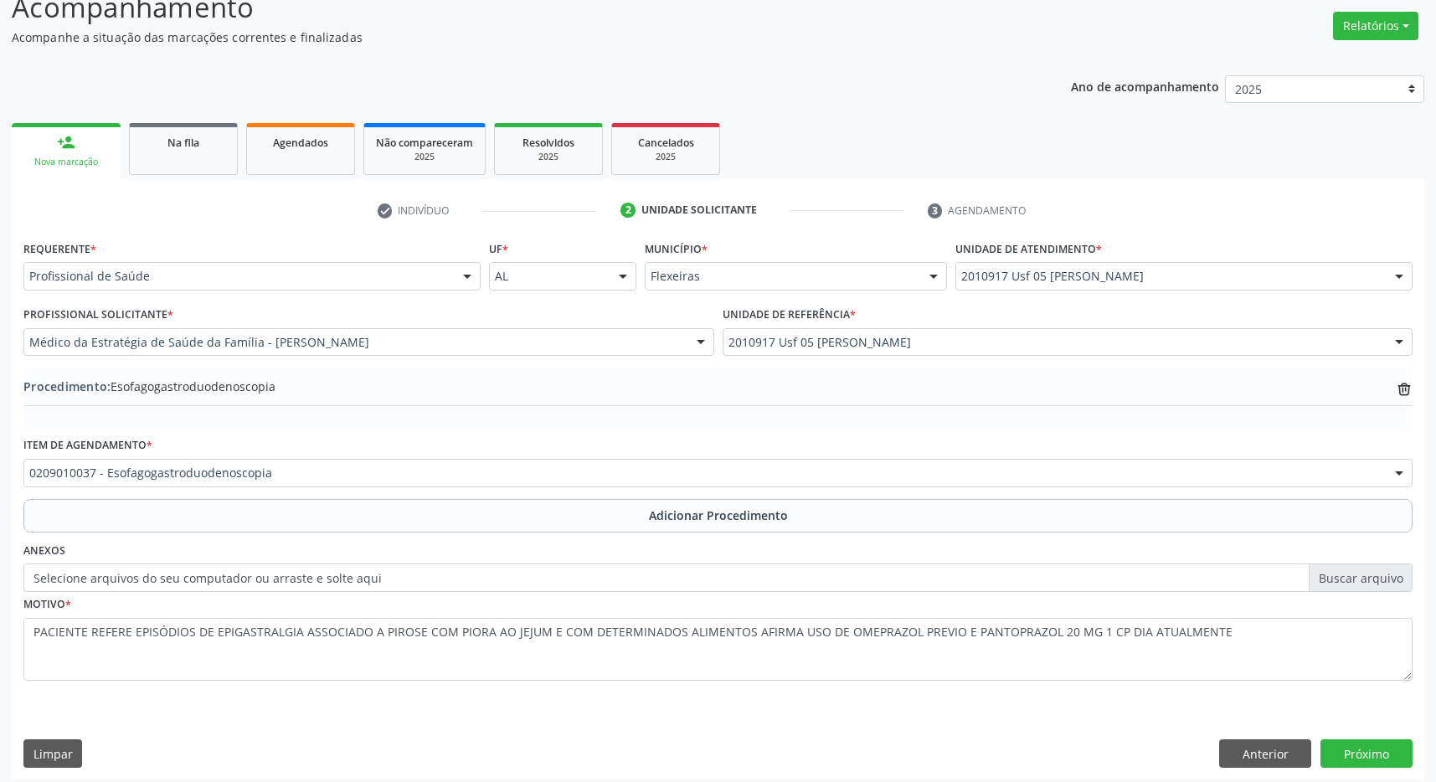
click at [595, 86] on div "Ano de acompanhamento 2025 person_add Nova marcação Na fila Agendados Não compa…" at bounding box center [718, 422] width 1412 height 716
click at [1372, 744] on button "Próximo" at bounding box center [1366, 753] width 92 height 28
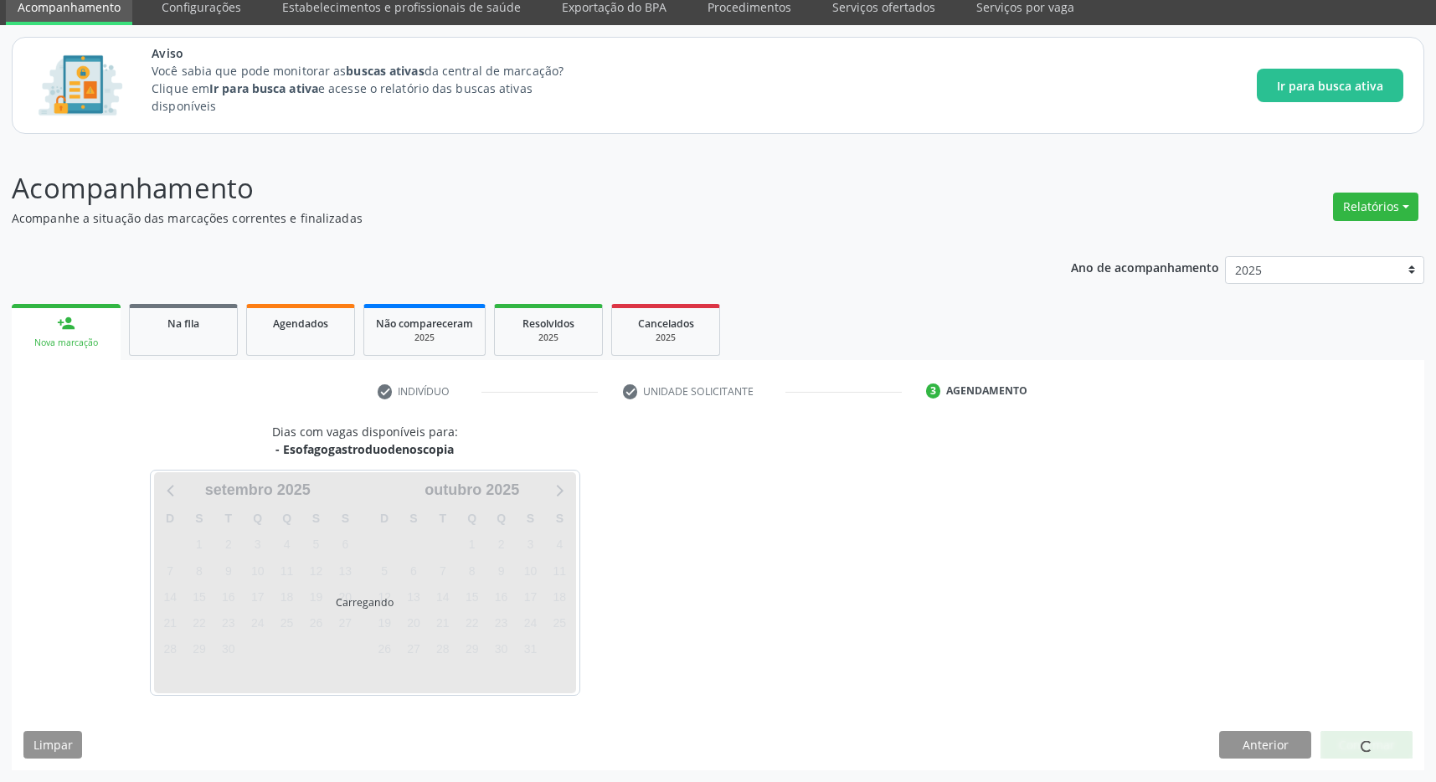
scroll to position [69, 0]
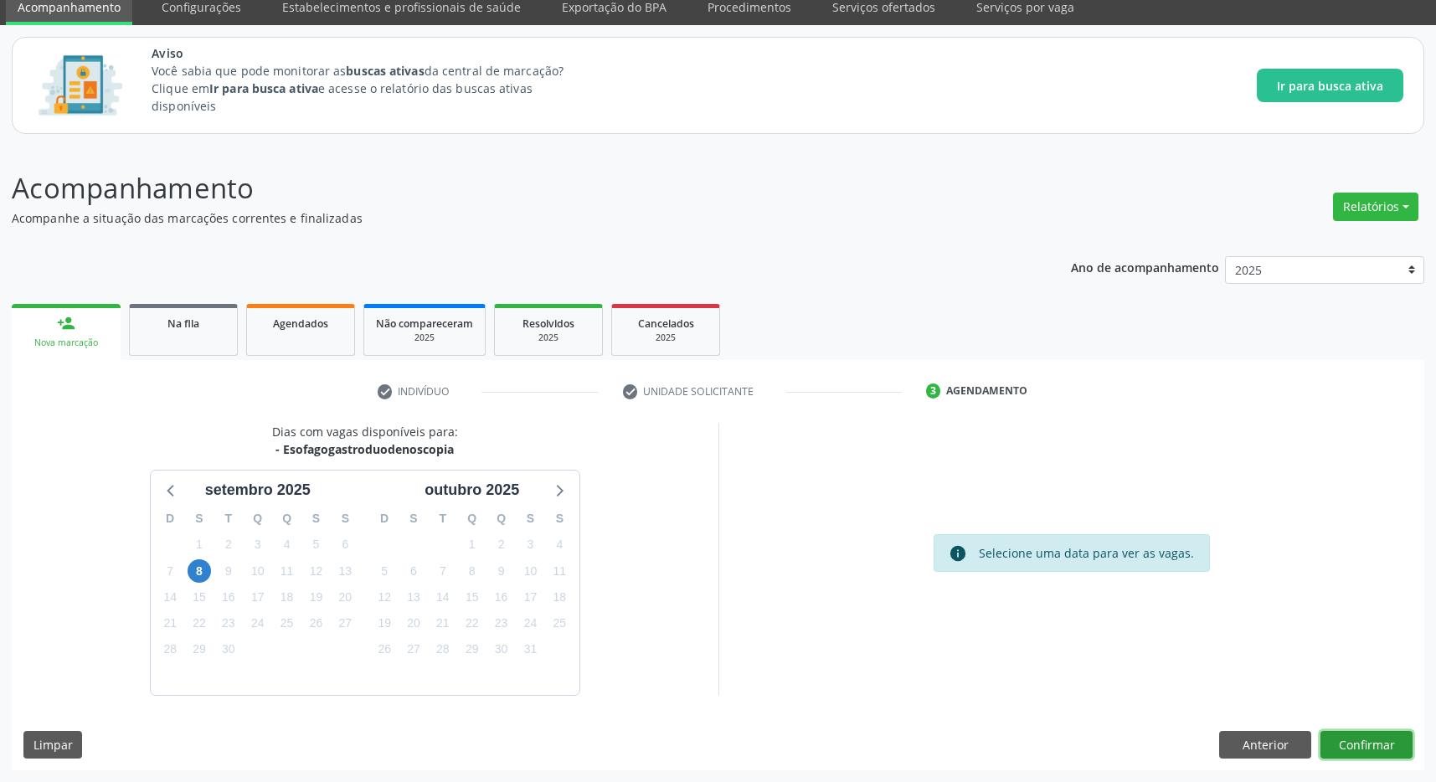
click at [1384, 750] on button "Confirmar" at bounding box center [1366, 745] width 92 height 28
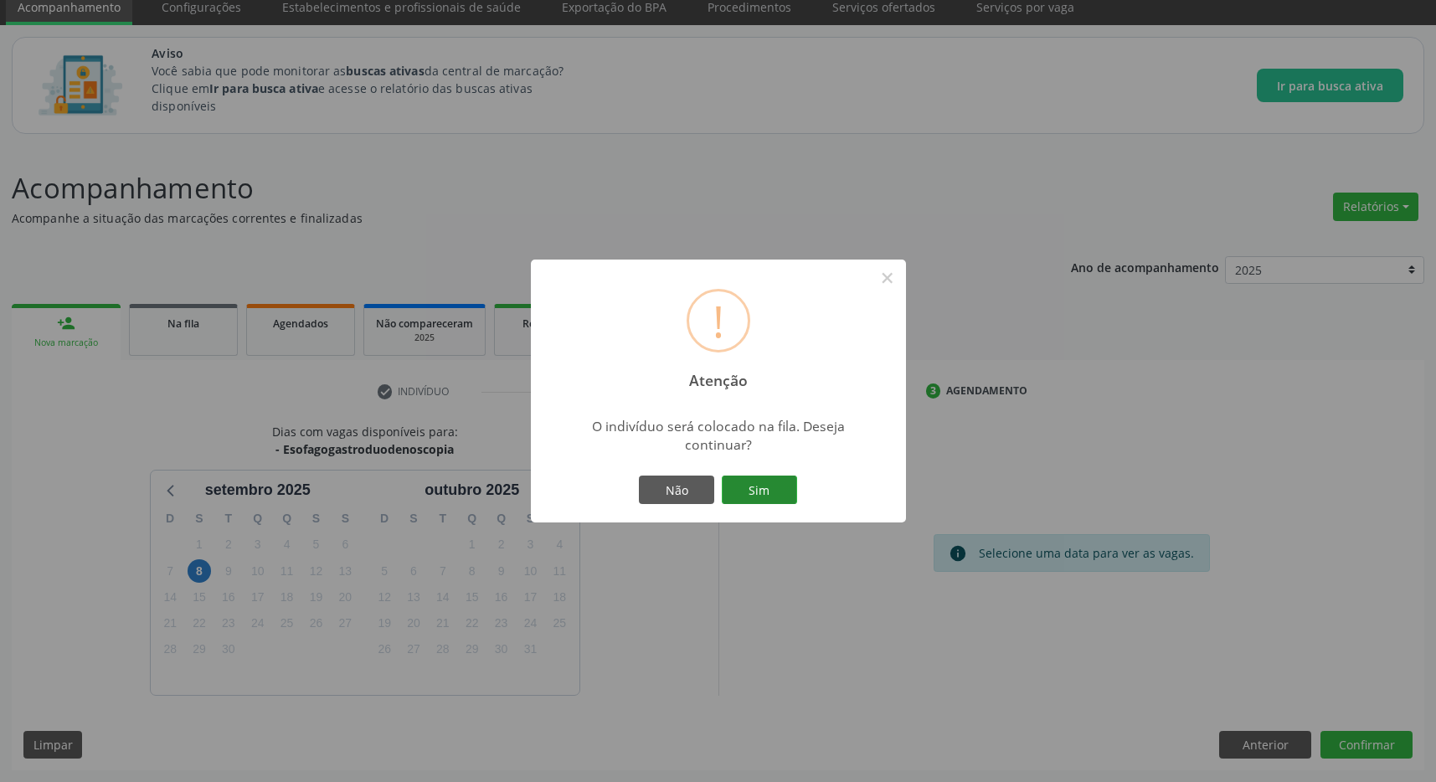
click at [784, 486] on button "Sim" at bounding box center [759, 489] width 75 height 28
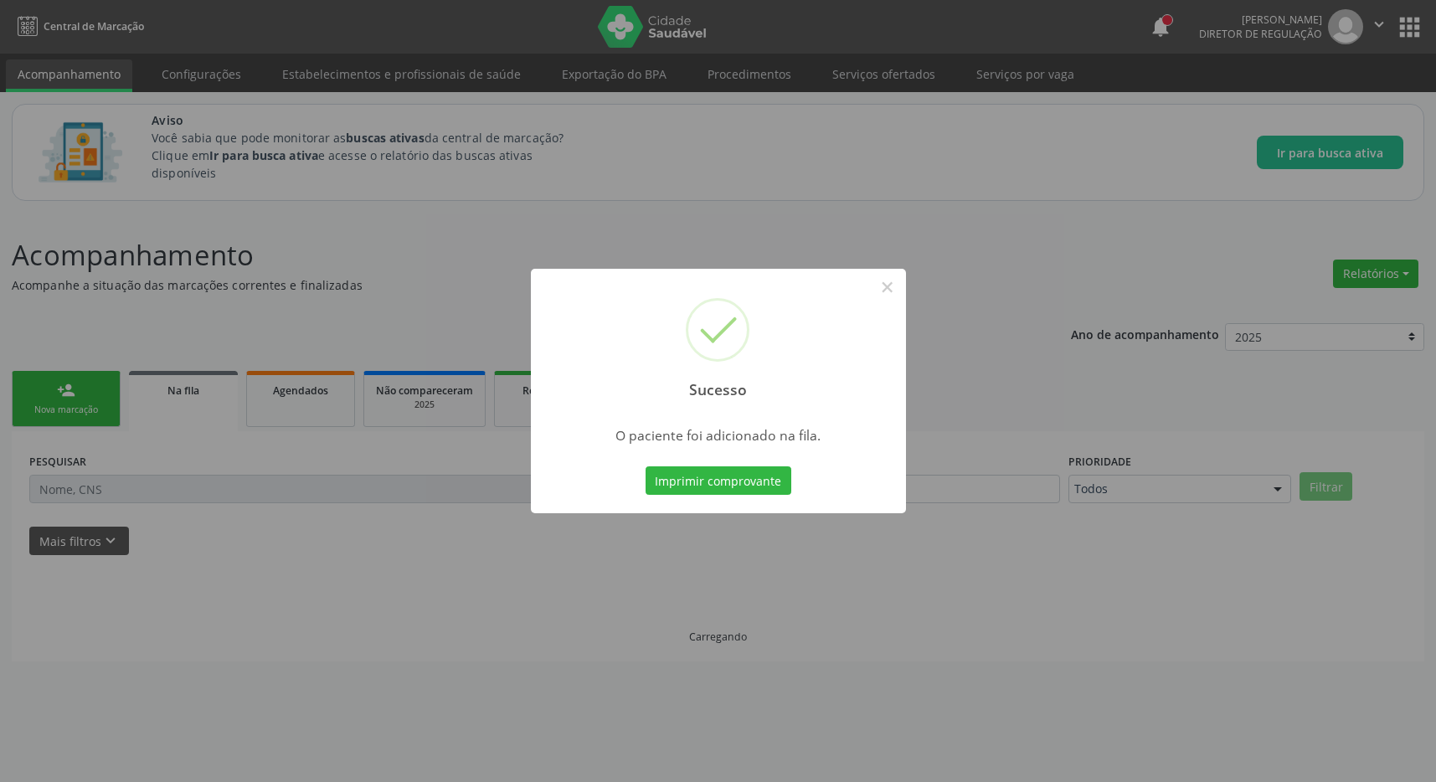
scroll to position [0, 0]
click at [900, 287] on button "×" at bounding box center [895, 287] width 28 height 28
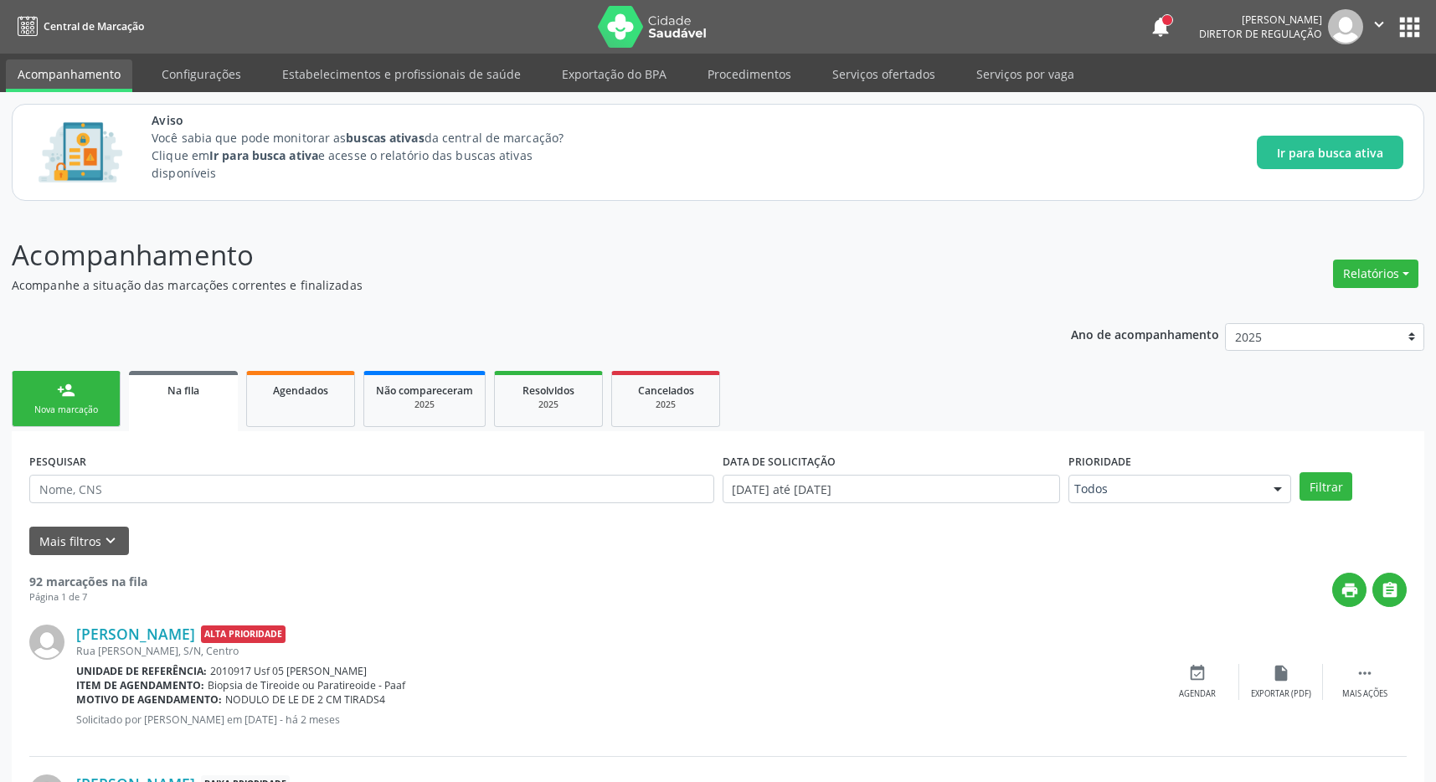
click at [1409, 22] on button "apps" at bounding box center [1409, 27] width 29 height 29
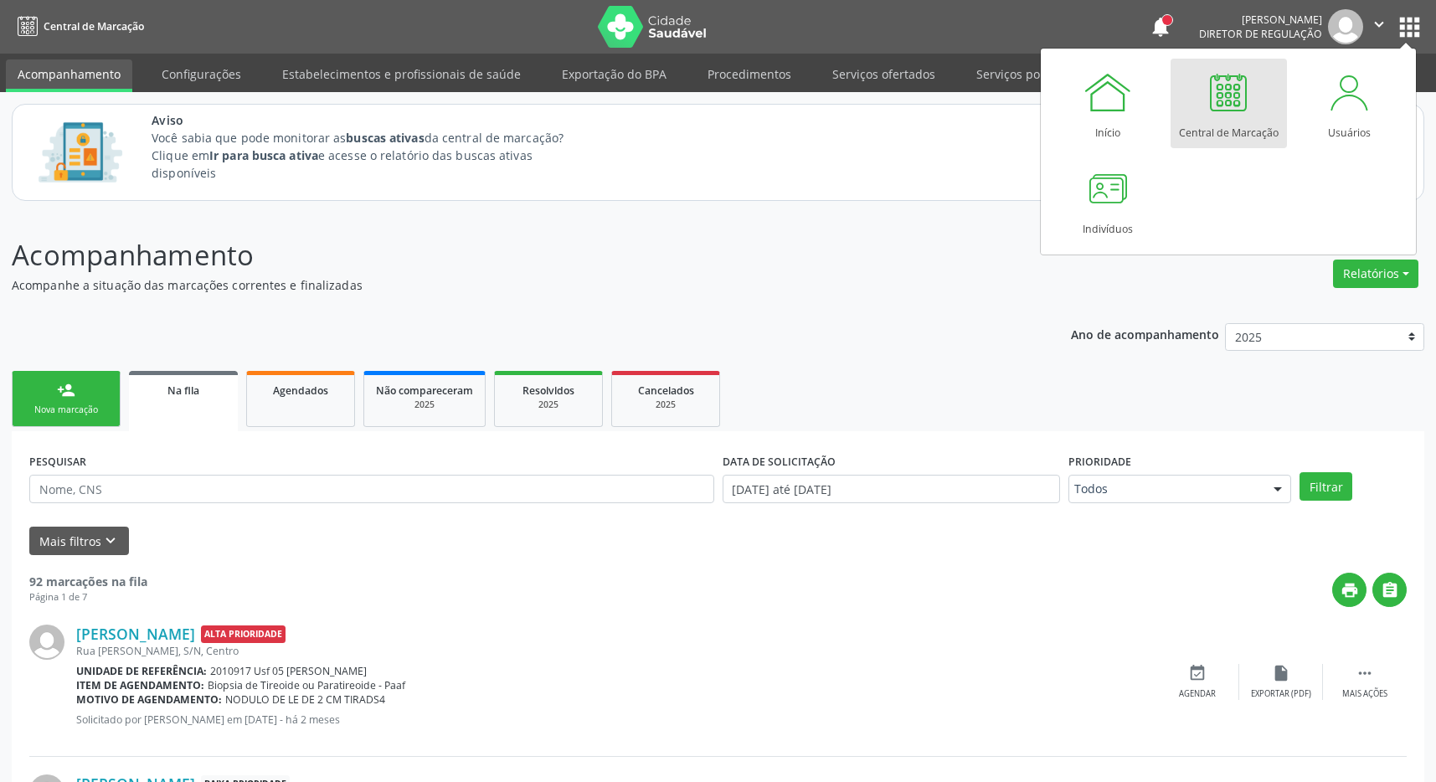
click at [1215, 109] on div at bounding box center [1228, 92] width 50 height 50
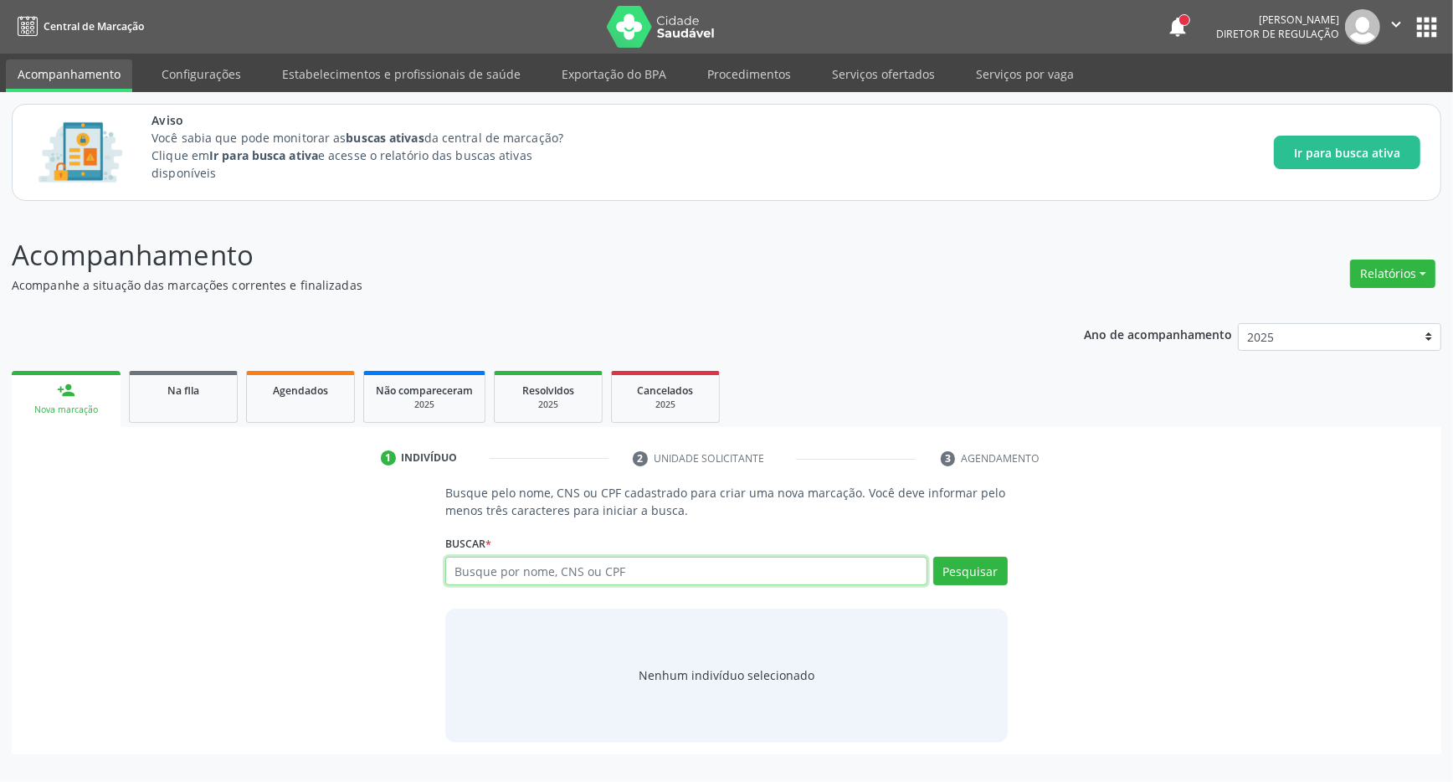
click at [594, 574] on input "text" at bounding box center [686, 571] width 482 height 28
type input "700008221045807"
click at [1001, 578] on button "Pesquisar" at bounding box center [970, 571] width 75 height 28
type input "700008221045807"
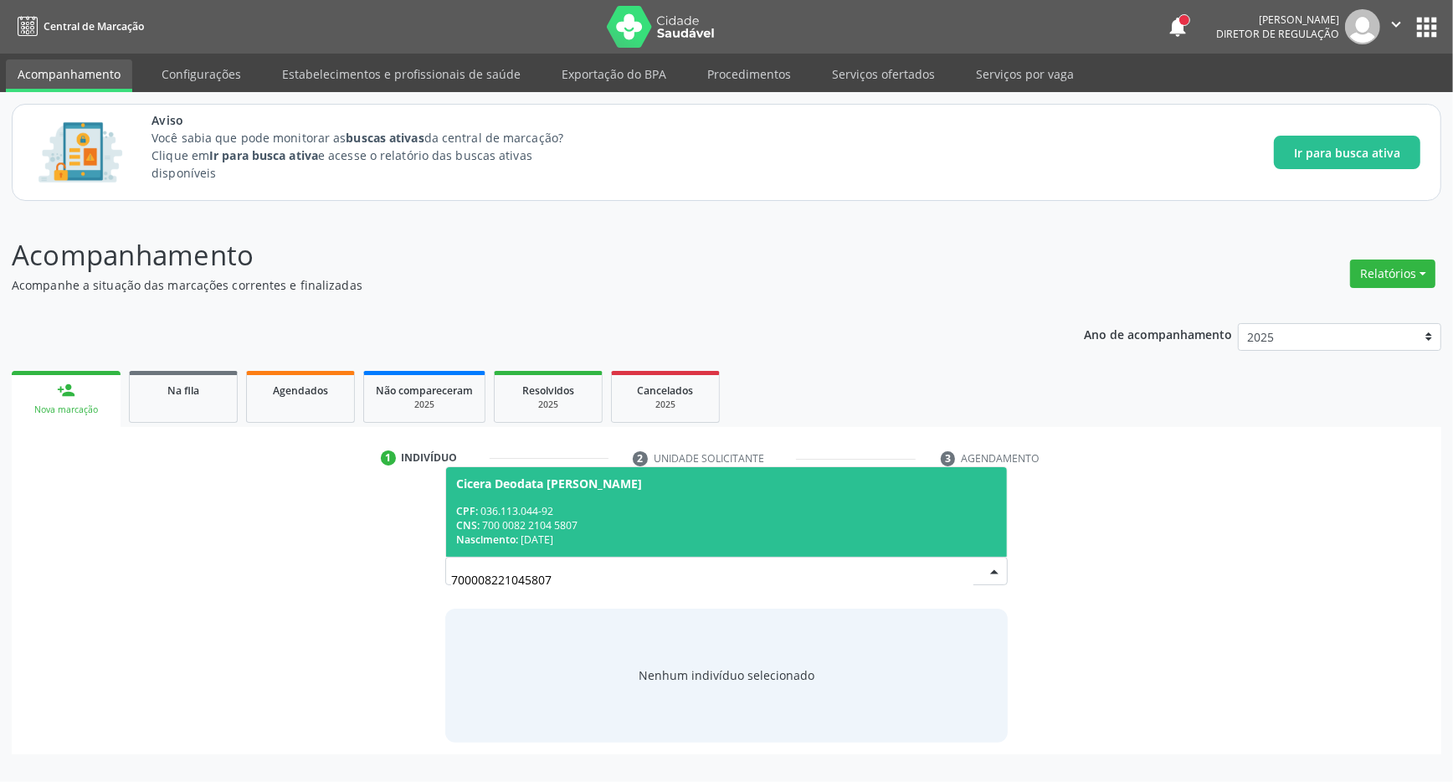
click at [595, 513] on div "CPF: 036.113.044-92" at bounding box center [726, 511] width 541 height 14
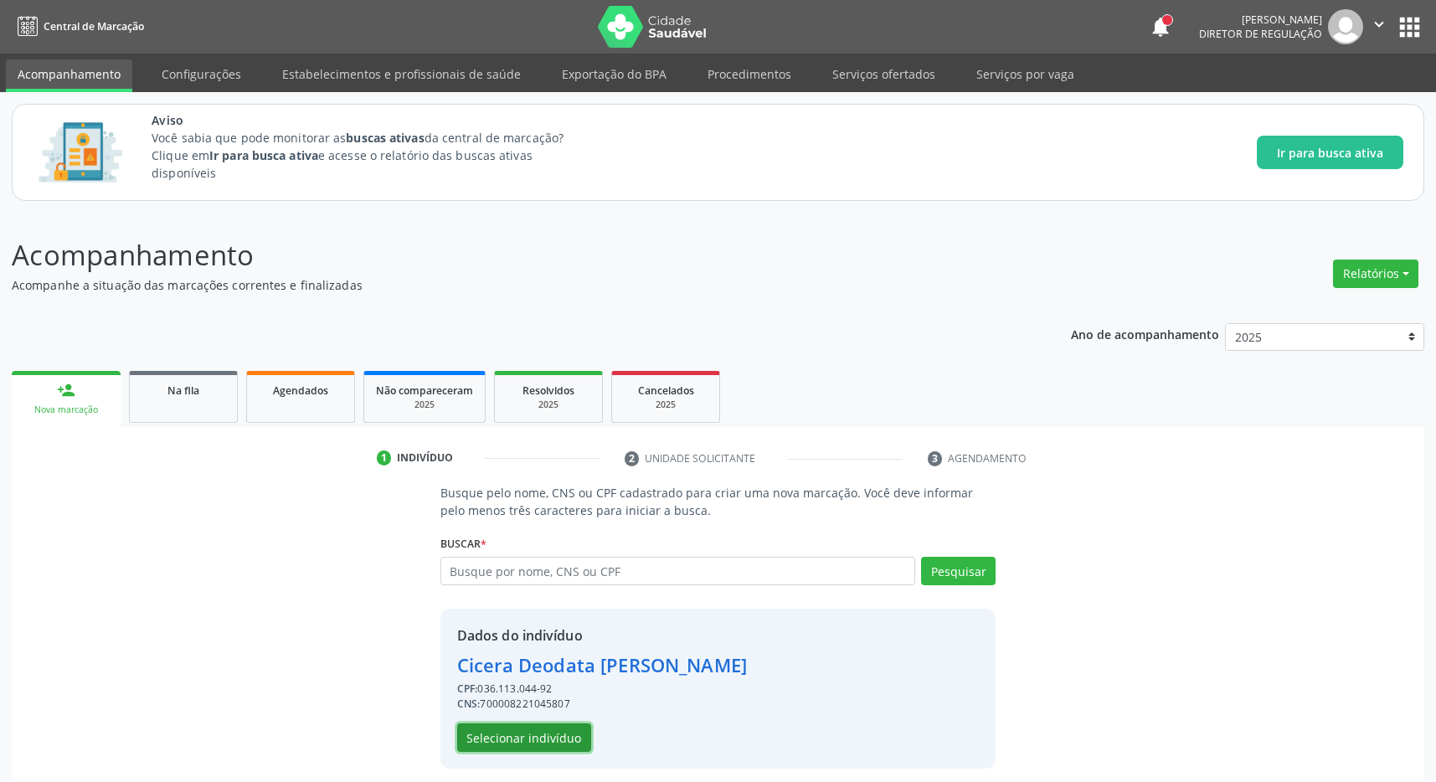
click at [526, 732] on button "Selecionar indivíduo" at bounding box center [524, 737] width 134 height 28
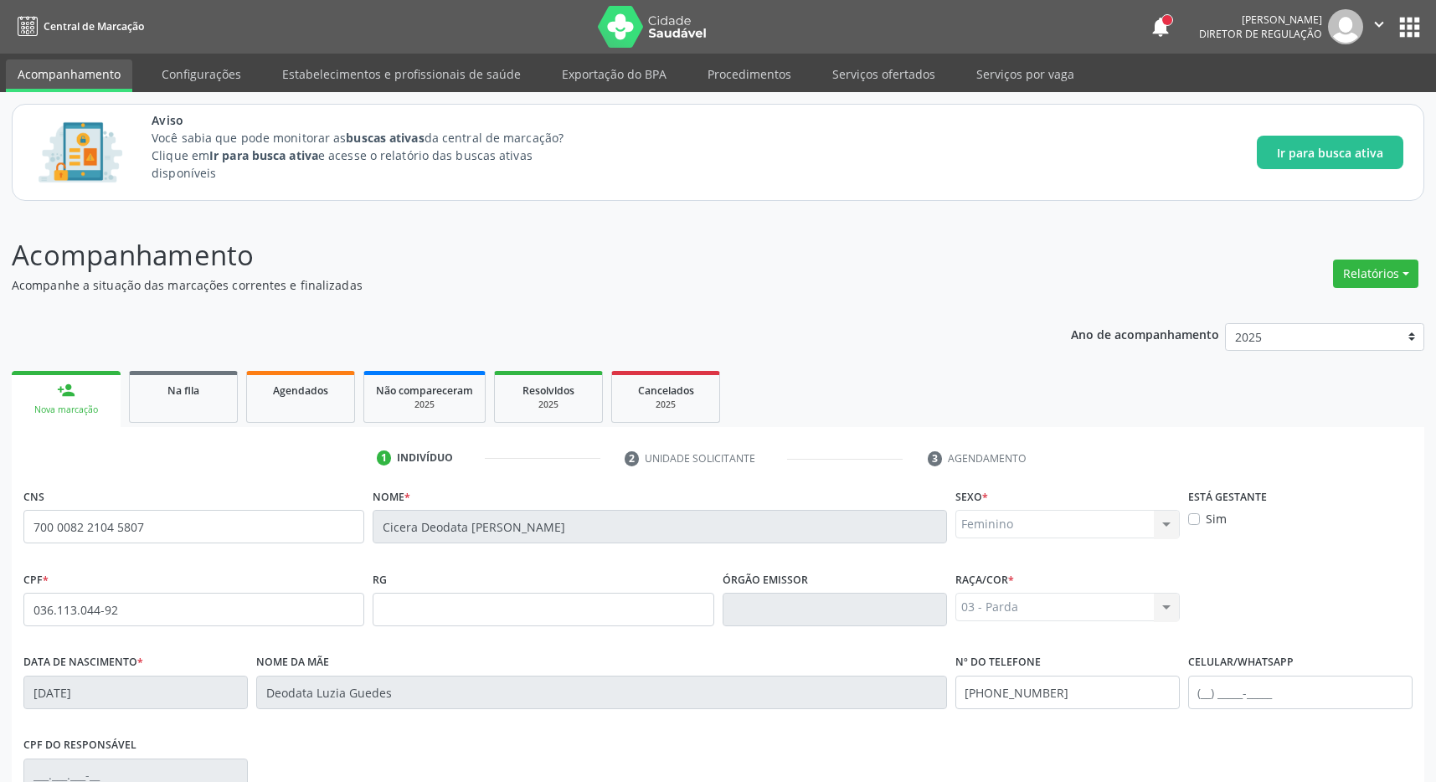
scroll to position [248, 0]
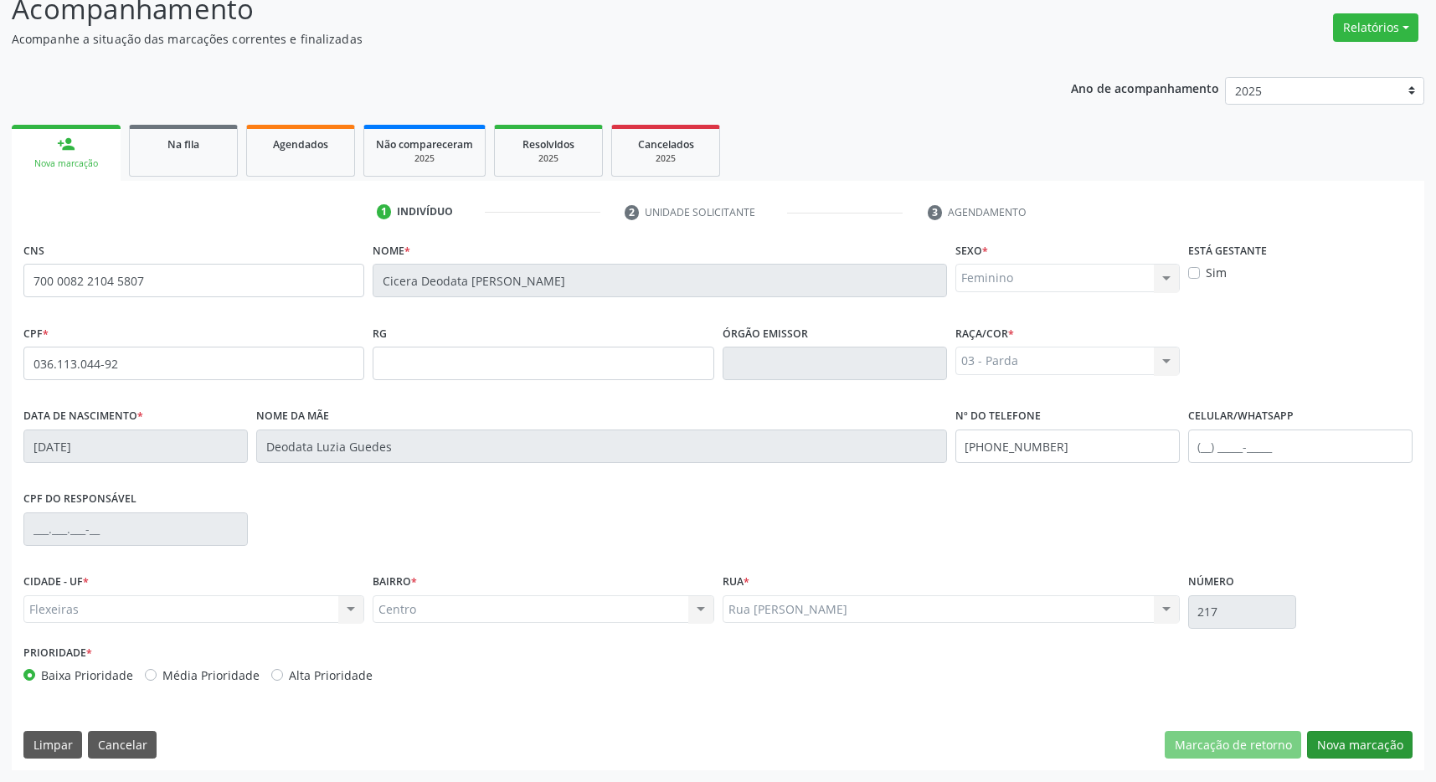
click at [1413, 742] on div "CNS 700 0082 2104 5807 [GEOGRAPHIC_DATA] * Cicera Deodata Miranda dos Santos Se…" at bounding box center [718, 504] width 1412 height 532
click at [1361, 739] on button "Nova marcação" at bounding box center [1359, 745] width 105 height 28
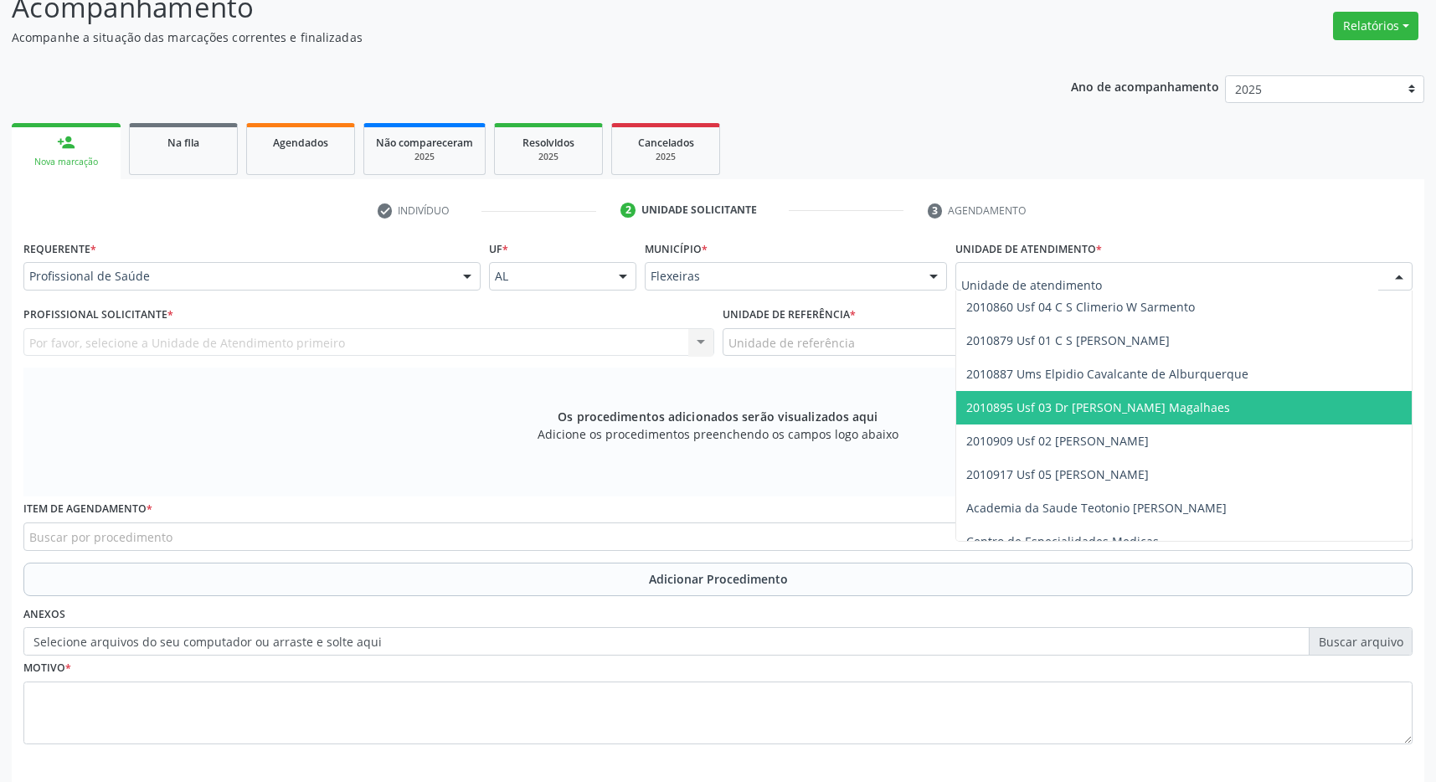
click at [1209, 401] on span "2010895 Usf 03 Dr [PERSON_NAME] Magalhaes" at bounding box center [1098, 407] width 264 height 16
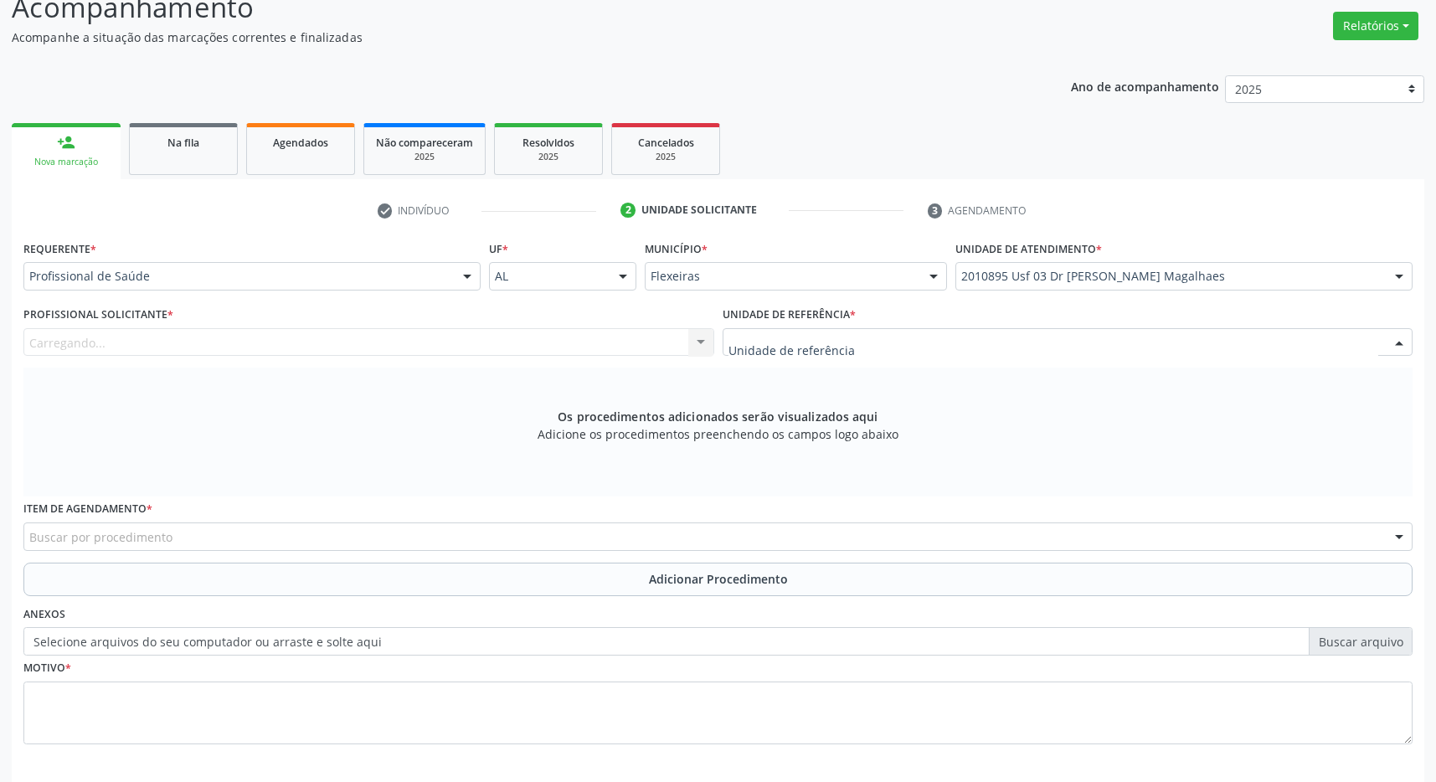
click at [1174, 333] on div at bounding box center [1067, 342] width 691 height 28
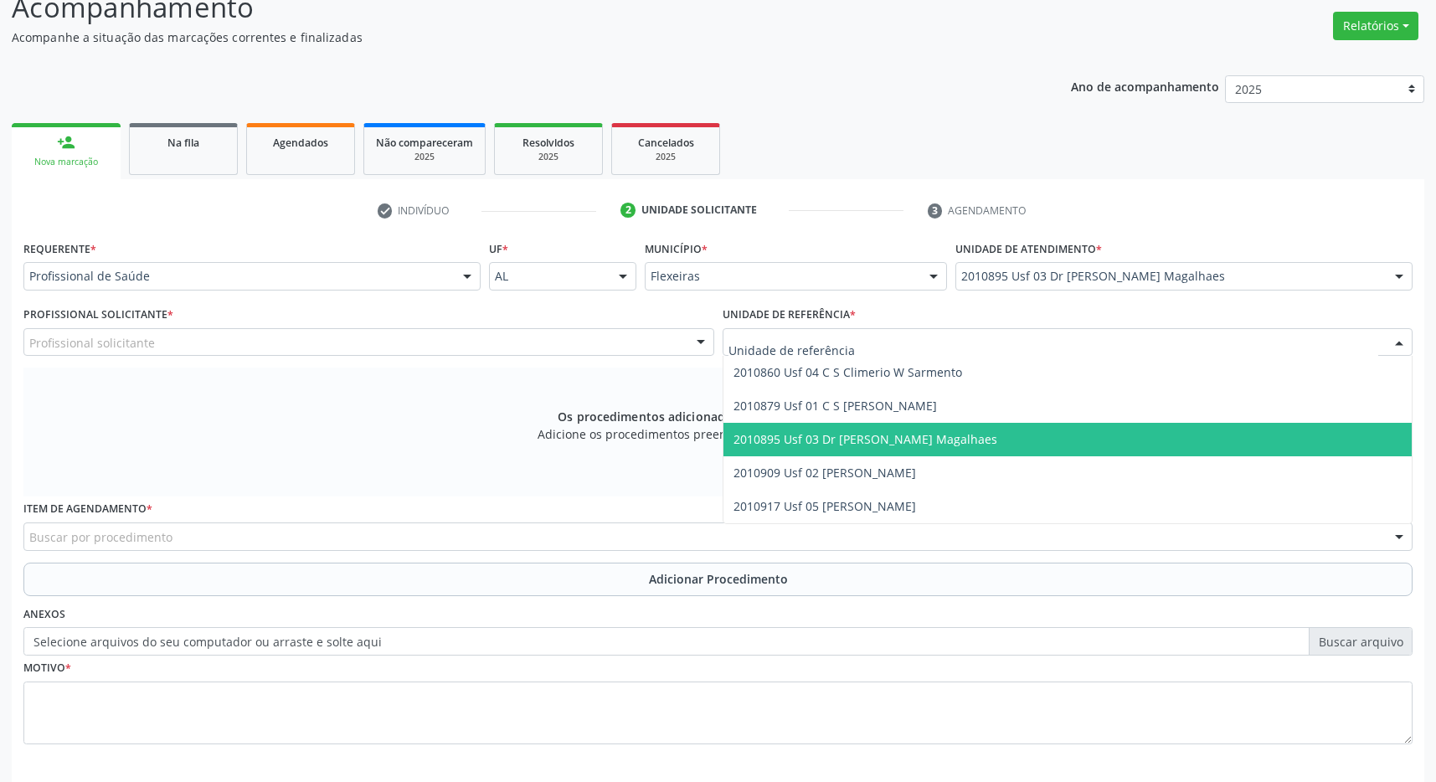
click at [1175, 439] on span "2010895 Usf 03 Dr [PERSON_NAME] Magalhaes" at bounding box center [1067, 439] width 689 height 33
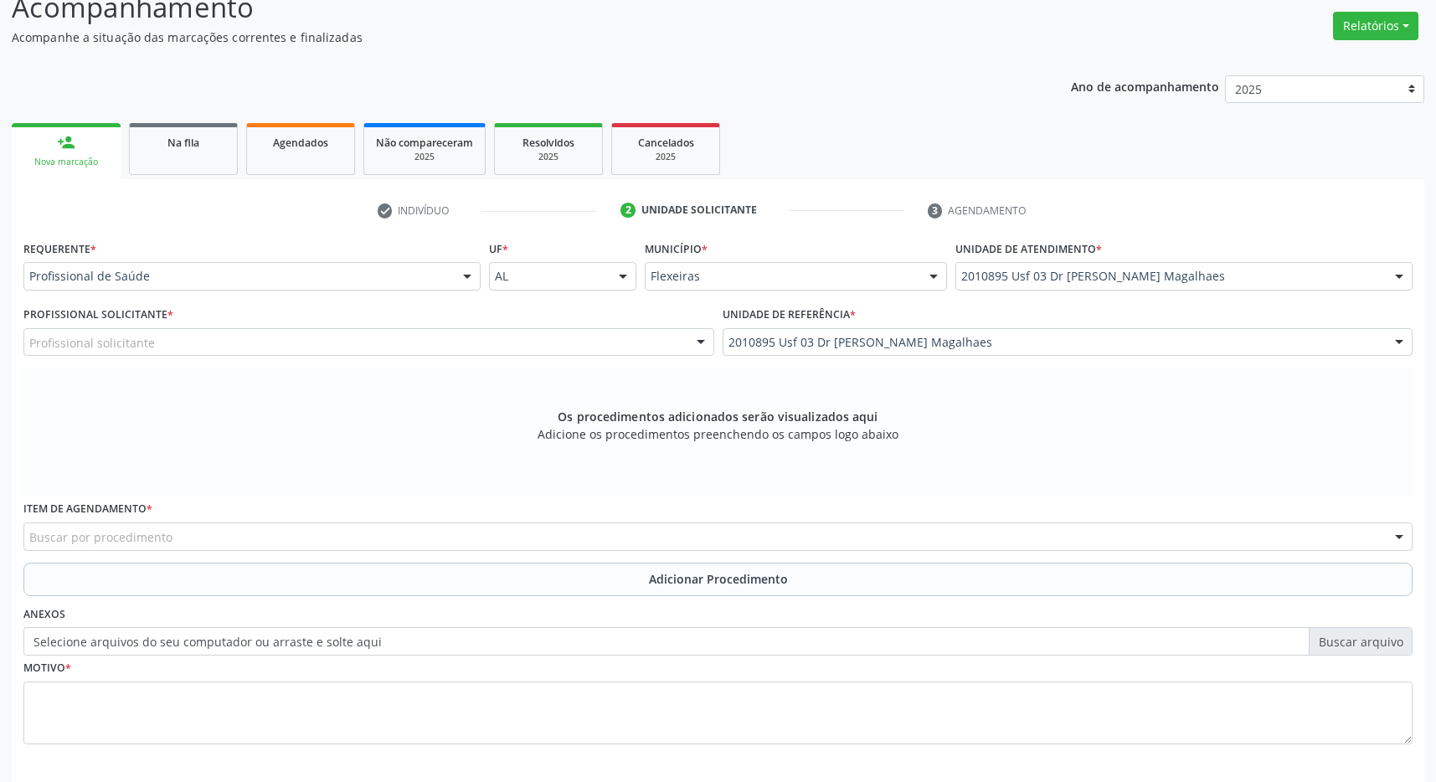
click at [563, 335] on div "Profissional solicitante" at bounding box center [368, 342] width 691 height 28
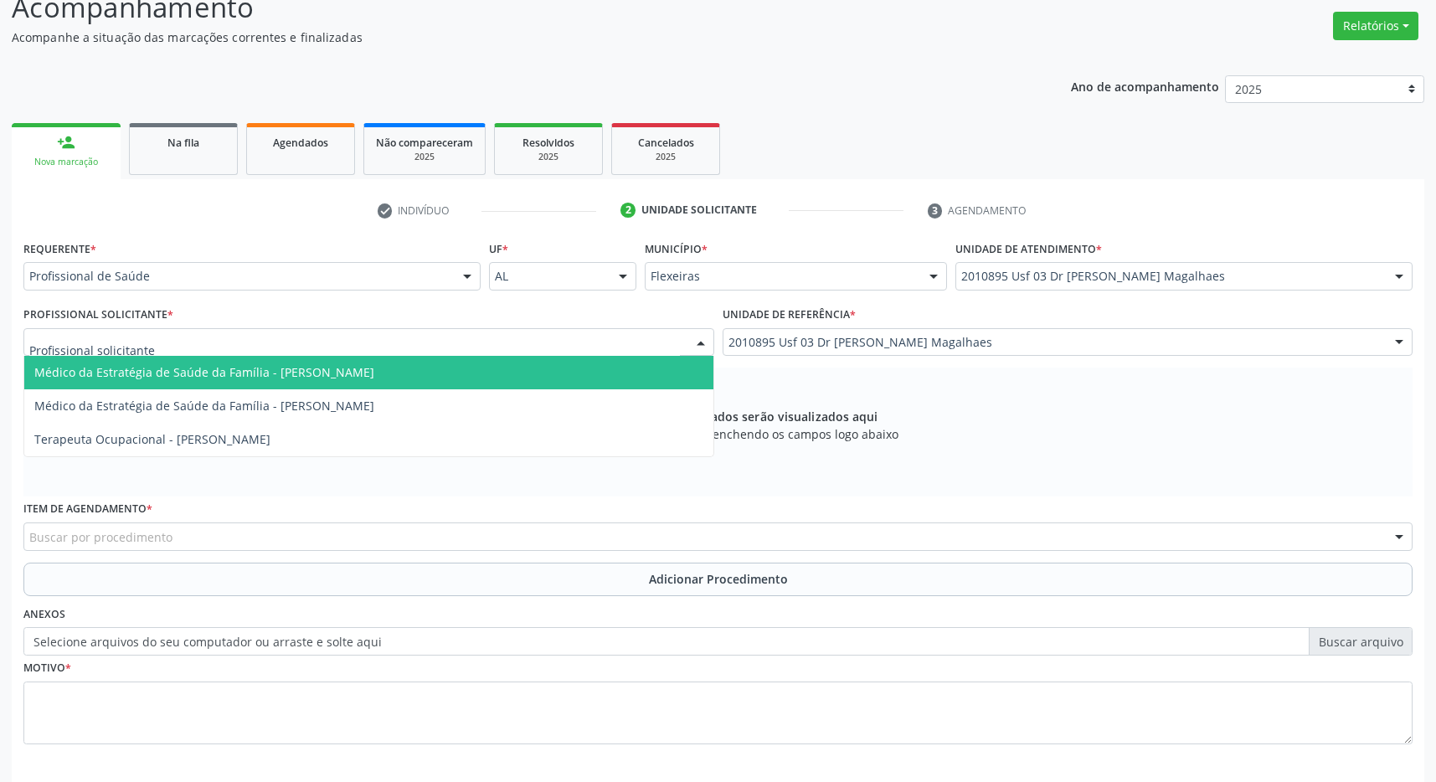
click at [547, 377] on span "Médico da Estratégia de Saúde da Família - [PERSON_NAME]" at bounding box center [368, 372] width 689 height 33
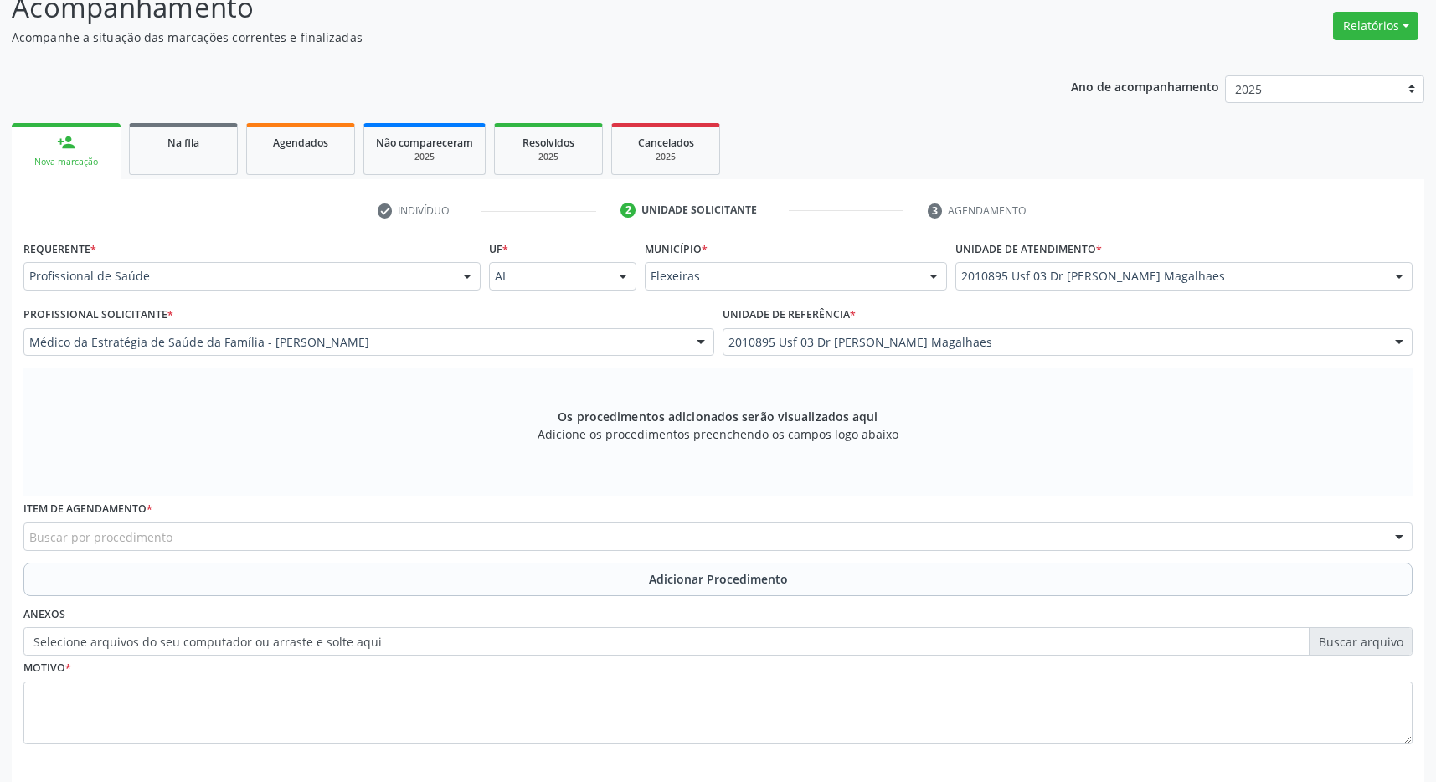
click at [468, 543] on div "Buscar por procedimento" at bounding box center [717, 536] width 1389 height 28
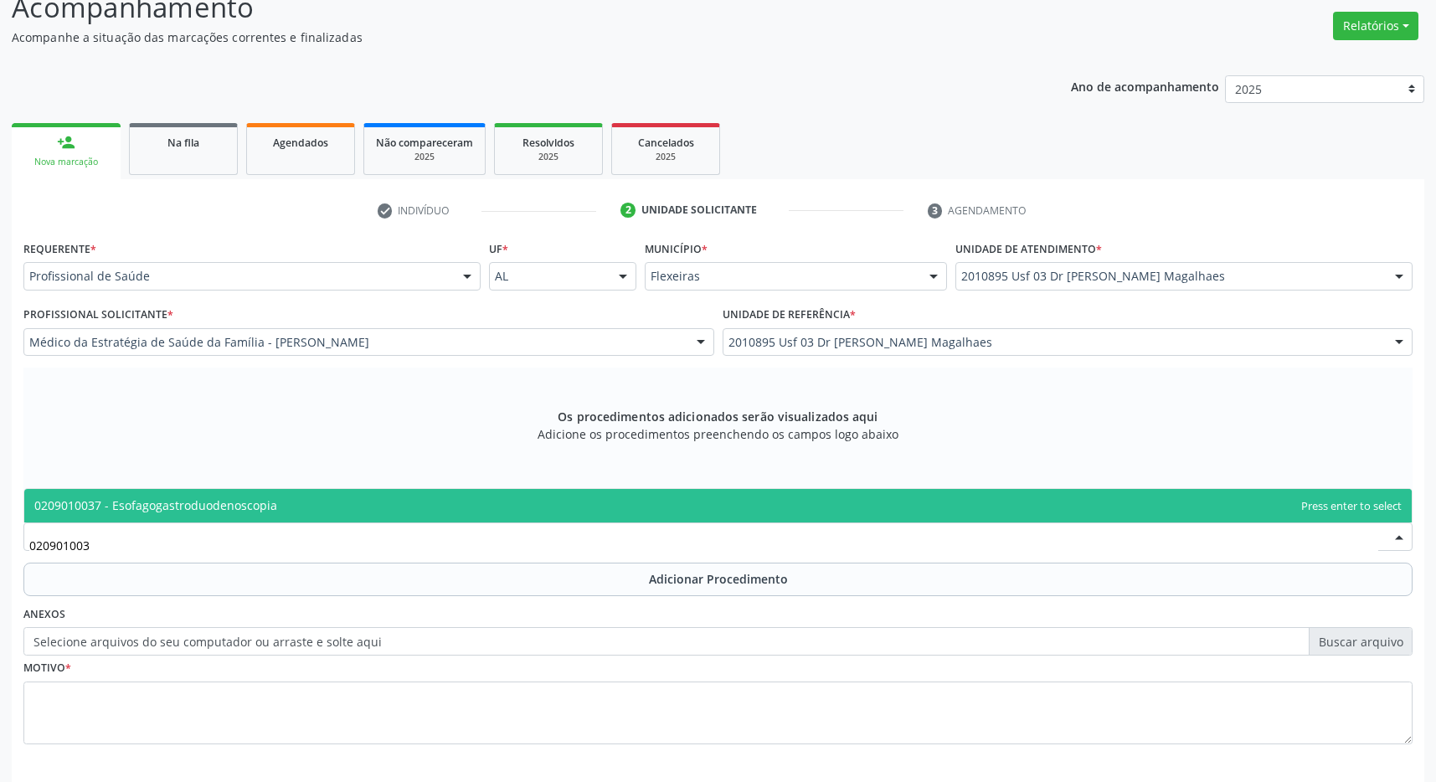
type input "0209010037"
click at [451, 502] on span "0209010037 - Esofagogastroduodenoscopia" at bounding box center [717, 505] width 1387 height 33
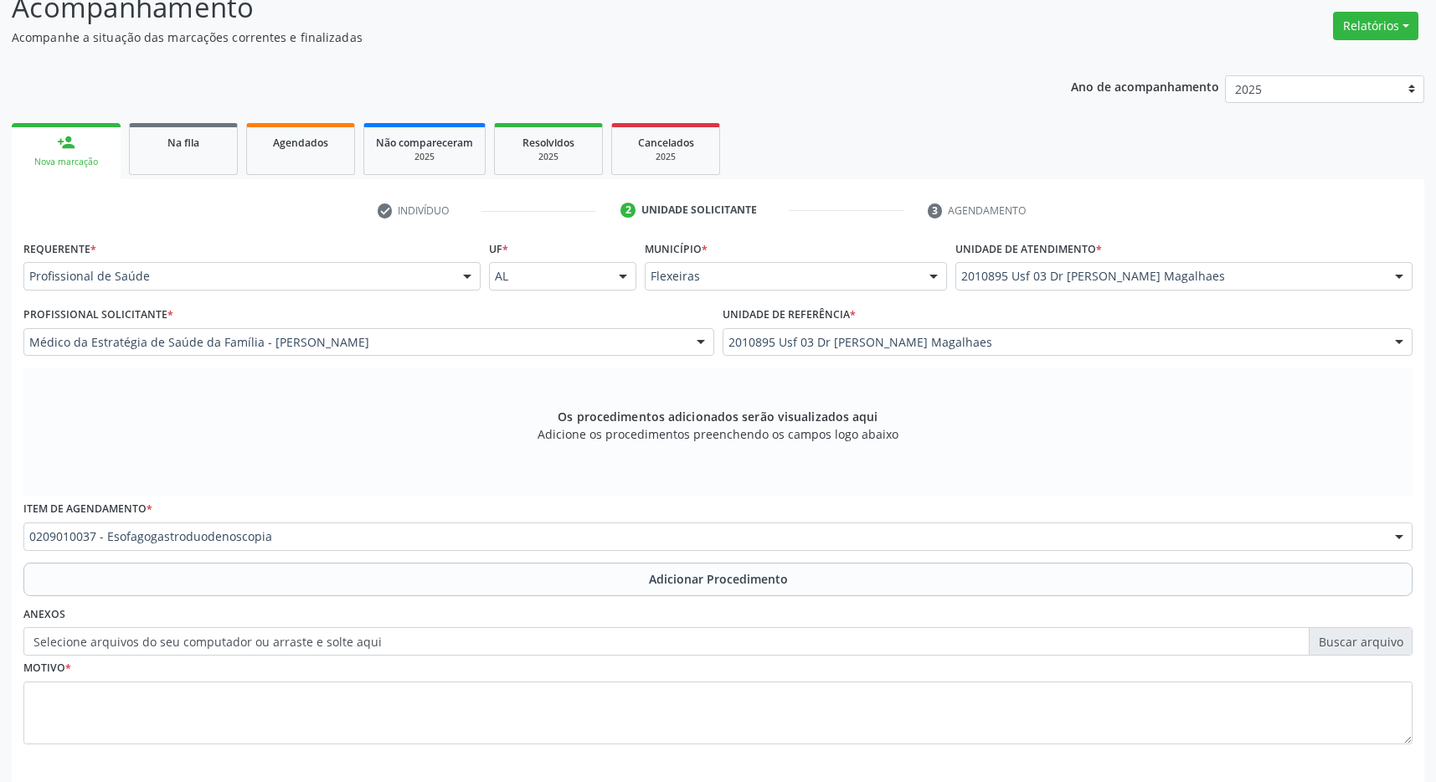
click at [651, 582] on span "Adicionar Procedimento" at bounding box center [718, 579] width 139 height 18
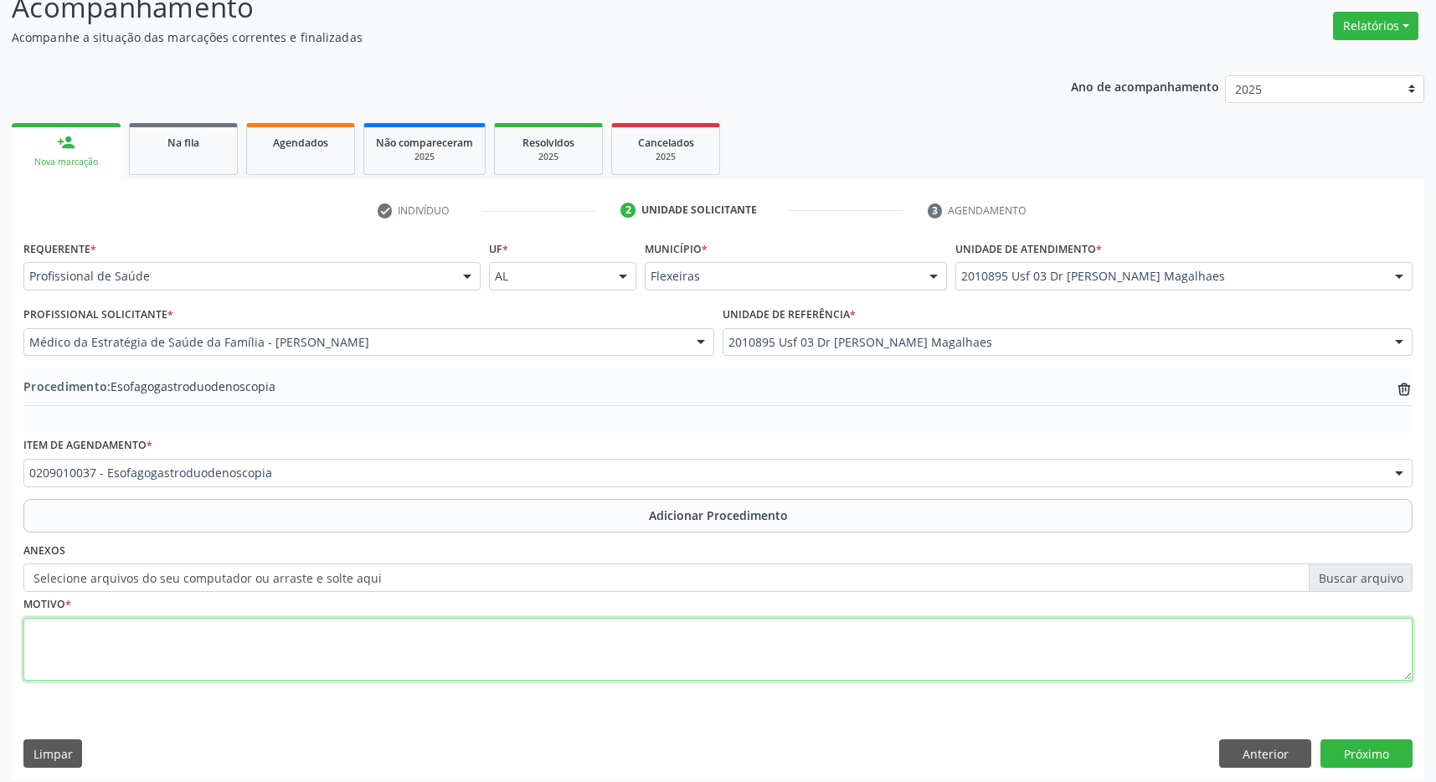
click at [470, 664] on textarea at bounding box center [717, 650] width 1389 height 64
type textarea "EPIGASTRALGIA"
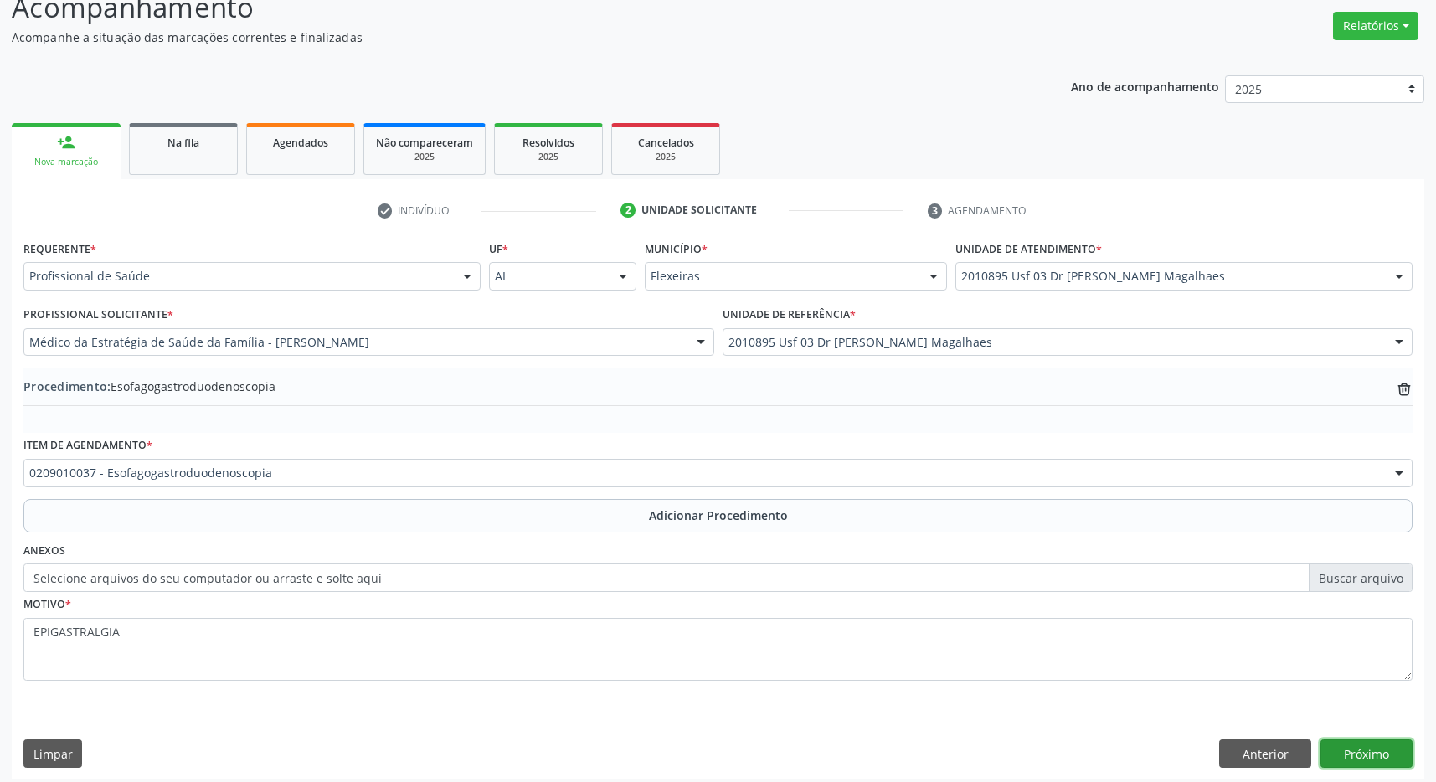
click at [1372, 750] on button "Próximo" at bounding box center [1366, 753] width 92 height 28
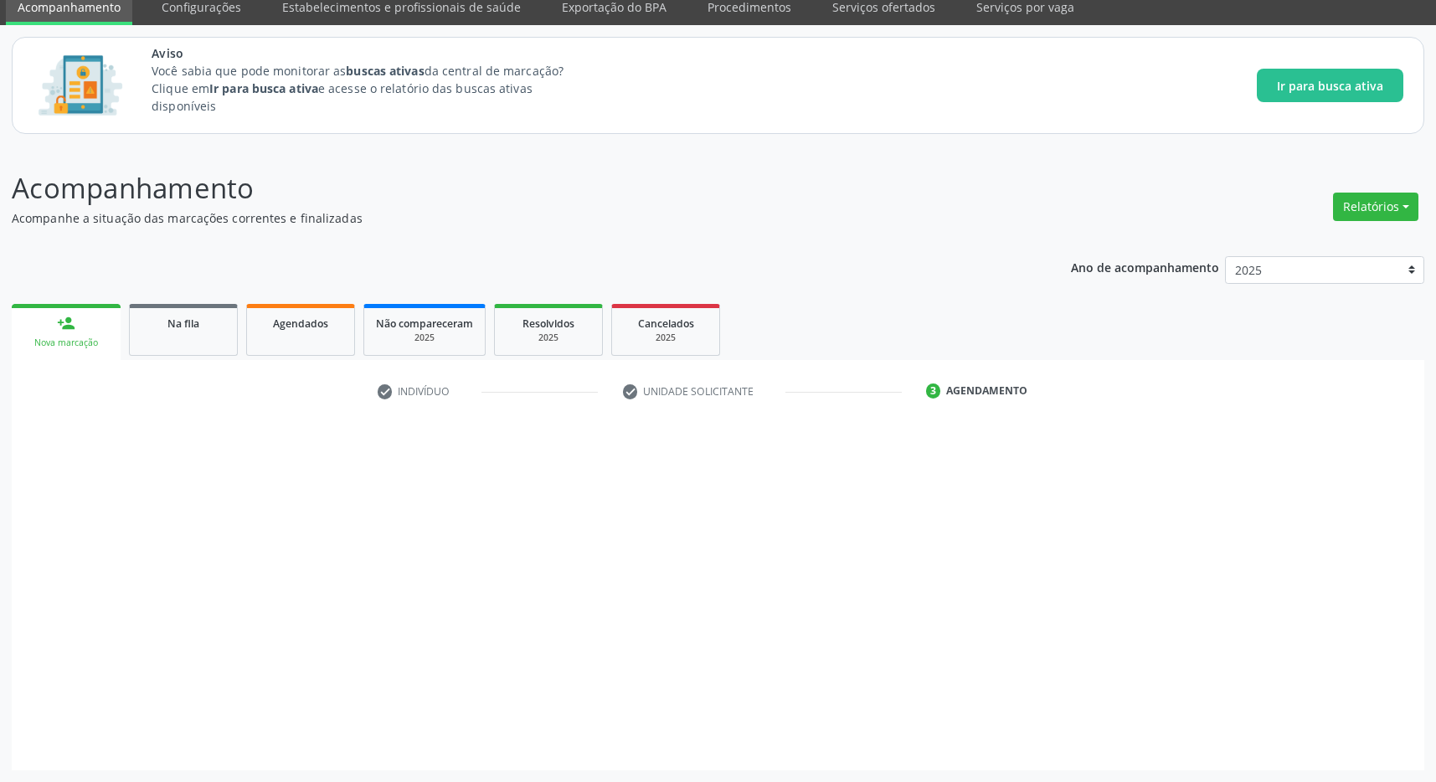
scroll to position [69, 0]
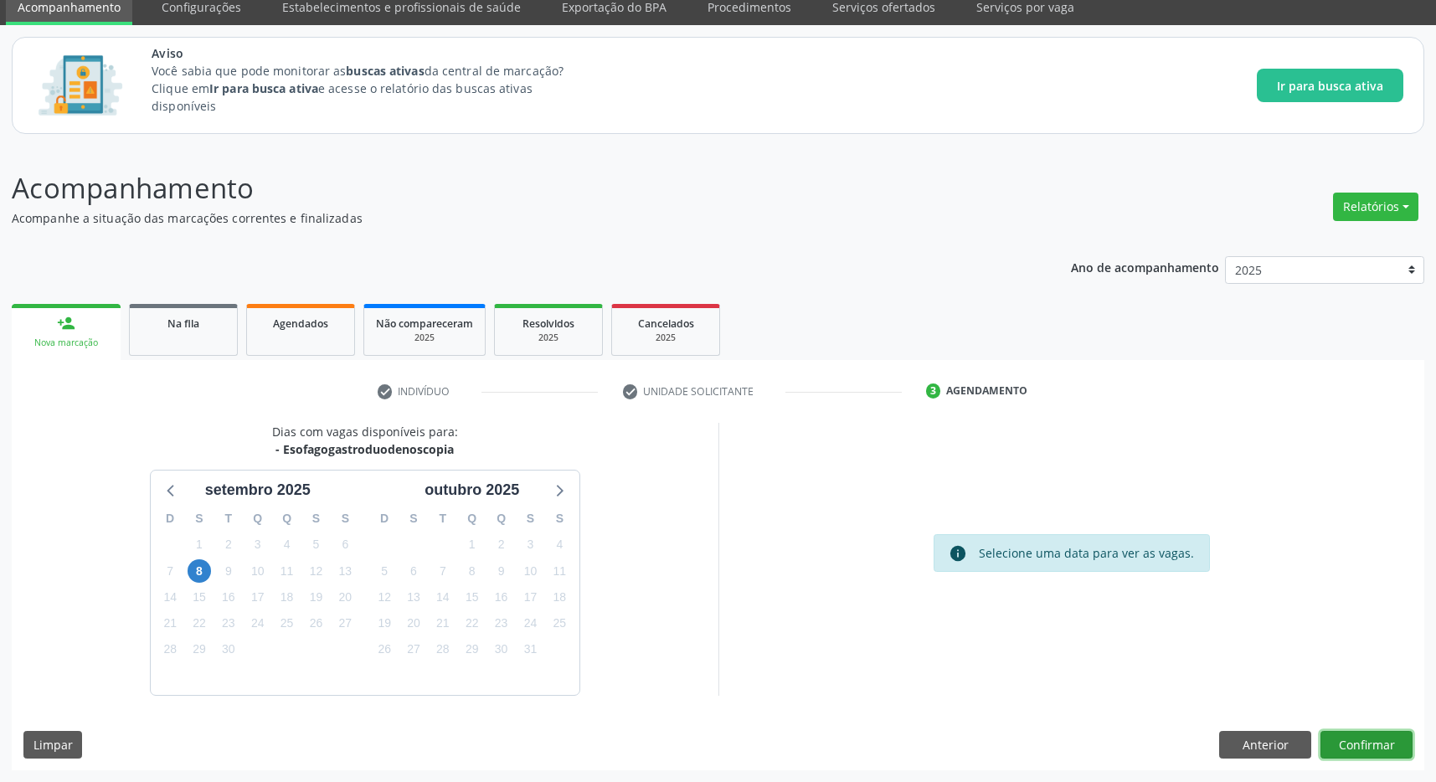
click at [1381, 753] on button "Confirmar" at bounding box center [1366, 745] width 92 height 28
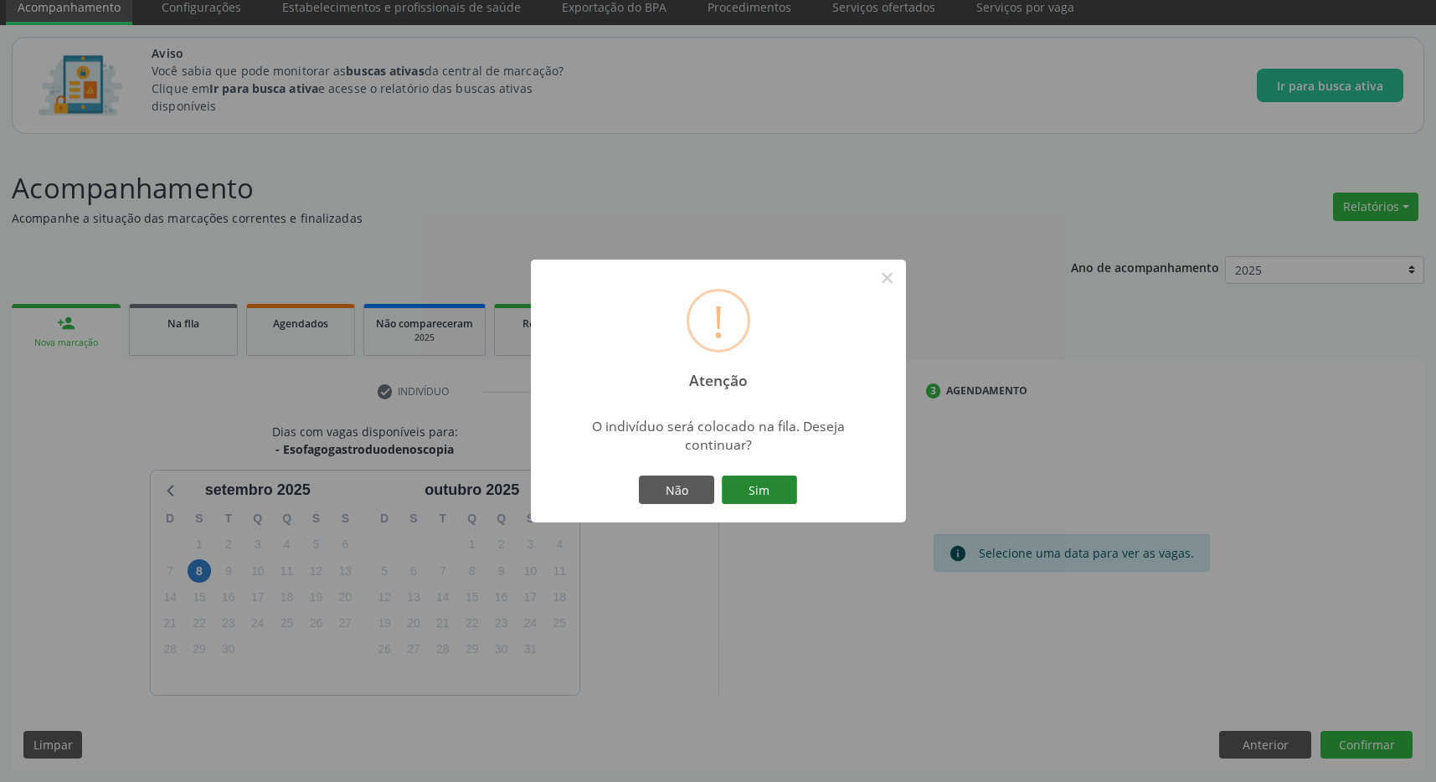
click at [744, 489] on button "Sim" at bounding box center [759, 489] width 75 height 28
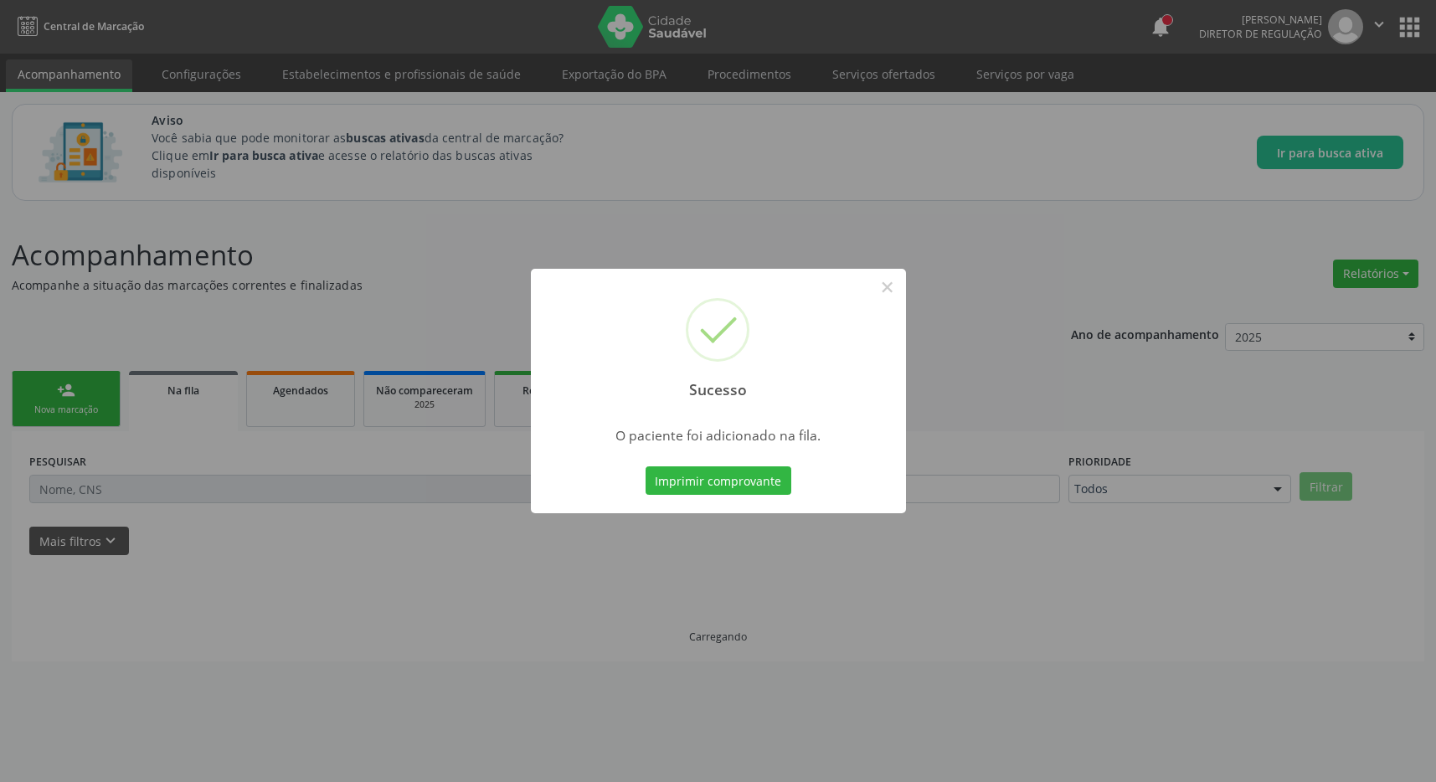
scroll to position [0, 0]
